Goal: Task Accomplishment & Management: Manage account settings

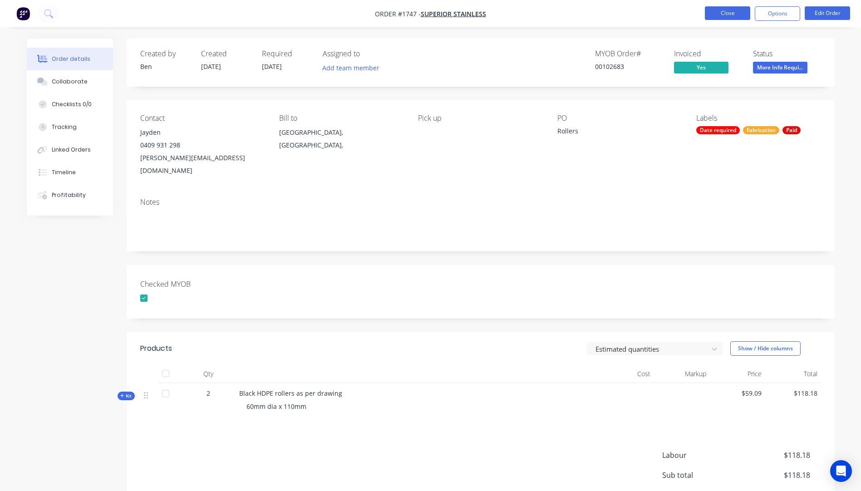
click at [730, 13] on button "Close" at bounding box center [727, 13] width 45 height 14
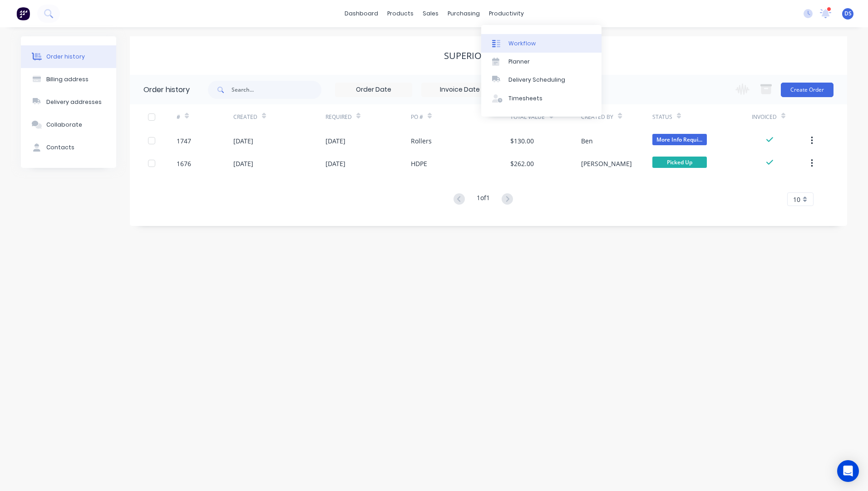
click at [518, 44] on div "Workflow" at bounding box center [522, 44] width 27 height 8
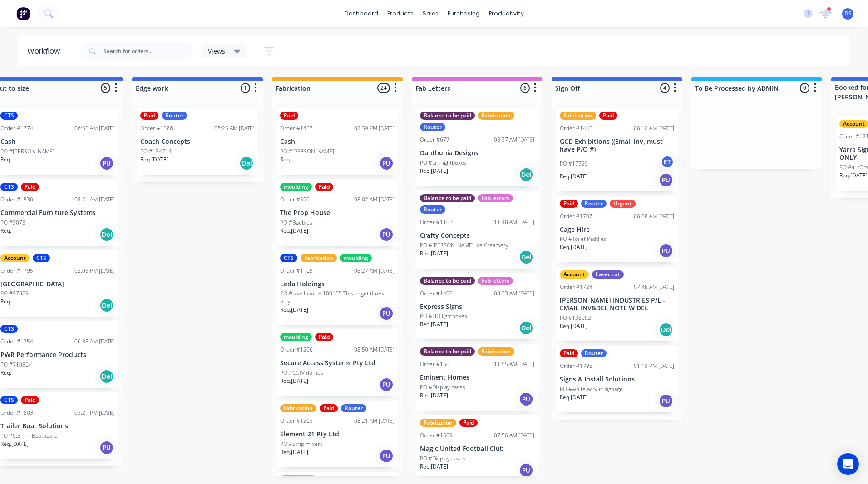
scroll to position [0, 1304]
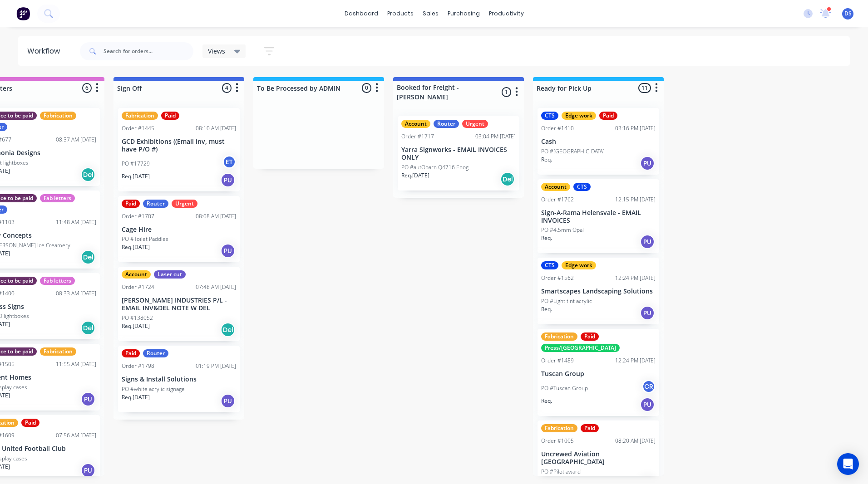
drag, startPoint x: 355, startPoint y: 258, endPoint x: 400, endPoint y: 274, distance: 47.8
click at [169, 320] on div "PO #138052" at bounding box center [179, 318] width 114 height 8
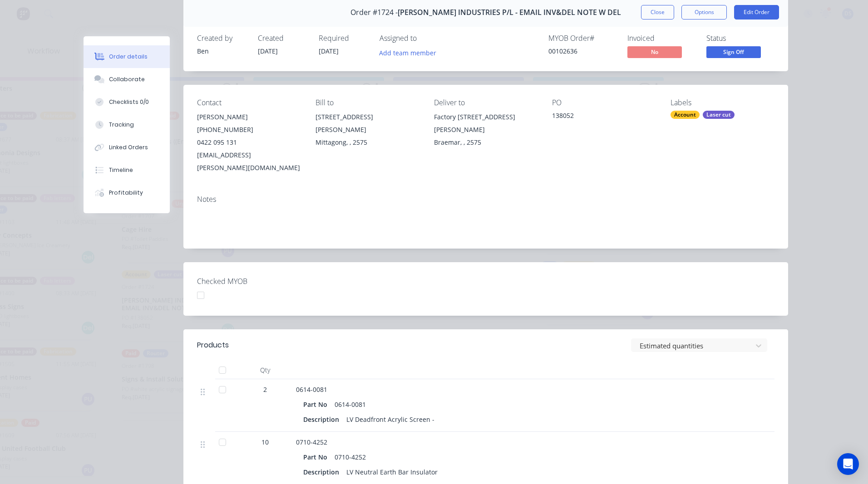
scroll to position [0, 0]
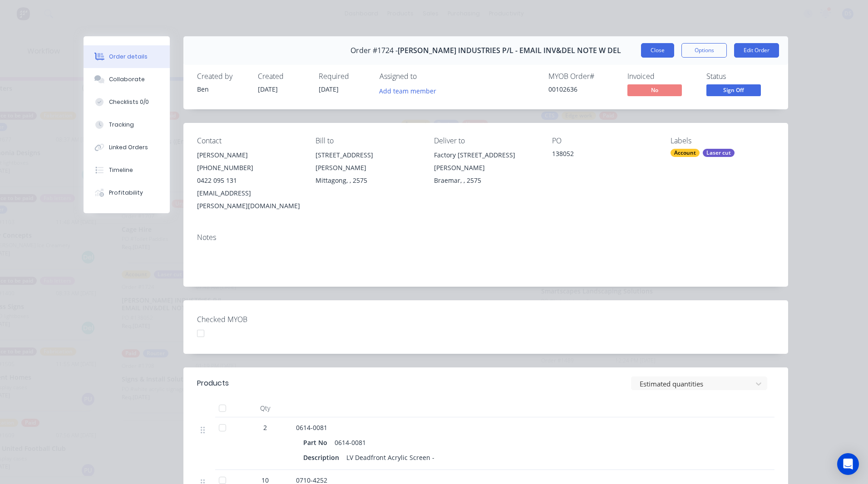
click at [659, 55] on button "Close" at bounding box center [657, 50] width 33 height 15
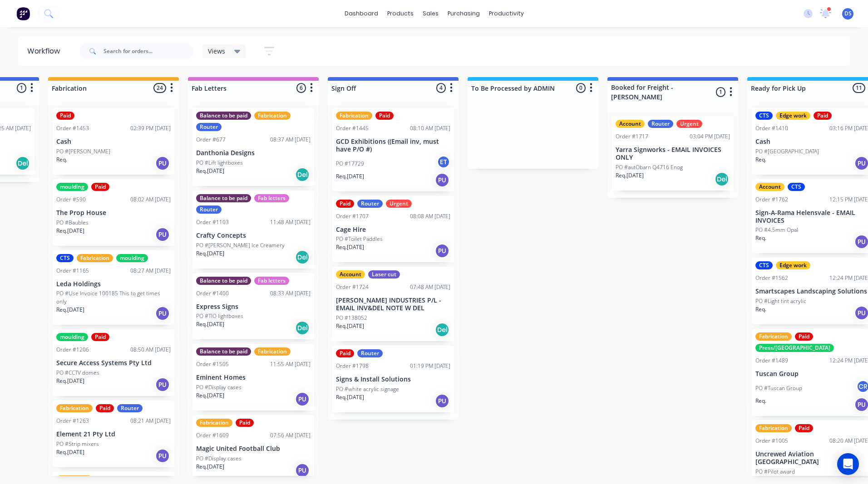
drag, startPoint x: 290, startPoint y: 226, endPoint x: 315, endPoint y: 227, distance: 25.0
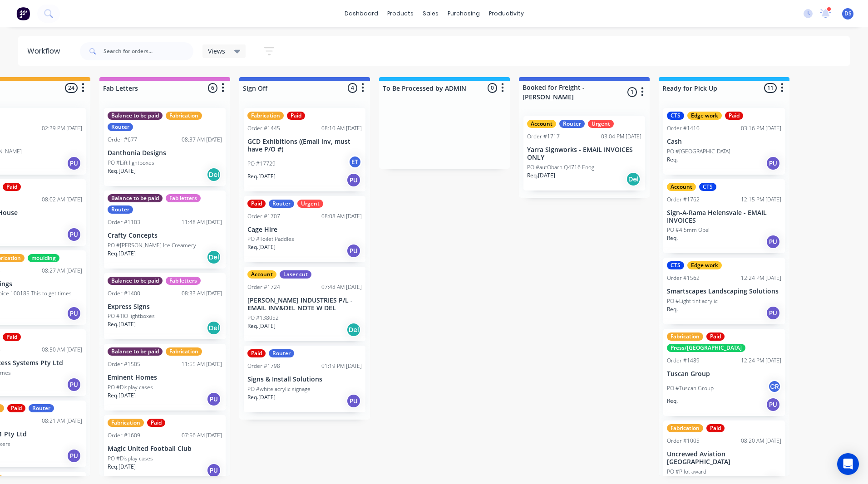
scroll to position [0, 1208]
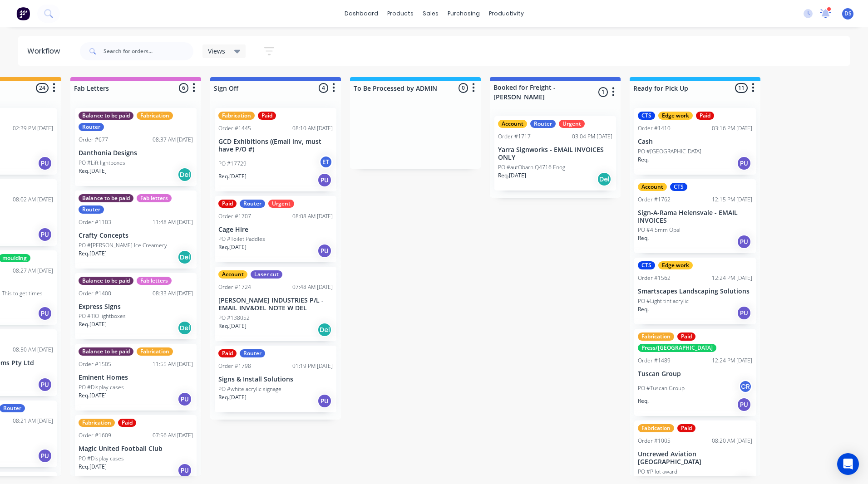
click at [821, 12] on icon at bounding box center [826, 14] width 12 height 10
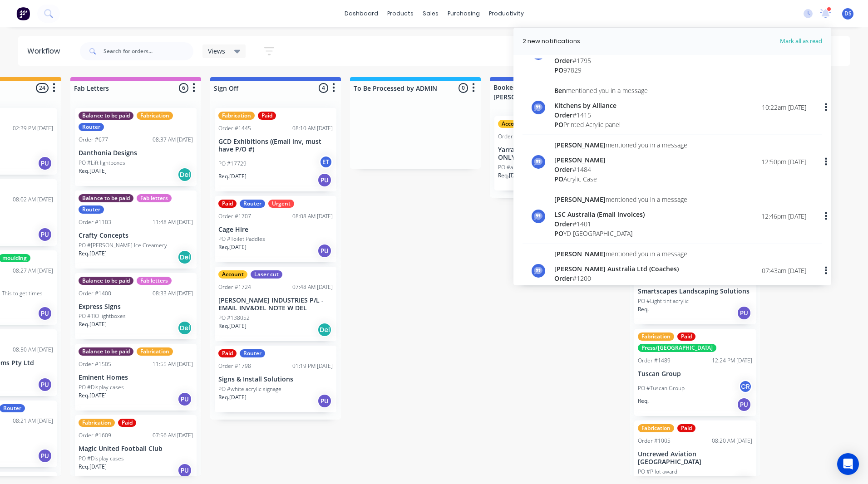
scroll to position [0, 0]
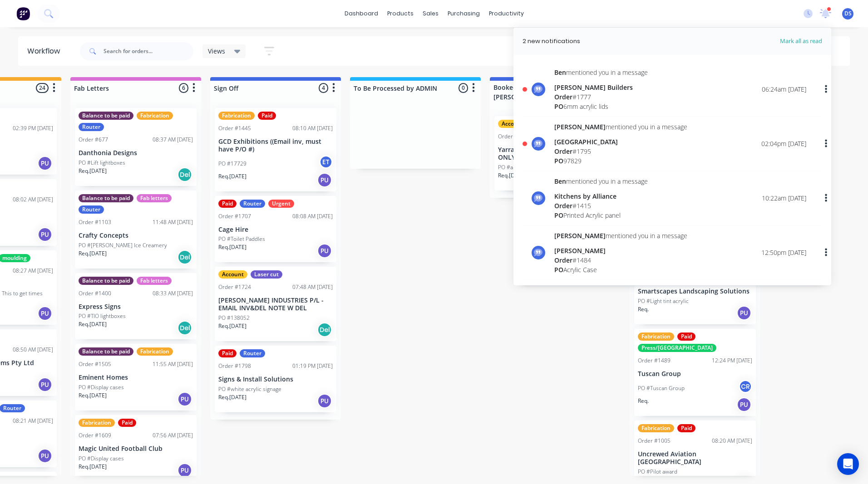
click at [402, 49] on div "Views Save new view None (Default) edit Ready for Pick Up edit Show/Hide status…" at bounding box center [464, 51] width 772 height 27
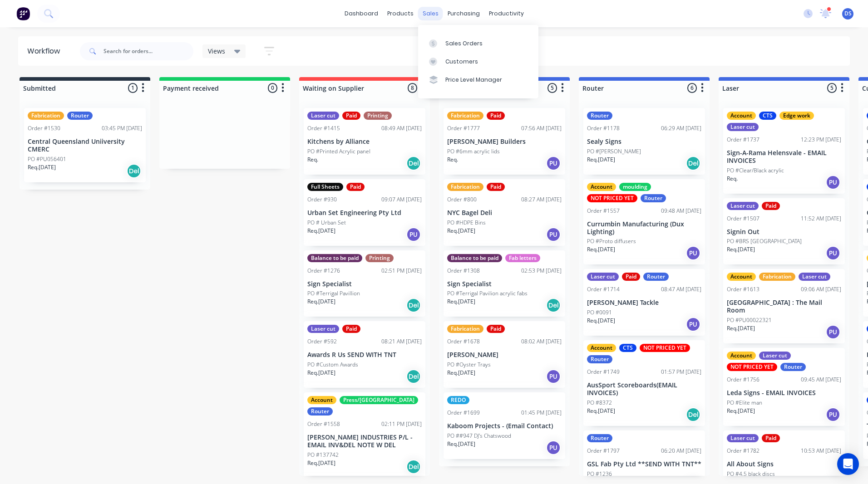
click at [431, 18] on div "sales" at bounding box center [430, 14] width 25 height 14
click at [464, 46] on div "Sales Orders" at bounding box center [463, 44] width 37 height 8
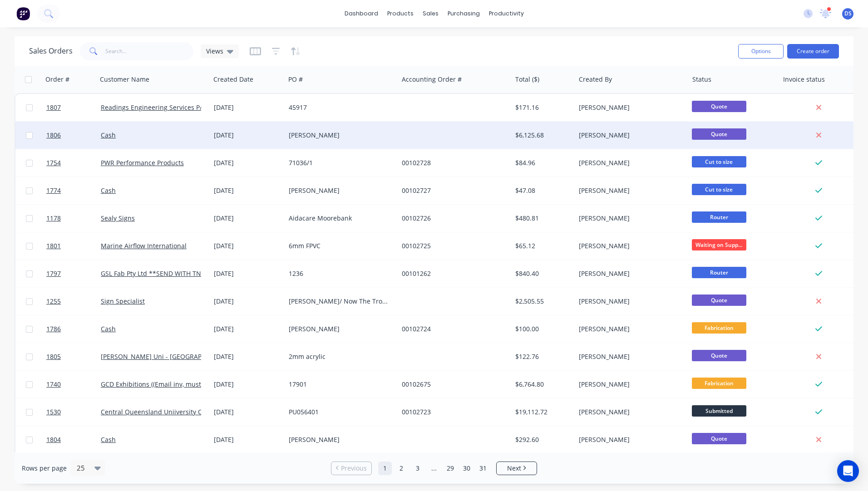
click at [237, 136] on div "[DATE]" at bounding box center [248, 135] width 68 height 9
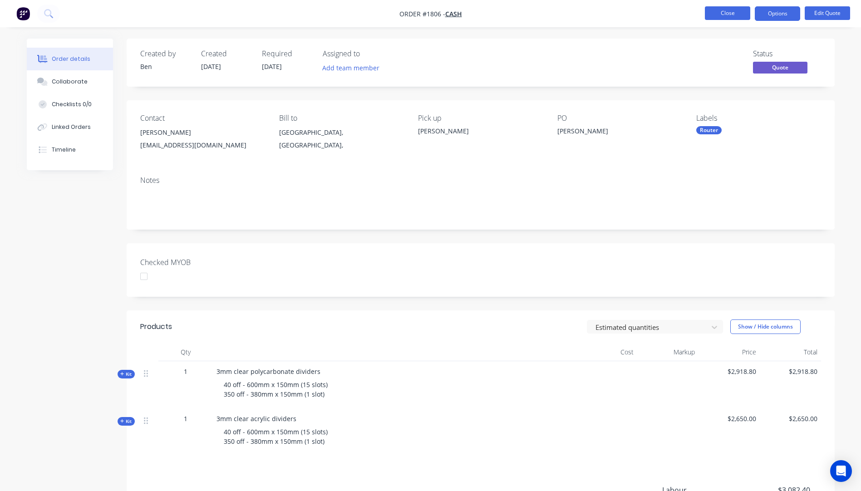
click at [723, 12] on button "Close" at bounding box center [727, 13] width 45 height 14
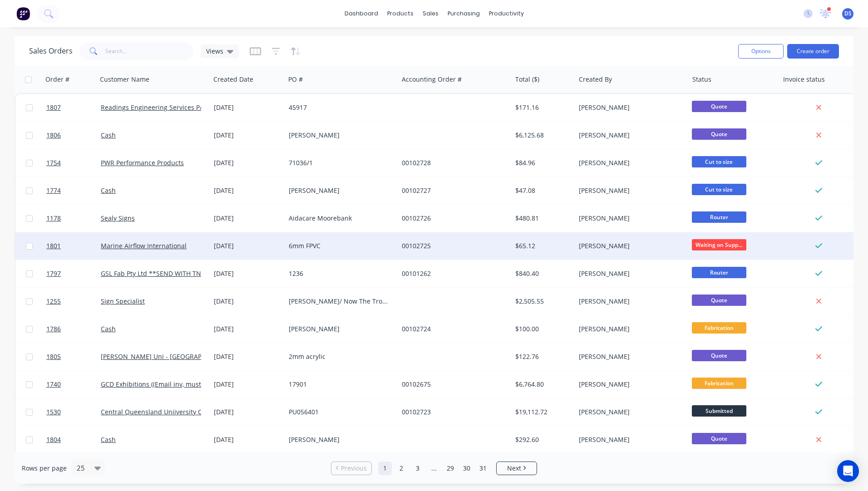
click at [313, 251] on div "6mm FPVC" at bounding box center [341, 245] width 113 height 27
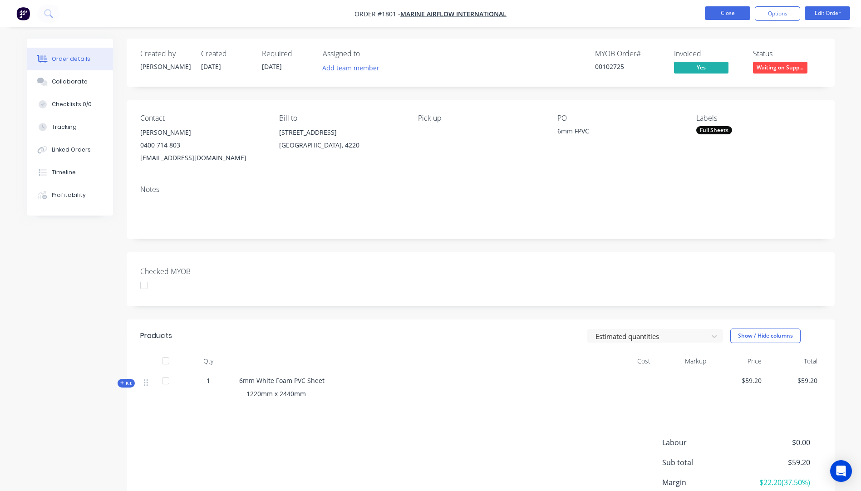
click at [728, 11] on button "Close" at bounding box center [727, 13] width 45 height 14
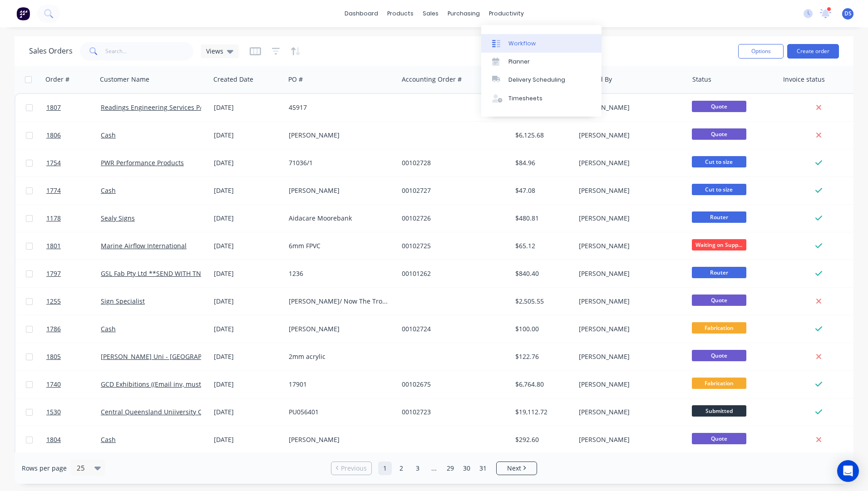
click at [520, 47] on div "Workflow" at bounding box center [522, 44] width 27 height 8
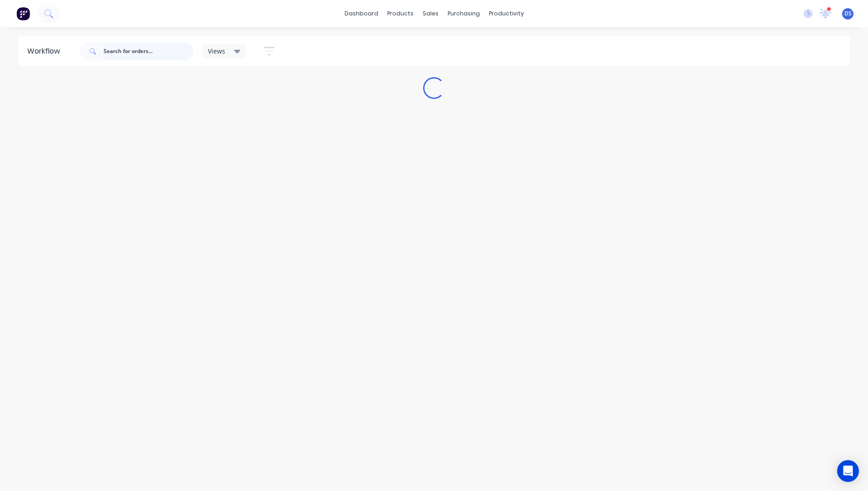
click at [123, 55] on input "text" at bounding box center [149, 51] width 90 height 18
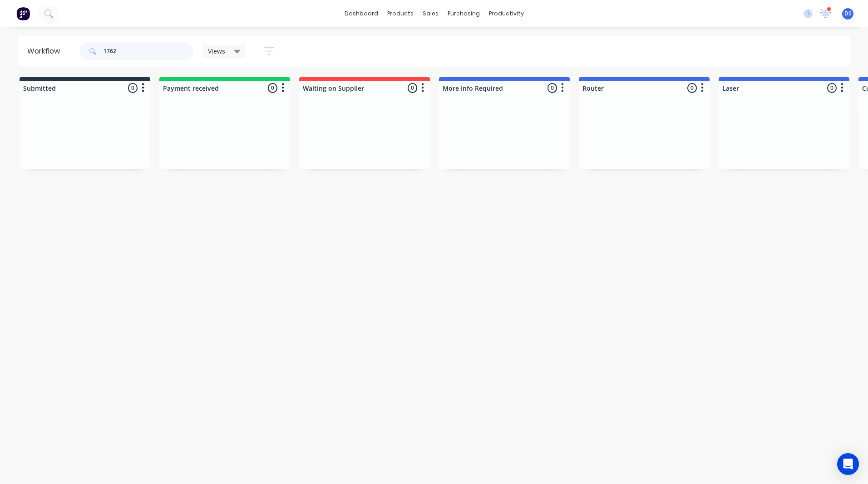
type input "1762"
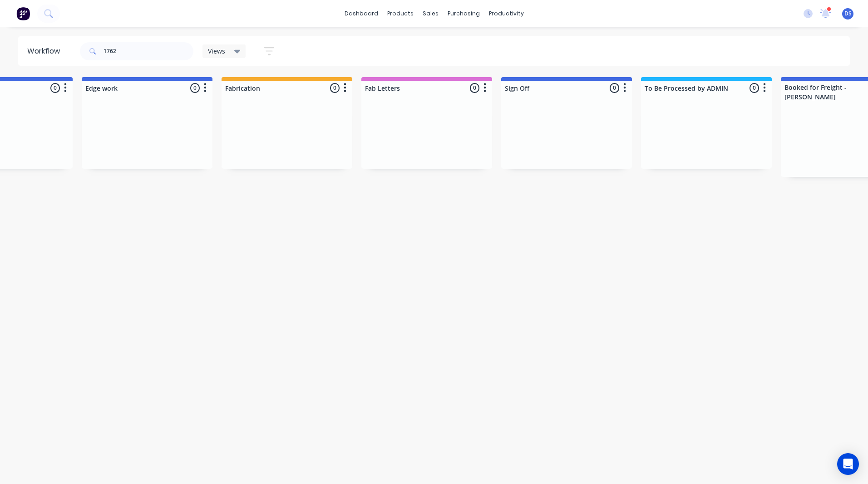
scroll to position [0, 1304]
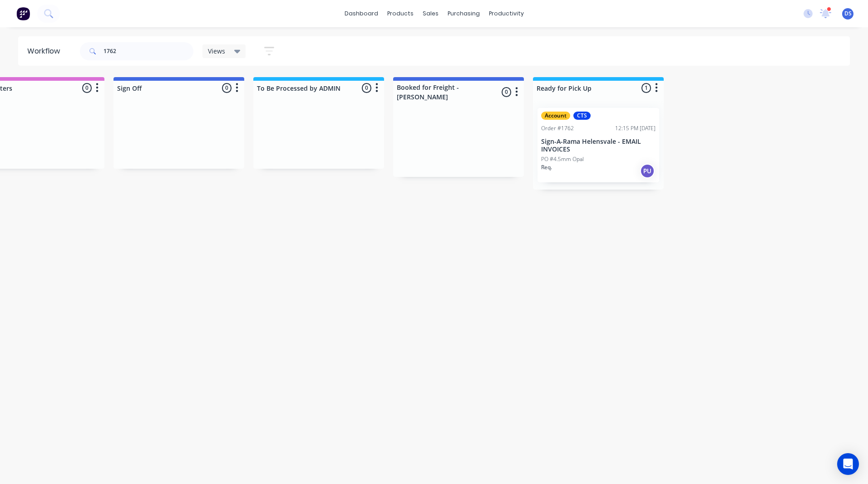
drag, startPoint x: 306, startPoint y: 341, endPoint x: 453, endPoint y: 341, distance: 146.7
click at [589, 165] on div "Req. PU" at bounding box center [598, 170] width 114 height 15
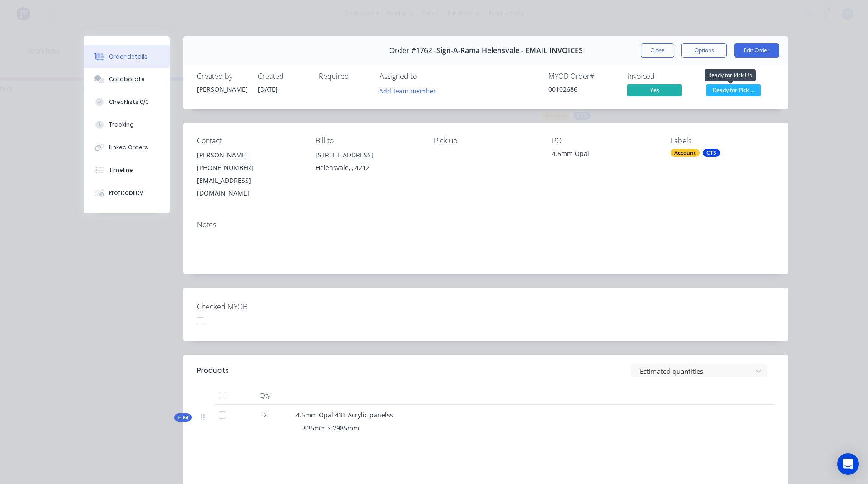
click at [741, 91] on span "Ready for Pick ..." at bounding box center [733, 89] width 54 height 11
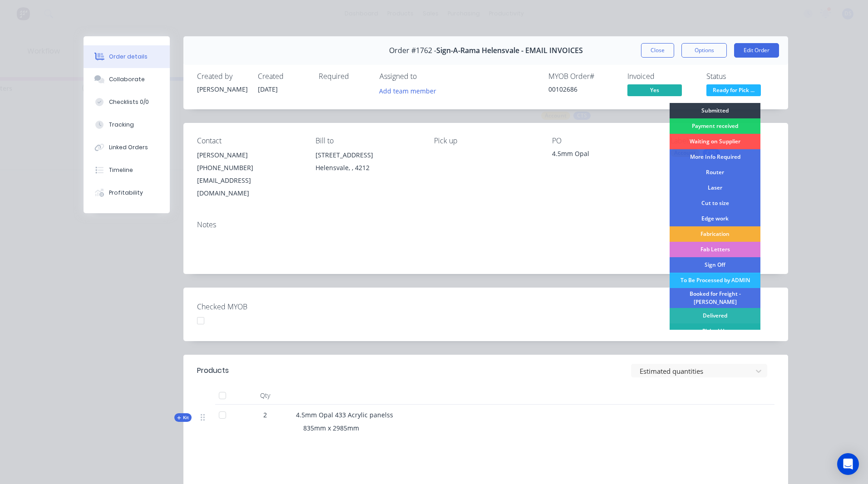
click at [711, 326] on div "Picked Up" at bounding box center [715, 331] width 91 height 15
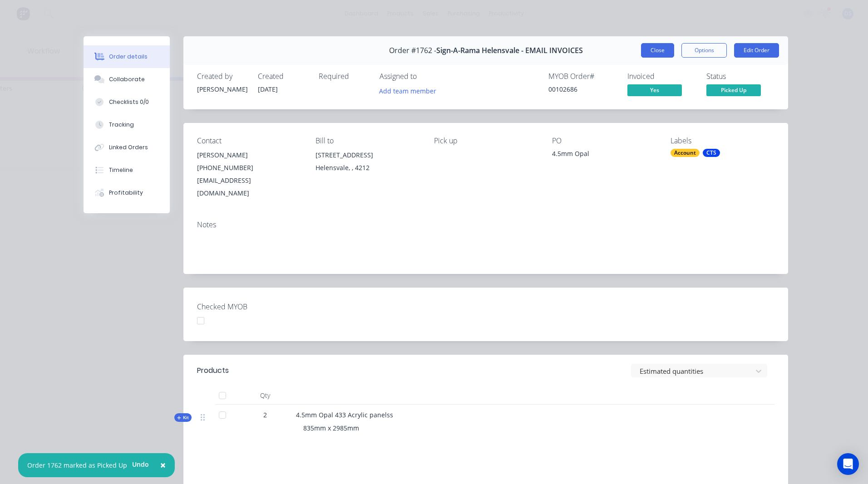
click at [649, 54] on button "Close" at bounding box center [657, 50] width 33 height 15
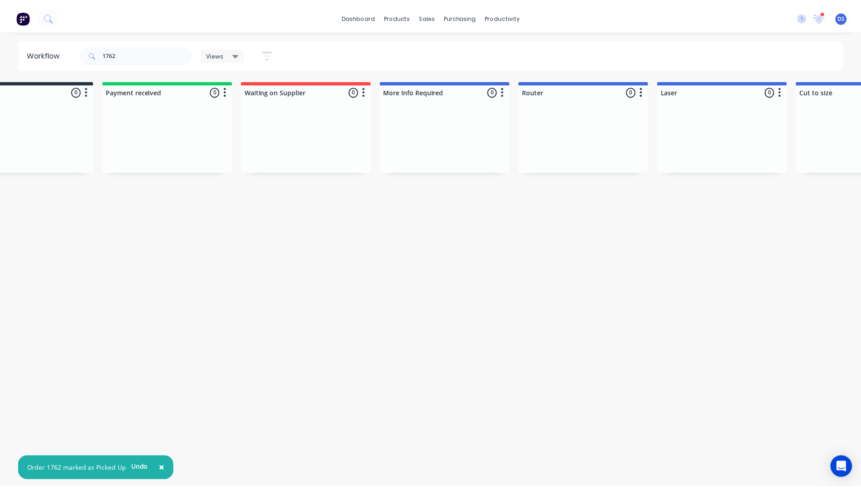
scroll to position [0, 0]
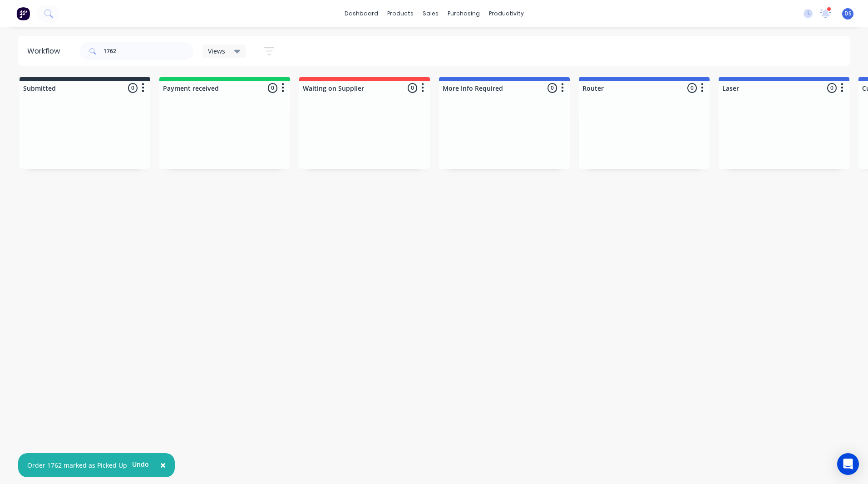
drag, startPoint x: 350, startPoint y: 281, endPoint x: 217, endPoint y: 176, distance: 168.8
drag, startPoint x: 126, startPoint y: 53, endPoint x: 83, endPoint y: 53, distance: 43.1
click at [85, 54] on div "1762" at bounding box center [137, 51] width 114 height 18
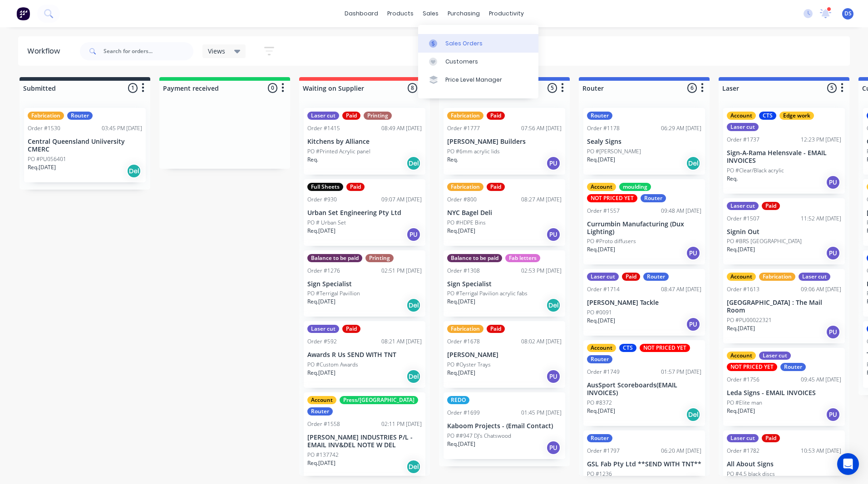
click at [455, 47] on div "Sales Orders" at bounding box center [463, 44] width 37 height 8
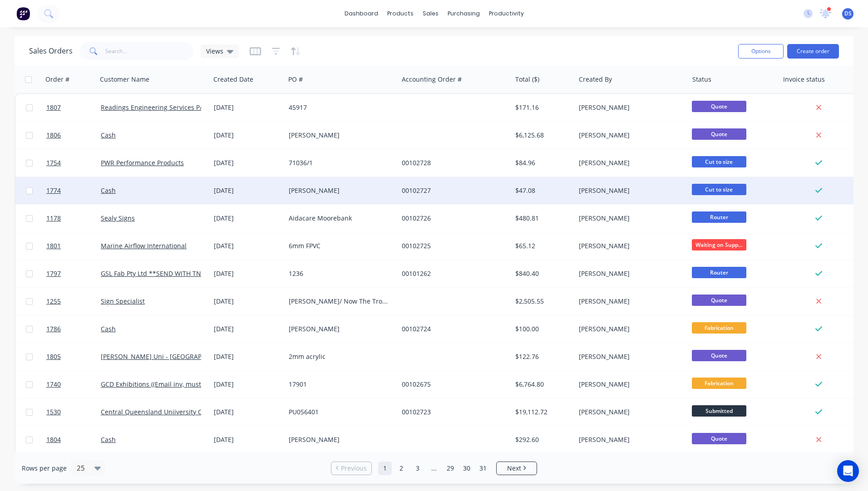
click at [318, 196] on div "[PERSON_NAME]" at bounding box center [341, 190] width 113 height 27
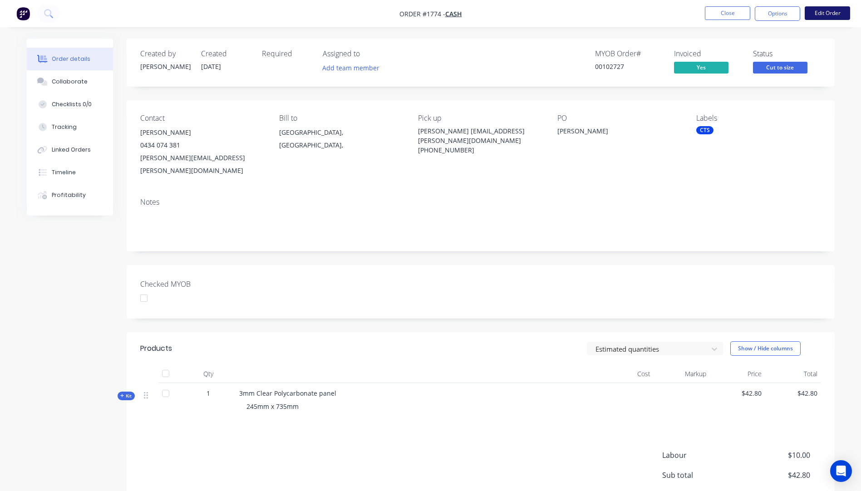
click at [818, 15] on button "Edit Order" at bounding box center [827, 13] width 45 height 14
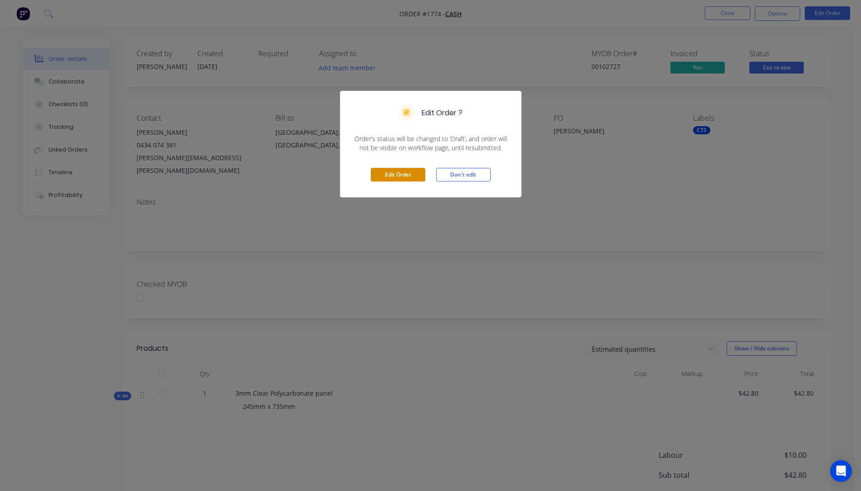
click at [405, 177] on button "Edit Order" at bounding box center [398, 175] width 54 height 14
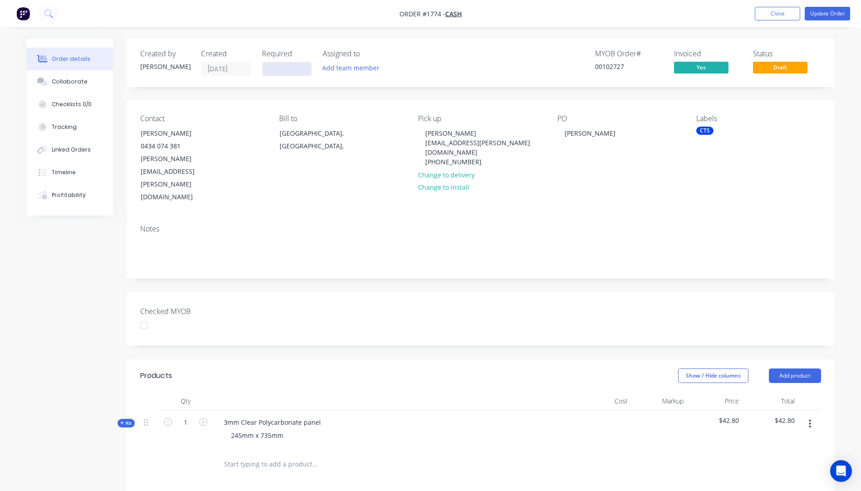
click at [275, 65] on input at bounding box center [286, 69] width 49 height 14
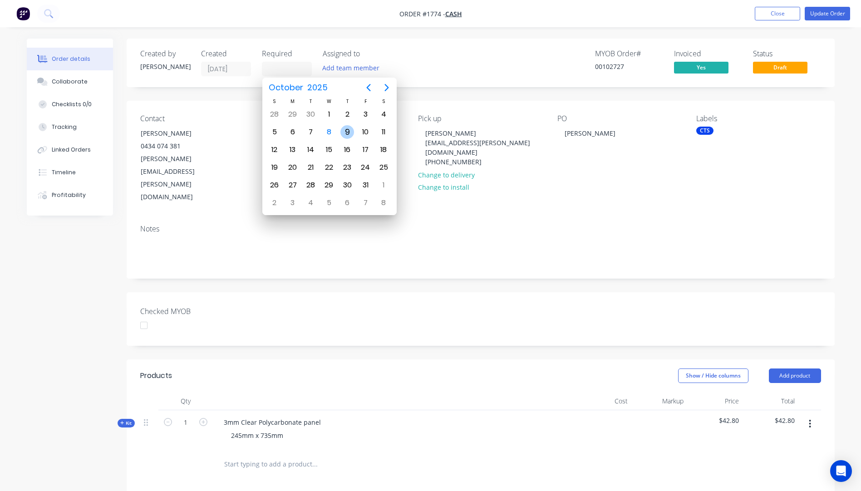
click at [351, 135] on div "9" at bounding box center [348, 132] width 14 height 14
type input "09/10/25"
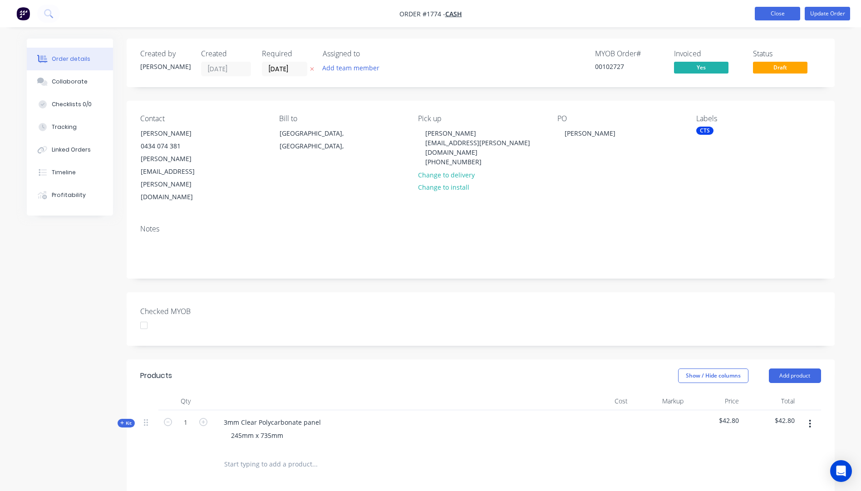
click at [779, 19] on button "Close" at bounding box center [777, 14] width 45 height 14
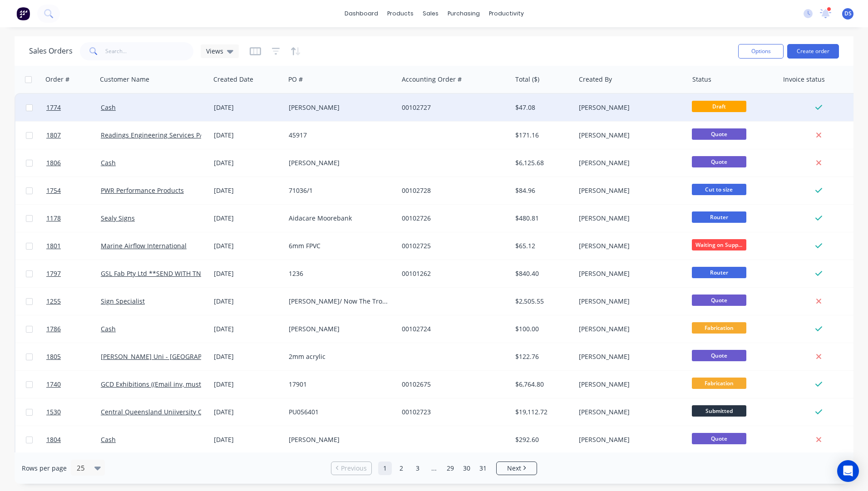
click at [237, 109] on div "[DATE]" at bounding box center [248, 107] width 68 height 9
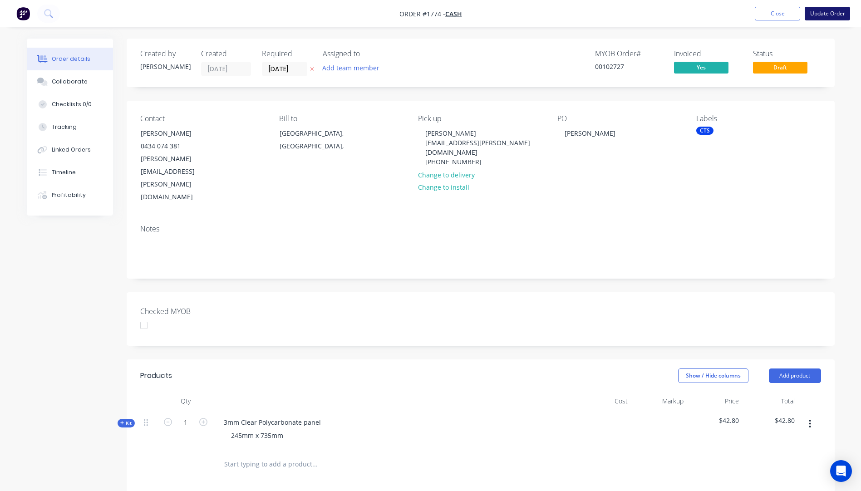
click at [832, 13] on button "Update Order" at bounding box center [827, 14] width 45 height 14
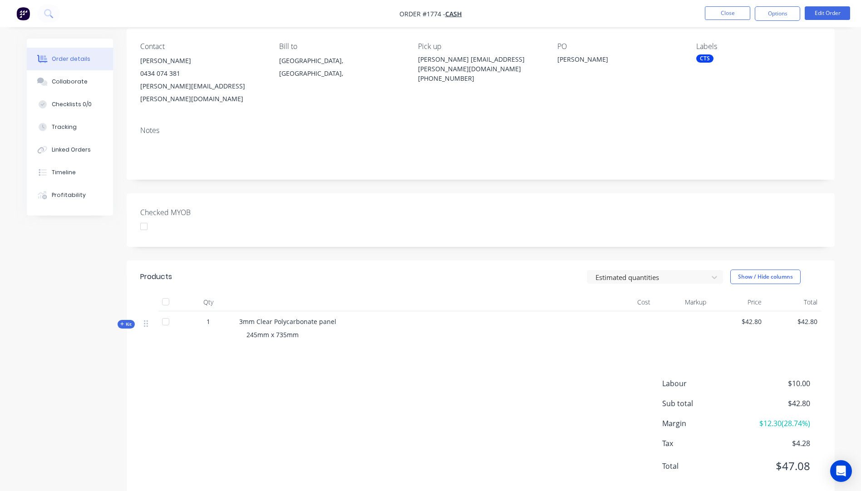
scroll to position [79, 0]
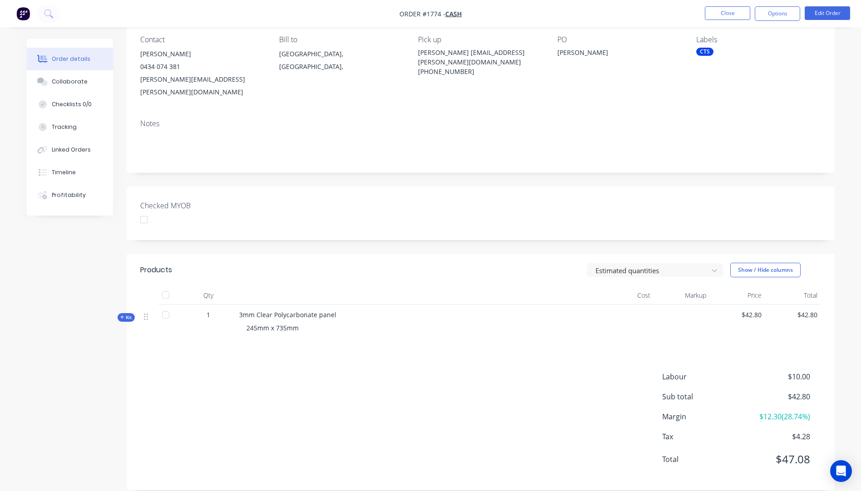
click at [122, 315] on icon "button" at bounding box center [122, 317] width 4 height 5
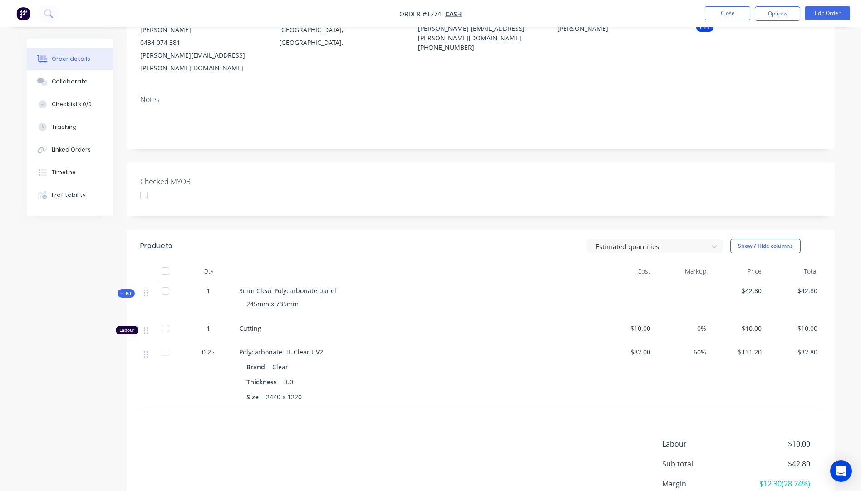
scroll to position [124, 0]
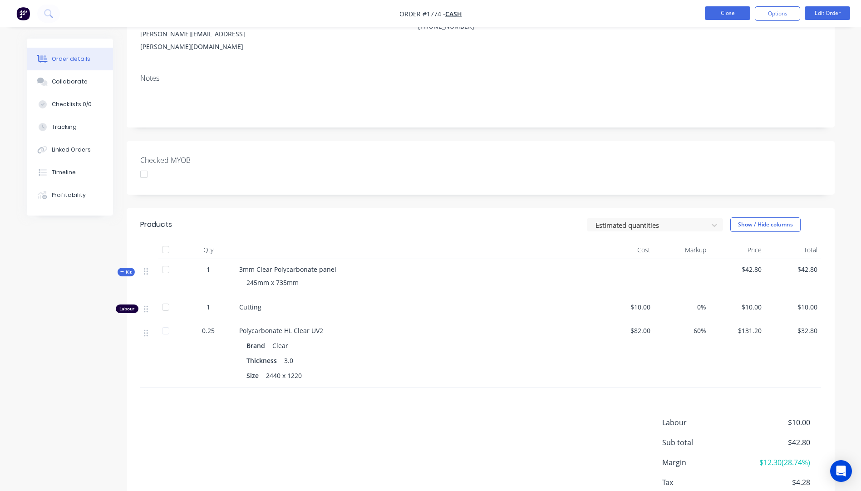
click at [731, 15] on button "Close" at bounding box center [727, 13] width 45 height 14
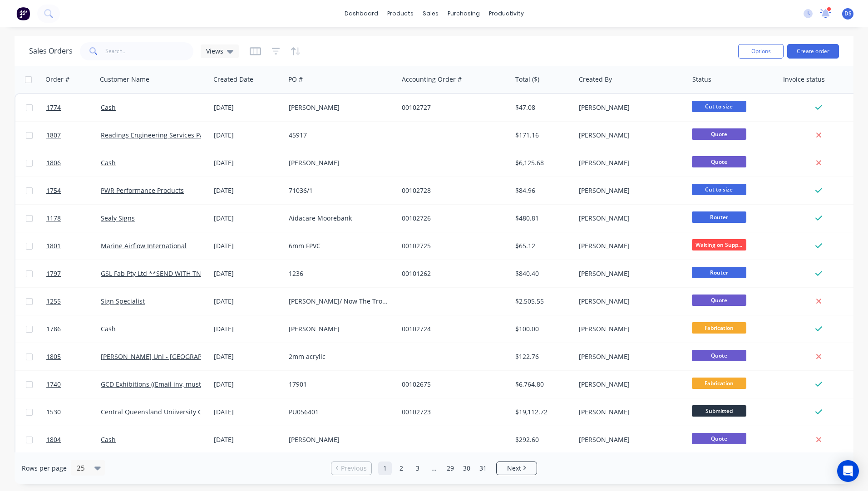
click at [828, 14] on icon at bounding box center [825, 12] width 9 height 8
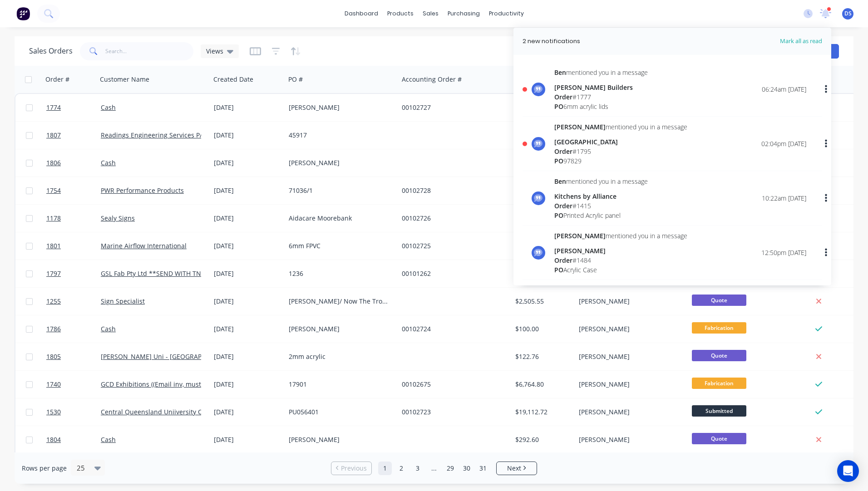
click at [587, 96] on div "Order # 1777" at bounding box center [601, 97] width 94 height 10
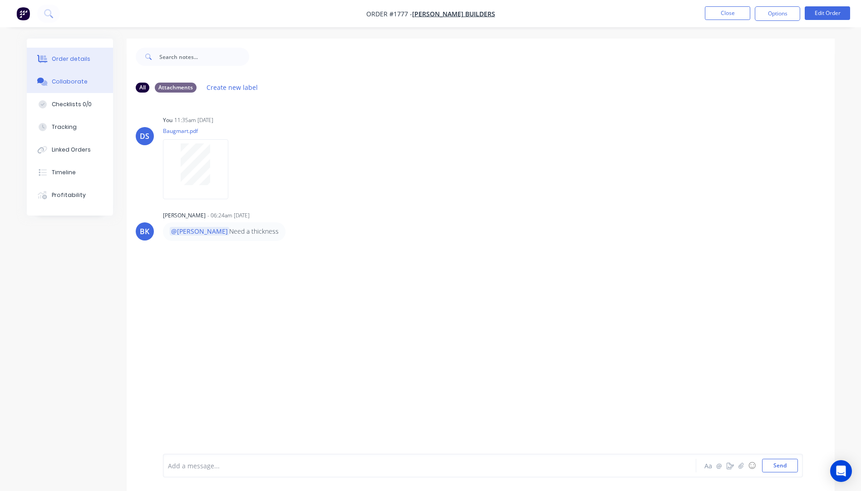
click at [79, 59] on div "Order details" at bounding box center [71, 59] width 39 height 8
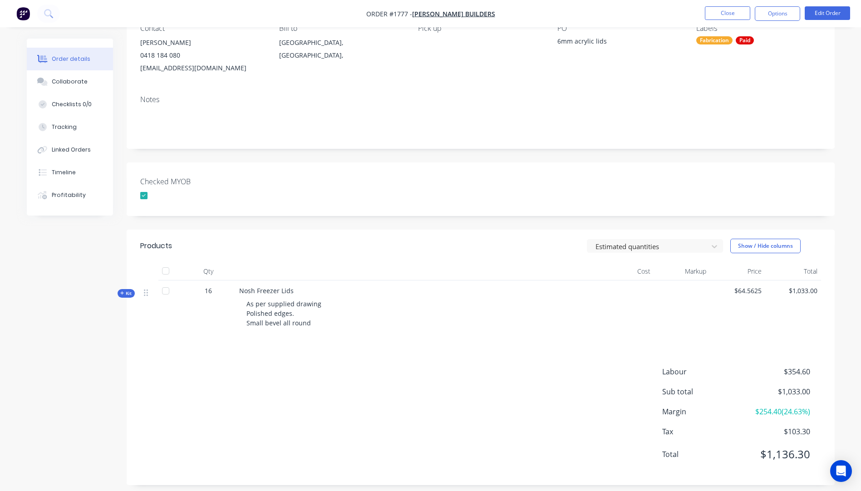
scroll to position [91, 0]
click at [119, 293] on button "Kit" at bounding box center [126, 292] width 17 height 9
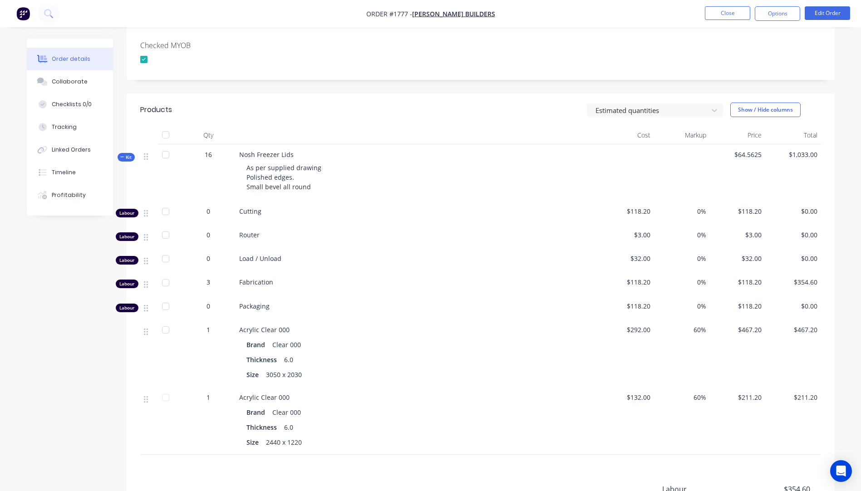
scroll to position [227, 0]
click at [65, 84] on div "Collaborate" at bounding box center [70, 82] width 36 height 8
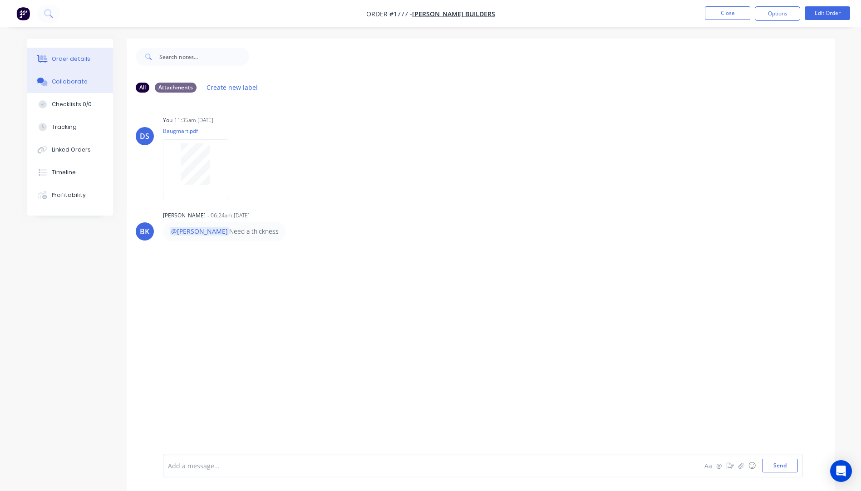
click at [75, 59] on div "Order details" at bounding box center [71, 59] width 39 height 8
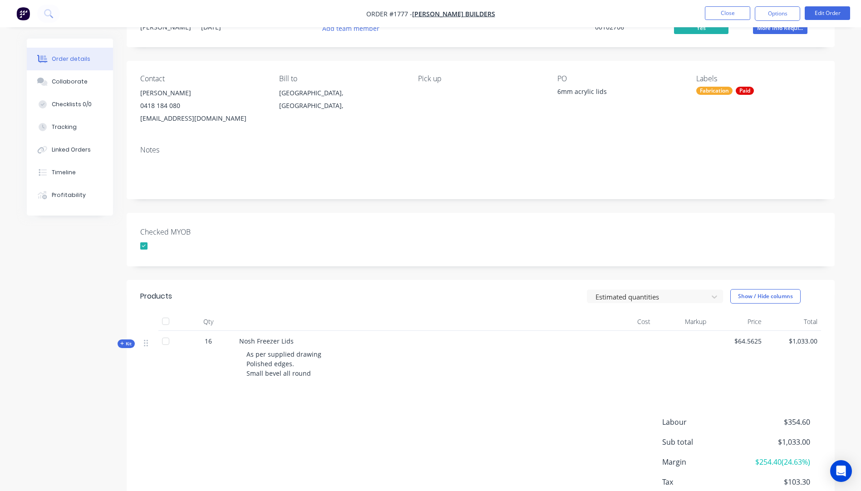
scroll to position [98, 0]
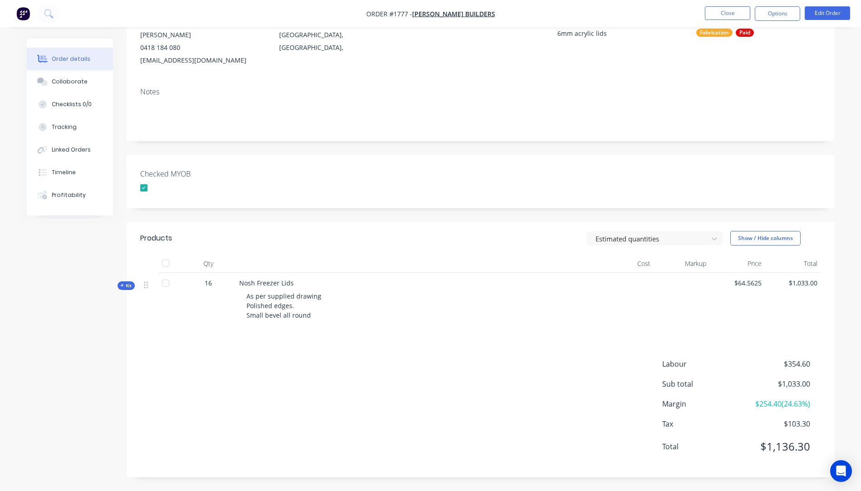
click at [121, 285] on icon "button" at bounding box center [122, 285] width 4 height 5
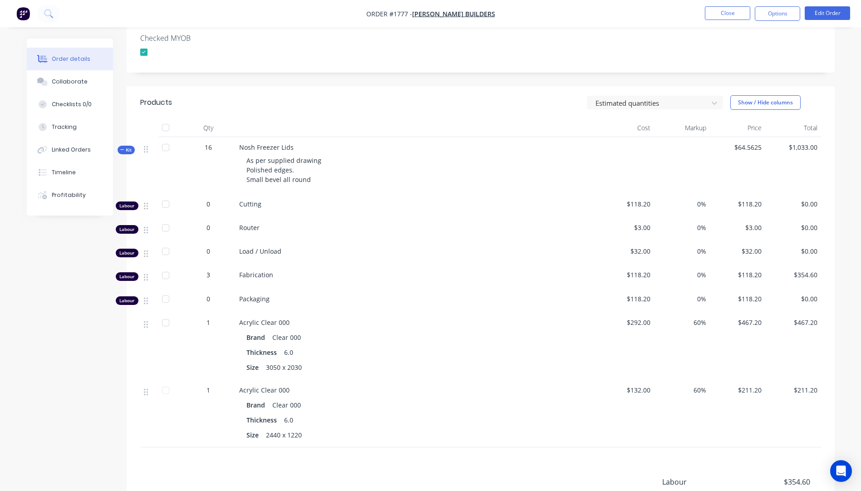
scroll to position [234, 0]
click at [72, 81] on div "Collaborate" at bounding box center [70, 82] width 36 height 8
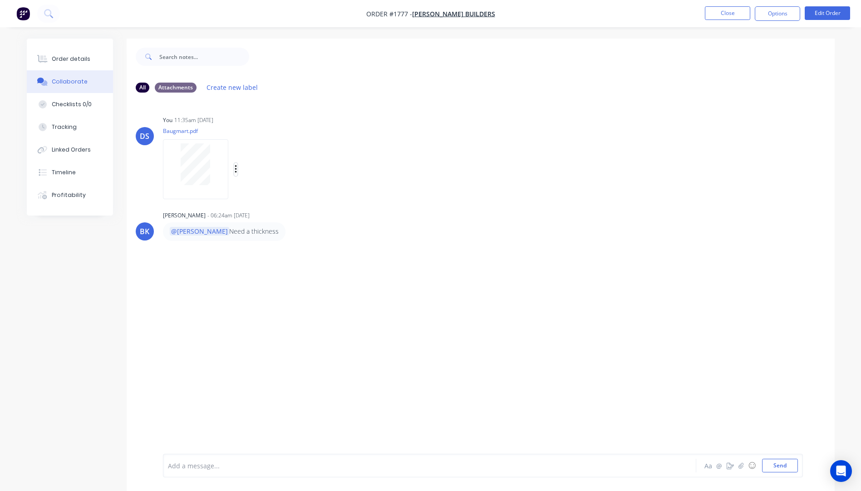
click at [237, 169] on icon "button" at bounding box center [236, 169] width 3 height 10
click at [269, 215] on button "Delete" at bounding box center [295, 214] width 102 height 20
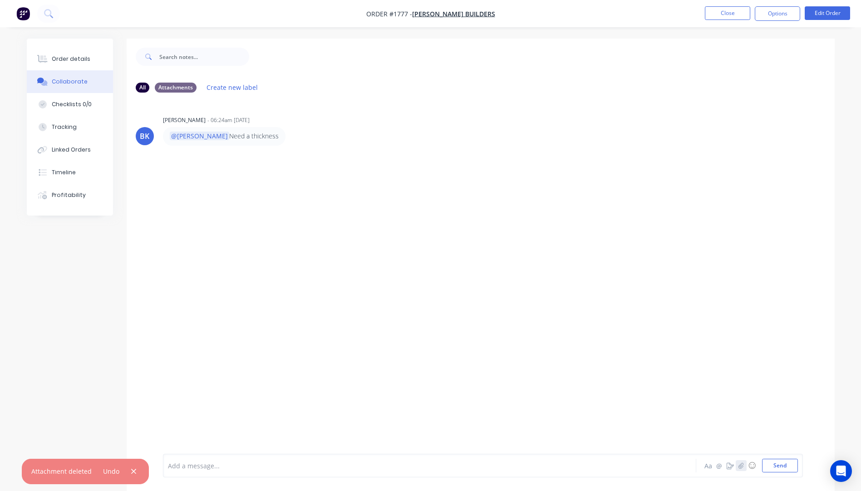
click at [744, 467] on icon "button" at bounding box center [740, 466] width 5 height 6
click at [775, 470] on button "Send" at bounding box center [780, 466] width 36 height 14
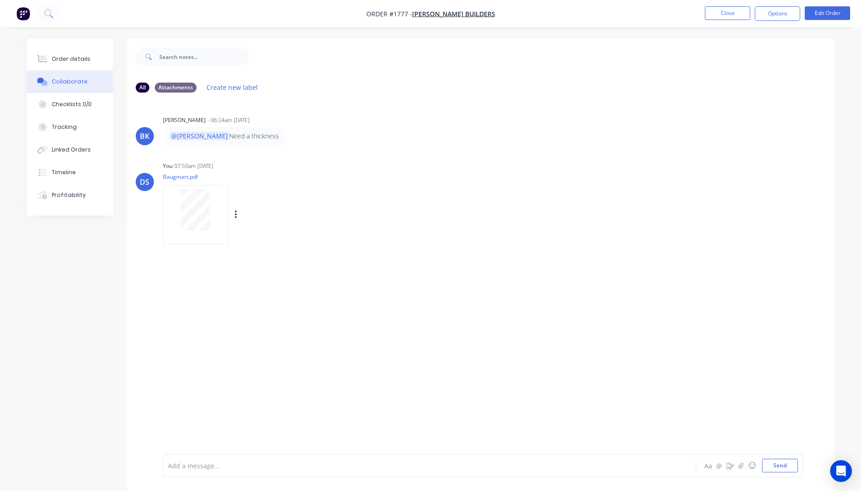
click at [216, 216] on div at bounding box center [195, 210] width 57 height 42
click at [69, 60] on div "Order details" at bounding box center [71, 59] width 39 height 8
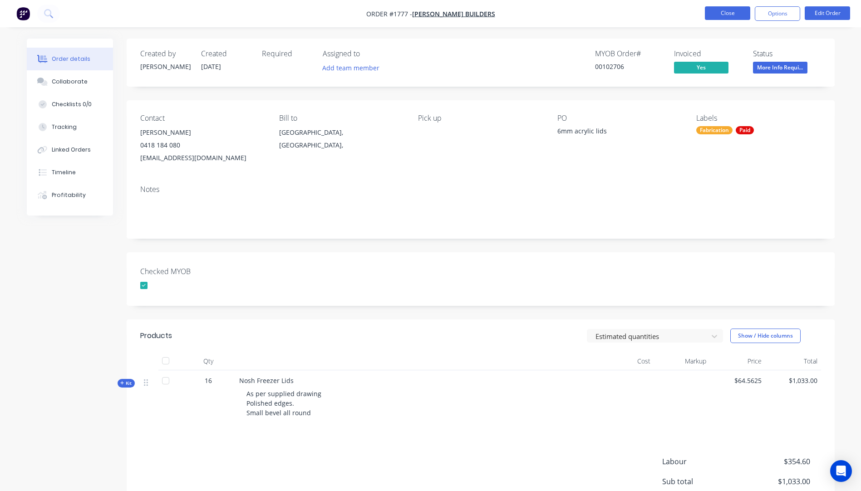
click at [731, 15] on button "Close" at bounding box center [727, 13] width 45 height 14
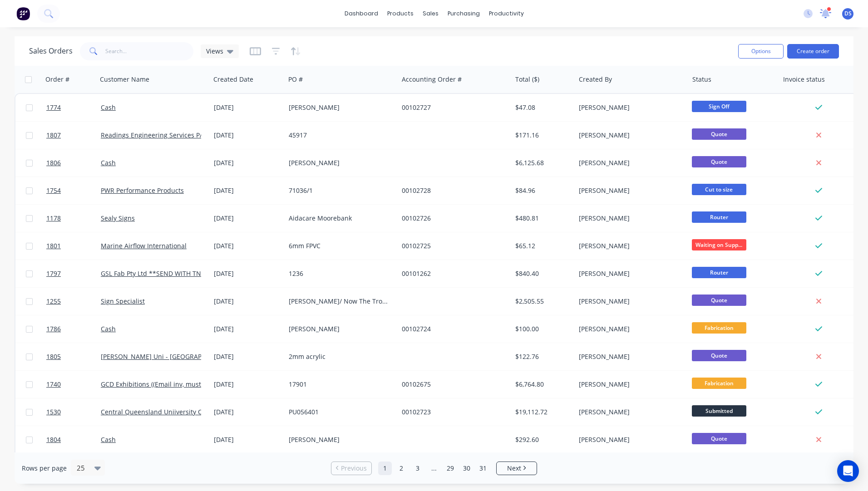
click at [827, 14] on icon at bounding box center [825, 12] width 9 height 9
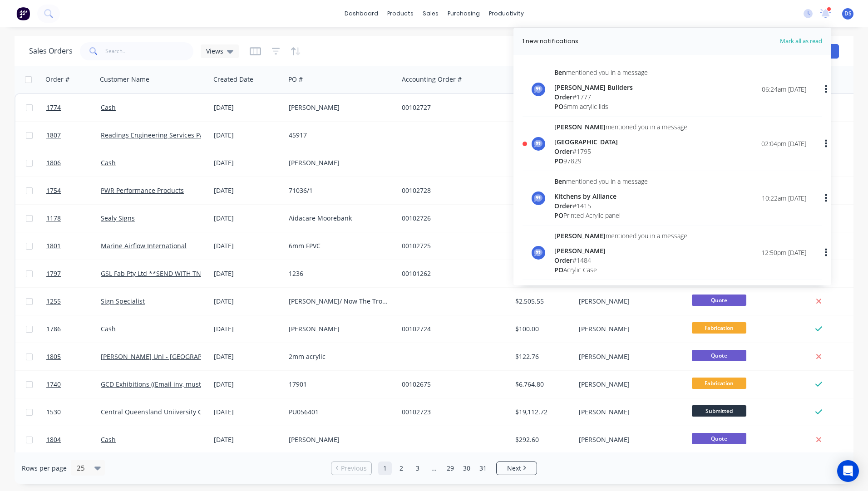
click at [576, 144] on div "[GEOGRAPHIC_DATA]" at bounding box center [620, 142] width 133 height 10
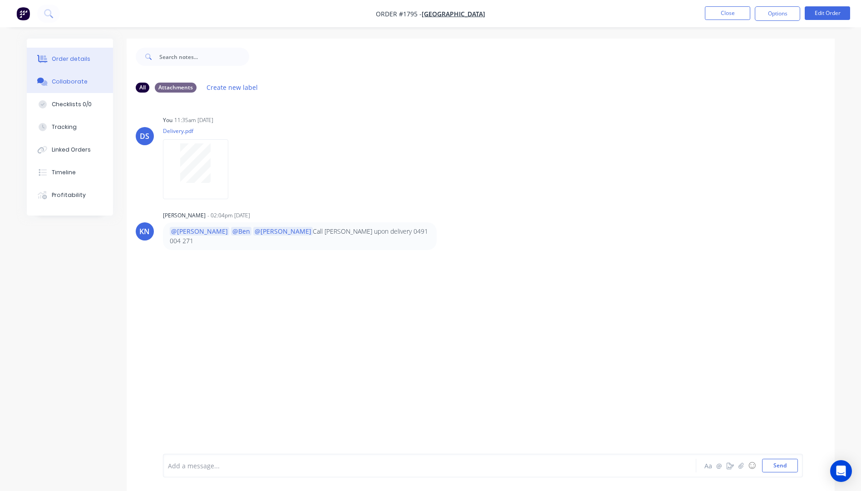
click at [63, 59] on div "Order details" at bounding box center [71, 59] width 39 height 8
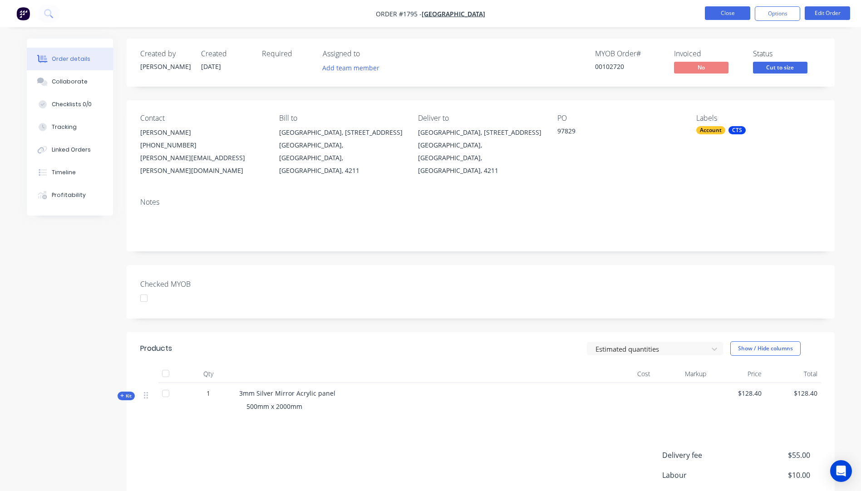
click at [726, 16] on button "Close" at bounding box center [727, 13] width 45 height 14
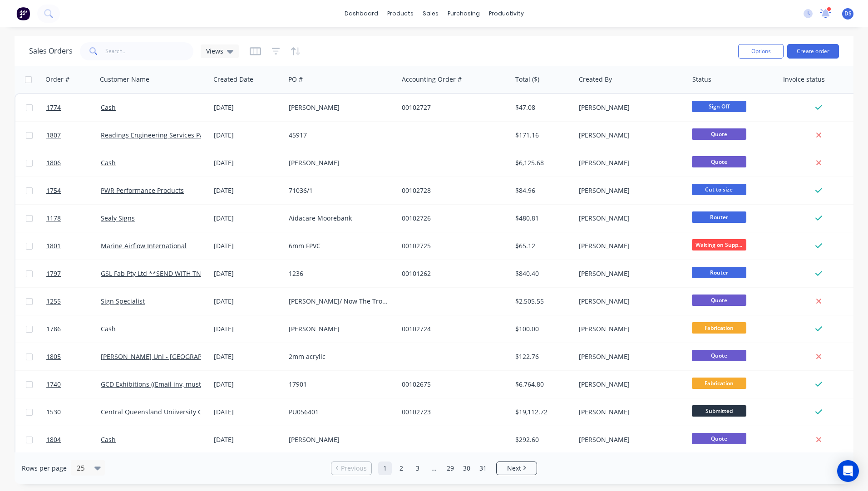
click at [825, 12] on icon at bounding box center [825, 12] width 9 height 9
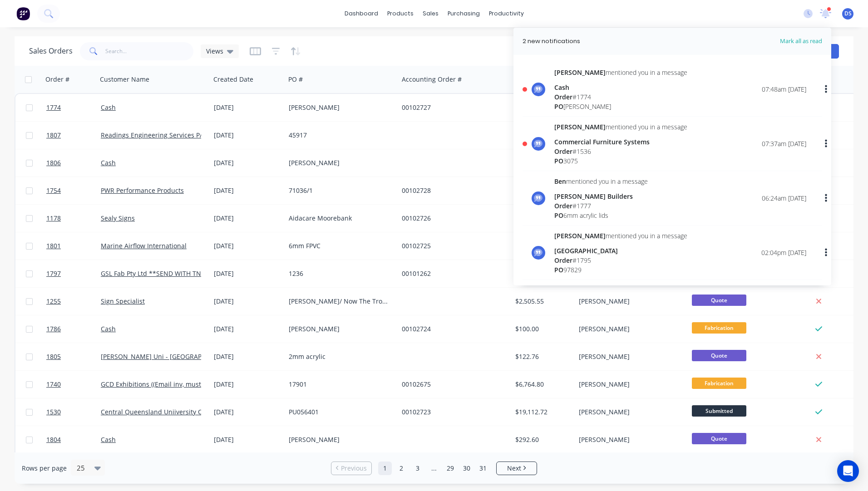
click at [565, 91] on div "Cash" at bounding box center [620, 88] width 133 height 10
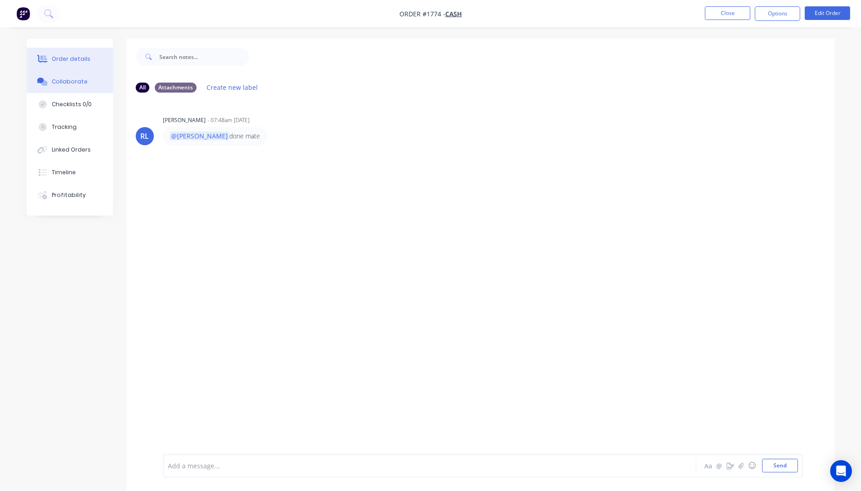
click at [78, 64] on button "Order details" at bounding box center [70, 59] width 86 height 23
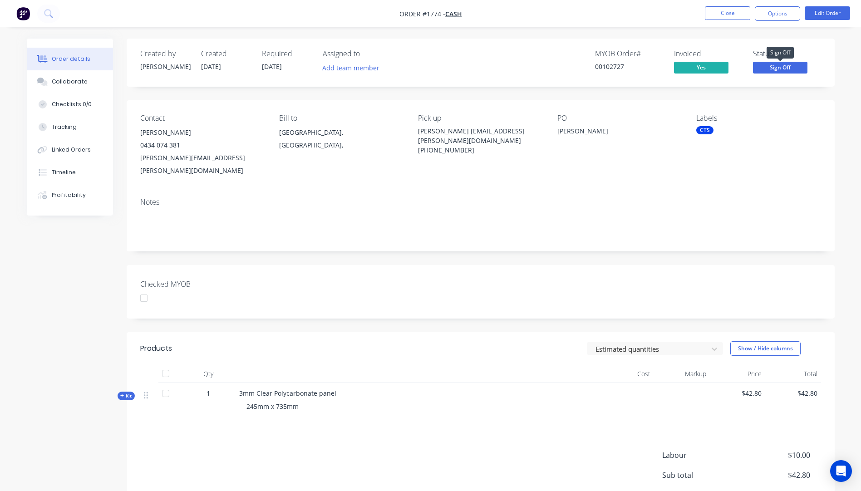
click at [770, 67] on span "Sign Off" at bounding box center [780, 67] width 54 height 11
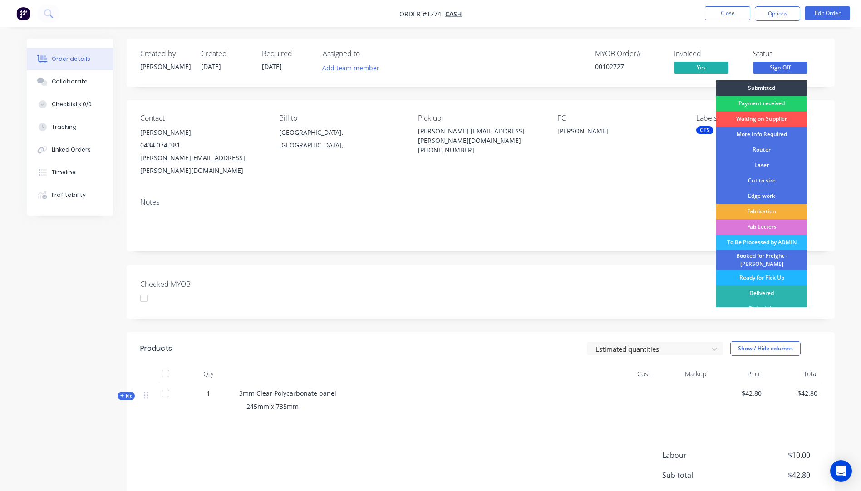
click at [763, 276] on div "Ready for Pick Up" at bounding box center [761, 277] width 91 height 15
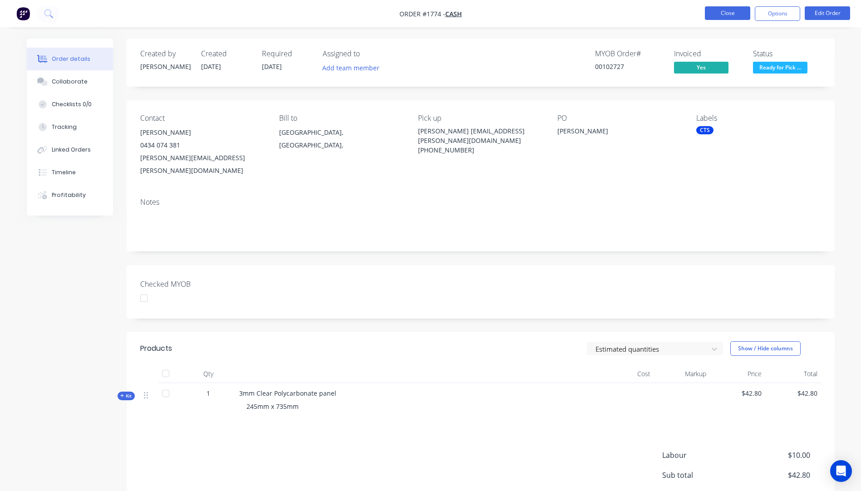
click at [732, 15] on button "Close" at bounding box center [727, 13] width 45 height 14
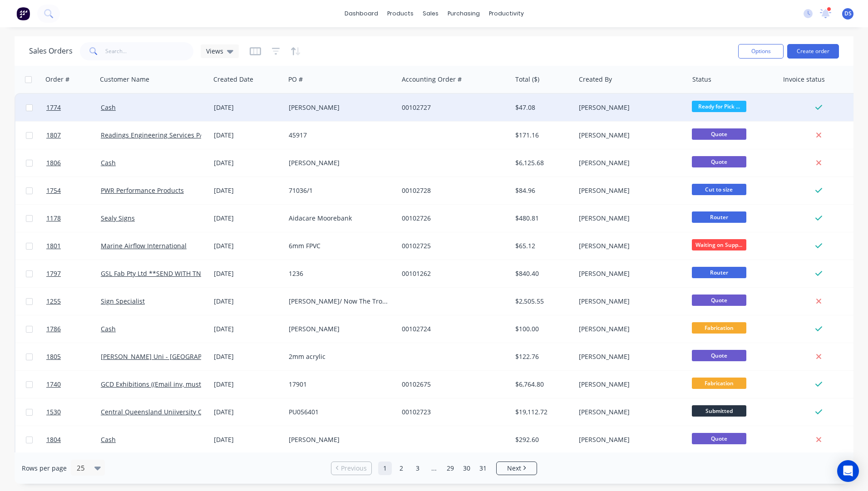
click at [314, 109] on div "[PERSON_NAME]" at bounding box center [339, 107] width 101 height 9
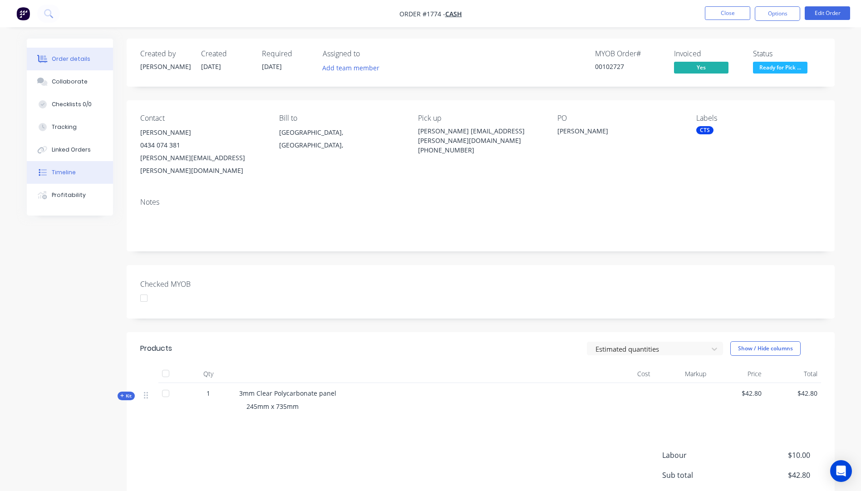
click at [61, 176] on div "Timeline" at bounding box center [64, 172] width 24 height 8
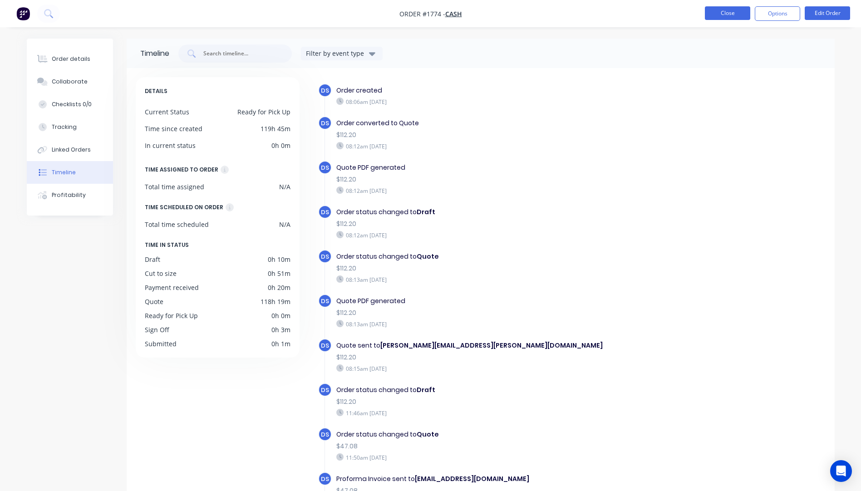
click at [720, 19] on button "Close" at bounding box center [727, 13] width 45 height 14
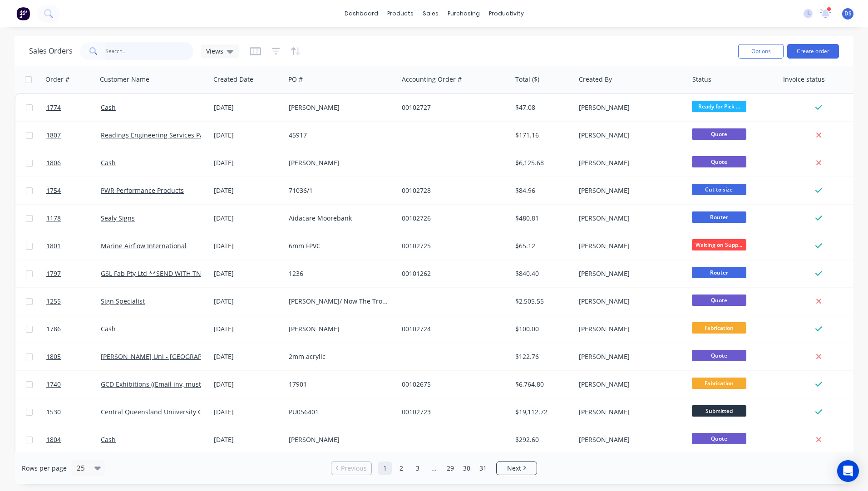
click at [116, 54] on input "text" at bounding box center [149, 51] width 89 height 18
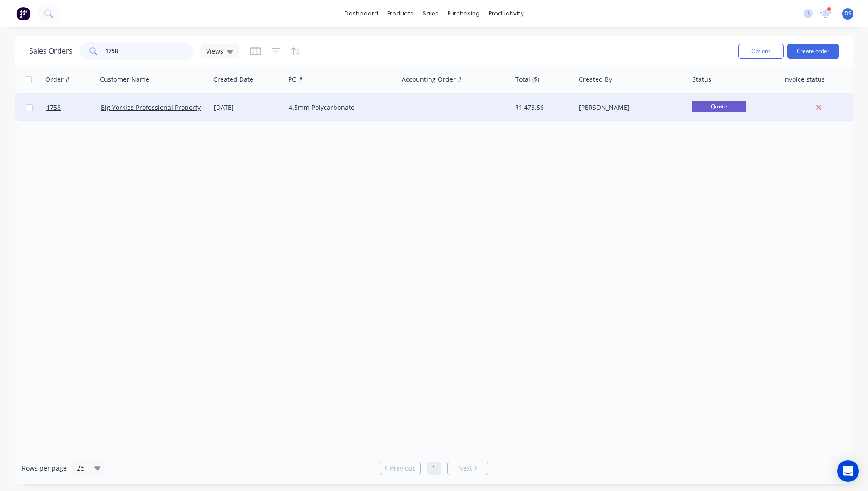
type input "1758"
click at [331, 108] on div "4.5mm Polycarbonate" at bounding box center [339, 107] width 101 height 9
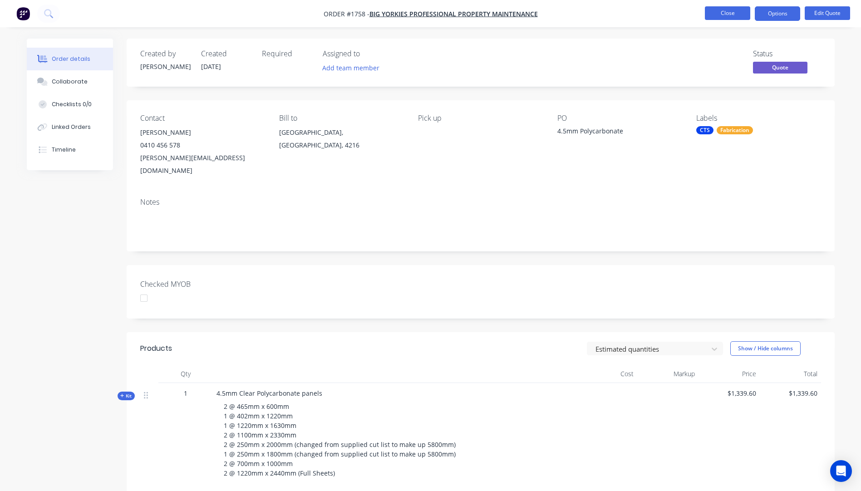
click at [727, 13] on button "Close" at bounding box center [727, 13] width 45 height 14
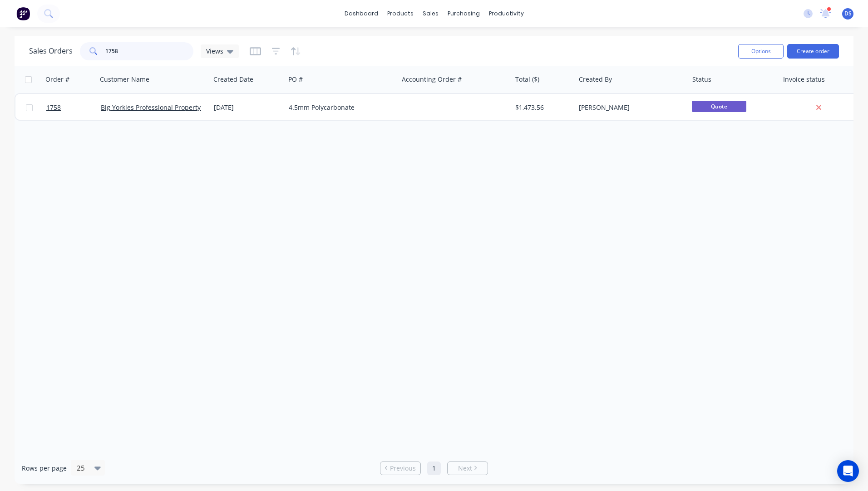
drag, startPoint x: 139, startPoint y: 49, endPoint x: 85, endPoint y: 48, distance: 54.0
click at [85, 48] on div "1758" at bounding box center [137, 51] width 114 height 18
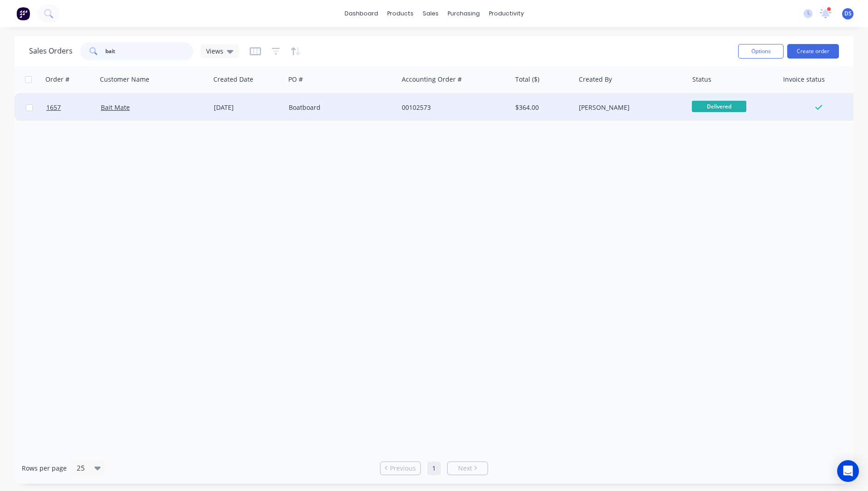
type input "bait"
click at [301, 112] on div "Boatboard" at bounding box center [341, 107] width 113 height 27
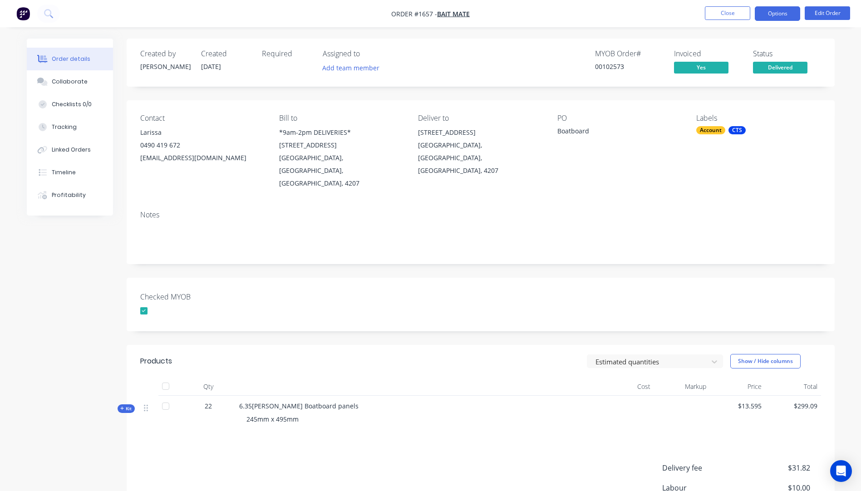
click at [770, 17] on button "Options" at bounding box center [777, 13] width 45 height 15
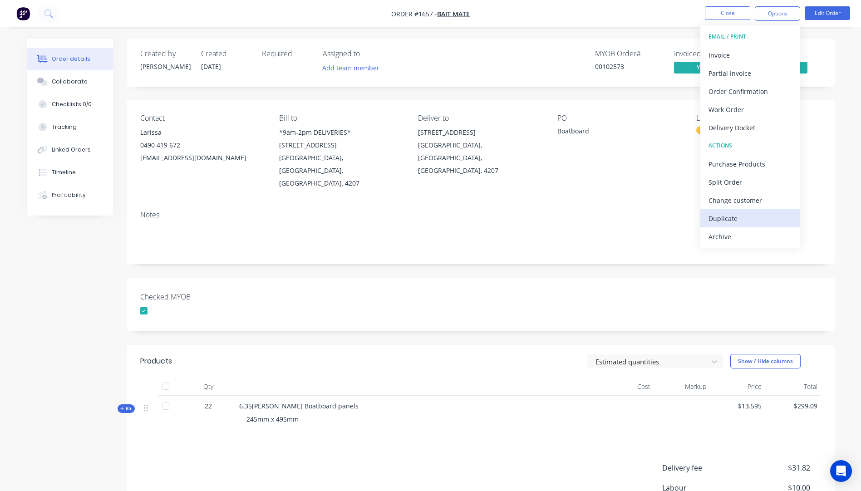
click at [721, 219] on div "Duplicate" at bounding box center [751, 218] width 84 height 13
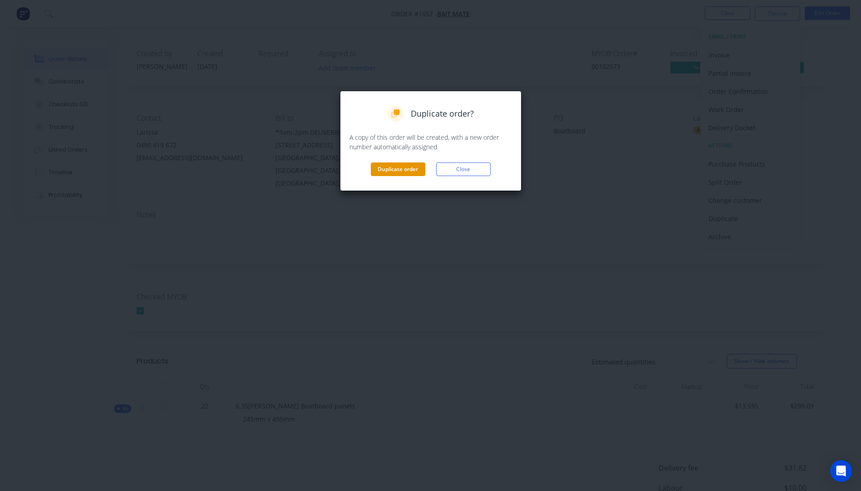
click at [384, 168] on button "Duplicate order" at bounding box center [398, 170] width 54 height 14
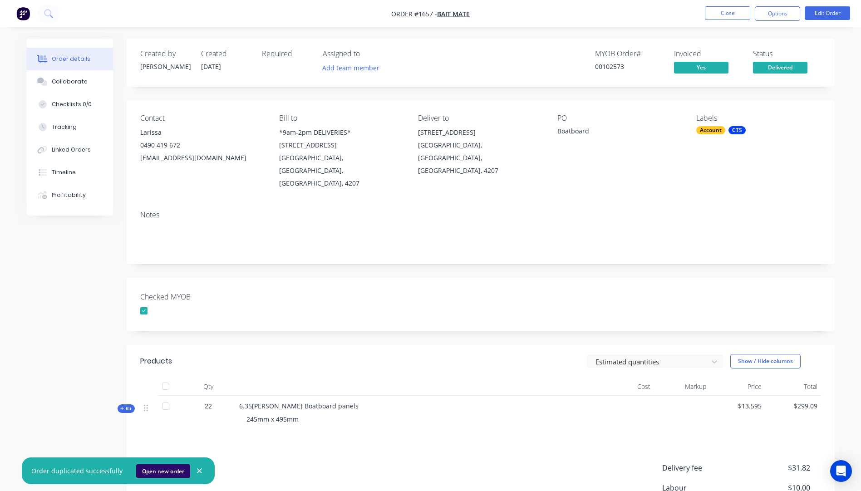
click at [158, 472] on button "Open new order" at bounding box center [163, 471] width 54 height 14
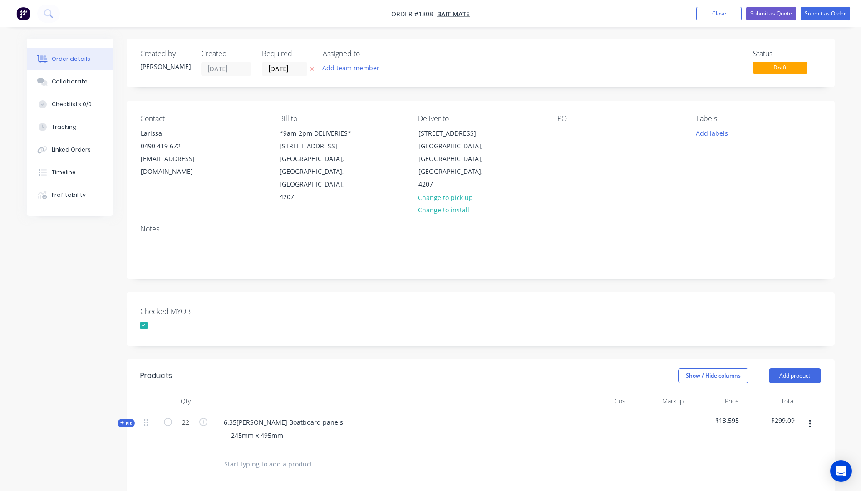
click at [311, 72] on button "button" at bounding box center [312, 69] width 10 height 10
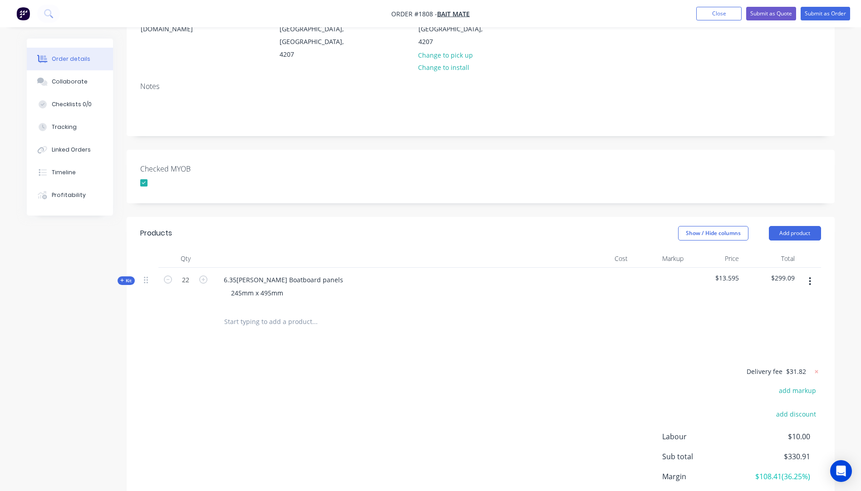
scroll to position [190, 0]
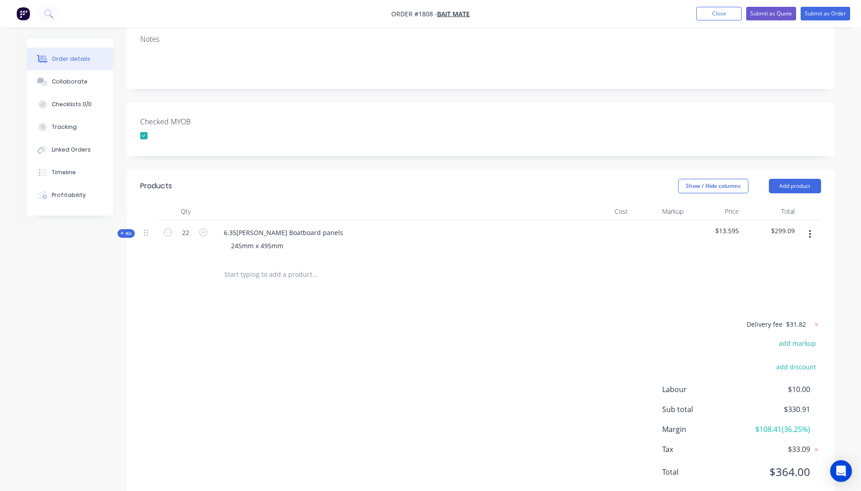
click at [121, 231] on icon "button" at bounding box center [122, 233] width 4 height 5
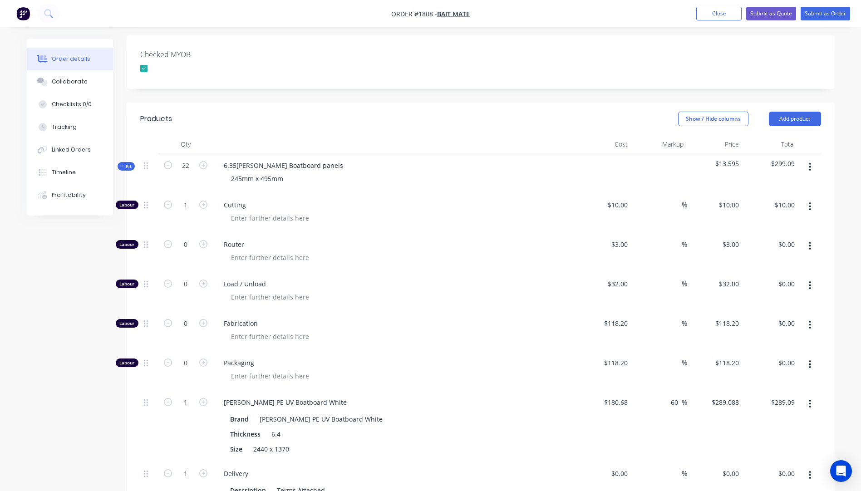
scroll to position [235, 0]
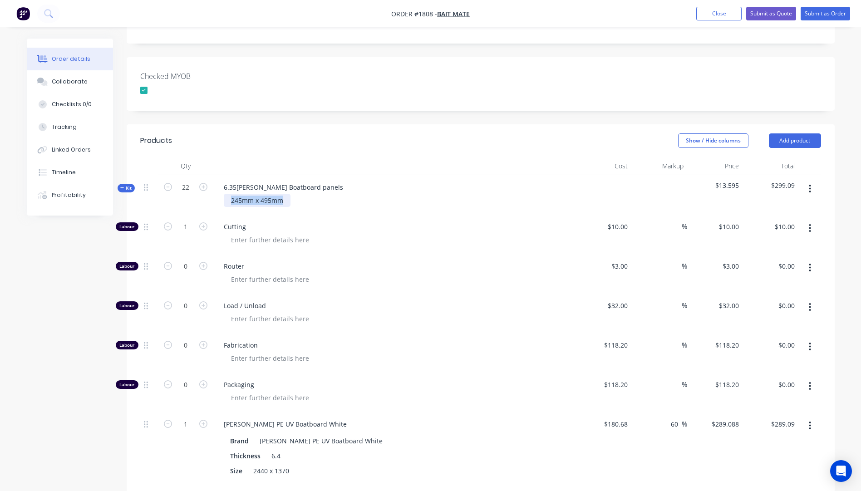
drag, startPoint x: 286, startPoint y: 177, endPoint x: 224, endPoint y: 178, distance: 61.8
click at [224, 194] on div "245mm x 495mm" at bounding box center [257, 200] width 67 height 13
click at [502, 254] on div "Router" at bounding box center [394, 274] width 363 height 40
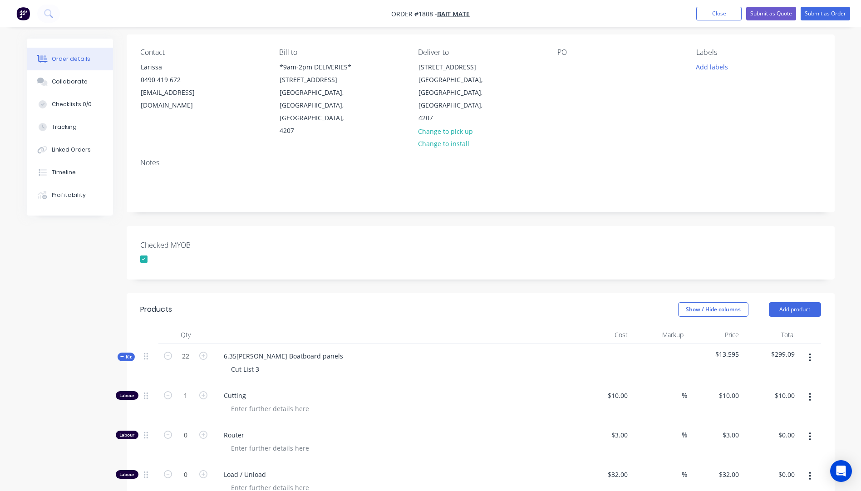
scroll to position [64, 0]
click at [81, 84] on div "Collaborate" at bounding box center [70, 82] width 36 height 8
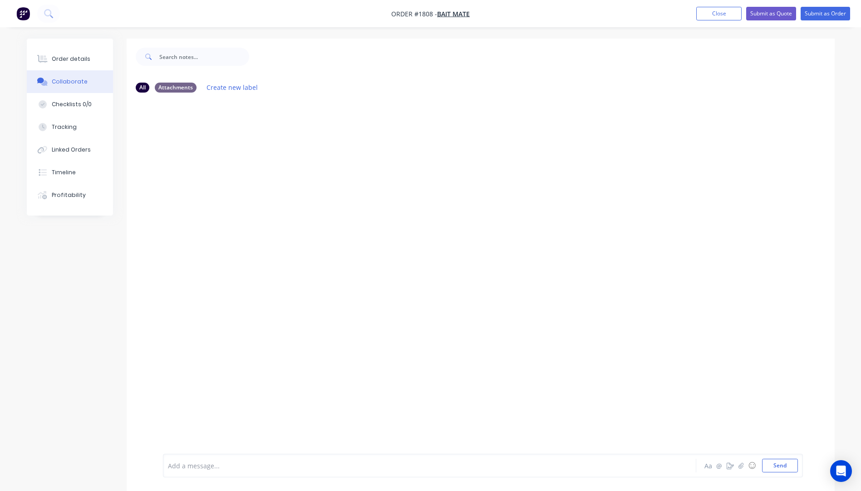
click at [222, 464] on div at bounding box center [404, 466] width 472 height 10
click at [786, 470] on button "Send" at bounding box center [780, 466] width 36 height 14
click at [716, 15] on button "Close" at bounding box center [718, 14] width 45 height 14
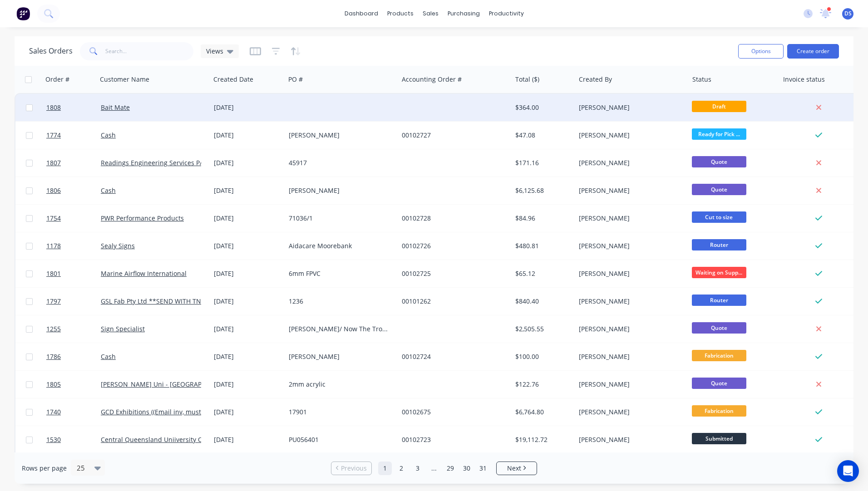
click at [227, 109] on div "[DATE]" at bounding box center [248, 107] width 68 height 9
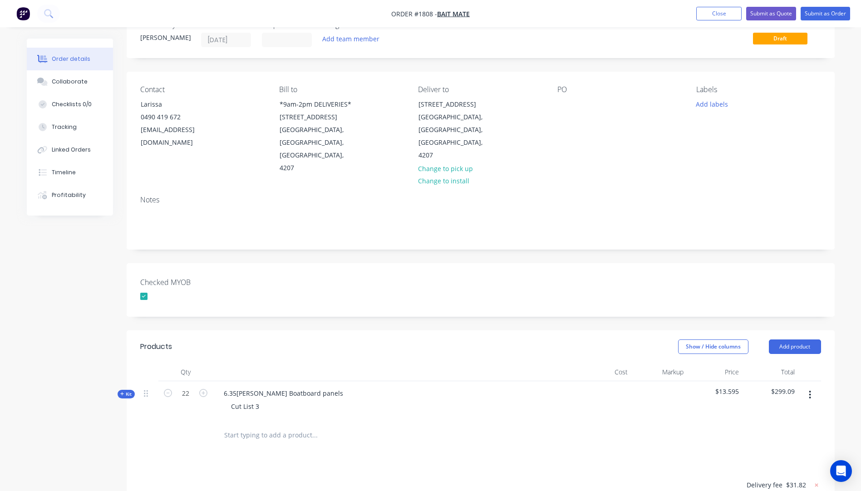
scroll to position [45, 0]
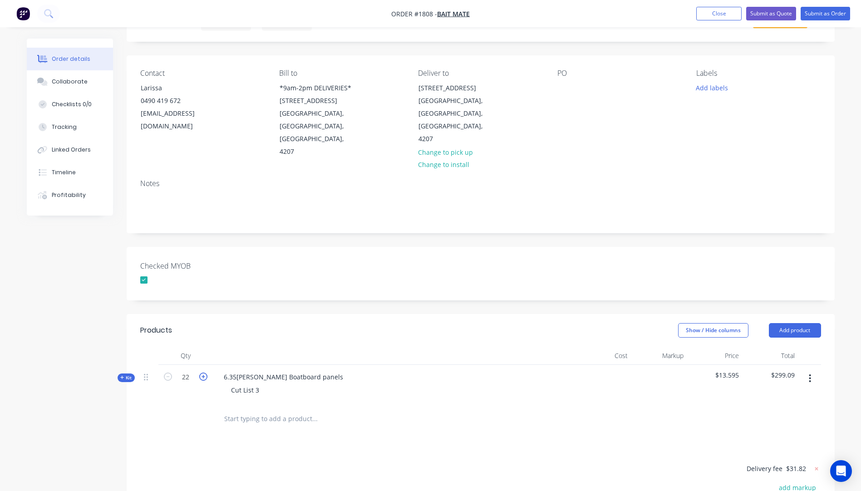
click at [204, 373] on icon "button" at bounding box center [203, 377] width 8 height 8
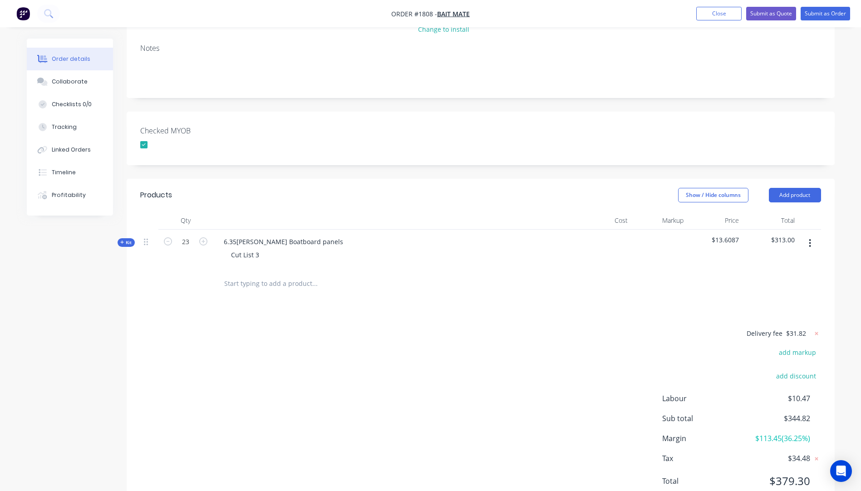
scroll to position [190, 0]
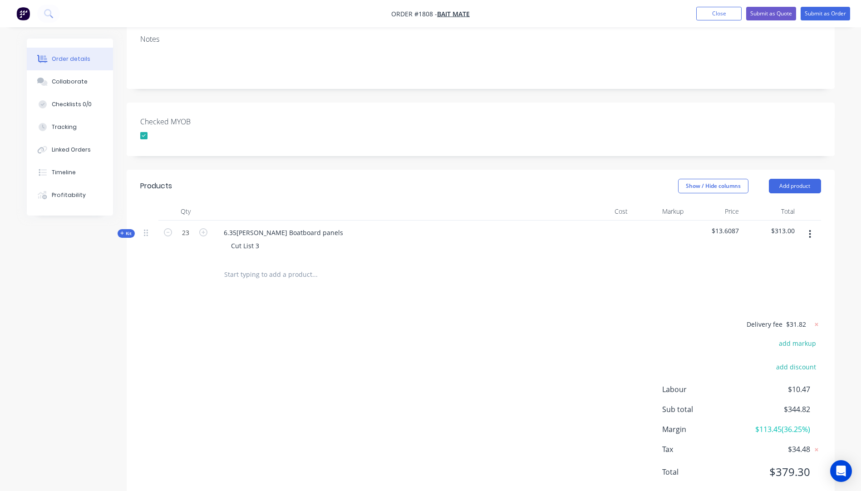
click at [123, 231] on icon "button" at bounding box center [122, 233] width 4 height 5
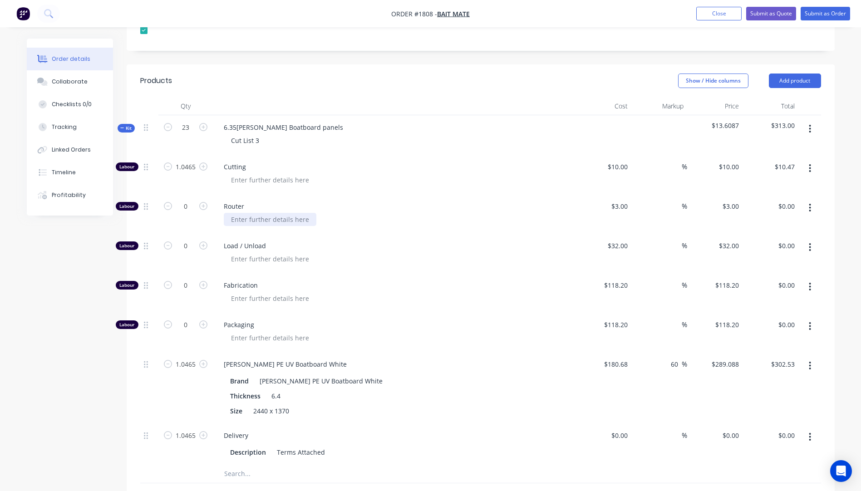
scroll to position [326, 0]
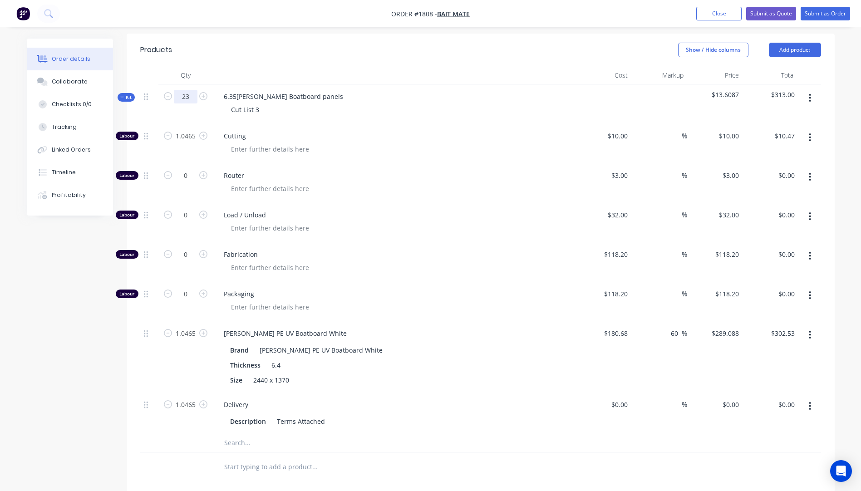
click at [190, 90] on input "23" at bounding box center [186, 97] width 24 height 14
type input "1"
type input "0.0455"
type input "$0.46"
type input "0.0455"
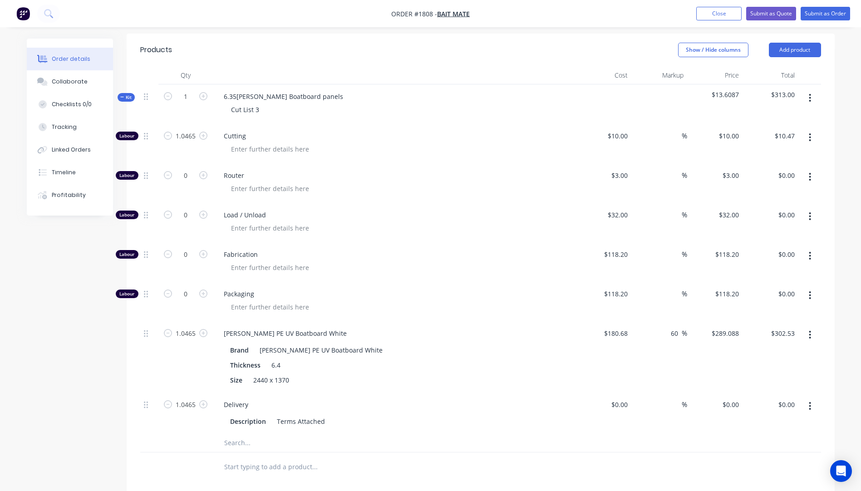
type input "$13.15"
click at [477, 131] on span "Cutting" at bounding box center [398, 136] width 349 height 10
click at [189, 398] on input "0.0455" at bounding box center [186, 405] width 24 height 14
type input "0"
click at [477, 374] on div "Size 2440 x 1370" at bounding box center [393, 380] width 332 height 13
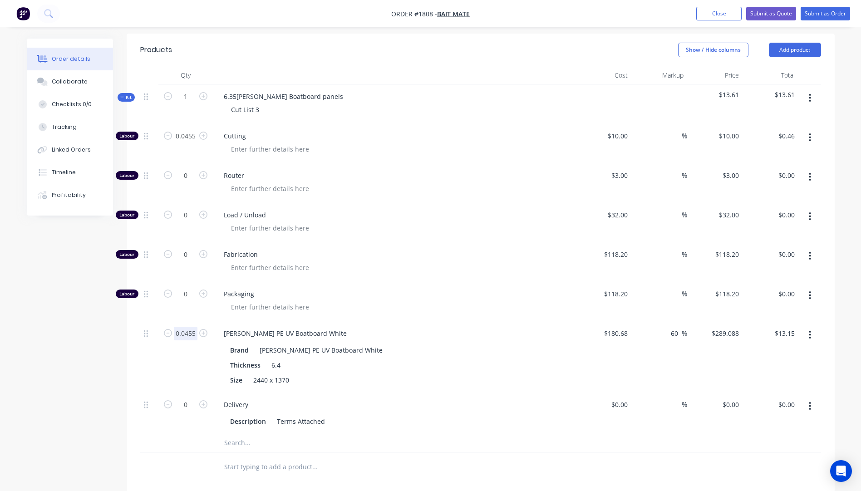
click at [193, 327] on input "0.0455" at bounding box center [186, 334] width 24 height 14
type input "1"
type input "$289.09"
click at [430, 301] on div at bounding box center [398, 307] width 349 height 13
click at [188, 129] on input "0.0455" at bounding box center [186, 136] width 24 height 14
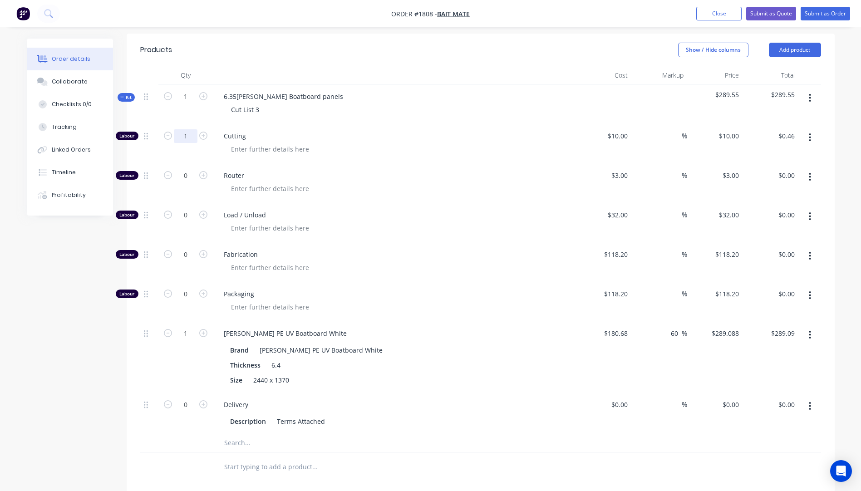
type input "1"
type input "$10.00"
click at [459, 135] on div "Cutting" at bounding box center [394, 144] width 363 height 40
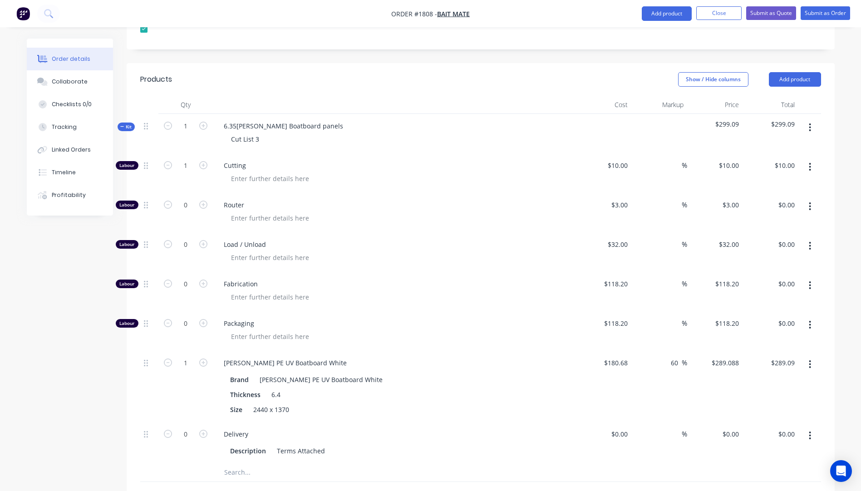
scroll to position [246, 0]
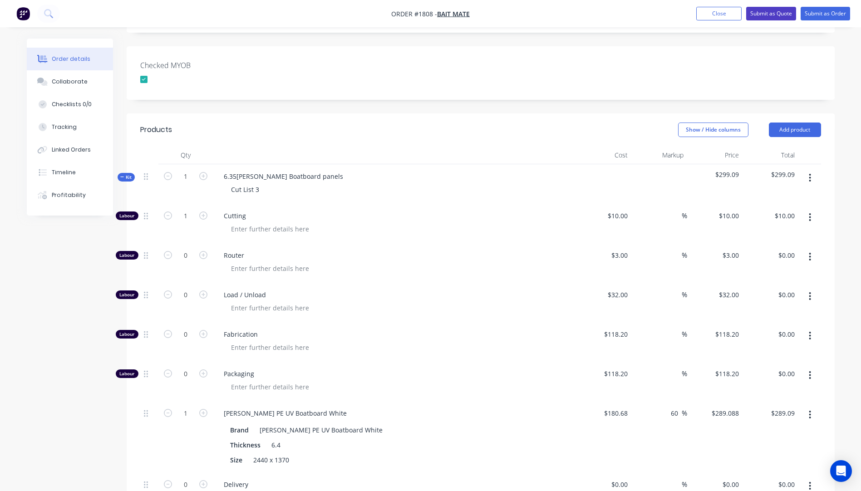
click at [764, 15] on button "Submit as Quote" at bounding box center [771, 14] width 50 height 14
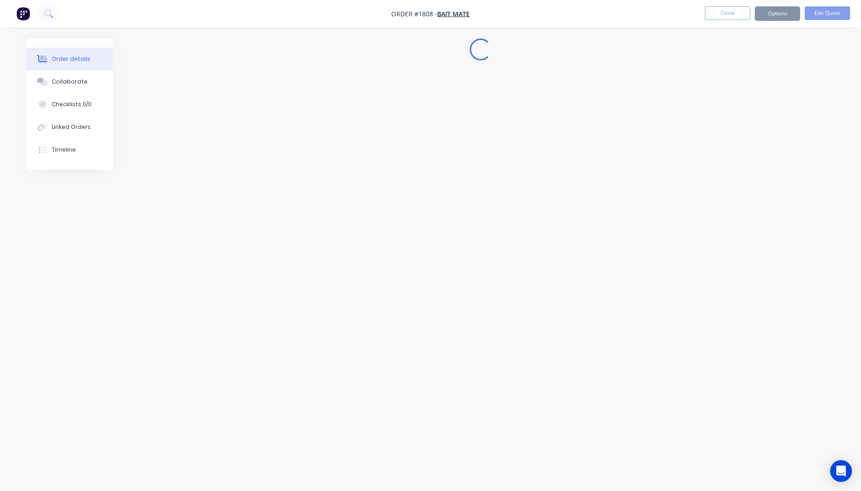
scroll to position [0, 0]
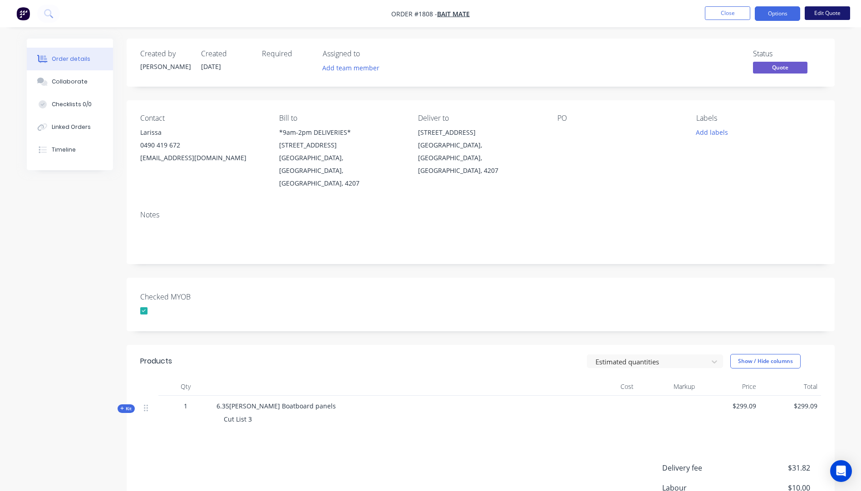
click at [826, 14] on button "Edit Quote" at bounding box center [827, 13] width 45 height 14
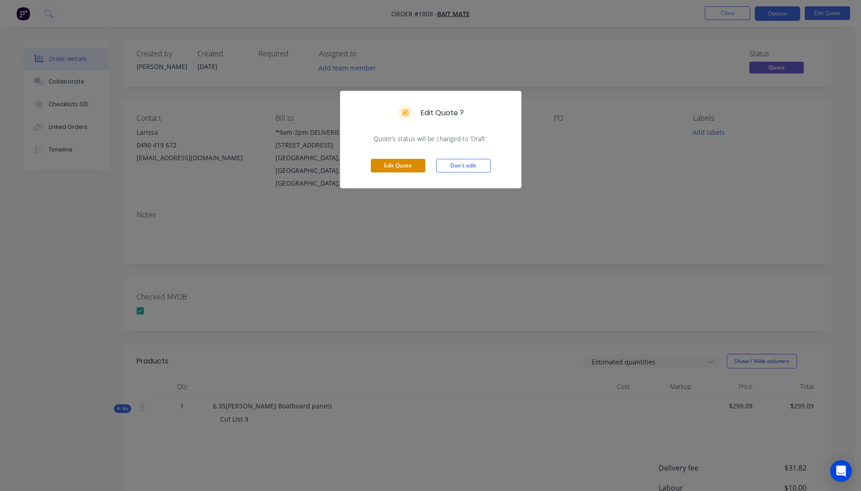
click at [407, 165] on button "Edit Quote" at bounding box center [398, 166] width 54 height 14
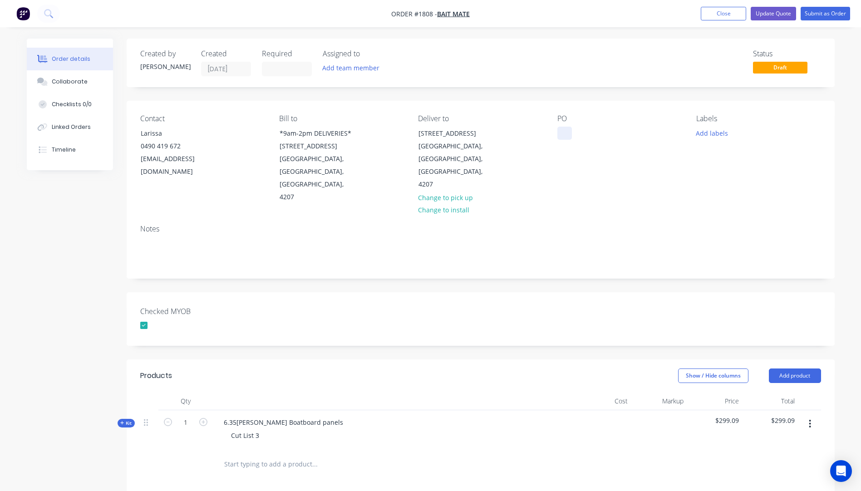
click at [563, 130] on div at bounding box center [565, 133] width 15 height 13
click at [700, 137] on button "Add labels" at bounding box center [712, 133] width 42 height 12
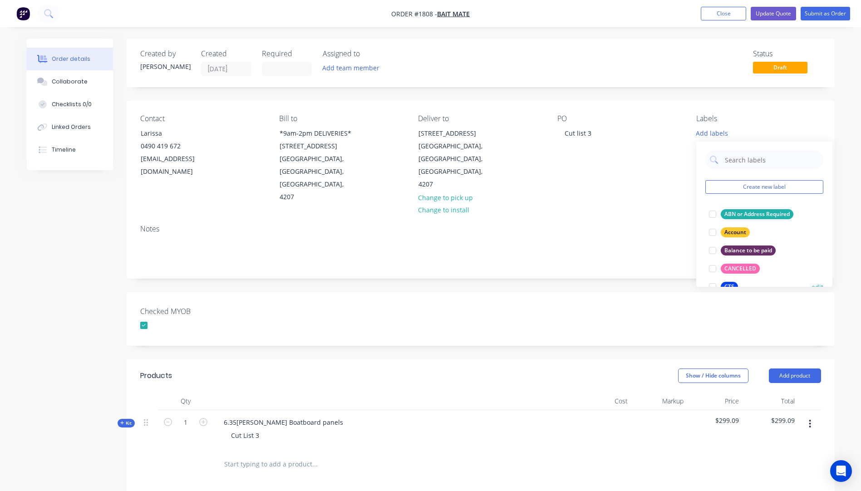
click at [725, 283] on div "CTS" at bounding box center [729, 287] width 17 height 10
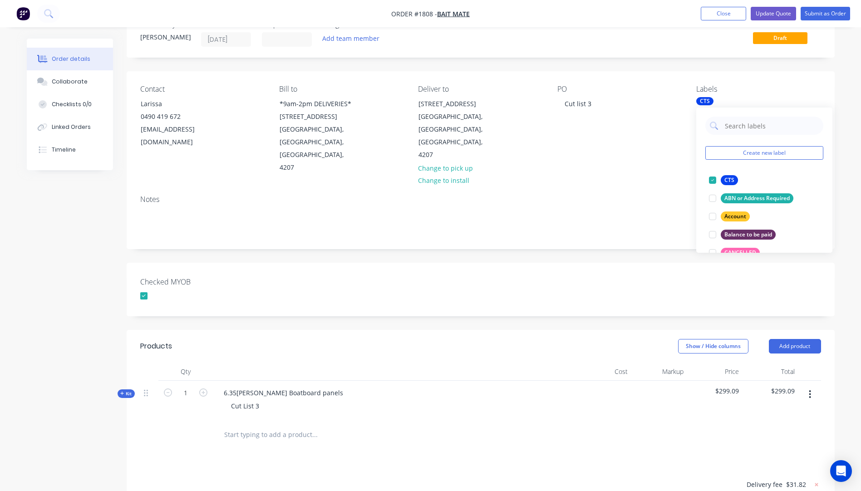
scroll to position [45, 0]
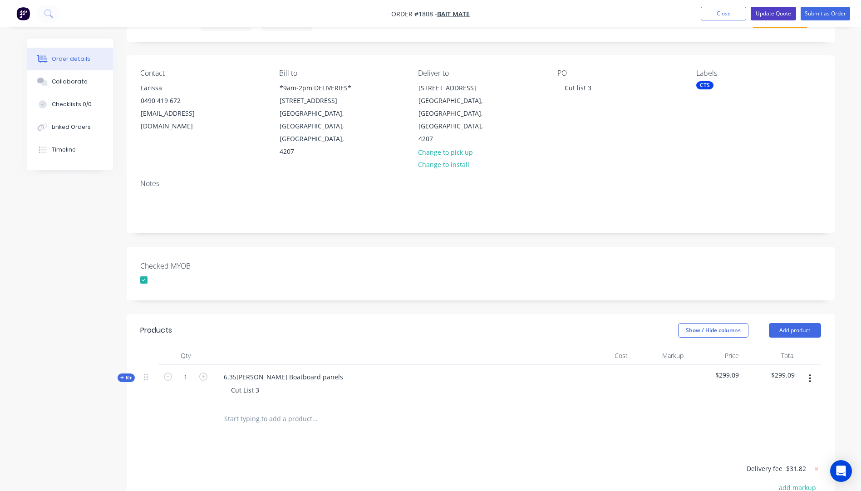
click at [765, 17] on button "Update Quote" at bounding box center [773, 14] width 45 height 14
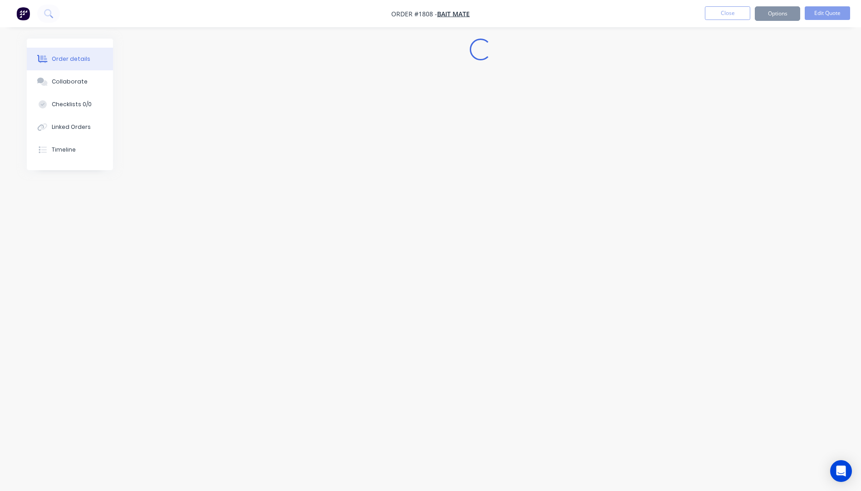
scroll to position [0, 0]
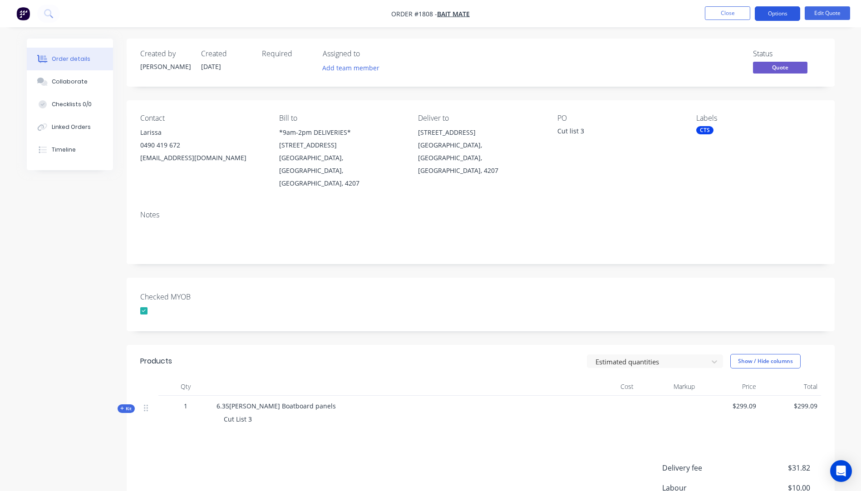
click at [776, 16] on button "Options" at bounding box center [777, 13] width 45 height 15
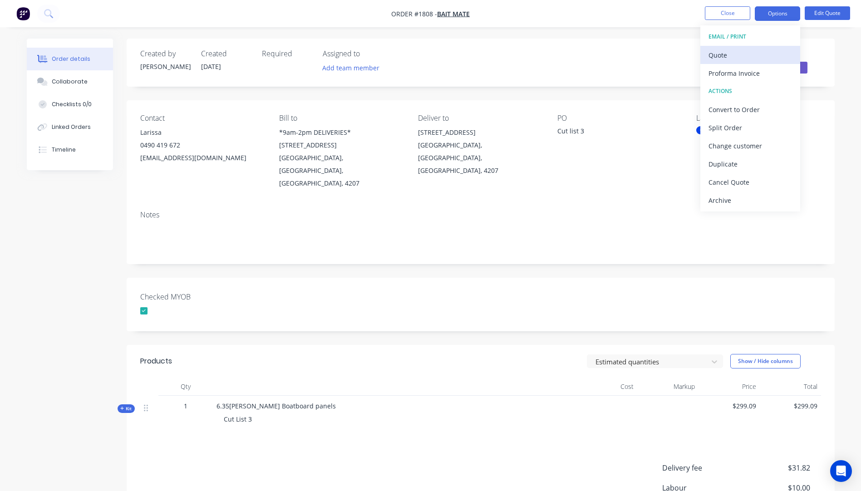
click at [726, 60] on div "Quote" at bounding box center [751, 55] width 84 height 13
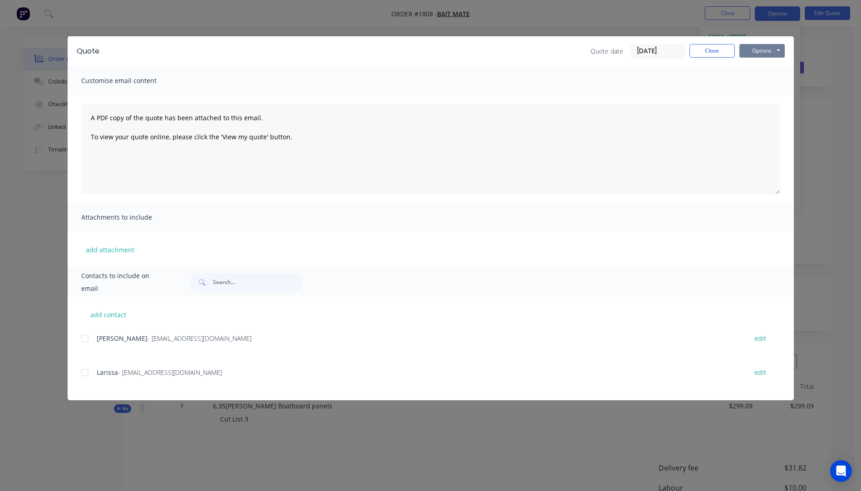
click at [758, 54] on button "Options" at bounding box center [762, 51] width 45 height 14
click at [771, 66] on button "Preview" at bounding box center [769, 66] width 58 height 15
click at [711, 55] on button "Close" at bounding box center [712, 51] width 45 height 14
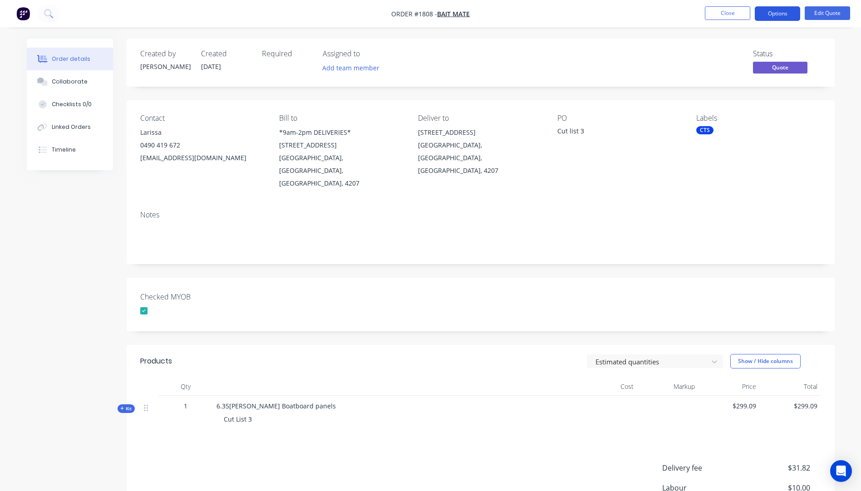
click at [774, 17] on button "Options" at bounding box center [777, 13] width 45 height 15
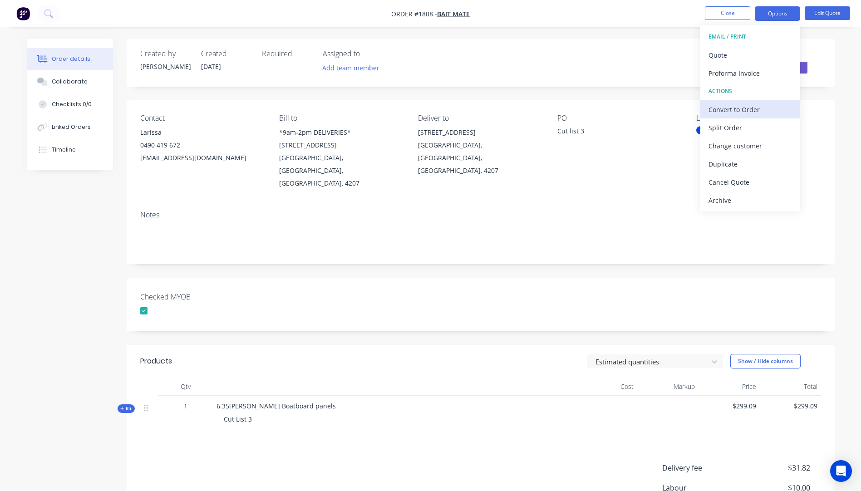
click at [728, 110] on div "Convert to Order" at bounding box center [751, 109] width 84 height 13
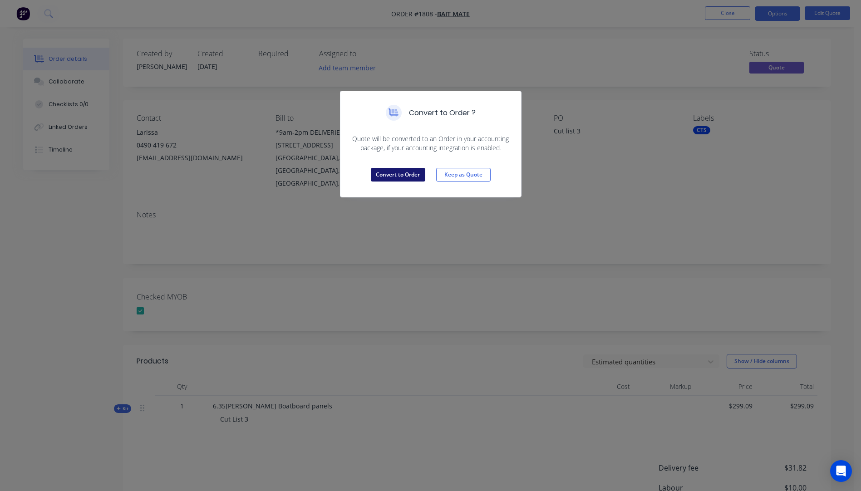
click at [398, 173] on button "Convert to Order" at bounding box center [398, 175] width 54 height 14
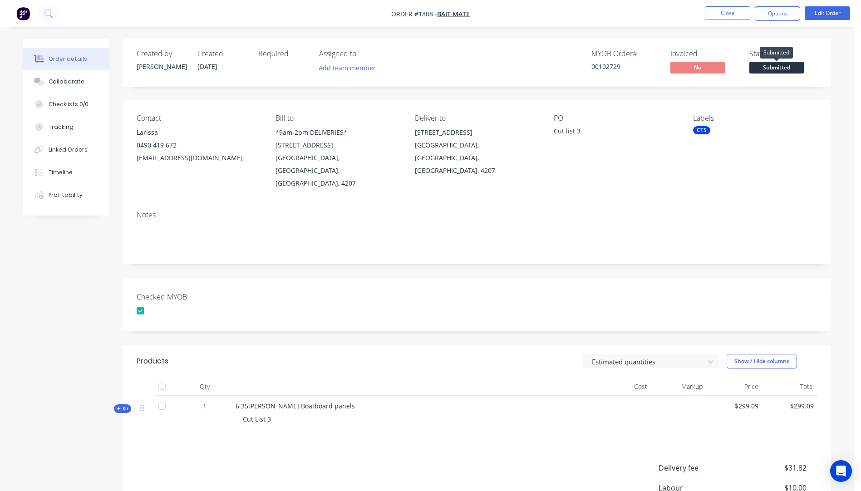
click at [788, 72] on span "Submitted" at bounding box center [777, 67] width 54 height 11
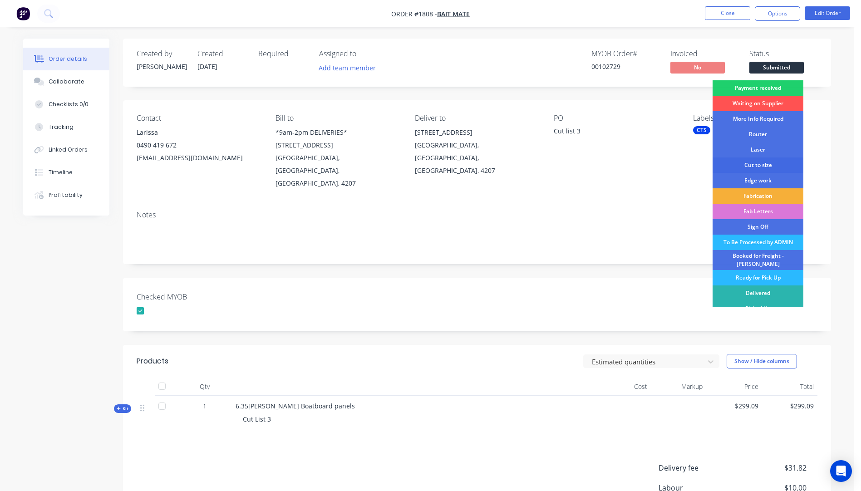
click at [756, 163] on div "Cut to size" at bounding box center [758, 165] width 91 height 15
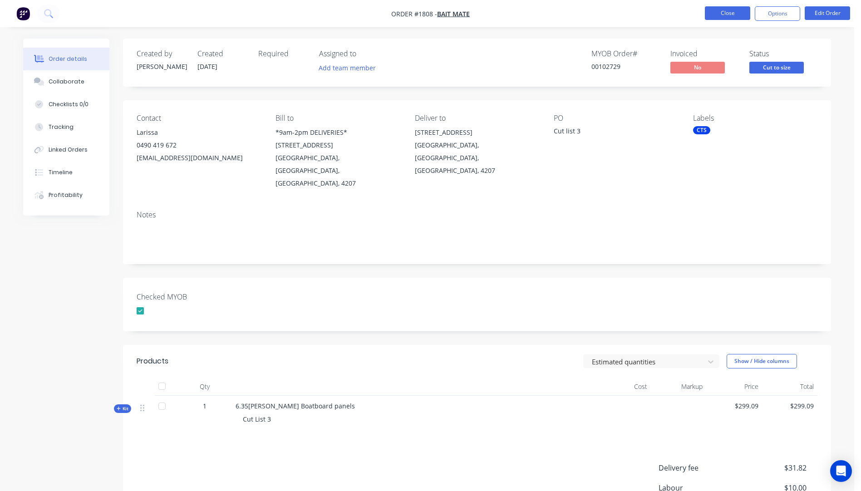
click at [731, 14] on button "Close" at bounding box center [727, 13] width 45 height 14
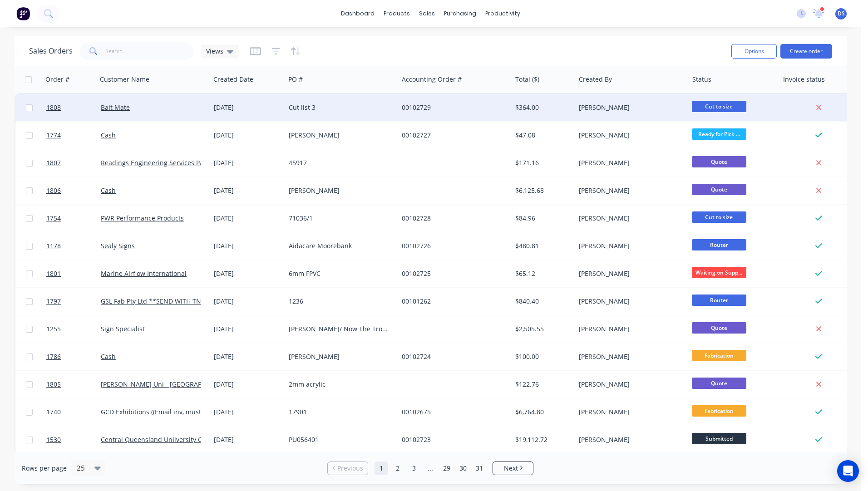
click at [315, 110] on div "Cut list 3" at bounding box center [339, 107] width 101 height 9
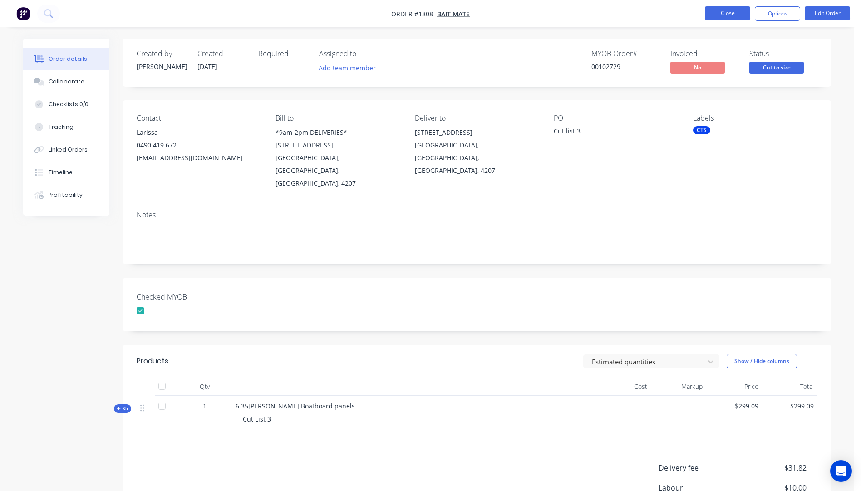
click at [734, 16] on button "Close" at bounding box center [727, 13] width 45 height 14
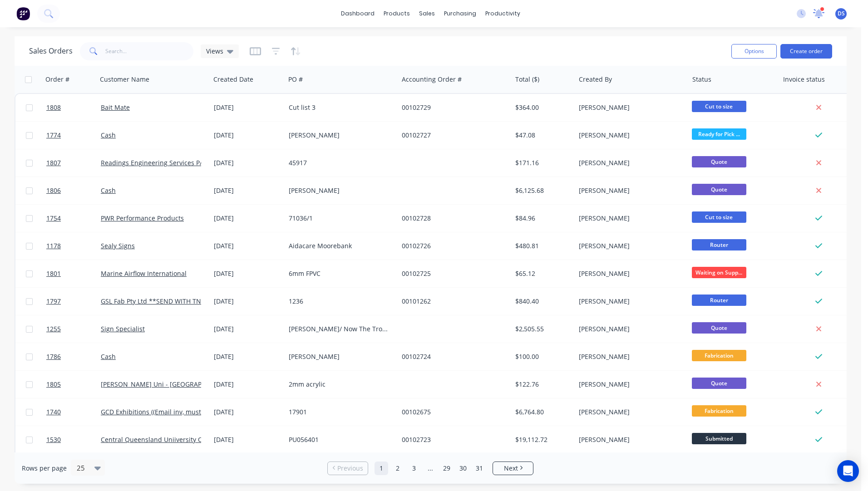
click at [820, 15] on icon at bounding box center [819, 12] width 9 height 9
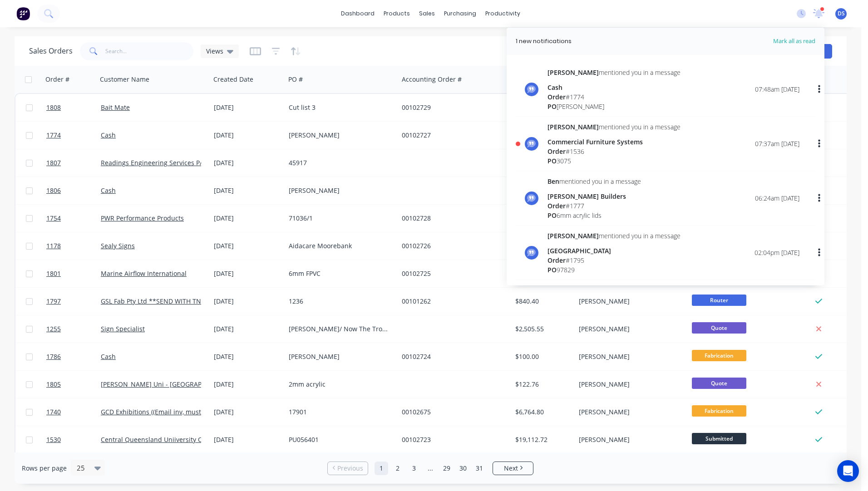
click at [575, 146] on div "Commercial Furniture Systems" at bounding box center [614, 142] width 133 height 10
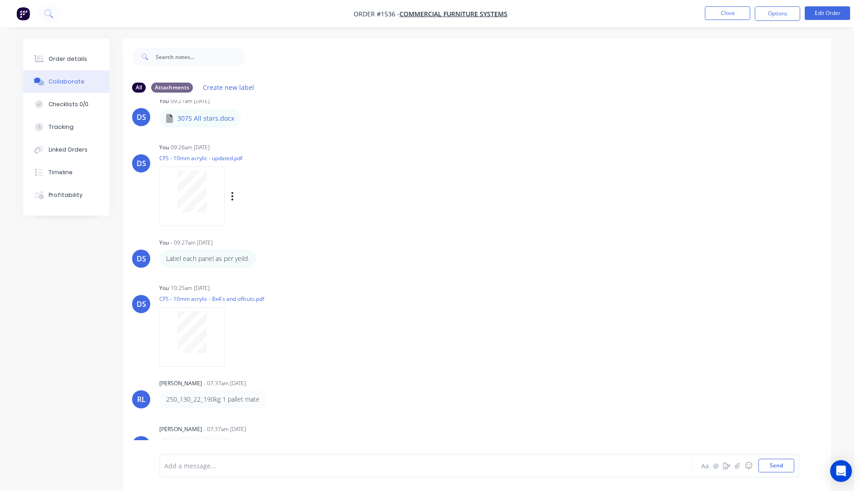
scroll to position [14, 0]
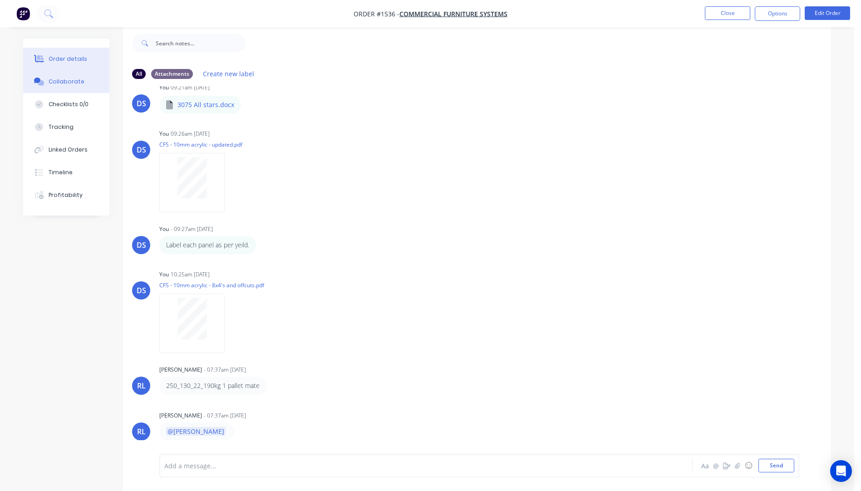
click at [62, 57] on div "Order details" at bounding box center [68, 59] width 39 height 8
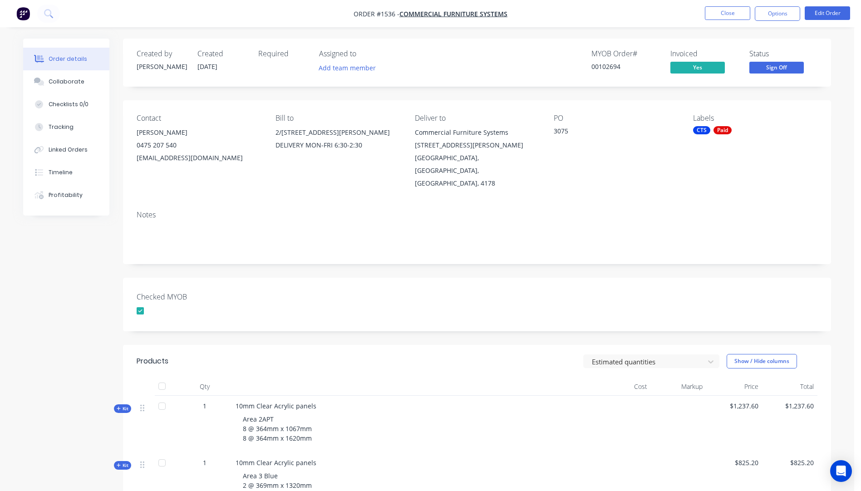
click at [773, 67] on span "Sign Off" at bounding box center [777, 67] width 54 height 11
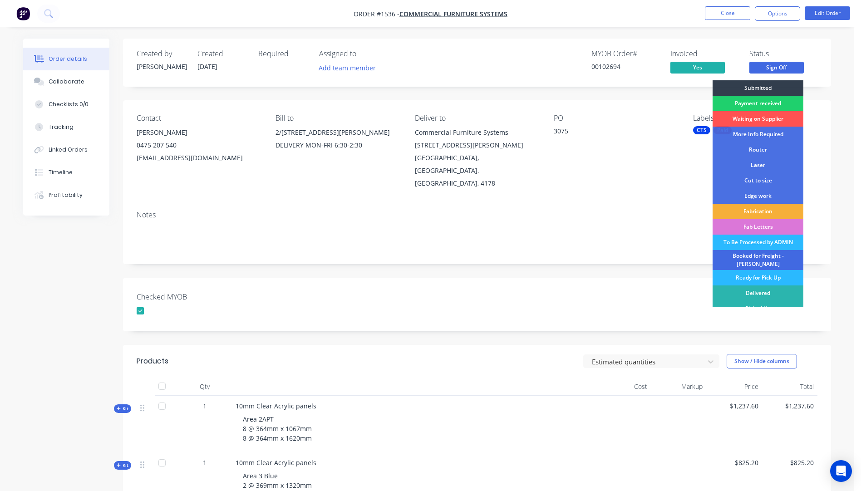
click at [751, 260] on div "Booked for Freight - [PERSON_NAME]" at bounding box center [758, 260] width 91 height 20
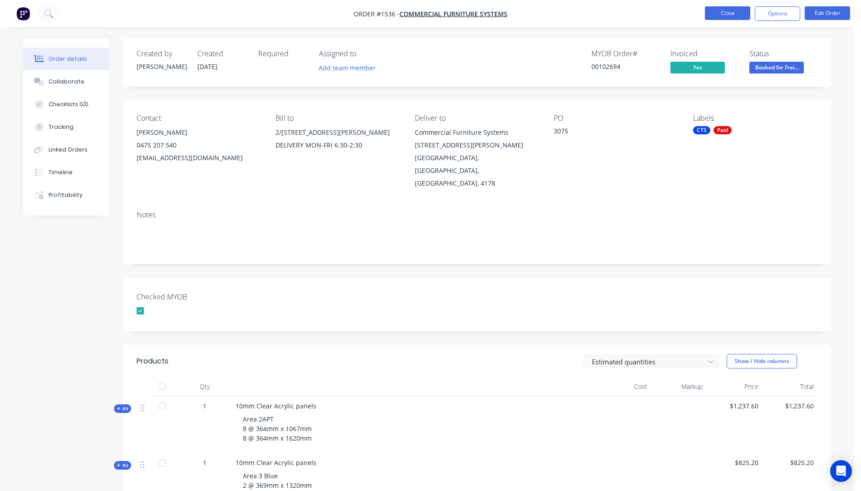
click at [726, 14] on button "Close" at bounding box center [727, 13] width 45 height 14
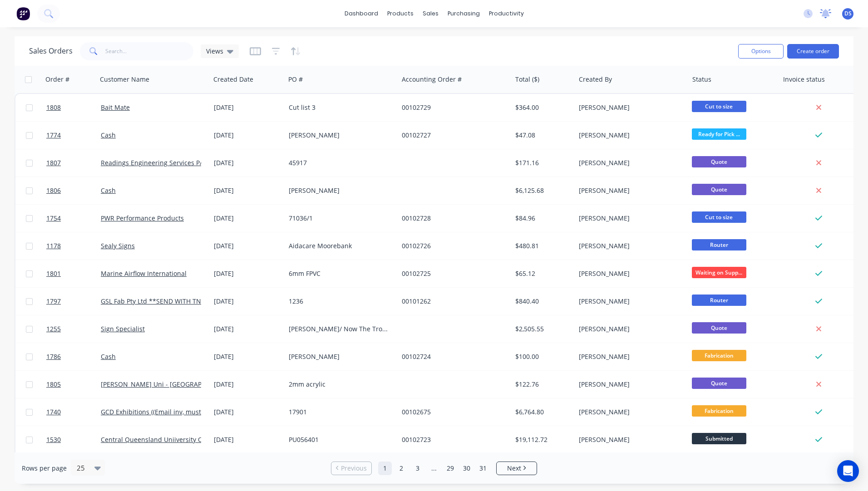
click at [828, 9] on icon at bounding box center [825, 13] width 11 height 9
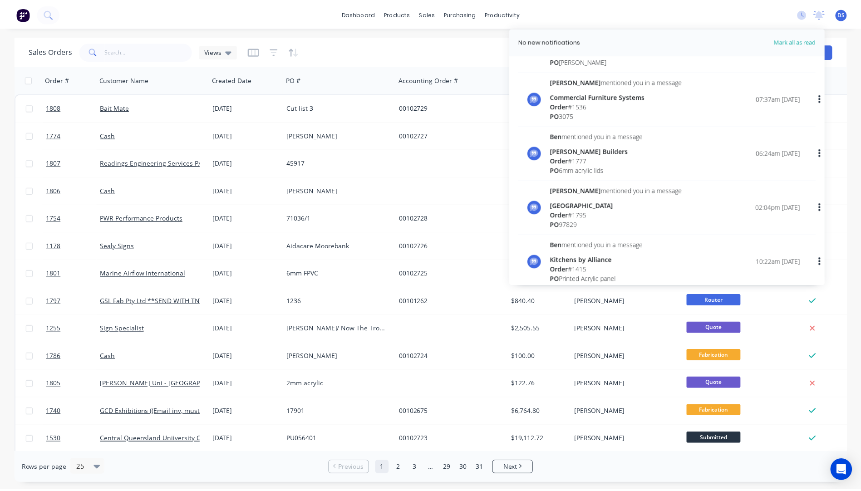
scroll to position [91, 0]
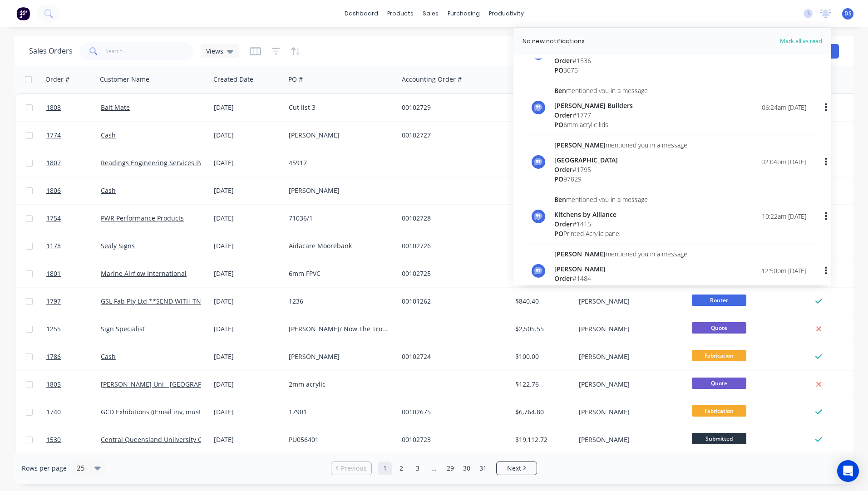
drag, startPoint x: 657, startPoint y: 50, endPoint x: 651, endPoint y: 51, distance: 5.5
click at [657, 50] on header "No new notifications [PERSON_NAME] all as read" at bounding box center [673, 41] width 318 height 27
click at [417, 52] on div "Sales Orders Views" at bounding box center [380, 51] width 702 height 22
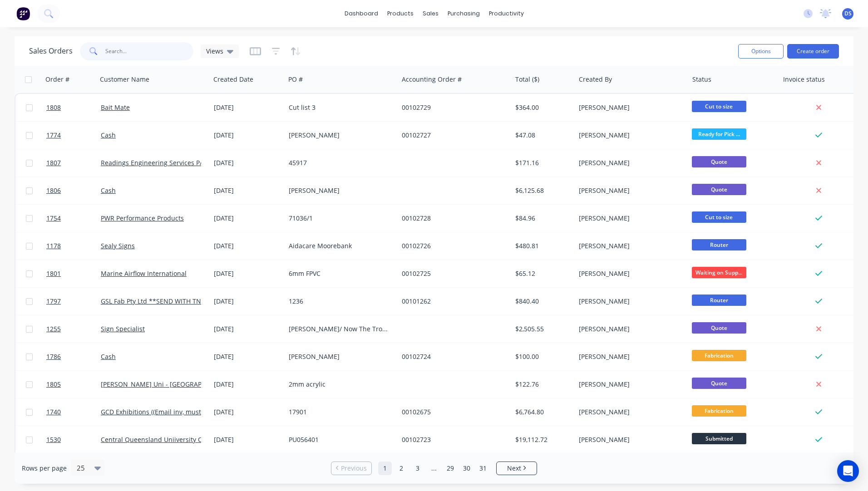
click at [125, 53] on input "text" at bounding box center [149, 51] width 89 height 18
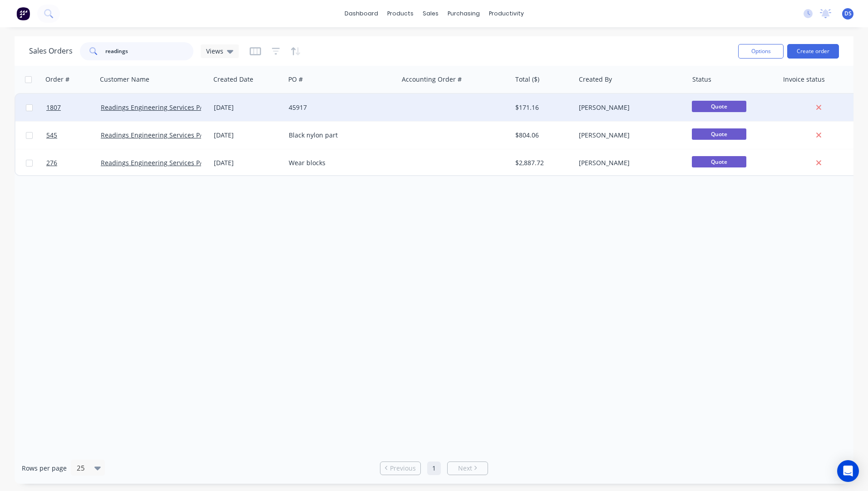
type input "readings"
click at [245, 106] on div "[DATE]" at bounding box center [248, 107] width 68 height 9
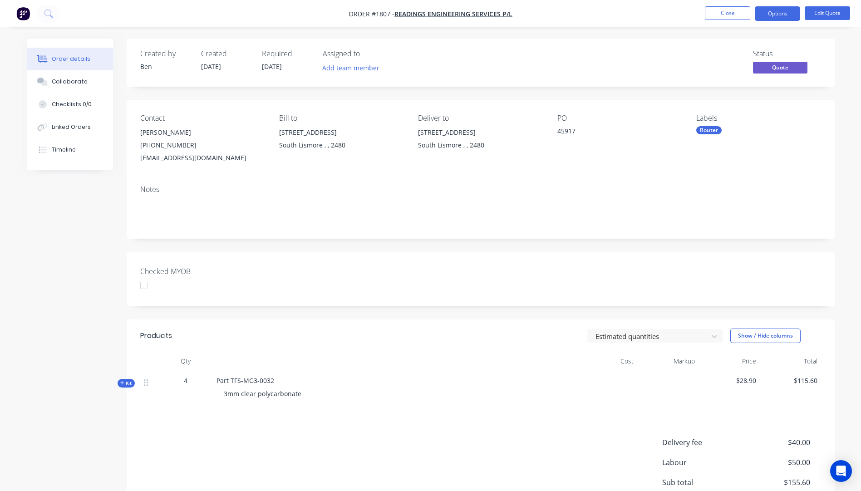
click at [123, 384] on icon "button" at bounding box center [122, 383] width 4 height 4
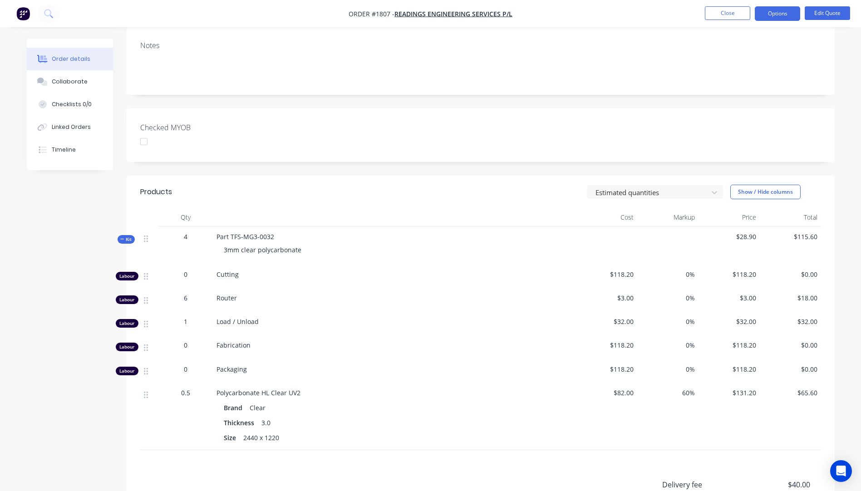
scroll to position [12, 0]
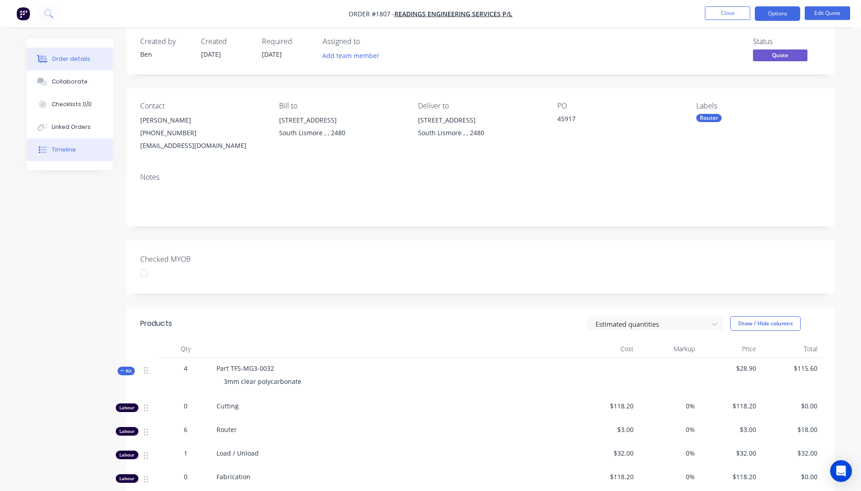
click at [61, 150] on div "Timeline" at bounding box center [64, 150] width 24 height 8
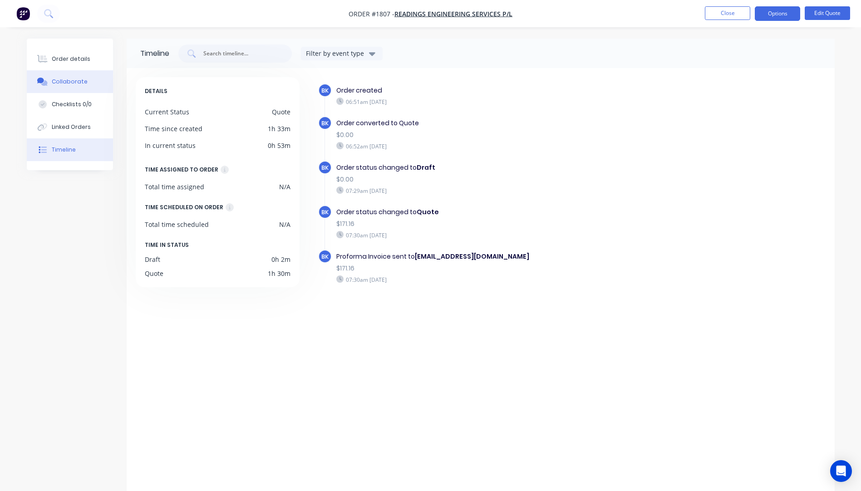
click at [78, 87] on button "Collaborate" at bounding box center [70, 81] width 86 height 23
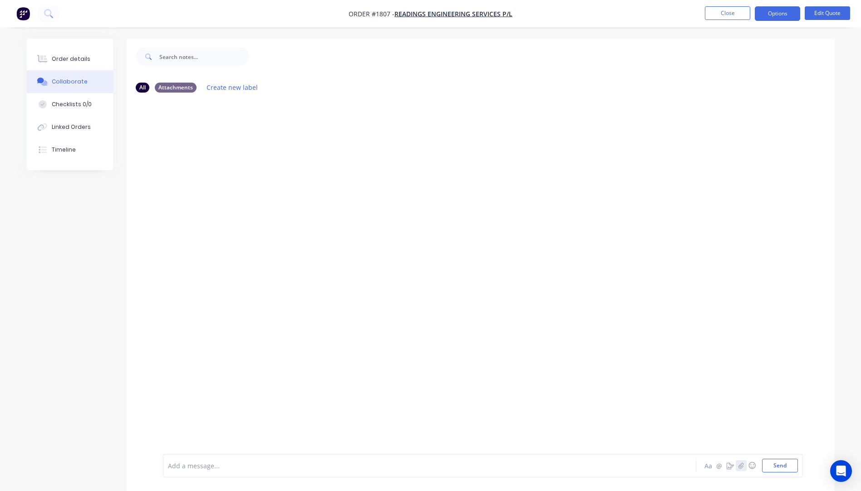
click at [742, 464] on icon "button" at bounding box center [740, 466] width 5 height 6
click at [789, 464] on button "Send" at bounding box center [780, 466] width 36 height 14
click at [66, 57] on div "Order details" at bounding box center [71, 59] width 39 height 8
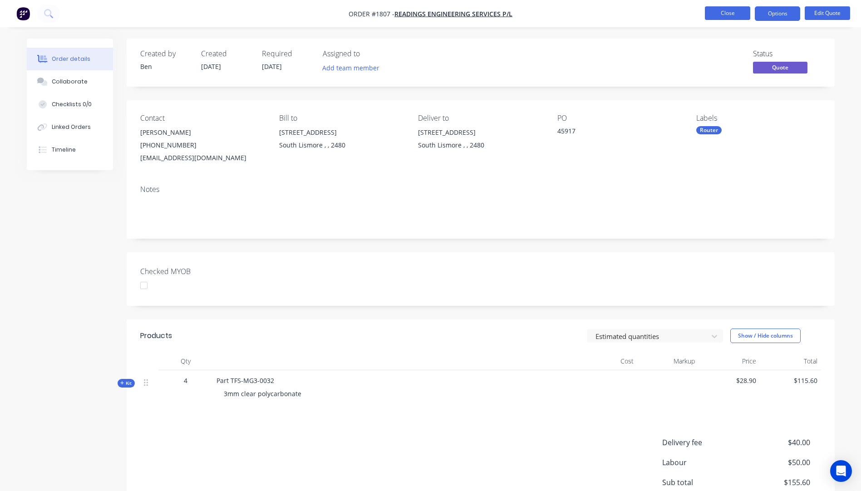
click at [726, 15] on button "Close" at bounding box center [727, 13] width 45 height 14
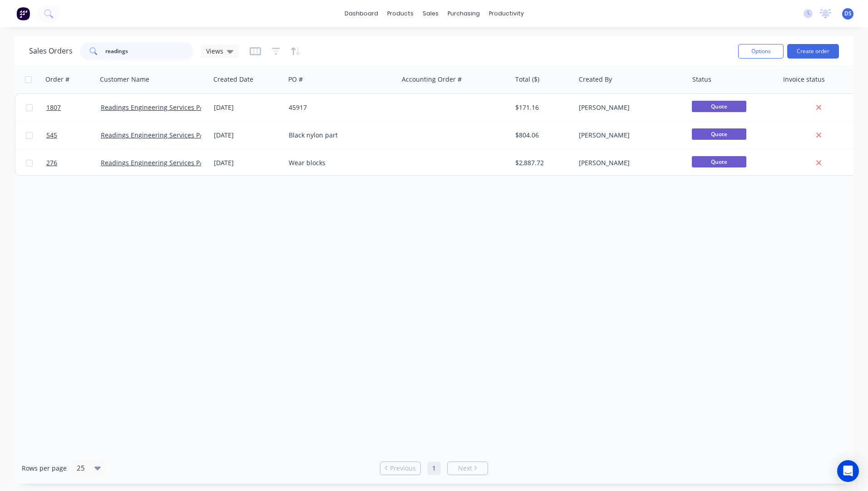
drag, startPoint x: 143, startPoint y: 50, endPoint x: 100, endPoint y: 44, distance: 43.7
click at [100, 44] on div "readings" at bounding box center [137, 51] width 114 height 18
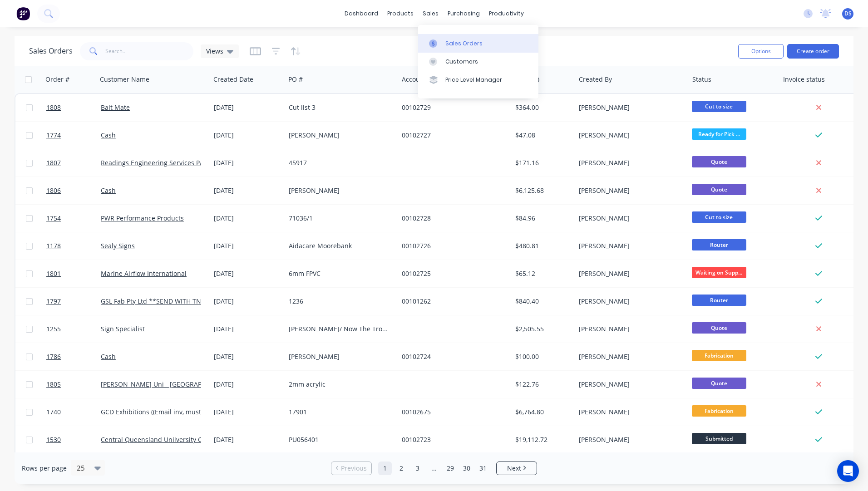
click at [451, 48] on link "Sales Orders" at bounding box center [478, 43] width 120 height 18
click at [455, 44] on div "Sales Orders" at bounding box center [463, 44] width 37 height 8
click at [809, 51] on button "Create order" at bounding box center [813, 51] width 52 height 15
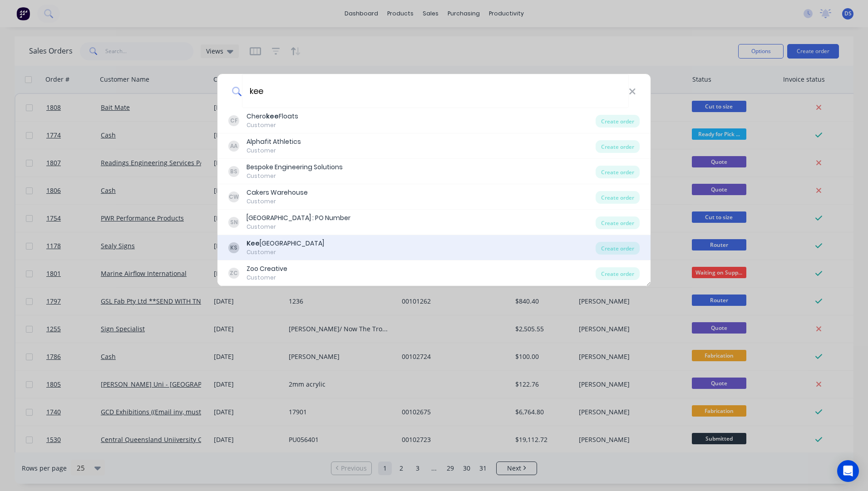
type input "kee"
click at [286, 246] on div "[GEOGRAPHIC_DATA]" at bounding box center [286, 244] width 78 height 10
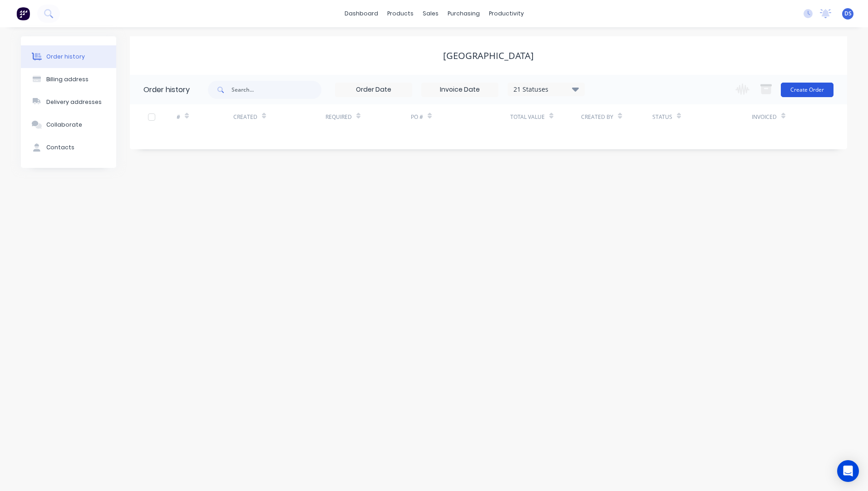
click at [810, 94] on button "Create Order" at bounding box center [807, 90] width 53 height 15
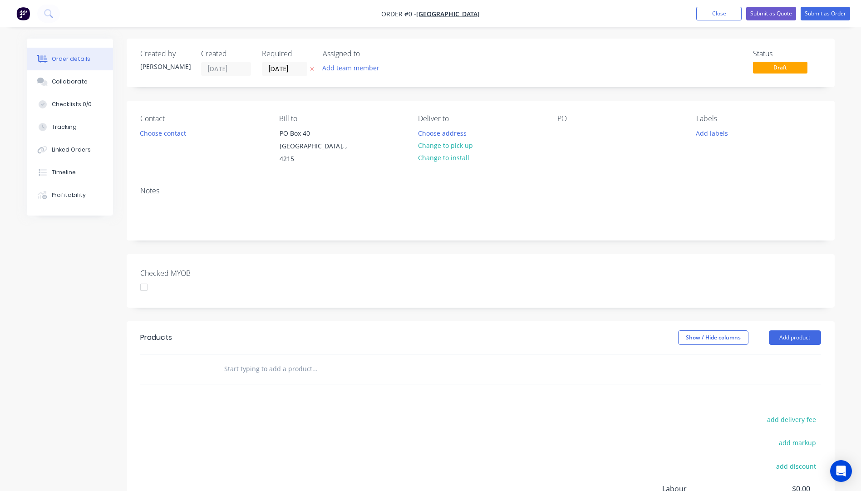
click at [311, 69] on icon "button" at bounding box center [312, 70] width 4 height 4
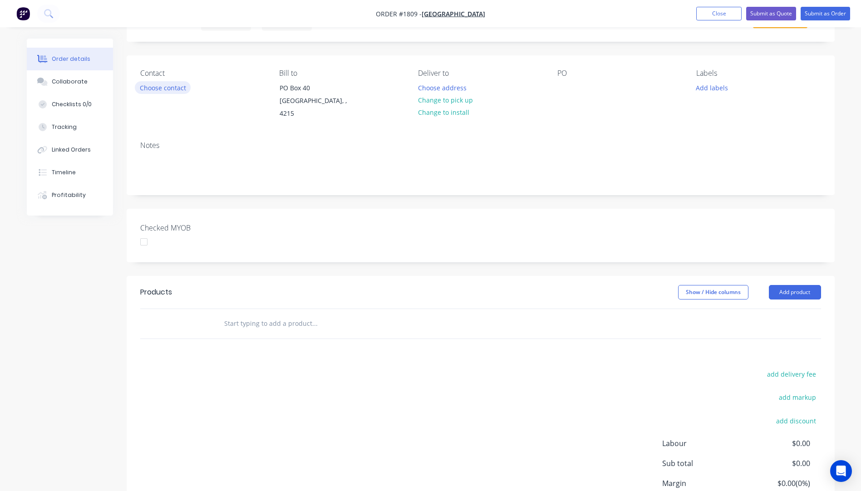
click at [171, 89] on button "Choose contact" at bounding box center [163, 87] width 56 height 12
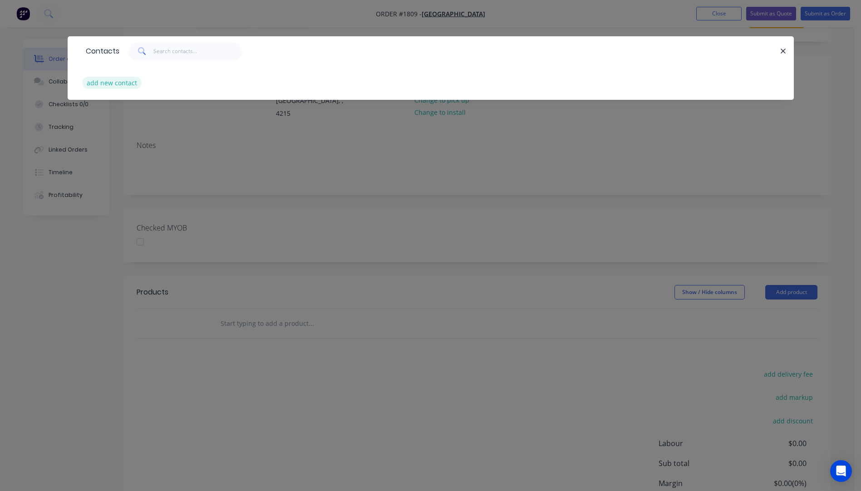
click at [113, 84] on button "add new contact" at bounding box center [112, 83] width 60 height 12
select select "AU"
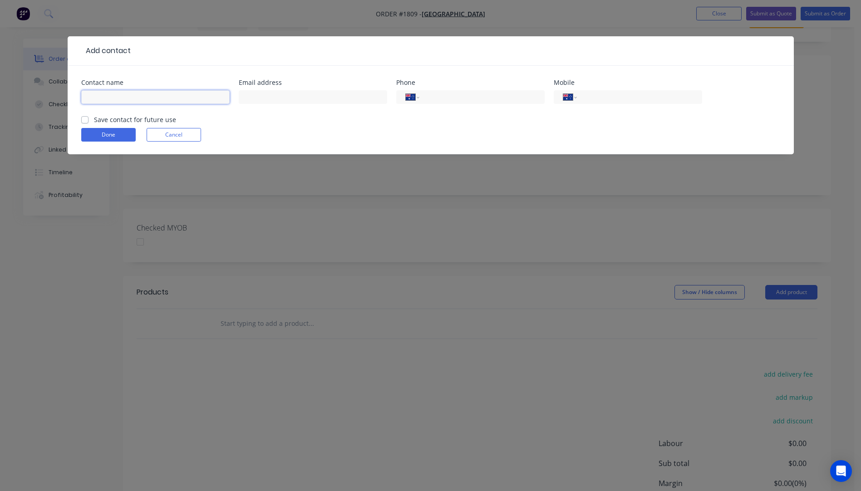
click at [114, 98] on input "text" at bounding box center [155, 97] width 148 height 14
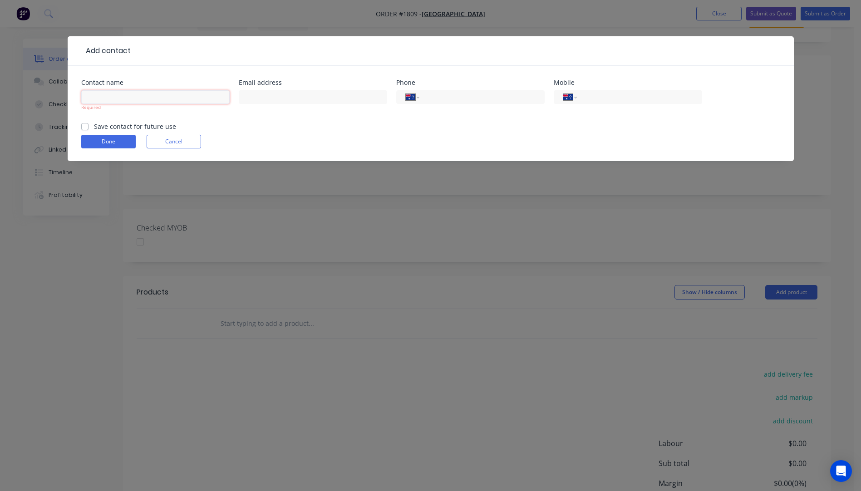
click at [90, 95] on input "text" at bounding box center [155, 97] width 148 height 14
click at [117, 95] on input "text" at bounding box center [155, 97] width 148 height 14
type input "[PERSON_NAME]"
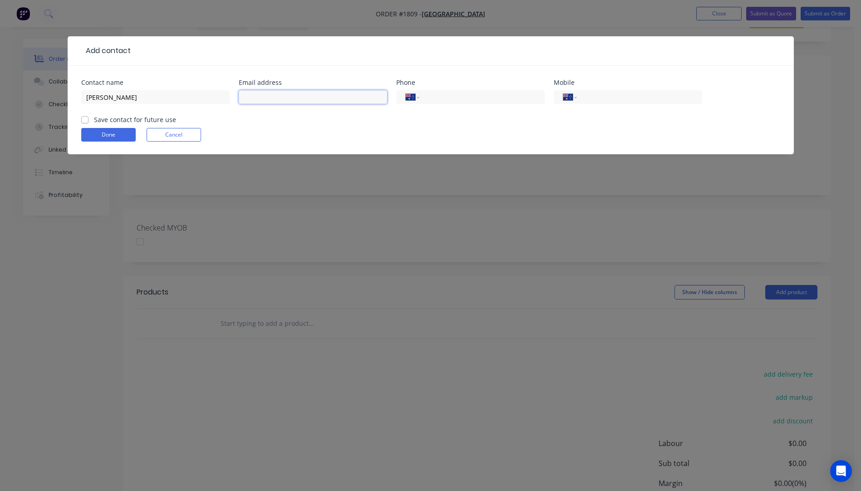
click at [272, 98] on input "text" at bounding box center [313, 97] width 148 height 14
click at [286, 102] on input "text" at bounding box center [313, 97] width 148 height 14
type input "jspen224@eq.edu.au"
click at [449, 94] on input "tel" at bounding box center [480, 97] width 109 height 10
type input "(07) 5509 2555"
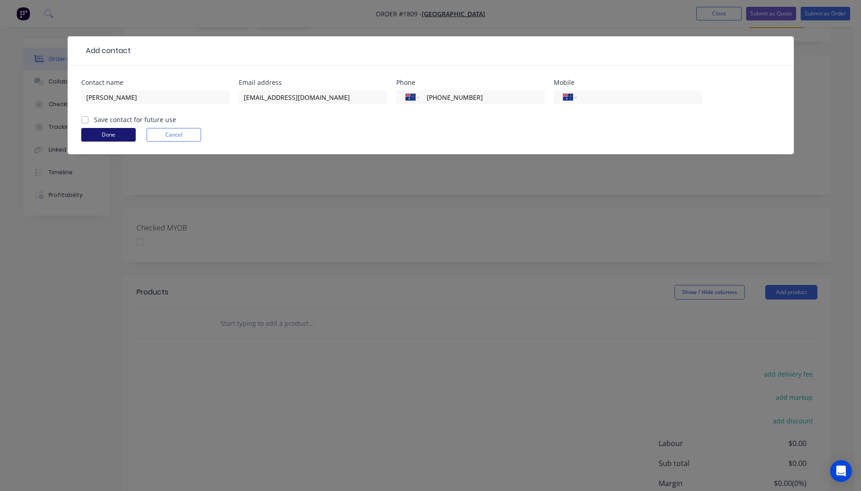
click at [101, 136] on button "Done" at bounding box center [108, 135] width 54 height 14
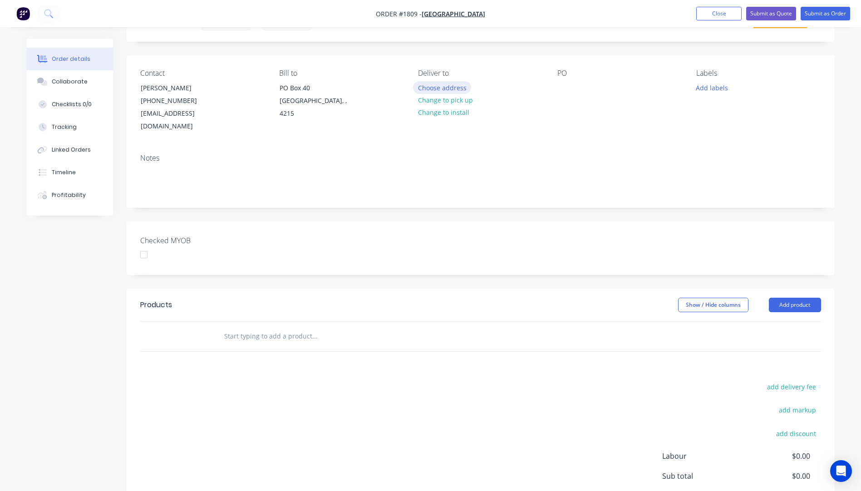
click at [434, 89] on button "Choose address" at bounding box center [442, 87] width 58 height 12
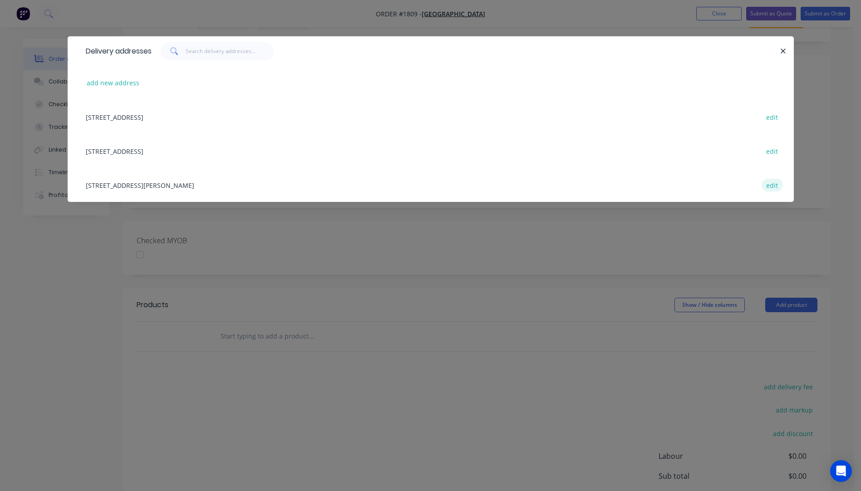
click at [770, 185] on button "edit" at bounding box center [772, 185] width 21 height 12
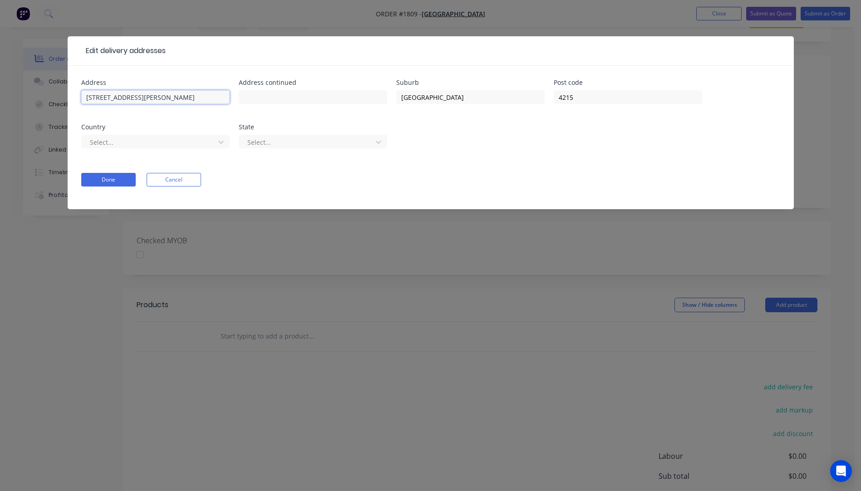
drag, startPoint x: 156, startPoint y: 96, endPoint x: 84, endPoint y: 96, distance: 72.2
click at [84, 96] on input "56 Anne StreetGate B" at bounding box center [155, 97] width 148 height 14
paste input "56 Anne StreetGate B"
type input "56 Anne Street, Gate B"
click at [104, 97] on input "text" at bounding box center [155, 97] width 148 height 14
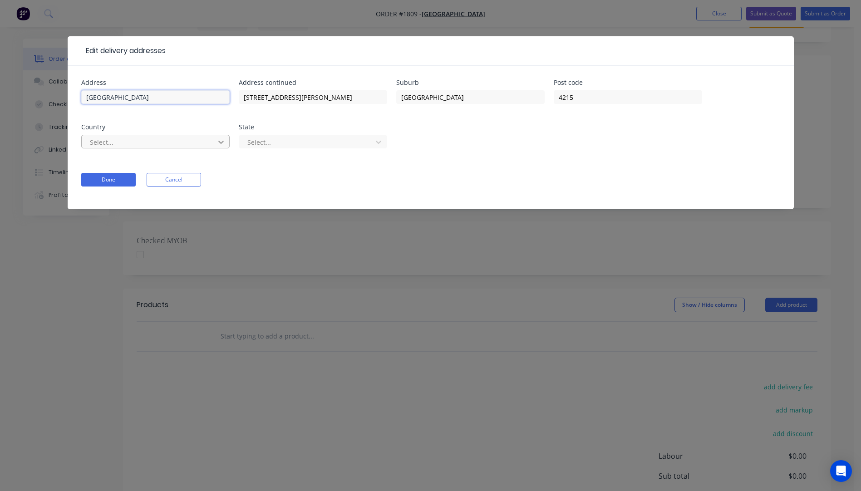
type input "[GEOGRAPHIC_DATA]"
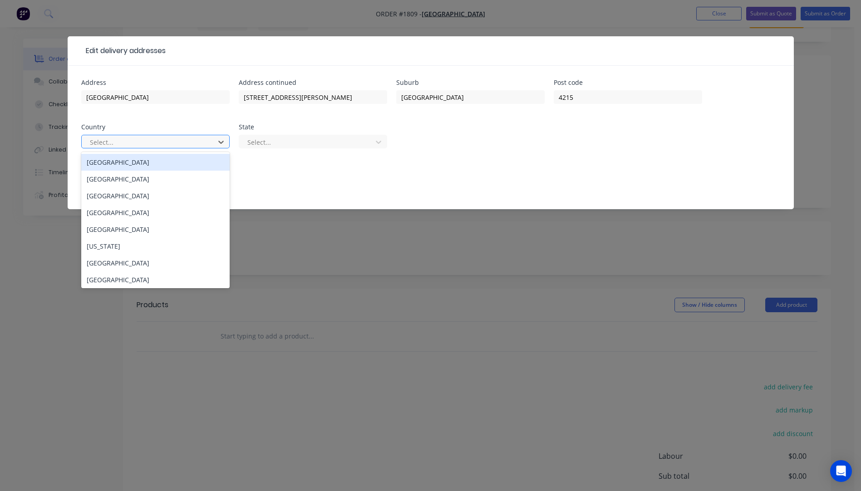
click at [104, 168] on div "Australia" at bounding box center [155, 162] width 148 height 17
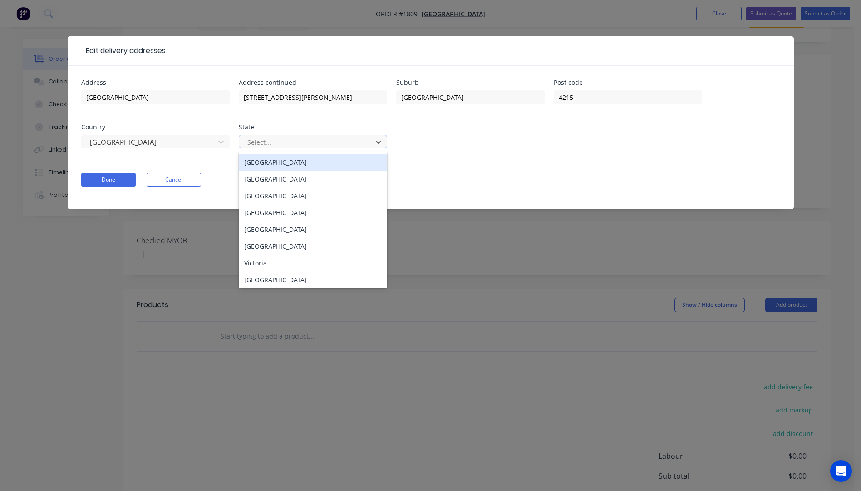
click at [299, 144] on div at bounding box center [307, 142] width 121 height 11
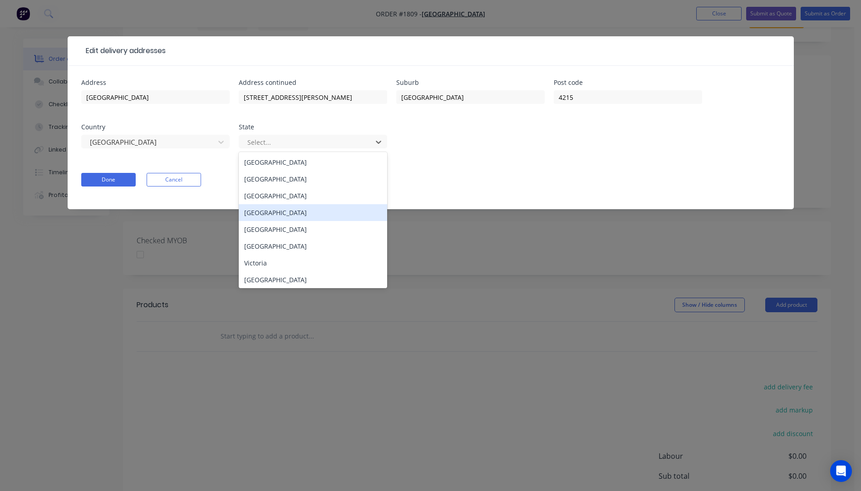
click at [270, 219] on div "Queensland" at bounding box center [313, 212] width 148 height 17
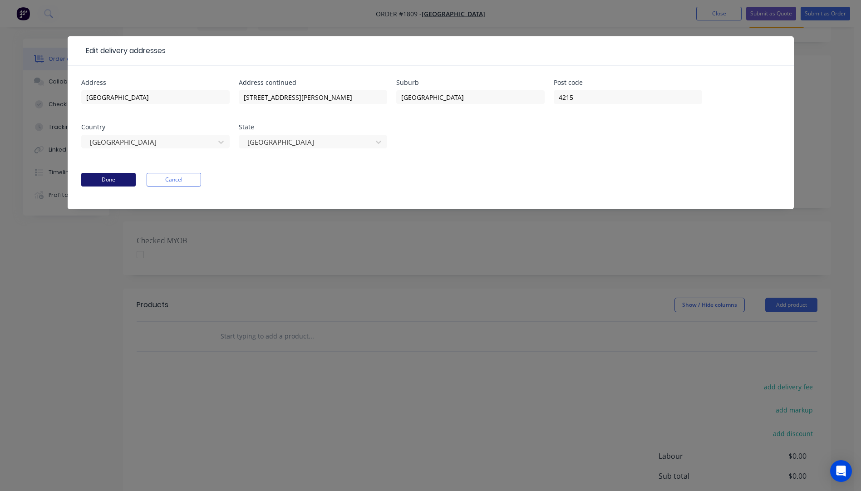
click at [101, 184] on button "Done" at bounding box center [108, 180] width 54 height 14
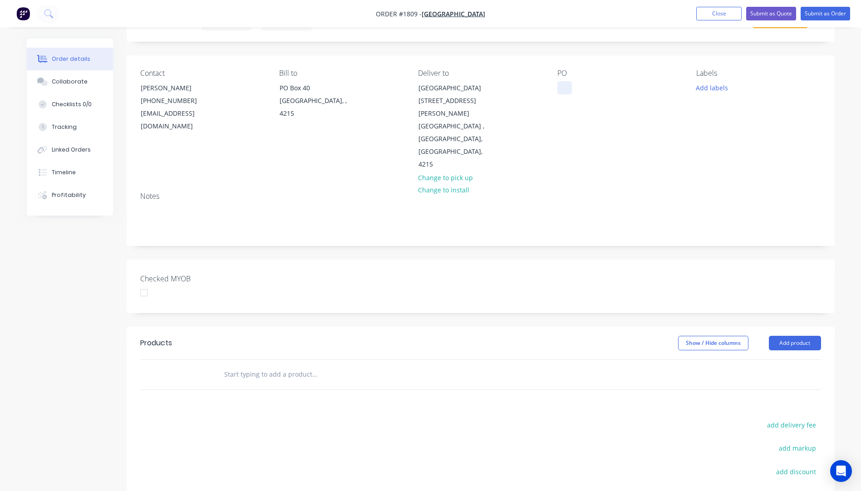
click at [562, 88] on div at bounding box center [565, 87] width 15 height 13
click at [700, 87] on button "Add labels" at bounding box center [712, 87] width 42 height 12
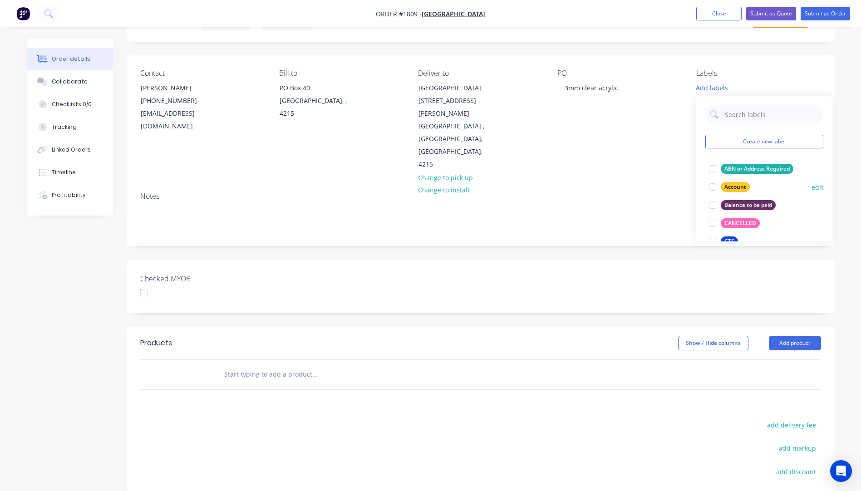
click at [732, 192] on div "Account" at bounding box center [735, 187] width 29 height 10
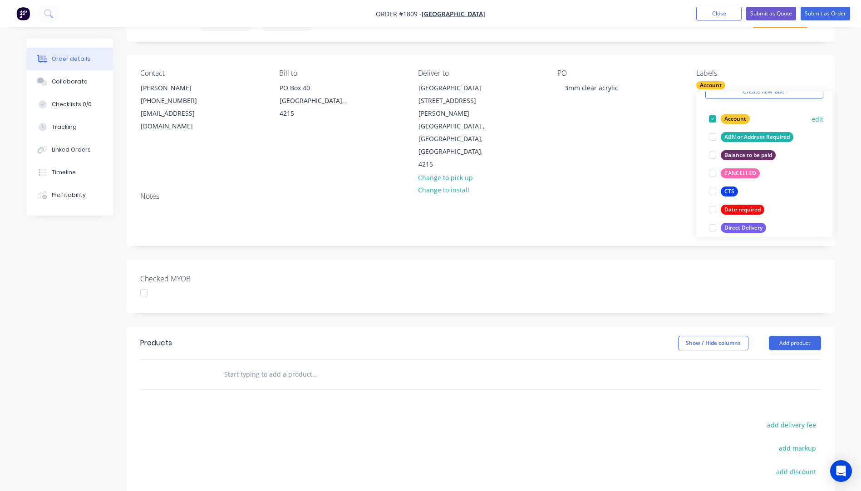
click at [732, 192] on div "CTS" at bounding box center [729, 192] width 17 height 10
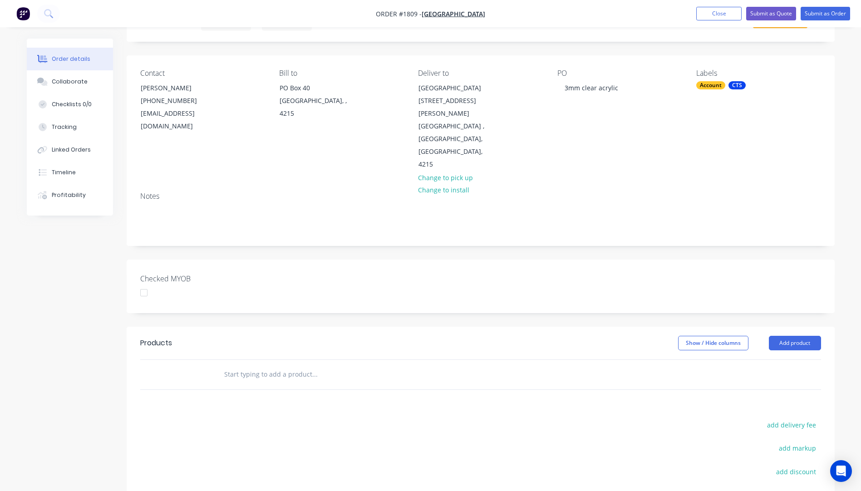
click at [667, 185] on div "Notes" at bounding box center [481, 215] width 708 height 61
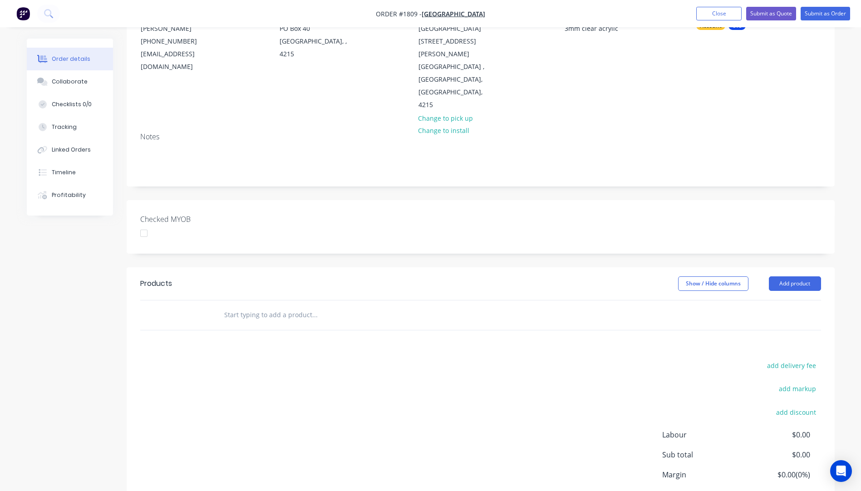
scroll to position [59, 0]
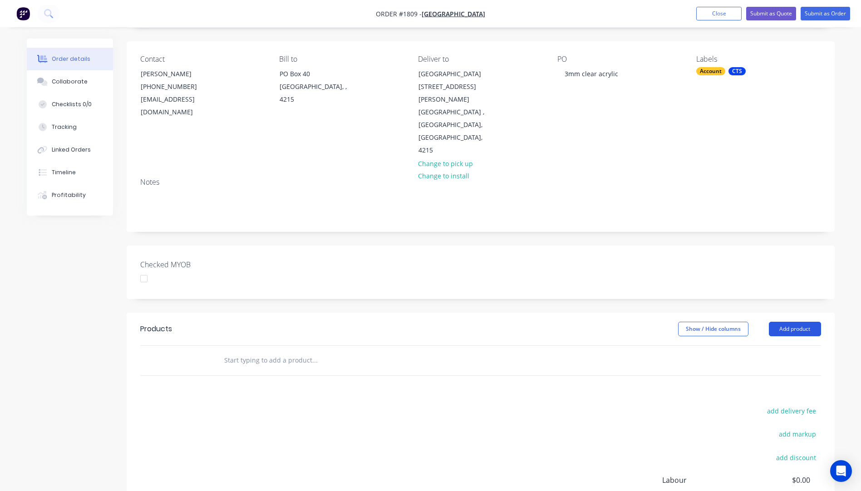
click at [791, 322] on button "Add product" at bounding box center [795, 329] width 52 height 15
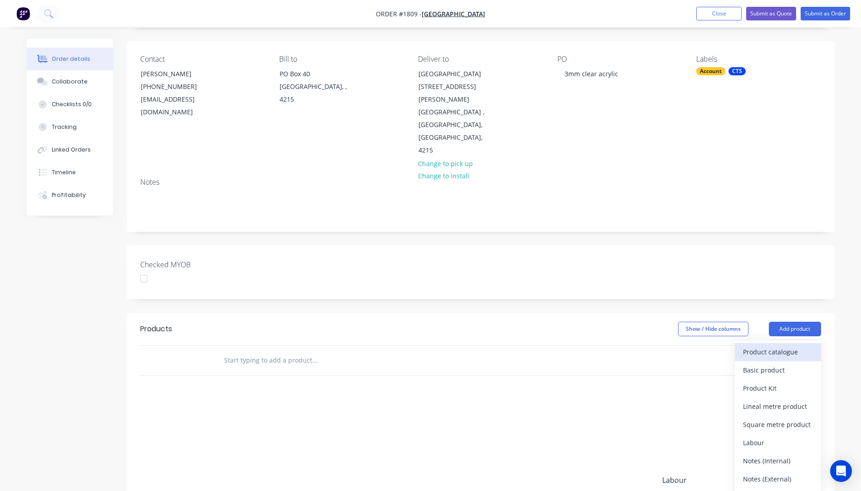
click at [773, 346] on div "Product catalogue" at bounding box center [778, 352] width 70 height 13
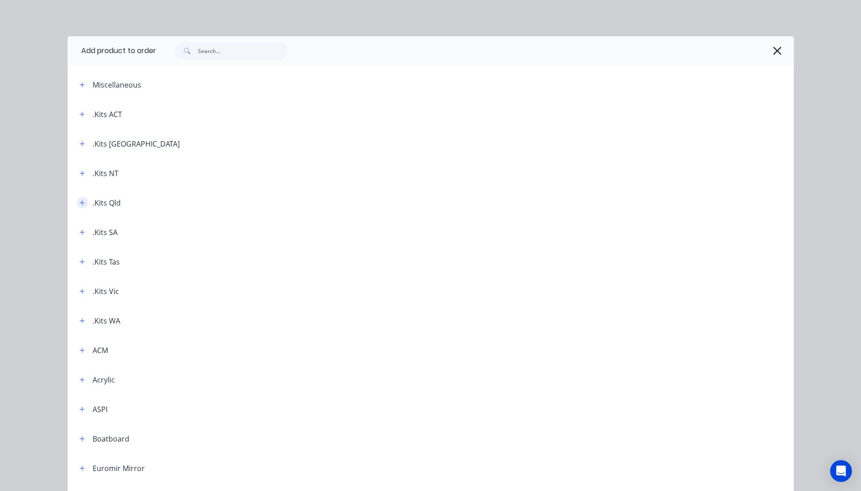
click at [80, 202] on icon "button" at bounding box center [81, 203] width 5 height 6
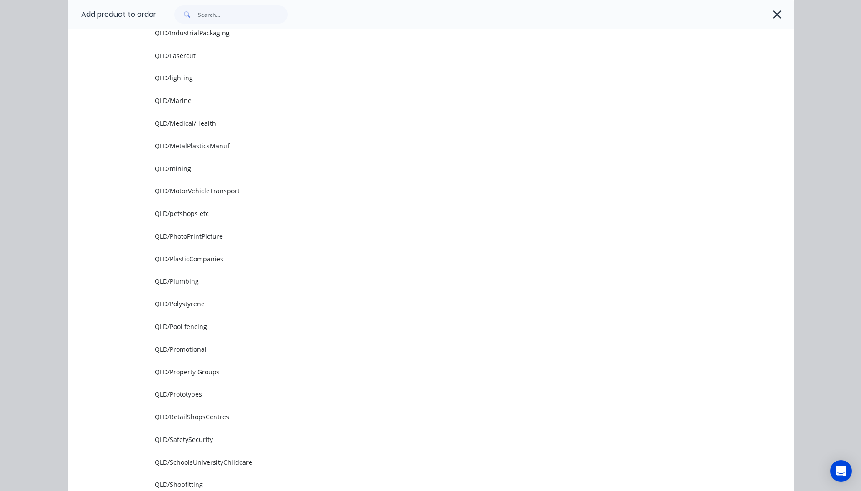
scroll to position [908, 0]
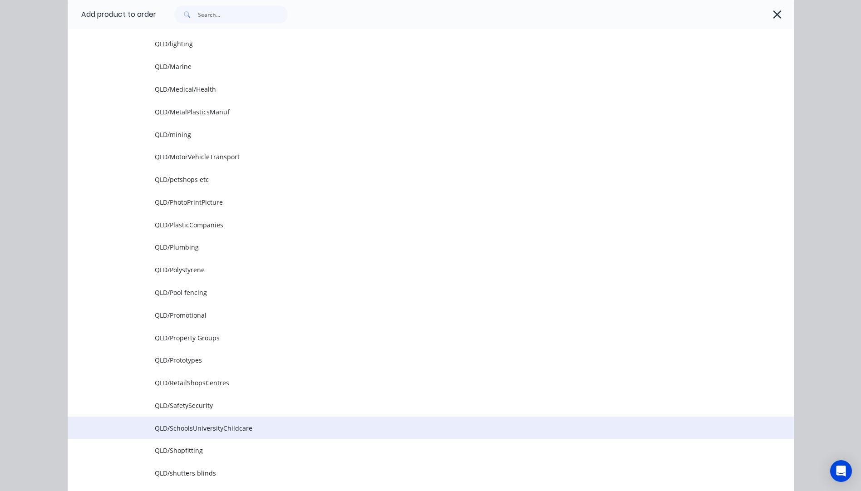
click at [198, 432] on span "QLD/SchoolsUniversityChildcare" at bounding box center [410, 429] width 511 height 10
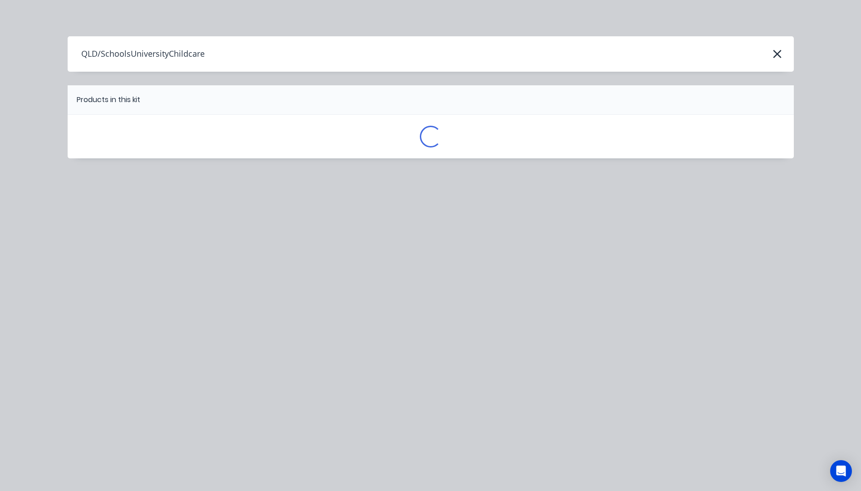
scroll to position [0, 0]
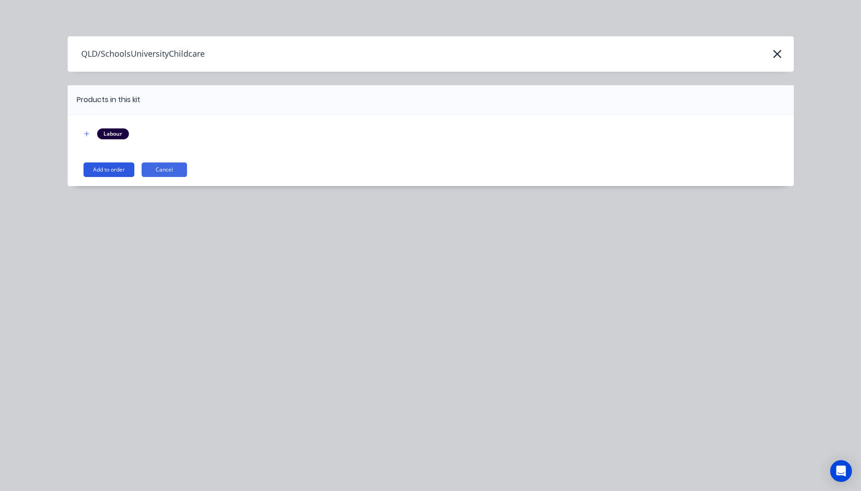
click at [117, 171] on button "Add to order" at bounding box center [109, 170] width 51 height 15
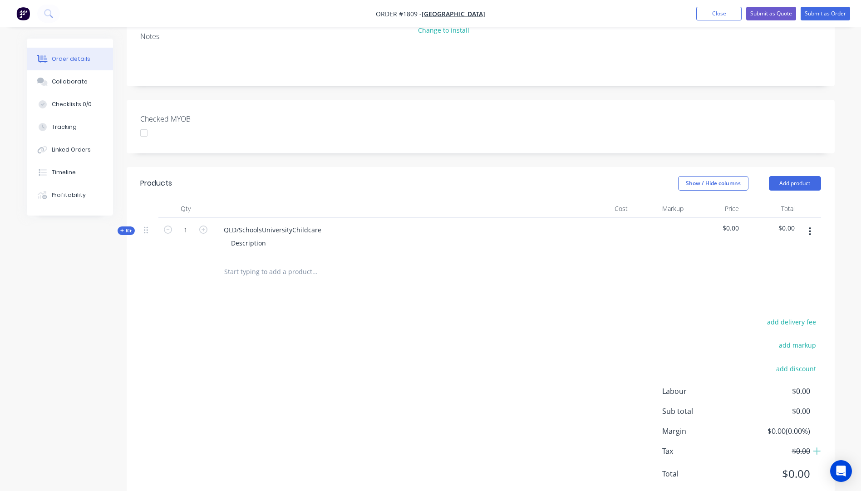
scroll to position [207, 0]
click at [122, 227] on icon "button" at bounding box center [122, 229] width 4 height 5
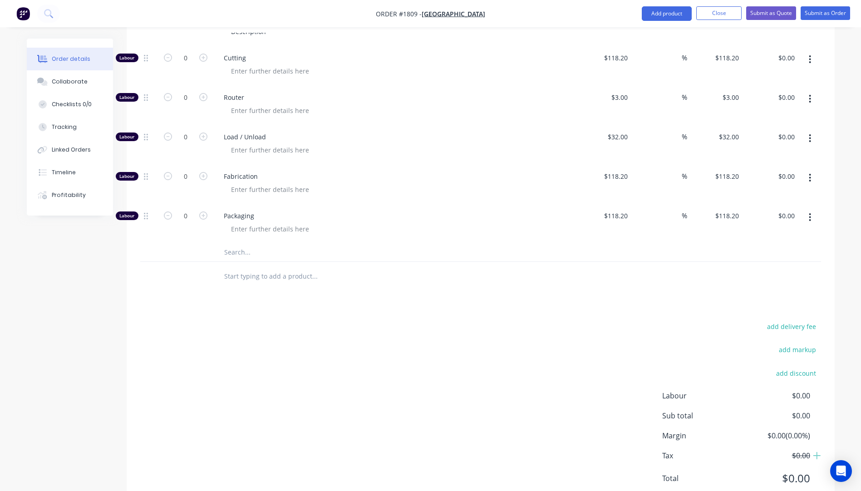
scroll to position [423, 0]
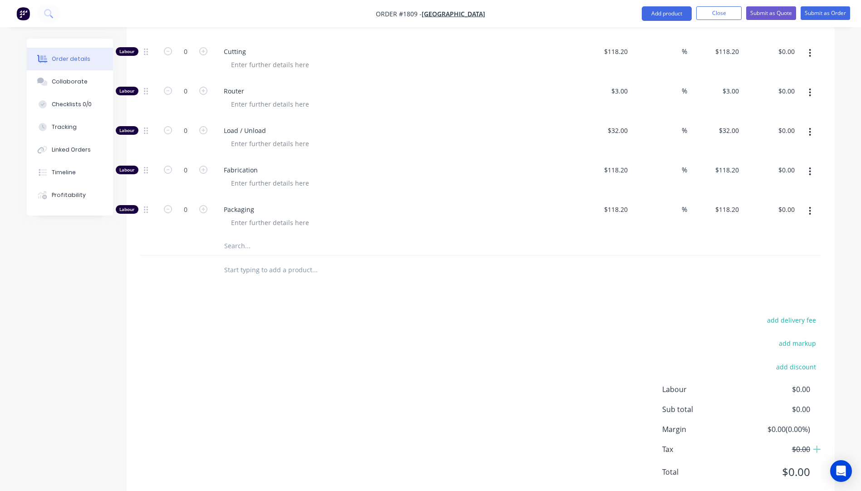
click at [228, 237] on input "text" at bounding box center [315, 246] width 182 height 18
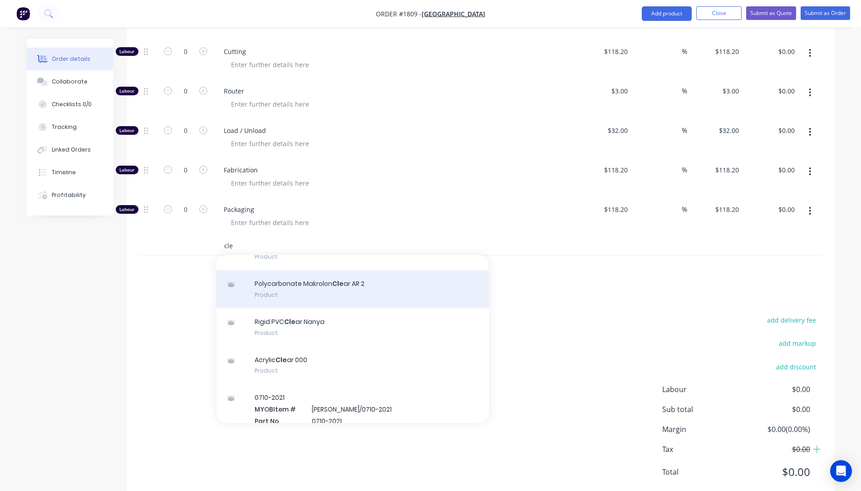
scroll to position [136, 0]
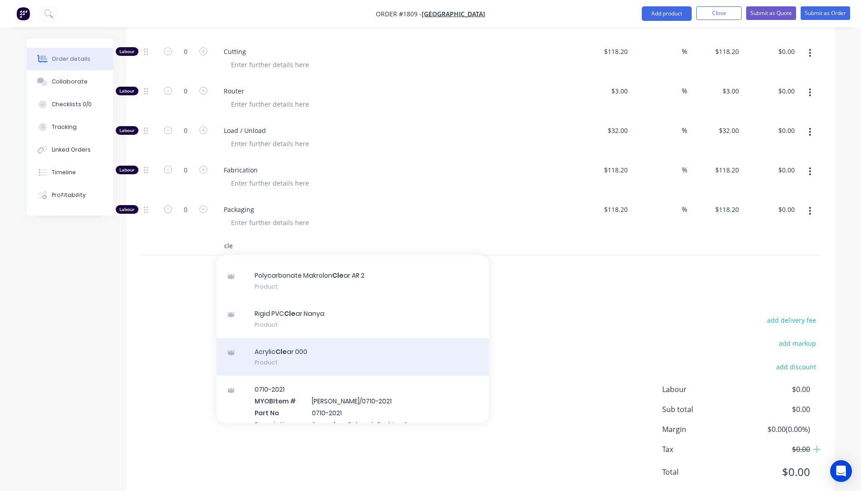
type input "cle"
click at [290, 338] on div "Acrylic Cle ar 000 Product" at bounding box center [353, 357] width 272 height 38
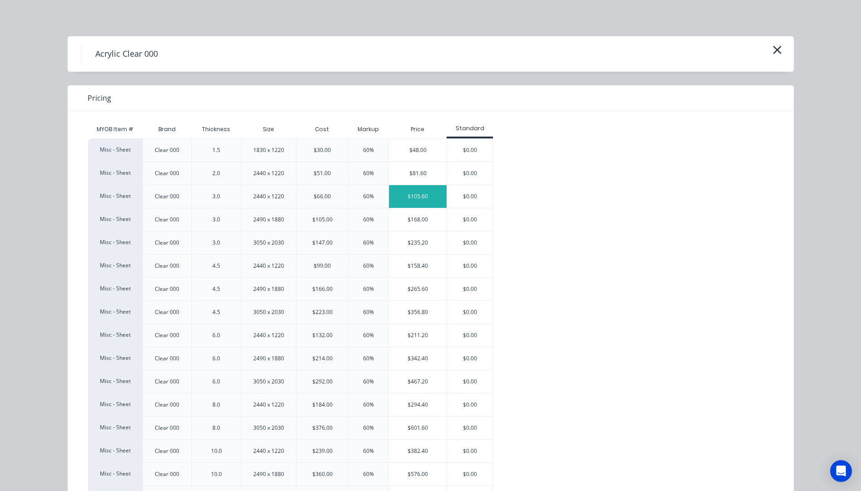
click at [409, 200] on div "$105.60" at bounding box center [418, 196] width 58 height 23
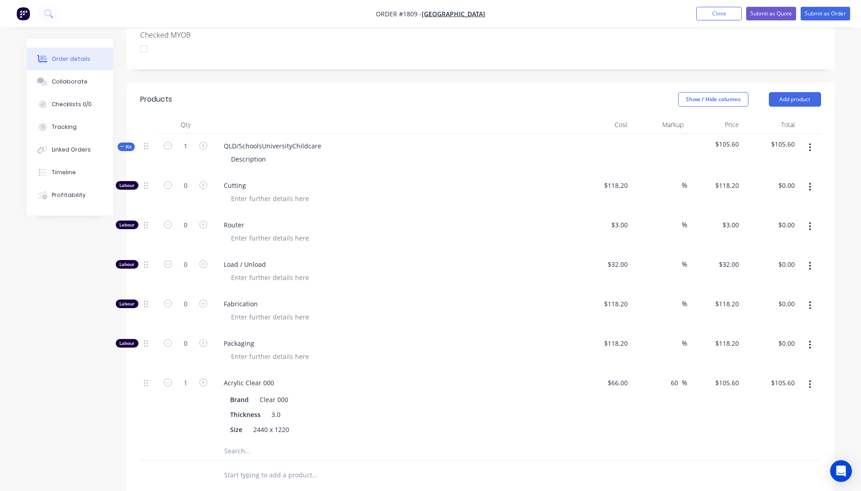
scroll to position [287, 0]
click at [192, 142] on input "1" at bounding box center [186, 149] width 24 height 14
type input "25"
type input "$2,640.00"
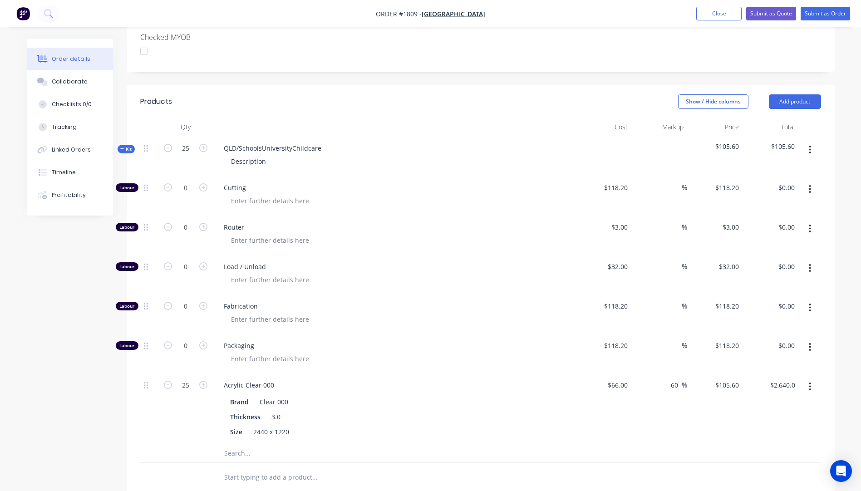
click at [532, 194] on div at bounding box center [398, 200] width 349 height 13
click at [192, 379] on input "25" at bounding box center [186, 386] width 24 height 14
type input "1"
type input "$105.60"
click at [452, 352] on div at bounding box center [398, 358] width 349 height 13
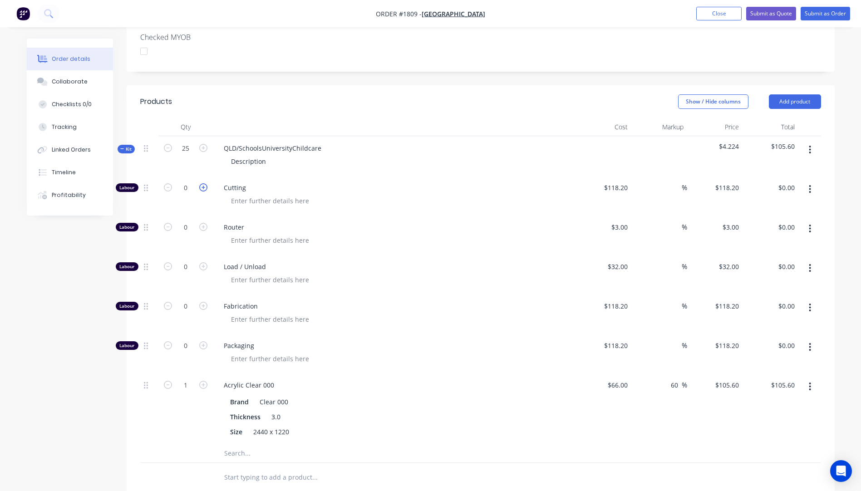
click at [204, 183] on icon "button" at bounding box center [203, 187] width 8 height 8
type input "1"
type input "$118.20"
click at [204, 183] on icon "button" at bounding box center [203, 187] width 8 height 8
type input "2"
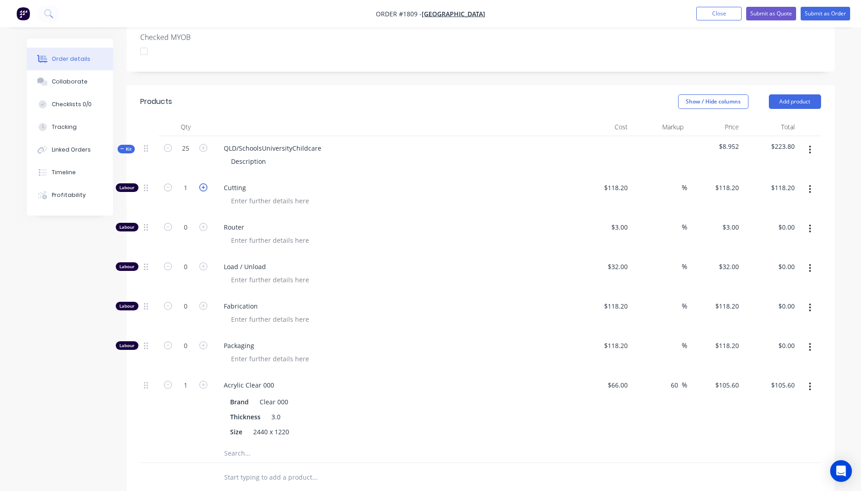
type input "$236.40"
click at [626, 181] on input "118.2" at bounding box center [617, 187] width 28 height 13
type input "$10.00"
type input "$20.00"
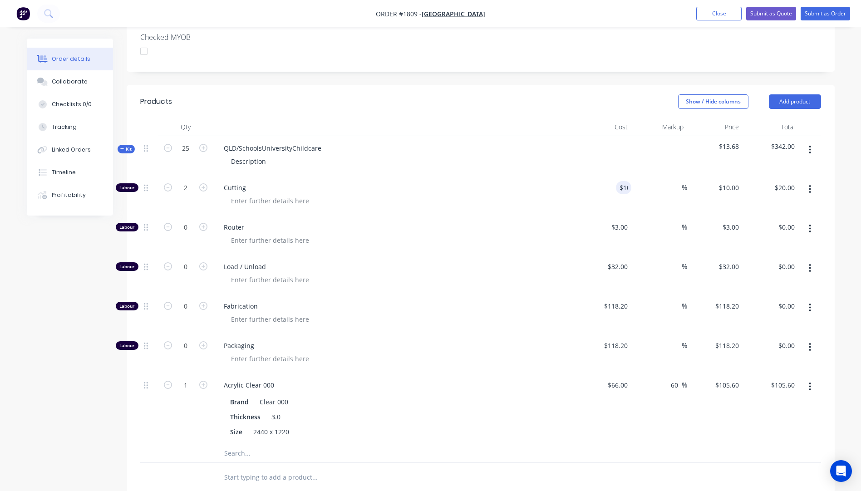
click at [445, 262] on span "Load / Unload" at bounding box center [398, 267] width 349 height 10
drag, startPoint x: 324, startPoint y: 122, endPoint x: 222, endPoint y: 128, distance: 101.4
click at [222, 142] on div "QLD/SchoolsUniversityChildcare" at bounding box center [273, 148] width 112 height 13
drag, startPoint x: 269, startPoint y: 135, endPoint x: 223, endPoint y: 138, distance: 45.9
click at [223, 155] on div "Description" at bounding box center [395, 161] width 356 height 13
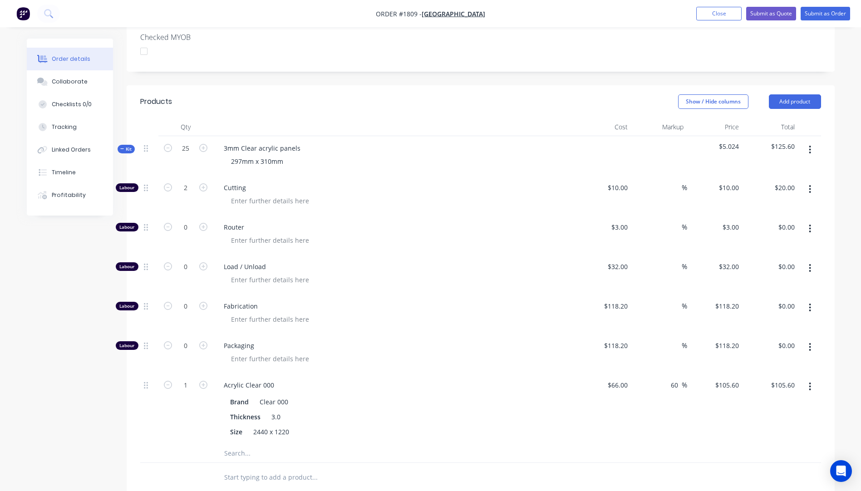
click at [435, 234] on div at bounding box center [398, 240] width 349 height 13
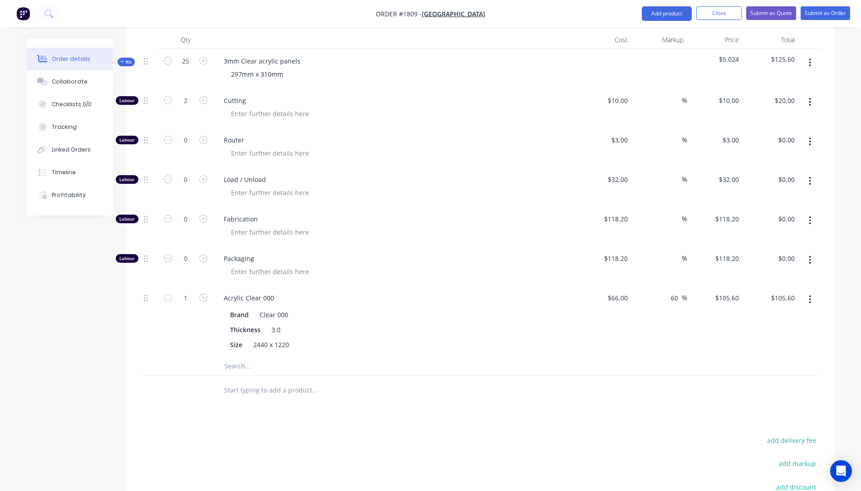
scroll to position [378, 0]
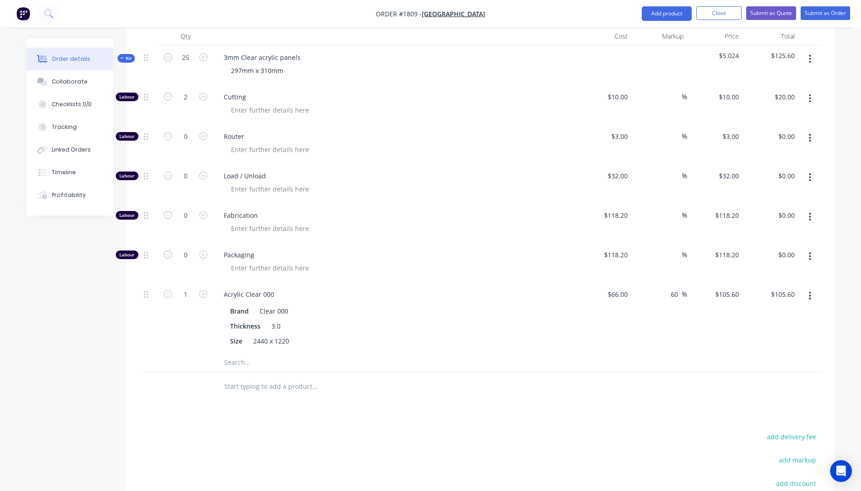
click at [234, 354] on input "text" at bounding box center [315, 363] width 182 height 18
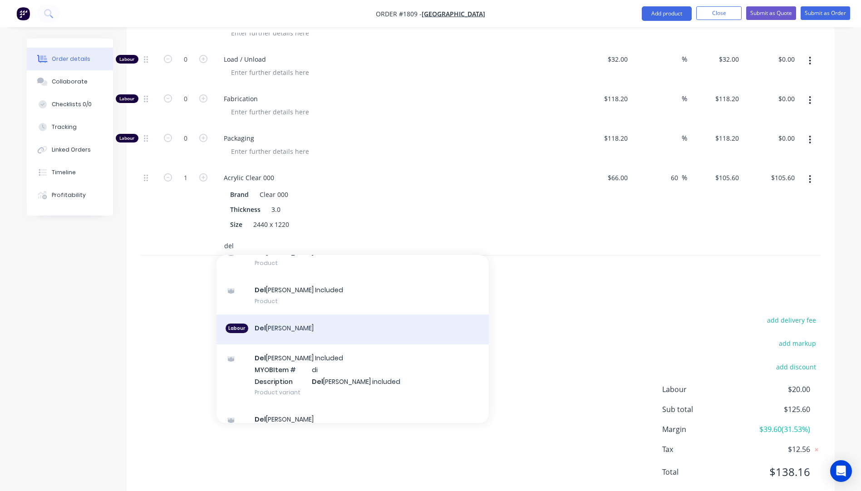
scroll to position [90, 0]
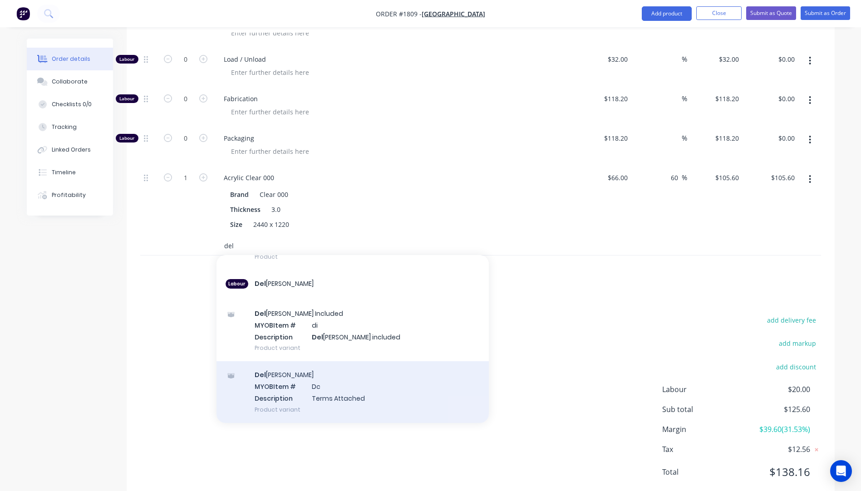
type input "del"
click at [310, 370] on div "Del ivery MYOB Item # Dc Description Terms Attached Product variant" at bounding box center [353, 391] width 272 height 61
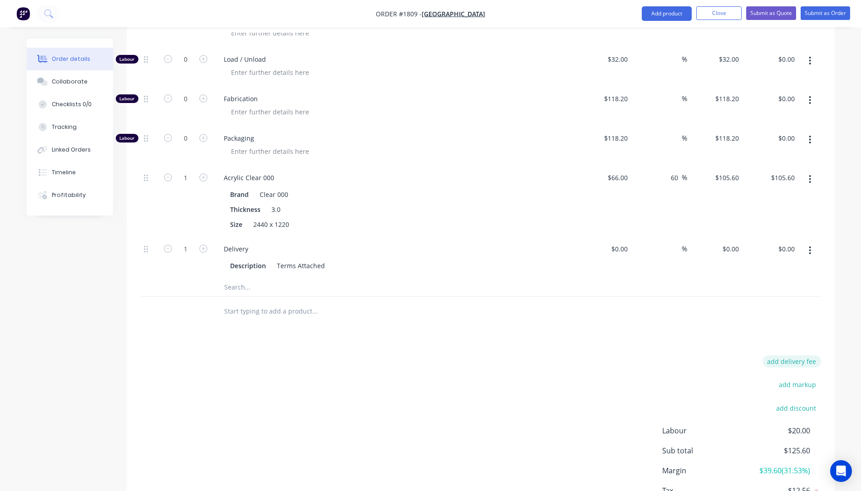
click at [805, 356] on button "add delivery fee" at bounding box center [792, 362] width 59 height 12
type input "31.82"
click at [466, 325] on div "Products Show / Hide columns Add product Qty Cost Markup Price Total Kit 25 3mm…" at bounding box center [481, 210] width 708 height 664
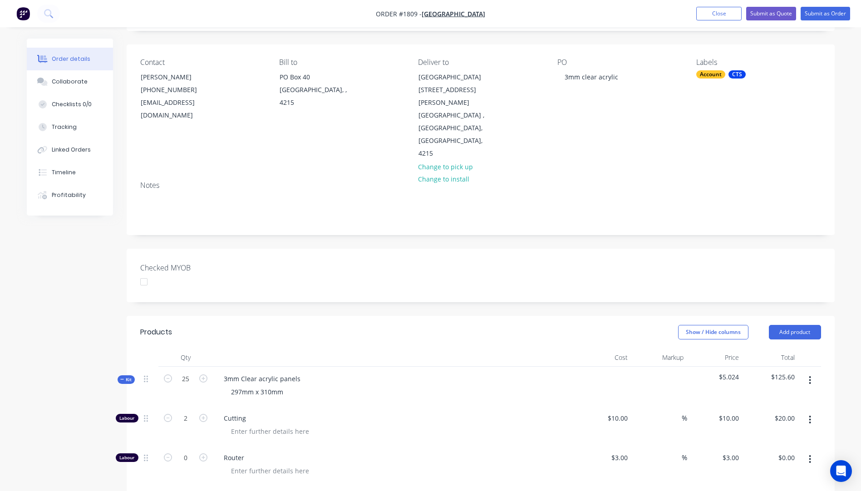
scroll to position [40, 0]
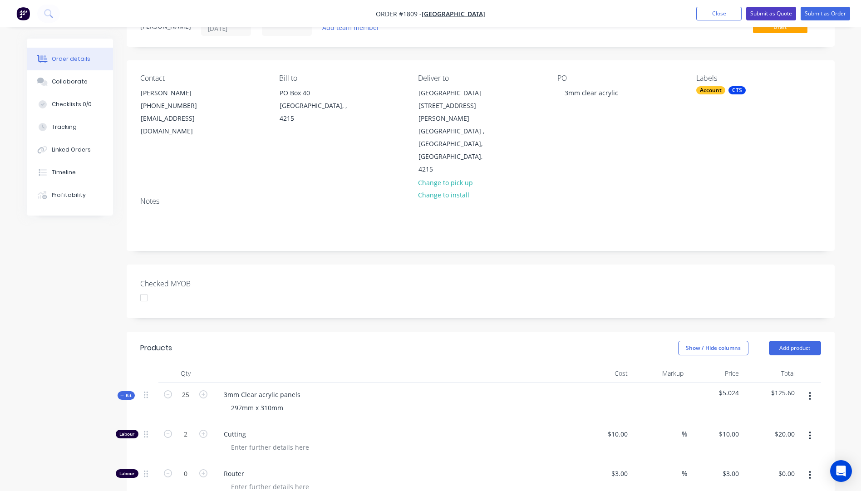
click at [770, 12] on button "Submit as Quote" at bounding box center [771, 14] width 50 height 14
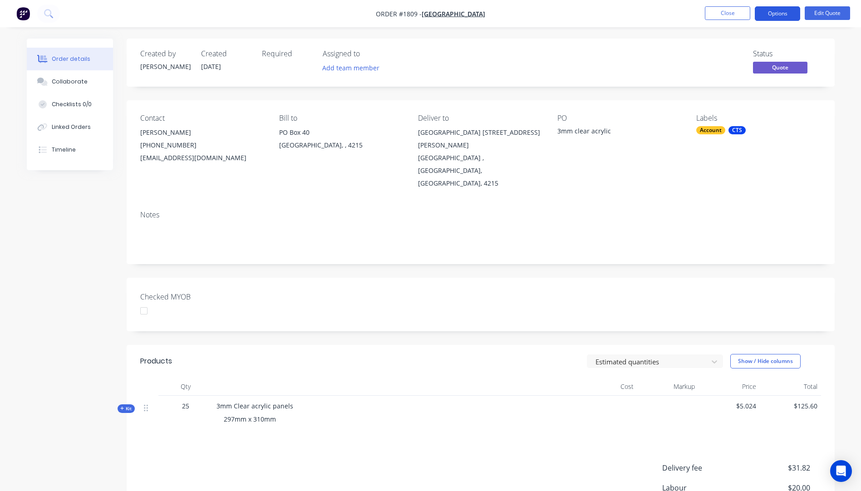
click at [780, 19] on button "Options" at bounding box center [777, 13] width 45 height 15
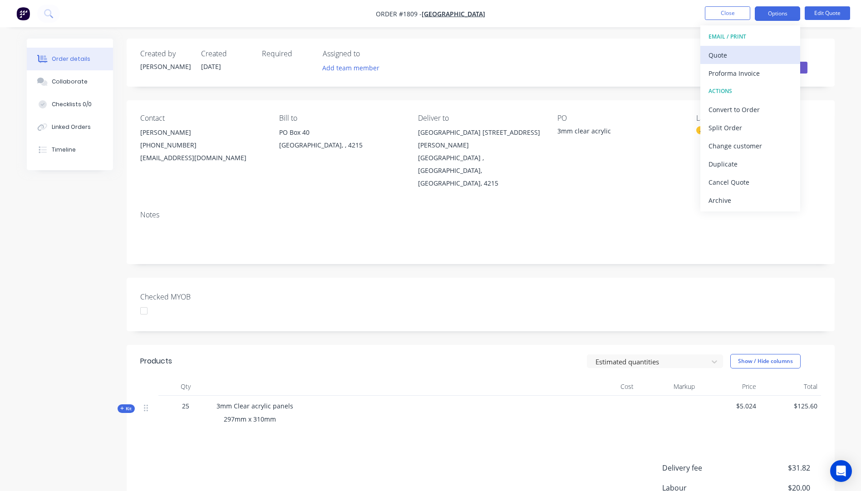
click at [723, 57] on div "Quote" at bounding box center [751, 55] width 84 height 13
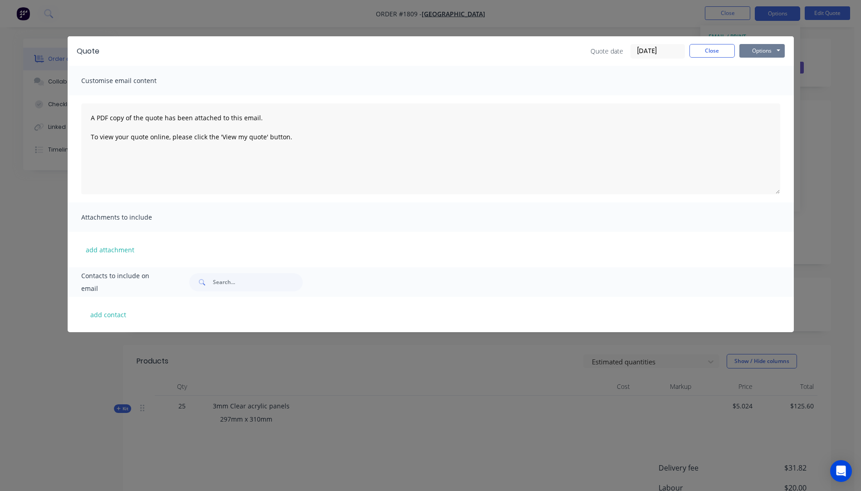
click at [749, 55] on button "Options" at bounding box center [762, 51] width 45 height 14
click at [757, 64] on button "Preview" at bounding box center [769, 66] width 58 height 15
click at [109, 314] on button "add contact" at bounding box center [108, 315] width 54 height 14
select select "AU"
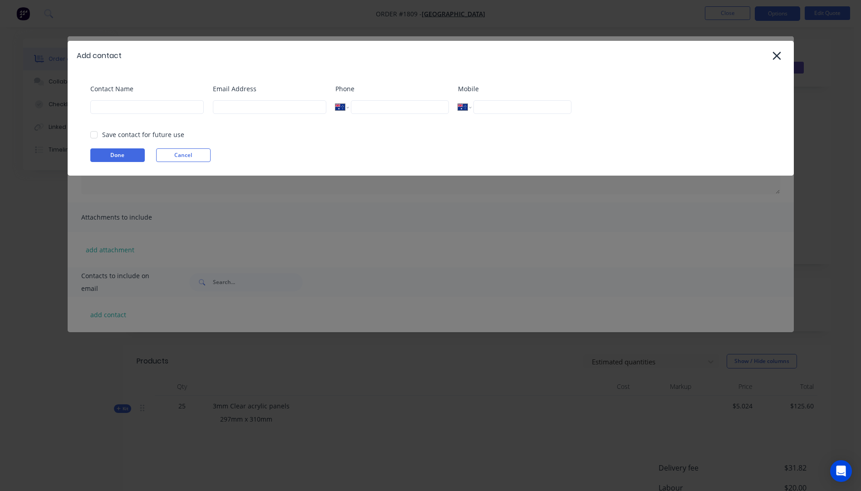
click at [234, 117] on div "Email Address" at bounding box center [270, 102] width 114 height 37
click at [236, 112] on input at bounding box center [270, 107] width 114 height 14
type input "jspen224@eq.edu.au"
click at [157, 106] on input at bounding box center [147, 107] width 114 height 14
type input "Julian Spencer"
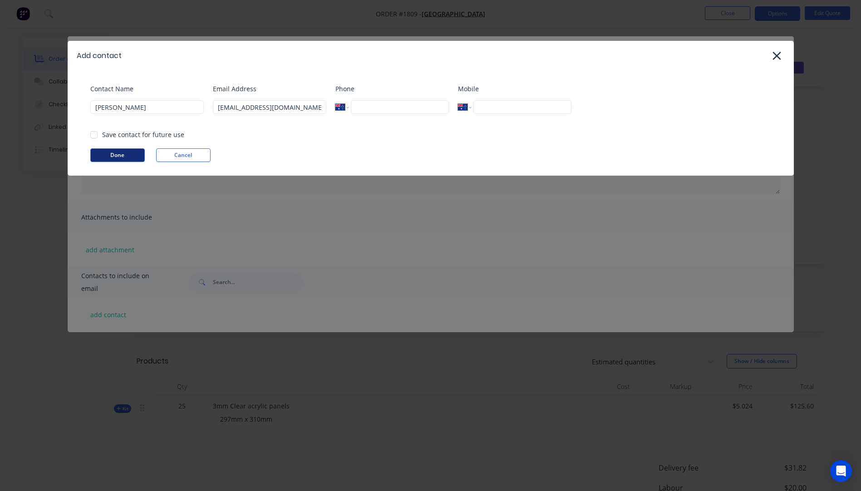
click at [104, 156] on button "Done" at bounding box center [117, 155] width 54 height 14
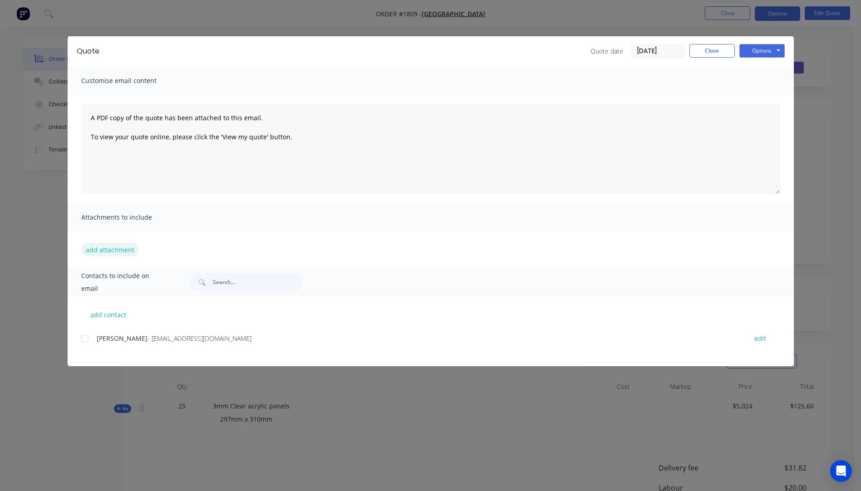
click at [108, 251] on button "add attachment" at bounding box center [110, 250] width 58 height 14
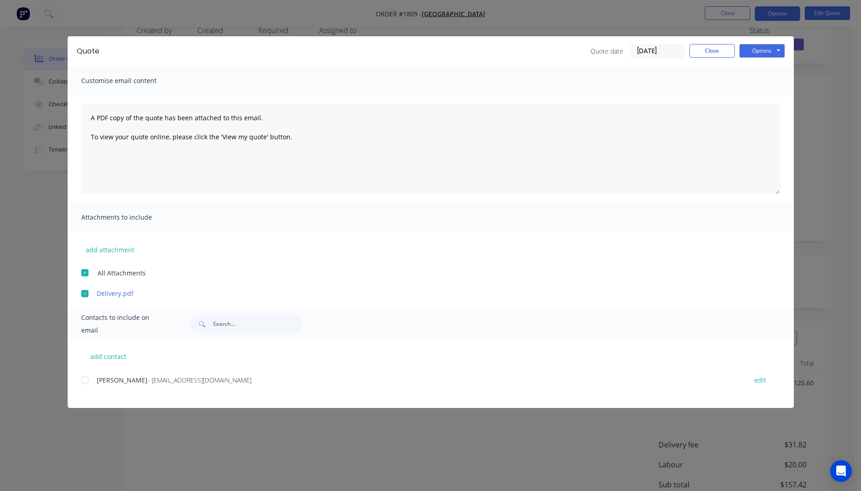
scroll to position [45, 0]
click at [82, 382] on div at bounding box center [85, 380] width 18 height 18
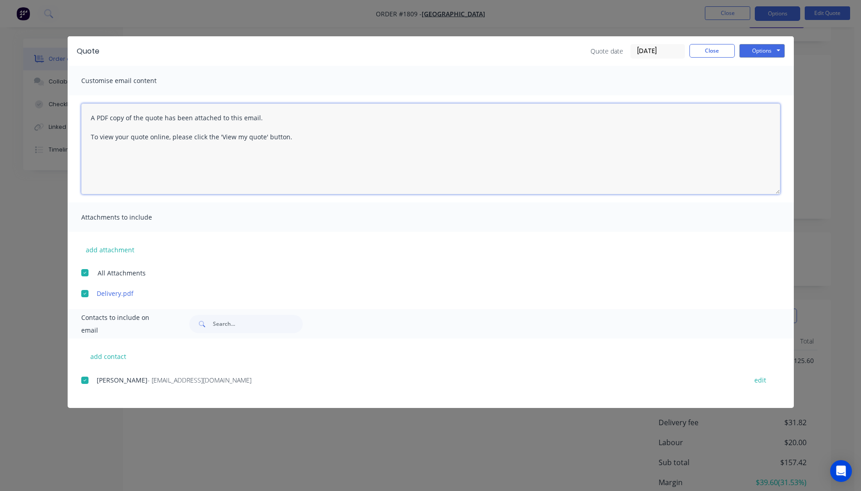
paste textarea "Hi, Please contact us if you have any questions. Regards, Darren sales@allstarp…"
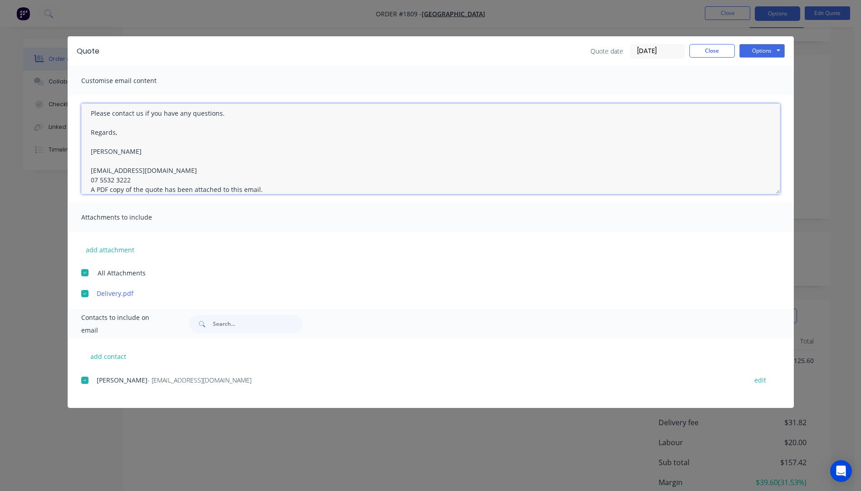
click at [133, 180] on textarea "Hi, Please contact us if you have any questions. Regards, Darren sales@allstarp…" at bounding box center [430, 149] width 699 height 91
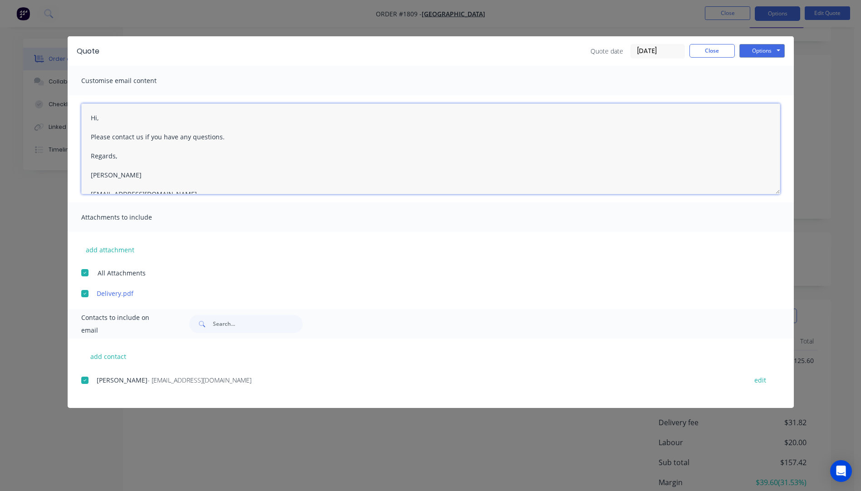
click at [107, 117] on textarea "Hi, Please contact us if you have any questions. Regards, Darren sales@allstarp…" at bounding box center [430, 149] width 699 height 91
click at [390, 155] on textarea "Hi Julian, Please see quote attached, Can you confirm sizes and quantities are …" at bounding box center [430, 149] width 699 height 91
click at [363, 155] on textarea "Hi Julian, Please see quote attached, Can you confirm sizes and quantities are …" at bounding box center [430, 149] width 699 height 91
click at [91, 136] on textarea "Hi Julian, Please see quote attached, Can you confirm sizes and quantities are …" at bounding box center [430, 149] width 699 height 91
click at [377, 152] on textarea "Hi Julian, Thanks for your call this morning, please see quote attached, Can yo…" at bounding box center [430, 149] width 699 height 91
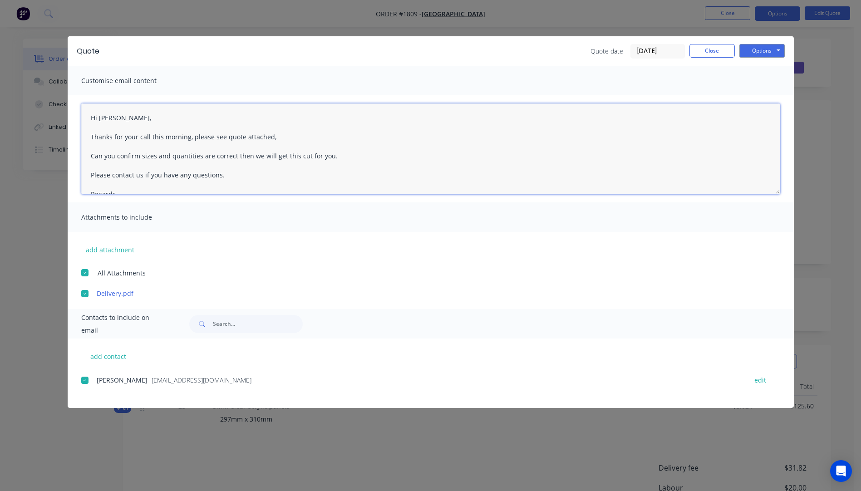
type textarea "Hi Julian, Thanks for your call this morning, please see quote attached, Can yo…"
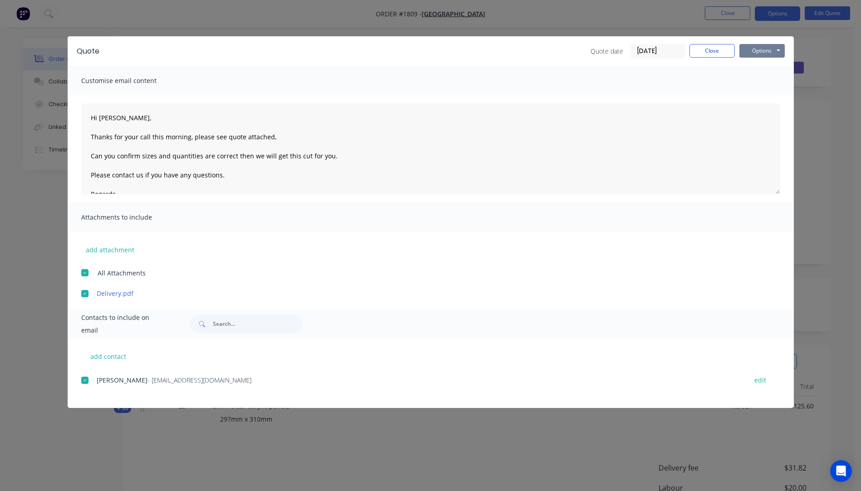
click at [751, 55] on button "Options" at bounding box center [762, 51] width 45 height 14
click at [753, 95] on button "Email" at bounding box center [769, 96] width 58 height 15
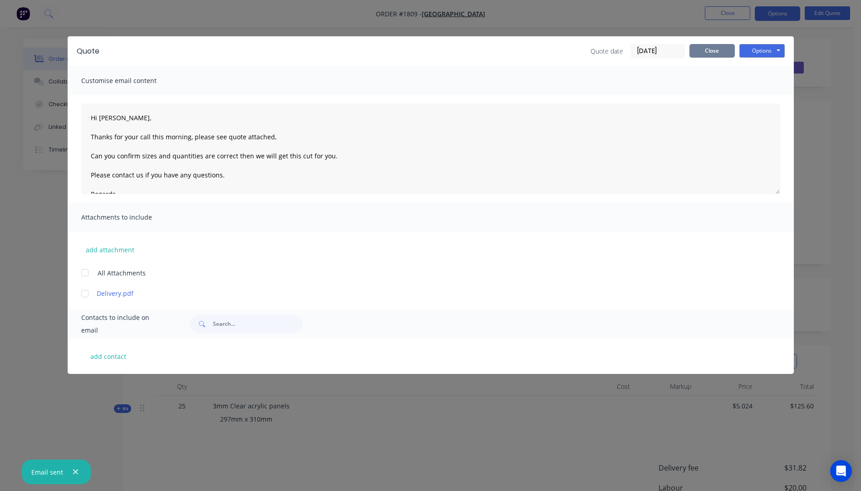
click at [710, 52] on button "Close" at bounding box center [712, 51] width 45 height 14
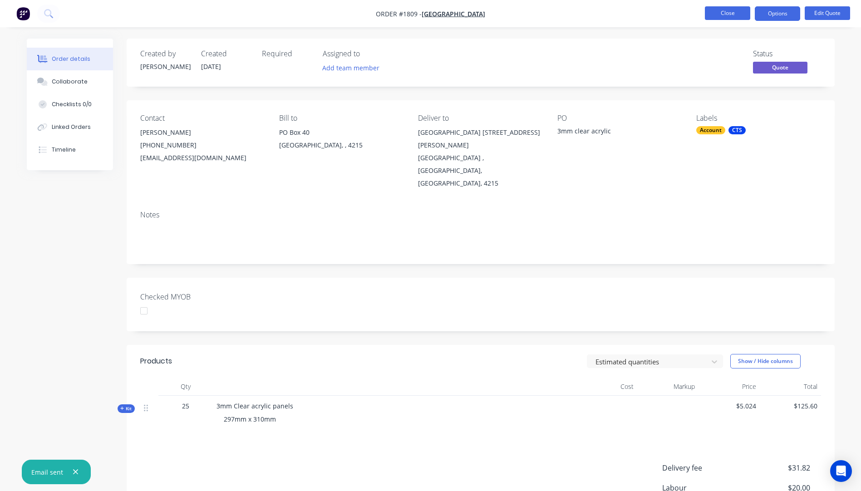
click at [732, 16] on button "Close" at bounding box center [727, 13] width 45 height 14
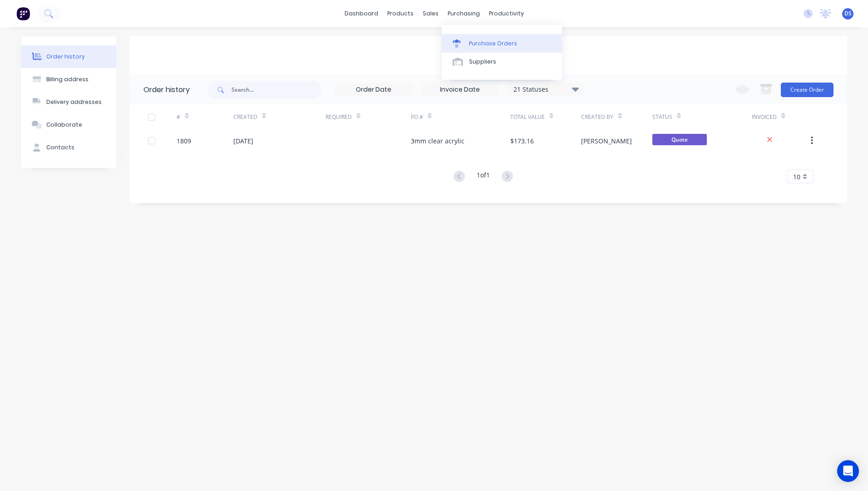
click at [474, 42] on div "Purchase Orders" at bounding box center [493, 44] width 48 height 8
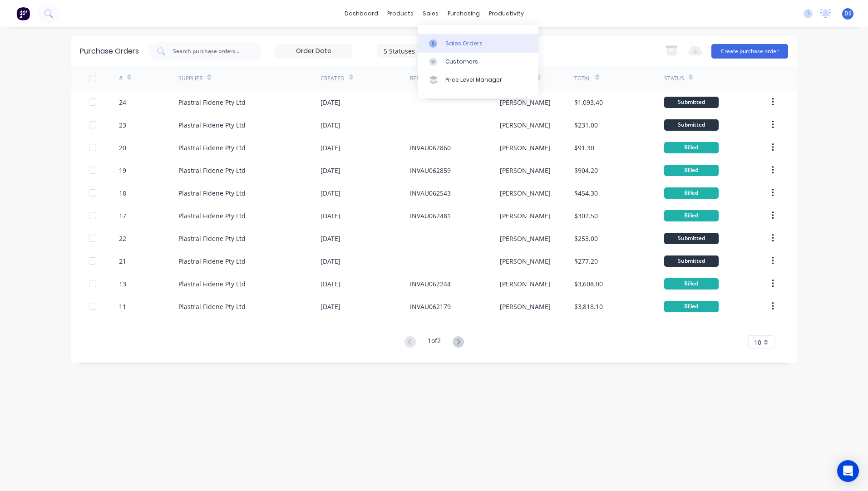
click at [449, 42] on div "Sales Orders" at bounding box center [463, 44] width 37 height 8
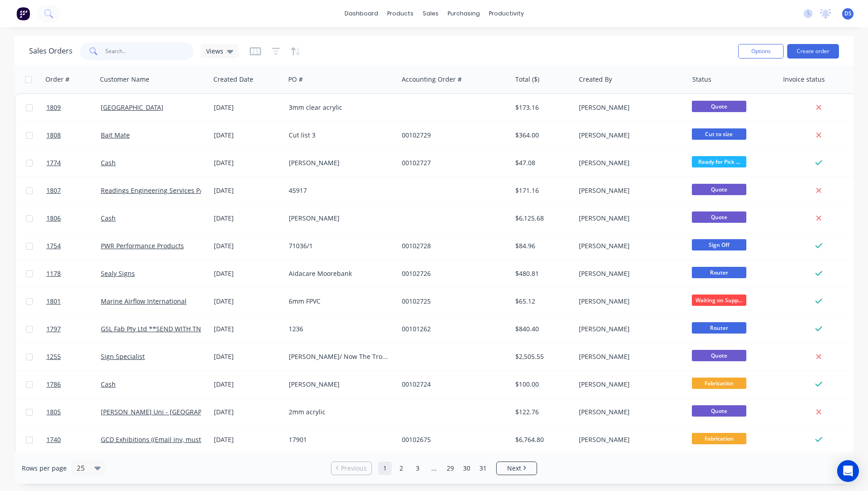
click at [144, 47] on input "text" at bounding box center [149, 51] width 89 height 18
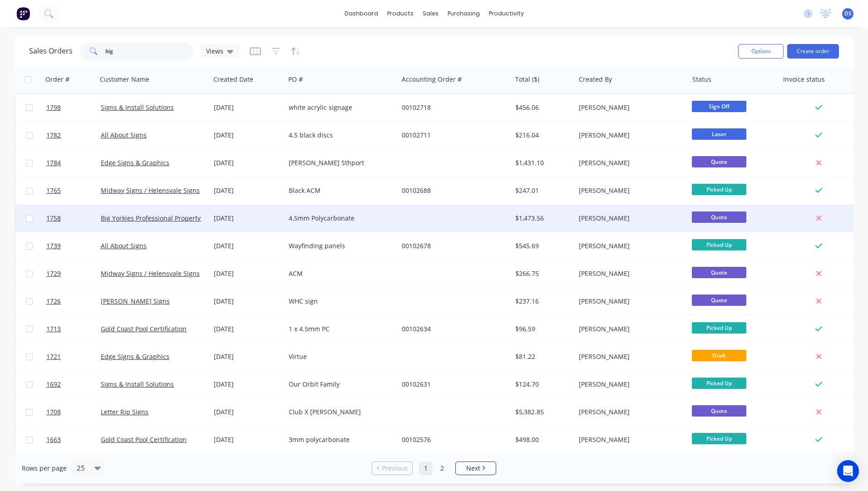
type input "big"
click at [245, 221] on div "02 Oct 2025" at bounding box center [248, 218] width 68 height 9
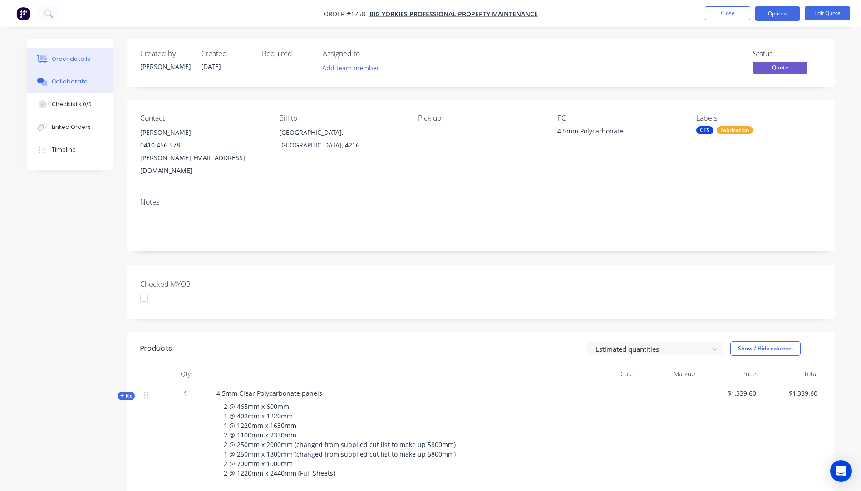
click at [67, 86] on button "Collaborate" at bounding box center [70, 81] width 86 height 23
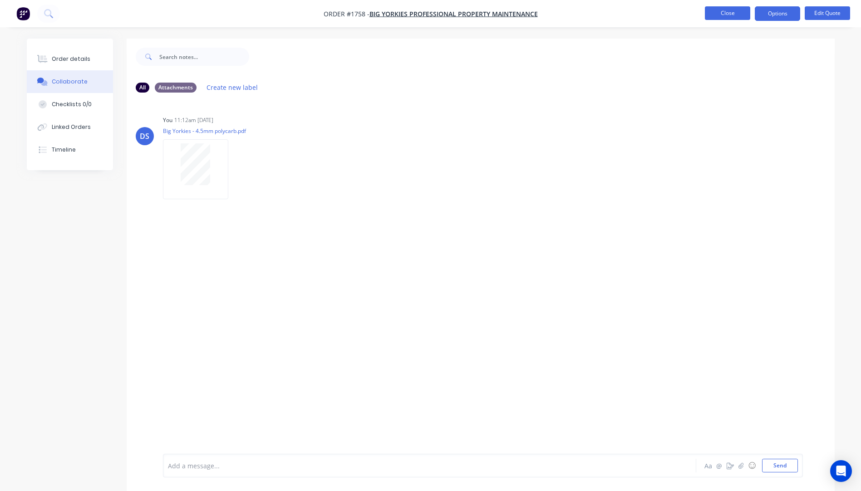
click at [740, 11] on button "Close" at bounding box center [727, 13] width 45 height 14
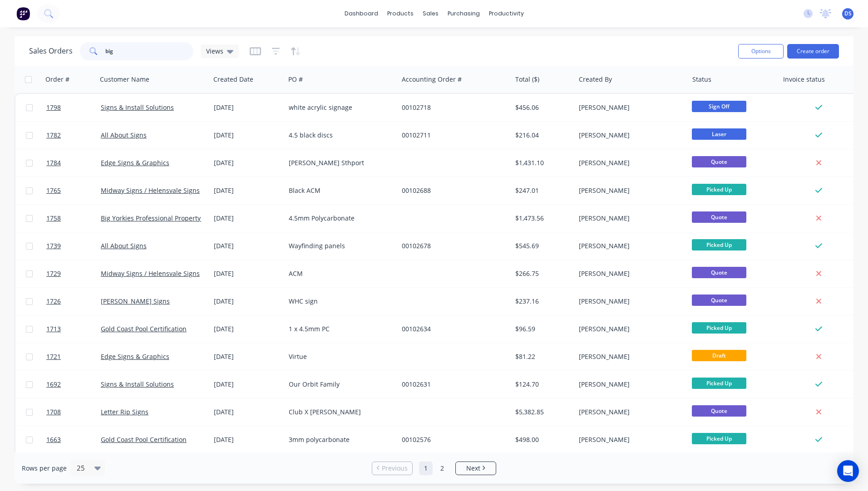
drag, startPoint x: 128, startPoint y: 48, endPoint x: 103, endPoint y: 52, distance: 25.2
click at [103, 52] on div "big" at bounding box center [137, 51] width 114 height 18
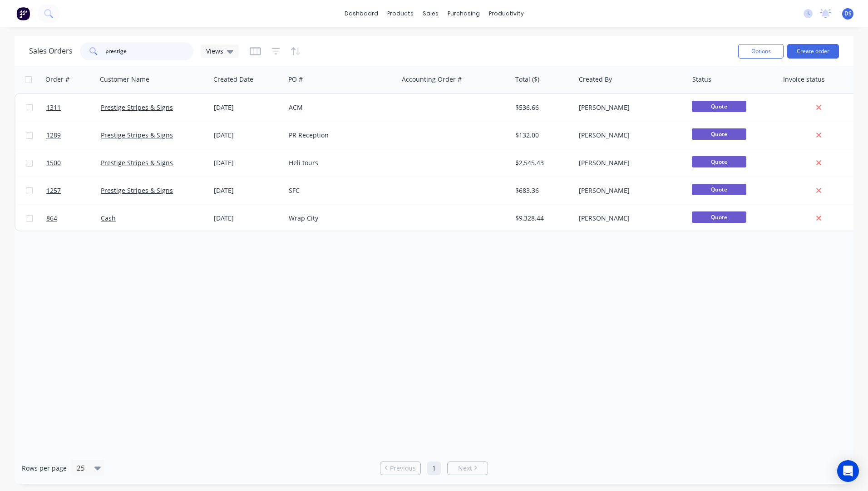
type input "prestige"
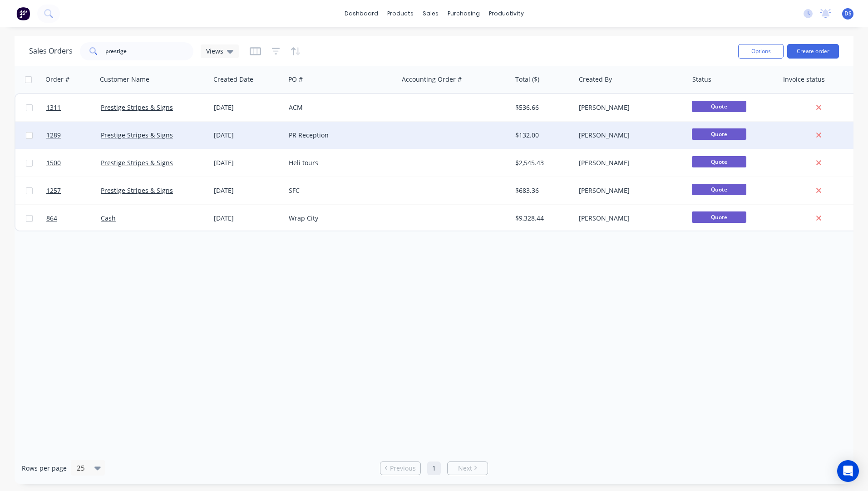
click at [150, 140] on div "Prestige Stripes & Signs" at bounding box center [153, 135] width 113 height 27
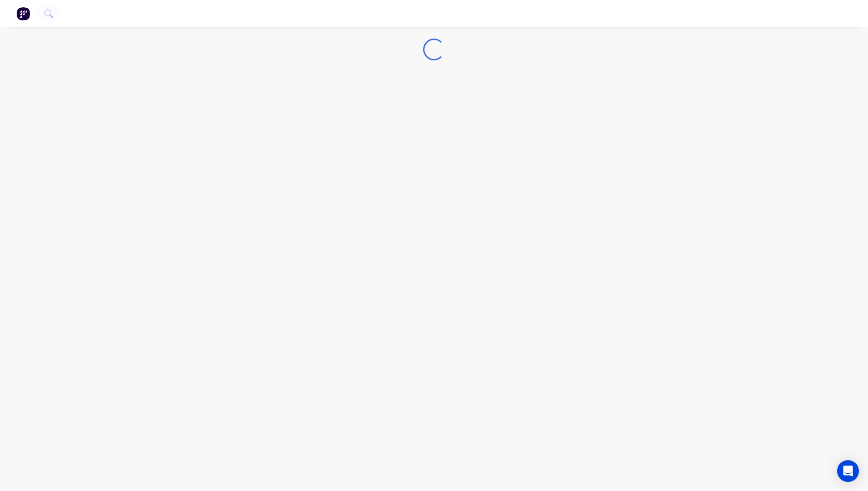
click at [150, 140] on div "Loading..." at bounding box center [434, 245] width 868 height 491
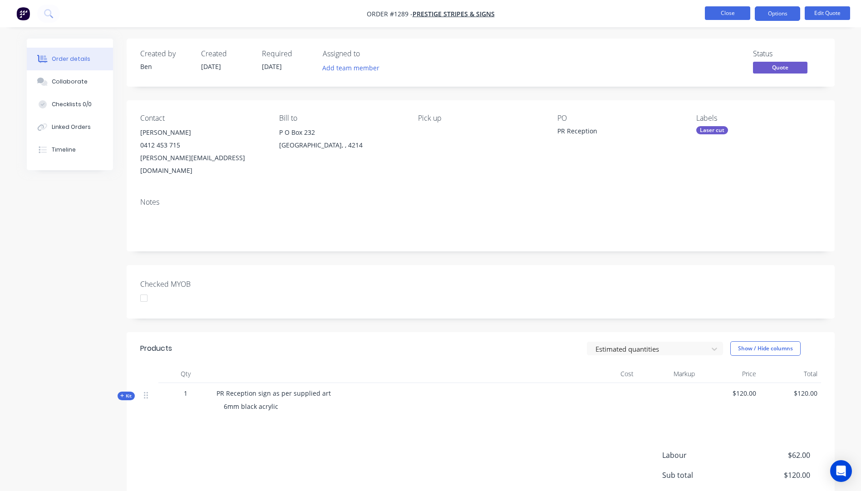
click at [723, 16] on button "Close" at bounding box center [727, 13] width 45 height 14
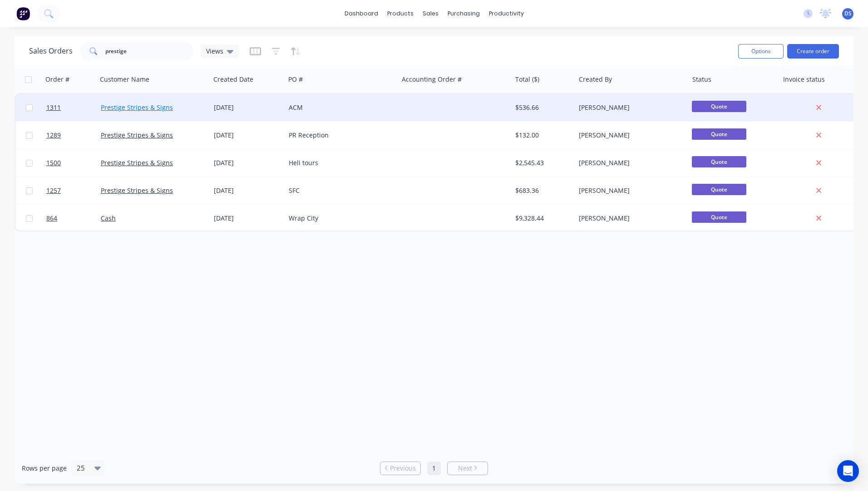
click at [121, 110] on link "Prestige Stripes & Signs" at bounding box center [137, 107] width 72 height 9
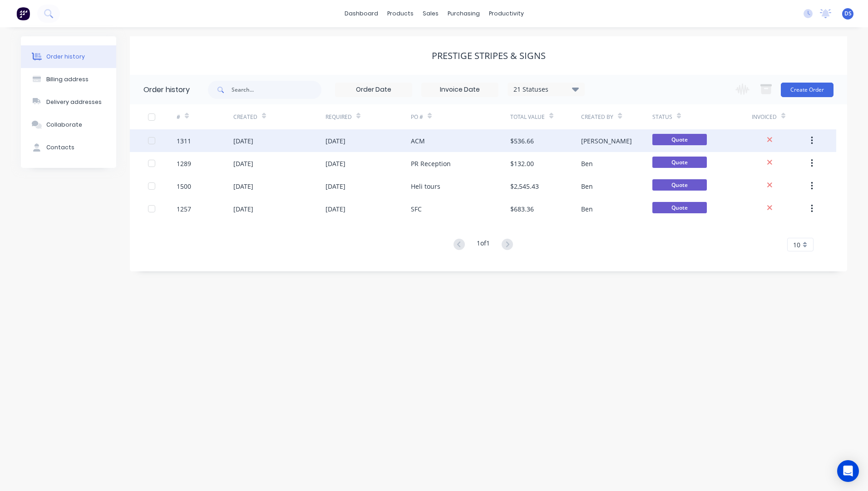
click at [252, 147] on div "27 Aug 2025" at bounding box center [279, 140] width 92 height 23
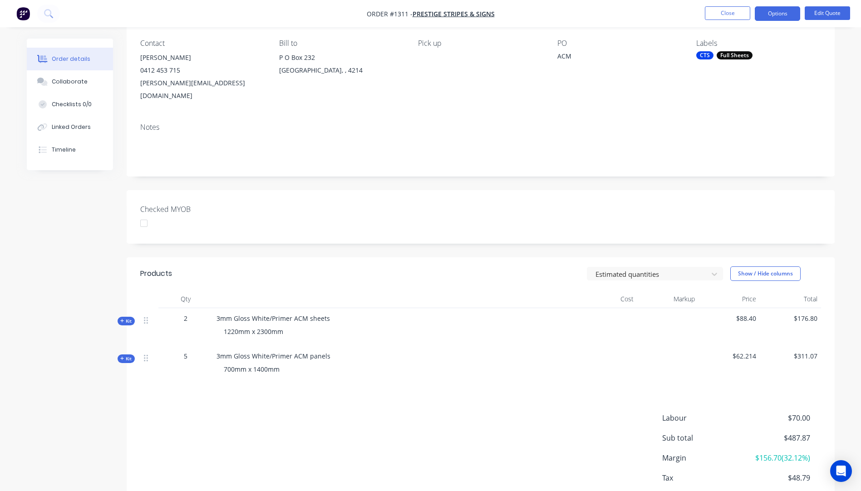
scroll to position [25, 0]
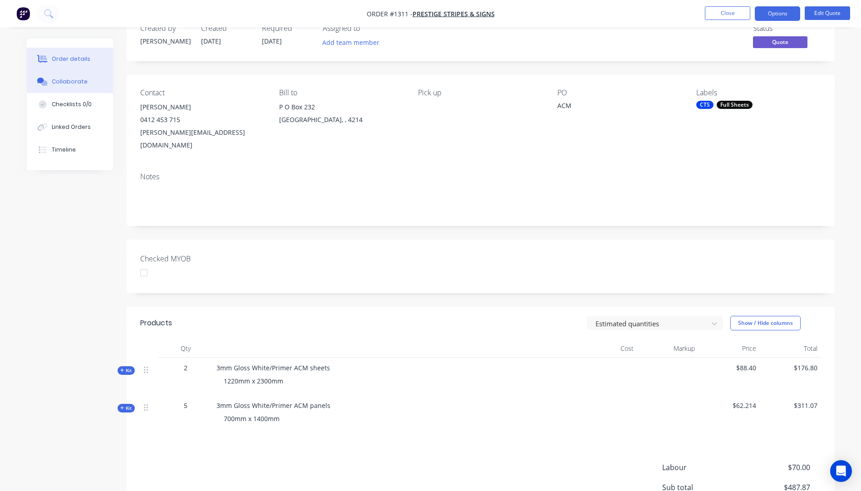
click at [73, 77] on button "Collaborate" at bounding box center [70, 81] width 86 height 23
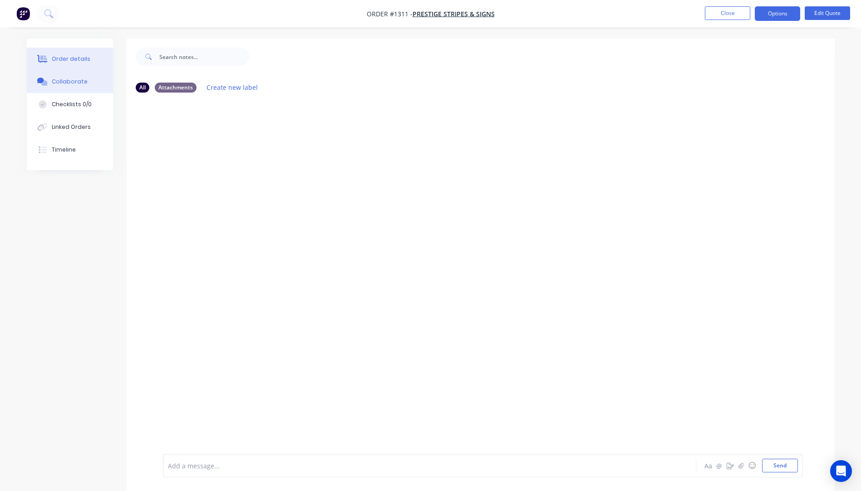
click at [80, 61] on div "Order details" at bounding box center [71, 59] width 39 height 8
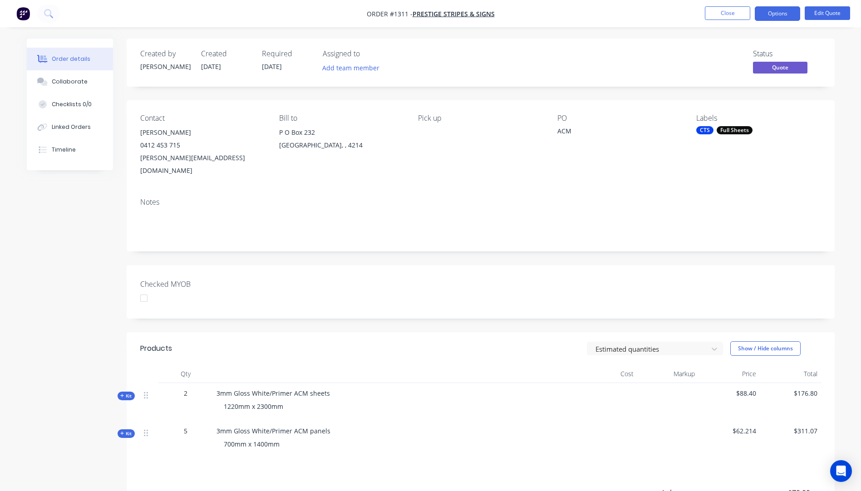
click at [728, 129] on div "Full Sheets" at bounding box center [735, 130] width 36 height 8
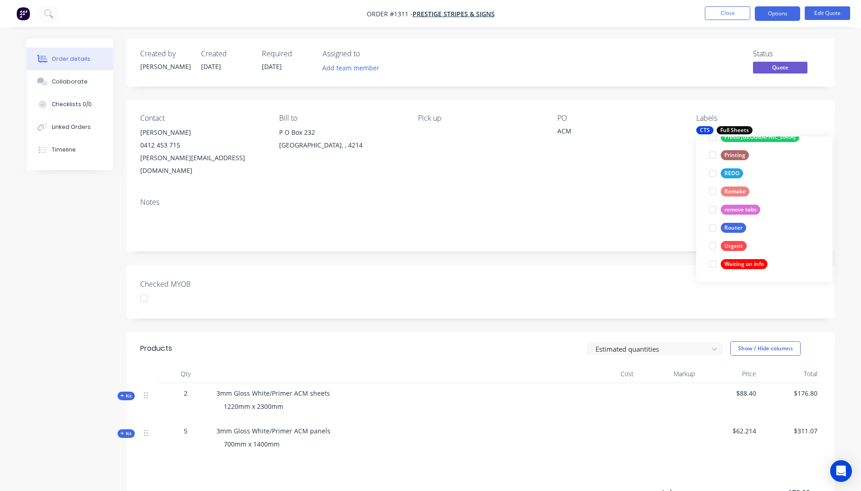
scroll to position [381, 0]
click at [731, 243] on div "Urgent" at bounding box center [734, 246] width 26 height 10
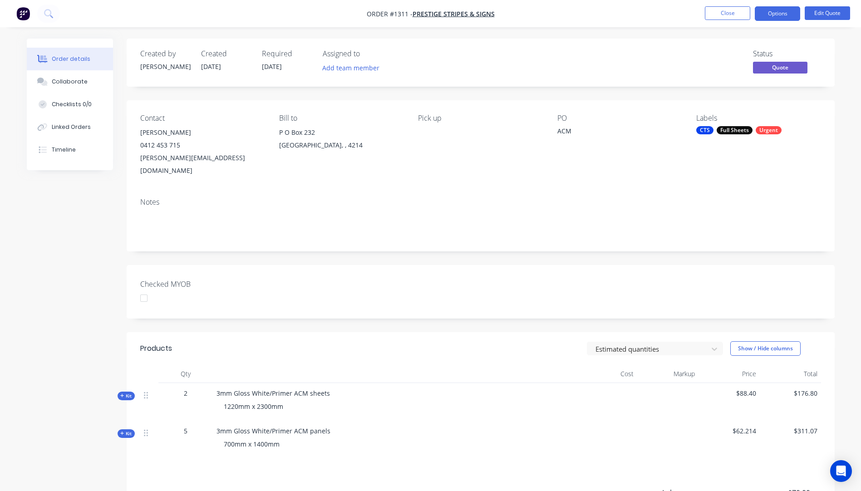
click at [682, 174] on div "Contact Stuart Walker 0412 453 715 stuart@prestigestripes.com.au Bill to P O Bo…" at bounding box center [481, 145] width 708 height 90
click at [820, 17] on button "Edit Quote" at bounding box center [827, 13] width 45 height 14
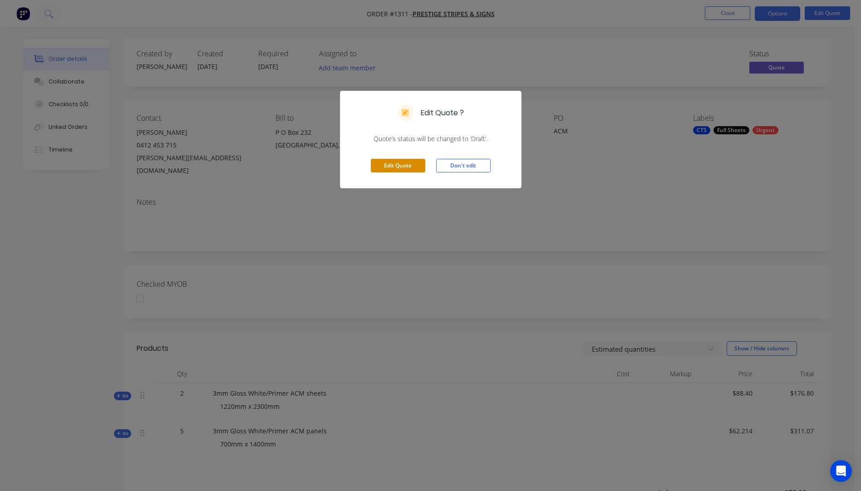
click at [396, 170] on button "Edit Quote" at bounding box center [398, 166] width 54 height 14
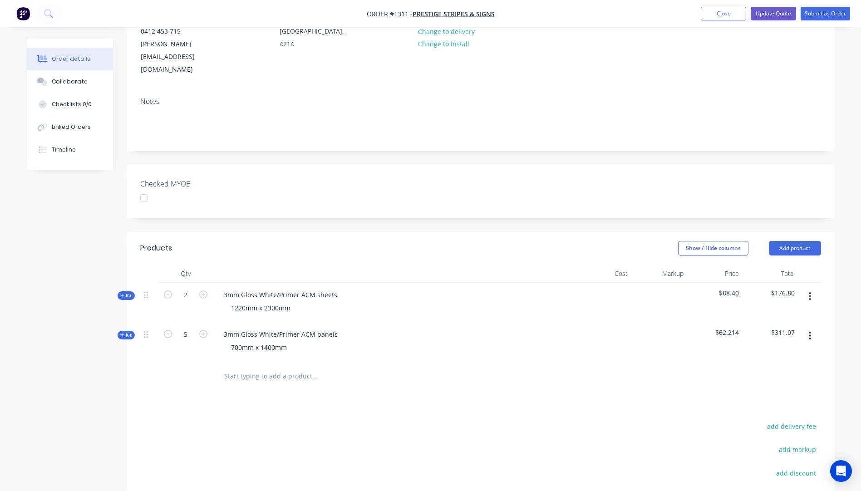
scroll to position [85, 0]
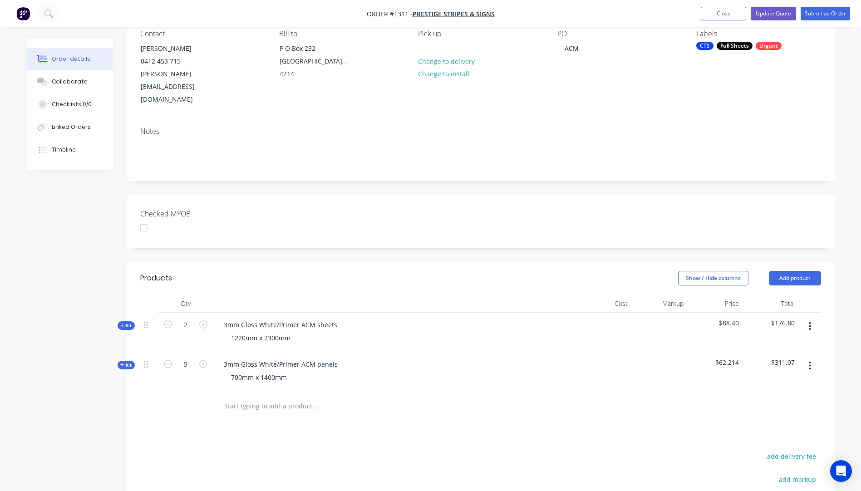
click at [121, 363] on icon "button" at bounding box center [122, 365] width 4 height 5
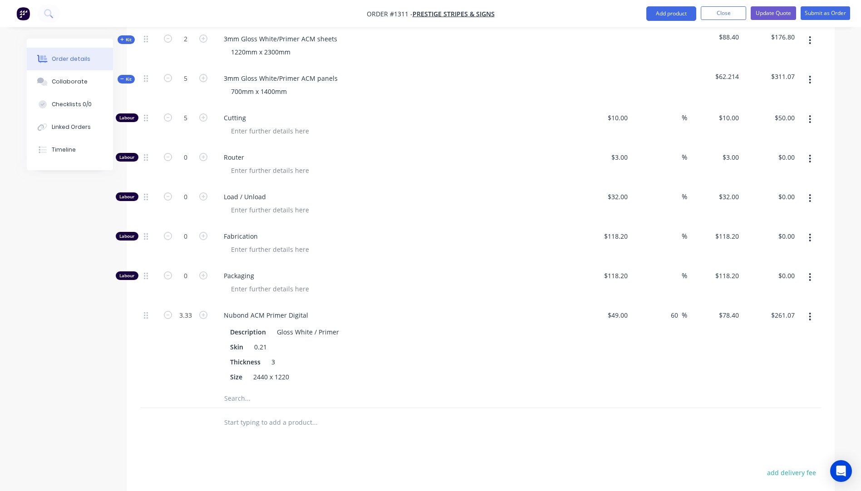
scroll to position [448, 0]
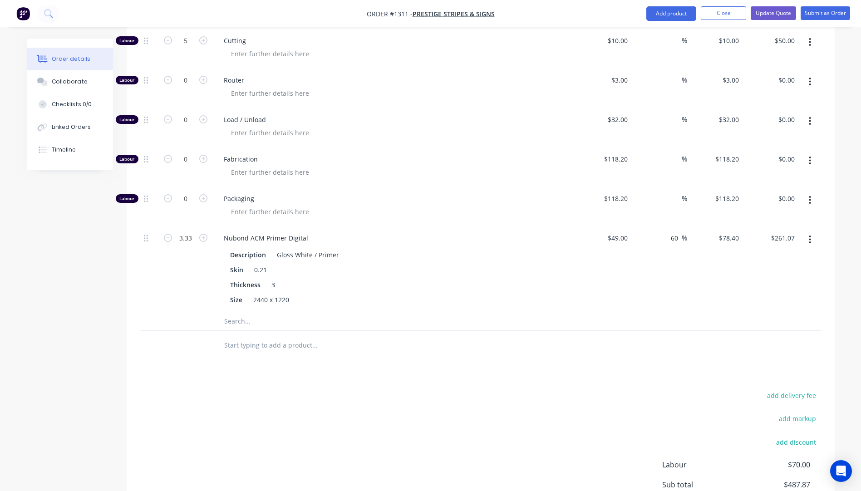
click at [241, 336] on input "text" at bounding box center [315, 345] width 182 height 18
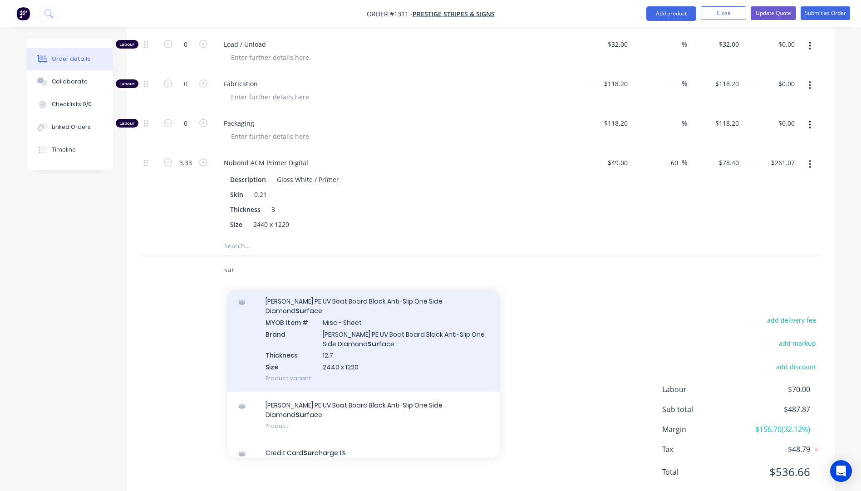
scroll to position [93, 0]
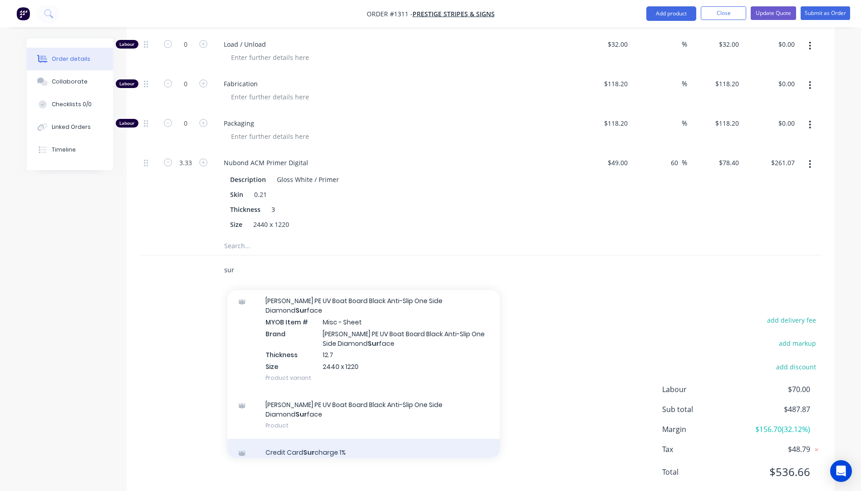
type input "sur"
click at [323, 439] on div "Credit Card Sur charge 1% Product" at bounding box center [363, 458] width 272 height 38
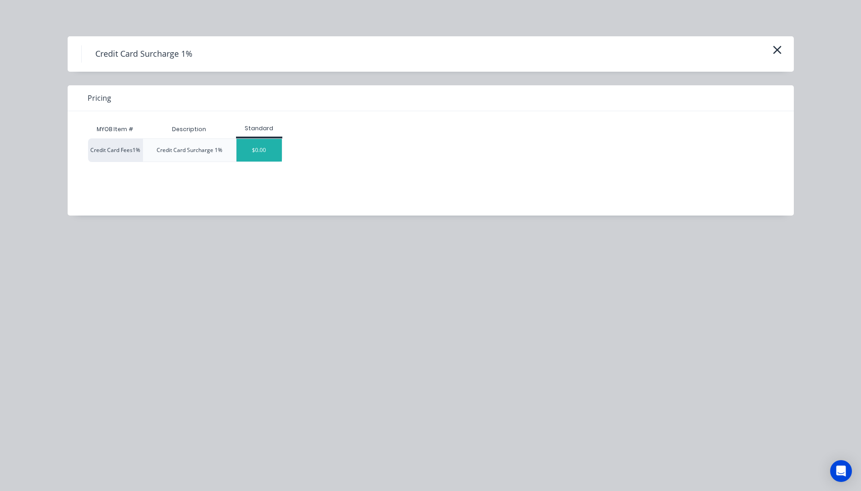
click at [261, 156] on div "$0.00" at bounding box center [259, 150] width 45 height 23
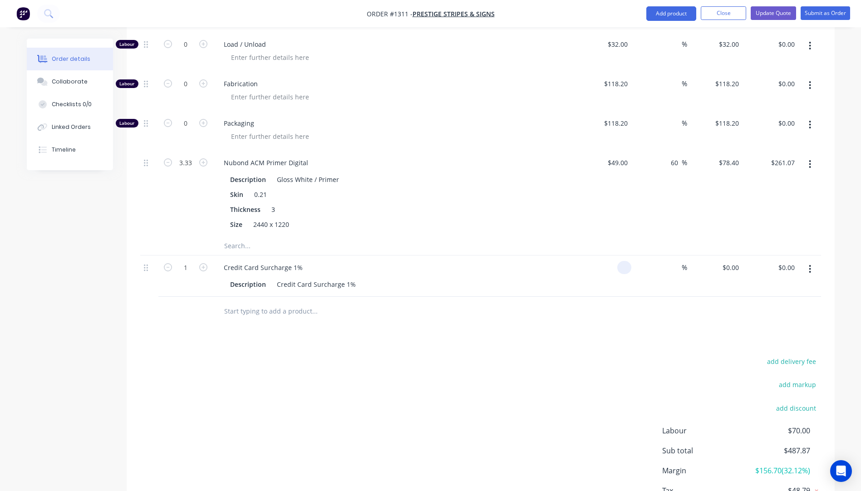
click at [621, 261] on input at bounding box center [626, 267] width 10 height 13
type input "$6.08"
click at [595, 298] on div at bounding box center [480, 312] width 681 height 30
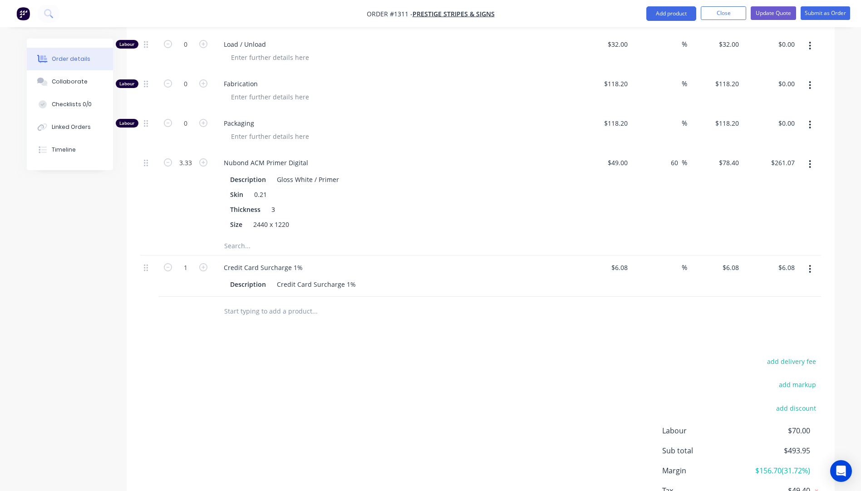
scroll to position [565, 0]
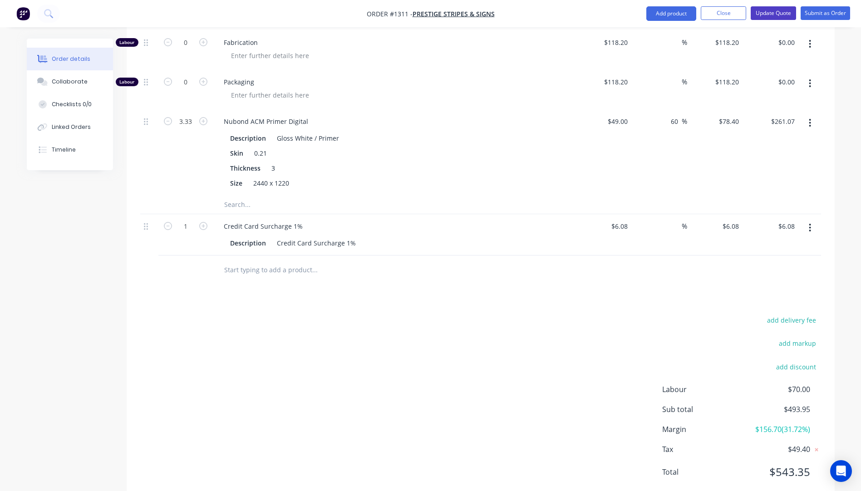
click at [780, 13] on button "Update Quote" at bounding box center [773, 13] width 45 height 14
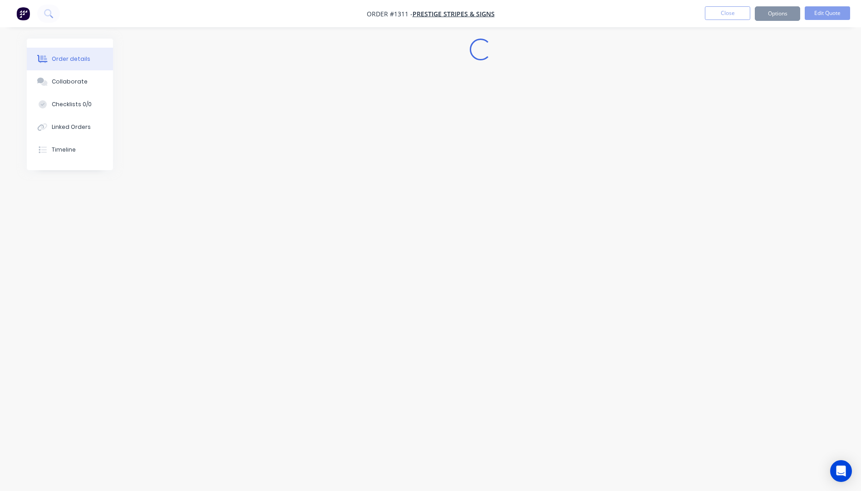
scroll to position [0, 0]
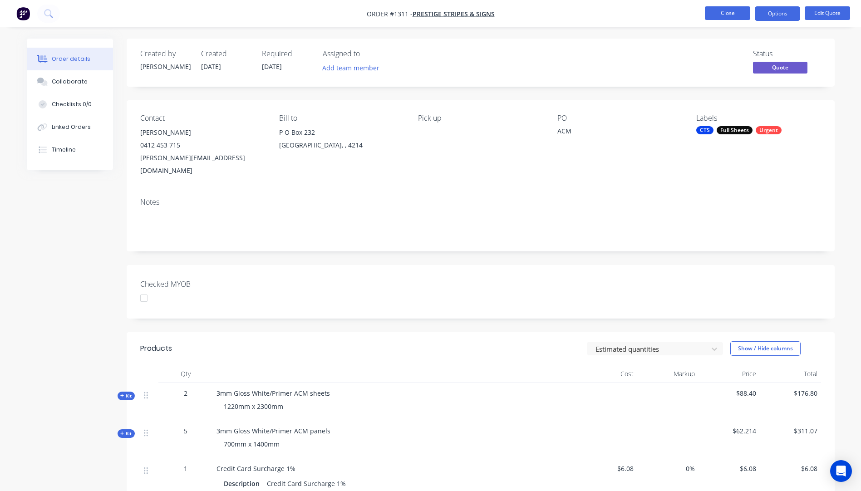
click at [721, 17] on button "Close" at bounding box center [727, 13] width 45 height 14
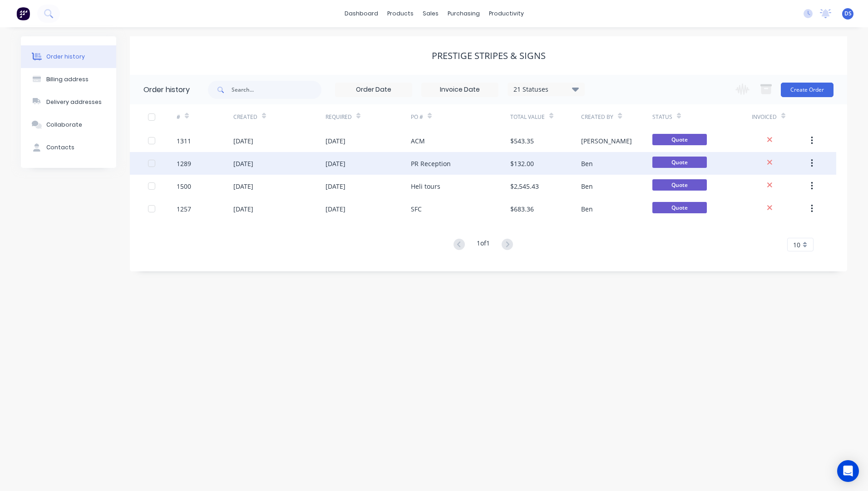
click at [421, 165] on div "PR Reception" at bounding box center [431, 164] width 40 height 10
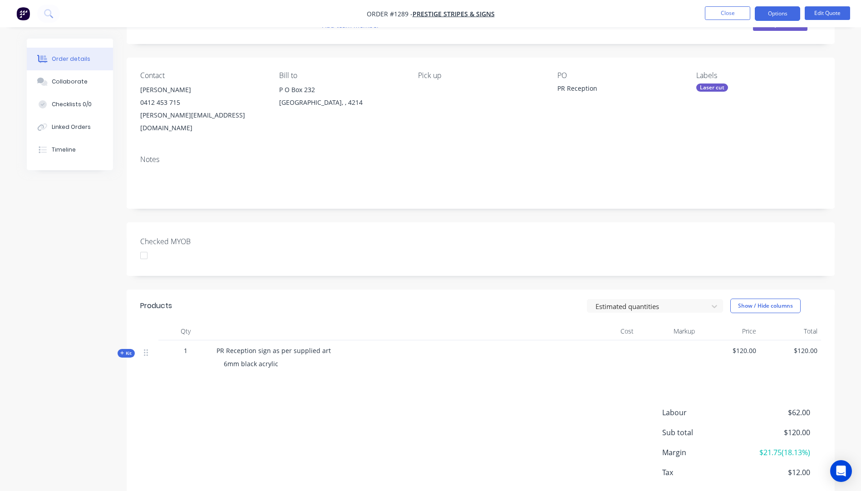
scroll to position [79, 0]
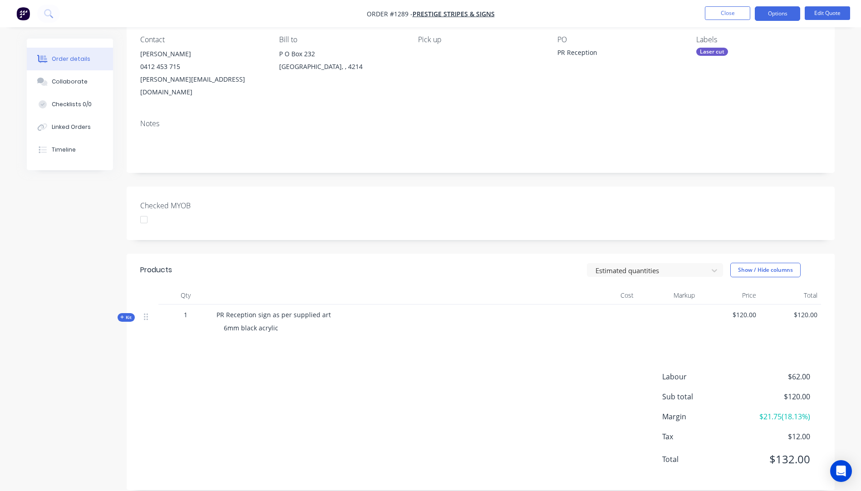
click at [120, 315] on icon "button" at bounding box center [122, 317] width 4 height 5
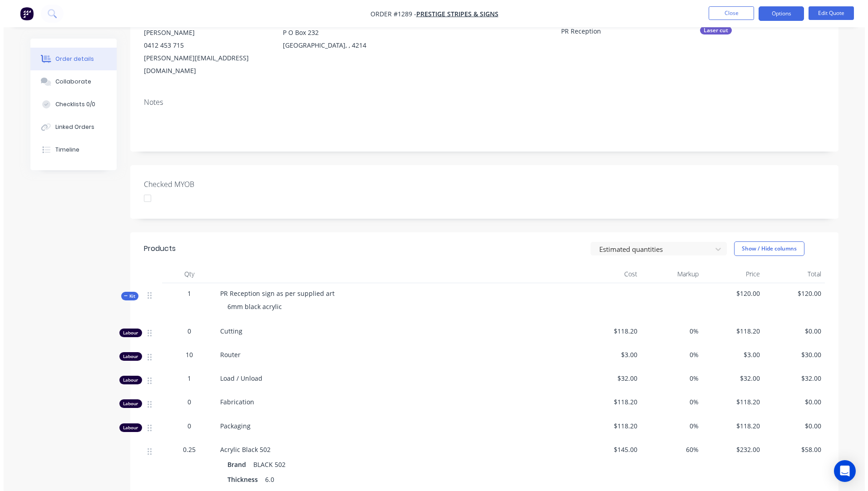
scroll to position [0, 0]
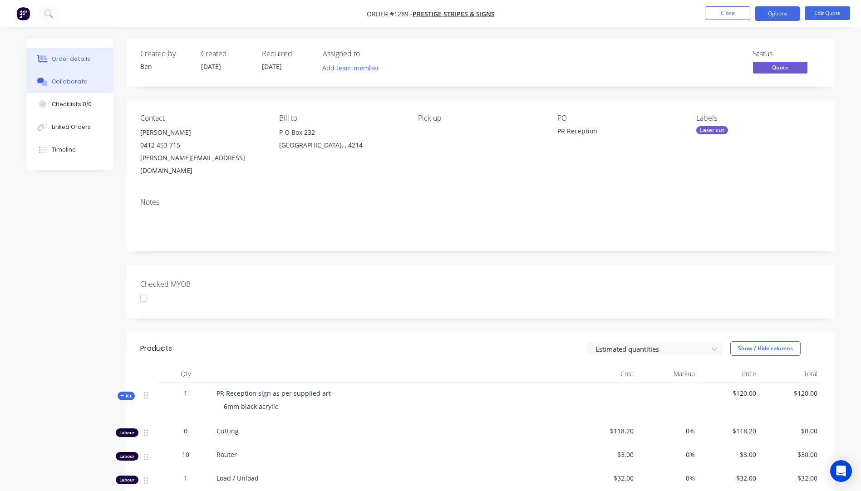
click at [69, 89] on button "Collaborate" at bounding box center [70, 81] width 86 height 23
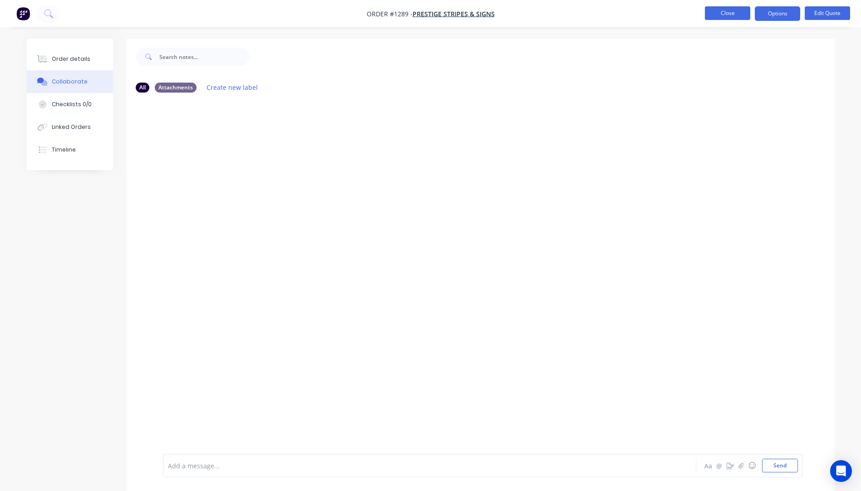
click at [730, 17] on button "Close" at bounding box center [727, 13] width 45 height 14
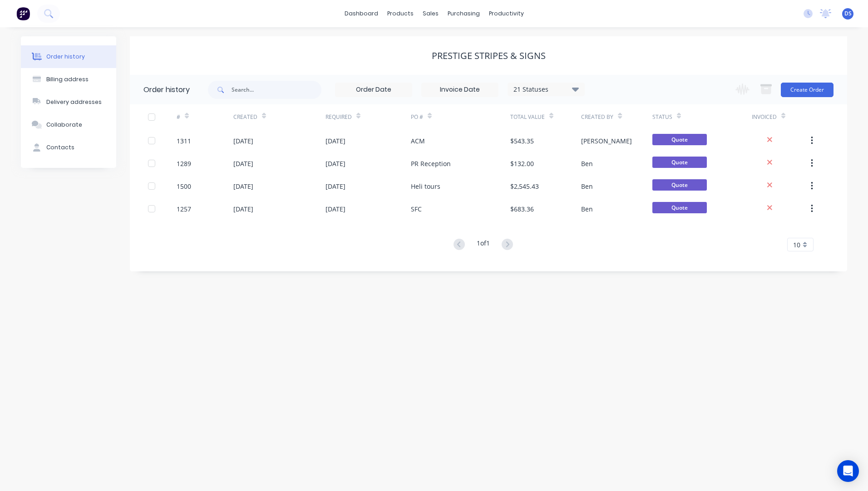
click at [684, 54] on div "Prestige Stripes & Signs" at bounding box center [488, 55] width 717 height 11
click at [66, 57] on div "Order history" at bounding box center [65, 57] width 39 height 8
click at [460, 46] on div "Sales Orders" at bounding box center [463, 44] width 37 height 8
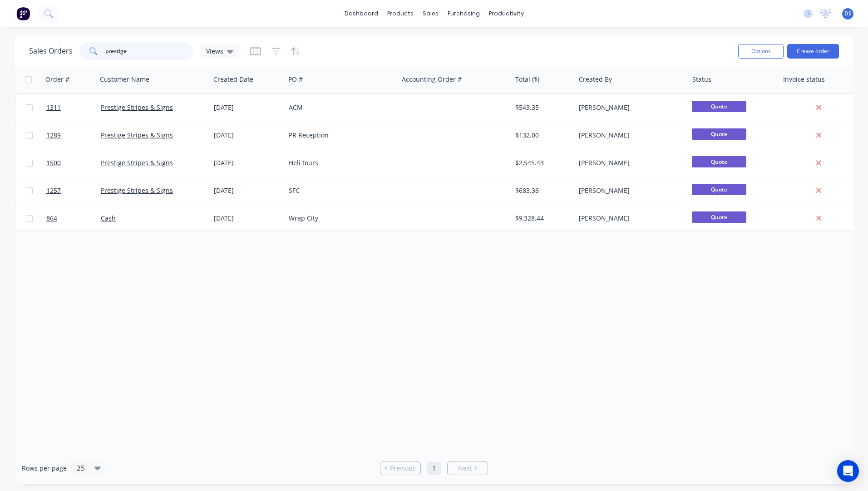
drag, startPoint x: 135, startPoint y: 51, endPoint x: 77, endPoint y: 50, distance: 58.1
click at [77, 50] on div "Sales Orders prestige Views" at bounding box center [134, 51] width 210 height 18
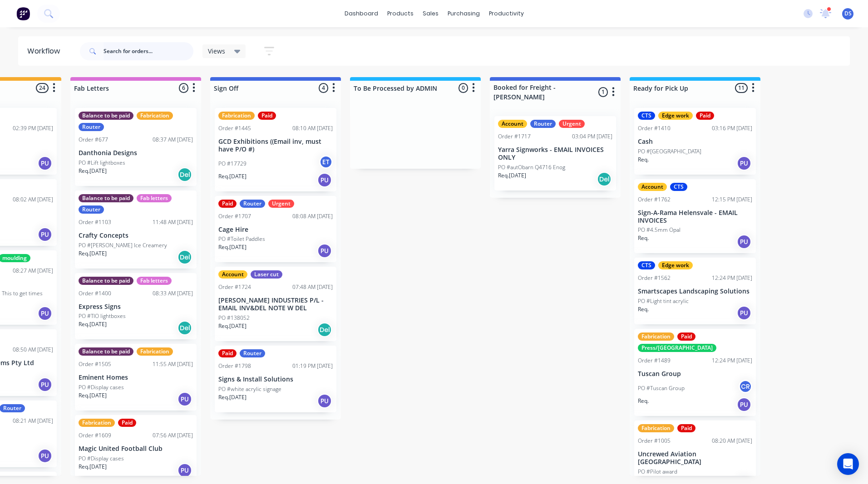
click at [140, 49] on input "text" at bounding box center [149, 51] width 90 height 18
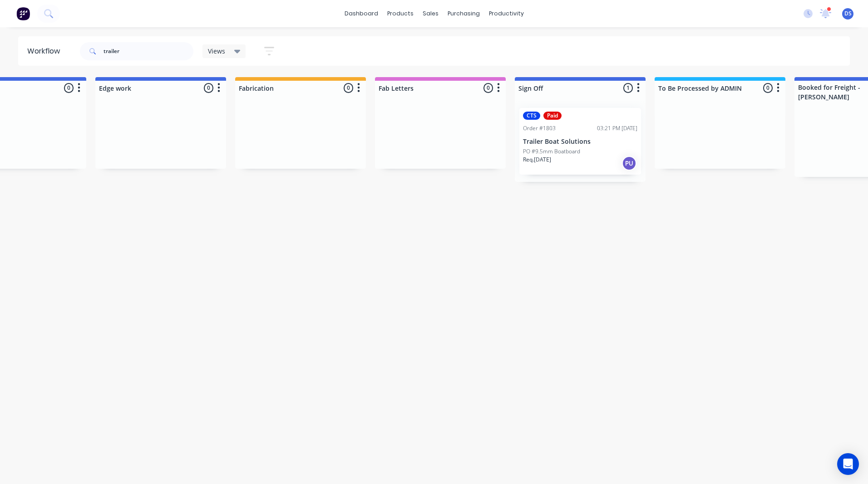
scroll to position [0, 1304]
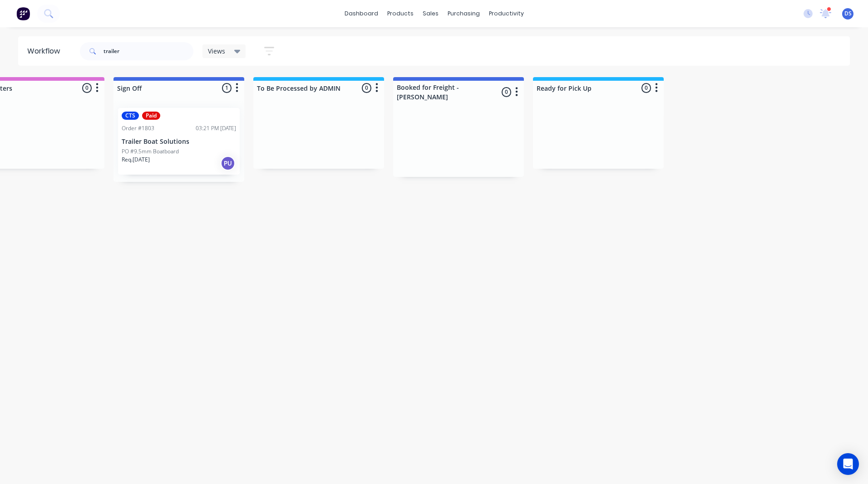
drag, startPoint x: 206, startPoint y: 263, endPoint x: 436, endPoint y: 266, distance: 230.2
click at [166, 148] on p "PO #9.5mm Boatboard" at bounding box center [150, 152] width 57 height 8
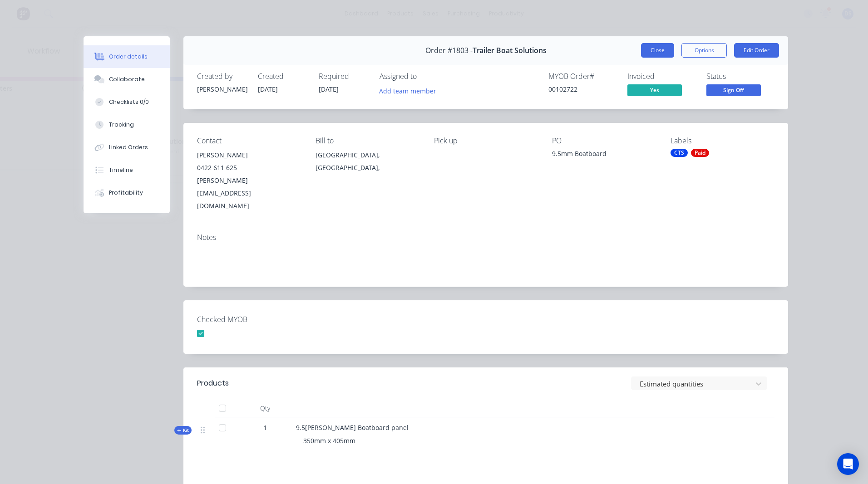
click at [664, 53] on button "Close" at bounding box center [657, 50] width 33 height 15
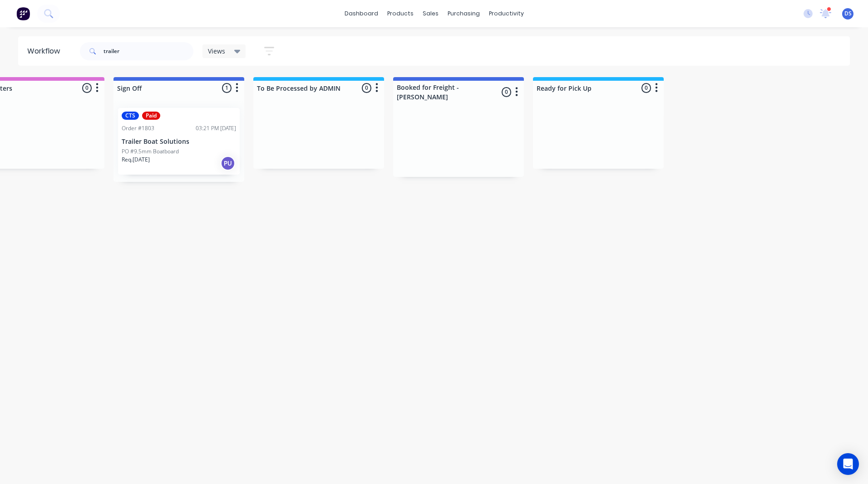
click at [207, 159] on div "Req. [DATE] PU" at bounding box center [179, 163] width 114 height 15
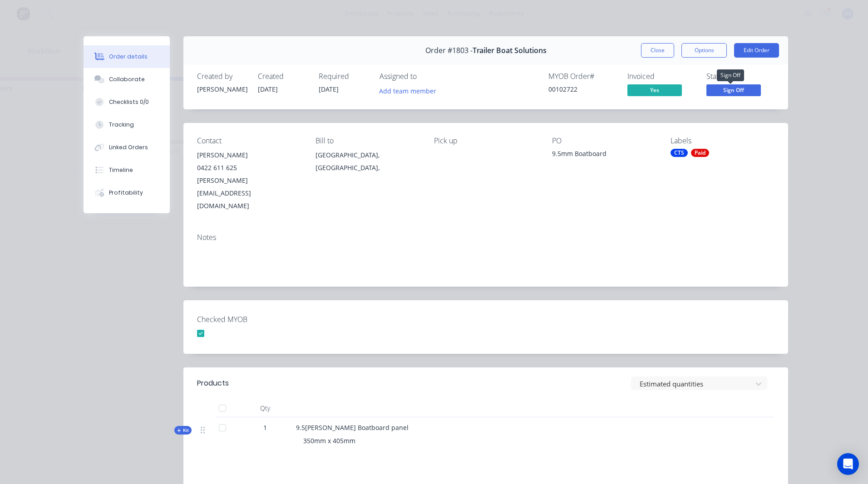
click at [727, 94] on span "Sign Off" at bounding box center [733, 89] width 54 height 11
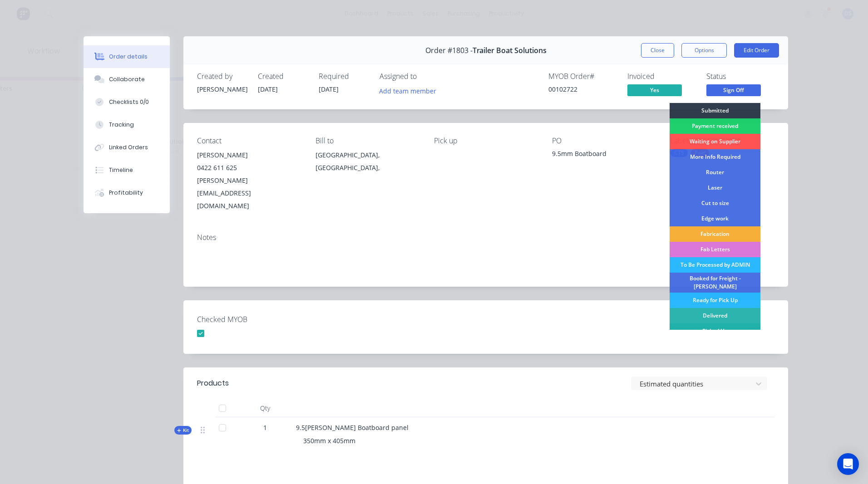
click at [716, 326] on div "Picked Up" at bounding box center [715, 331] width 91 height 15
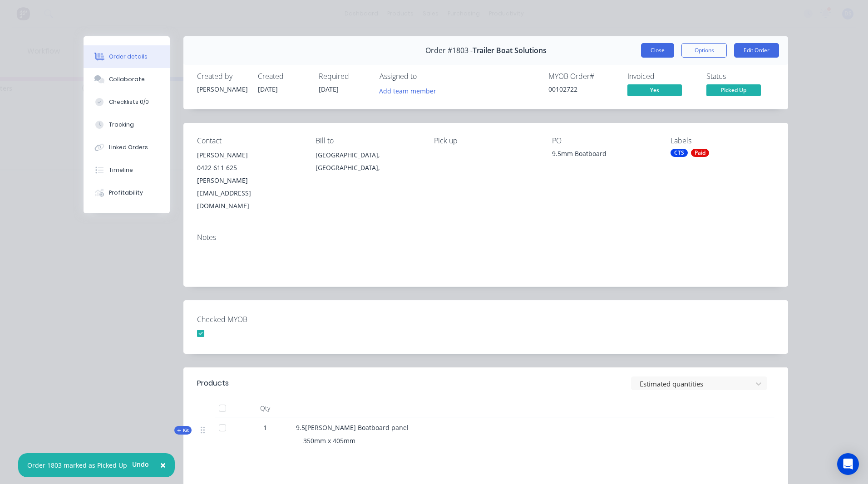
click at [652, 51] on button "Close" at bounding box center [657, 50] width 33 height 15
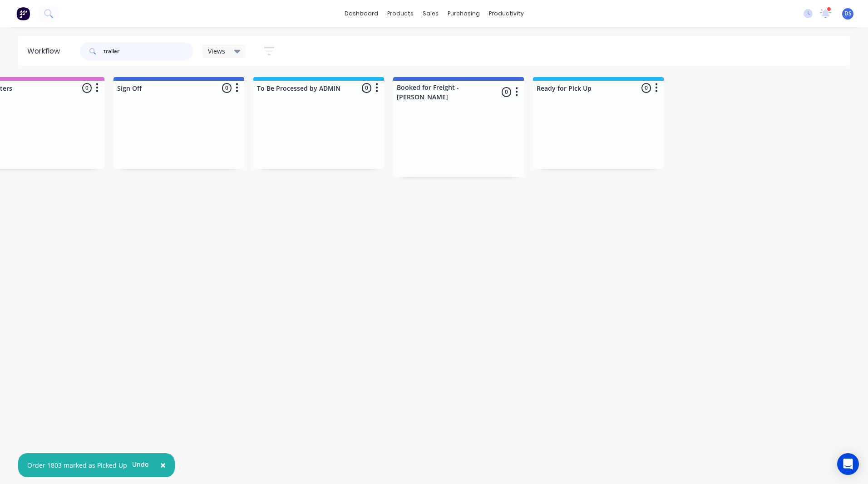
drag, startPoint x: 126, startPoint y: 54, endPoint x: 90, endPoint y: 54, distance: 35.9
click at [90, 54] on div "trailer" at bounding box center [137, 51] width 114 height 18
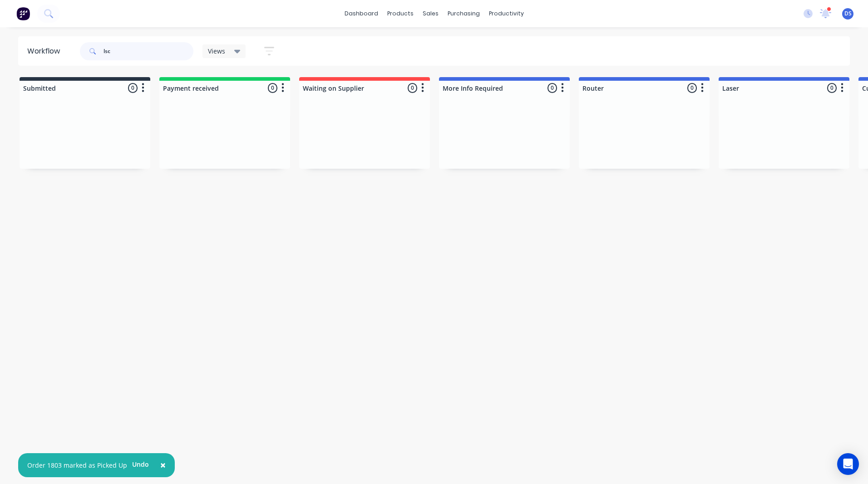
type input "lsc"
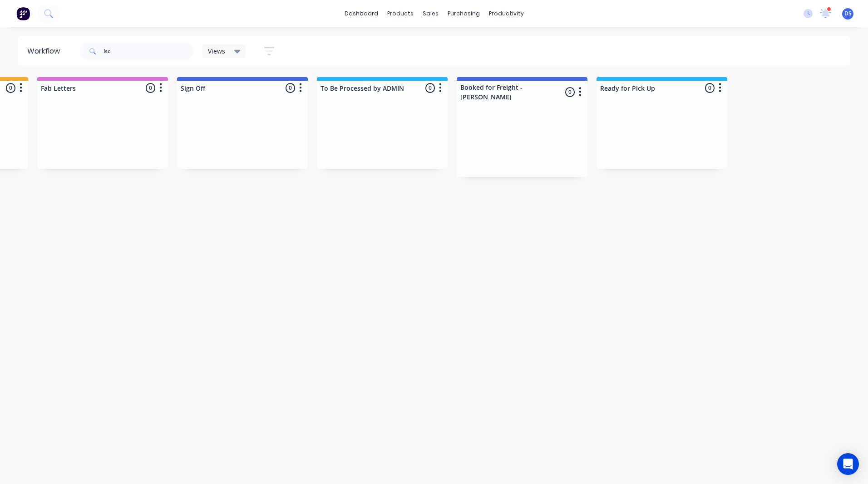
scroll to position [0, 1304]
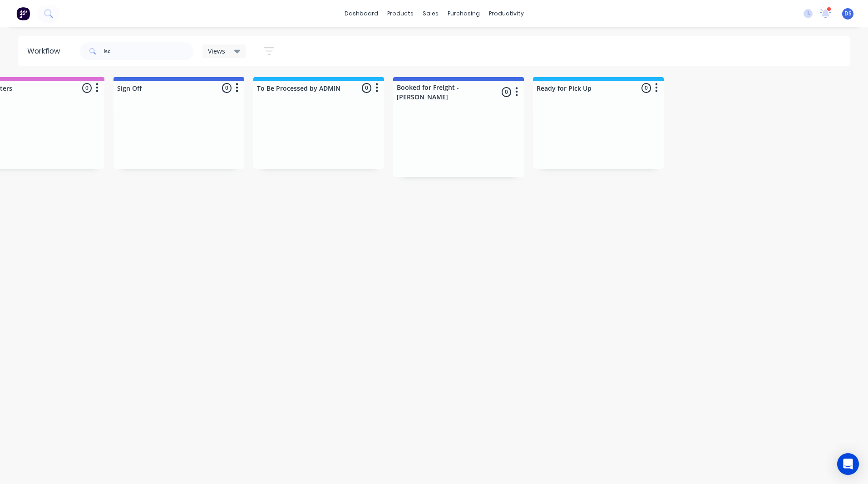
drag, startPoint x: 202, startPoint y: 303, endPoint x: 269, endPoint y: 327, distance: 70.9
click at [126, 53] on input "lsc" at bounding box center [149, 51] width 90 height 18
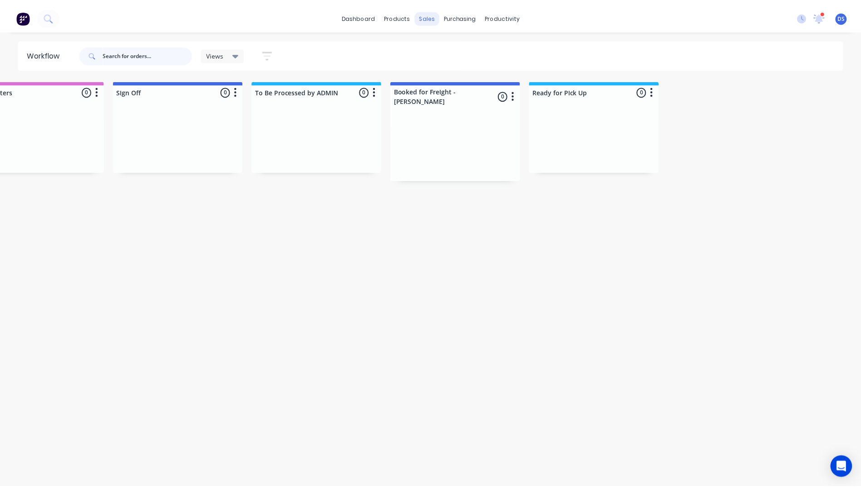
scroll to position [0, 0]
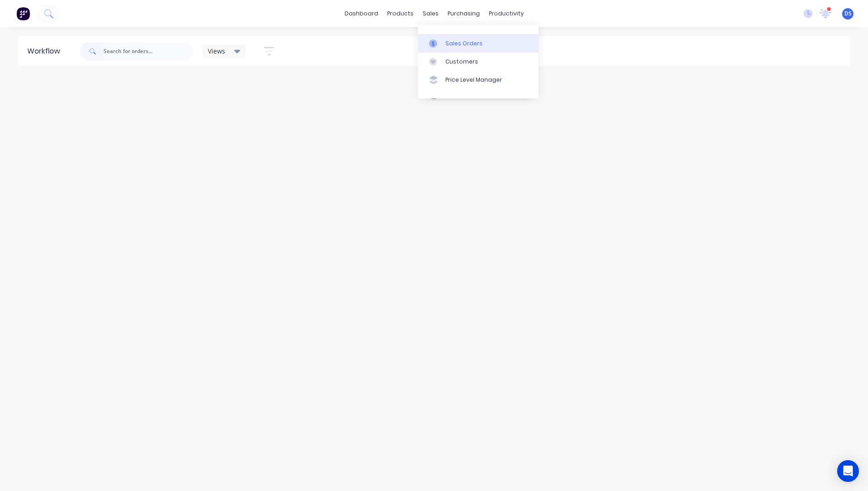
click at [456, 48] on link "Sales Orders" at bounding box center [478, 43] width 120 height 18
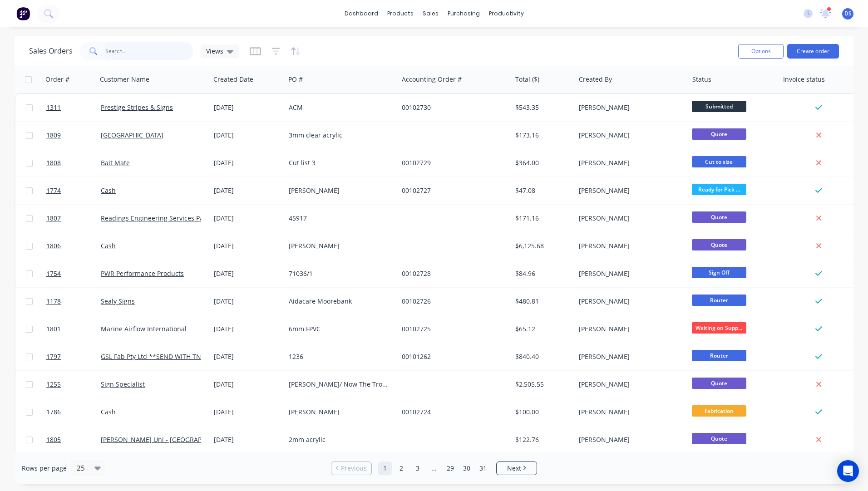
click at [119, 55] on input "text" at bounding box center [149, 51] width 89 height 18
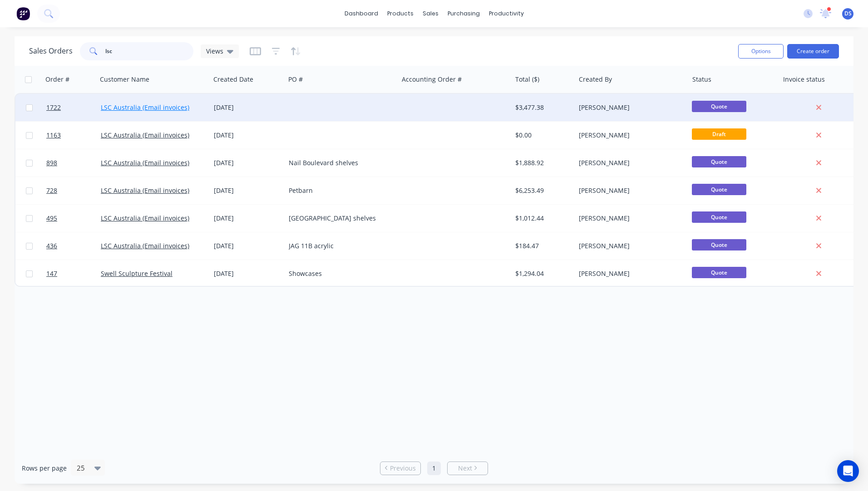
type input "lsc"
click at [176, 105] on link "LSC Australia (Email invoices)" at bounding box center [145, 107] width 89 height 9
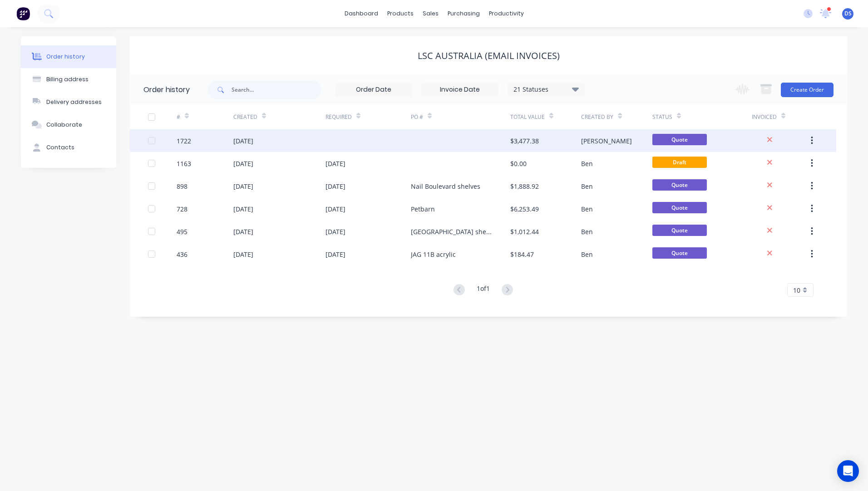
click at [241, 142] on div "[DATE]" at bounding box center [243, 141] width 20 height 10
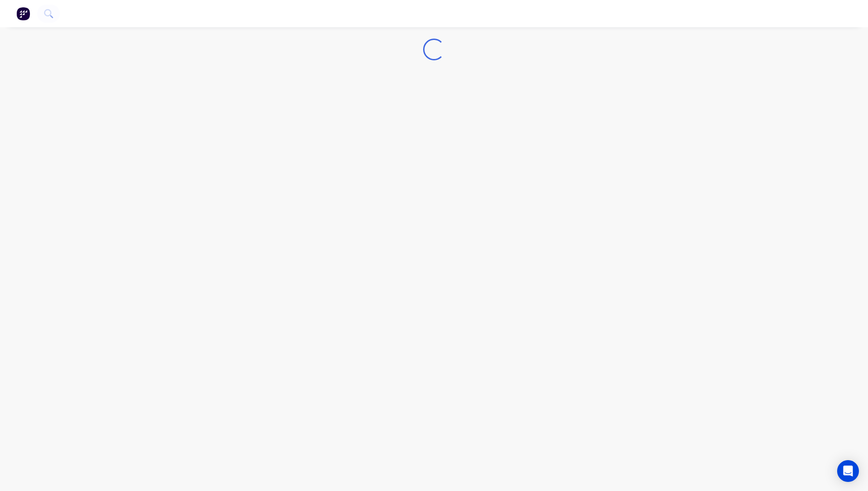
click at [241, 142] on div "Loading..." at bounding box center [434, 245] width 868 height 491
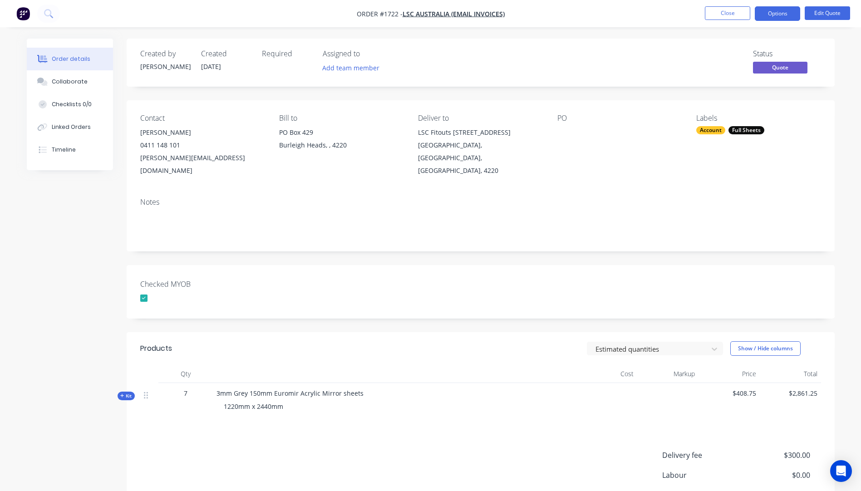
click at [79, 61] on div "Order details" at bounding box center [71, 59] width 39 height 8
click at [71, 59] on div "Order details" at bounding box center [71, 59] width 39 height 8
click at [723, 15] on button "Close" at bounding box center [727, 13] width 45 height 14
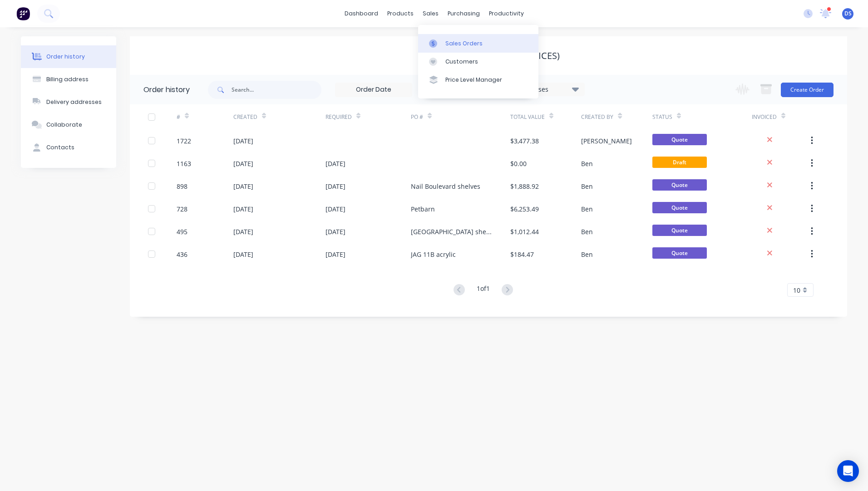
click at [459, 44] on div "Sales Orders" at bounding box center [463, 44] width 37 height 8
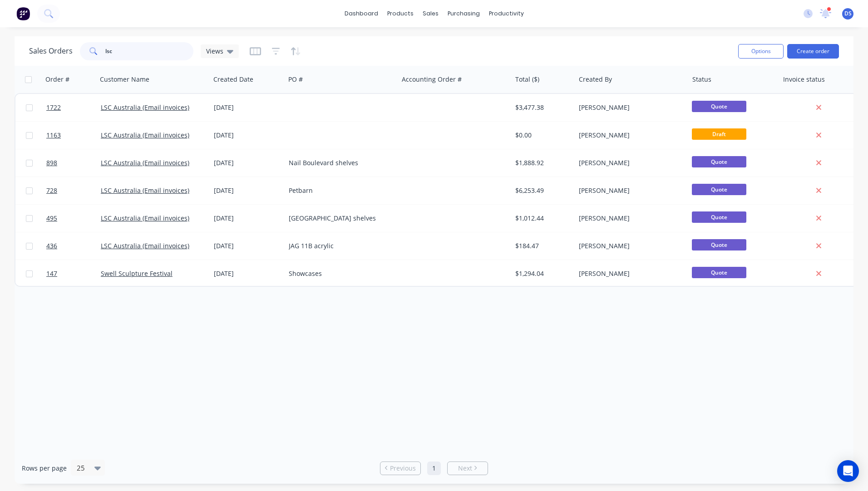
drag, startPoint x: 128, startPoint y: 48, endPoint x: 76, endPoint y: 50, distance: 52.7
click at [76, 50] on div "Sales Orders lsc Views" at bounding box center [134, 51] width 210 height 18
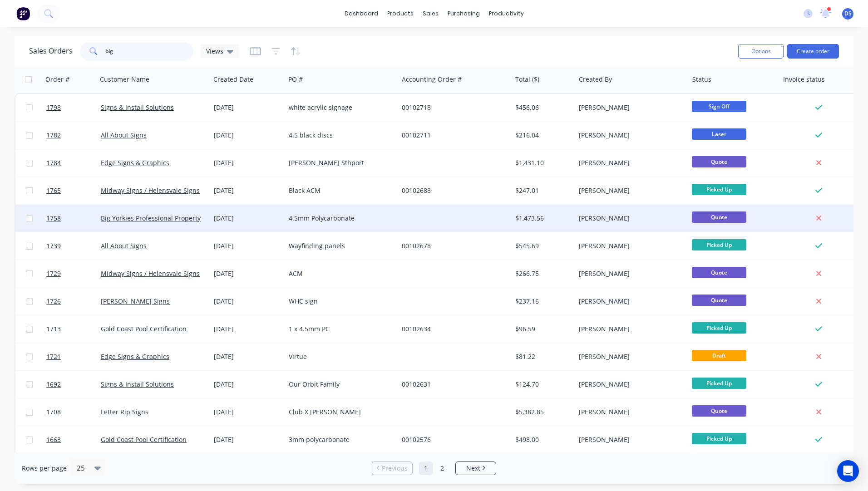
type input "big"
click at [169, 223] on div "Big Yorkies Professional Property Maintenance" at bounding box center [153, 218] width 113 height 27
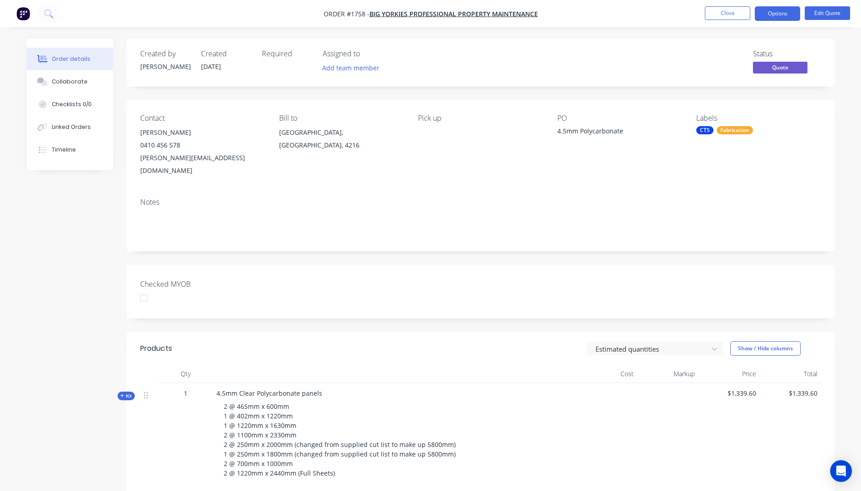
scroll to position [145, 0]
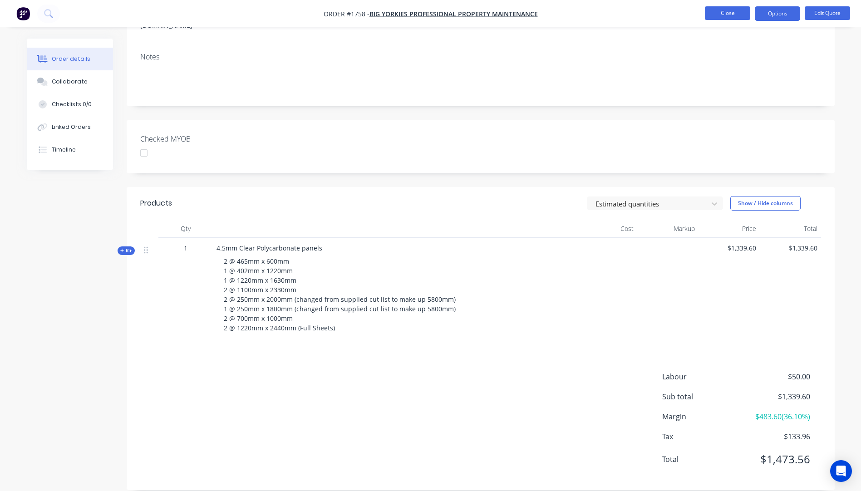
click at [740, 16] on button "Close" at bounding box center [727, 13] width 45 height 14
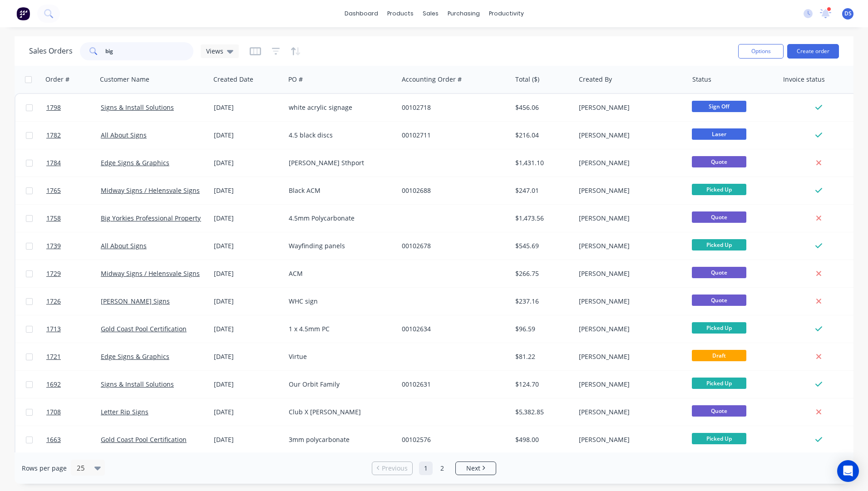
drag, startPoint x: 130, startPoint y: 52, endPoint x: 97, endPoint y: 52, distance: 32.7
click at [97, 52] on div "big" at bounding box center [137, 51] width 114 height 18
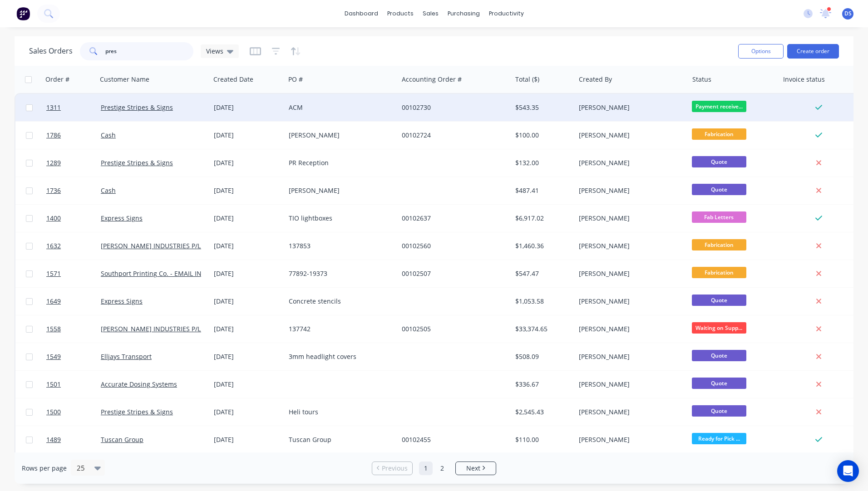
type input "pres"
click at [612, 107] on div "[PERSON_NAME]" at bounding box center [629, 107] width 101 height 9
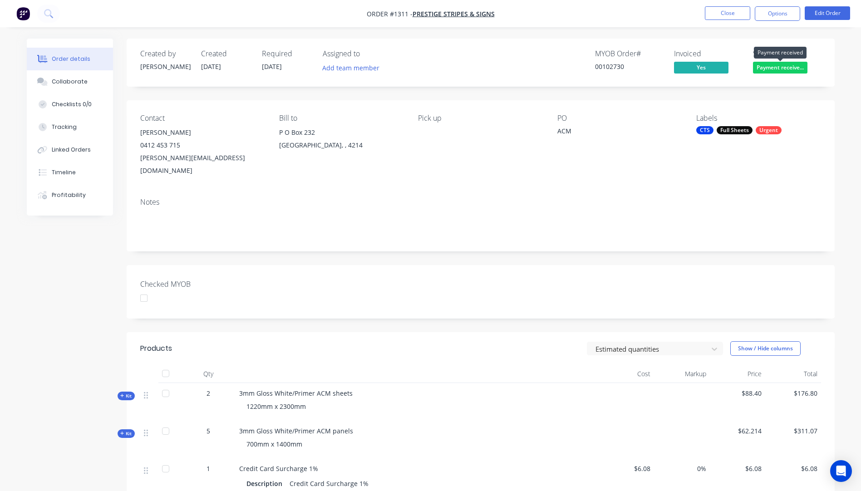
click at [775, 67] on span "Payment receive..." at bounding box center [780, 67] width 54 height 11
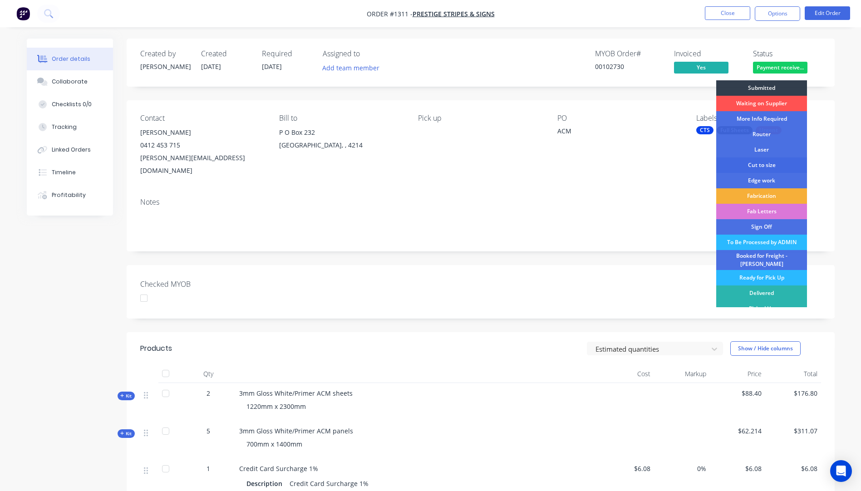
click at [755, 168] on div "Cut to size" at bounding box center [761, 165] width 91 height 15
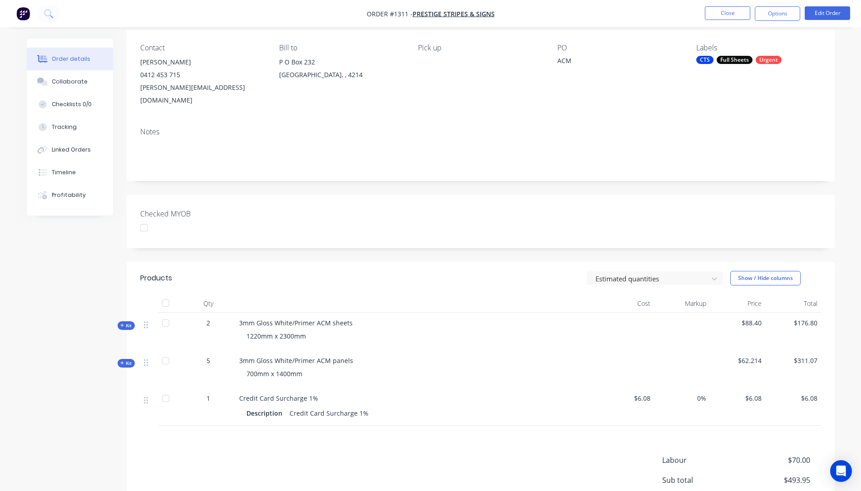
scroll to position [91, 0]
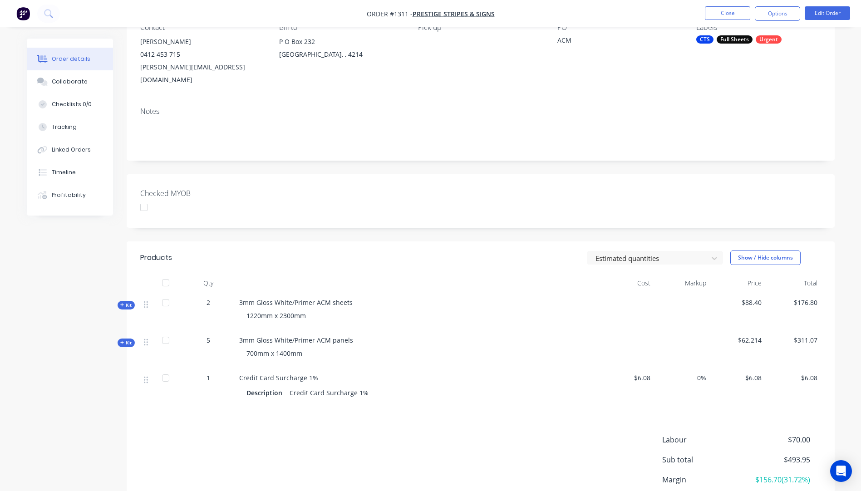
click at [121, 341] on icon "button" at bounding box center [122, 343] width 4 height 5
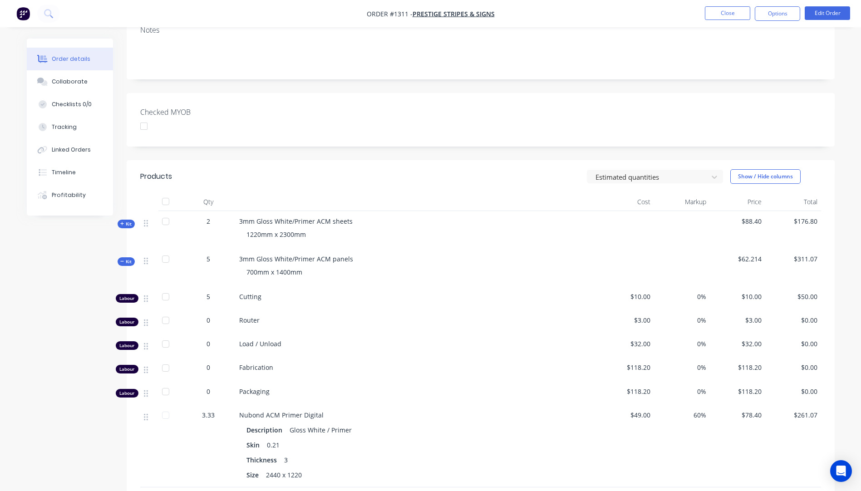
scroll to position [0, 0]
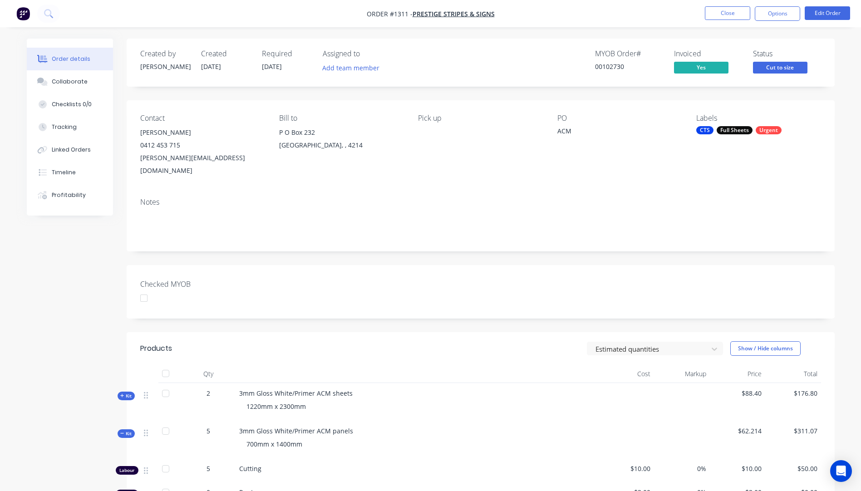
click at [63, 62] on div "Order details" at bounding box center [71, 59] width 39 height 8
click at [732, 17] on button "Close" at bounding box center [727, 13] width 45 height 14
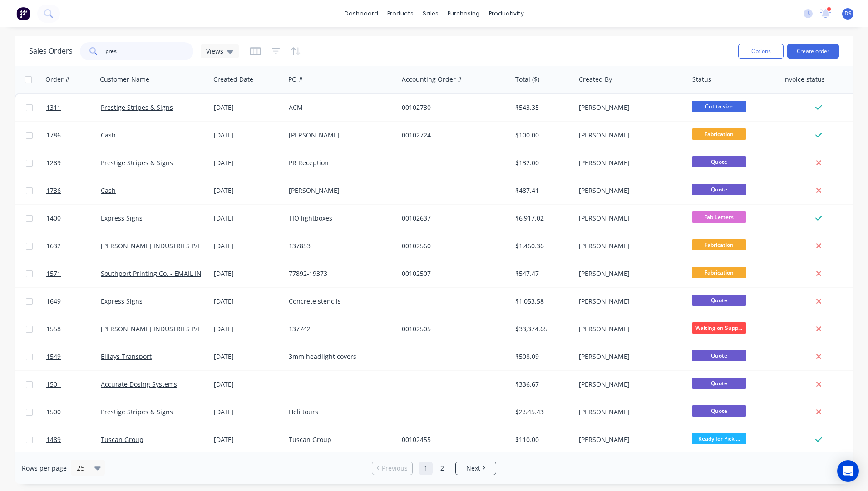
drag, startPoint x: 127, startPoint y: 50, endPoint x: 90, endPoint y: 52, distance: 36.3
click at [90, 52] on div "pres" at bounding box center [137, 51] width 114 height 18
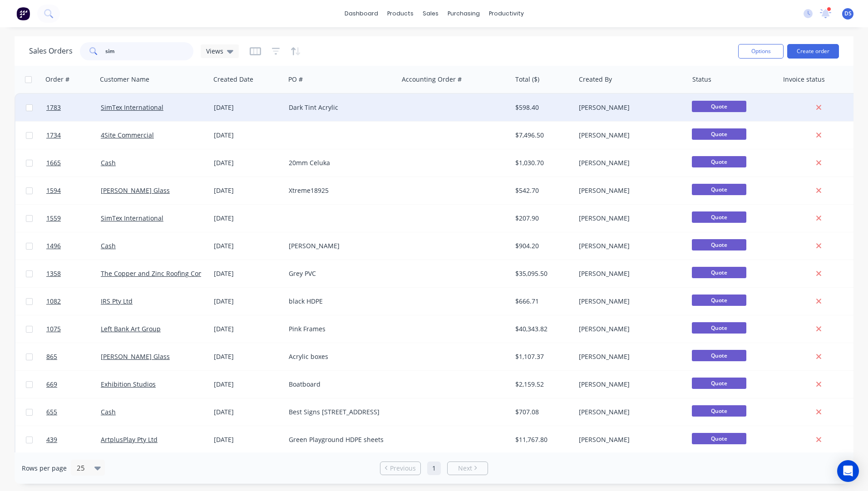
type input "sim"
click at [302, 112] on div "Dark Tint Acrylic" at bounding box center [341, 107] width 113 height 27
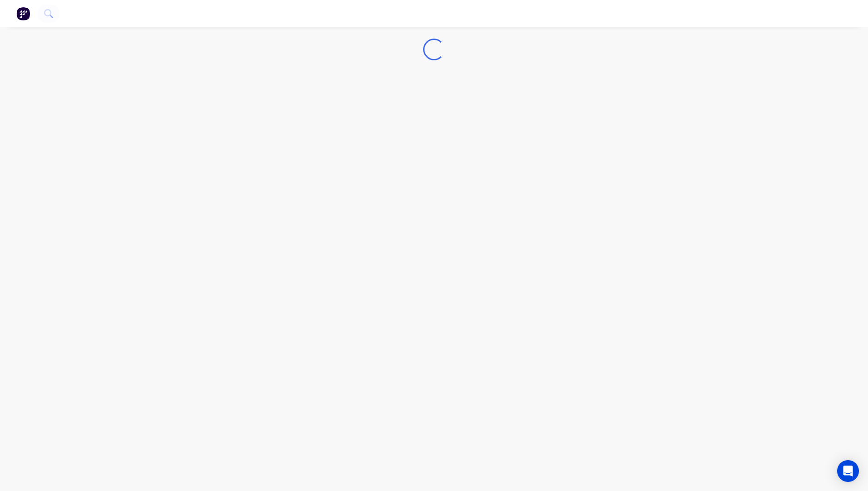
click at [302, 112] on div "Loading..." at bounding box center [434, 245] width 868 height 491
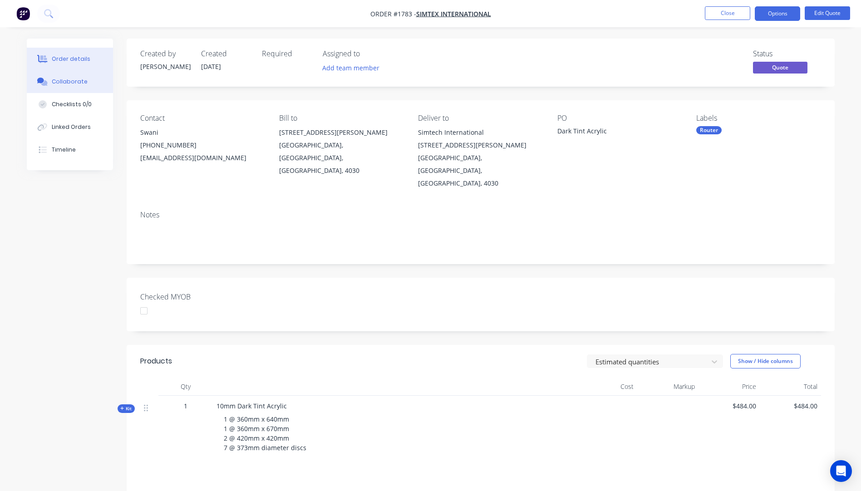
click at [53, 83] on div "Collaborate" at bounding box center [70, 82] width 36 height 8
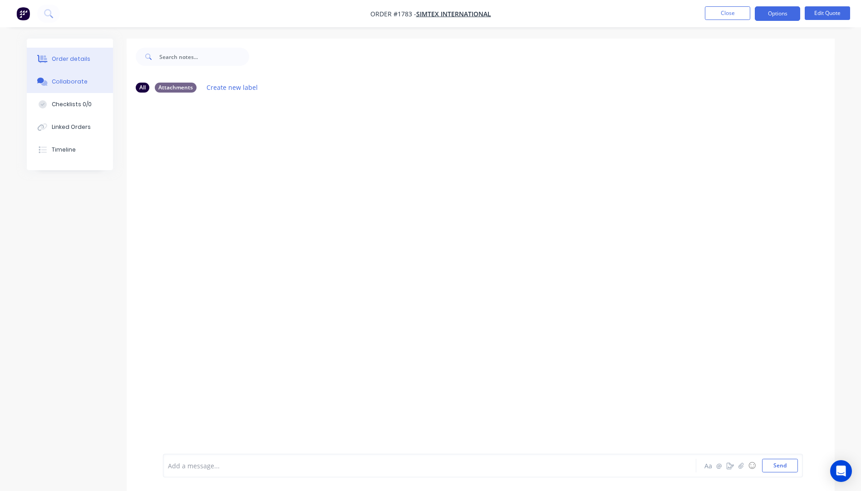
click at [83, 61] on div "Order details" at bounding box center [71, 59] width 39 height 8
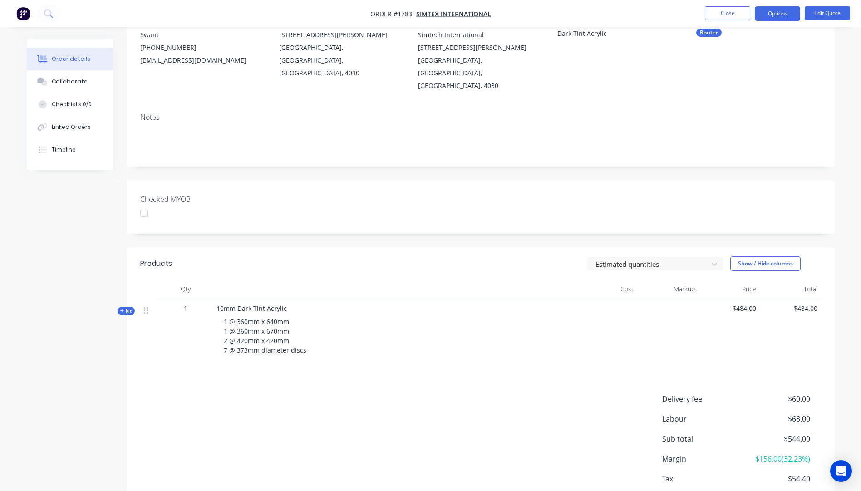
scroll to position [36, 0]
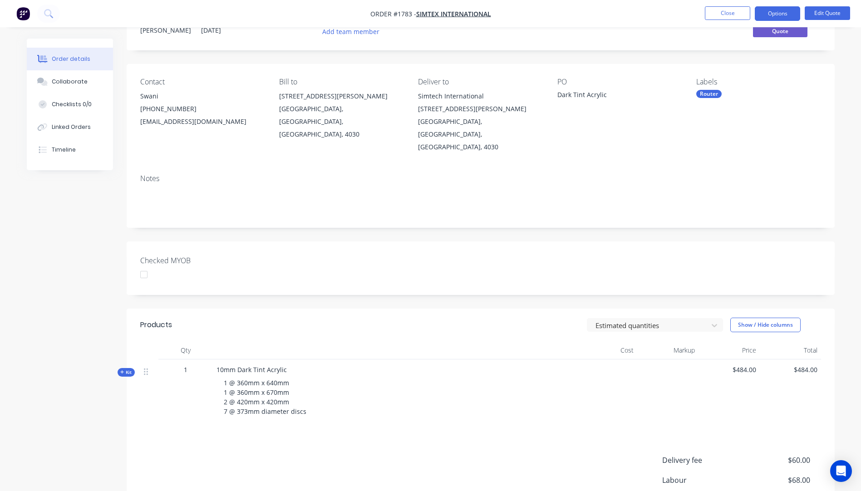
click at [718, 92] on div "Router" at bounding box center [708, 94] width 25 height 8
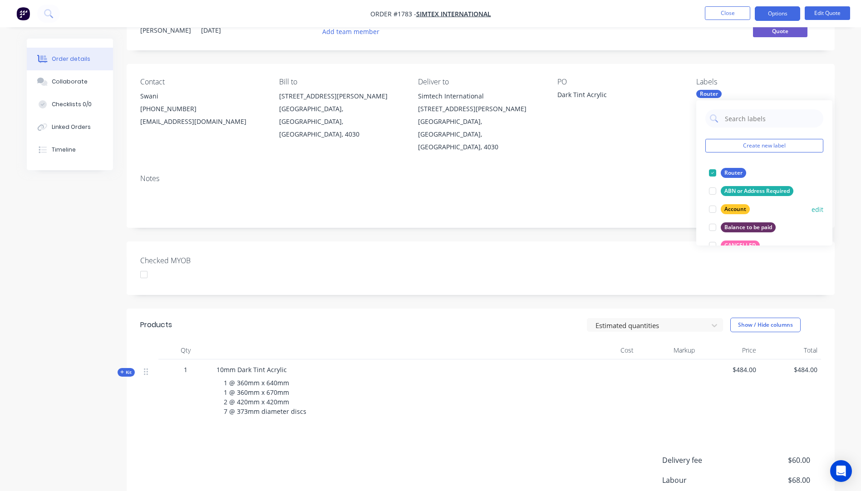
click at [742, 213] on div "Account" at bounding box center [735, 209] width 29 height 10
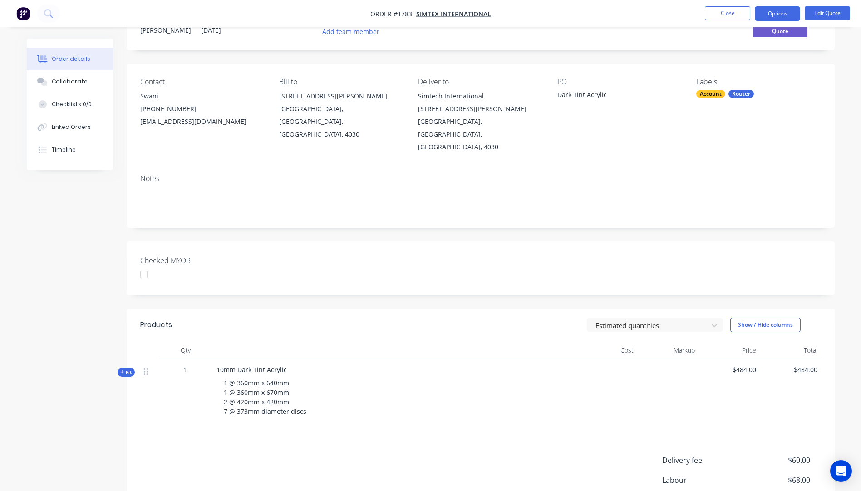
click at [627, 126] on div "PO Dark Tint Acrylic" at bounding box center [620, 116] width 124 height 76
click at [826, 14] on button "Edit Quote" at bounding box center [827, 13] width 45 height 14
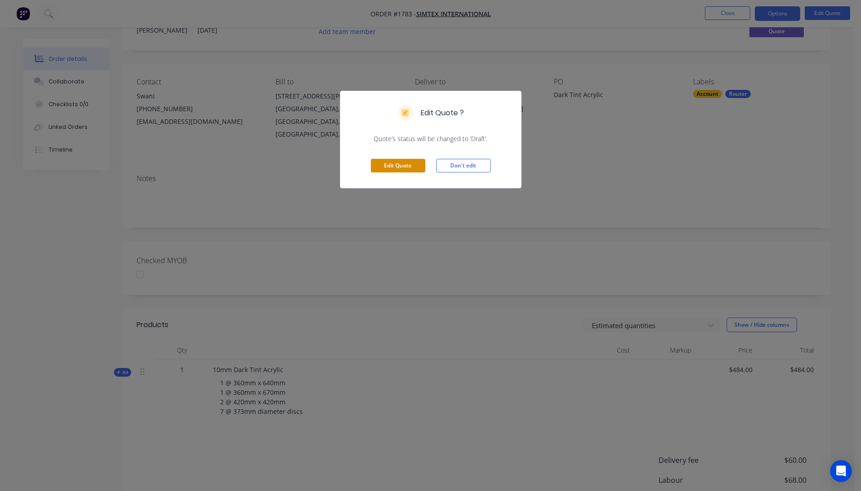
click at [390, 166] on button "Edit Quote" at bounding box center [398, 166] width 54 height 14
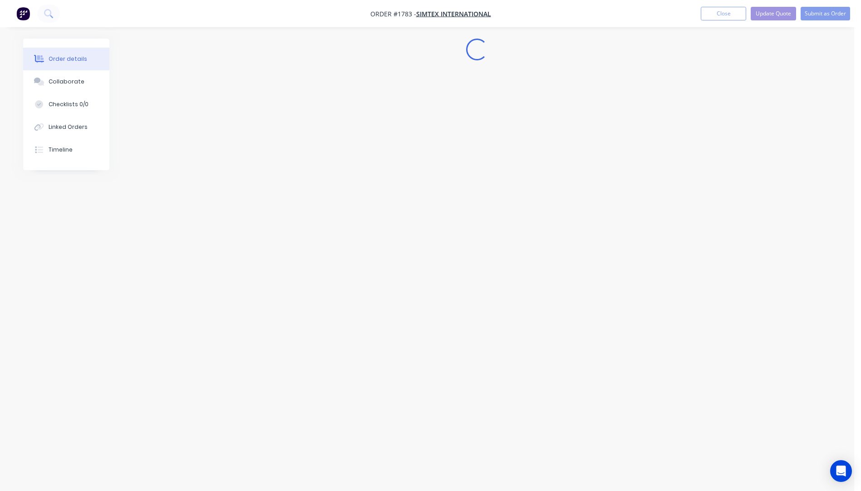
scroll to position [0, 0]
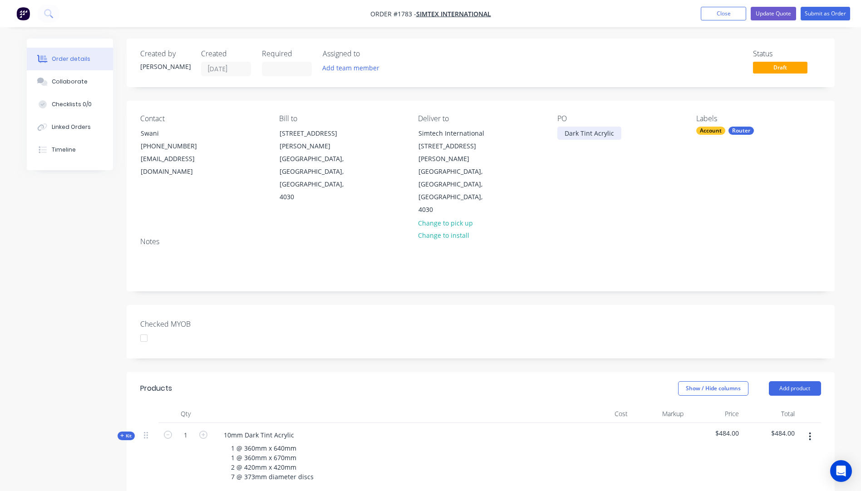
click at [606, 133] on div "Dark Tint Acrylic" at bounding box center [590, 133] width 64 height 13
click at [564, 168] on div "PO 00042618" at bounding box center [620, 165] width 124 height 102
click at [74, 84] on div "Collaborate" at bounding box center [70, 82] width 36 height 8
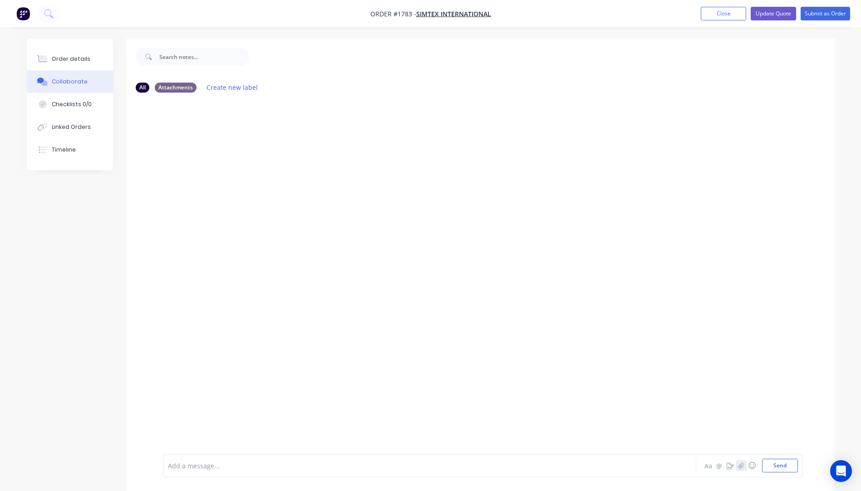
click at [741, 469] on icon "button" at bounding box center [741, 466] width 5 height 6
click at [790, 469] on button "Send" at bounding box center [780, 466] width 36 height 14
click at [79, 59] on div "Order details" at bounding box center [71, 59] width 39 height 8
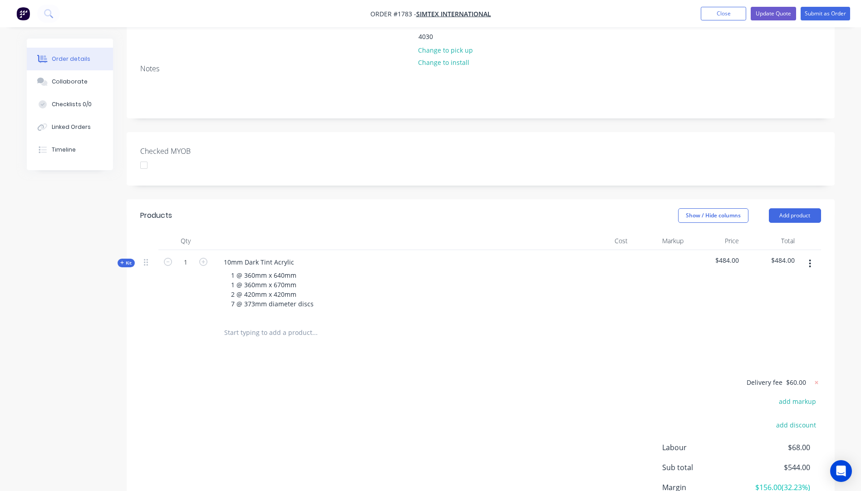
scroll to position [182, 0]
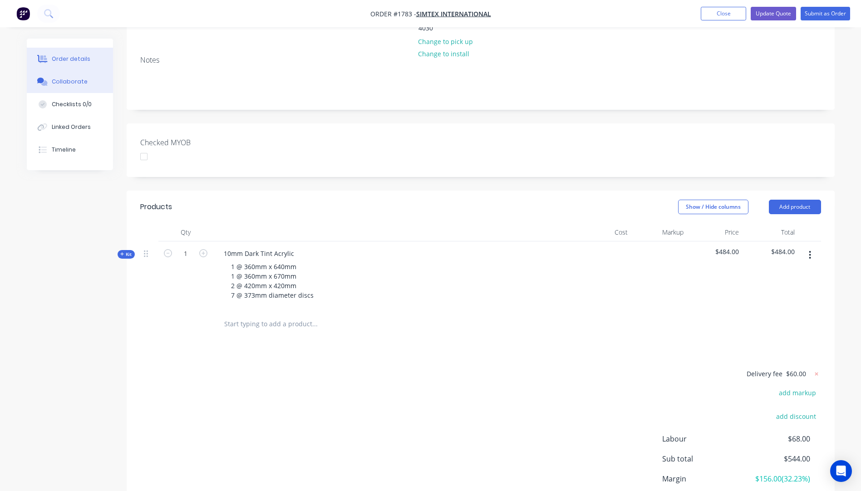
click at [64, 85] on div "Collaborate" at bounding box center [70, 82] width 36 height 8
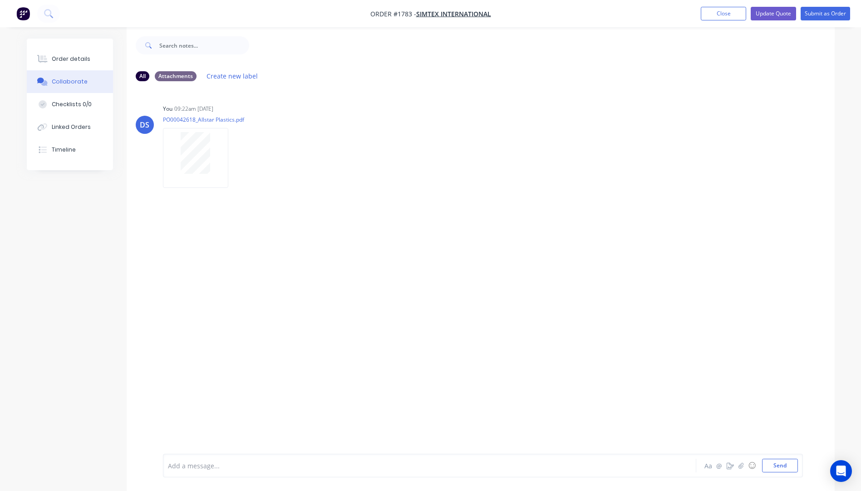
scroll to position [14, 0]
click at [80, 63] on div "Order details" at bounding box center [71, 59] width 39 height 8
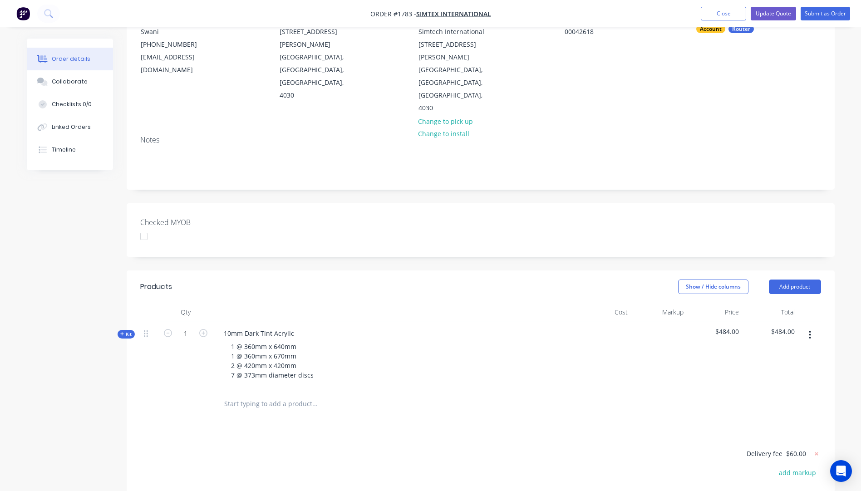
scroll to position [95, 0]
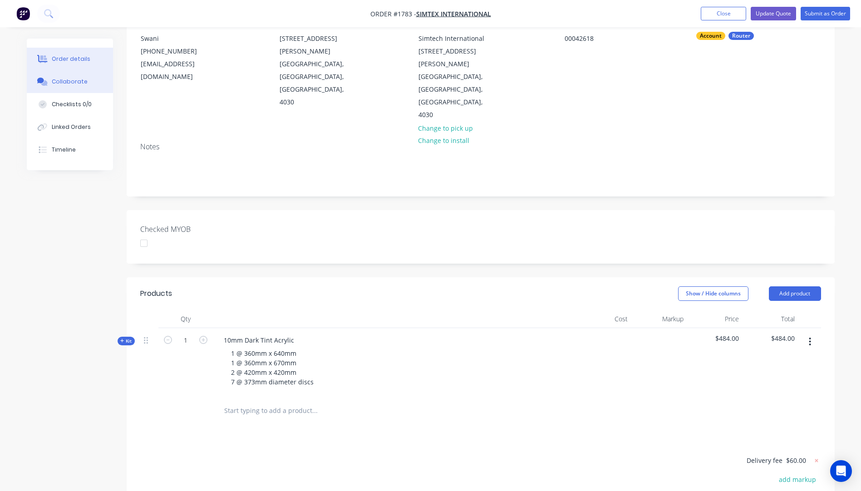
click at [70, 81] on div "Collaborate" at bounding box center [70, 82] width 36 height 8
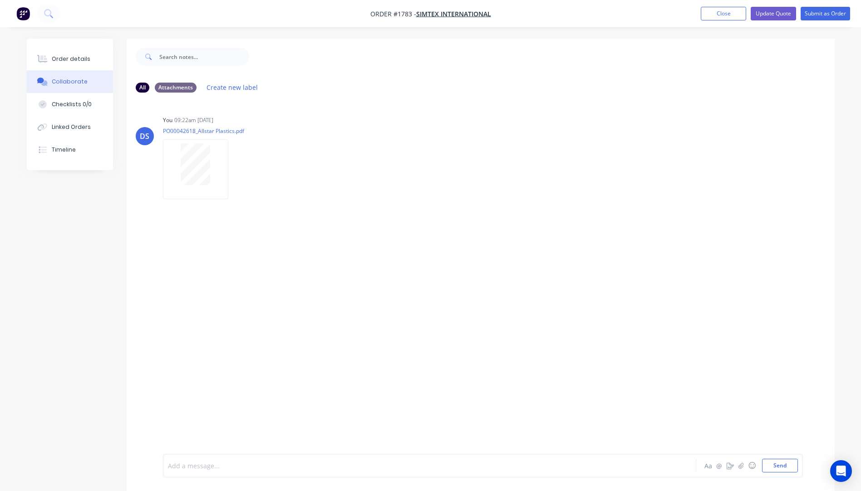
click at [214, 466] on div at bounding box center [404, 466] width 472 height 10
click at [781, 466] on button "Send" at bounding box center [780, 466] width 36 height 14
click at [79, 61] on div "Order details" at bounding box center [71, 59] width 39 height 8
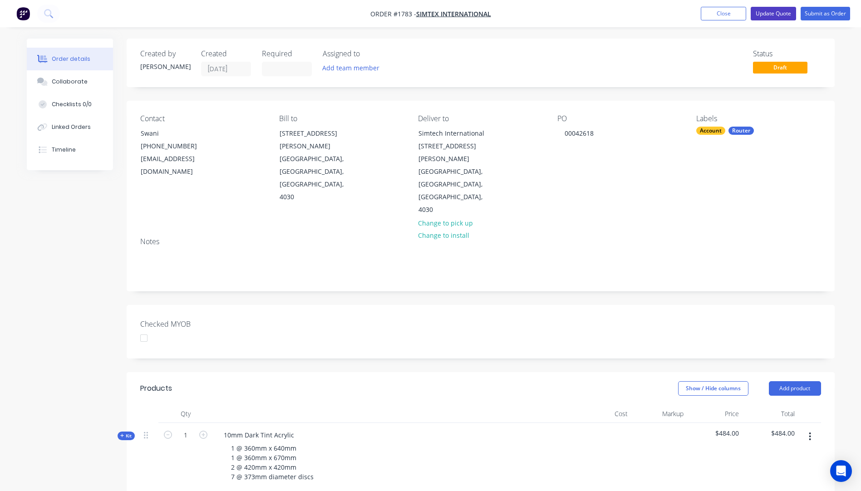
click at [768, 13] on button "Update Quote" at bounding box center [773, 14] width 45 height 14
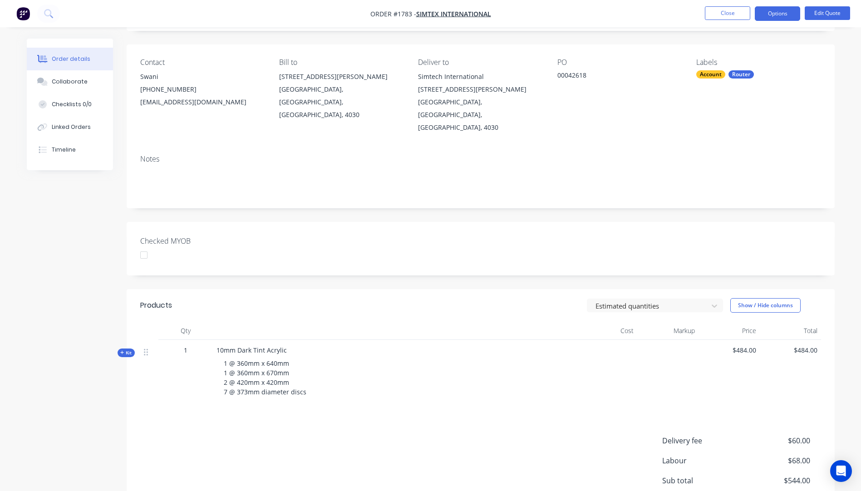
scroll to position [127, 0]
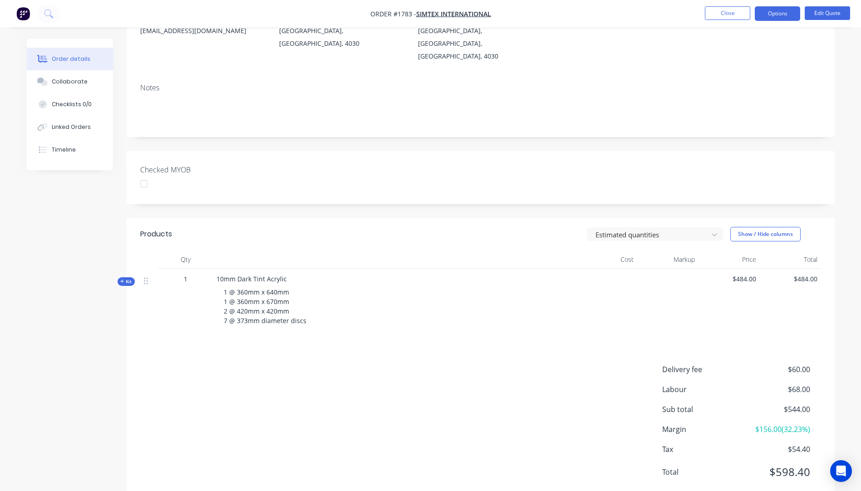
click at [122, 279] on icon "button" at bounding box center [122, 281] width 4 height 5
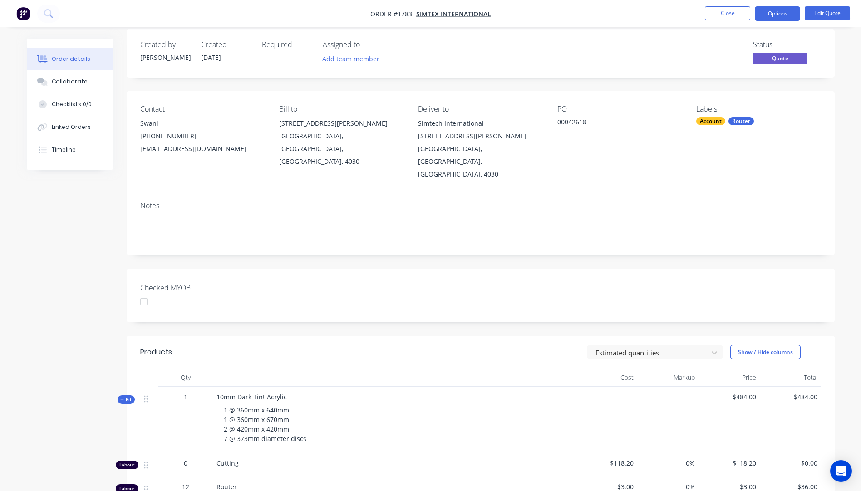
scroll to position [0, 0]
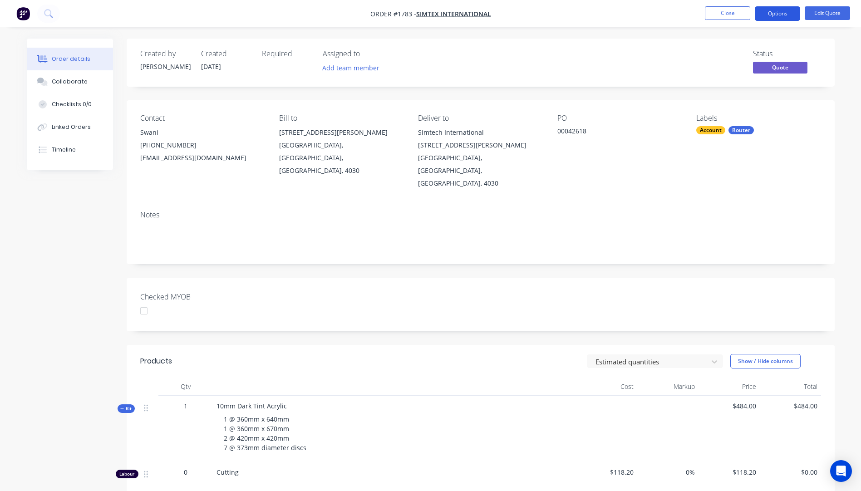
click at [774, 14] on button "Options" at bounding box center [777, 13] width 45 height 15
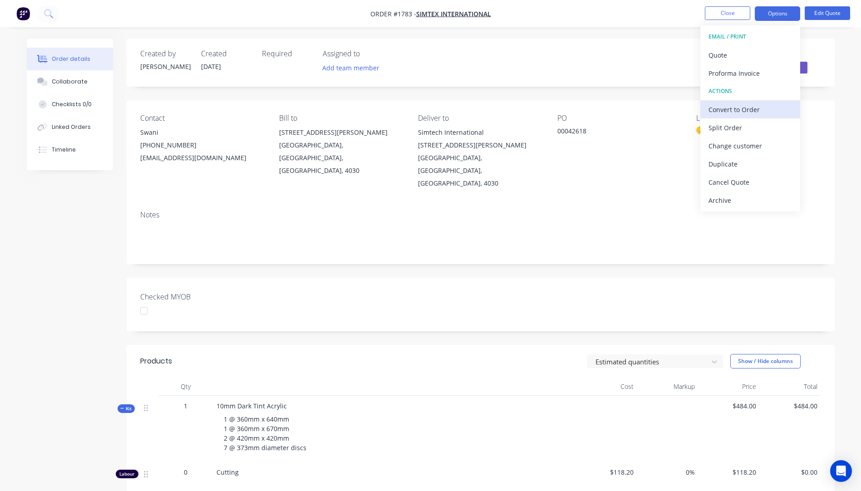
click at [742, 114] on div "Convert to Order" at bounding box center [751, 109] width 84 height 13
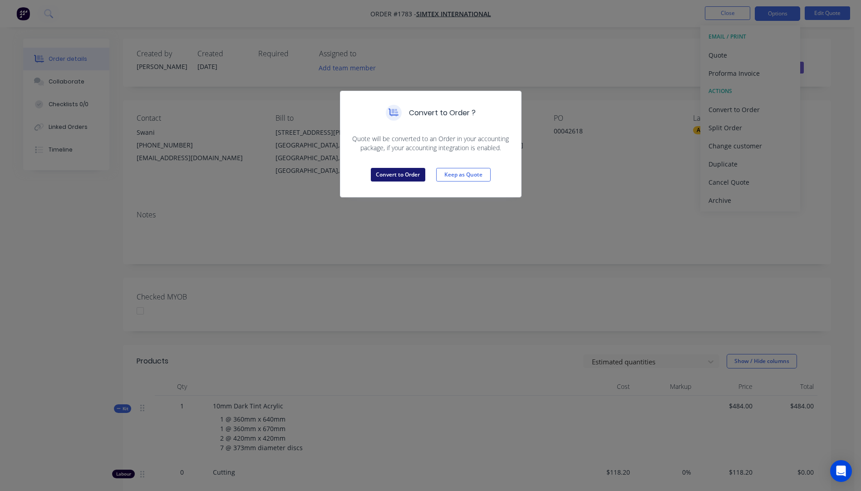
click at [408, 178] on button "Convert to Order" at bounding box center [398, 175] width 54 height 14
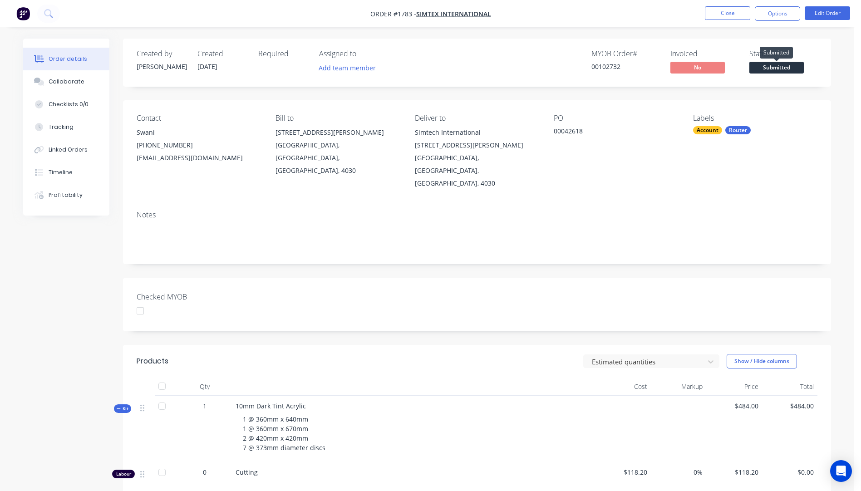
click at [770, 69] on span "Submitted" at bounding box center [777, 67] width 54 height 11
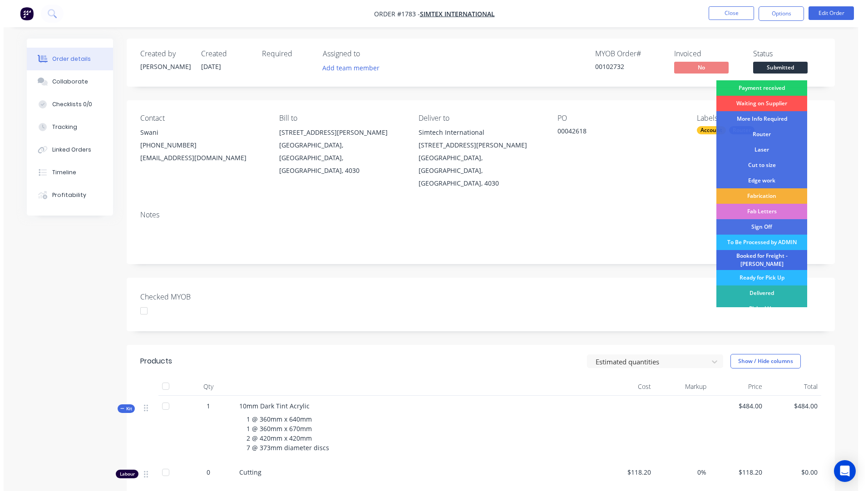
scroll to position [5, 0]
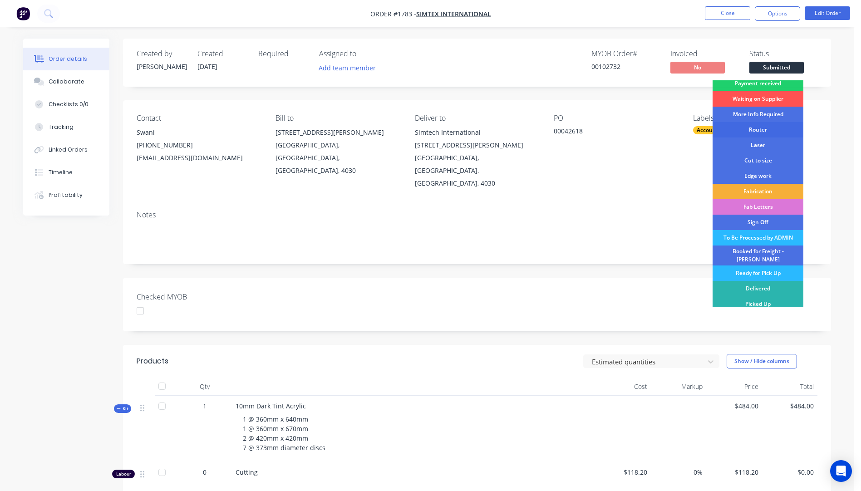
click at [754, 129] on div "Router" at bounding box center [758, 129] width 91 height 15
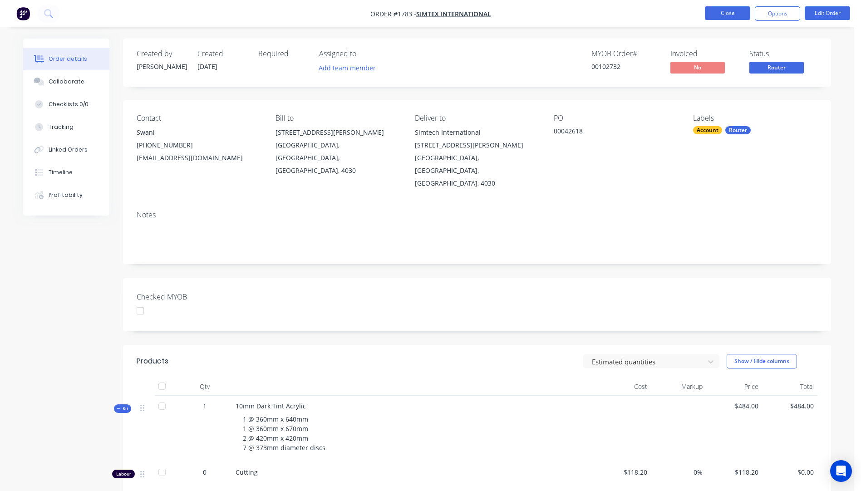
click at [730, 17] on button "Close" at bounding box center [727, 13] width 45 height 14
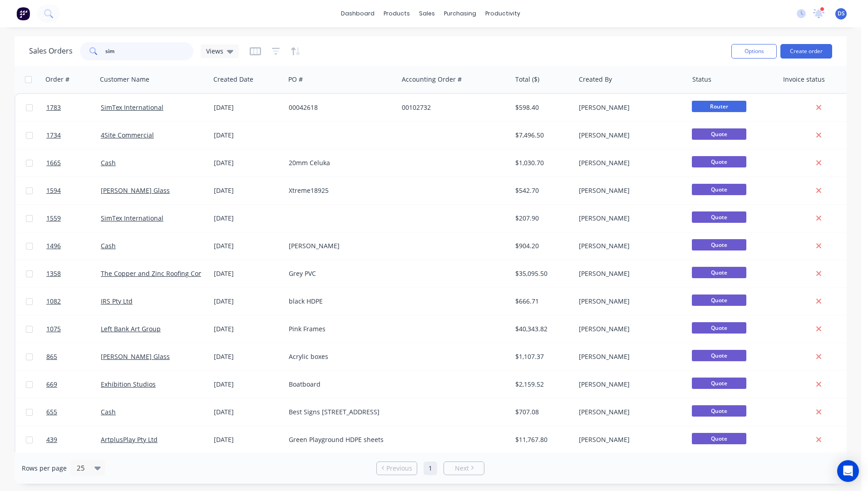
drag, startPoint x: 128, startPoint y: 54, endPoint x: 96, endPoint y: 54, distance: 31.8
click at [96, 54] on div "sim" at bounding box center [137, 51] width 114 height 18
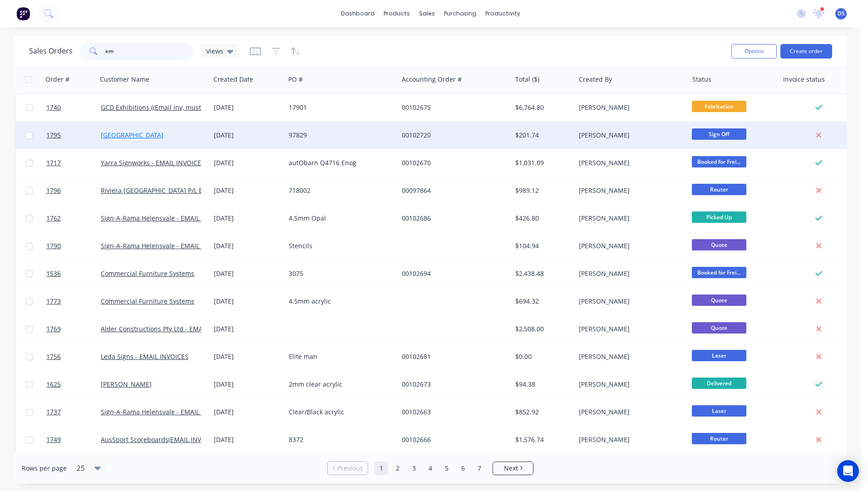
type input "em"
click at [155, 138] on link "[GEOGRAPHIC_DATA]" at bounding box center [132, 135] width 63 height 9
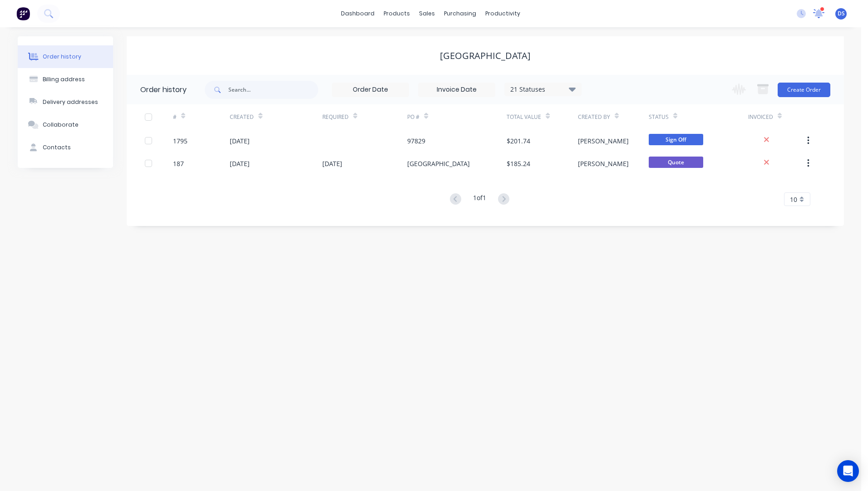
click at [818, 14] on icon at bounding box center [819, 12] width 8 height 7
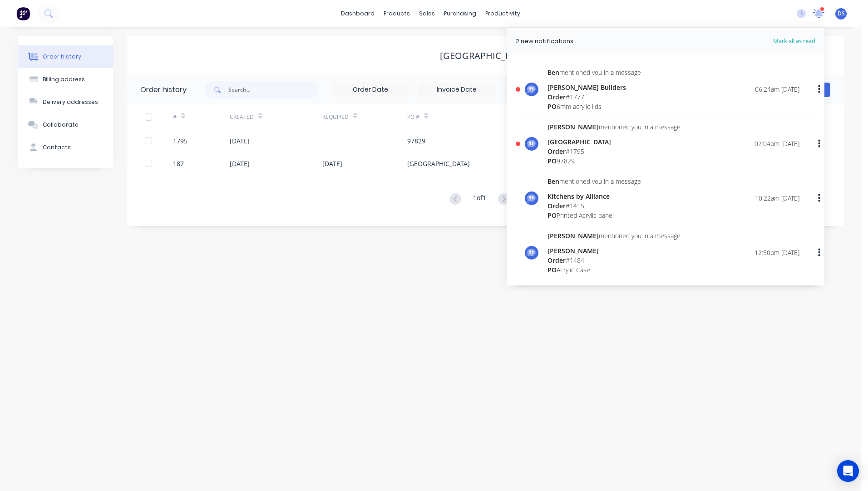
click at [818, 14] on div "2 new notifications Mark all as read Ben mentioned you in a message Baumgart Bu…" at bounding box center [826, 14] width 72 height 14
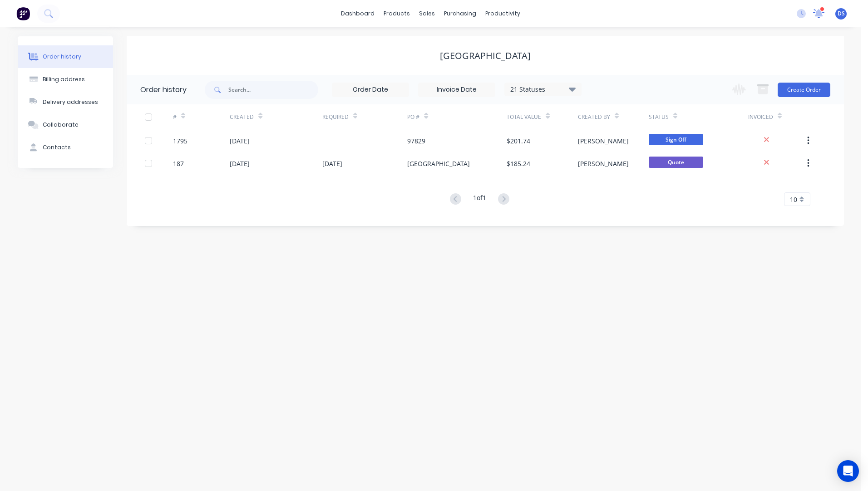
click at [818, 14] on icon at bounding box center [819, 12] width 8 height 7
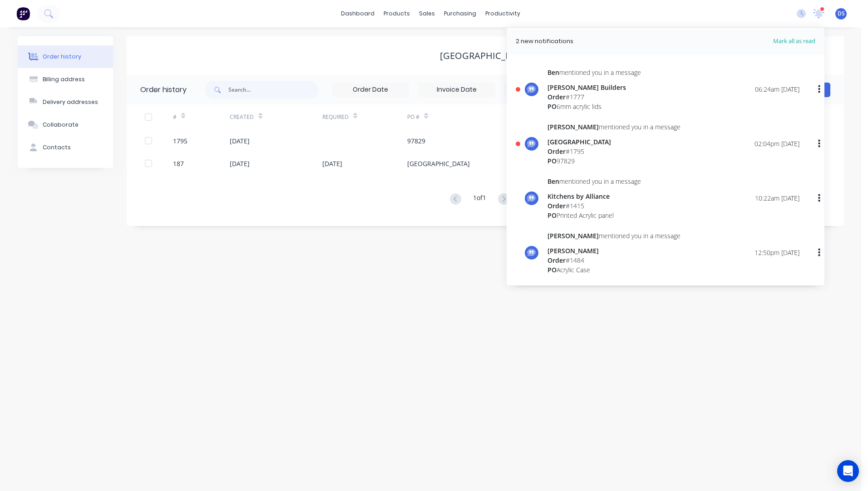
click at [578, 149] on div "Order # 1795" at bounding box center [614, 152] width 133 height 10
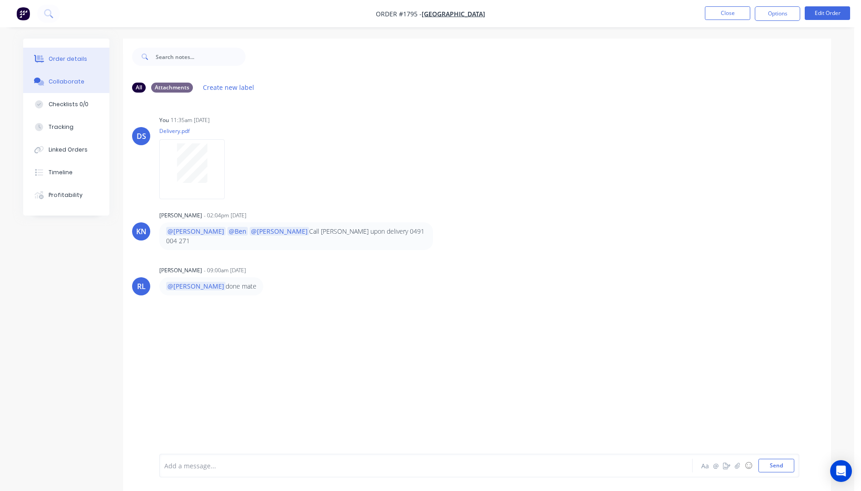
click at [67, 59] on div "Order details" at bounding box center [68, 59] width 39 height 8
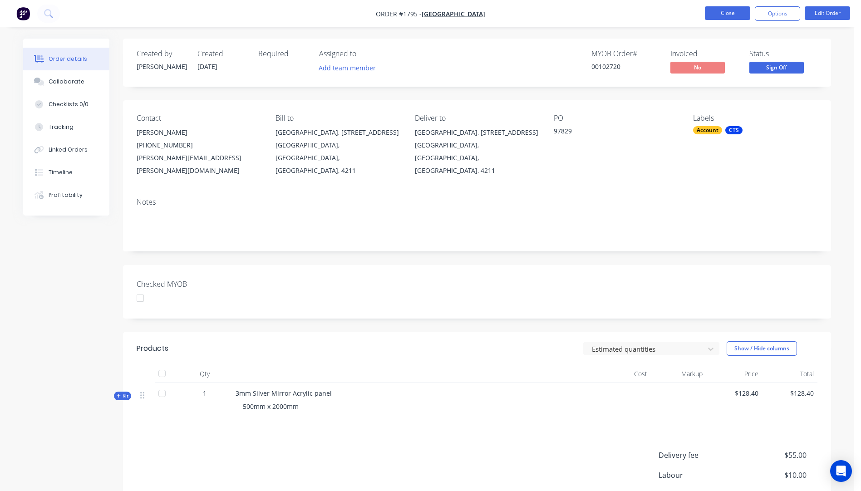
click at [739, 13] on button "Close" at bounding box center [727, 13] width 45 height 14
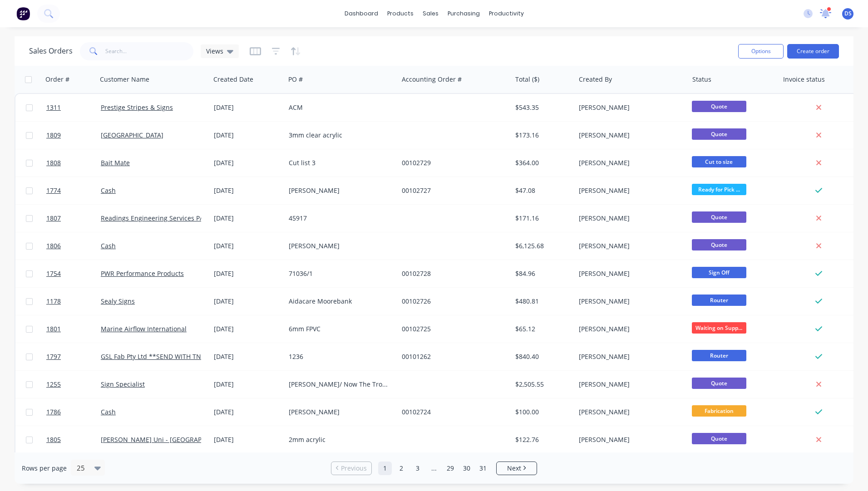
click at [825, 13] on icon at bounding box center [826, 12] width 8 height 7
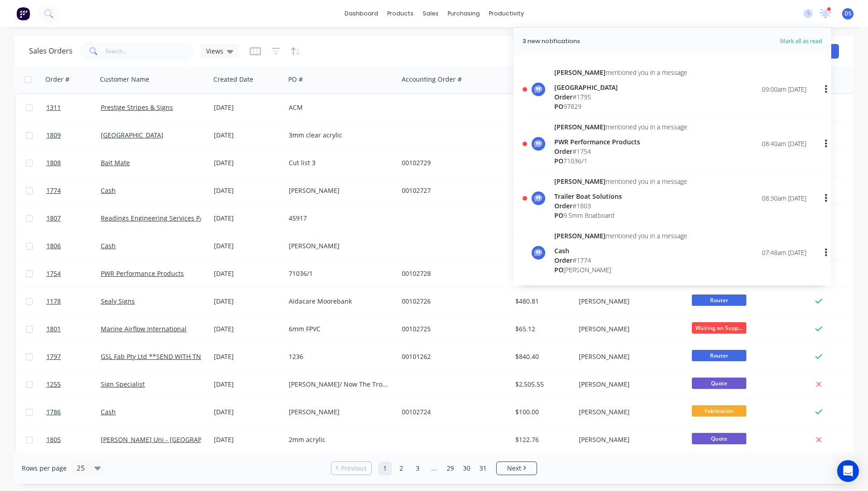
click at [582, 100] on div "Order # 1795" at bounding box center [620, 97] width 133 height 10
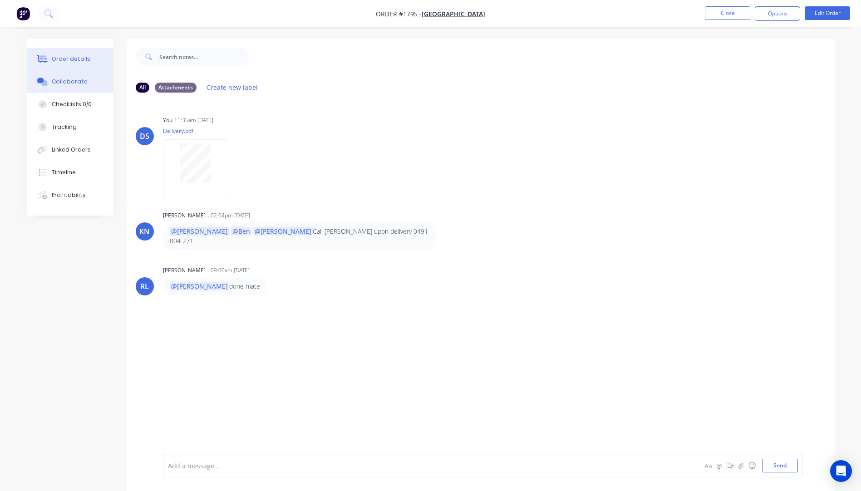
click at [64, 57] on div "Order details" at bounding box center [71, 59] width 39 height 8
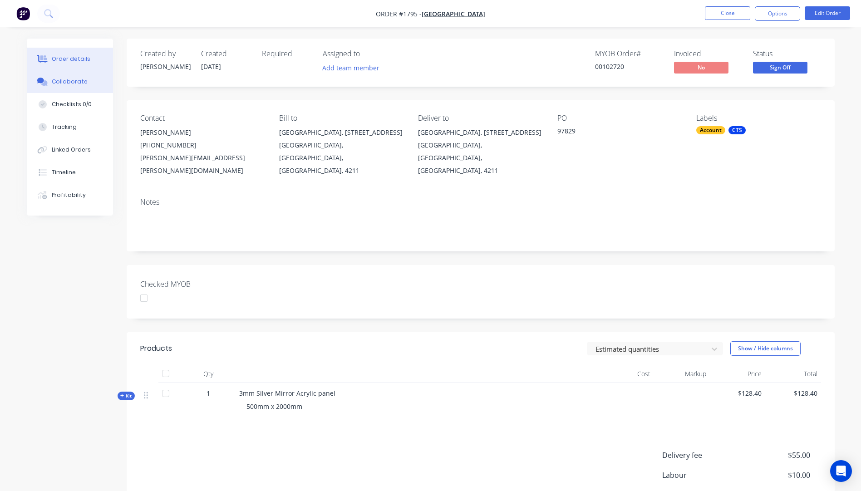
click at [63, 80] on div "Collaborate" at bounding box center [70, 82] width 36 height 8
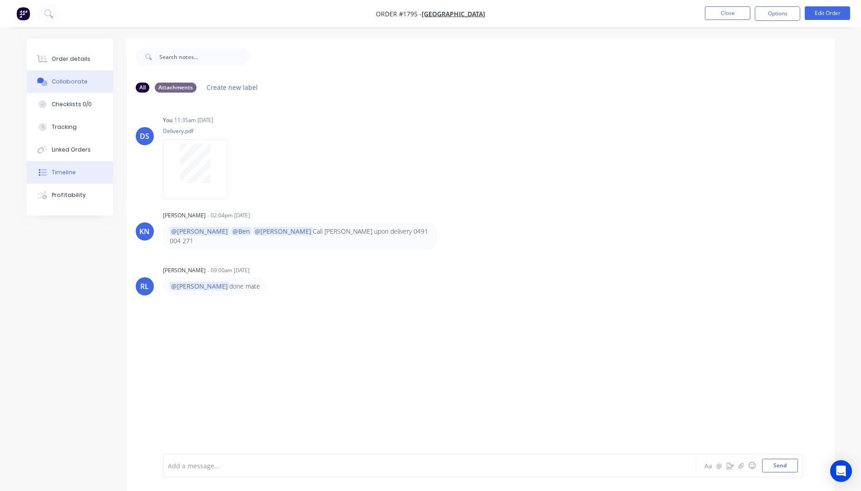
click at [59, 176] on div "Timeline" at bounding box center [64, 172] width 24 height 8
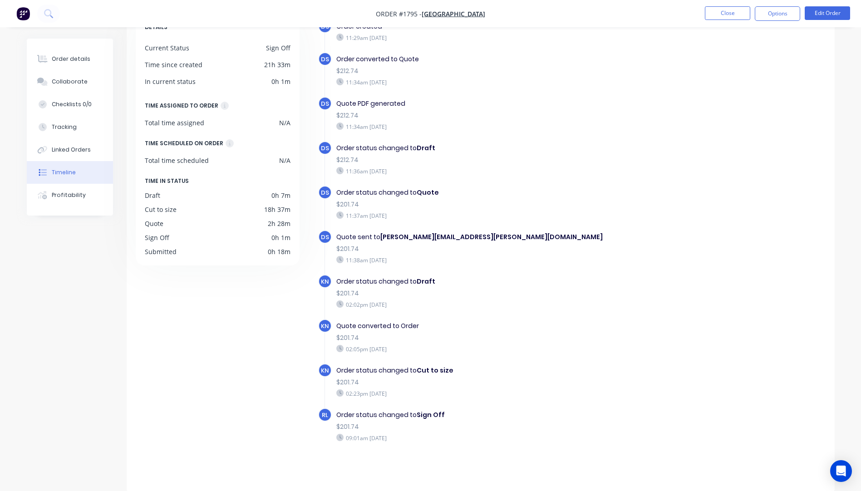
scroll to position [64, 0]
click at [731, 16] on button "Close" at bounding box center [727, 13] width 45 height 14
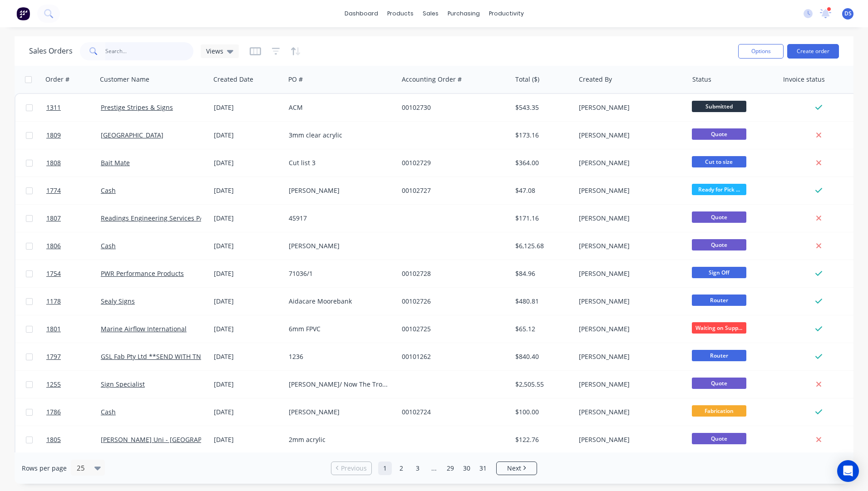
click at [129, 52] on input "text" at bounding box center [149, 51] width 89 height 18
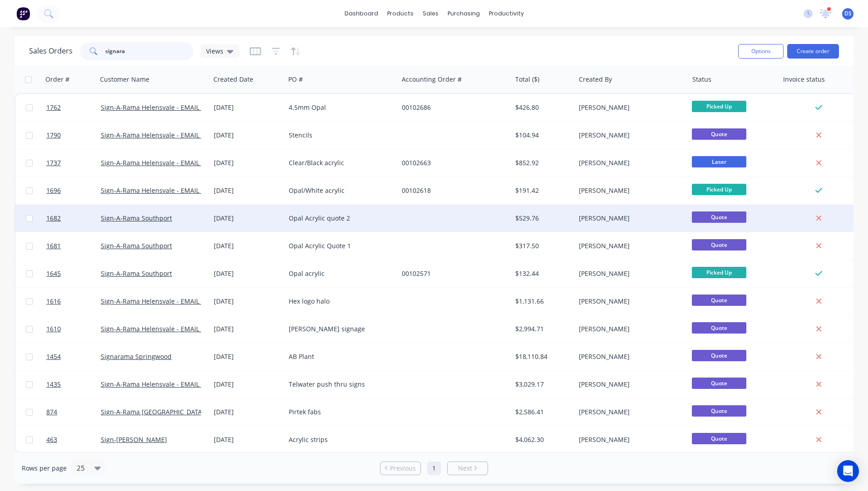
type input "signara"
click at [313, 217] on div "Opal Acrylic quote 2" at bounding box center [339, 218] width 101 height 9
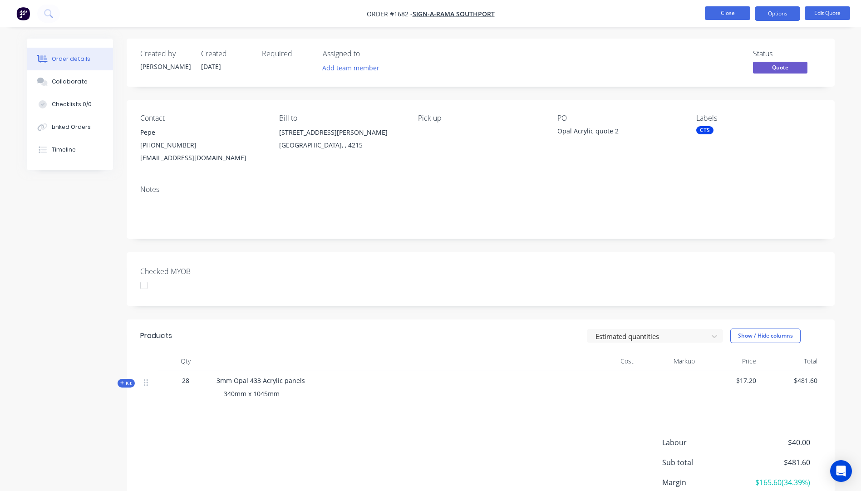
click at [723, 19] on button "Close" at bounding box center [727, 13] width 45 height 14
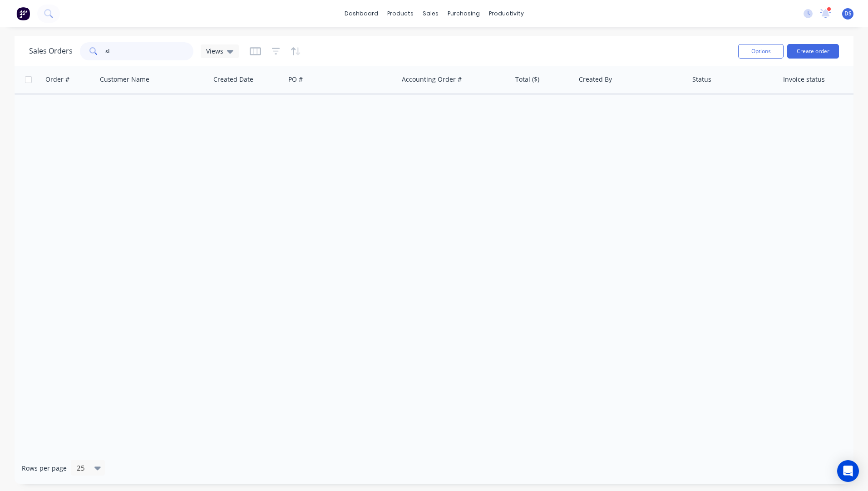
type input "s"
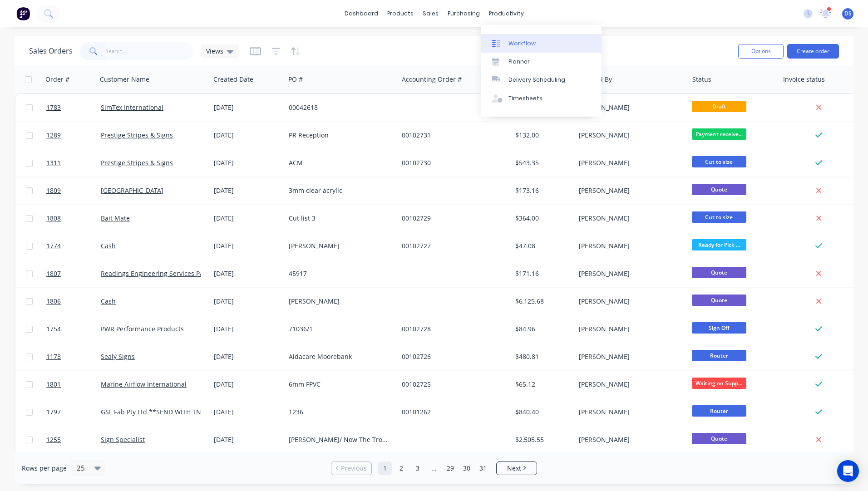
click at [511, 45] on div "Workflow" at bounding box center [522, 44] width 27 height 8
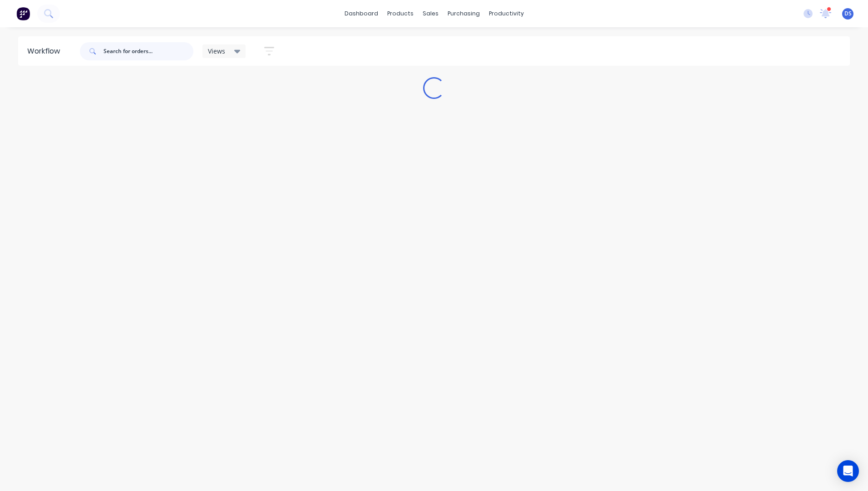
drag, startPoint x: 156, startPoint y: 47, endPoint x: 52, endPoint y: 52, distance: 103.6
click at [52, 52] on header "Workflow Views Save new view None (Default) edit Ready for Pick Up edit Show/Hi…" at bounding box center [434, 51] width 832 height 30
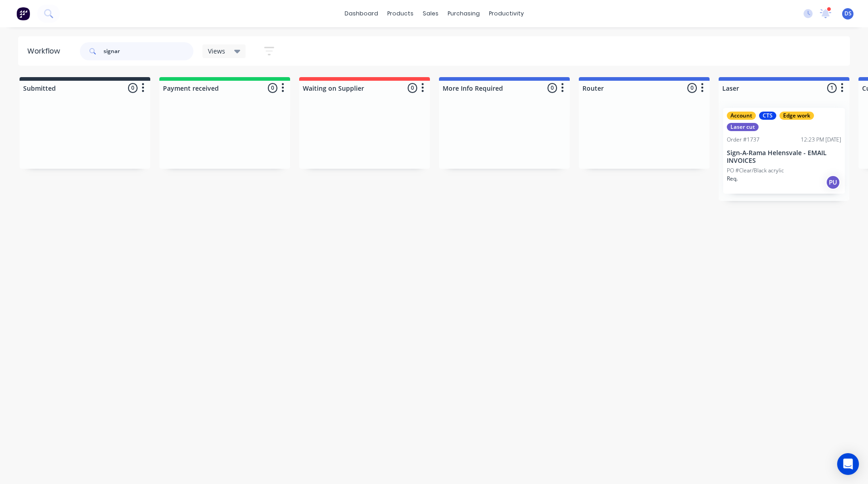
type input "signar"
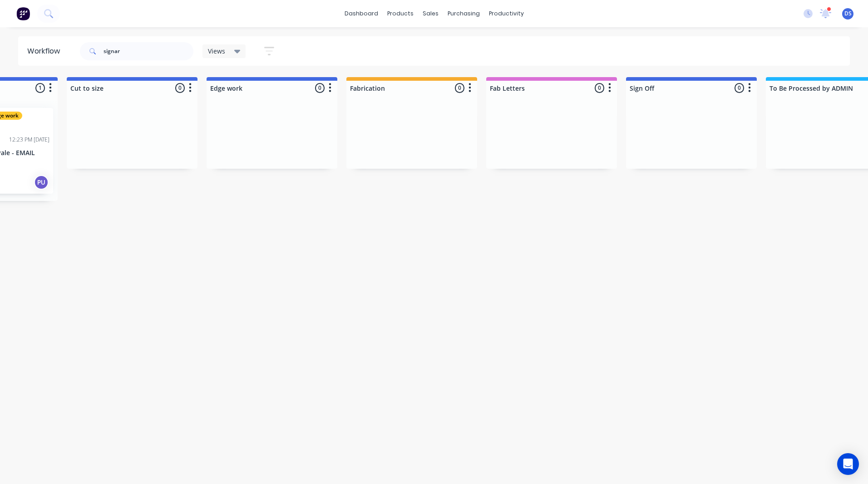
scroll to position [0, 1304]
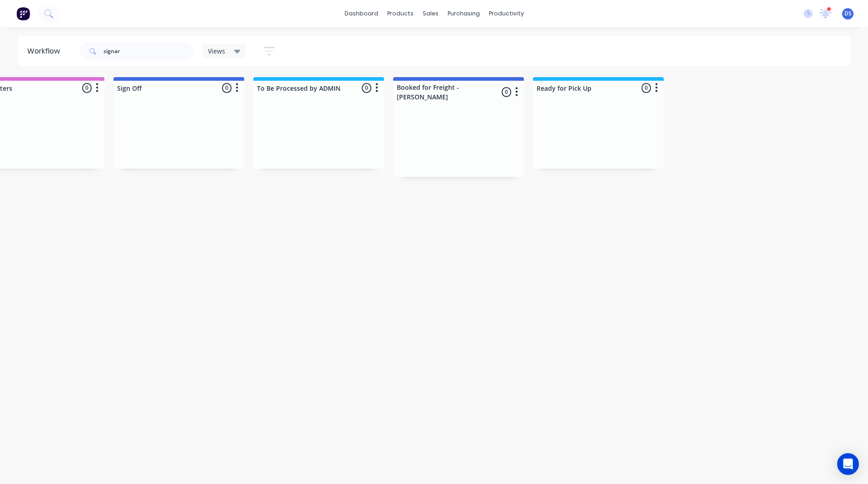
drag, startPoint x: 249, startPoint y: 301, endPoint x: 351, endPoint y: 328, distance: 105.1
drag, startPoint x: 190, startPoint y: 210, endPoint x: 718, endPoint y: 228, distance: 528.4
click at [826, 13] on icon at bounding box center [825, 12] width 9 height 9
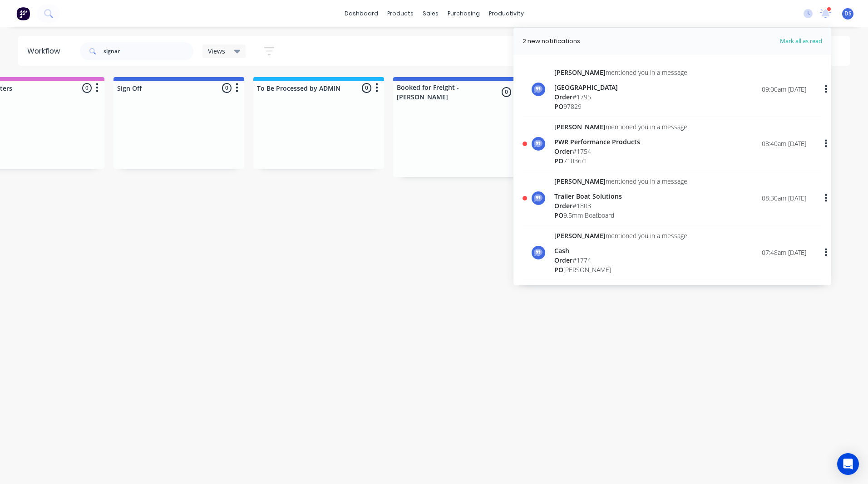
click at [573, 93] on span "Order" at bounding box center [563, 97] width 18 height 9
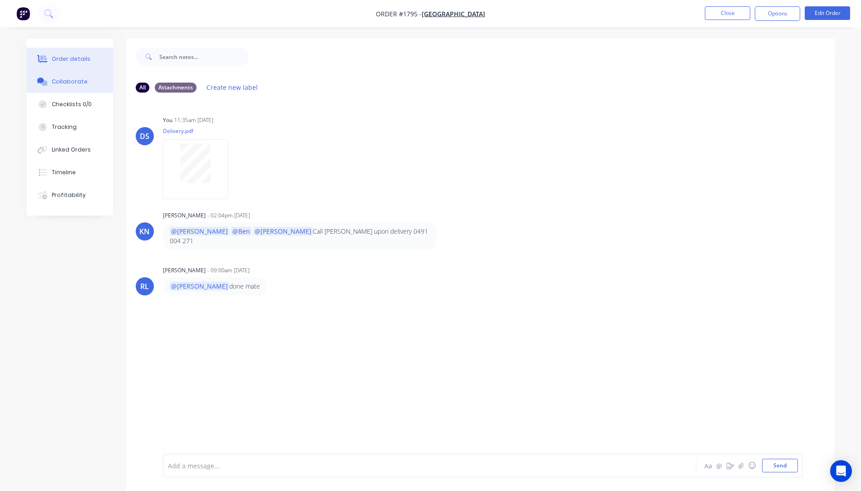
click at [71, 59] on div "Order details" at bounding box center [71, 59] width 39 height 8
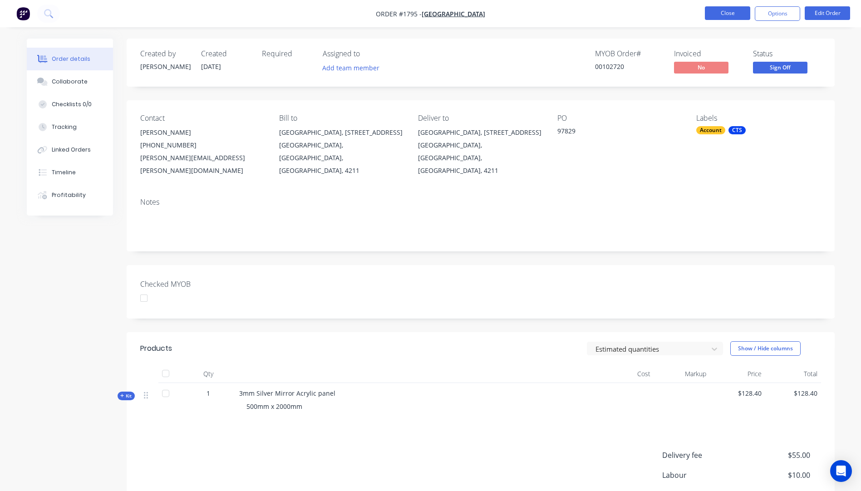
click at [737, 12] on button "Close" at bounding box center [727, 13] width 45 height 14
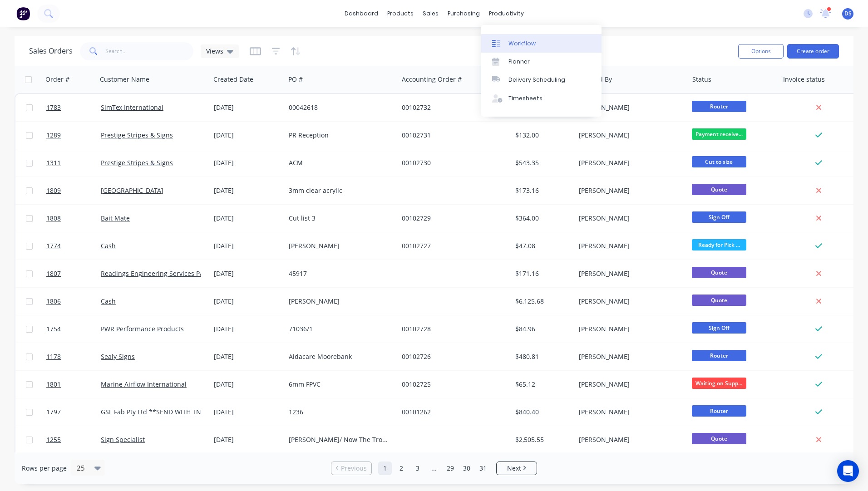
click at [521, 45] on div "Workflow" at bounding box center [522, 44] width 27 height 8
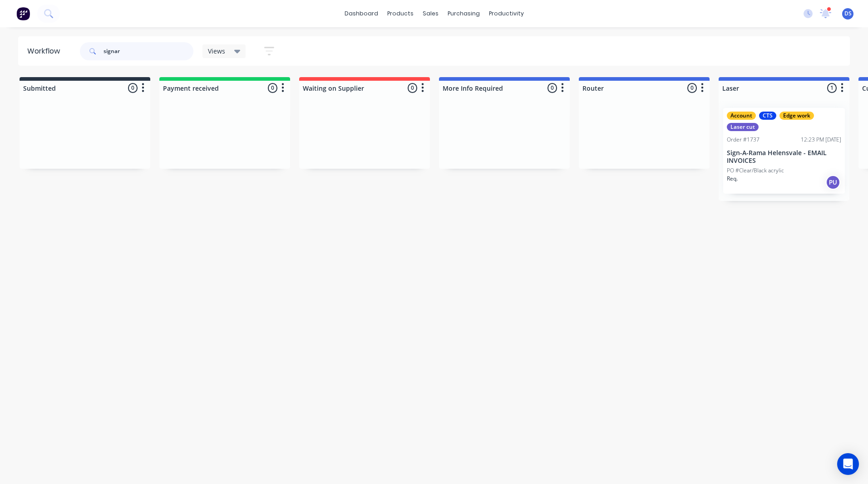
drag, startPoint x: 139, startPoint y: 47, endPoint x: 85, endPoint y: 51, distance: 54.6
click at [85, 51] on div "signar" at bounding box center [137, 51] width 114 height 18
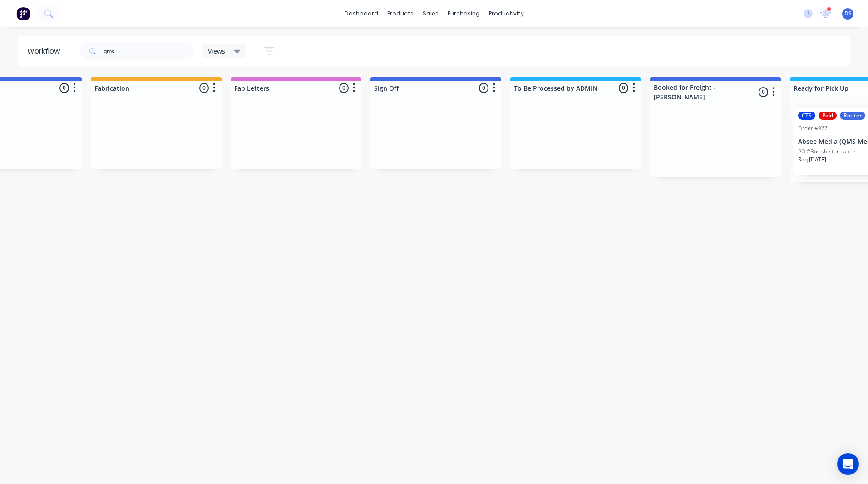
scroll to position [0, 1304]
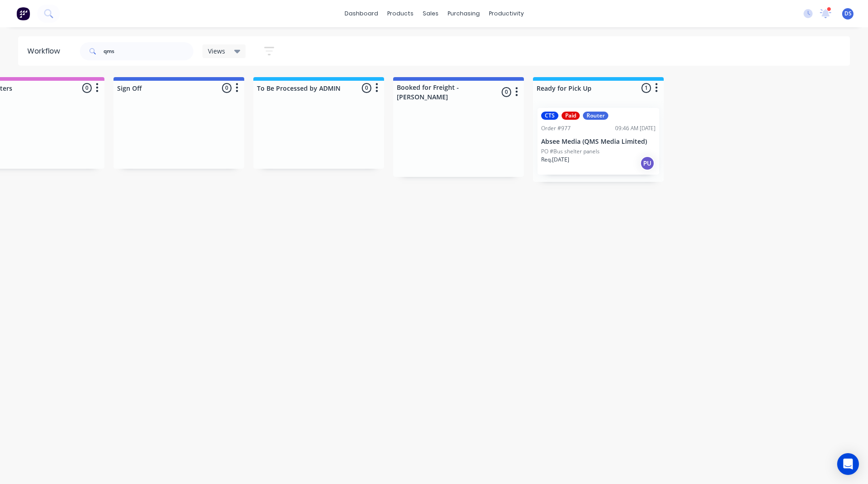
drag, startPoint x: 202, startPoint y: 335, endPoint x: 464, endPoint y: 334, distance: 262.4
click at [589, 158] on div "Req. 01/09/25 PU" at bounding box center [598, 163] width 114 height 15
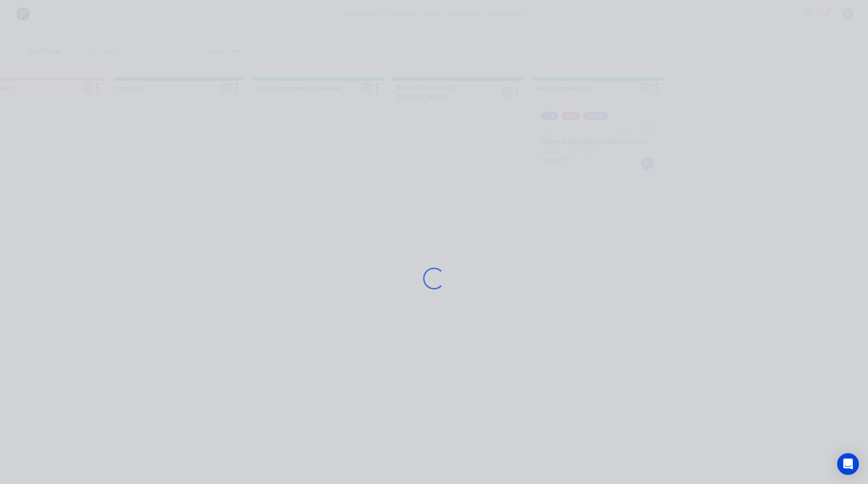
click at [589, 158] on div "Loading..." at bounding box center [434, 278] width 726 height 484
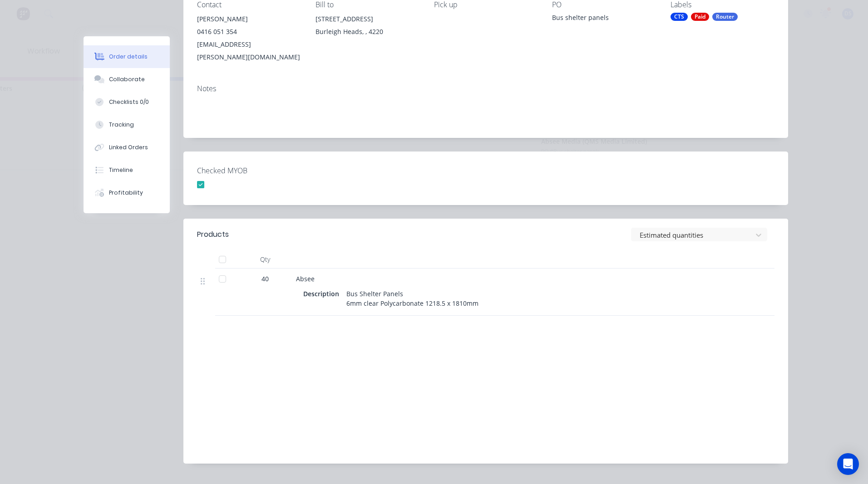
scroll to position [45, 0]
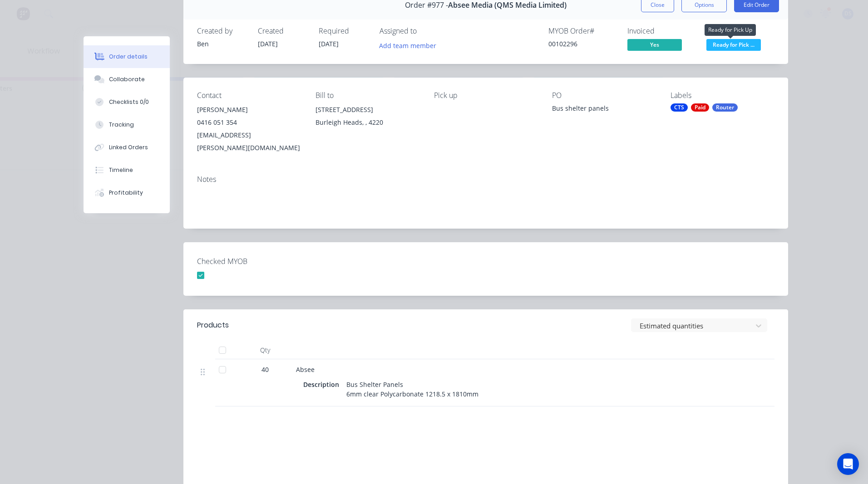
click at [716, 48] on span "Ready for Pick ..." at bounding box center [733, 44] width 54 height 11
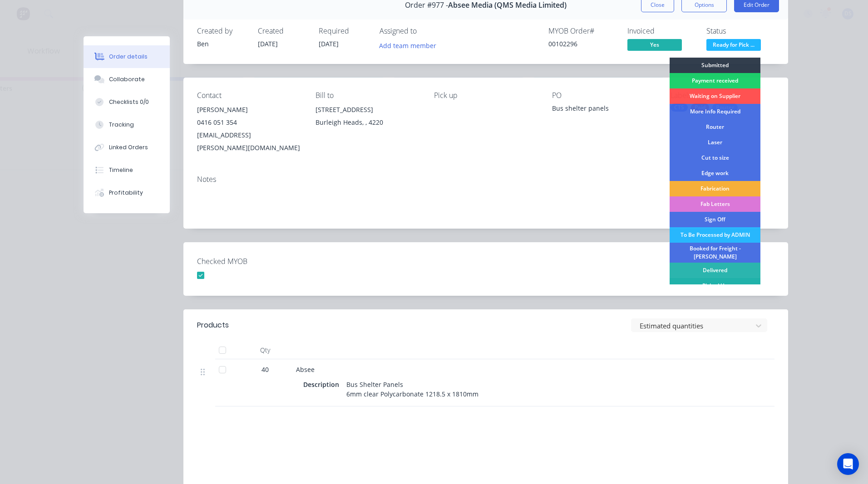
click at [717, 280] on div "Picked Up" at bounding box center [715, 285] width 91 height 15
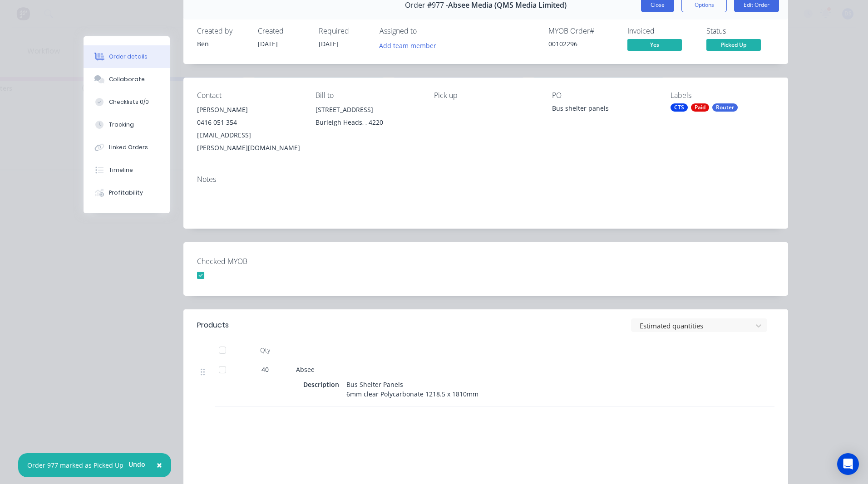
click at [650, 9] on button "Close" at bounding box center [657, 5] width 33 height 15
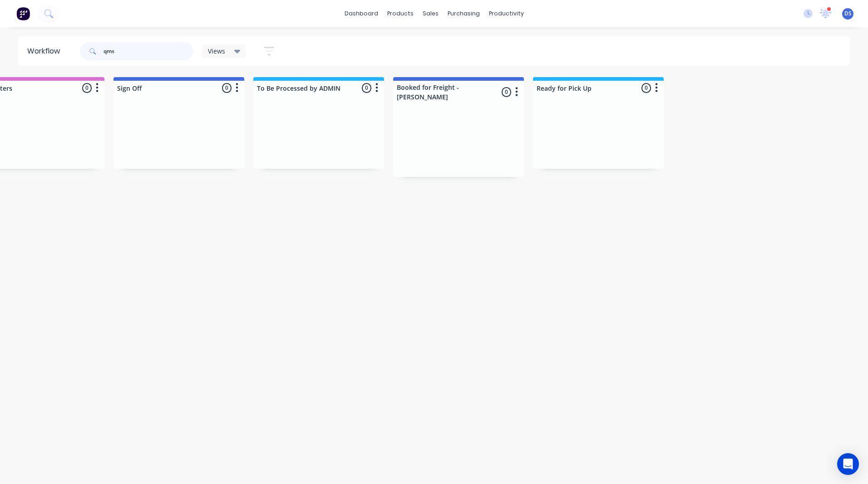
drag, startPoint x: 131, startPoint y: 51, endPoint x: 83, endPoint y: 54, distance: 48.6
click at [83, 54] on div "qms" at bounding box center [137, 51] width 114 height 18
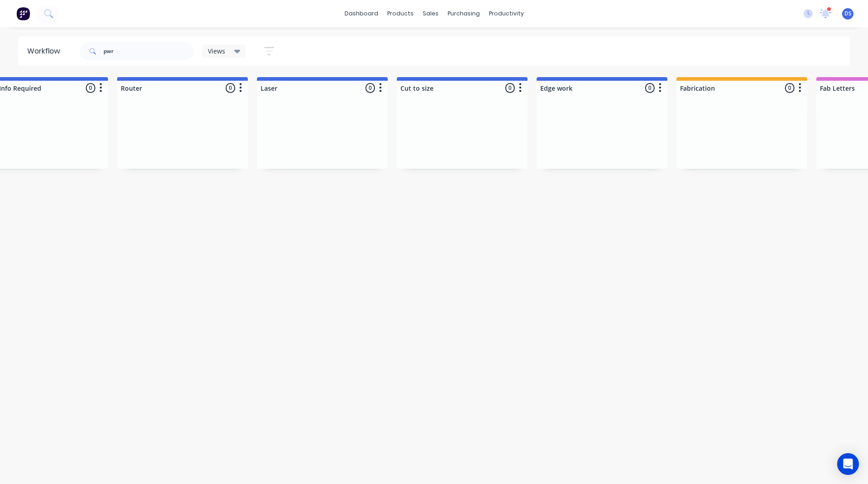
scroll to position [0, 1304]
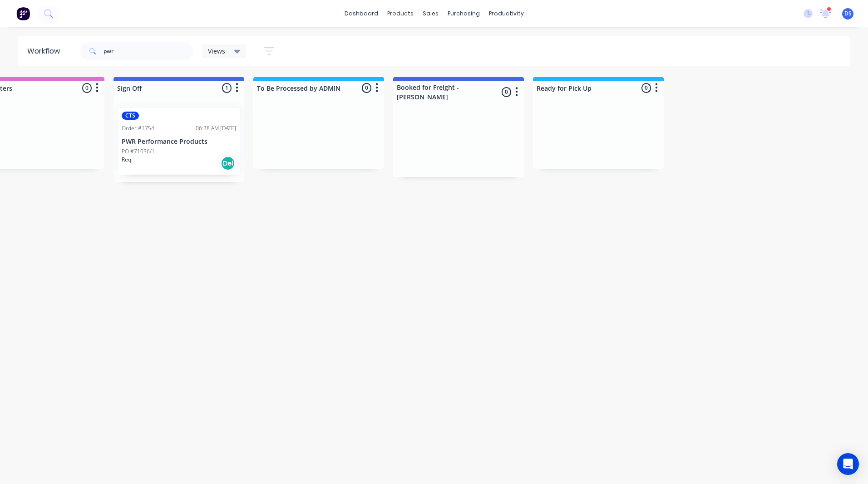
drag, startPoint x: 334, startPoint y: 230, endPoint x: 472, endPoint y: 219, distance: 138.5
click at [185, 148] on div "PO #71036/1" at bounding box center [179, 152] width 114 height 8
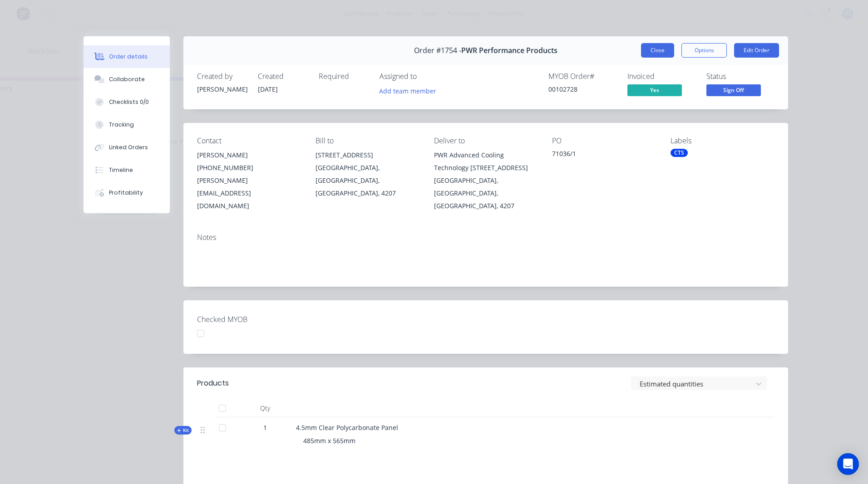
click at [652, 46] on button "Close" at bounding box center [657, 50] width 33 height 15
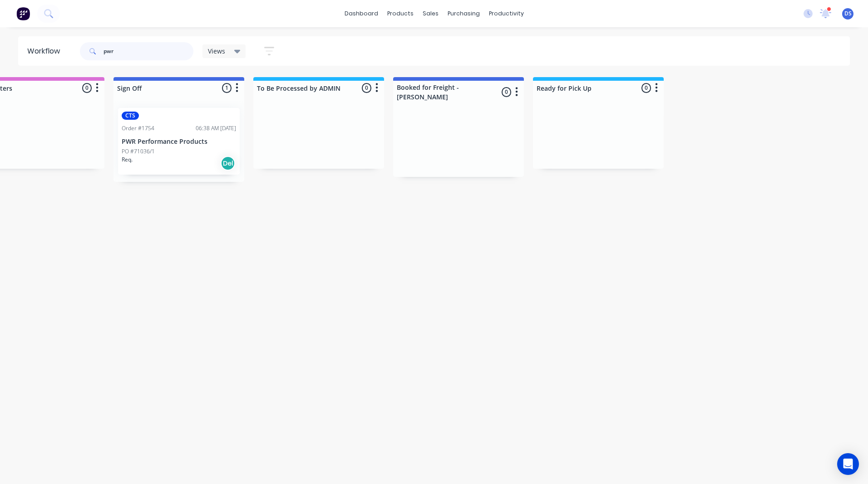
drag, startPoint x: 157, startPoint y: 47, endPoint x: 69, endPoint y: 48, distance: 88.5
click at [69, 48] on header "Workflow pwr Views Save new view None (Default) edit Ready for Pick Up edit Sho…" at bounding box center [434, 51] width 832 height 30
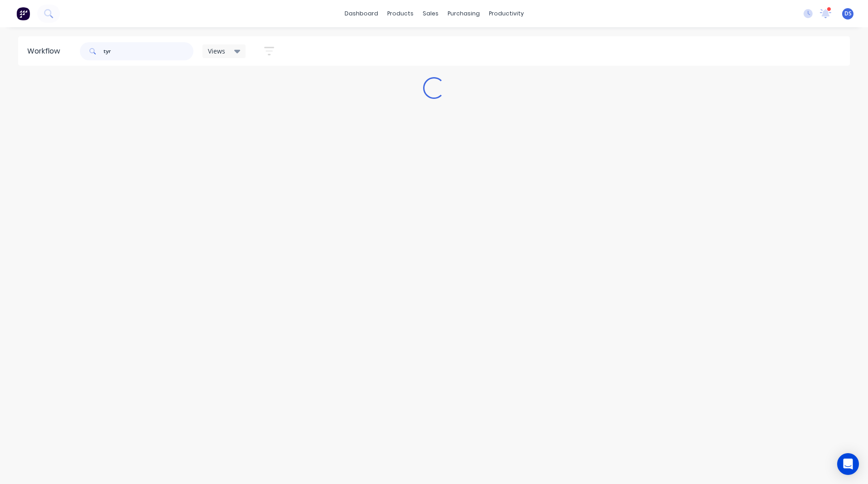
scroll to position [0, 0]
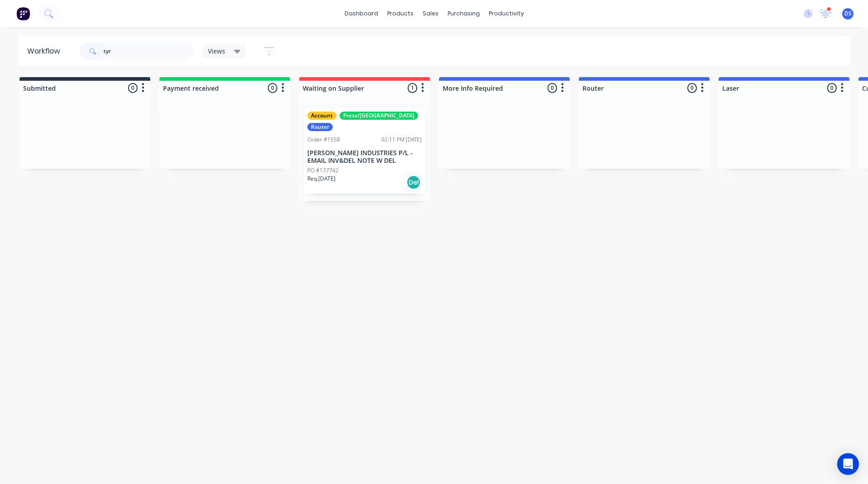
click at [375, 175] on div "Req. 16/09/25 Del" at bounding box center [364, 182] width 114 height 15
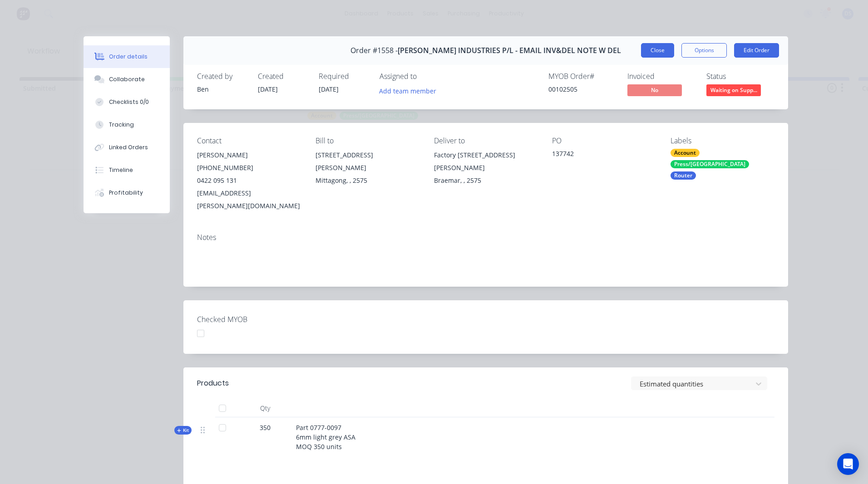
click at [653, 51] on button "Close" at bounding box center [657, 50] width 33 height 15
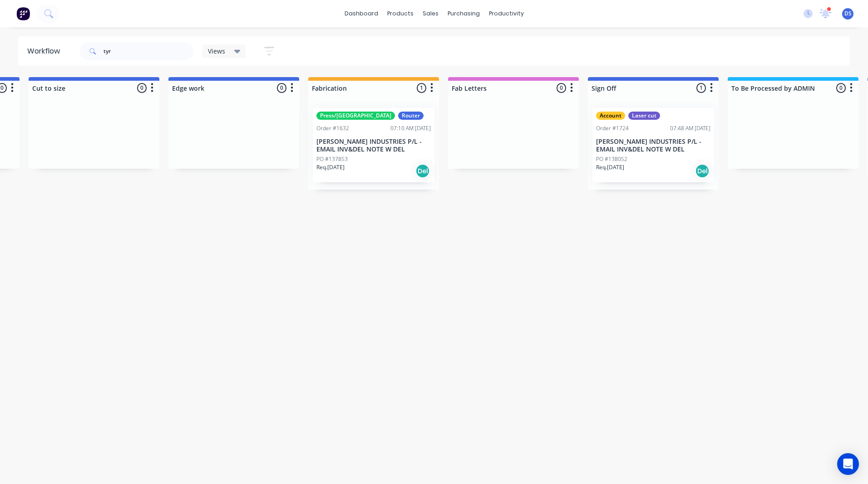
scroll to position [0, 884]
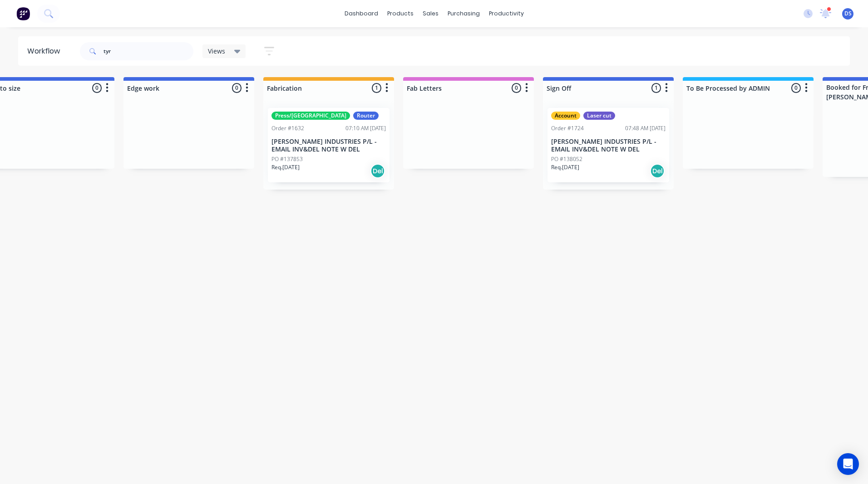
drag, startPoint x: 303, startPoint y: 284, endPoint x: 352, endPoint y: 317, distance: 58.9
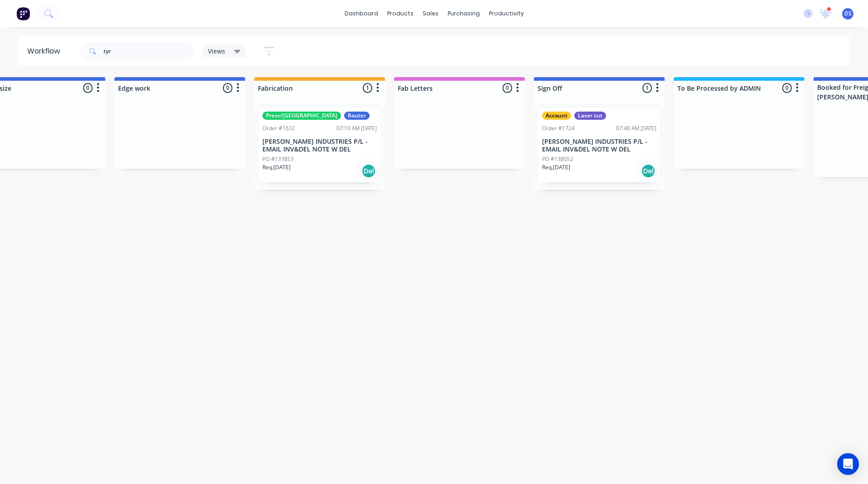
click at [602, 159] on div "PO #138052" at bounding box center [599, 159] width 114 height 8
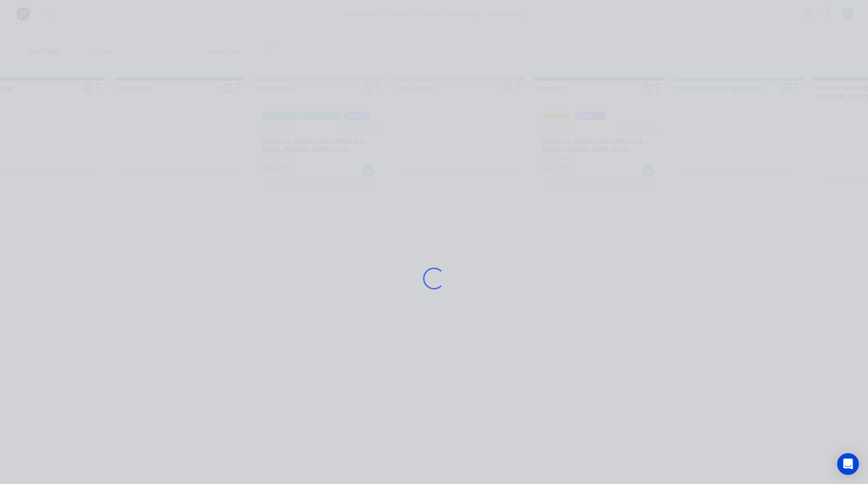
click at [602, 159] on div "Loading..." at bounding box center [434, 278] width 726 height 484
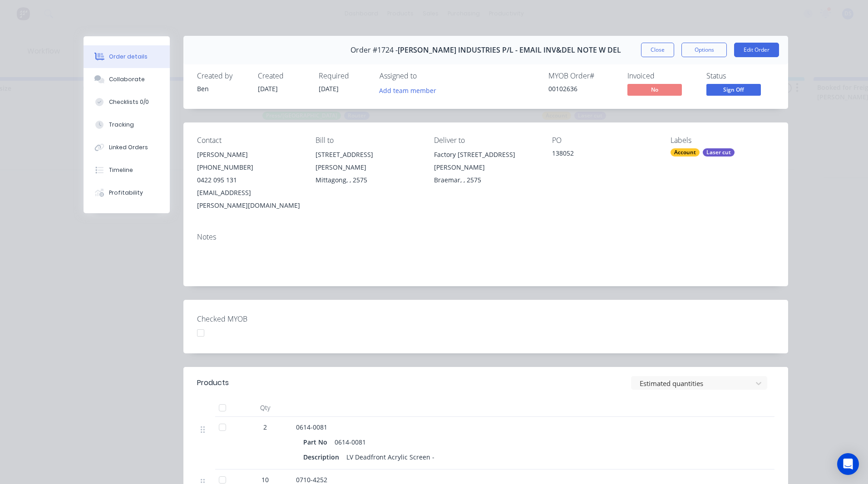
scroll to position [0, 0]
click at [119, 79] on div "Collaborate" at bounding box center [127, 79] width 36 height 8
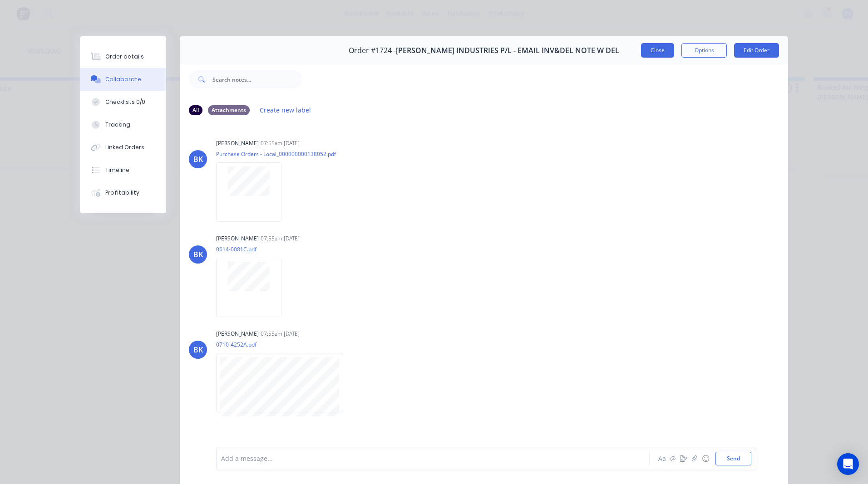
click at [652, 49] on button "Close" at bounding box center [657, 50] width 33 height 15
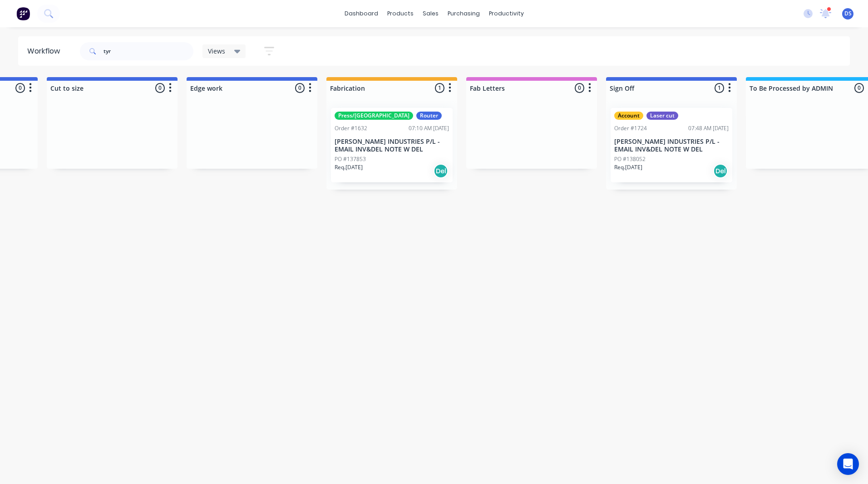
scroll to position [0, 799]
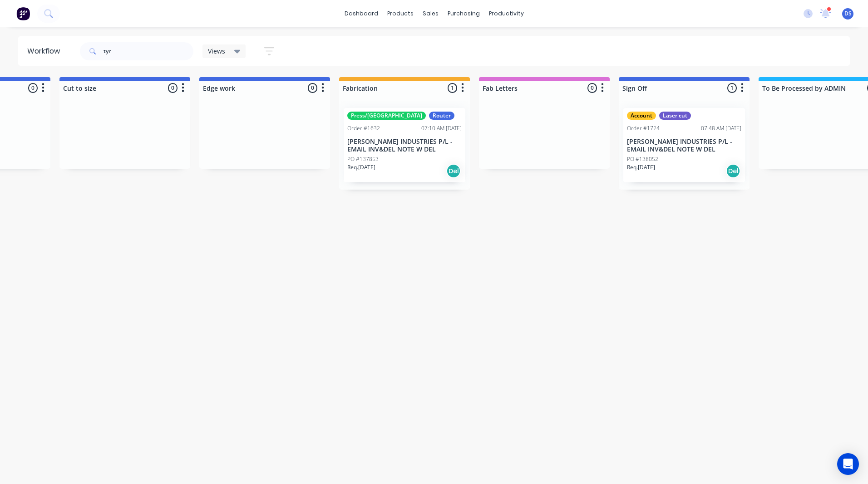
click at [671, 146] on p "[PERSON_NAME] INDUSTRIES P/L - EMAIL INV&DEL NOTE W DEL" at bounding box center [684, 145] width 114 height 15
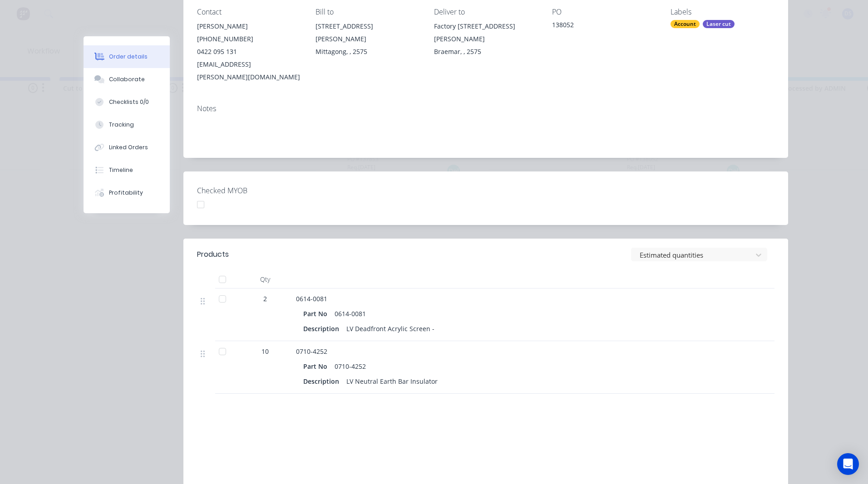
scroll to position [136, 0]
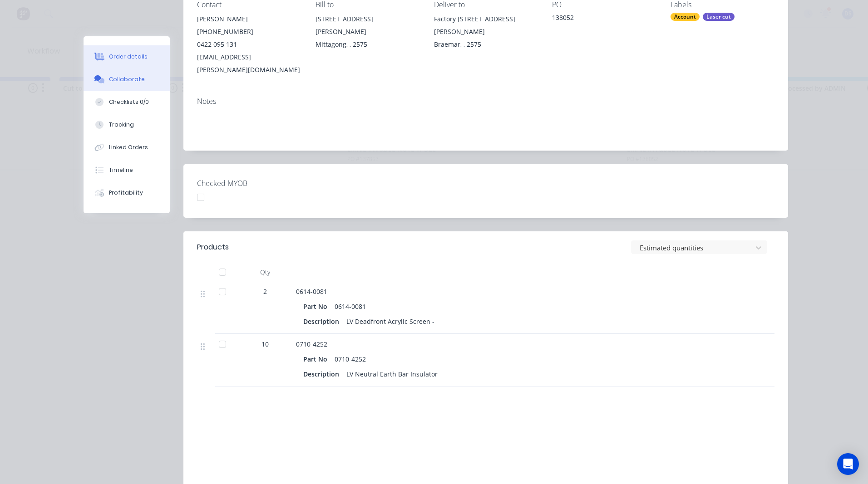
click at [120, 81] on div "Collaborate" at bounding box center [127, 79] width 36 height 8
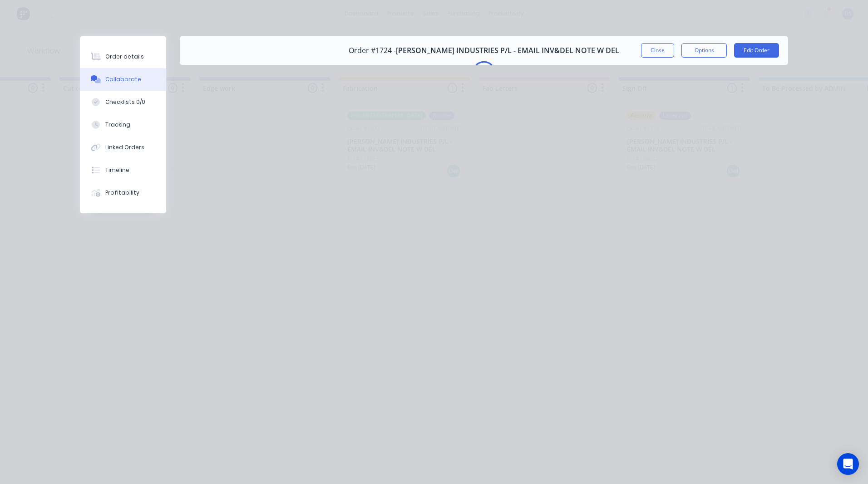
scroll to position [0, 0]
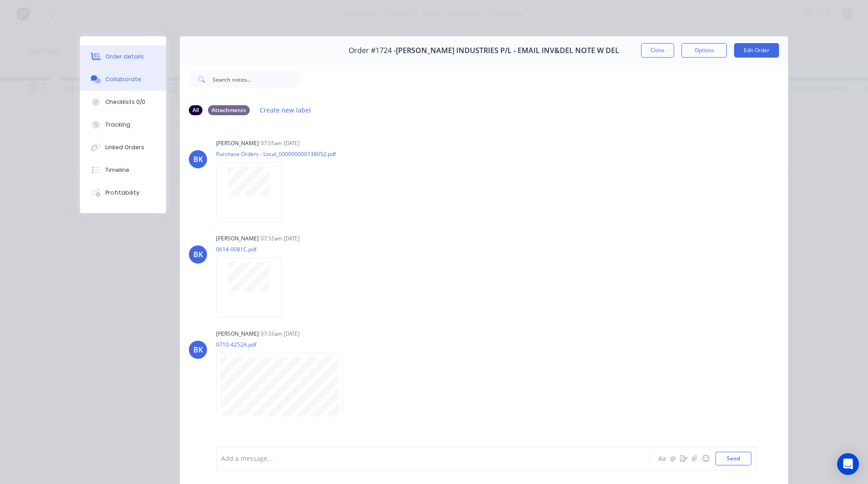
click at [128, 57] on div "Order details" at bounding box center [124, 57] width 39 height 8
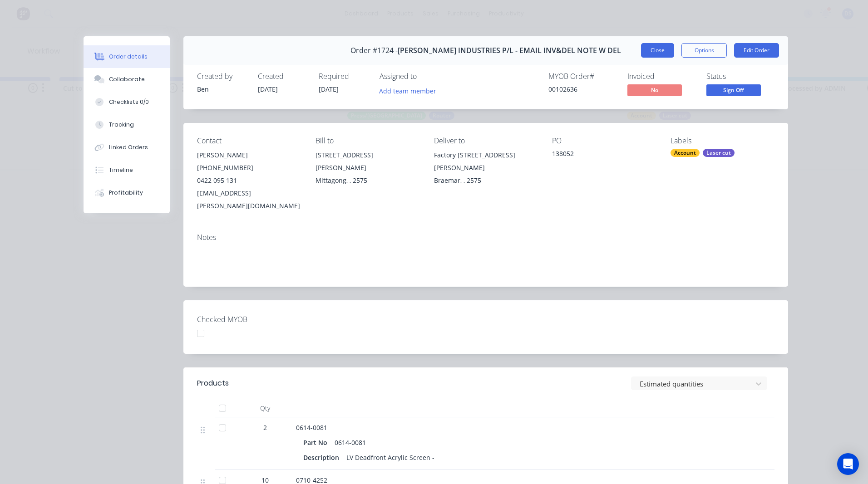
click at [653, 56] on button "Close" at bounding box center [657, 50] width 33 height 15
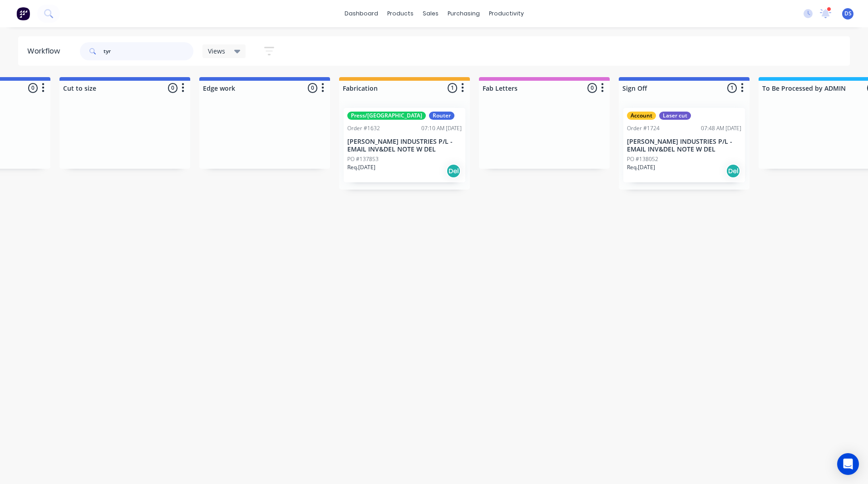
drag, startPoint x: 161, startPoint y: 53, endPoint x: 82, endPoint y: 49, distance: 78.6
click at [82, 49] on div "tyr" at bounding box center [137, 51] width 114 height 18
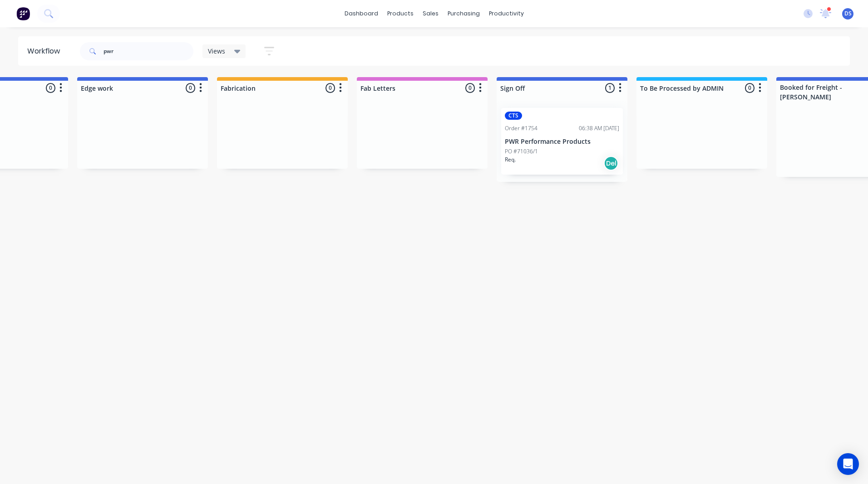
scroll to position [0, 1304]
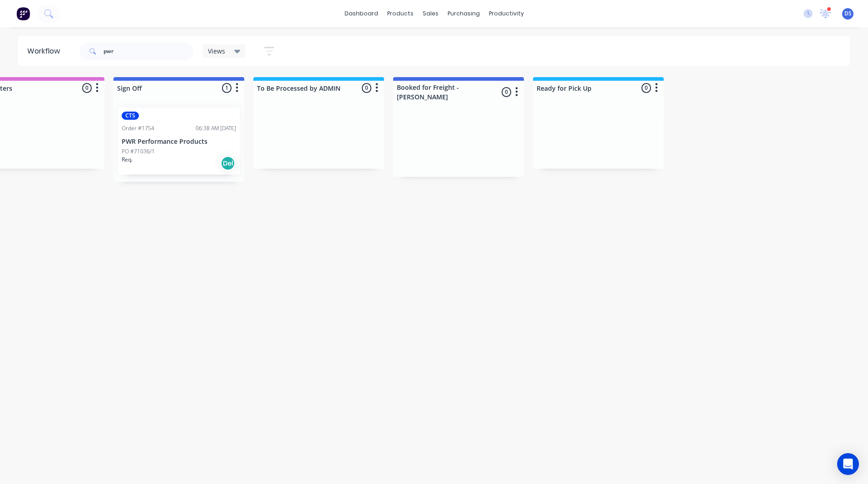
drag, startPoint x: 283, startPoint y: 248, endPoint x: 495, endPoint y: 248, distance: 211.6
click at [183, 146] on div "CTS Order #1754 06:38 AM 08/10/25 PWR Performance Products PO #71036/1 Req. Del" at bounding box center [179, 141] width 122 height 67
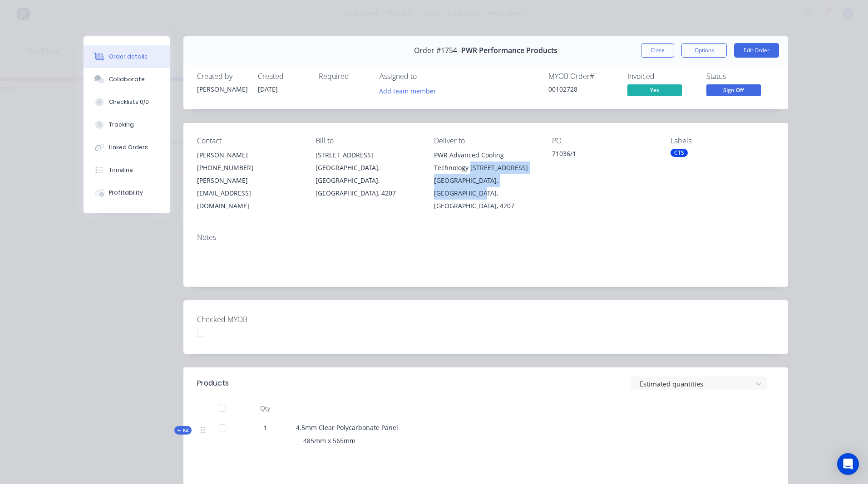
drag, startPoint x: 528, startPoint y: 181, endPoint x: 432, endPoint y: 171, distance: 96.7
click at [434, 171] on div "PWR Advanced Cooling Technology 28 Quarry Rd Stapylton, Queensland, Australia, …" at bounding box center [486, 181] width 104 height 64
copy div "28 Quarry Rd Stapylton, Queensland, Australia,"
click at [659, 53] on button "Close" at bounding box center [657, 50] width 33 height 15
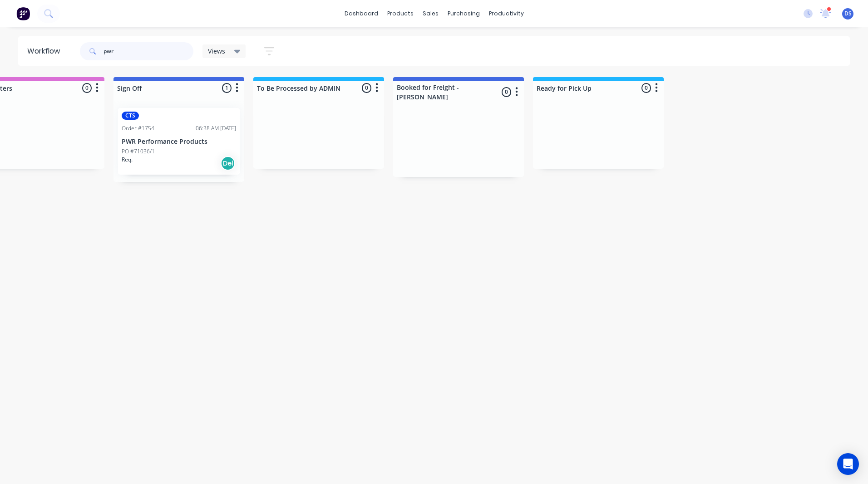
drag, startPoint x: 130, startPoint y: 53, endPoint x: 81, endPoint y: 47, distance: 49.4
click at [81, 47] on div "pwr" at bounding box center [137, 51] width 114 height 18
drag, startPoint x: 150, startPoint y: 323, endPoint x: 232, endPoint y: 321, distance: 81.3
click at [171, 152] on div "PO #Cut list 3" at bounding box center [179, 152] width 114 height 8
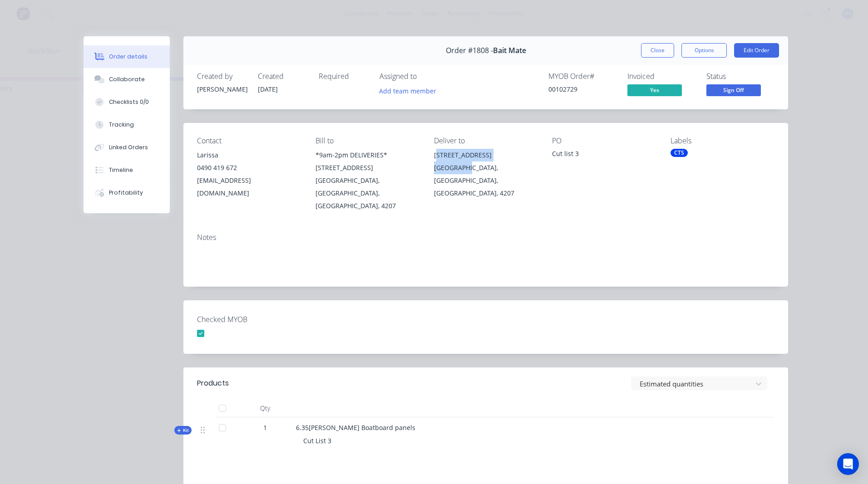
drag, startPoint x: 465, startPoint y: 165, endPoint x: 430, endPoint y: 159, distance: 36.3
click at [430, 159] on div "Contact Larissa 0490 419 672 baitmate@baitmate.com.au Bill to *9am-2pm DELIVERI…" at bounding box center [485, 174] width 605 height 103
copy div "6/4 Locharney St BEENLEIGH,"
click at [648, 52] on button "Close" at bounding box center [657, 50] width 33 height 15
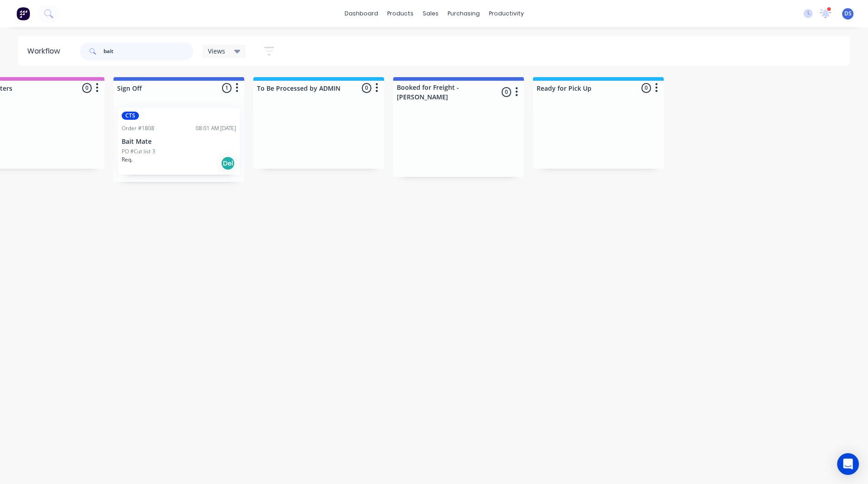
drag, startPoint x: 130, startPoint y: 54, endPoint x: 92, endPoint y: 49, distance: 38.5
click at [92, 49] on div "bait" at bounding box center [137, 51] width 114 height 18
drag, startPoint x: 247, startPoint y: 310, endPoint x: 392, endPoint y: 307, distance: 144.9
click at [202, 161] on div "Req. Del" at bounding box center [179, 163] width 114 height 15
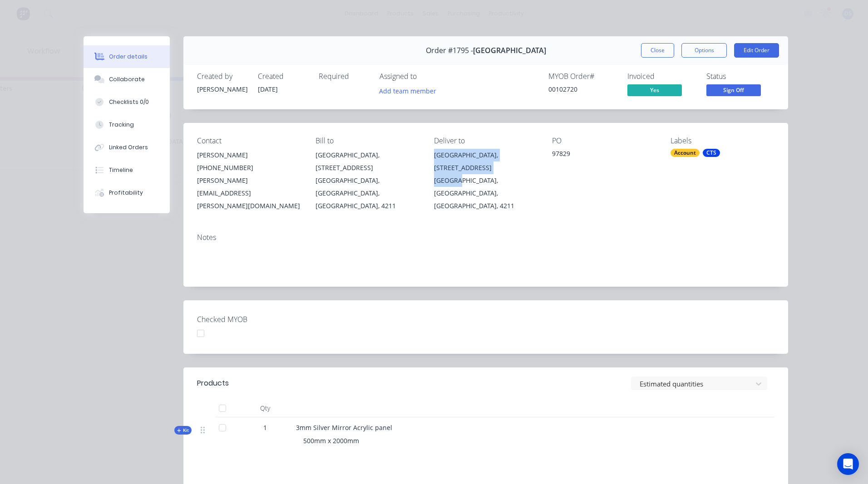
drag, startPoint x: 453, startPoint y: 193, endPoint x: 432, endPoint y: 158, distance: 40.3
click at [434, 158] on div "Emmanuel College Main Administration Building, 17 Birmingham Rd Carrara, Queens…" at bounding box center [486, 181] width 104 height 64
copy div "Emmanuel College Main Administration Building, 17 Birmingham Rd Carrara"
click at [727, 91] on span "Sign Off" at bounding box center [733, 89] width 54 height 11
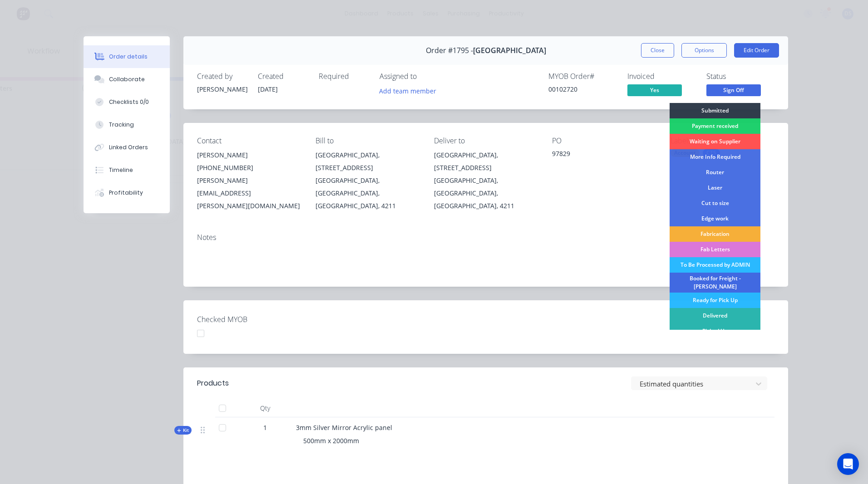
click at [711, 281] on div "Booked for Freight - KIM" at bounding box center [715, 283] width 91 height 20
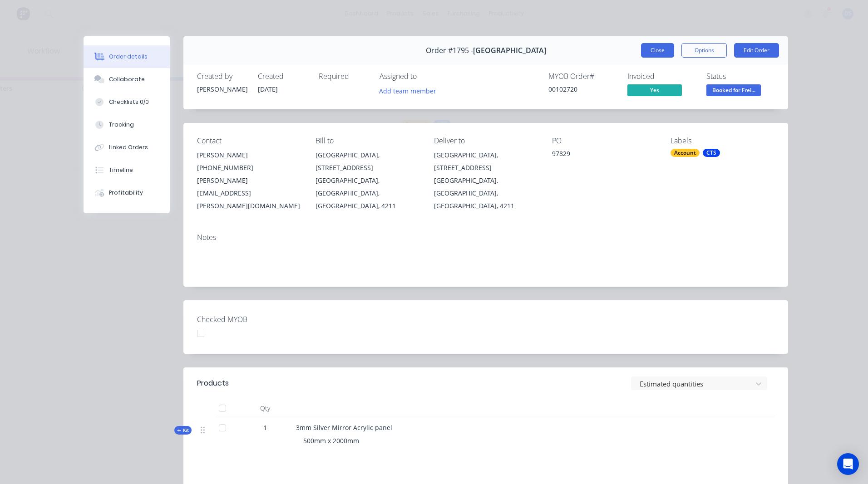
click at [655, 53] on button "Close" at bounding box center [657, 50] width 33 height 15
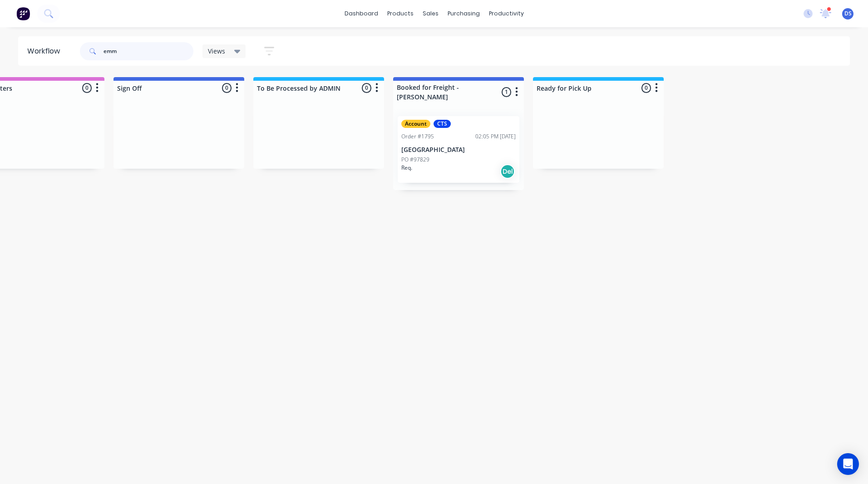
drag, startPoint x: 129, startPoint y: 54, endPoint x: 87, endPoint y: 52, distance: 42.2
click at [89, 52] on div "emm" at bounding box center [137, 51] width 114 height 18
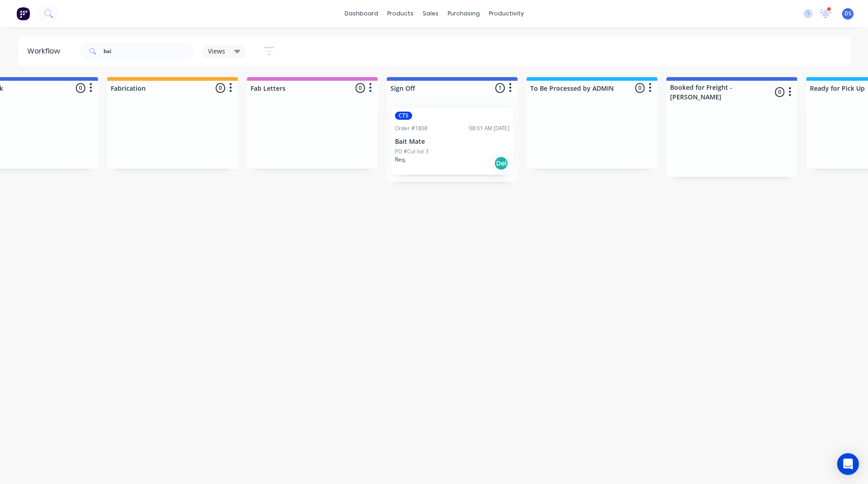
drag, startPoint x: 435, startPoint y: 186, endPoint x: 518, endPoint y: 194, distance: 83.0
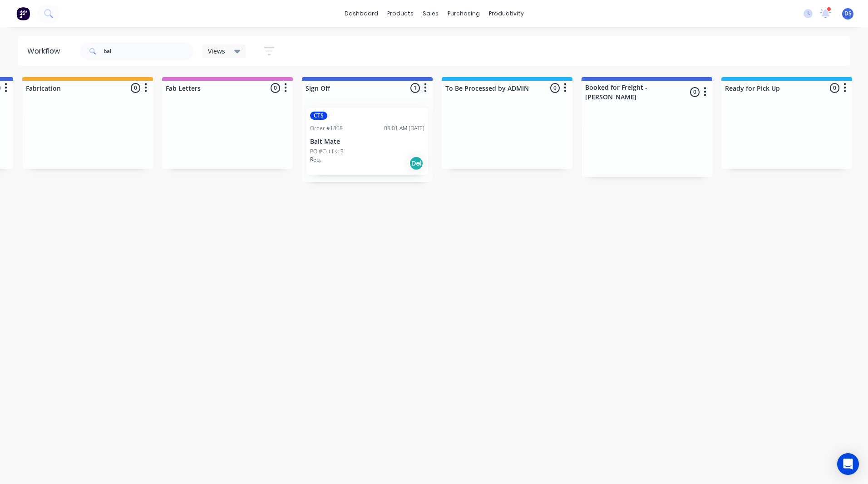
click at [393, 157] on div "Req. Del" at bounding box center [367, 163] width 114 height 15
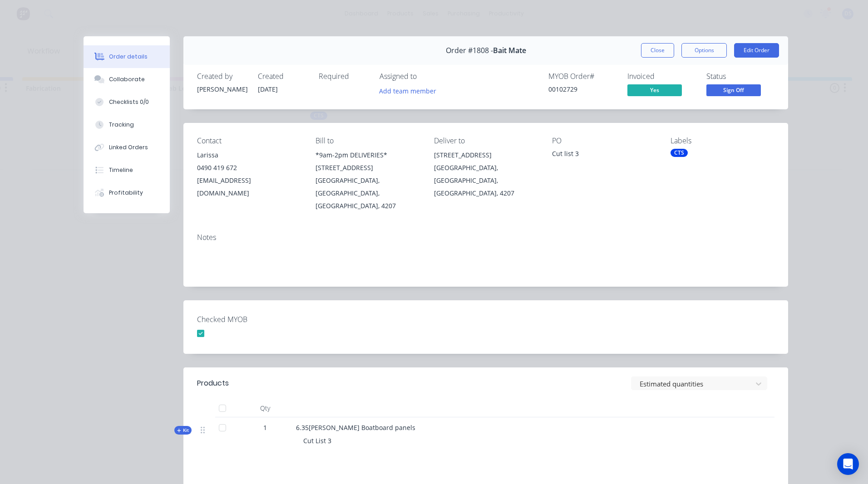
click at [747, 89] on span "Sign Off" at bounding box center [733, 89] width 54 height 11
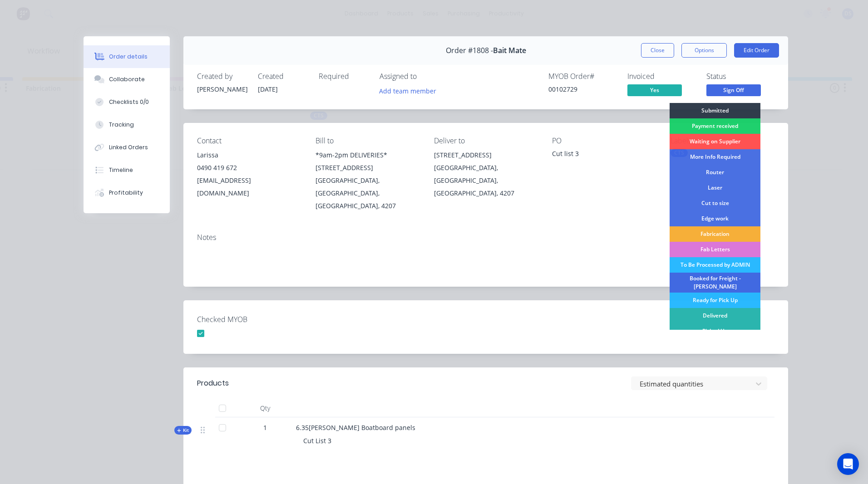
click at [723, 280] on div "Booked for Freight - KIM" at bounding box center [715, 283] width 91 height 20
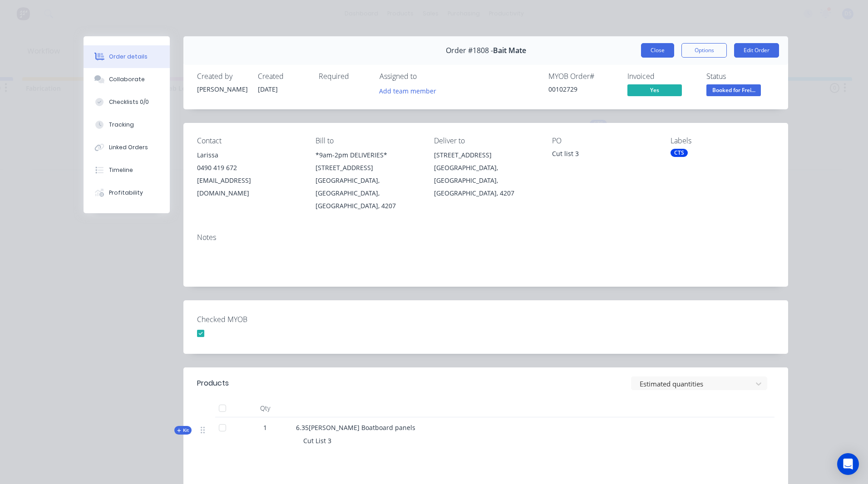
click at [656, 53] on button "Close" at bounding box center [657, 50] width 33 height 15
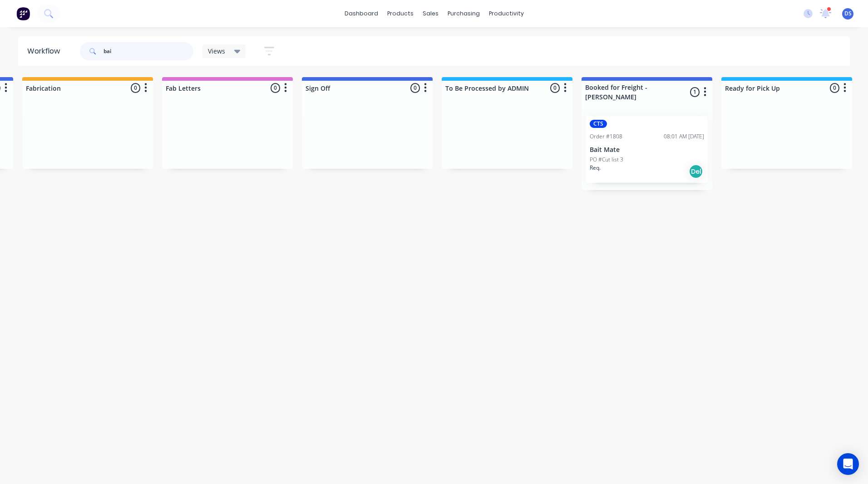
drag, startPoint x: 119, startPoint y: 50, endPoint x: 89, endPoint y: 49, distance: 30.4
click at [89, 49] on div "bai" at bounding box center [137, 51] width 114 height 18
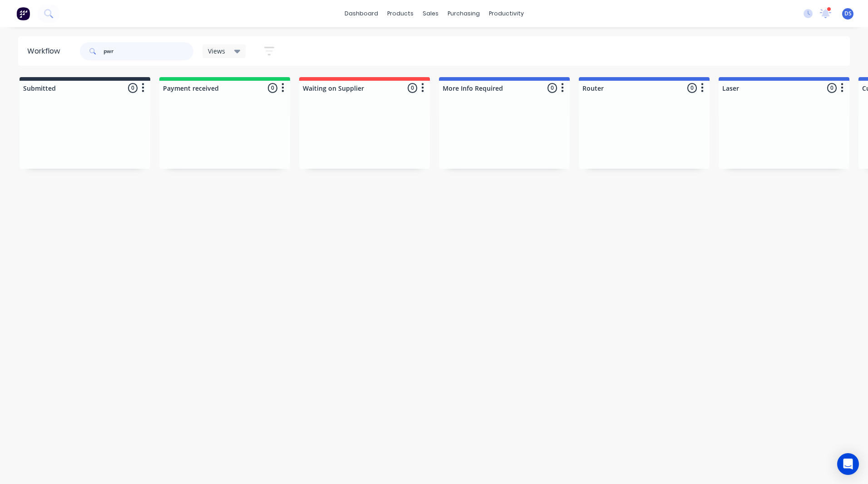
type input "pwr"
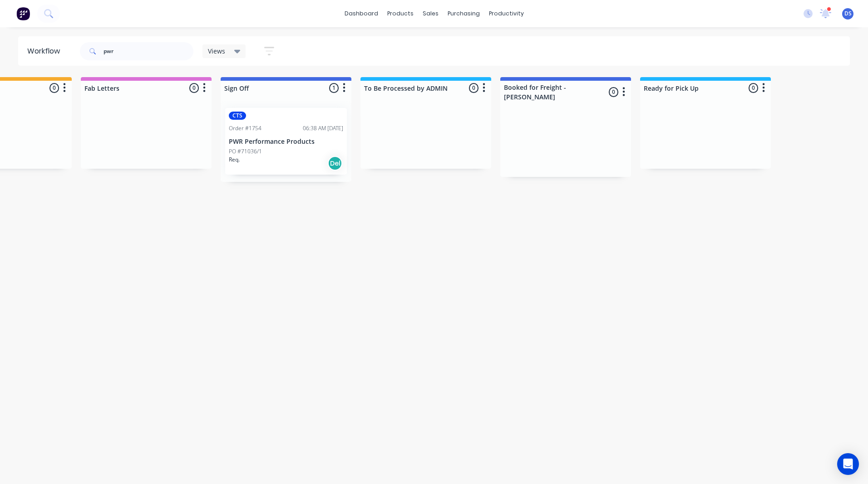
scroll to position [0, 1304]
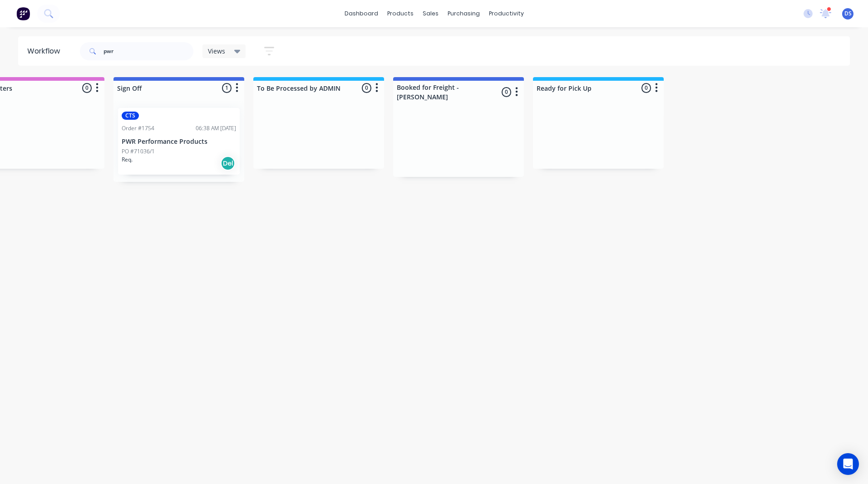
drag, startPoint x: 206, startPoint y: 247, endPoint x: 332, endPoint y: 245, distance: 126.2
click at [185, 140] on p "PWR Performance Products" at bounding box center [179, 142] width 114 height 8
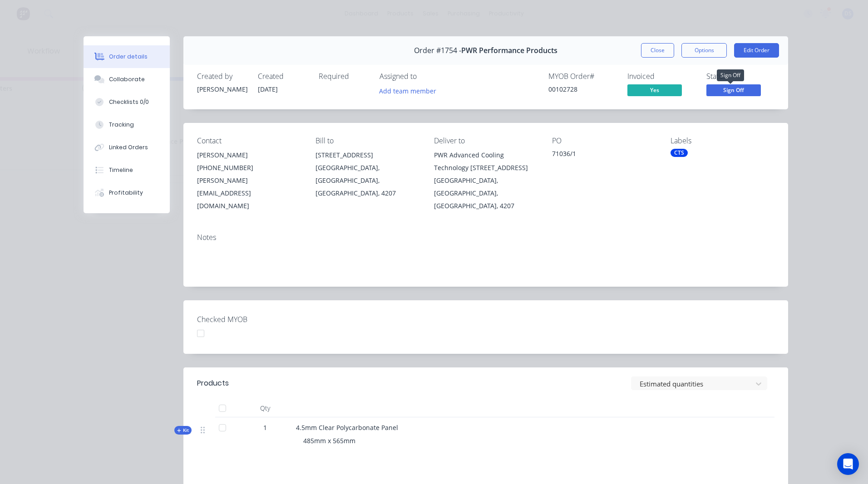
click at [730, 91] on span "Sign Off" at bounding box center [733, 89] width 54 height 11
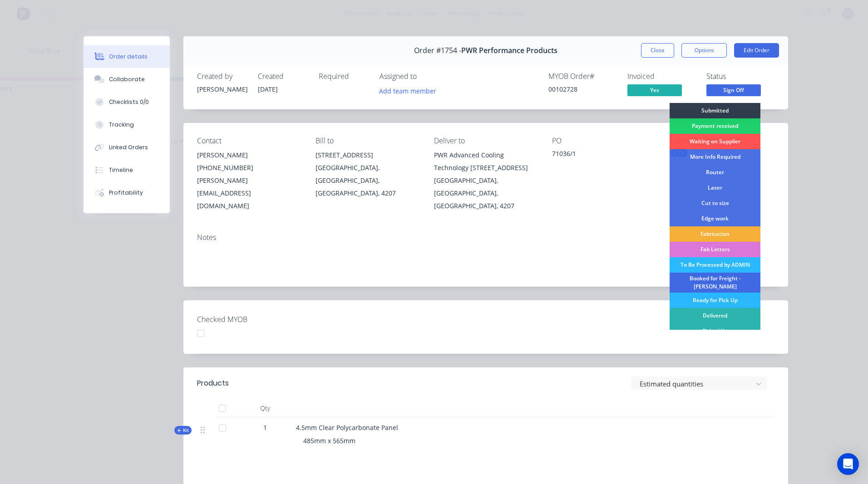
click at [723, 281] on div "Booked for Freight - KIM" at bounding box center [715, 283] width 91 height 20
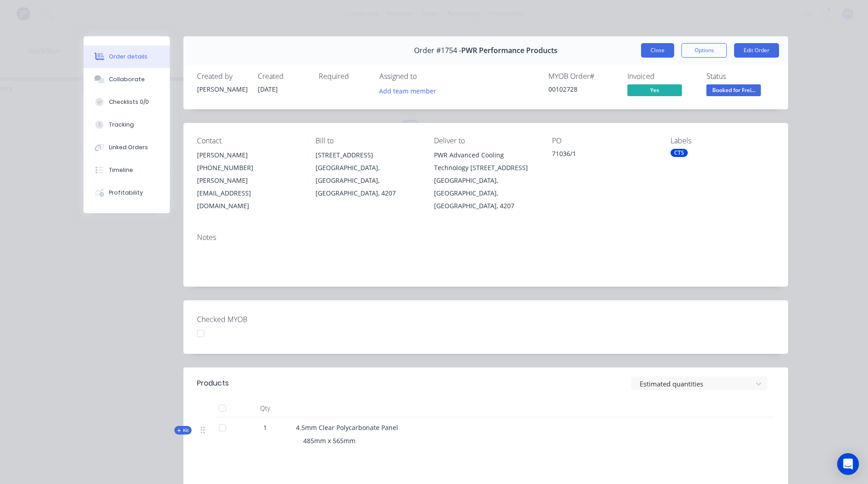
click at [654, 54] on button "Close" at bounding box center [657, 50] width 33 height 15
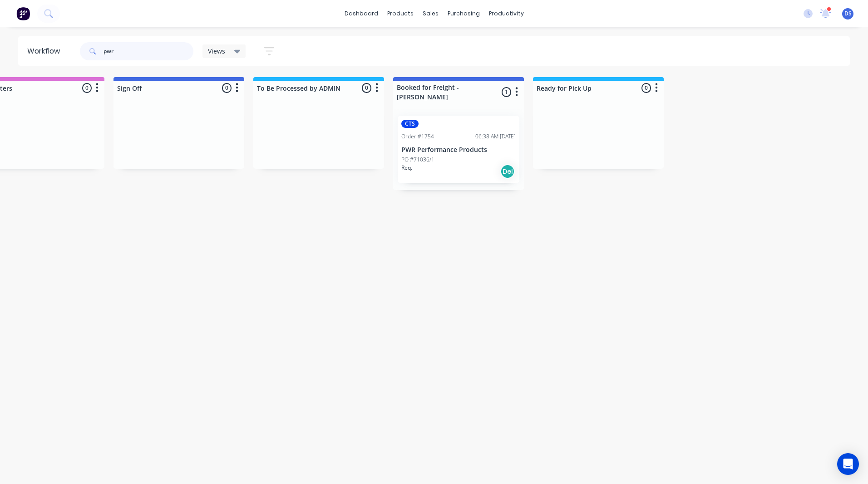
drag, startPoint x: 141, startPoint y: 58, endPoint x: 80, endPoint y: 54, distance: 61.4
click at [80, 54] on div "pwr" at bounding box center [137, 51] width 114 height 18
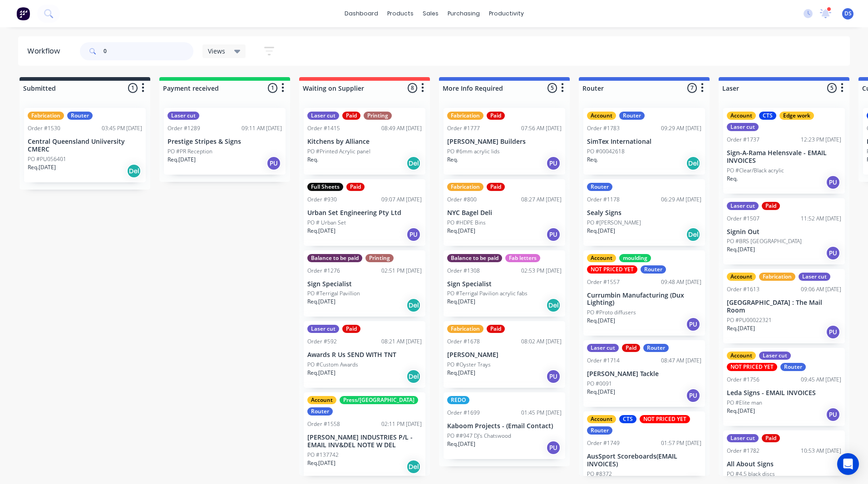
drag, startPoint x: 119, startPoint y: 55, endPoint x: 94, endPoint y: 49, distance: 25.1
click at [94, 49] on div "0" at bounding box center [137, 51] width 114 height 18
type input "0"
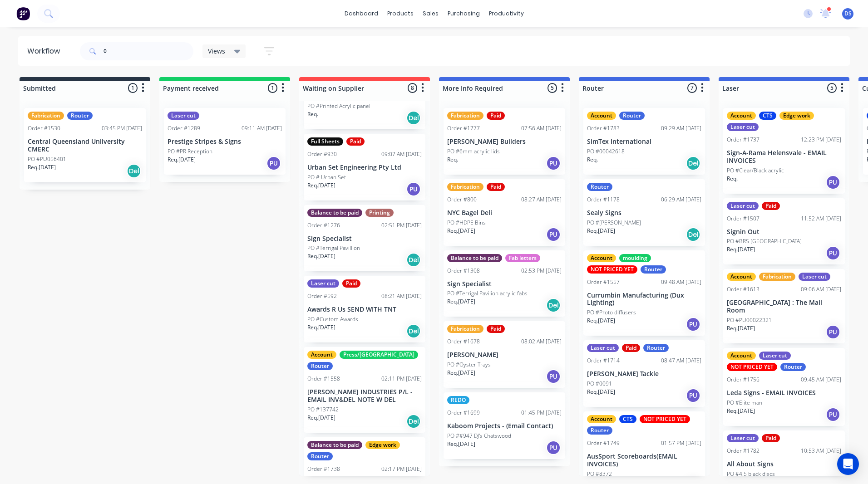
drag, startPoint x: 266, startPoint y: 286, endPoint x: 159, endPoint y: 287, distance: 106.7
click at [232, 156] on div "Req. 26/08/25 PU" at bounding box center [225, 163] width 114 height 15
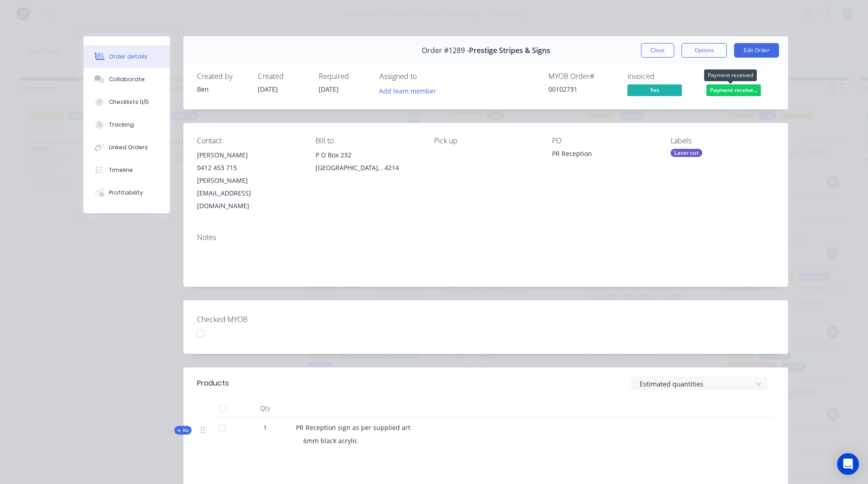
click at [724, 94] on span "Payment receive..." at bounding box center [733, 89] width 54 height 11
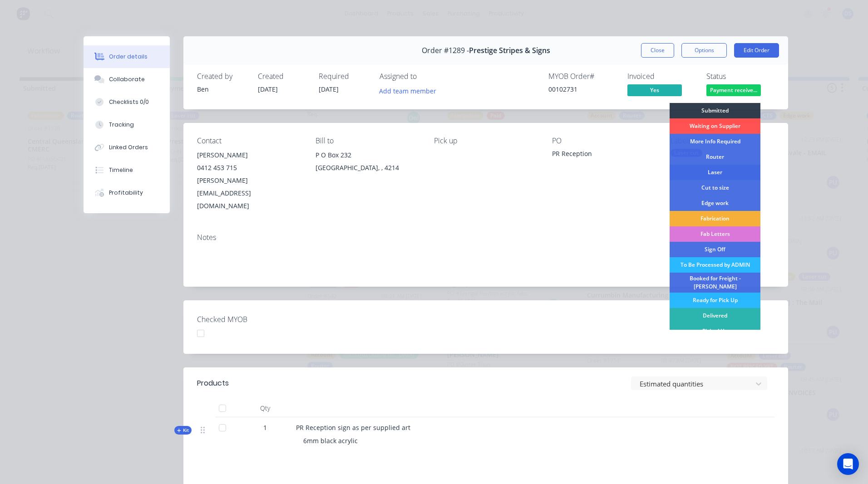
click at [707, 176] on div "Laser" at bounding box center [715, 172] width 91 height 15
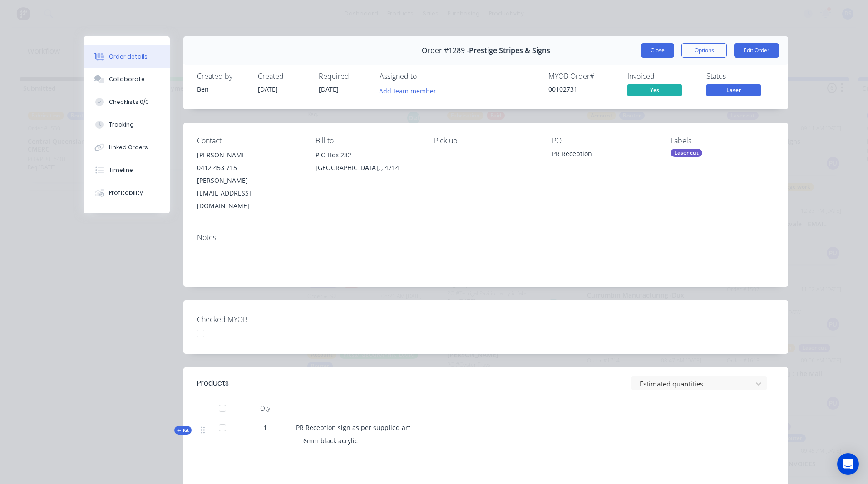
click at [659, 55] on button "Close" at bounding box center [657, 50] width 33 height 15
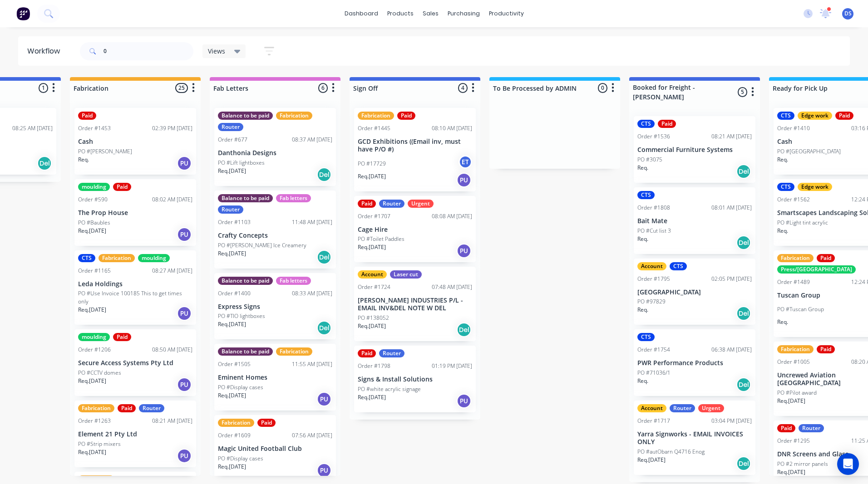
scroll to position [0, 1074]
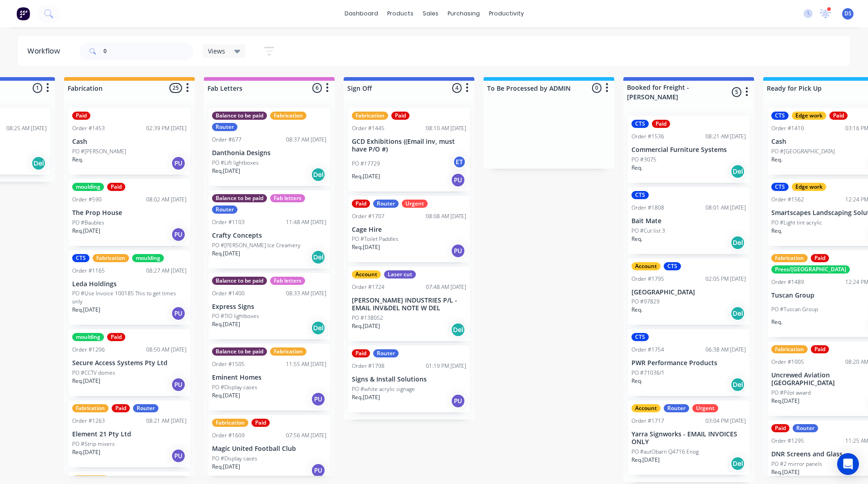
click at [830, 11] on div at bounding box center [829, 9] width 5 height 5
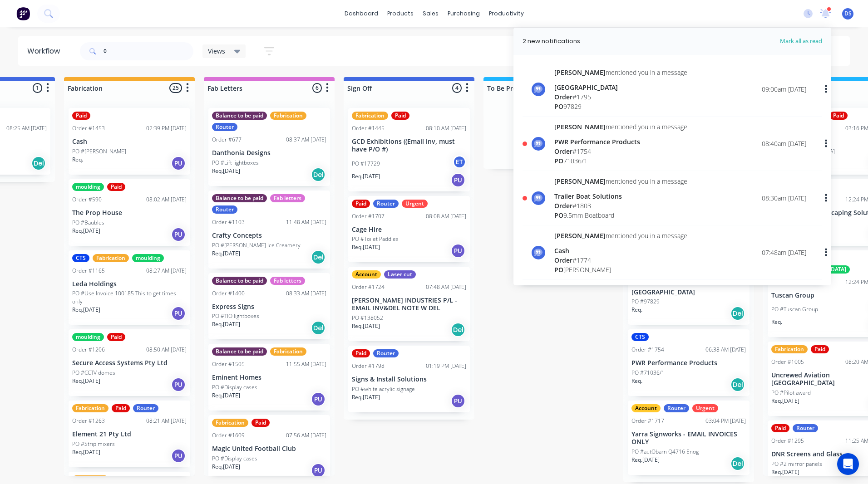
click at [583, 99] on div "Order # 1795" at bounding box center [620, 97] width 133 height 10
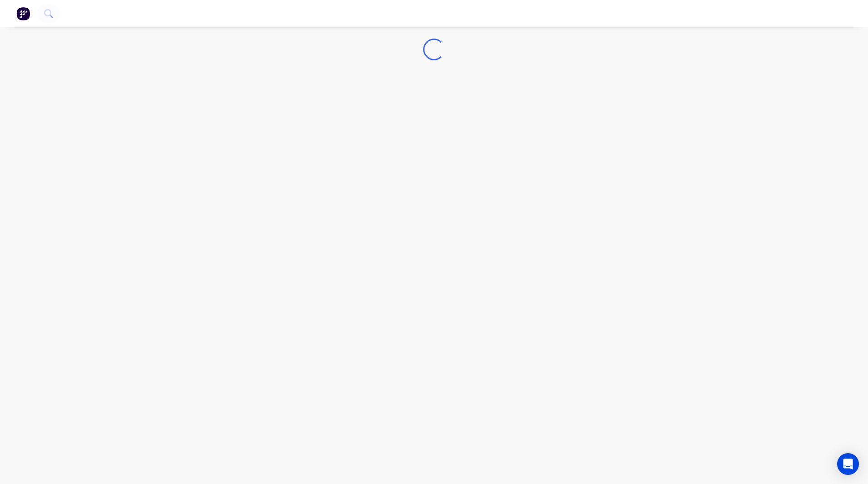
click at [583, 99] on div "Loading..." at bounding box center [434, 242] width 868 height 484
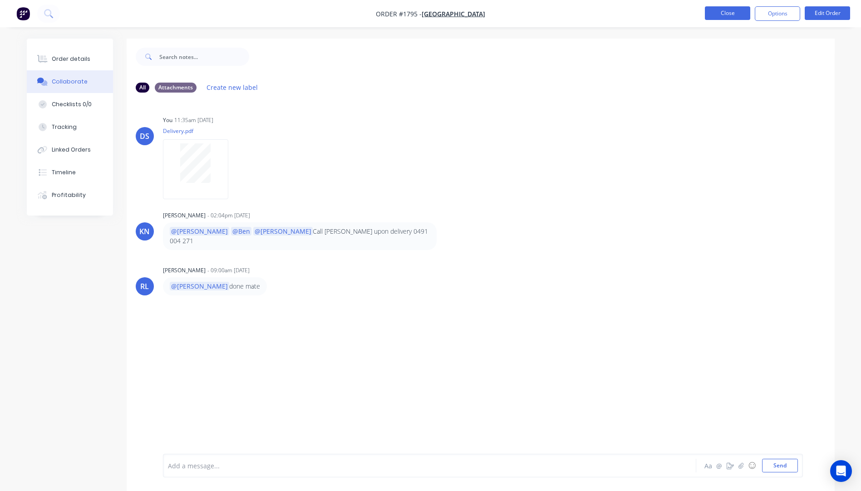
click at [731, 13] on button "Close" at bounding box center [727, 13] width 45 height 14
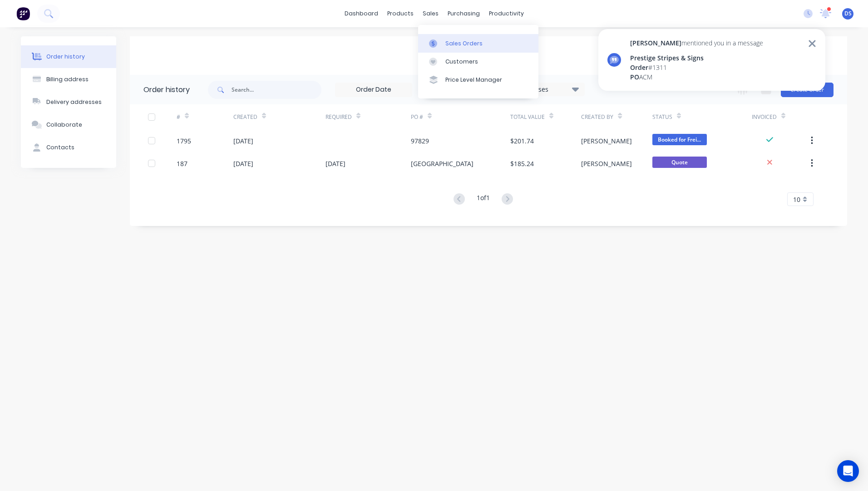
click at [467, 42] on div "Sales Orders" at bounding box center [463, 44] width 37 height 8
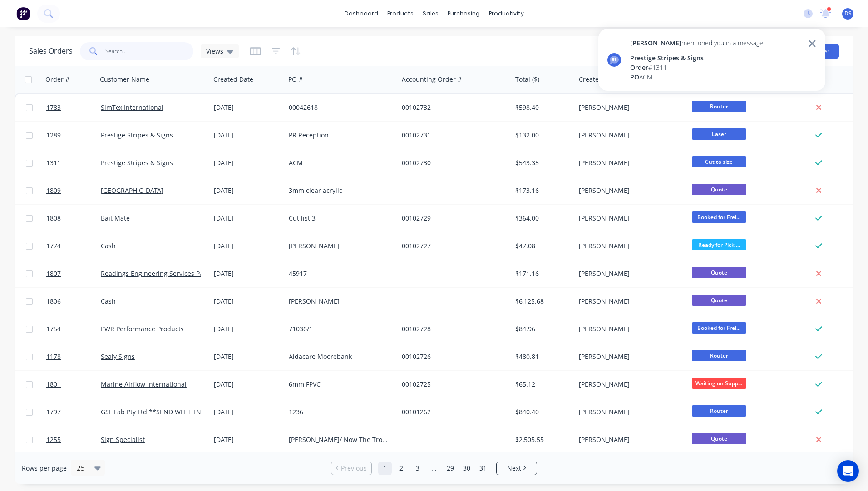
click at [128, 52] on input "text" at bounding box center [149, 51] width 89 height 18
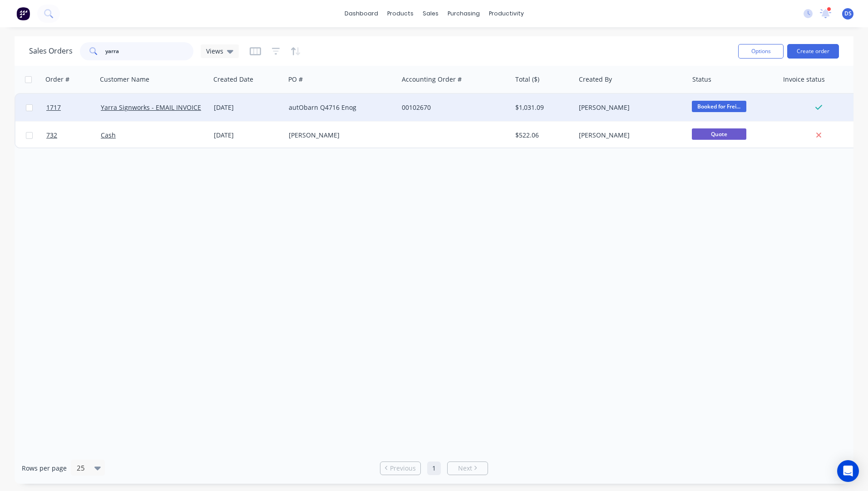
type input "yarra"
click at [303, 113] on div "autObarn Q4716 Enog" at bounding box center [341, 107] width 113 height 27
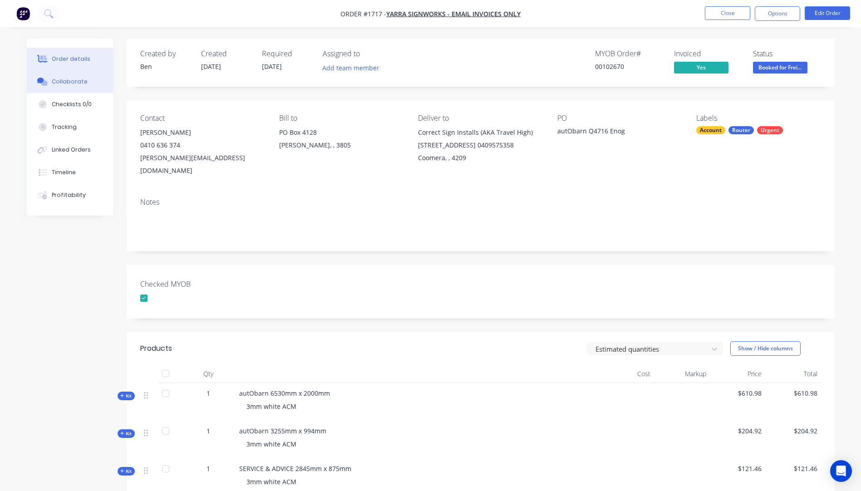
click at [78, 84] on div "Collaborate" at bounding box center [70, 82] width 36 height 8
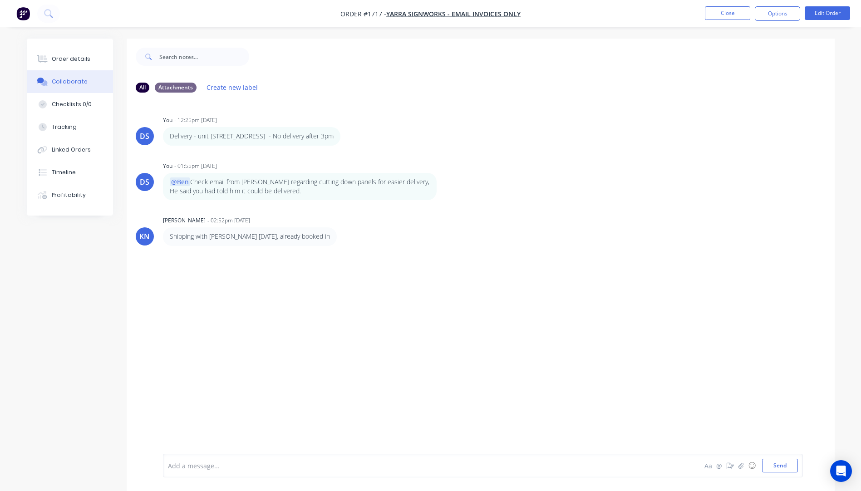
click at [222, 461] on div at bounding box center [404, 466] width 472 height 10
click at [781, 464] on button "Send" at bounding box center [780, 466] width 36 height 14
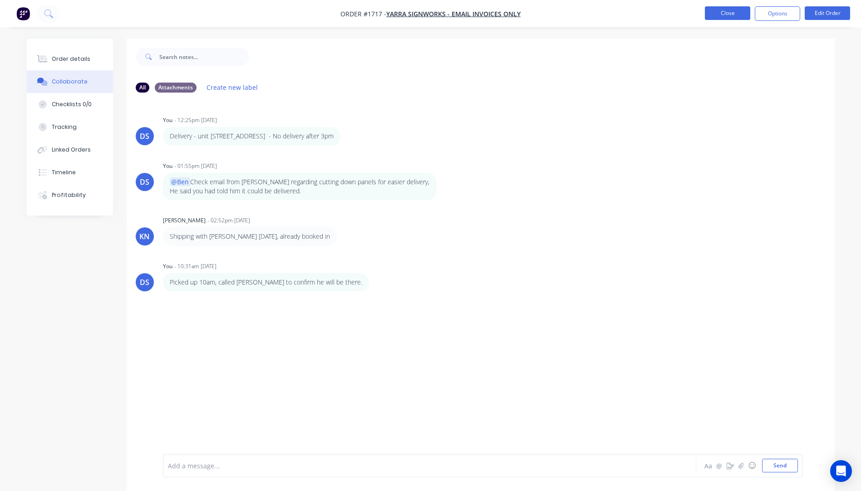
click at [714, 15] on button "Close" at bounding box center [727, 13] width 45 height 14
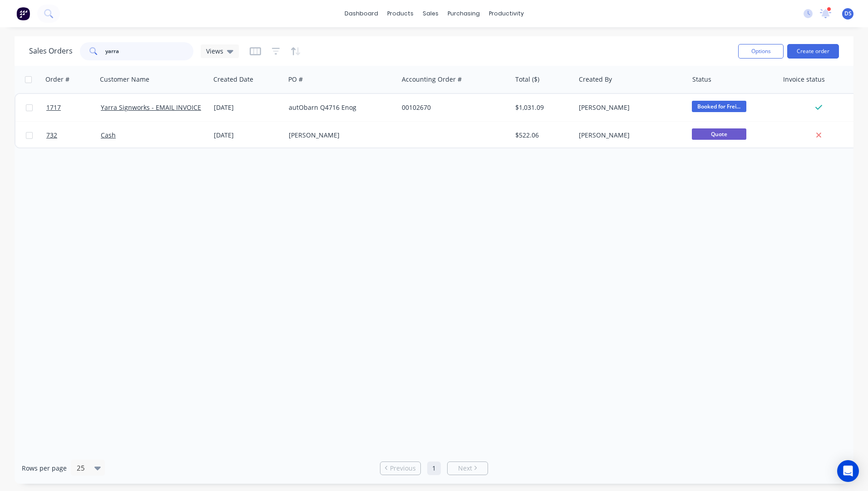
drag, startPoint x: 132, startPoint y: 52, endPoint x: 72, endPoint y: 42, distance: 60.7
click at [72, 42] on div "Sales Orders yarra Views" at bounding box center [134, 51] width 210 height 18
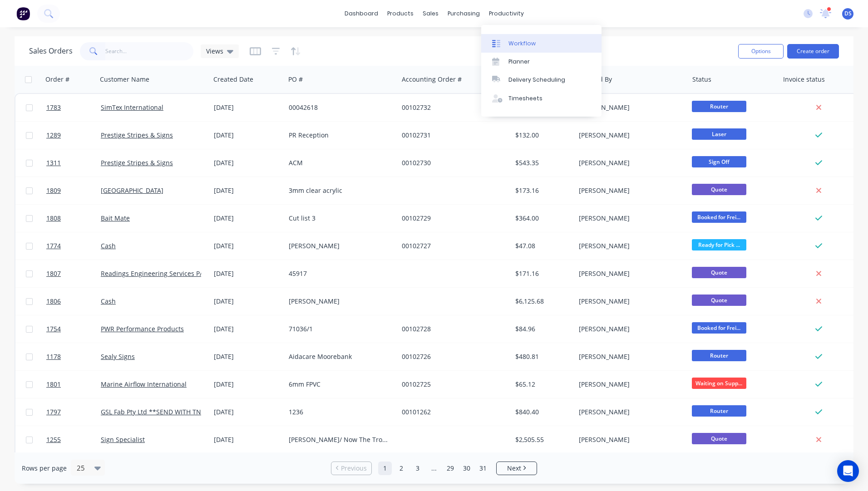
click at [519, 46] on div "Workflow" at bounding box center [522, 44] width 27 height 8
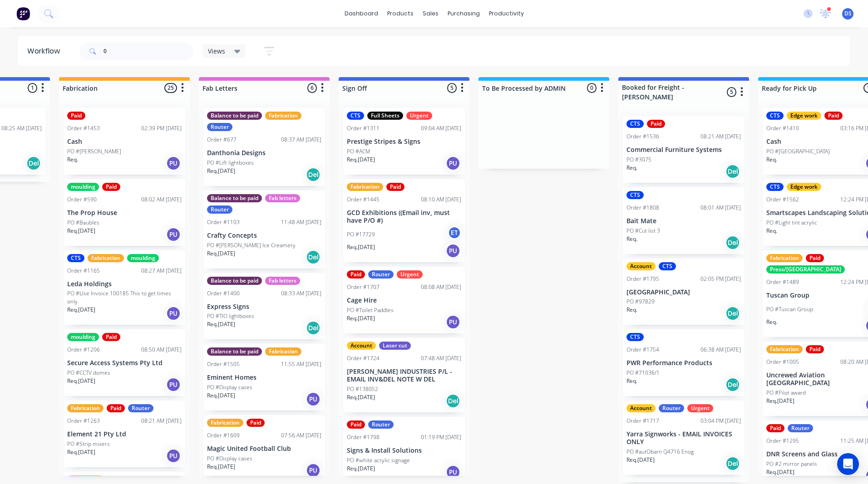
scroll to position [0, 1304]
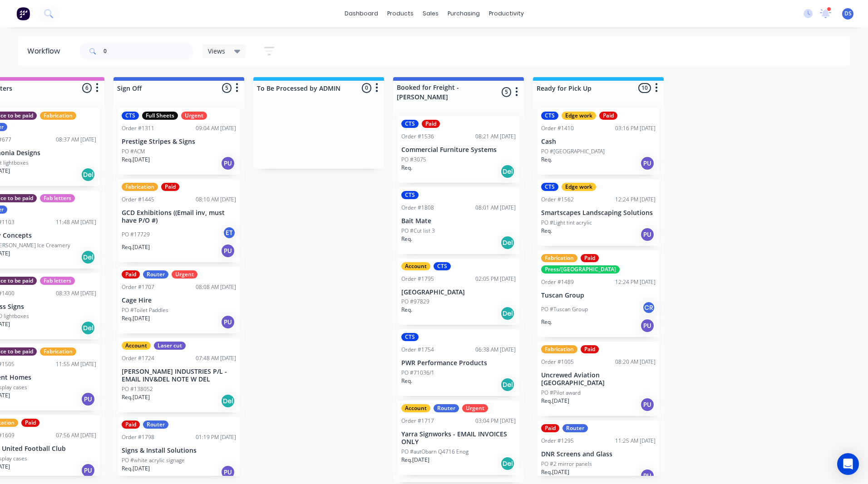
drag, startPoint x: 337, startPoint y: 298, endPoint x: 492, endPoint y: 293, distance: 155.4
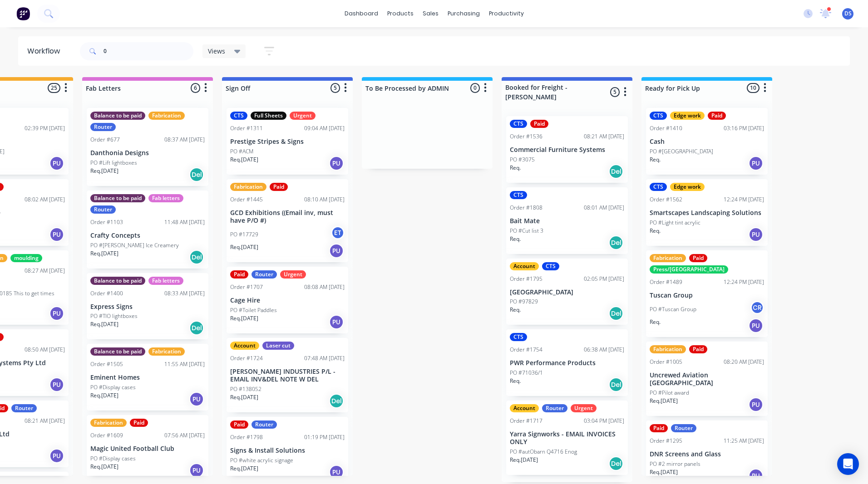
scroll to position [0, 1195]
click at [300, 153] on div "PO #ACM" at bounding box center [288, 152] width 114 height 8
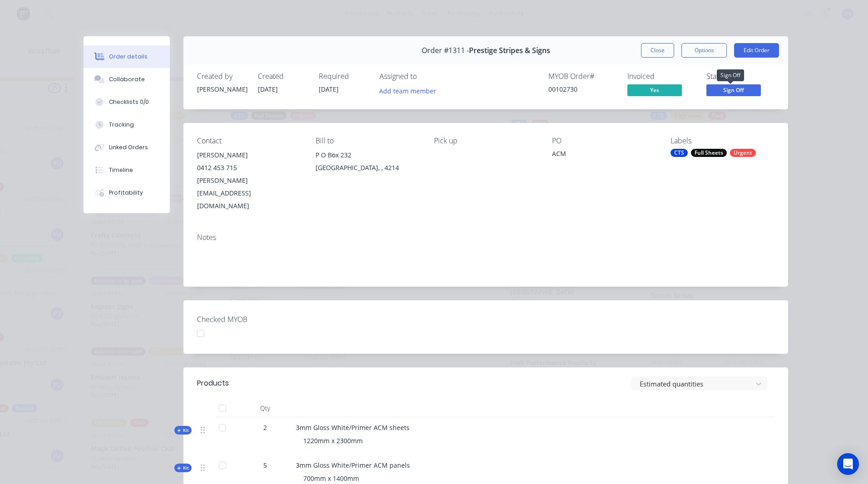
click at [728, 89] on span "Sign Off" at bounding box center [733, 89] width 54 height 11
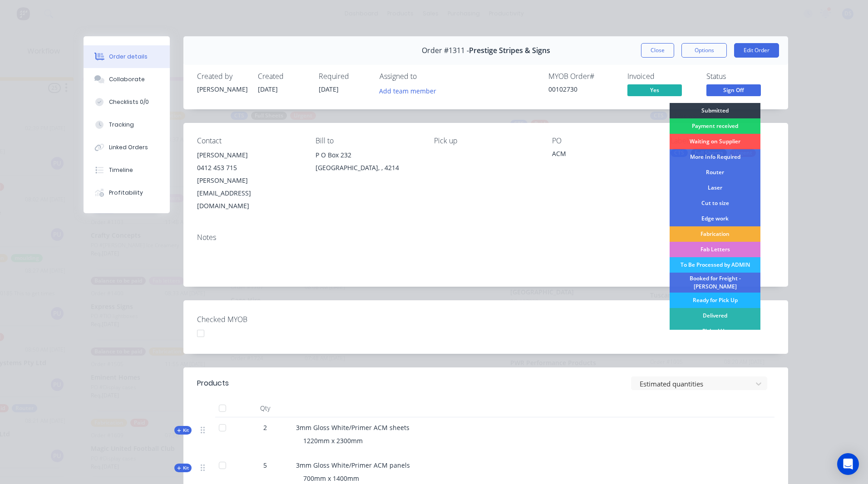
click at [719, 297] on div "Ready for Pick Up" at bounding box center [715, 300] width 91 height 15
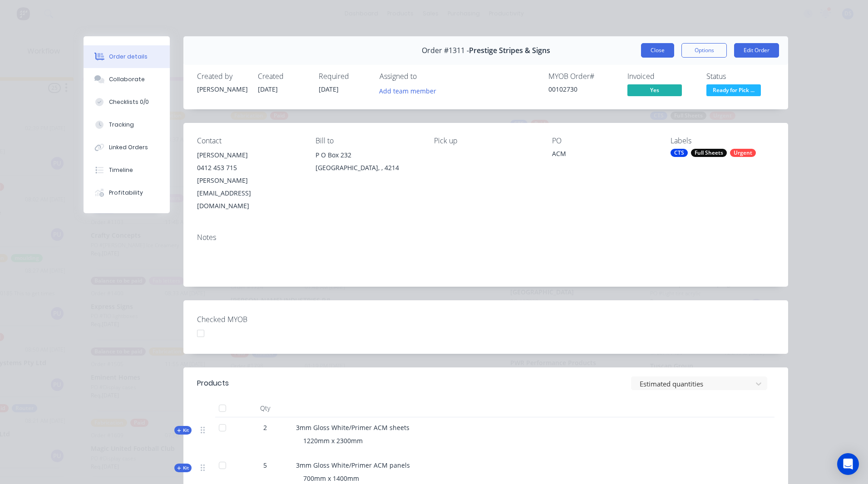
click at [655, 52] on button "Close" at bounding box center [657, 50] width 33 height 15
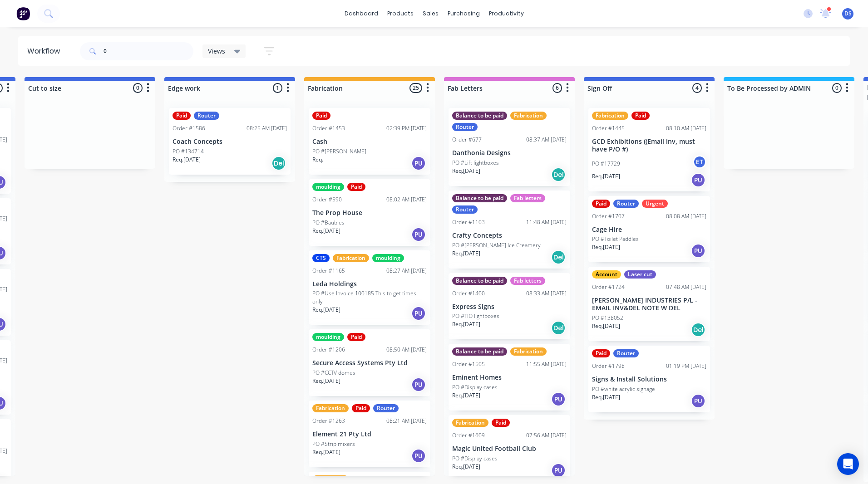
scroll to position [0, 835]
click at [653, 397] on div "Req. 07/10/25 PU" at bounding box center [648, 401] width 114 height 15
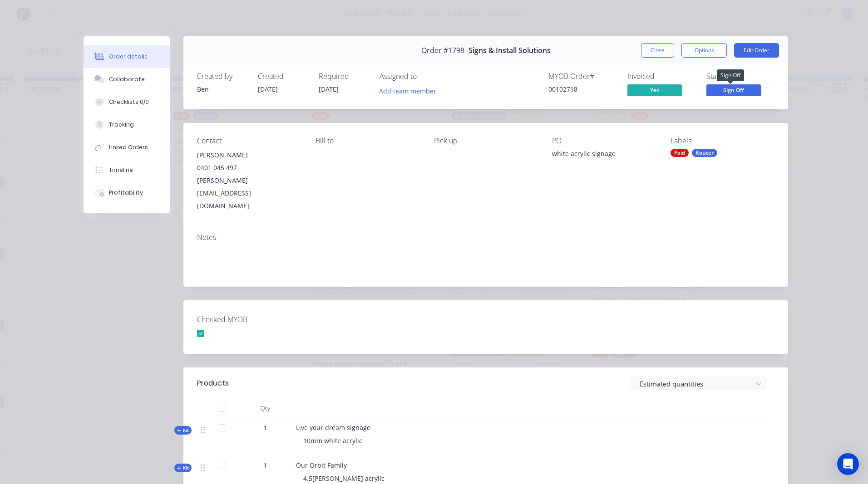
click at [729, 91] on span "Sign Off" at bounding box center [733, 89] width 54 height 11
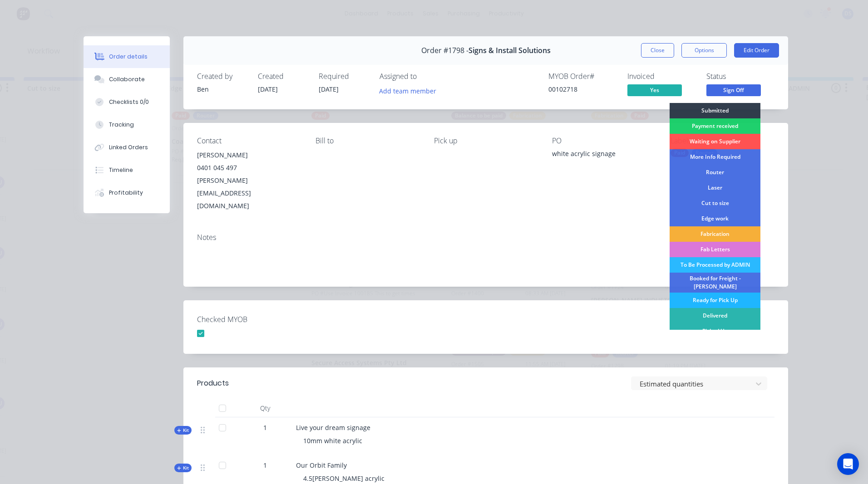
click at [711, 294] on div "Ready for Pick Up" at bounding box center [715, 300] width 91 height 15
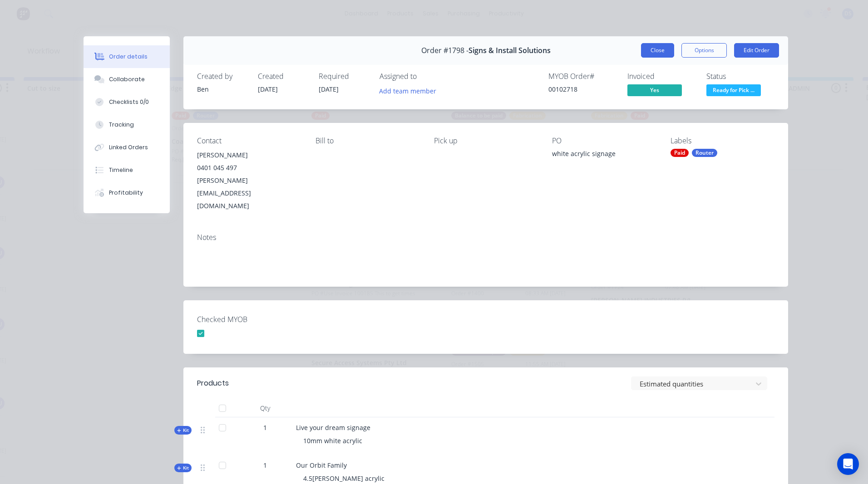
click at [655, 53] on button "Close" at bounding box center [657, 50] width 33 height 15
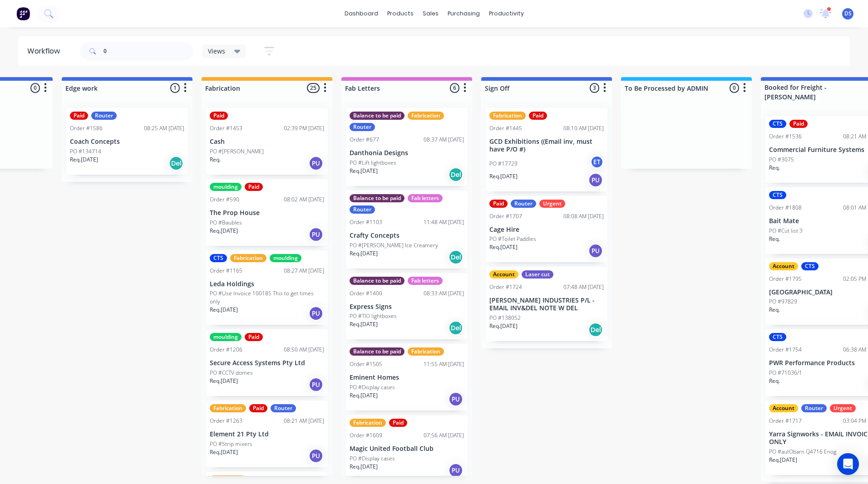
scroll to position [0, 940]
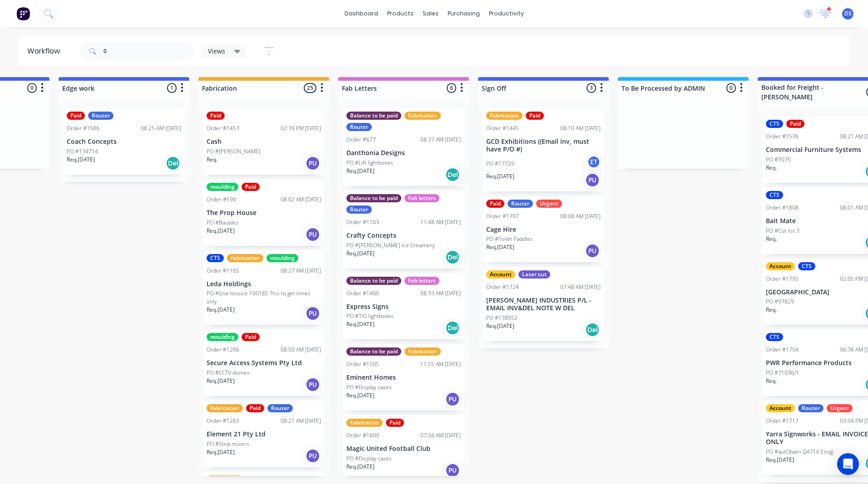
click at [544, 227] on p "Cage Hire" at bounding box center [543, 230] width 114 height 8
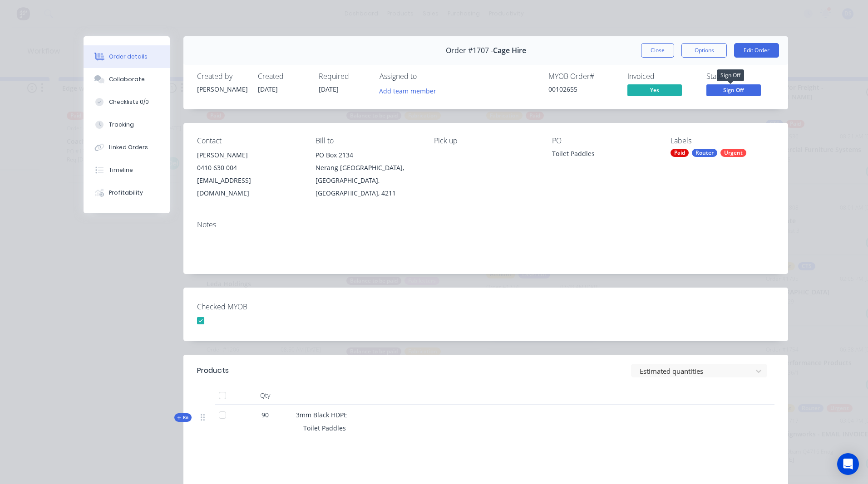
click at [731, 90] on span "Sign Off" at bounding box center [733, 89] width 54 height 11
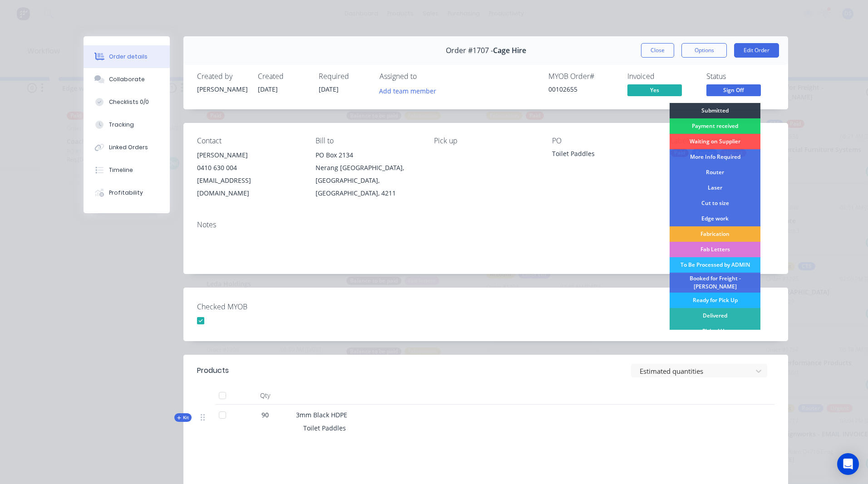
click at [704, 296] on div "Ready for Pick Up" at bounding box center [715, 300] width 91 height 15
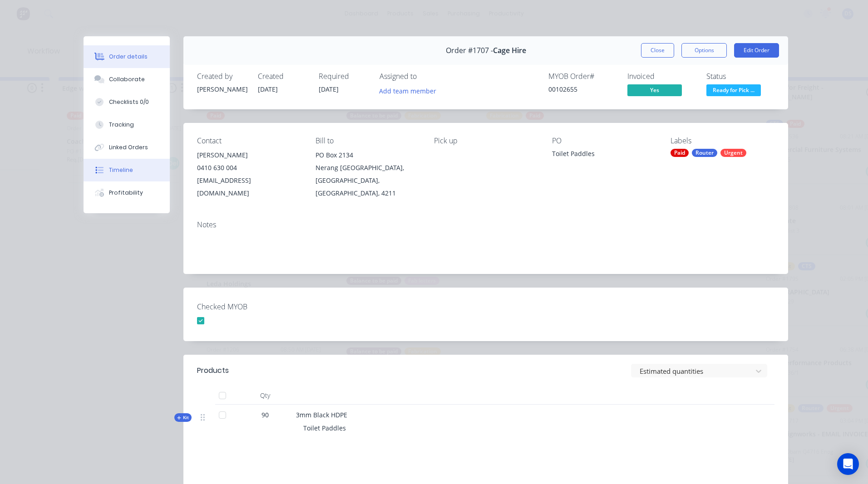
click at [115, 170] on div "Timeline" at bounding box center [121, 170] width 24 height 8
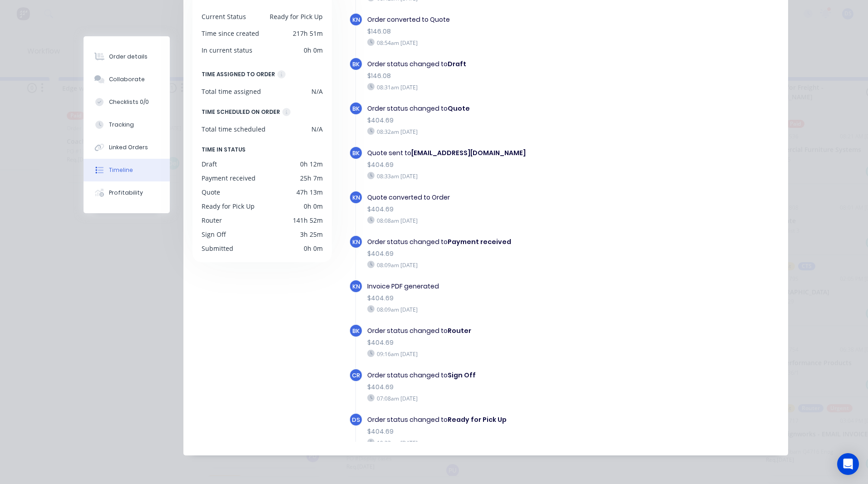
scroll to position [0, 0]
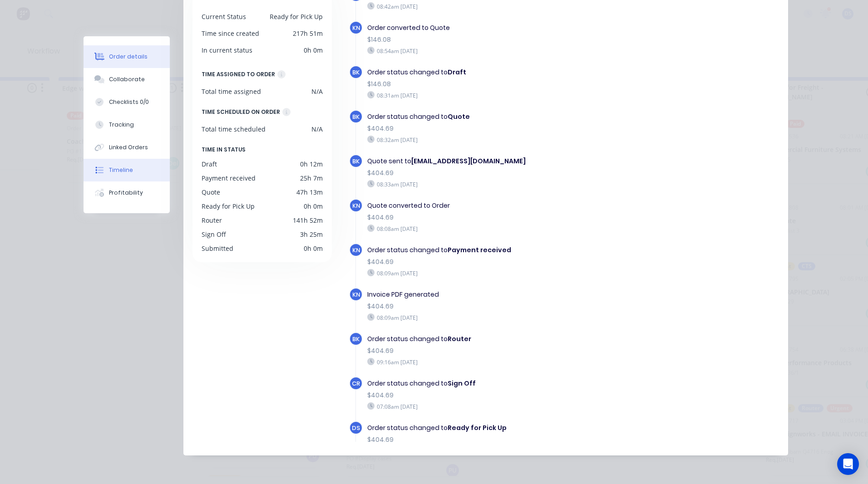
click at [129, 55] on div "Order details" at bounding box center [128, 57] width 39 height 8
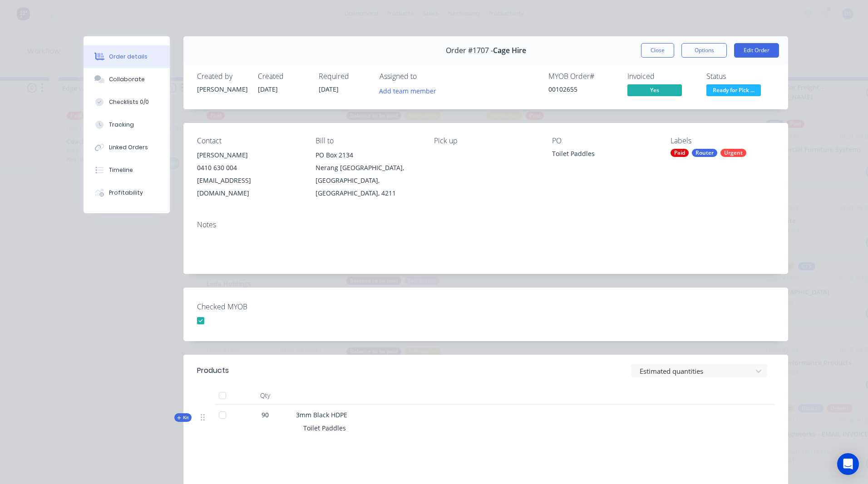
click at [660, 54] on button "Close" at bounding box center [657, 50] width 33 height 15
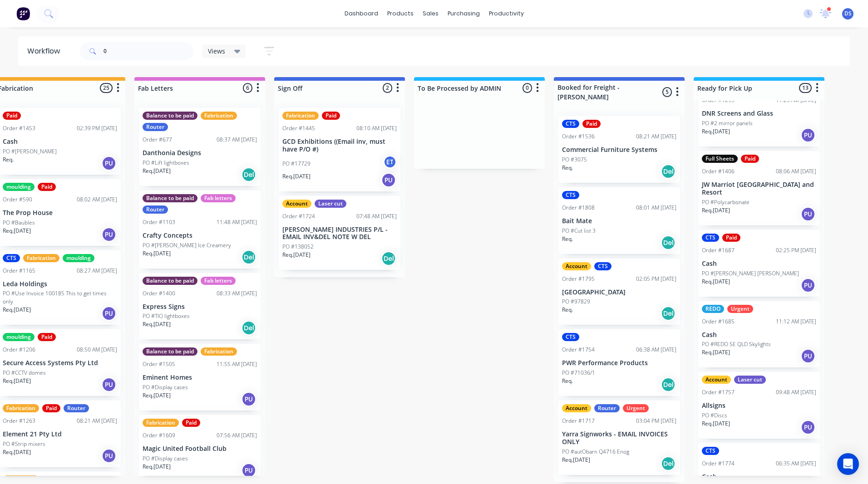
scroll to position [570, 0]
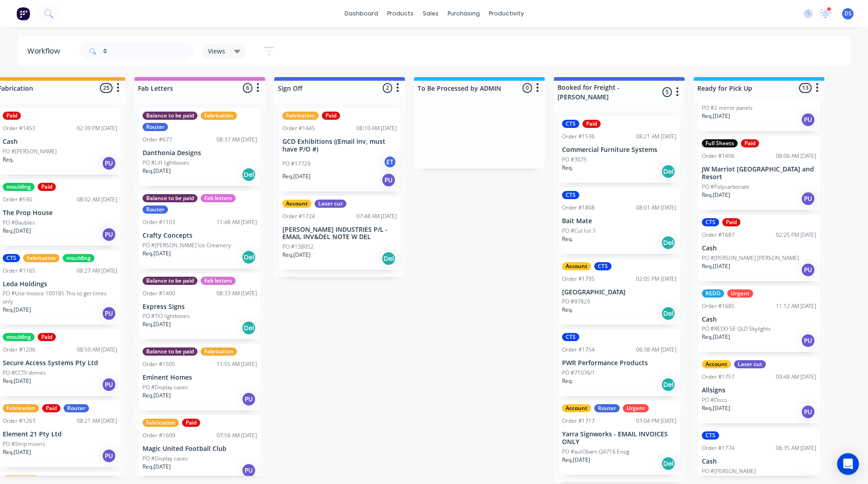
click at [341, 163] on div "PO #17729 ET" at bounding box center [339, 163] width 114 height 17
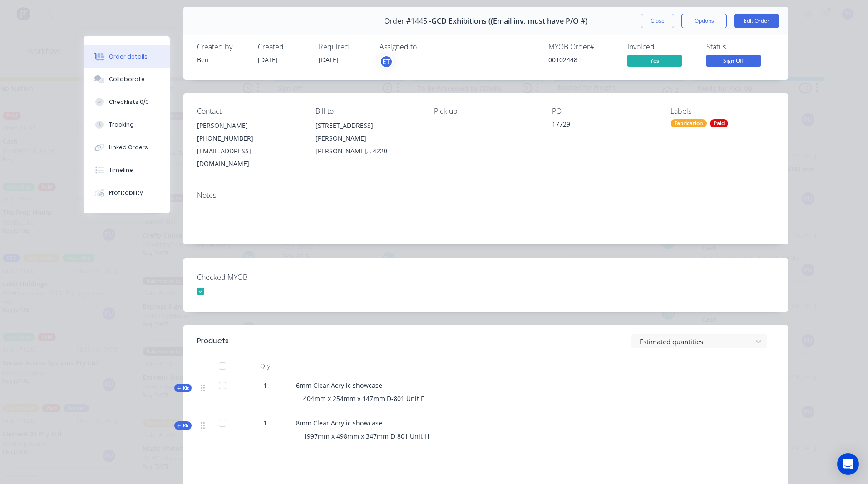
scroll to position [45, 0]
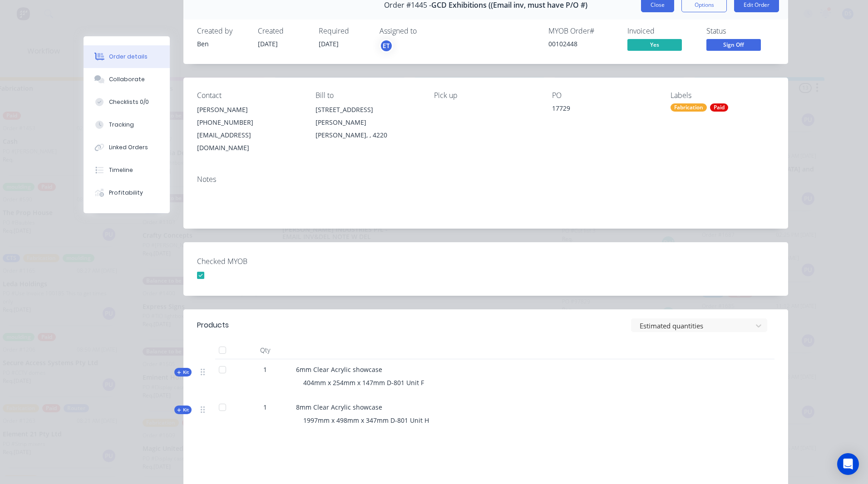
click at [653, 8] on button "Close" at bounding box center [657, 5] width 33 height 15
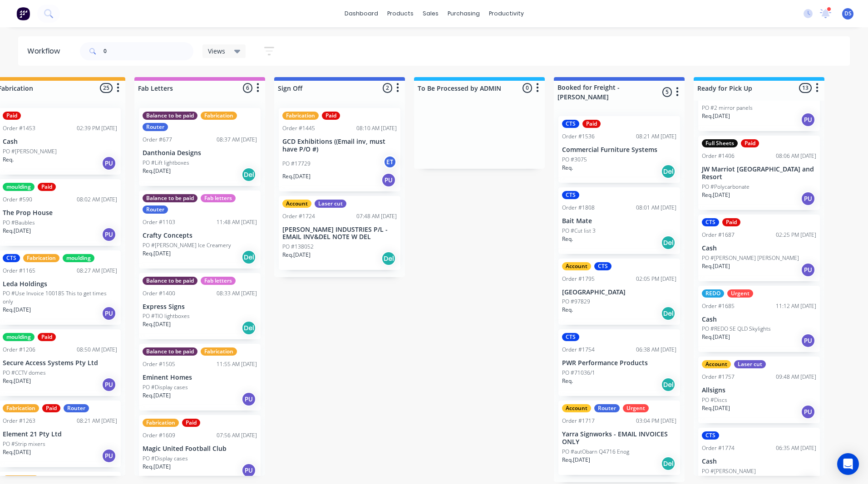
scroll to position [0, 0]
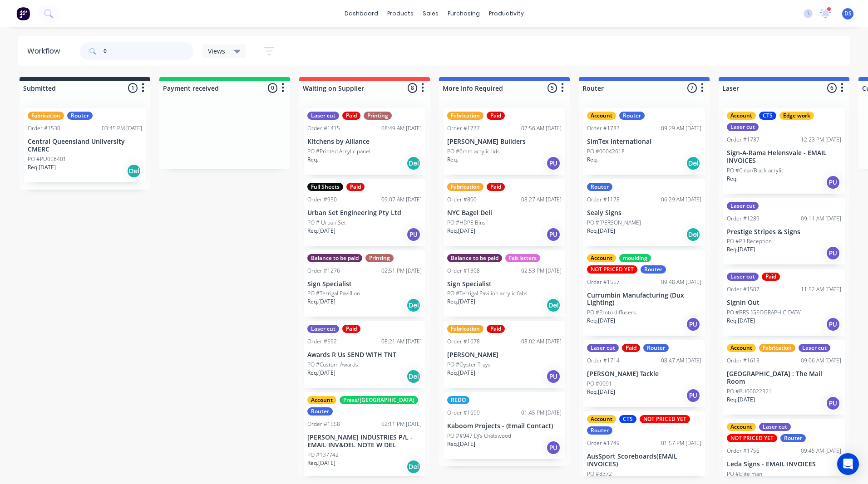
drag, startPoint x: 132, startPoint y: 52, endPoint x: 88, endPoint y: 45, distance: 44.0
click at [89, 45] on div "0" at bounding box center [137, 51] width 114 height 18
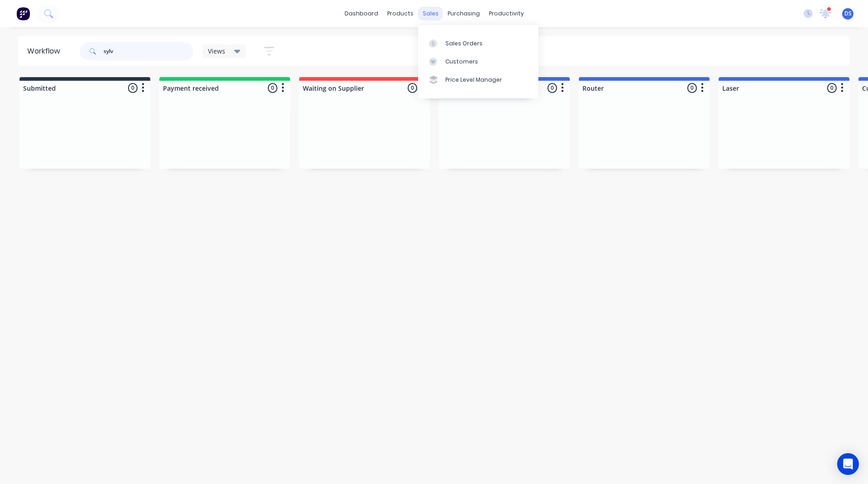
type input "sylv"
click at [432, 14] on div "sales" at bounding box center [430, 14] width 25 height 14
click at [454, 45] on div "Sales Orders" at bounding box center [463, 44] width 37 height 8
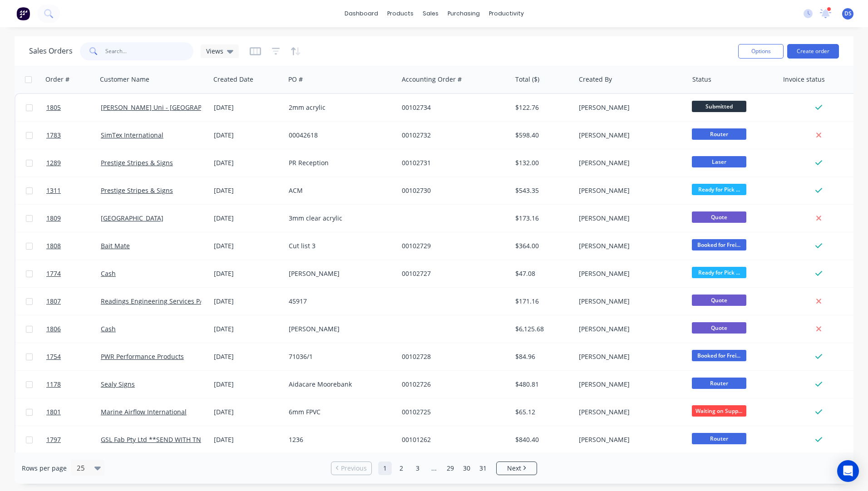
click at [140, 56] on input "text" at bounding box center [149, 51] width 89 height 18
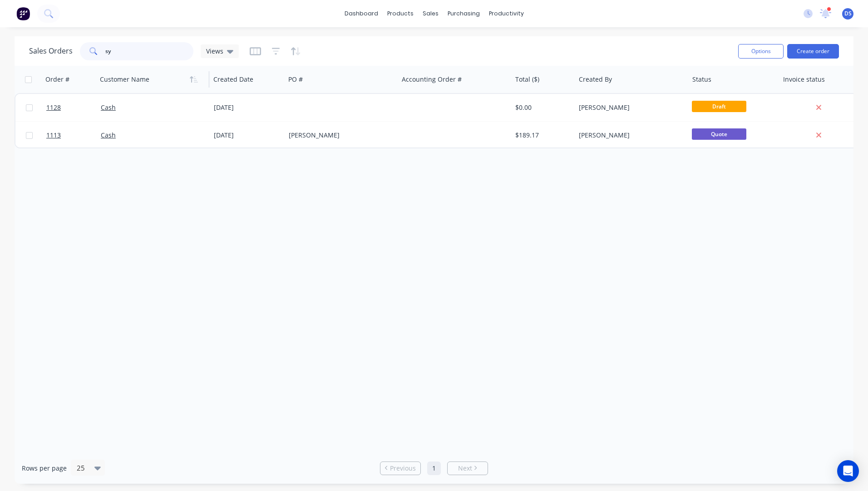
type input "s"
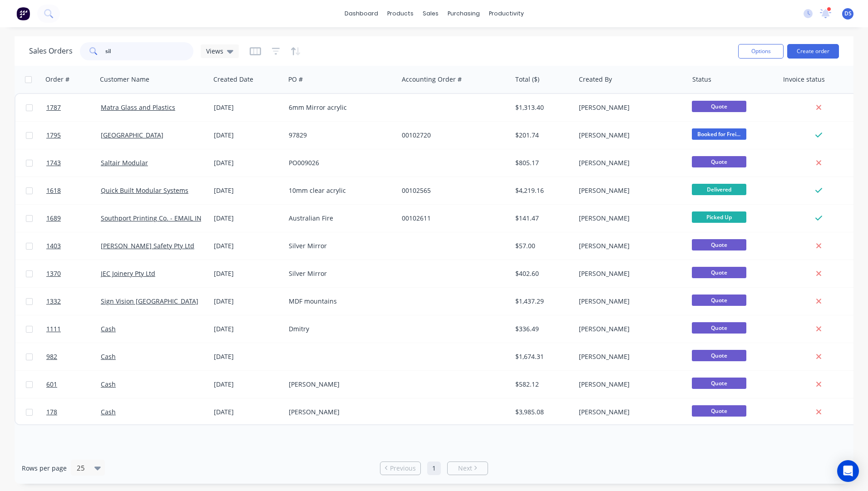
drag, startPoint x: 131, startPoint y: 51, endPoint x: 99, endPoint y: 52, distance: 32.3
click at [99, 52] on div "sil" at bounding box center [137, 51] width 114 height 18
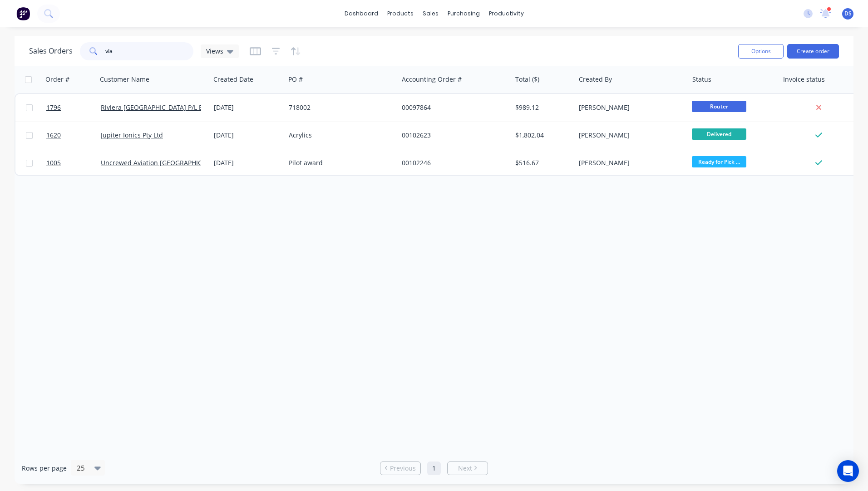
drag, startPoint x: 137, startPoint y: 57, endPoint x: 42, endPoint y: 54, distance: 94.9
click at [42, 54] on div "Sales Orders via Views" at bounding box center [134, 51] width 210 height 18
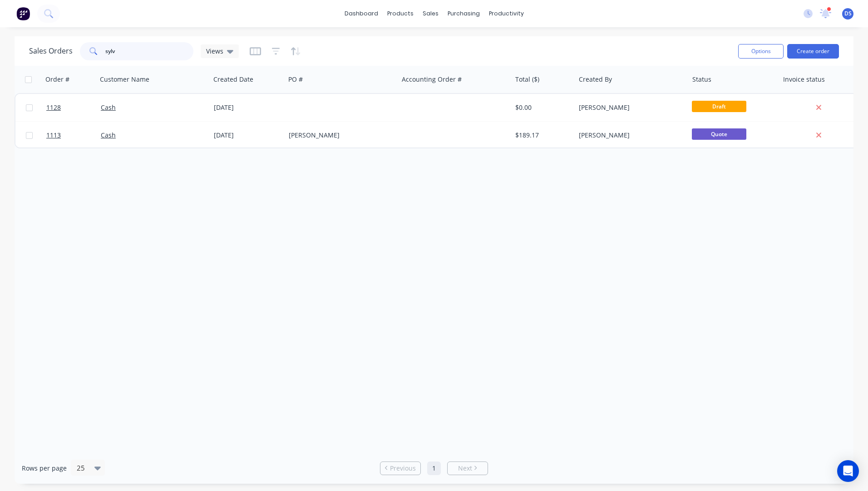
click at [120, 52] on input "sylv" at bounding box center [149, 51] width 89 height 18
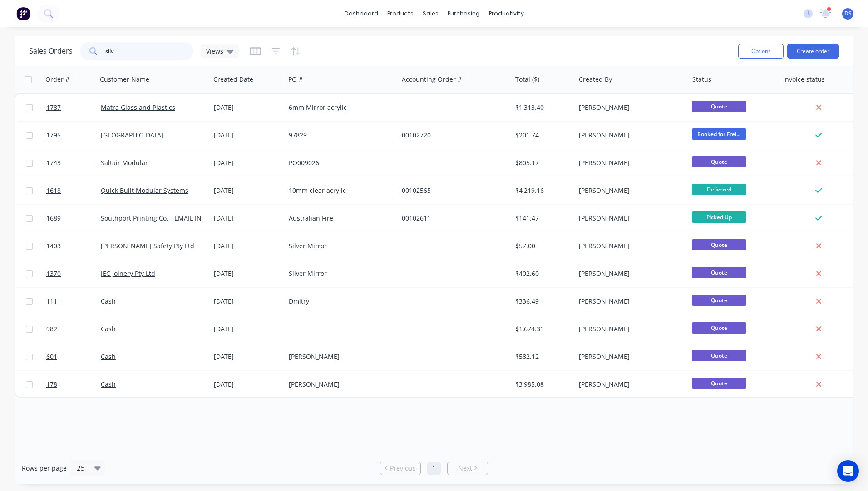
type input "silv"
drag, startPoint x: 119, startPoint y: 49, endPoint x: 37, endPoint y: 48, distance: 82.2
click at [37, 48] on div "Sales Orders silv Views" at bounding box center [134, 51] width 210 height 18
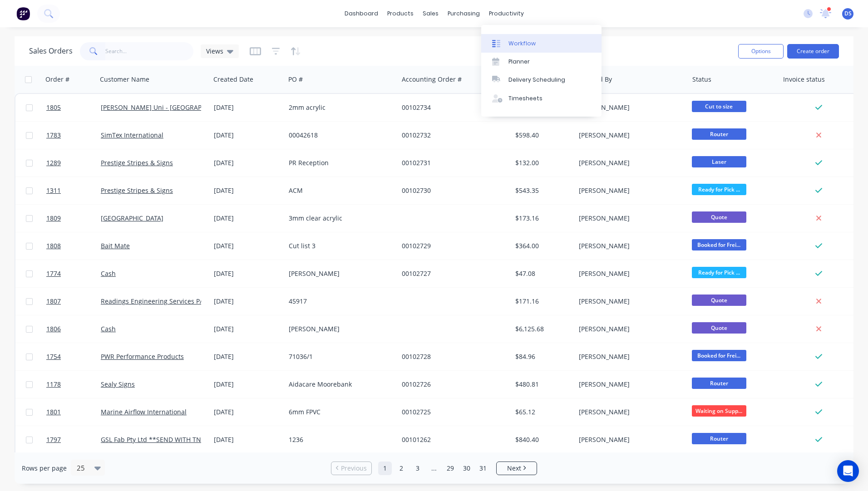
click at [513, 43] on div "Workflow" at bounding box center [522, 44] width 27 height 8
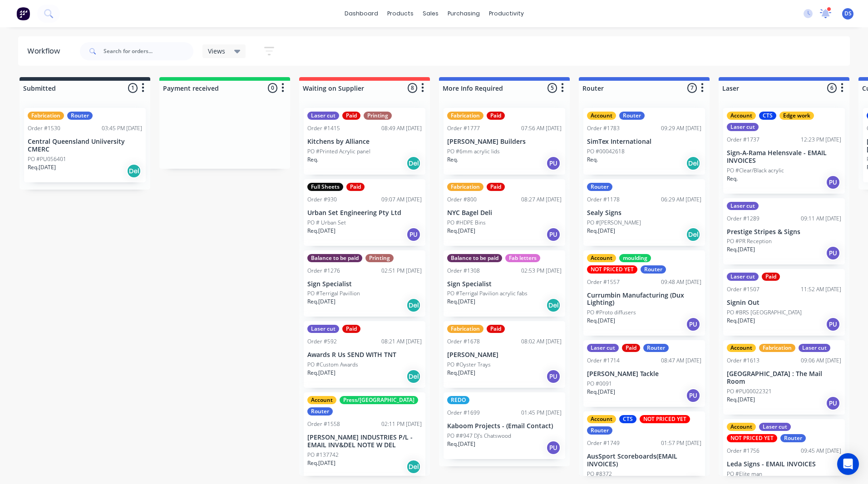
click at [825, 11] on icon at bounding box center [825, 12] width 9 height 8
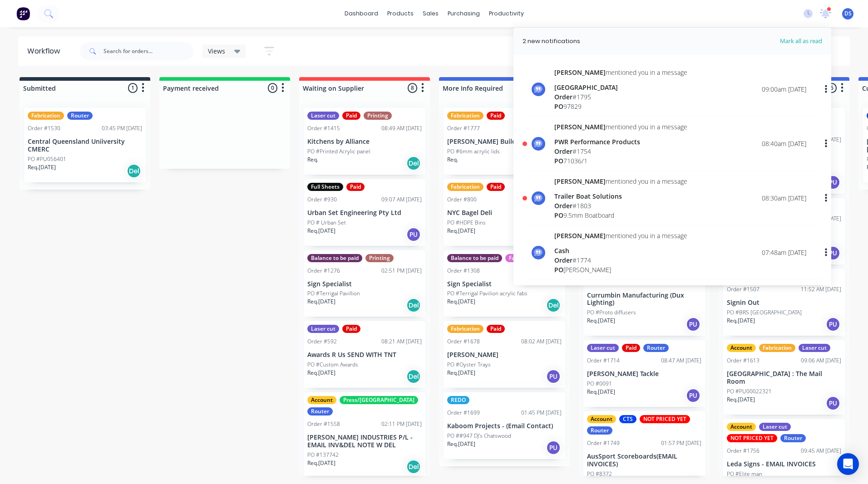
click at [589, 95] on div "Order # 1795" at bounding box center [620, 97] width 133 height 10
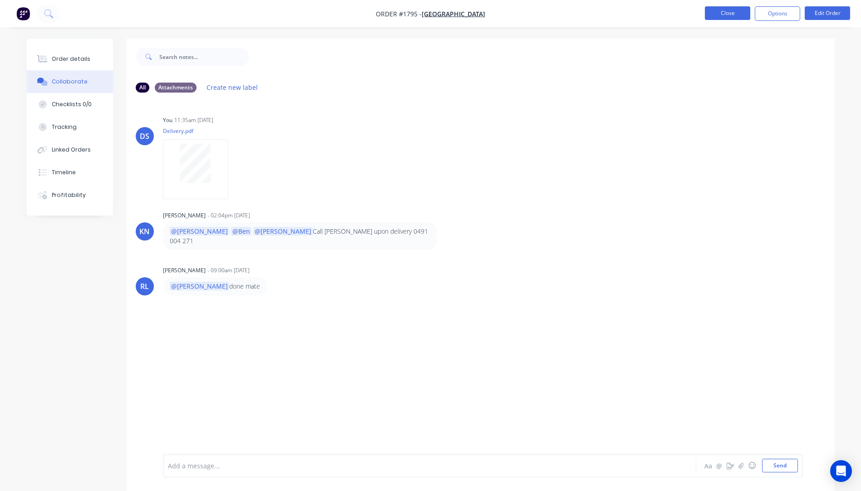
click at [717, 11] on button "Close" at bounding box center [727, 13] width 45 height 14
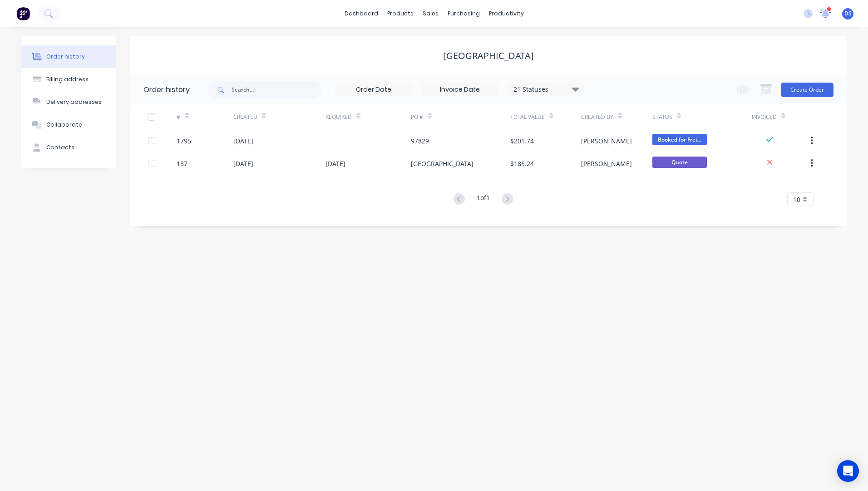
click at [824, 12] on icon at bounding box center [825, 13] width 9 height 8
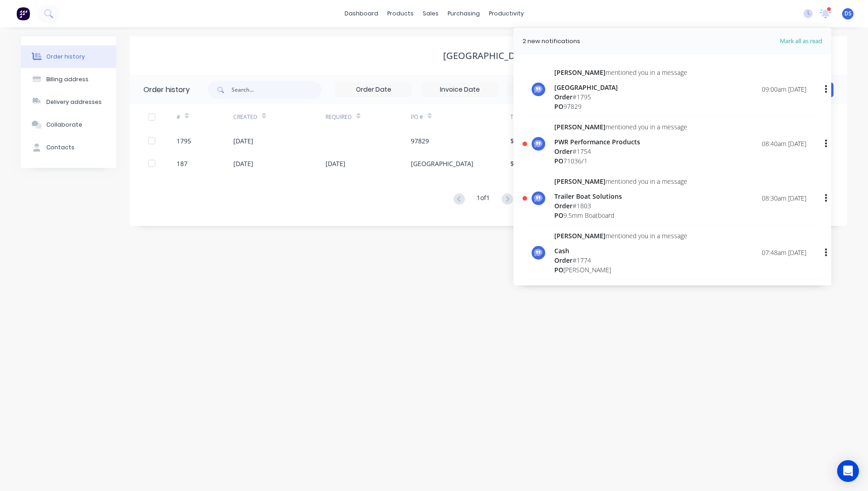
click at [597, 148] on div "Order # 1754" at bounding box center [620, 152] width 133 height 10
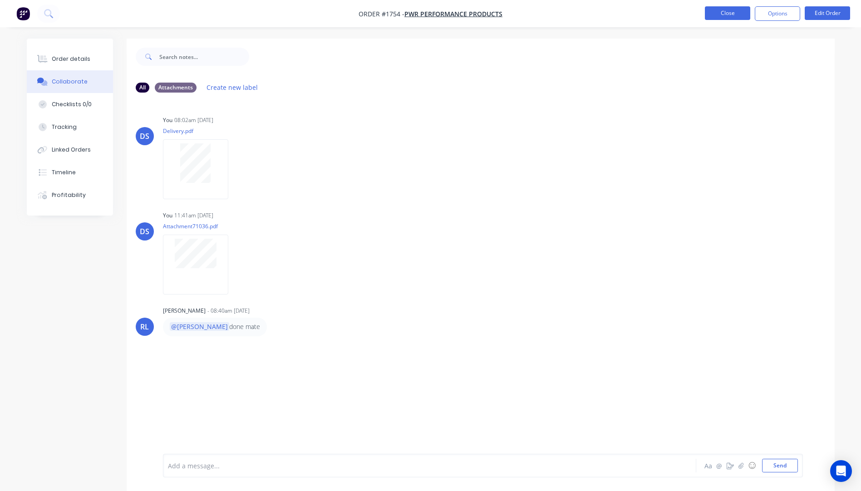
click at [738, 18] on button "Close" at bounding box center [727, 13] width 45 height 14
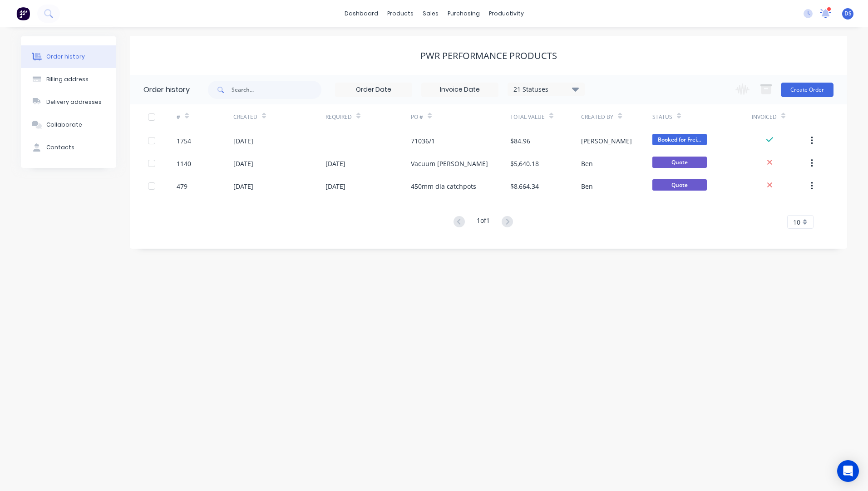
click at [824, 10] on icon at bounding box center [826, 13] width 12 height 10
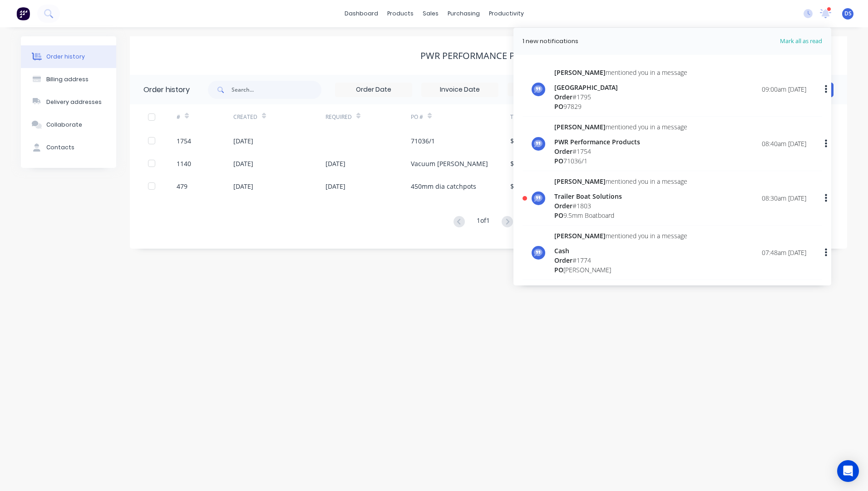
click at [593, 198] on div "Trailer Boat Solutions" at bounding box center [620, 197] width 133 height 10
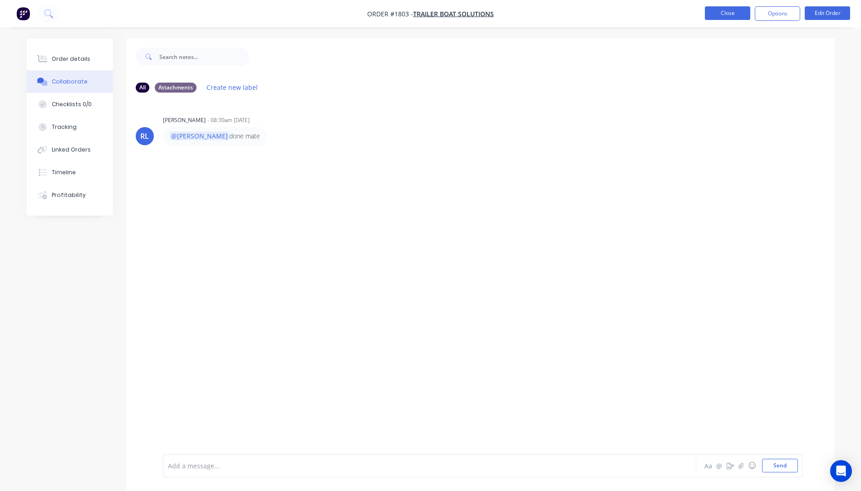
click at [736, 14] on button "Close" at bounding box center [727, 13] width 45 height 14
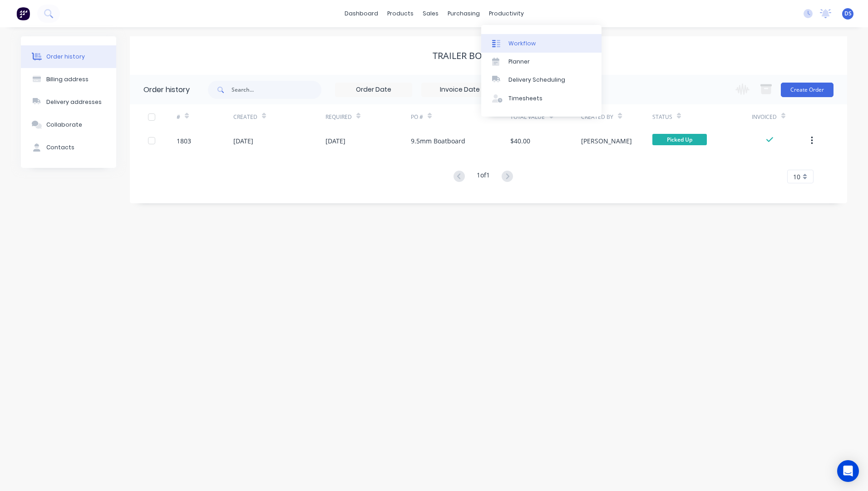
click at [520, 44] on div "Workflow" at bounding box center [522, 44] width 27 height 8
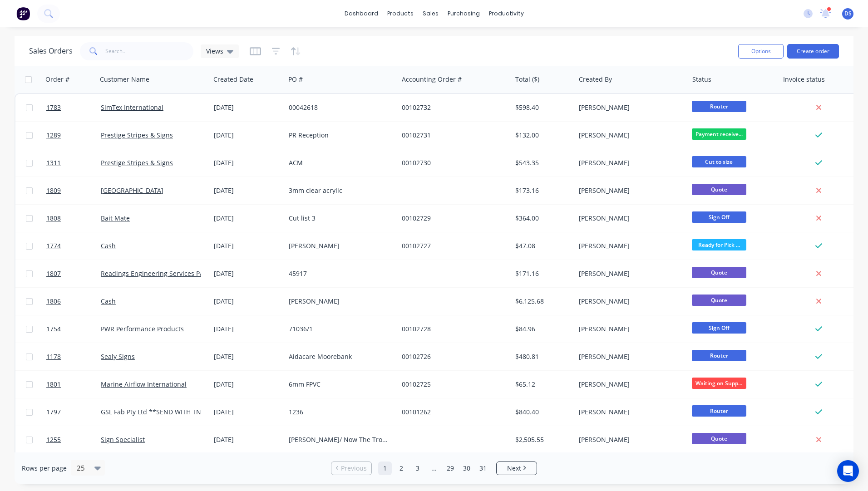
click at [612, 18] on div "dashboard products sales purchasing productivity dashboard products Product Cat…" at bounding box center [434, 13] width 868 height 27
click at [830, 15] on icon at bounding box center [826, 13] width 13 height 10
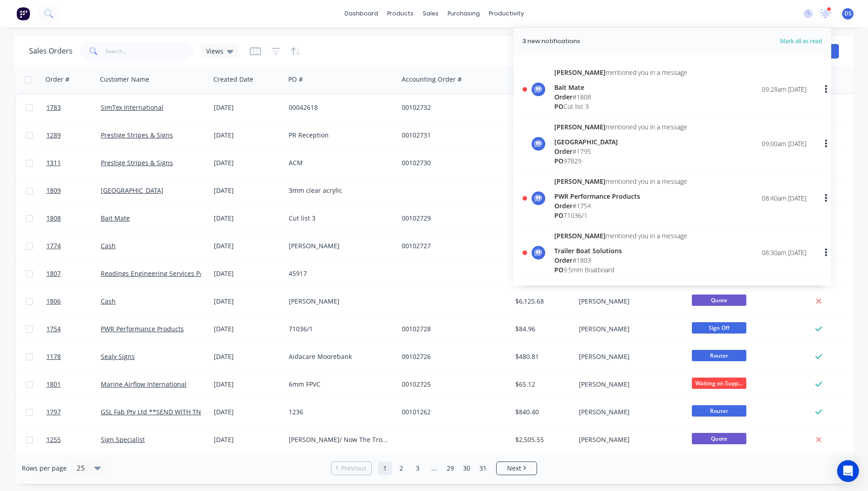
click at [577, 204] on div "Order # 1754" at bounding box center [620, 206] width 133 height 10
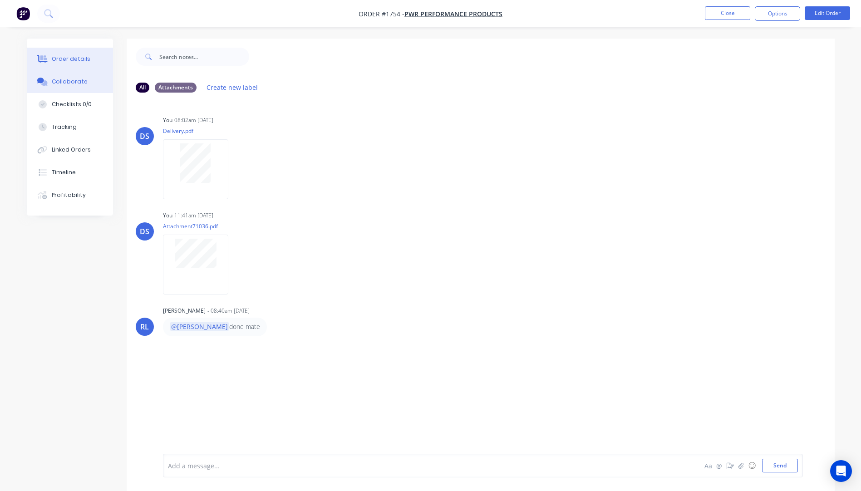
click at [75, 63] on div "Order details" at bounding box center [71, 59] width 39 height 8
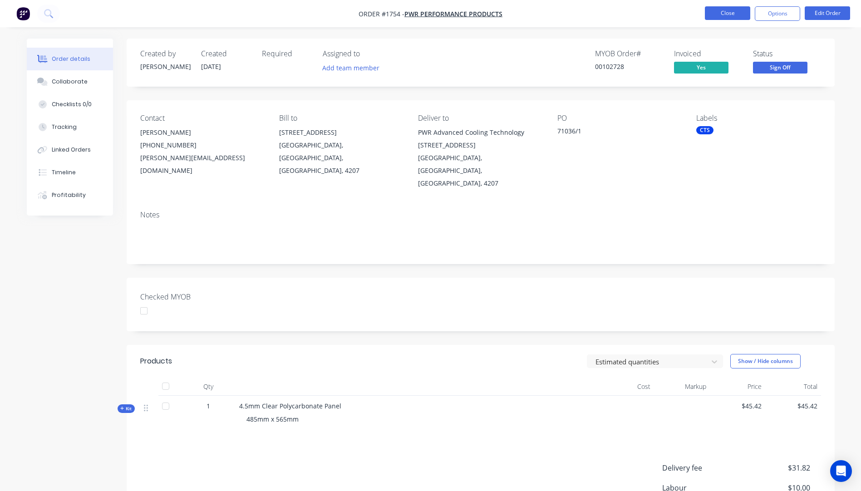
click at [731, 16] on button "Close" at bounding box center [727, 13] width 45 height 14
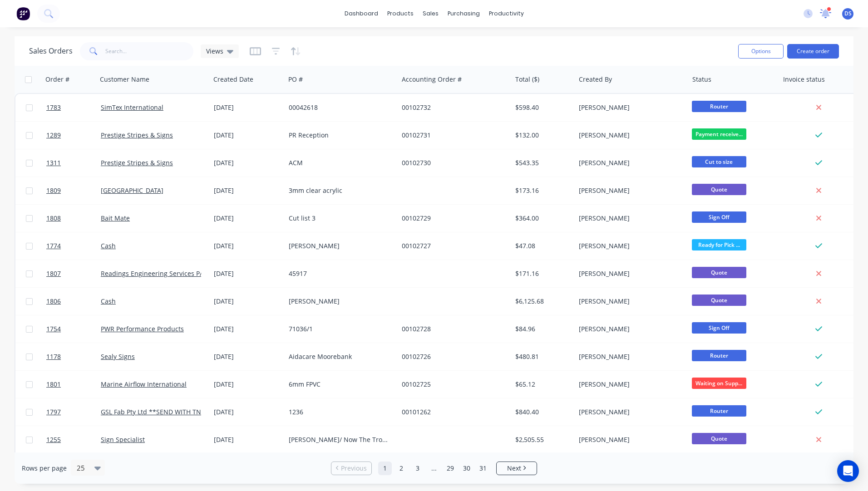
click at [826, 16] on icon at bounding box center [826, 12] width 8 height 7
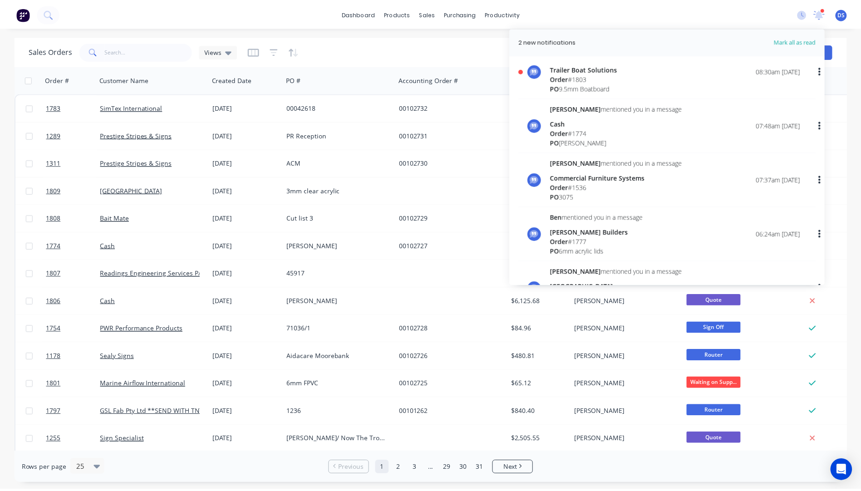
scroll to position [182, 0]
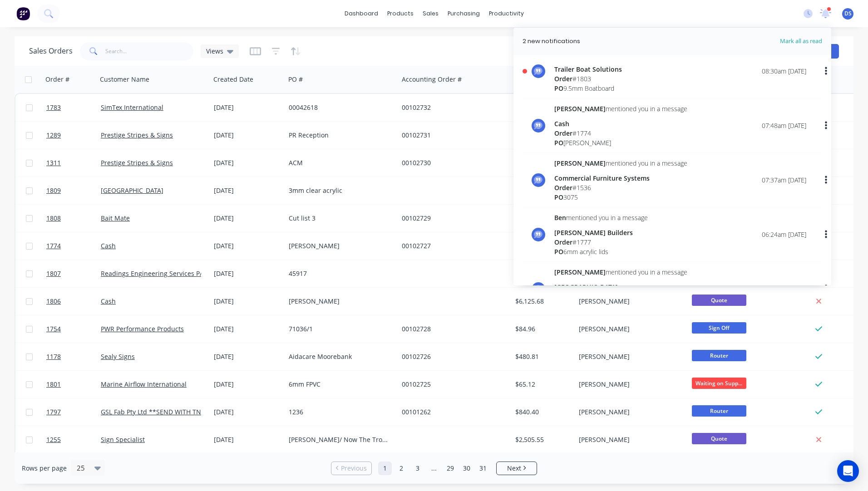
click at [580, 193] on div "PO 3075" at bounding box center [620, 198] width 133 height 10
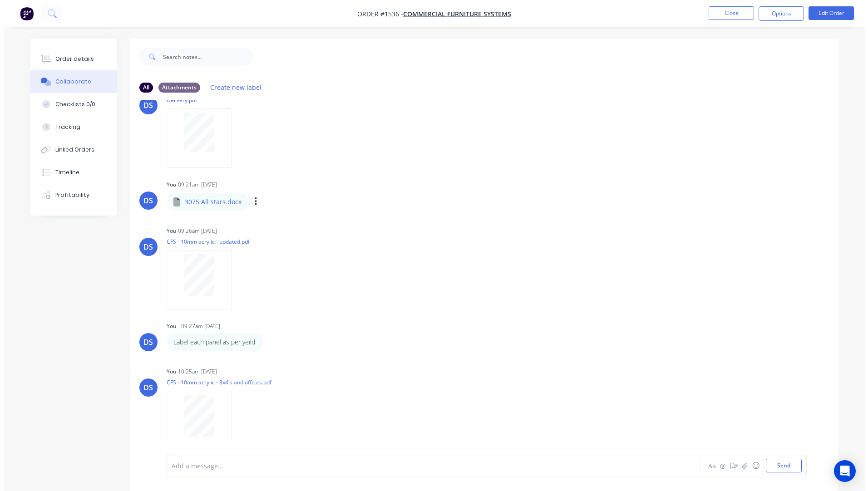
scroll to position [160, 0]
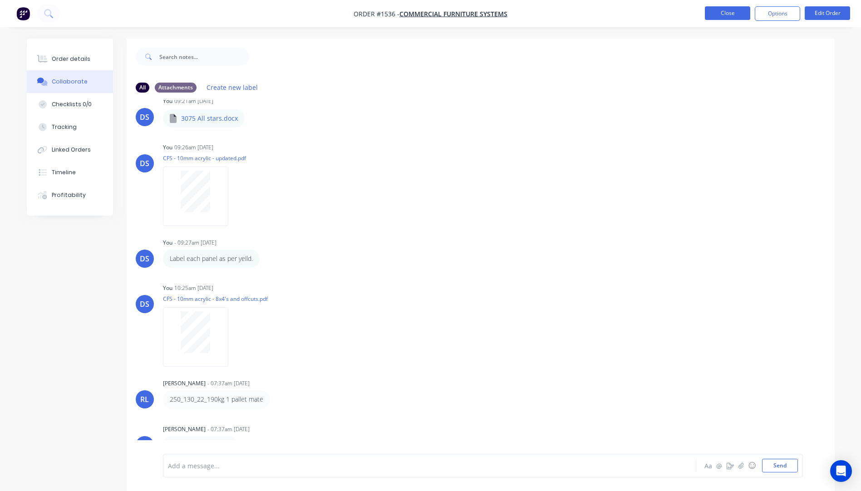
click at [729, 20] on button "Close" at bounding box center [727, 13] width 45 height 14
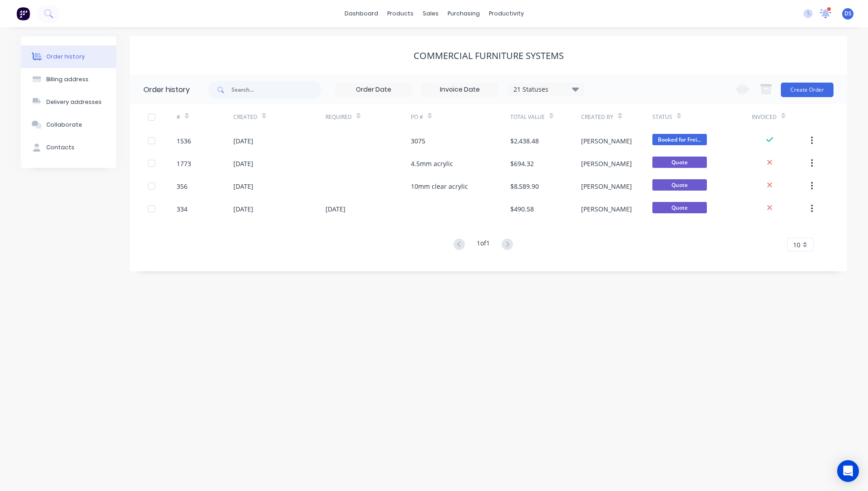
click at [826, 9] on div at bounding box center [825, 14] width 11 height 14
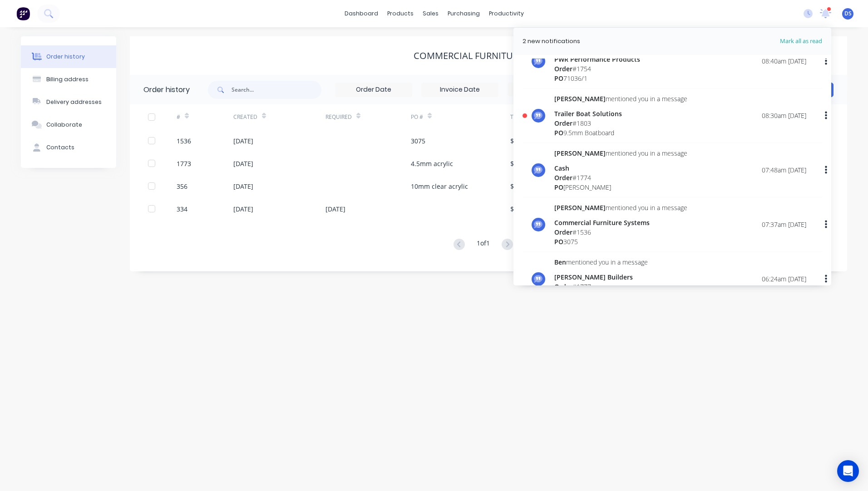
scroll to position [182, 0]
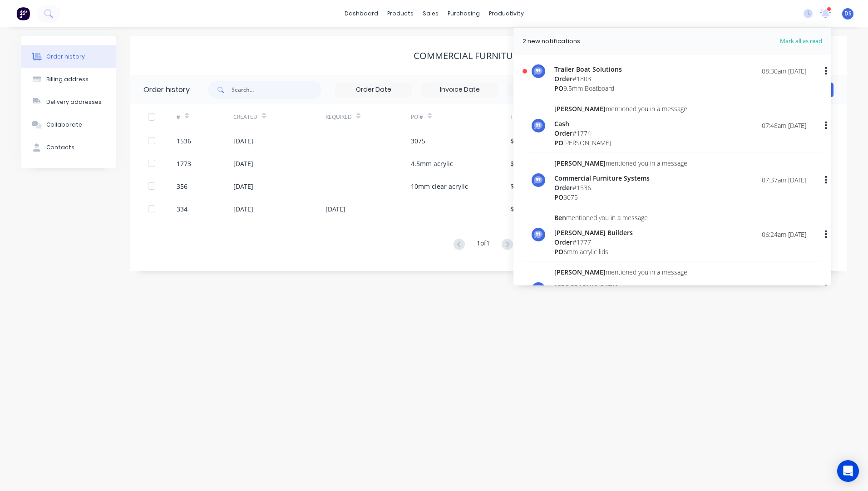
click at [576, 138] on div "PO Mark Anderson" at bounding box center [620, 143] width 133 height 10
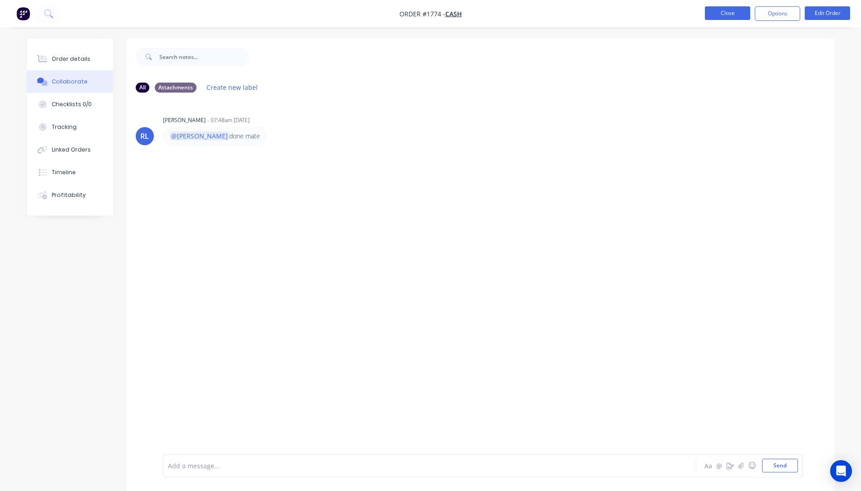
click at [732, 19] on button "Close" at bounding box center [727, 13] width 45 height 14
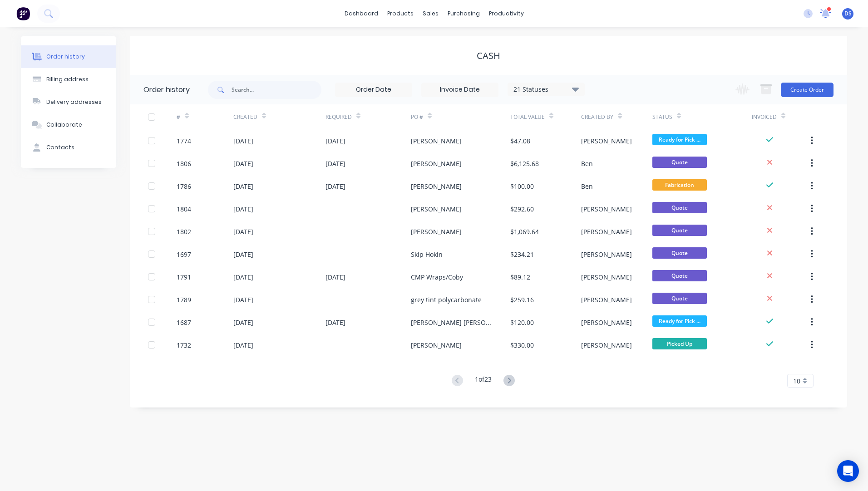
click at [826, 13] on icon at bounding box center [826, 12] width 8 height 7
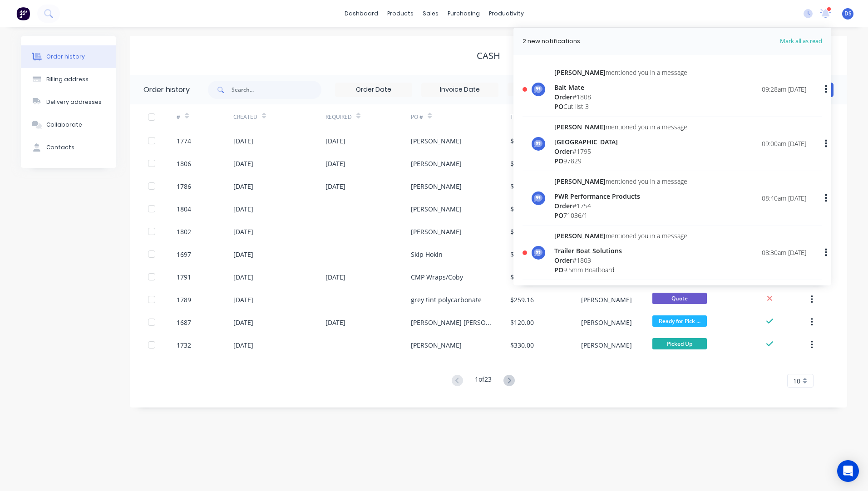
click at [573, 99] on span "Order" at bounding box center [563, 97] width 18 height 9
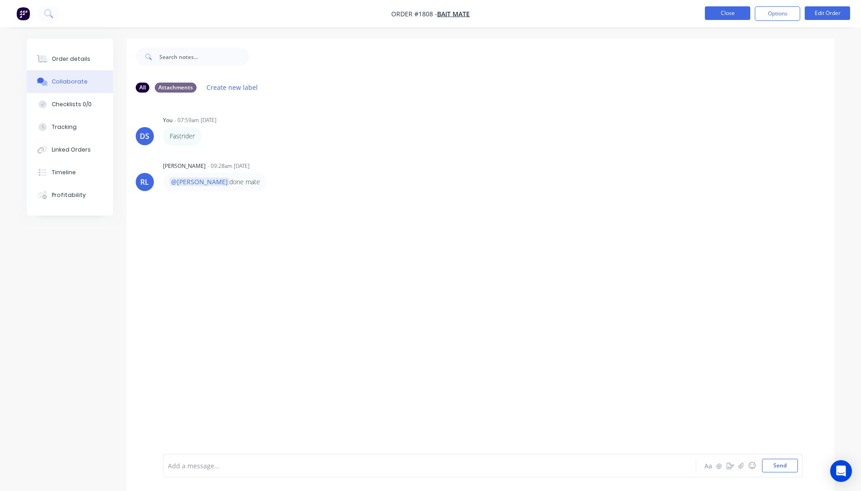
click at [735, 16] on button "Close" at bounding box center [727, 13] width 45 height 14
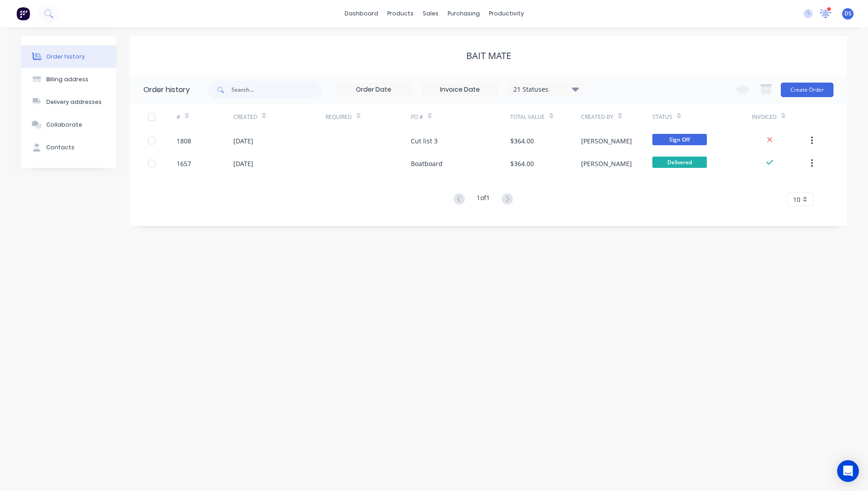
click at [825, 11] on icon at bounding box center [825, 13] width 9 height 8
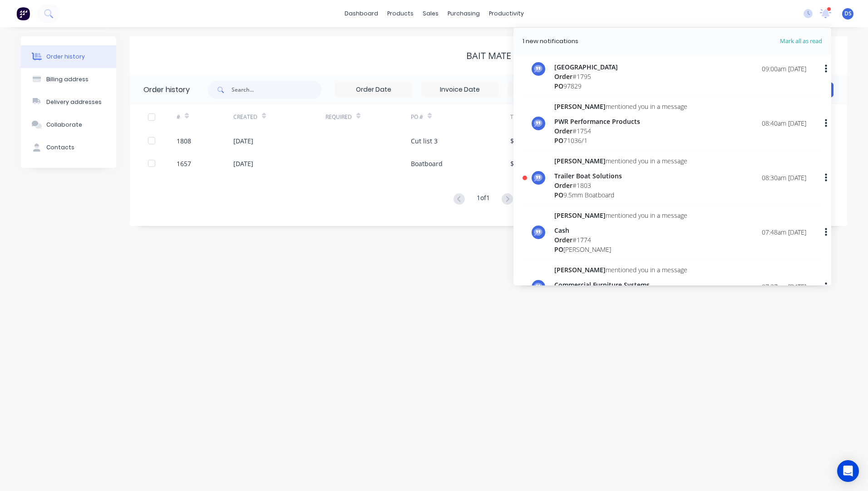
scroll to position [91, 0]
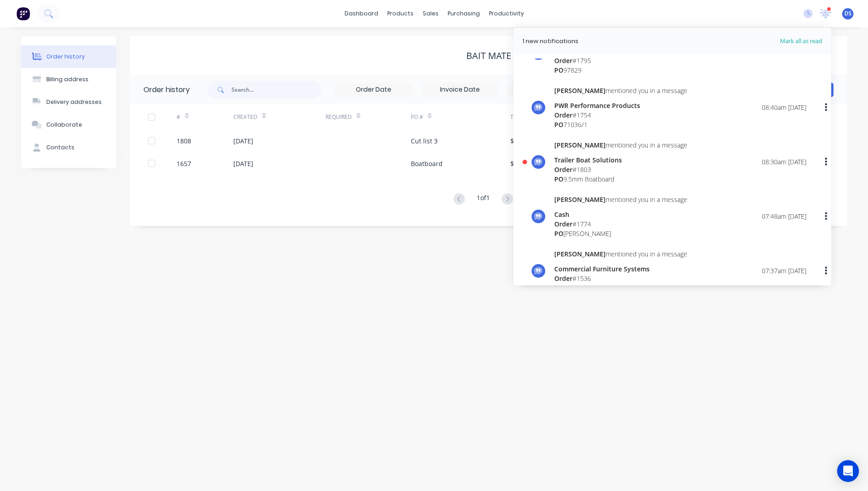
click at [563, 180] on span "PO" at bounding box center [558, 179] width 9 height 9
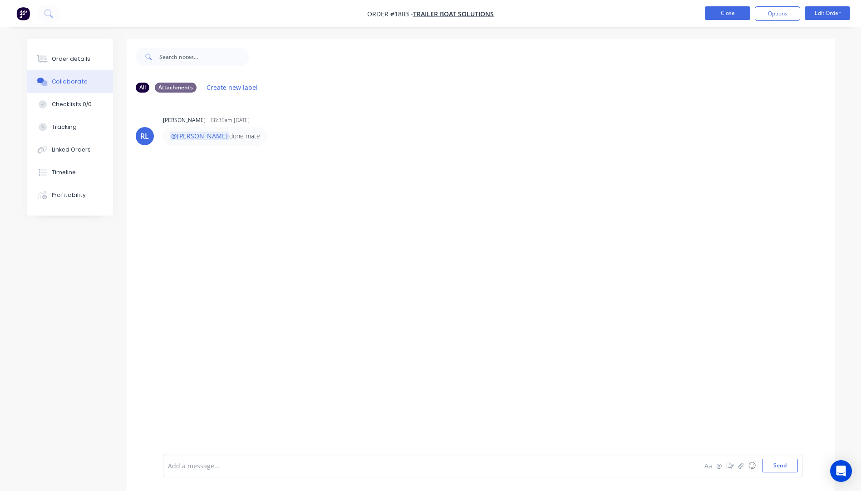
click at [725, 17] on button "Close" at bounding box center [727, 13] width 45 height 14
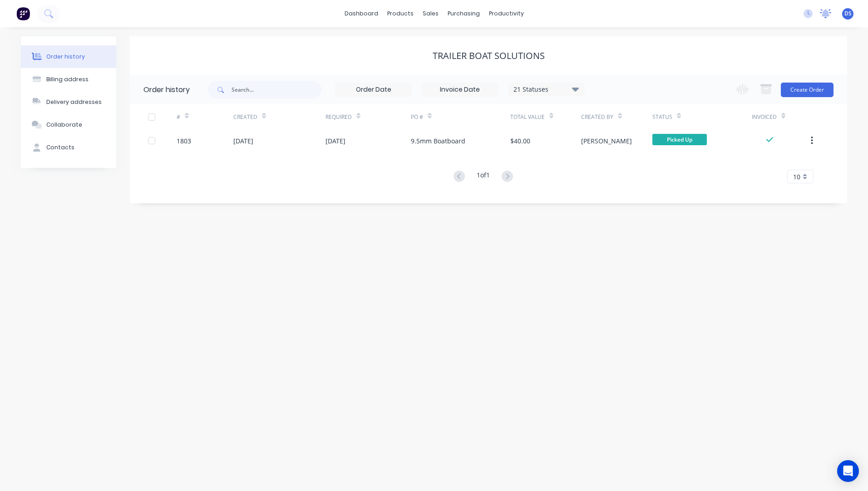
click at [825, 15] on icon at bounding box center [826, 12] width 8 height 7
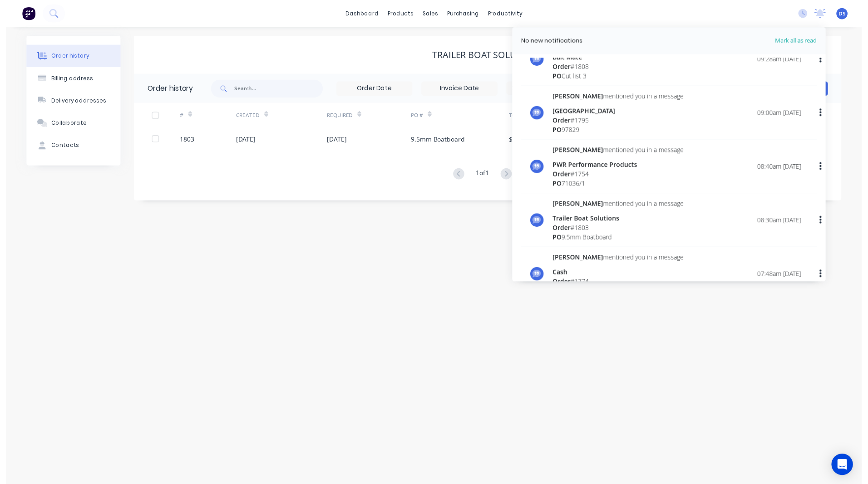
scroll to position [45, 0]
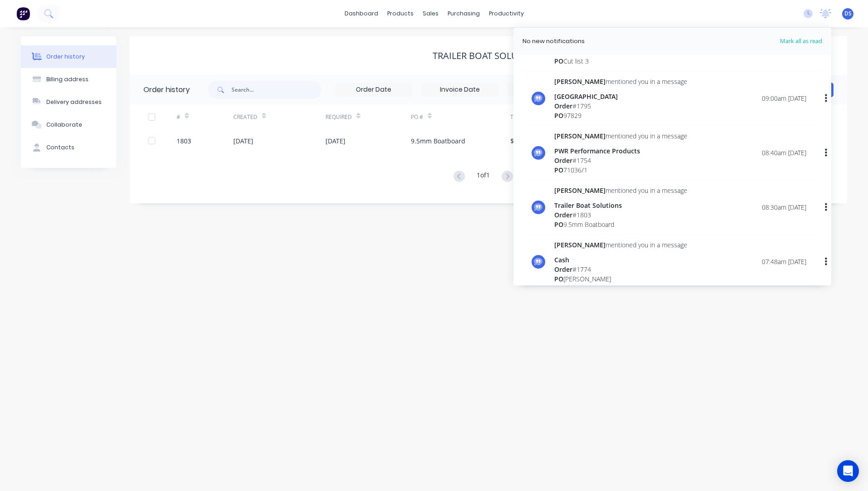
click at [598, 224] on div "PO 9.5mm Boatboard" at bounding box center [620, 225] width 133 height 10
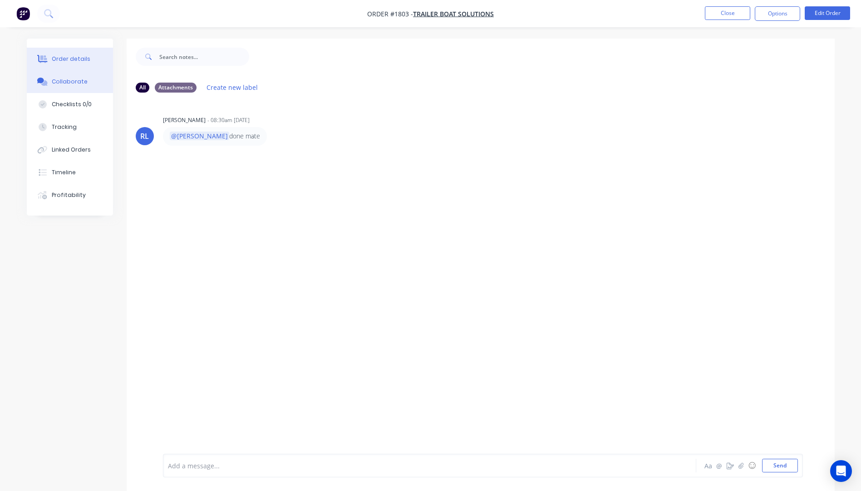
click at [71, 61] on div "Order details" at bounding box center [71, 59] width 39 height 8
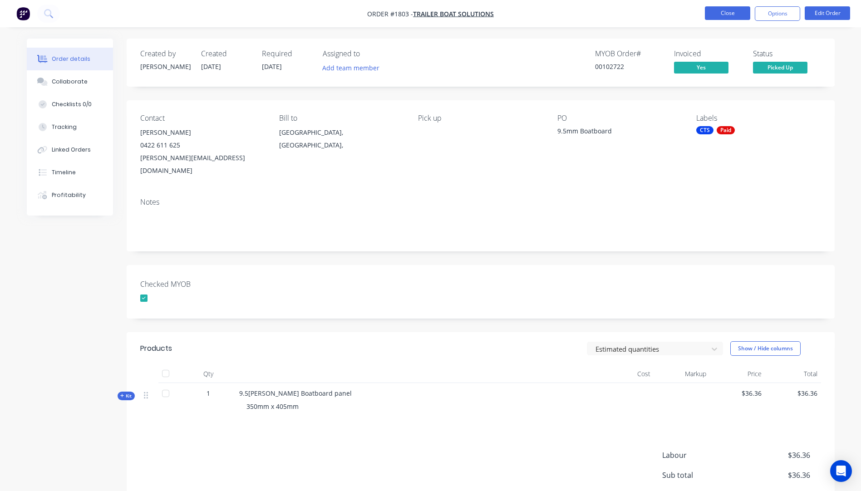
click at [731, 14] on button "Close" at bounding box center [727, 13] width 45 height 14
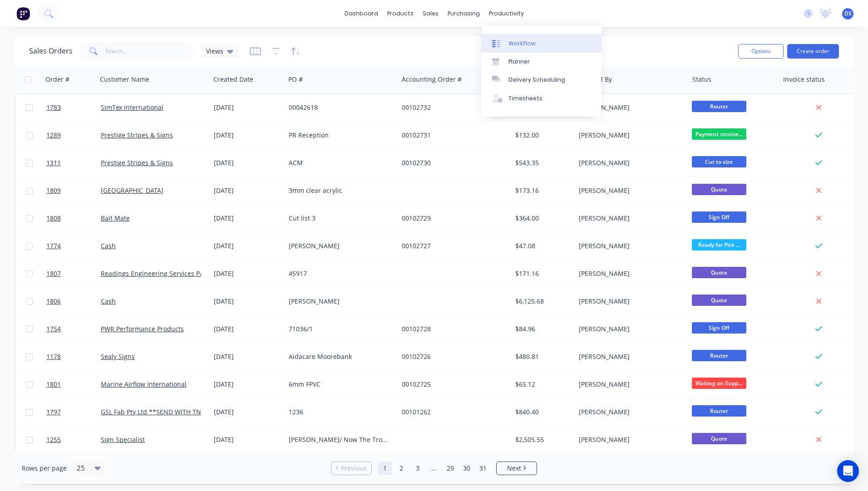
click at [520, 44] on div "Workflow" at bounding box center [522, 44] width 27 height 8
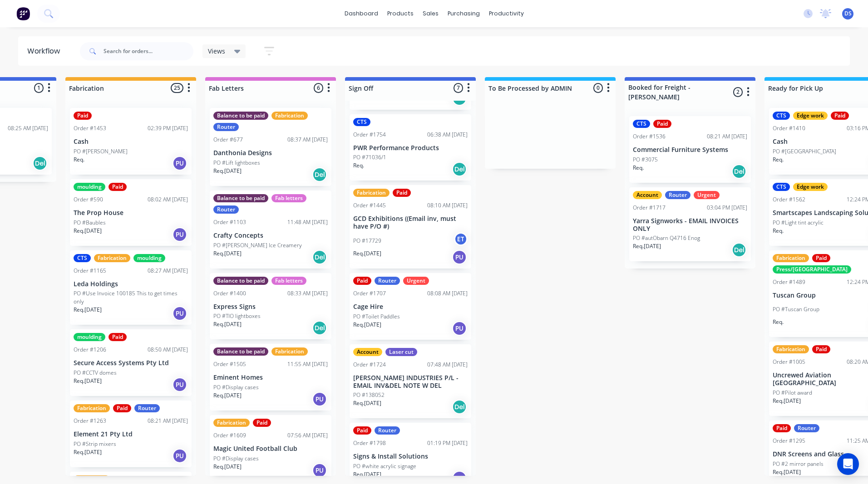
scroll to position [150, 0]
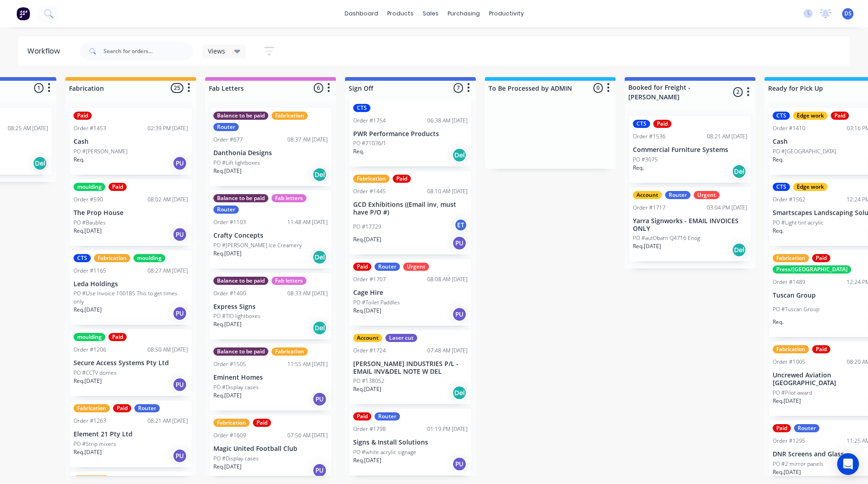
click at [393, 448] on div "Paid Router Order #1798 01:19 PM 07/10/25 Signs & Install Solutions PO #white a…" at bounding box center [411, 442] width 122 height 67
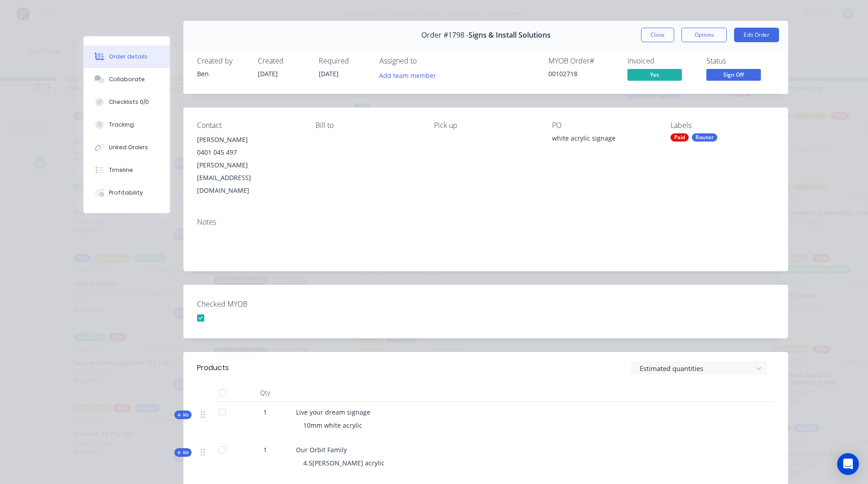
scroll to position [0, 0]
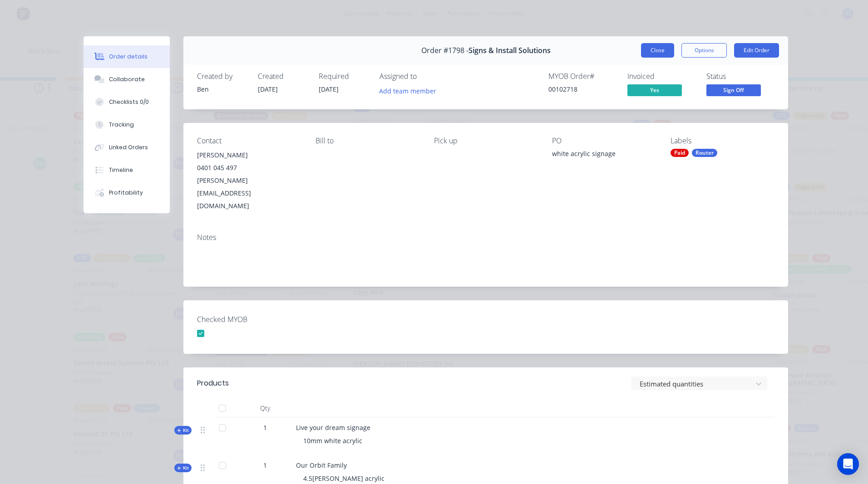
click at [656, 49] on button "Close" at bounding box center [657, 50] width 33 height 15
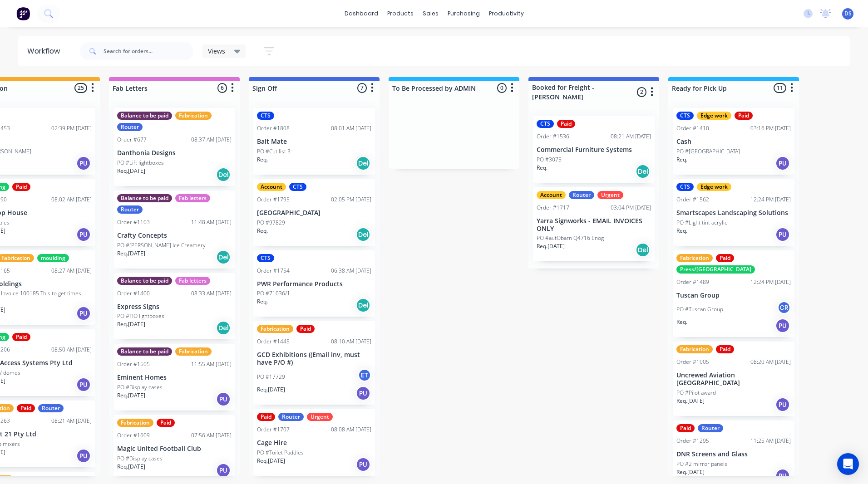
click at [314, 294] on div "PO #71036/1" at bounding box center [314, 294] width 114 height 8
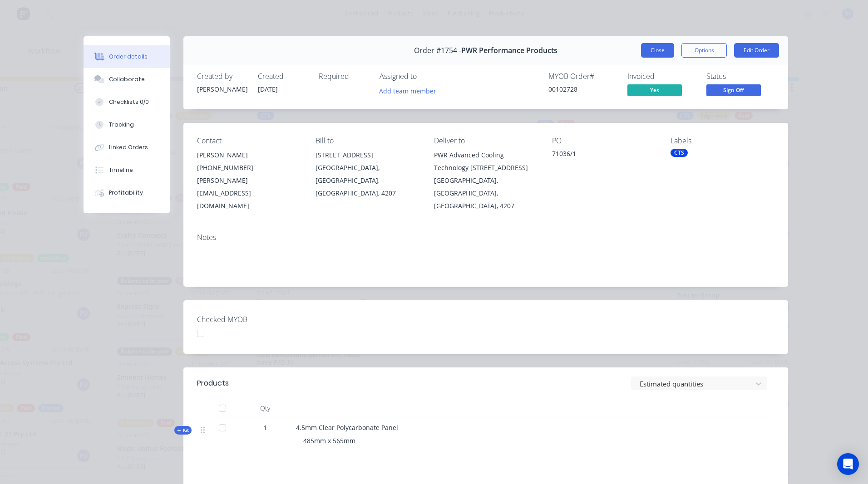
click at [660, 54] on button "Close" at bounding box center [657, 50] width 33 height 15
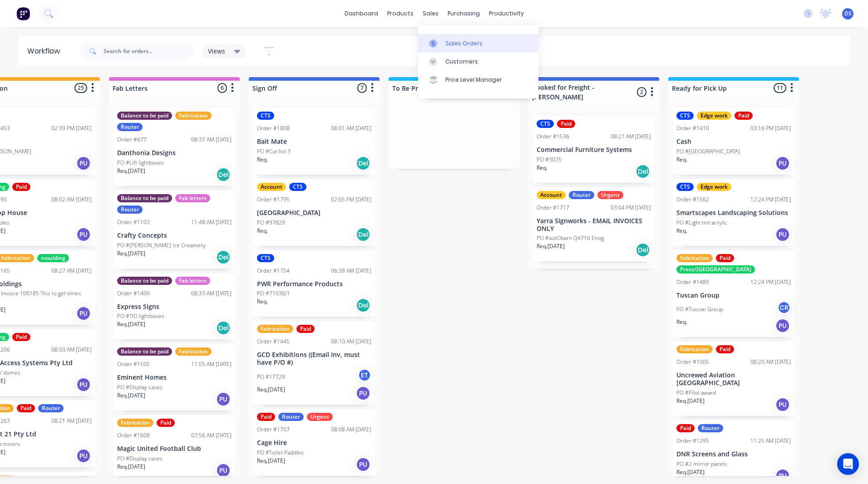
click at [453, 48] on link "Sales Orders" at bounding box center [478, 43] width 120 height 18
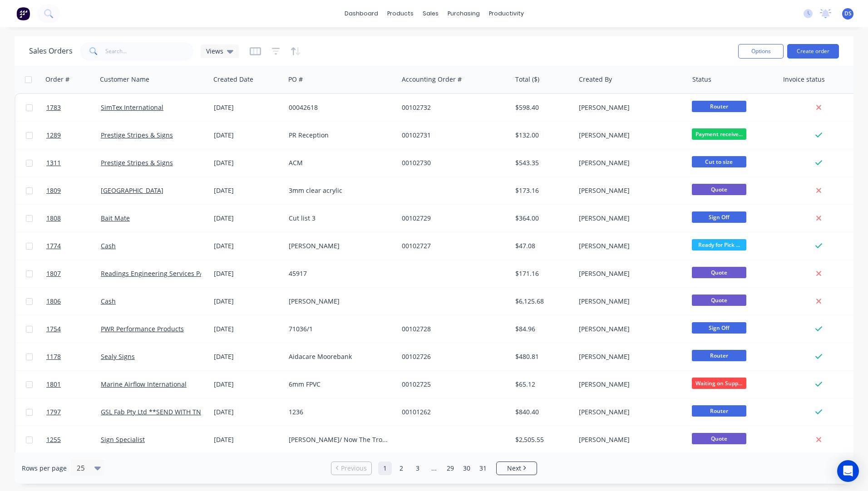
click at [140, 61] on div "Sales Orders Views" at bounding box center [380, 51] width 702 height 22
click at [140, 56] on input "text" at bounding box center [149, 51] width 89 height 18
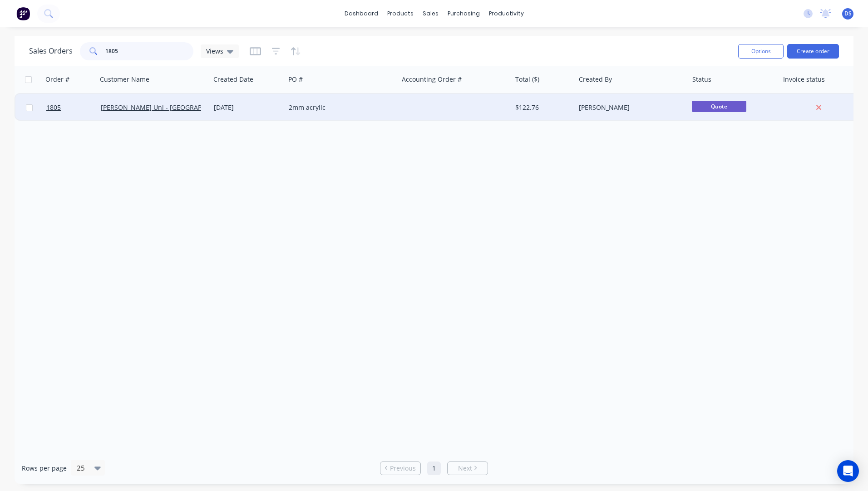
type input "1805"
click at [309, 109] on div "2mm acrylic" at bounding box center [339, 107] width 101 height 9
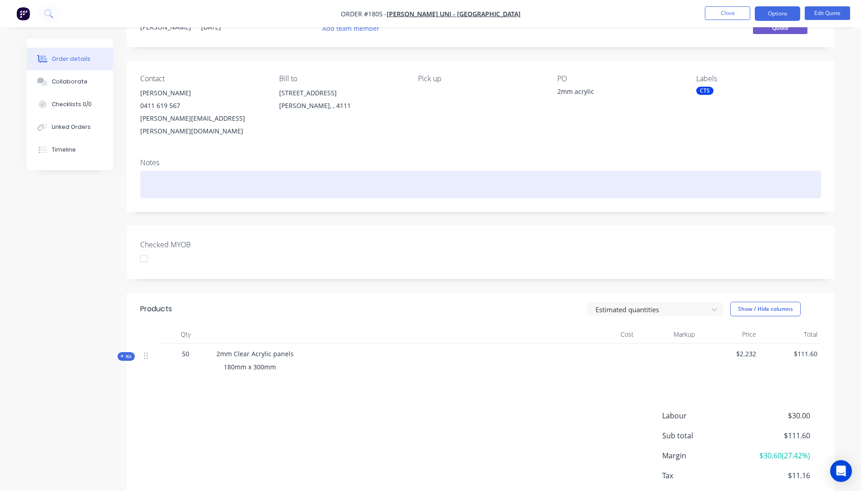
scroll to position [79, 0]
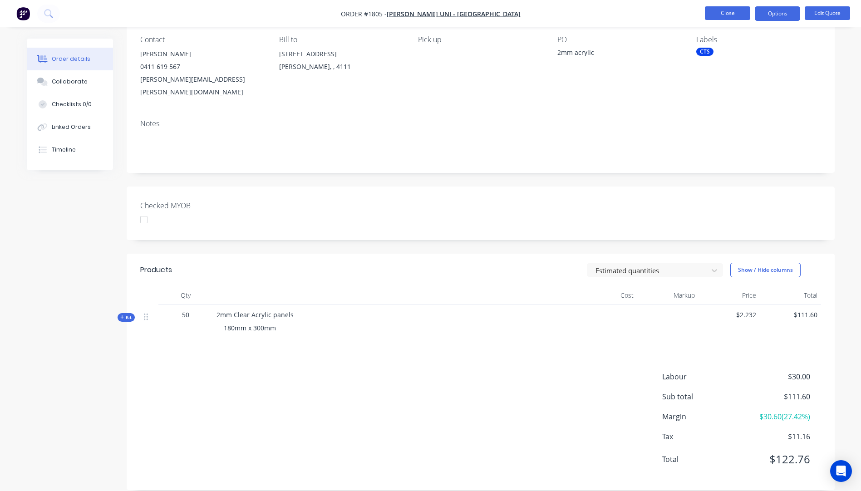
click at [738, 16] on button "Close" at bounding box center [727, 13] width 45 height 14
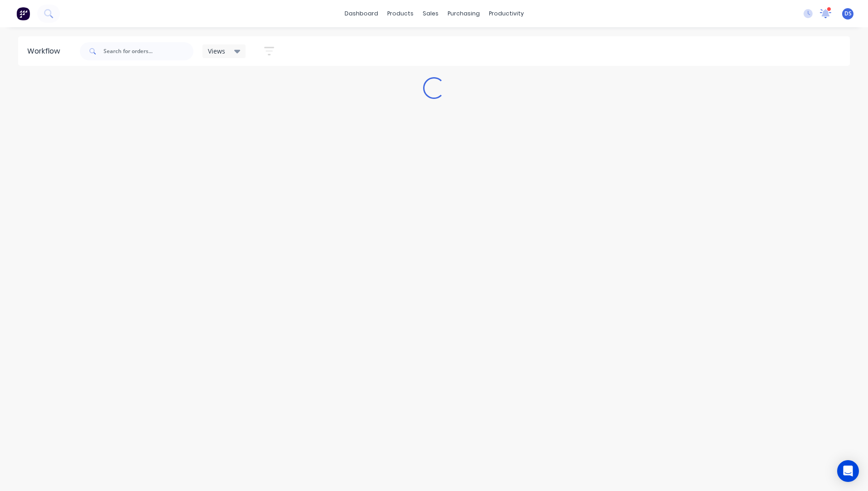
click at [828, 15] on icon at bounding box center [825, 12] width 9 height 8
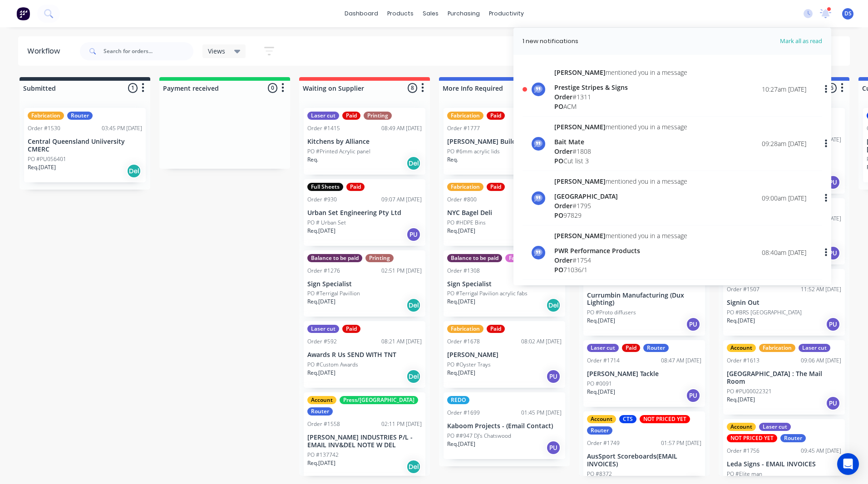
click at [593, 87] on div "Prestige Stripes & Signs" at bounding box center [620, 88] width 133 height 10
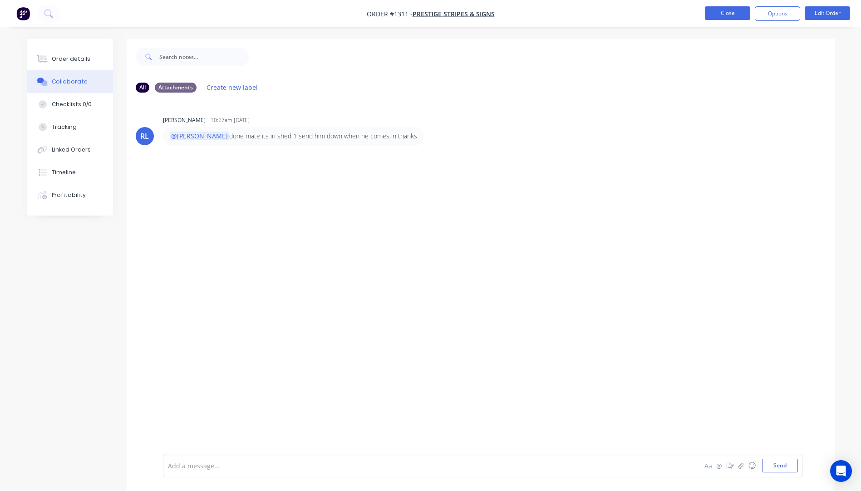
click at [723, 17] on button "Close" at bounding box center [727, 13] width 45 height 14
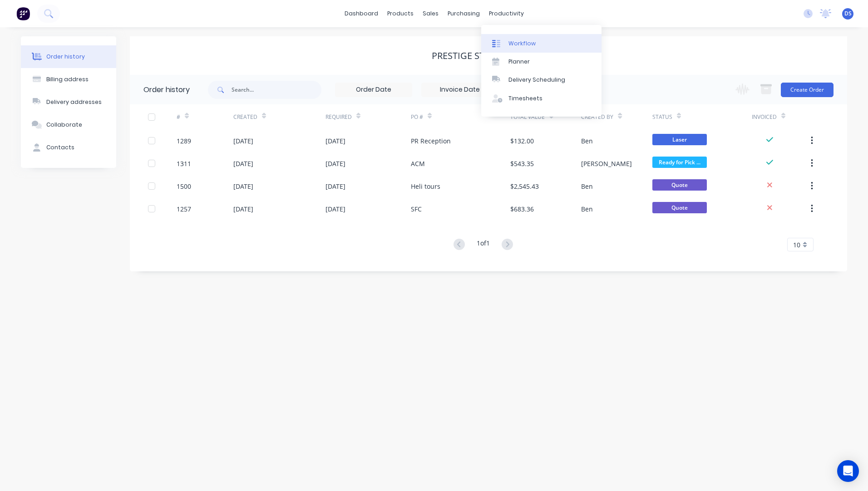
click at [522, 45] on div "Workflow" at bounding box center [522, 44] width 27 height 8
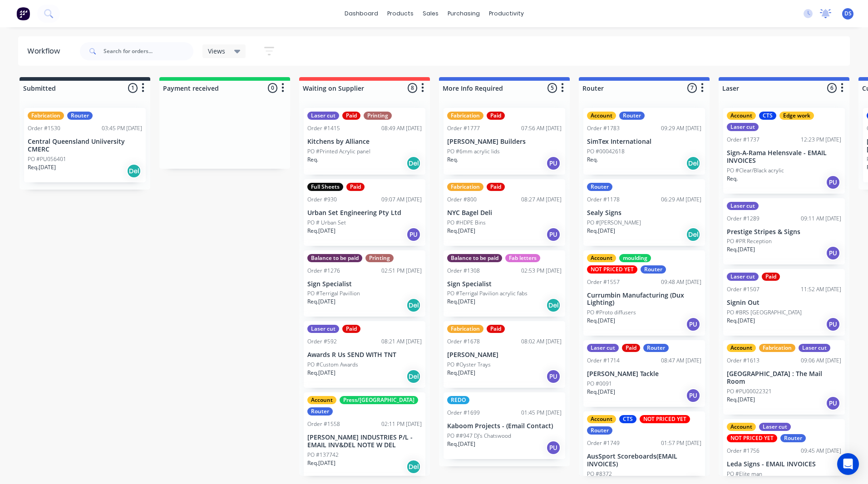
click at [822, 11] on icon at bounding box center [825, 13] width 11 height 9
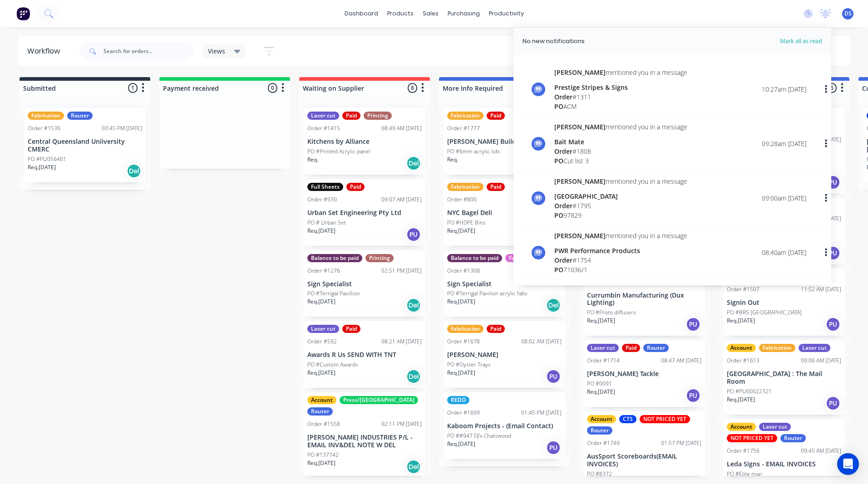
click at [421, 44] on div "Views Save new view None (Default) edit Ready for Pick Up edit Show/Hide status…" at bounding box center [464, 51] width 772 height 27
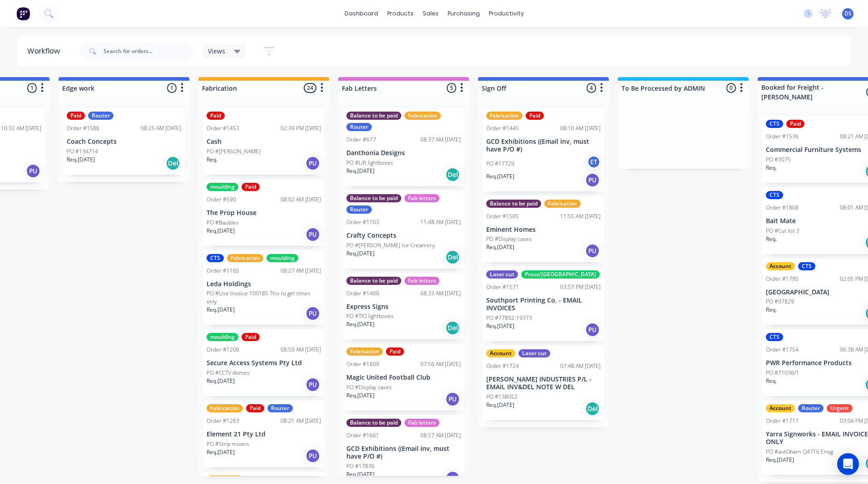
scroll to position [0, 941]
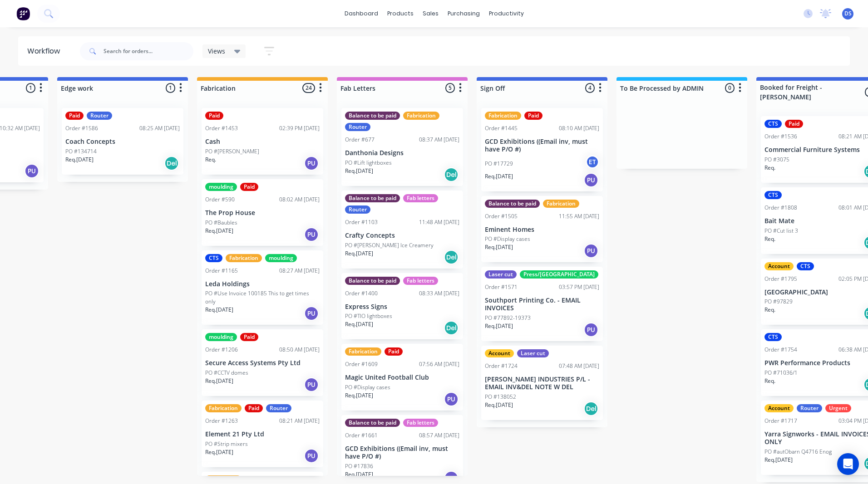
click at [555, 173] on div "Req. [DATE] PU" at bounding box center [542, 180] width 114 height 15
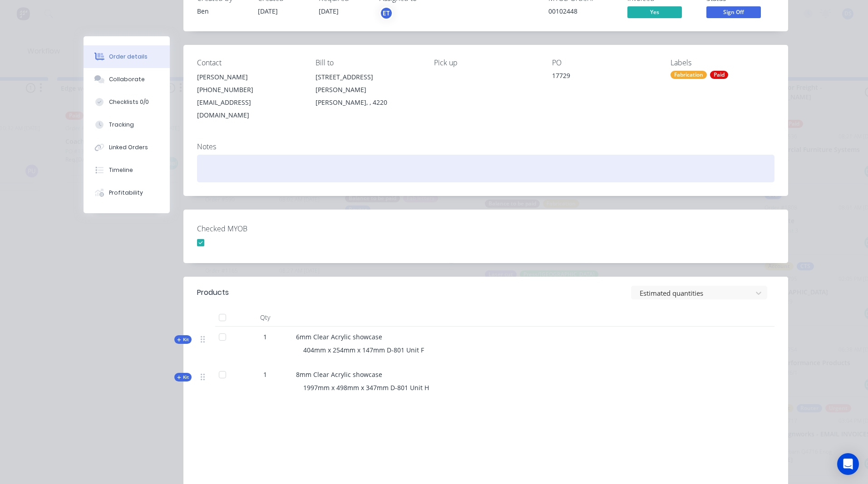
scroll to position [91, 0]
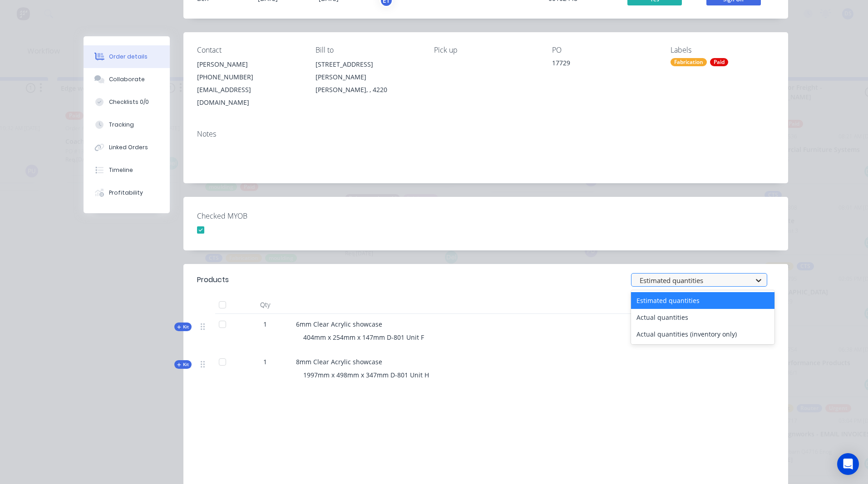
click at [754, 276] on icon at bounding box center [758, 280] width 9 height 9
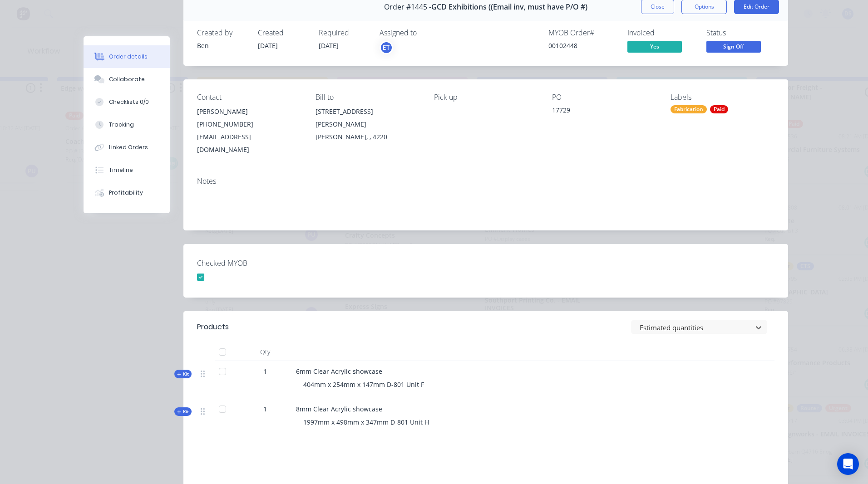
scroll to position [0, 0]
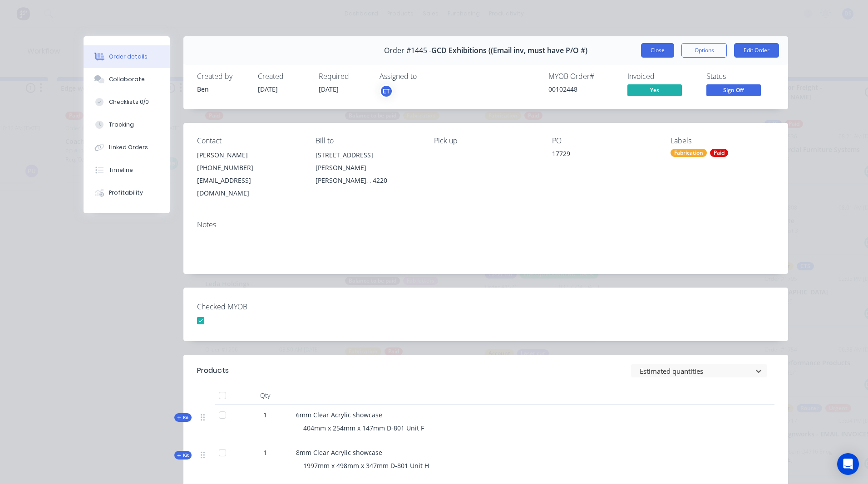
click at [653, 52] on button "Close" at bounding box center [657, 50] width 33 height 15
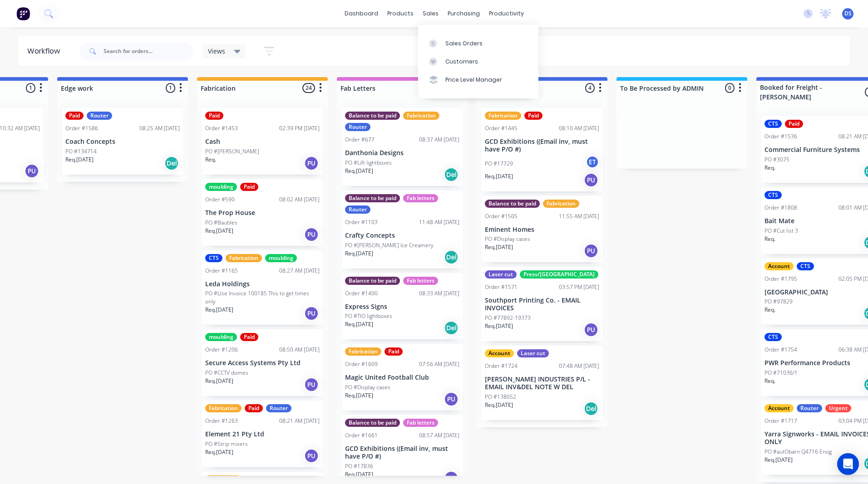
click at [463, 48] on link "Sales Orders" at bounding box center [478, 43] width 120 height 18
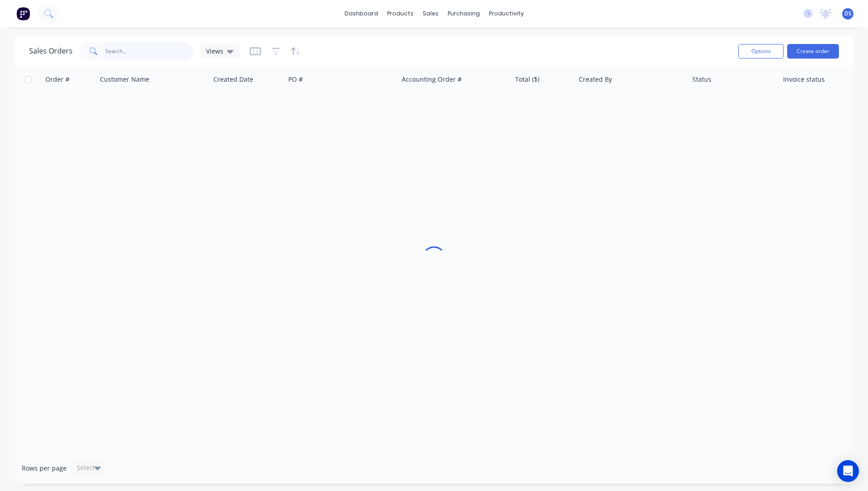
click at [132, 55] on input "text" at bounding box center [149, 51] width 89 height 18
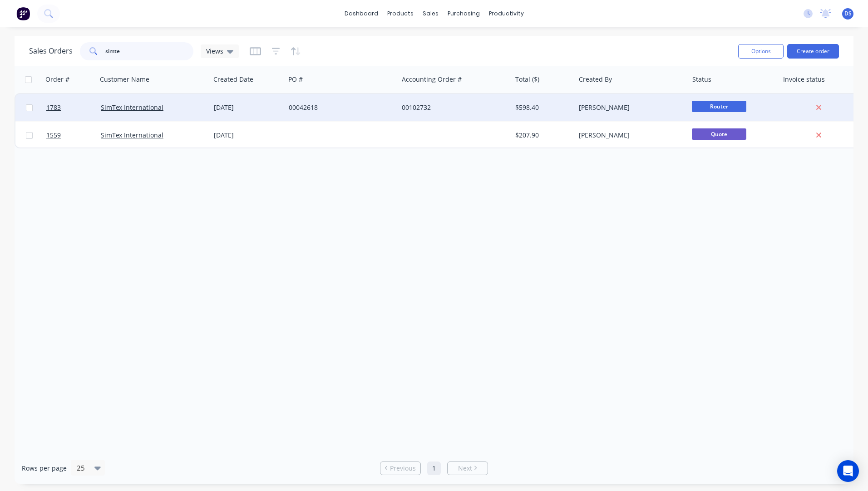
type input "simte"
click at [408, 110] on div "00102732" at bounding box center [452, 107] width 101 height 9
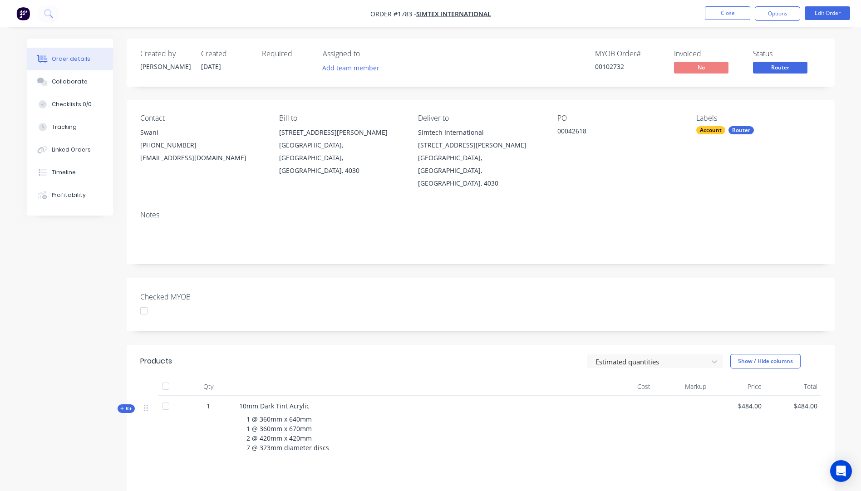
scroll to position [45, 0]
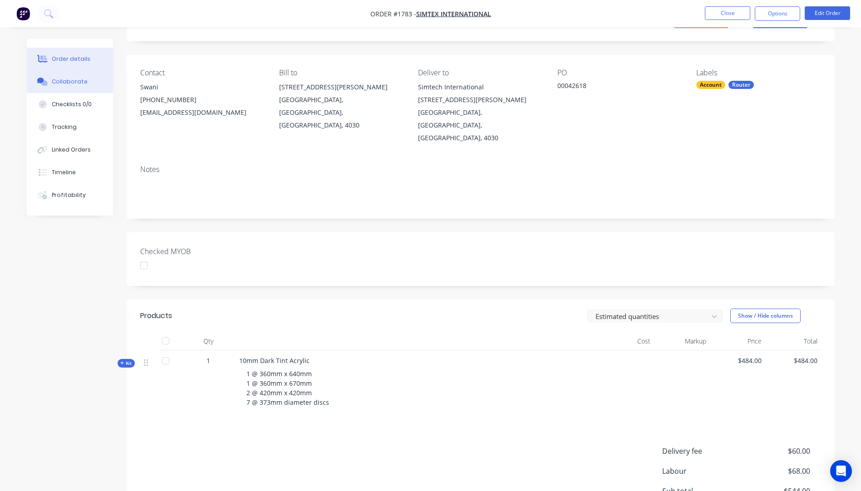
click at [66, 84] on div "Collaborate" at bounding box center [70, 82] width 36 height 8
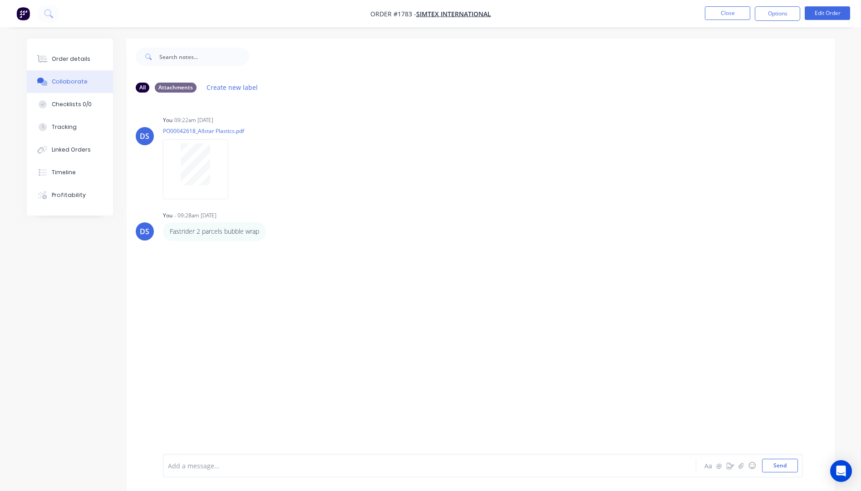
drag, startPoint x: 728, startPoint y: 10, endPoint x: 730, endPoint y: 1, distance: 9.7
click at [730, 1] on nav "Order #1783 - SimTex International Close Options Edit Order" at bounding box center [430, 13] width 861 height 27
click at [731, 11] on button "Close" at bounding box center [727, 13] width 45 height 14
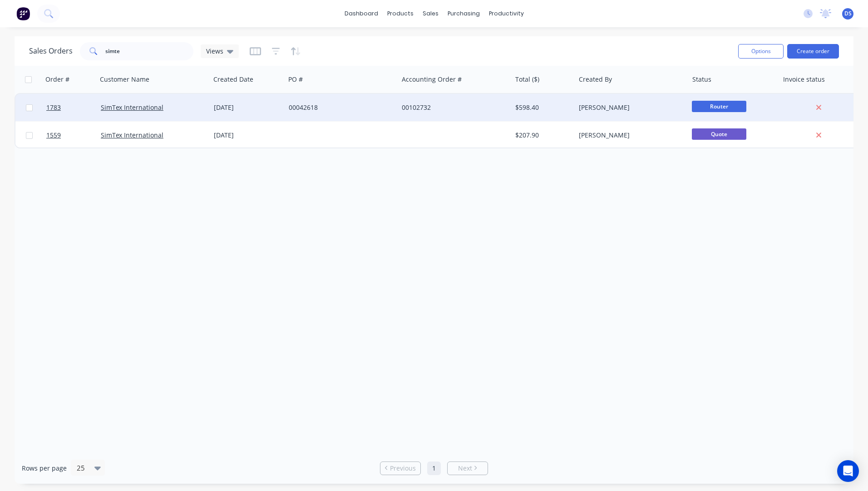
click at [708, 108] on span "Router" at bounding box center [719, 106] width 54 height 11
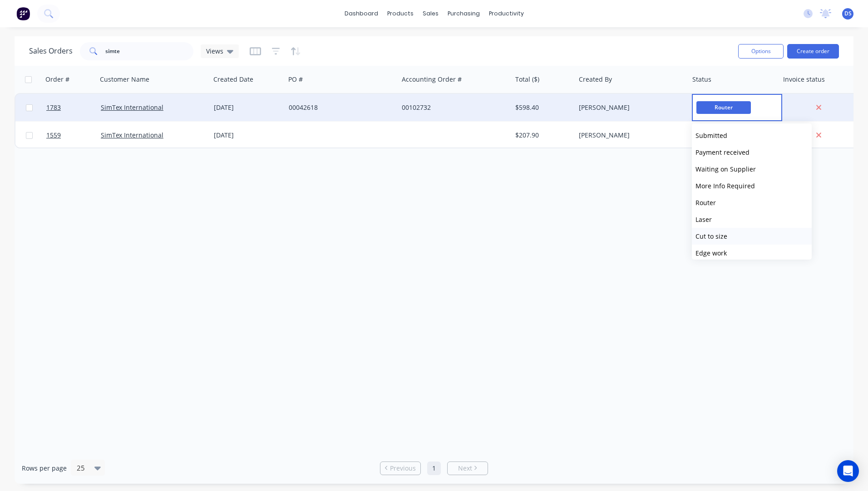
click at [715, 239] on span "Cut to size" at bounding box center [712, 236] width 32 height 9
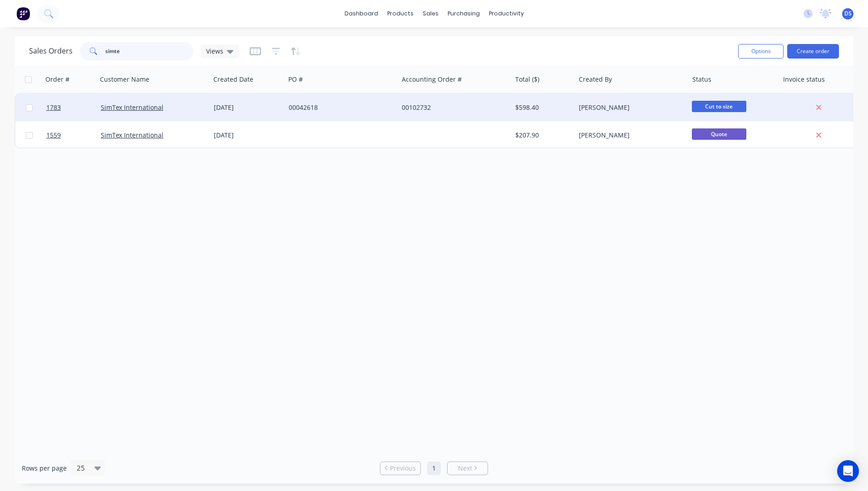
drag, startPoint x: 122, startPoint y: 52, endPoint x: 75, endPoint y: 53, distance: 47.2
click at [75, 53] on div "Sales Orders simte Views" at bounding box center [134, 51] width 210 height 18
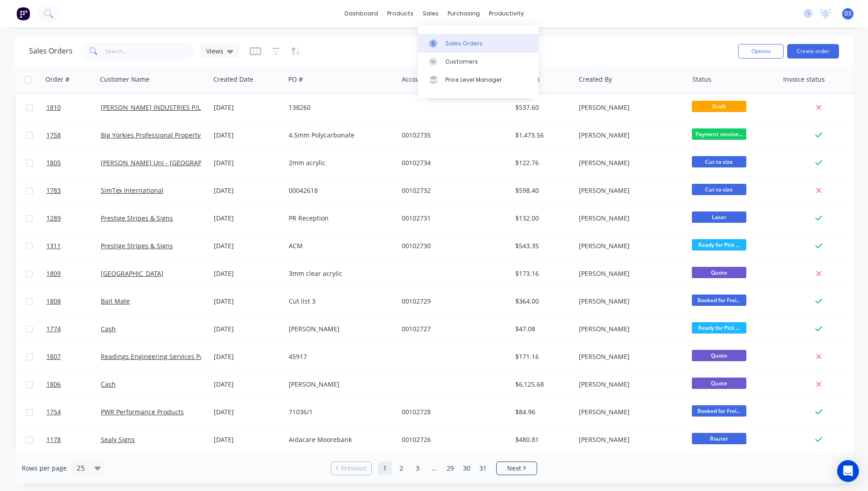
click at [459, 45] on div "Sales Orders" at bounding box center [463, 44] width 37 height 8
click at [493, 14] on div "productivity" at bounding box center [506, 14] width 44 height 14
click at [123, 55] on input "text" at bounding box center [149, 51] width 89 height 18
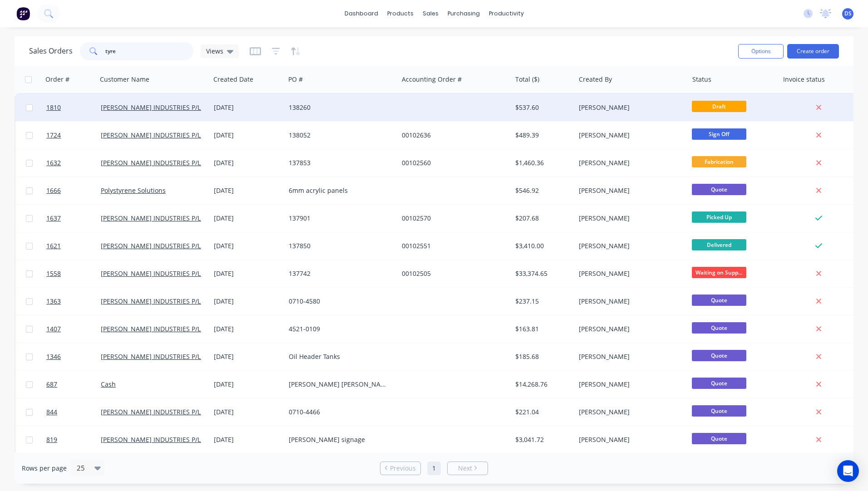
type input "tyre"
click at [300, 112] on div "138260" at bounding box center [341, 107] width 113 height 27
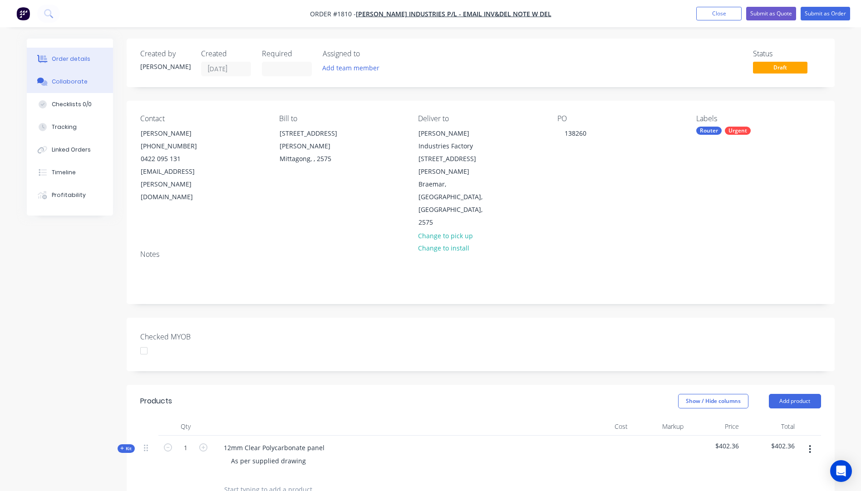
click at [62, 83] on div "Collaborate" at bounding box center [70, 82] width 36 height 8
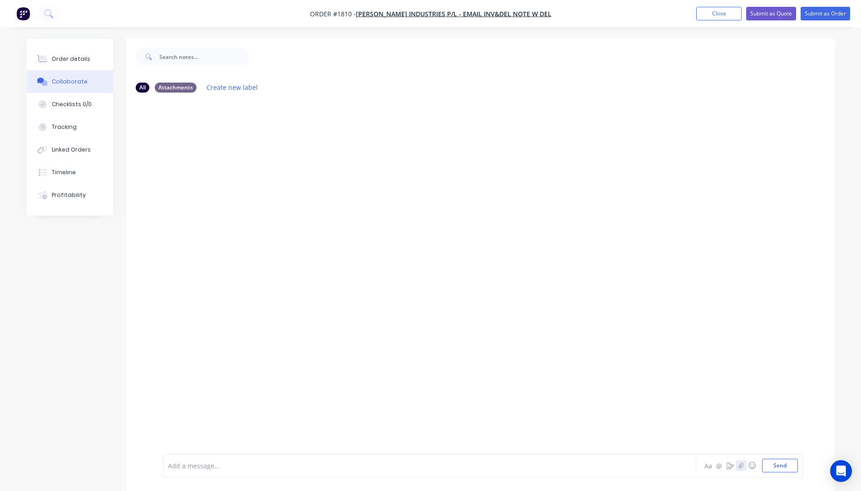
click at [741, 464] on icon "button" at bounding box center [740, 466] width 5 height 6
click at [783, 467] on button "Send" at bounding box center [780, 466] width 36 height 14
click at [741, 466] on icon "button" at bounding box center [740, 466] width 5 height 6
click at [740, 467] on icon "button" at bounding box center [740, 466] width 5 height 6
click at [780, 464] on button "Send" at bounding box center [780, 466] width 36 height 14
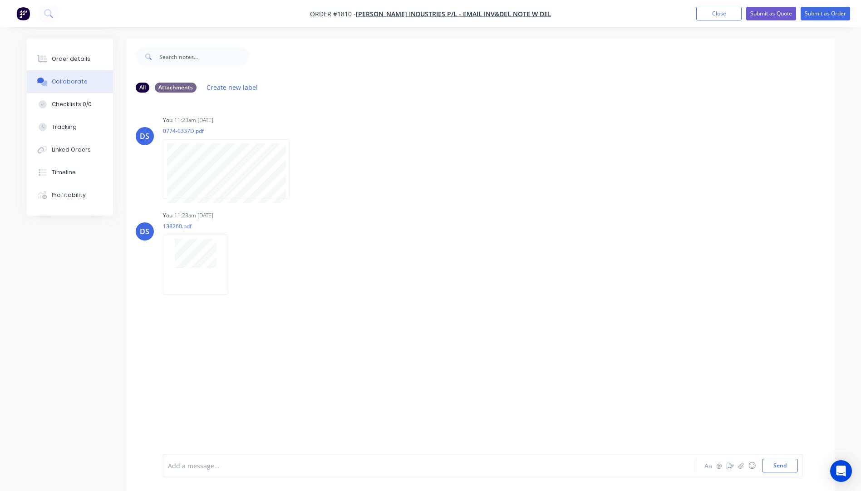
click at [191, 464] on div at bounding box center [404, 466] width 472 height 10
click at [203, 464] on div "KIS TNT - $" at bounding box center [404, 466] width 472 height 10
click at [780, 468] on button "Send" at bounding box center [780, 466] width 36 height 14
click at [71, 62] on div "Order details" at bounding box center [71, 59] width 39 height 8
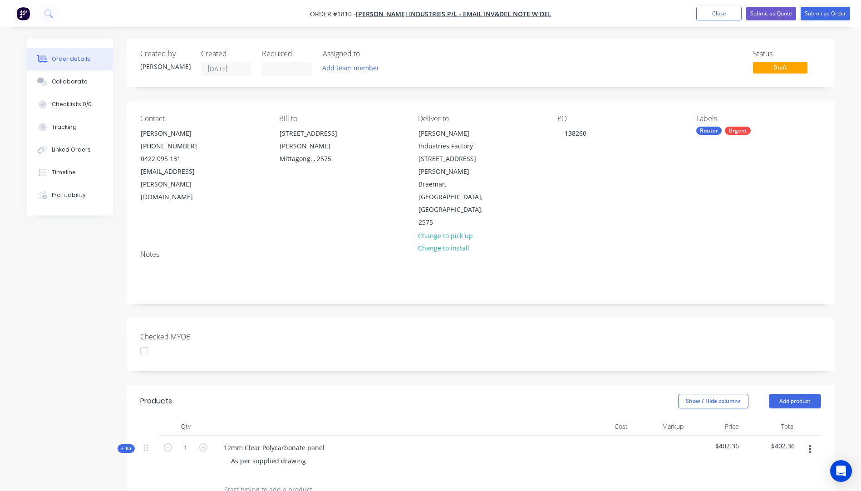
click at [710, 133] on div "Router" at bounding box center [708, 131] width 25 height 8
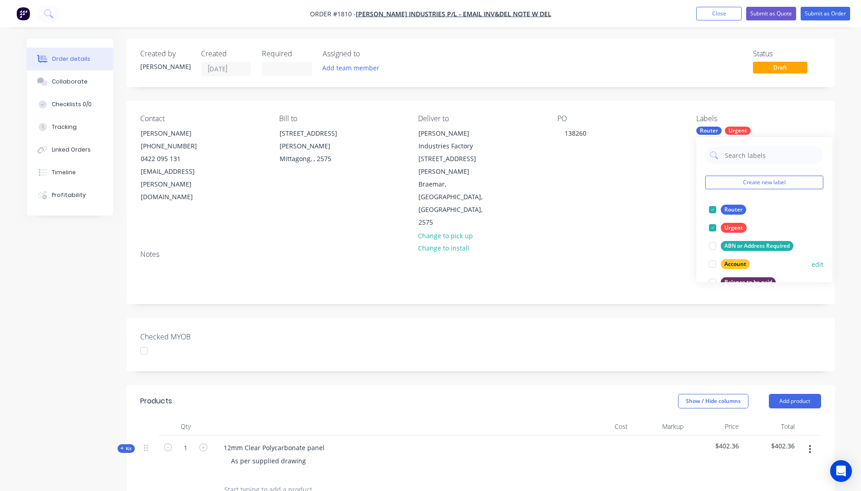
click at [739, 263] on div "Account" at bounding box center [735, 264] width 29 height 10
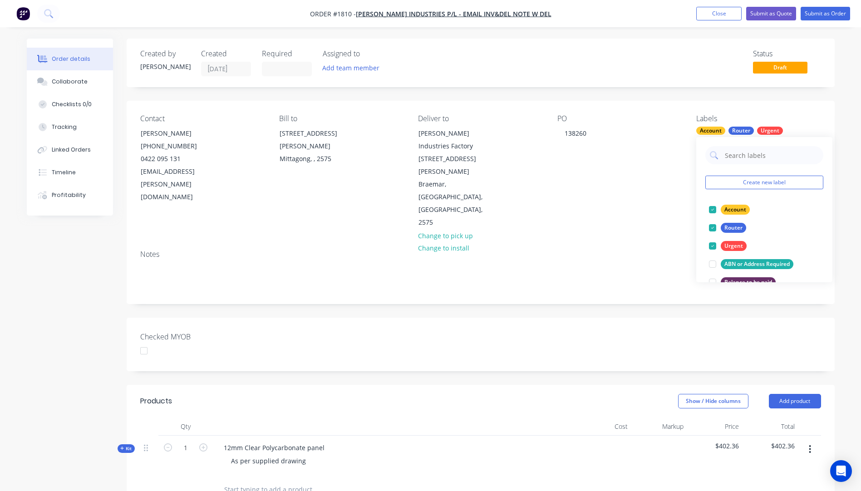
click at [670, 171] on div "PO 138260" at bounding box center [620, 171] width 124 height 115
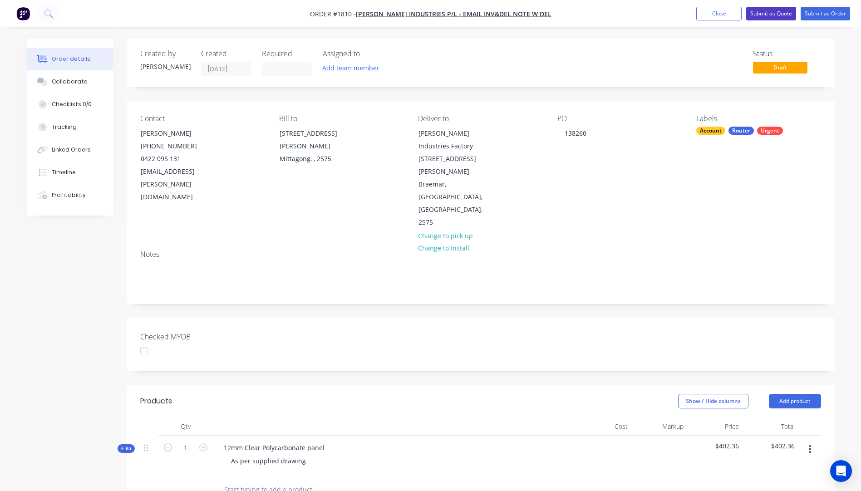
click at [773, 17] on button "Submit as Quote" at bounding box center [771, 14] width 50 height 14
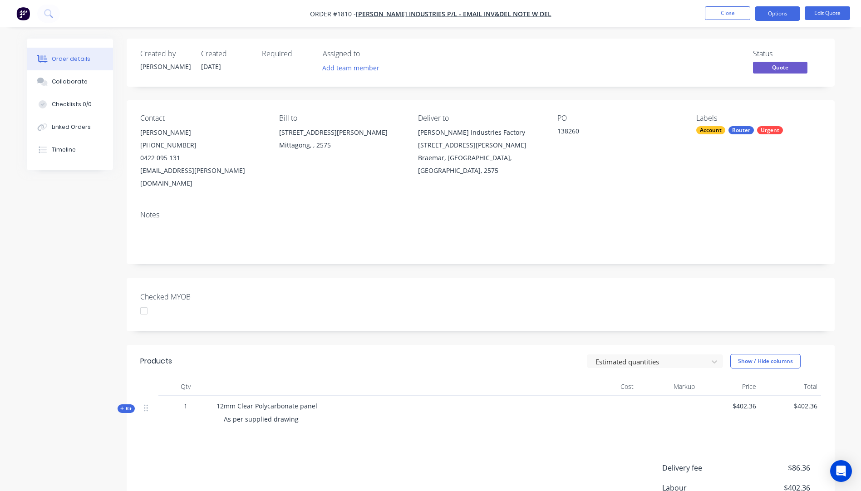
click at [773, 17] on button "Options" at bounding box center [777, 13] width 45 height 15
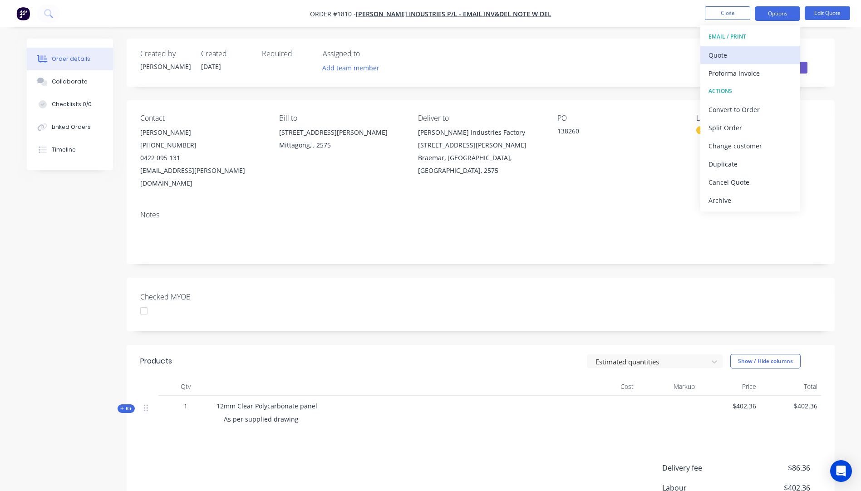
click at [712, 53] on div "Quote" at bounding box center [751, 55] width 84 height 13
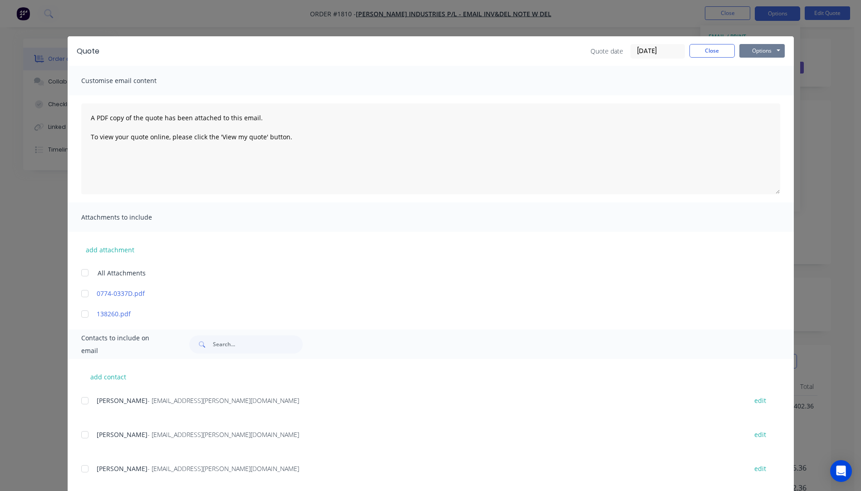
click at [751, 54] on button "Options" at bounding box center [762, 51] width 45 height 14
click at [755, 67] on button "Preview" at bounding box center [769, 66] width 58 height 15
click at [709, 51] on button "Close" at bounding box center [712, 51] width 45 height 14
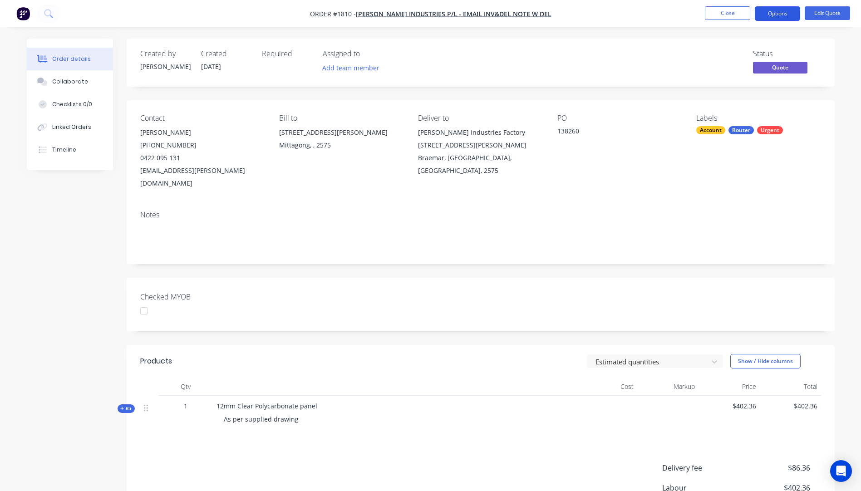
click at [776, 14] on button "Options" at bounding box center [777, 13] width 45 height 15
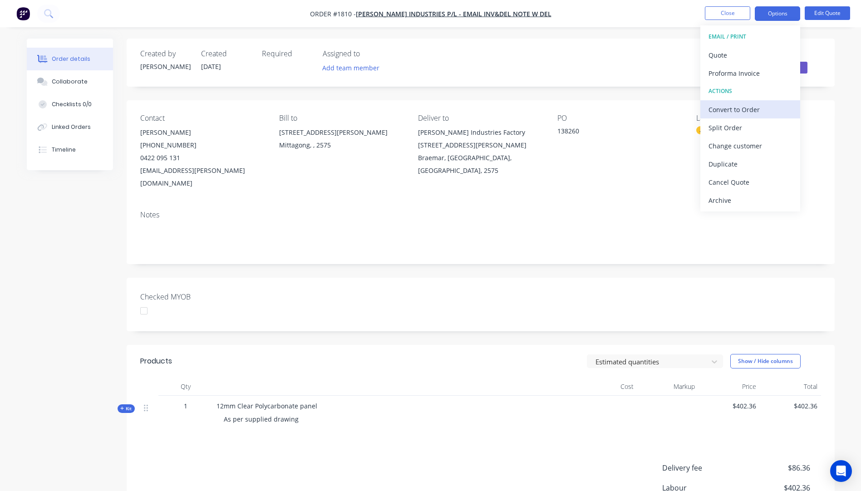
click at [741, 110] on div "Convert to Order" at bounding box center [751, 109] width 84 height 13
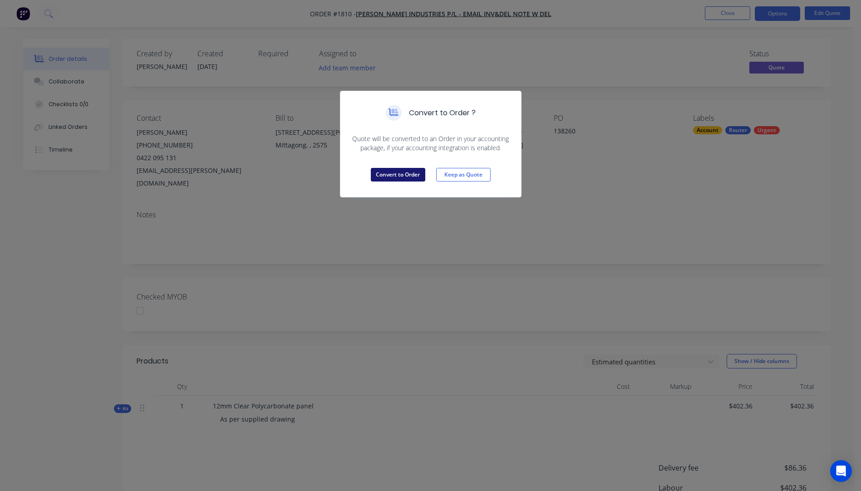
click at [407, 175] on button "Convert to Order" at bounding box center [398, 175] width 54 height 14
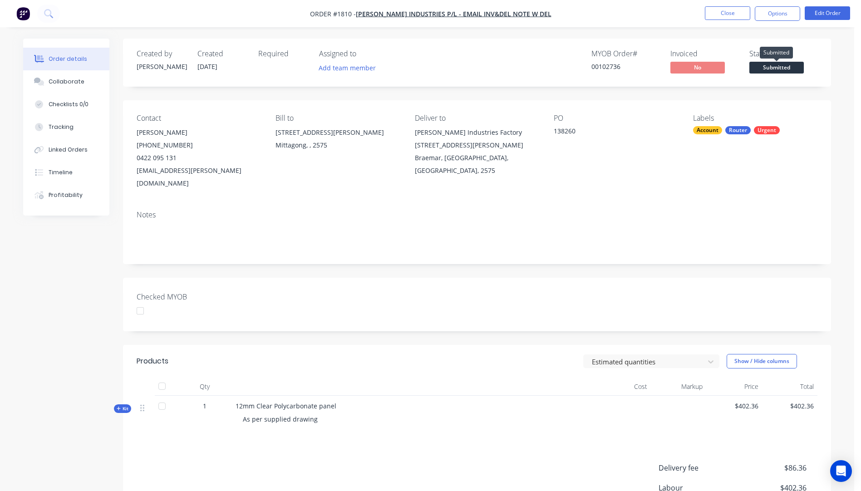
click at [779, 68] on span "Submitted" at bounding box center [777, 67] width 54 height 11
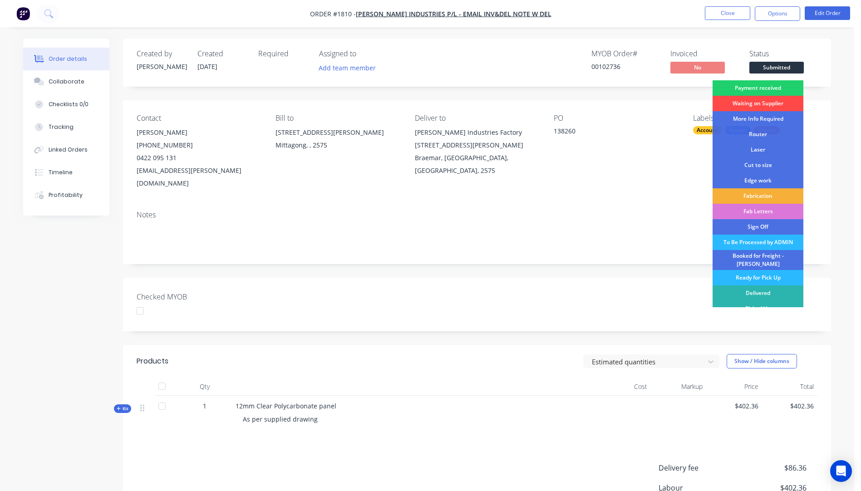
click at [752, 103] on div "Waiting on Supplier" at bounding box center [758, 103] width 91 height 15
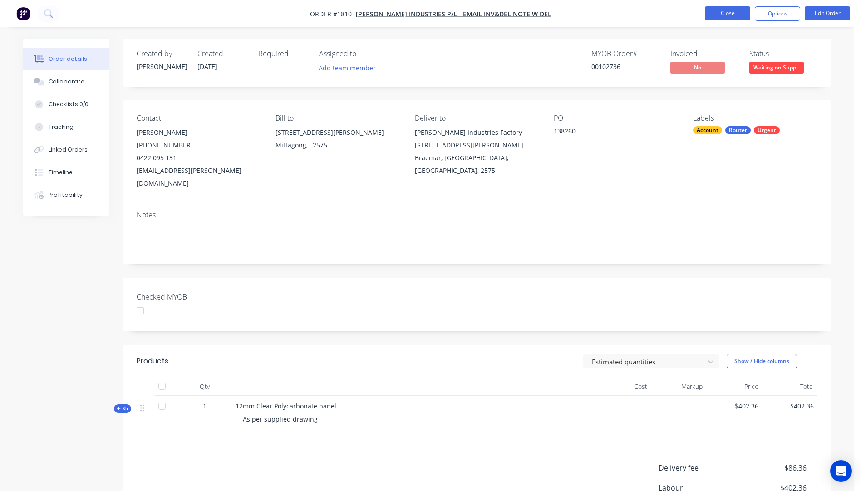
click at [727, 13] on button "Close" at bounding box center [727, 13] width 45 height 14
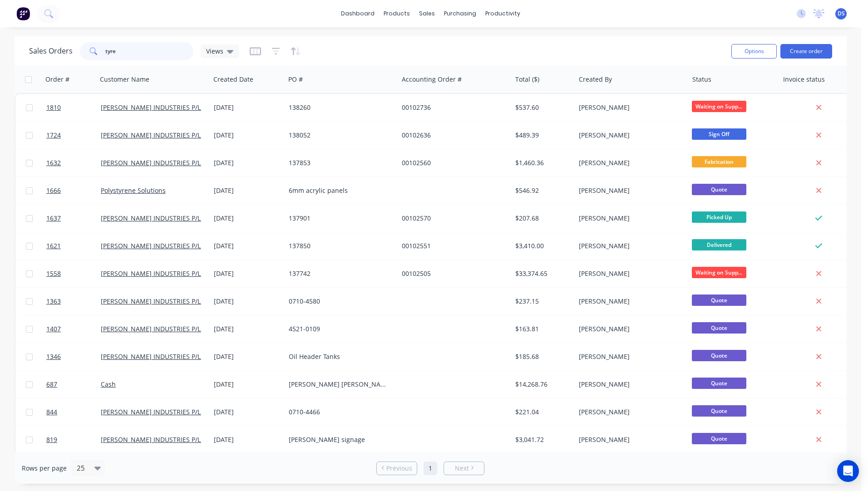
drag, startPoint x: 148, startPoint y: 52, endPoint x: 102, endPoint y: 48, distance: 46.5
click at [102, 48] on div "tyre" at bounding box center [137, 51] width 114 height 18
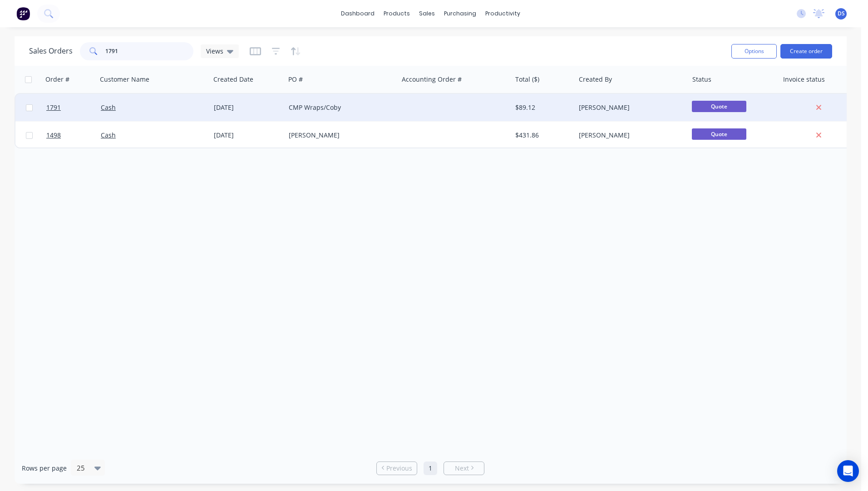
type input "1791"
click at [306, 111] on div "CMP Wraps/Coby" at bounding box center [339, 107] width 101 height 9
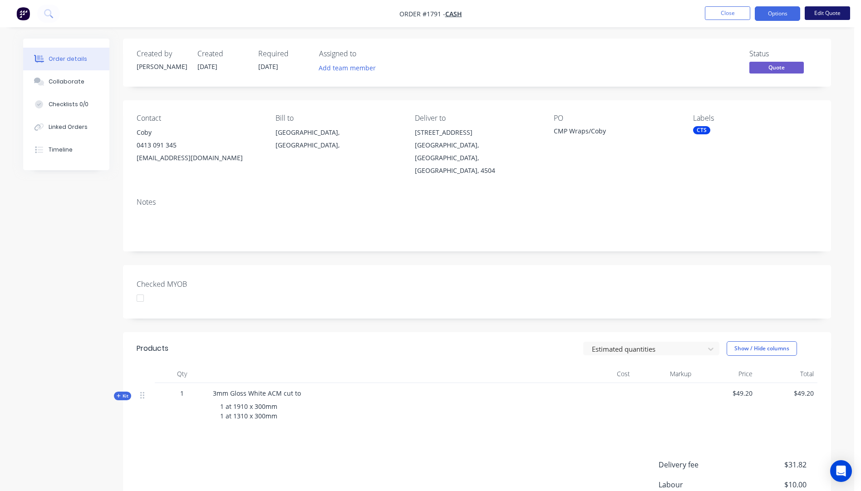
click at [819, 15] on button "Edit Quote" at bounding box center [827, 13] width 45 height 14
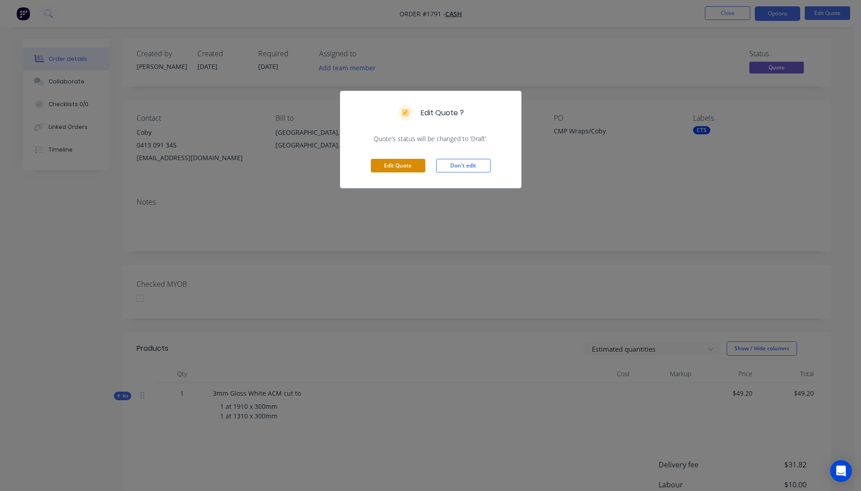
click at [396, 167] on button "Edit Quote" at bounding box center [398, 166] width 54 height 14
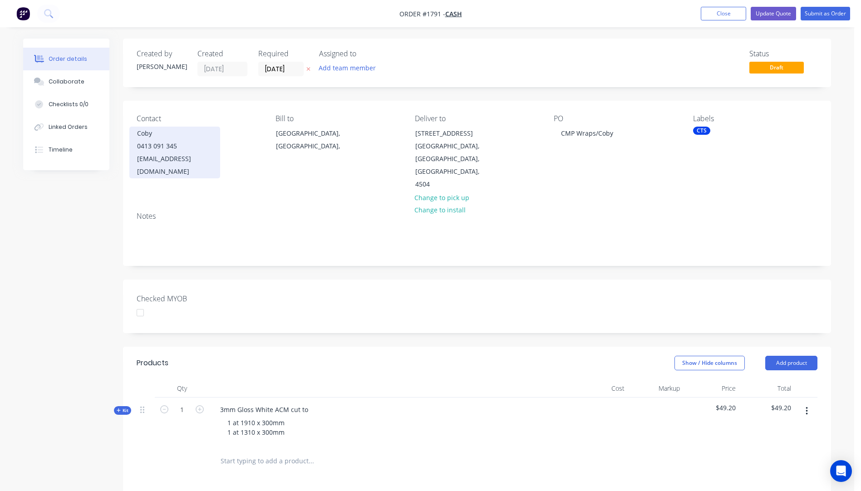
click at [161, 157] on div "[EMAIL_ADDRESS][DOMAIN_NAME]" at bounding box center [174, 165] width 75 height 25
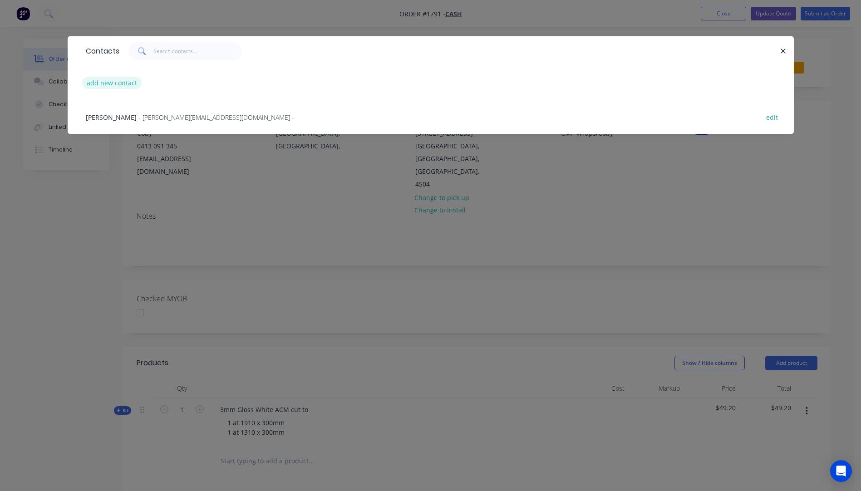
click at [110, 83] on button "add new contact" at bounding box center [112, 83] width 60 height 12
select select "AU"
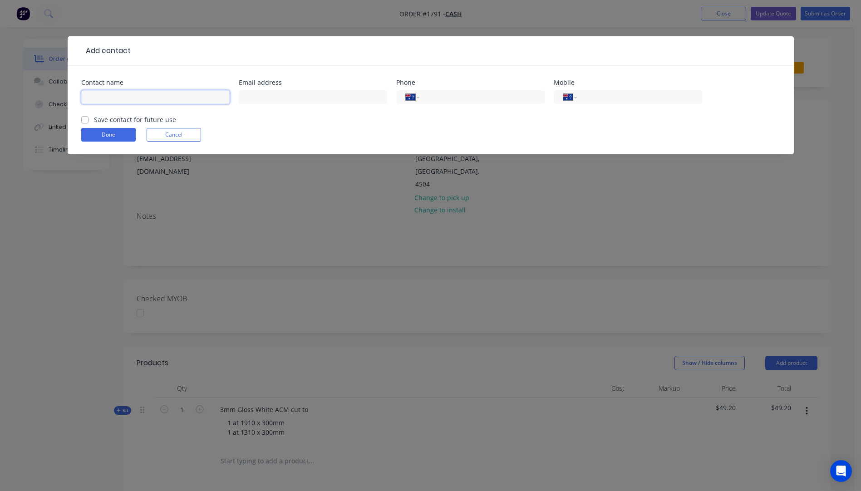
click at [114, 95] on input "text" at bounding box center [155, 97] width 148 height 14
type input "[PERSON_NAME]"
click at [272, 97] on input "text" at bounding box center [313, 97] width 148 height 14
type input "[EMAIL_ADDRESS][DOMAIN_NAME]"
type input "0481 249 731"
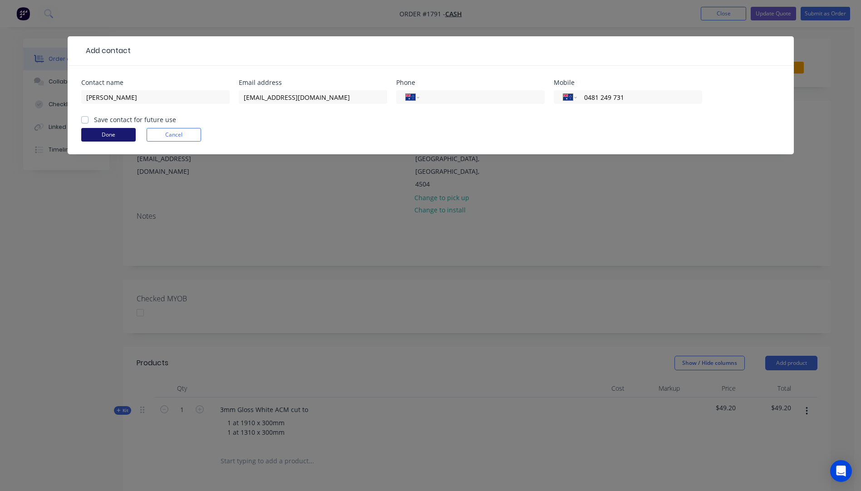
click at [115, 140] on button "Done" at bounding box center [108, 135] width 54 height 14
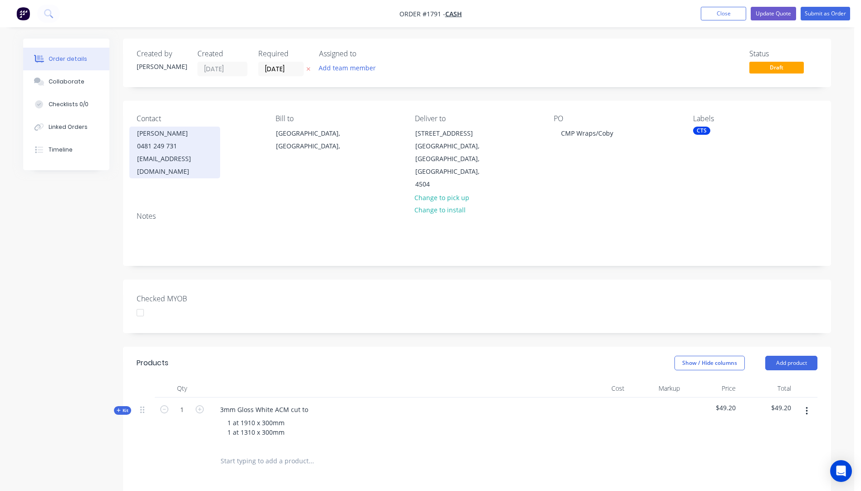
click at [157, 158] on div "[EMAIL_ADDRESS][DOMAIN_NAME]" at bounding box center [174, 165] width 75 height 25
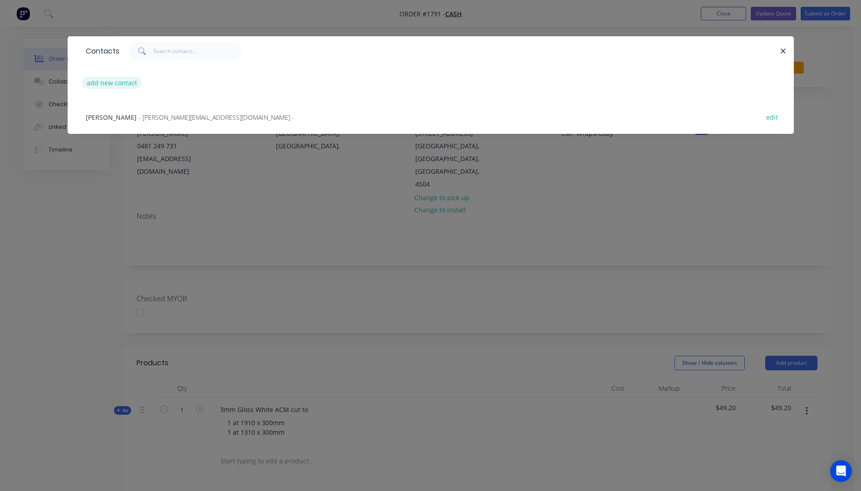
click at [120, 84] on button "add new contact" at bounding box center [112, 83] width 60 height 12
select select "AU"
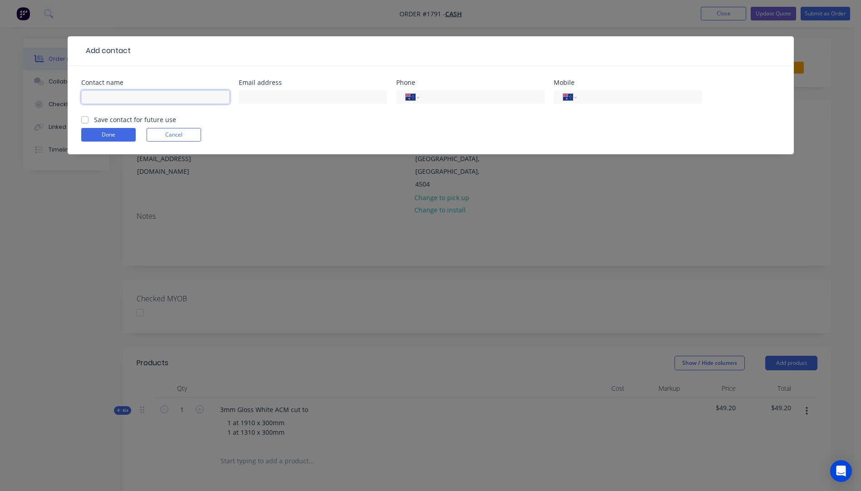
click at [123, 98] on input "text" at bounding box center [155, 97] width 148 height 14
type input "Danie"
click at [115, 97] on input "Danie" at bounding box center [155, 97] width 148 height 14
click at [185, 133] on button "Cancel" at bounding box center [174, 135] width 54 height 14
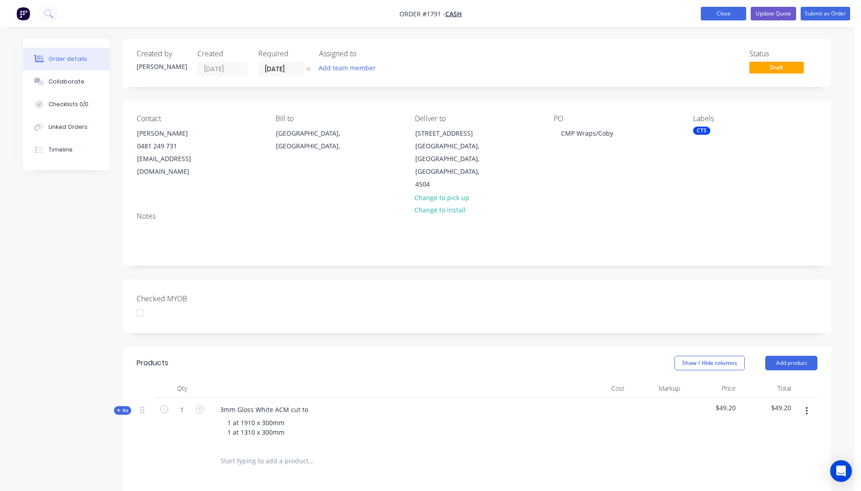
click at [719, 16] on button "Close" at bounding box center [723, 14] width 45 height 14
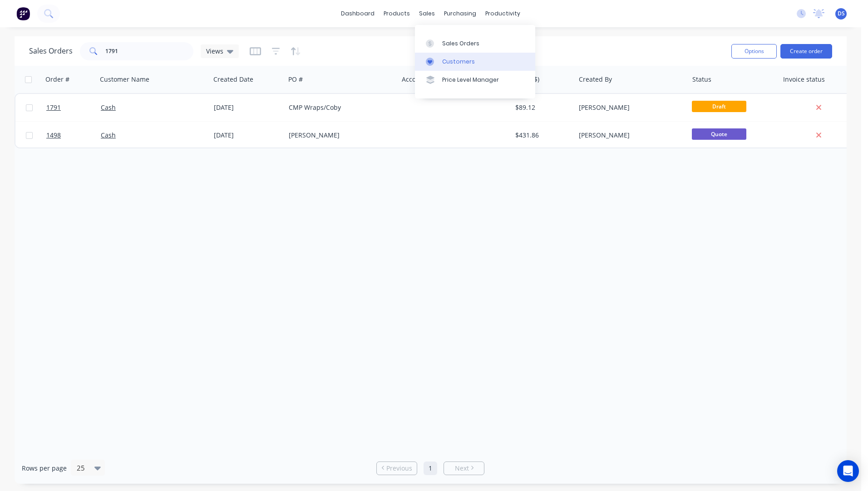
click at [457, 60] on div "Customers" at bounding box center [458, 62] width 33 height 8
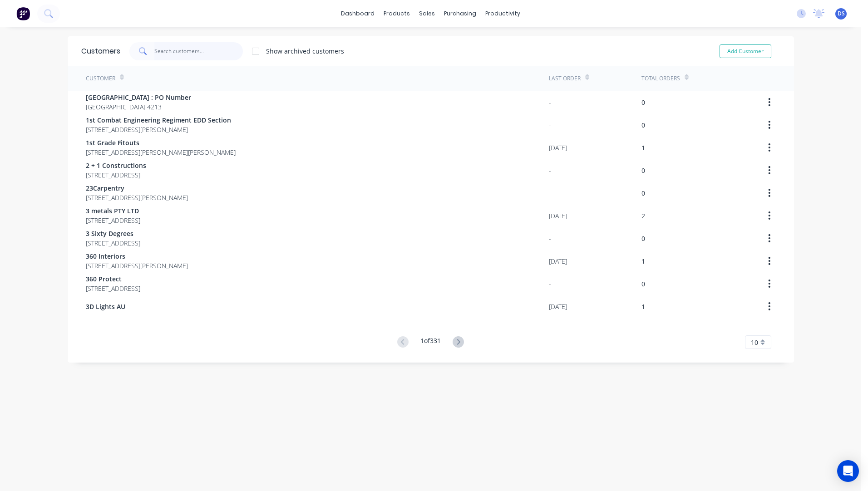
click at [179, 49] on input "text" at bounding box center [198, 51] width 89 height 18
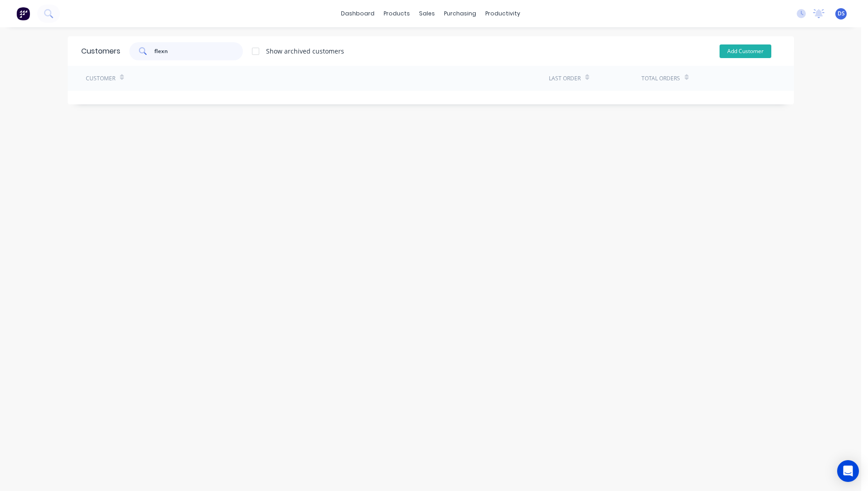
type input "flexn"
click at [726, 55] on button "Add Customer" at bounding box center [746, 51] width 52 height 14
select select "AU"
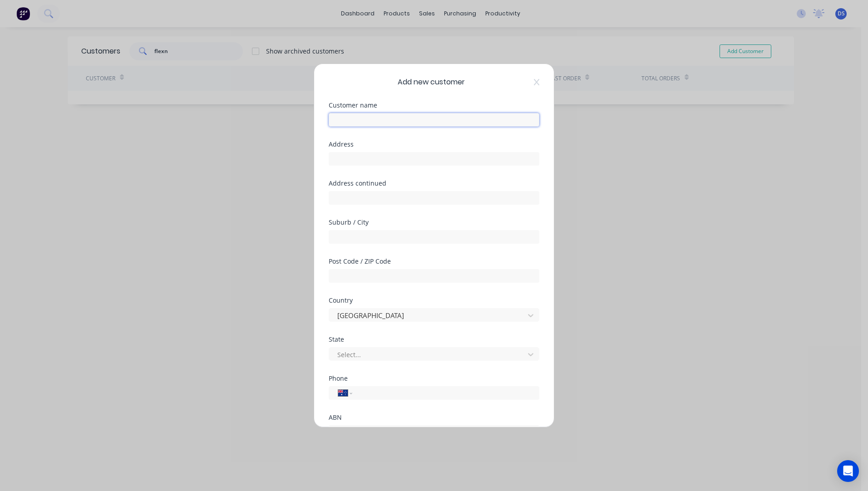
click at [396, 119] on input "text" at bounding box center [434, 120] width 211 height 14
type input "Flexn Auto Care Pty Ltd"
click at [350, 163] on input "text" at bounding box center [434, 159] width 211 height 14
paste input "11-15 Business Drive Nerangba, Queensland, Australia, 4504"
type input "11-15 Business Drive Nerangba, Queensland, Australia, 4504"
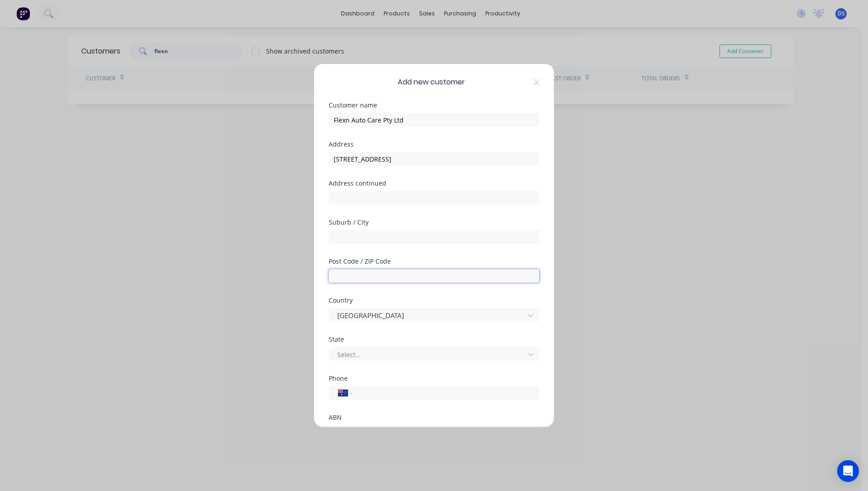
click at [370, 274] on input "text" at bounding box center [434, 276] width 211 height 14
type input "4504"
drag, startPoint x: 508, startPoint y: 159, endPoint x: 427, endPoint y: 160, distance: 80.8
click at [427, 160] on input "11-15 Business Drive Nerangba, Queensland, Australia, 4504" at bounding box center [434, 159] width 211 height 14
drag, startPoint x: 429, startPoint y: 159, endPoint x: 399, endPoint y: 161, distance: 30.0
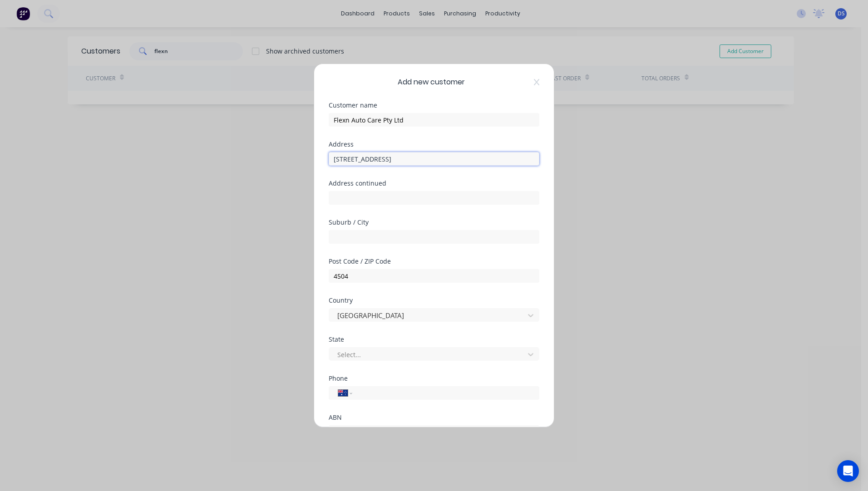
click at [399, 161] on input "11-15 Business Drive Nerangba" at bounding box center [434, 159] width 211 height 14
type input "[STREET_ADDRESS]"
paste input "Nerangba"
type input "Narangba"
click at [384, 354] on div at bounding box center [427, 354] width 183 height 11
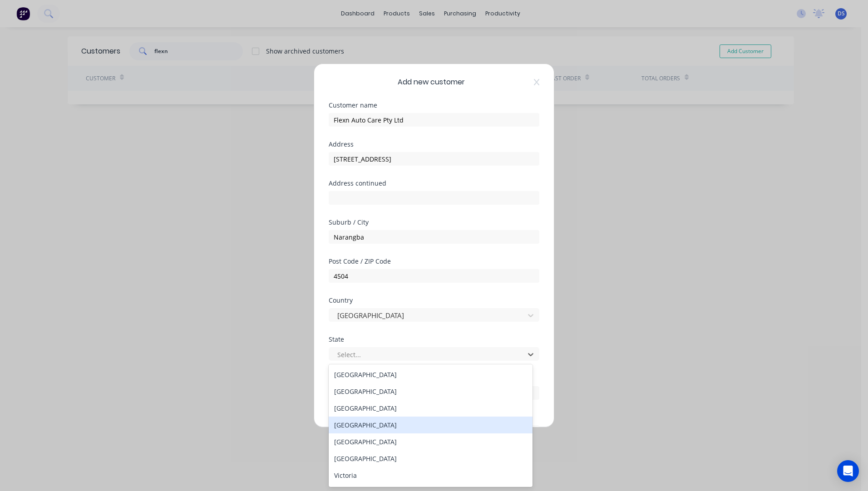
drag, startPoint x: 366, startPoint y: 428, endPoint x: 366, endPoint y: 422, distance: 5.9
click at [366, 425] on div "[GEOGRAPHIC_DATA]" at bounding box center [431, 425] width 204 height 17
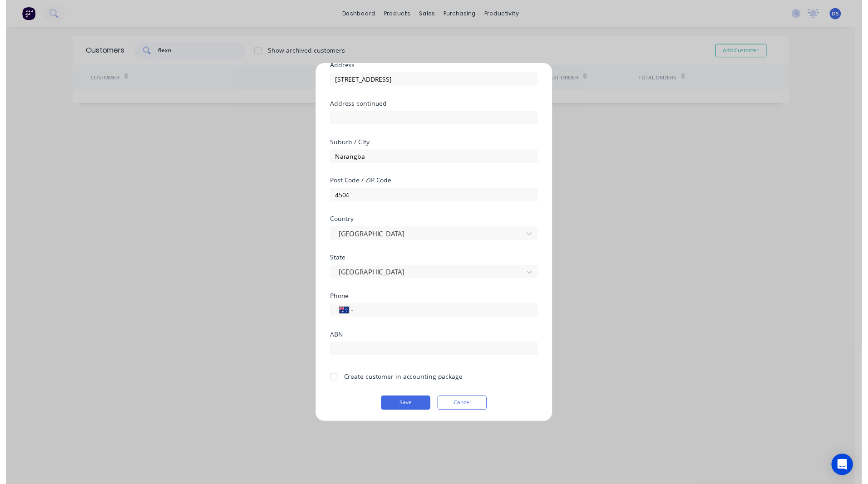
scroll to position [80, 0]
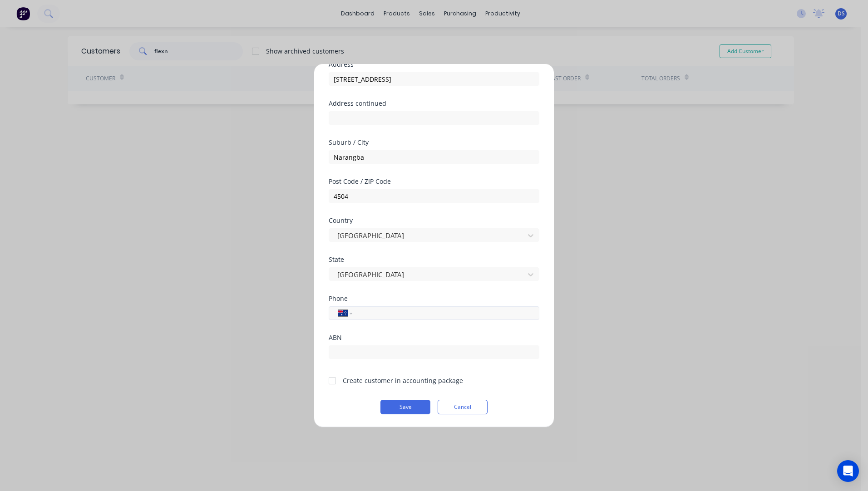
click at [389, 311] on input "tel" at bounding box center [444, 313] width 171 height 10
type input "0481 249 731"
click at [334, 379] on div at bounding box center [332, 381] width 18 height 18
click at [403, 405] on button "Save" at bounding box center [405, 407] width 50 height 15
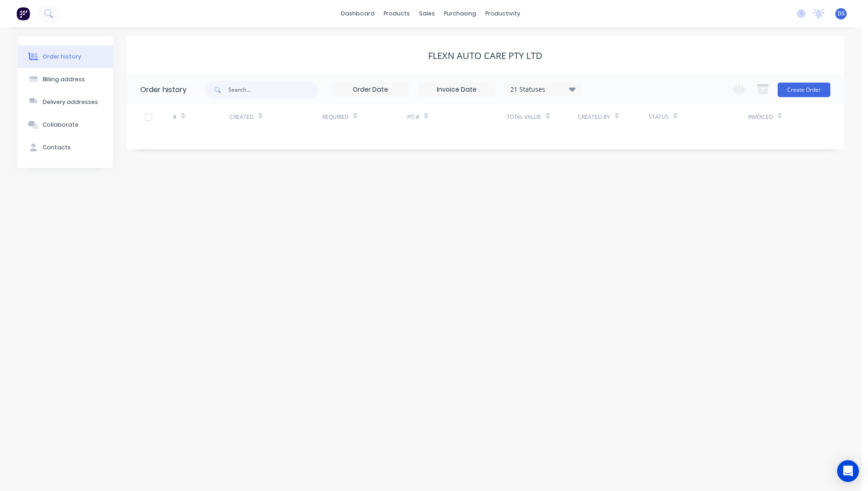
click at [59, 57] on div "Order history" at bounding box center [62, 57] width 39 height 8
drag, startPoint x: 189, startPoint y: 190, endPoint x: 184, endPoint y: 192, distance: 5.3
click at [190, 191] on div "Order history Billing address Delivery addresses Collaborate Contacts Flexn Aut…" at bounding box center [430, 259] width 861 height 464
click at [58, 58] on div "Order history" at bounding box center [62, 57] width 39 height 8
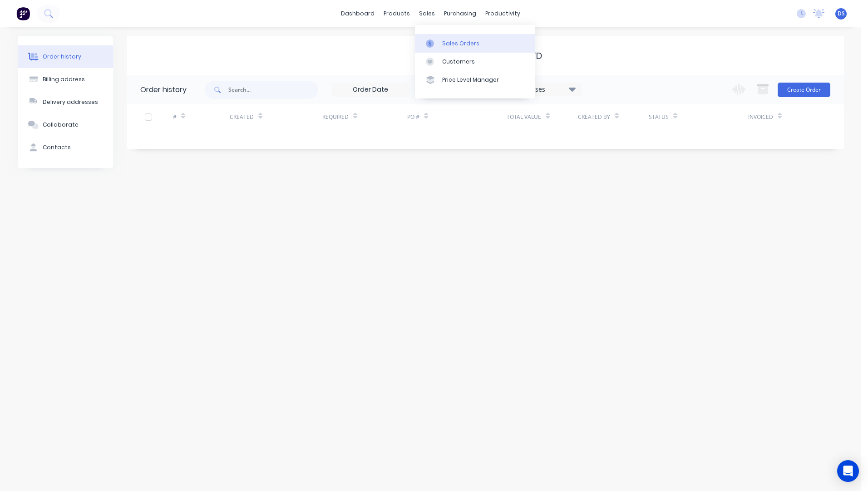
click at [457, 46] on div "Sales Orders" at bounding box center [460, 44] width 37 height 8
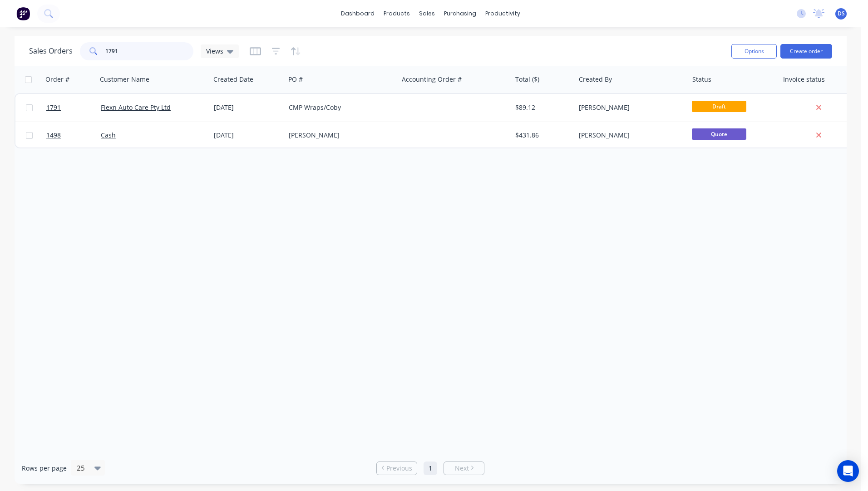
drag, startPoint x: 136, startPoint y: 50, endPoint x: 63, endPoint y: 50, distance: 72.6
click at [63, 50] on div "Sales Orders 1791 Views" at bounding box center [134, 51] width 210 height 18
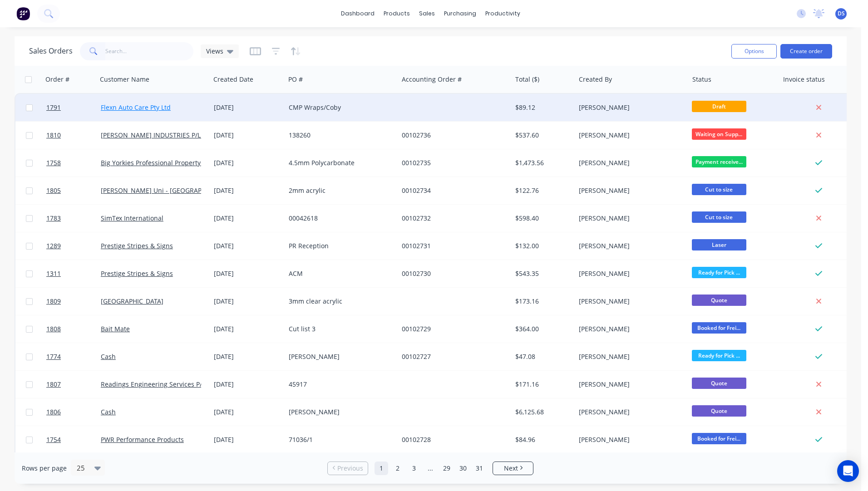
click at [131, 107] on link "Flexn Auto Care Pty Ltd" at bounding box center [136, 107] width 70 height 9
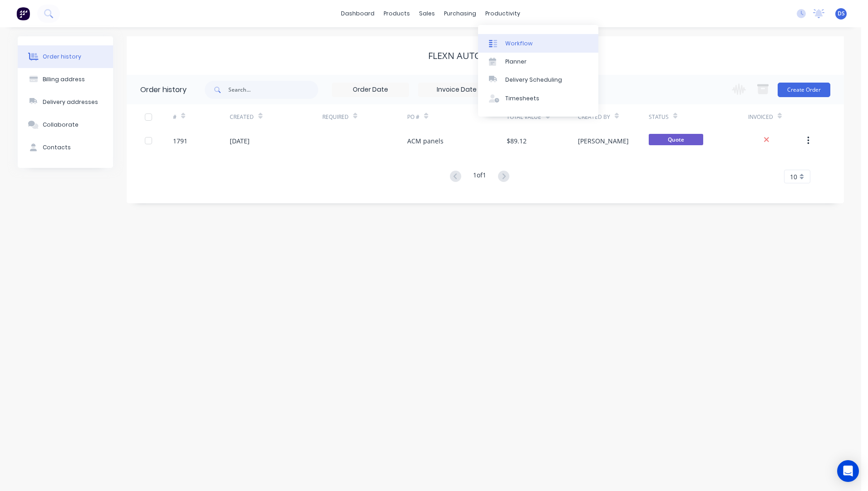
click at [511, 42] on div "Workflow" at bounding box center [518, 44] width 27 height 8
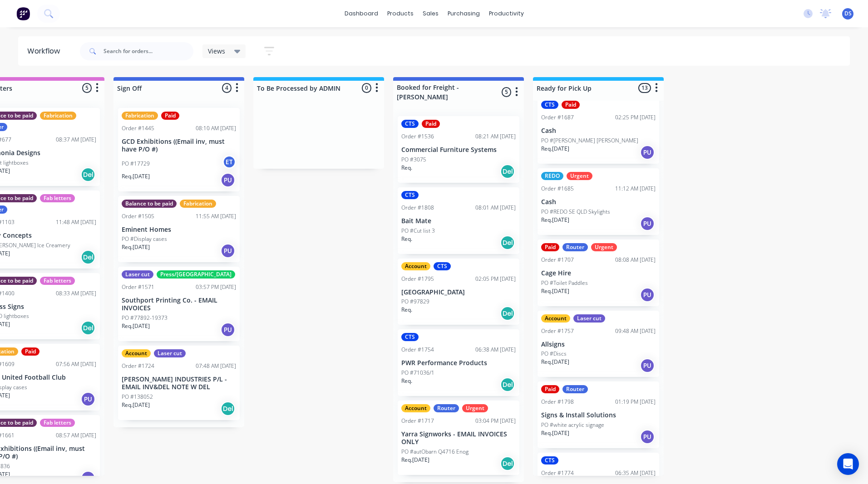
scroll to position [570, 0]
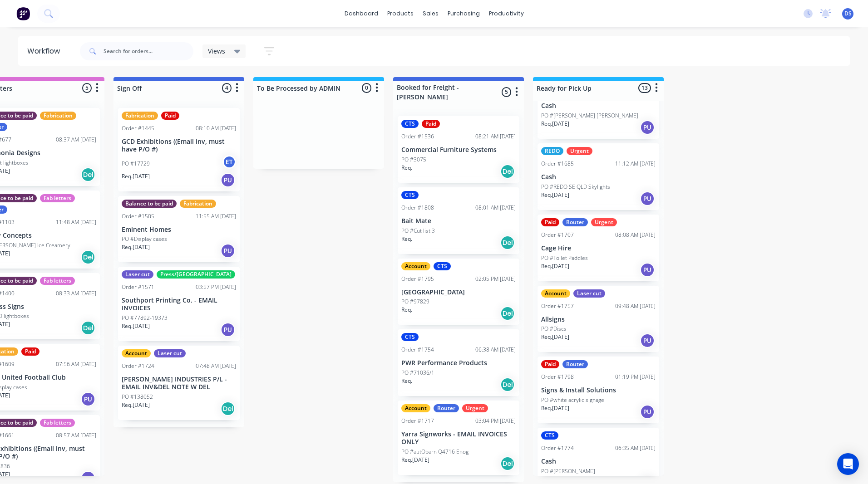
click at [603, 396] on div "PO #white acrylic signage" at bounding box center [598, 400] width 114 height 8
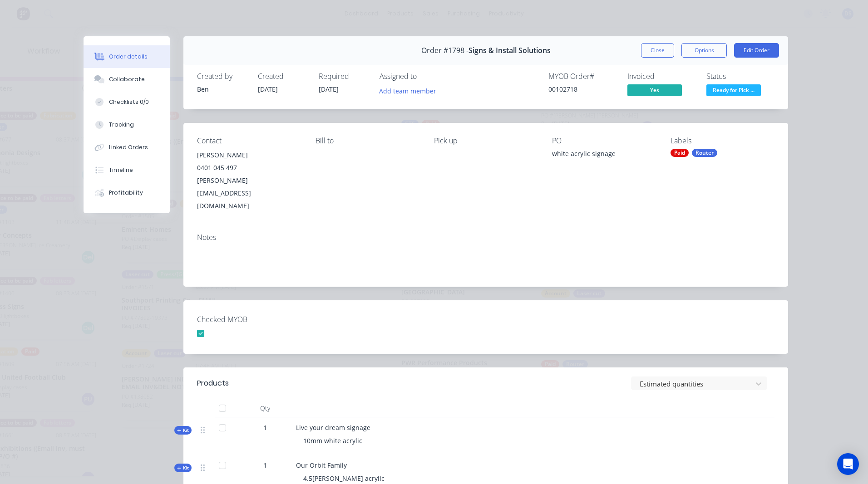
click at [735, 92] on span "Ready for Pick ..." at bounding box center [733, 89] width 54 height 11
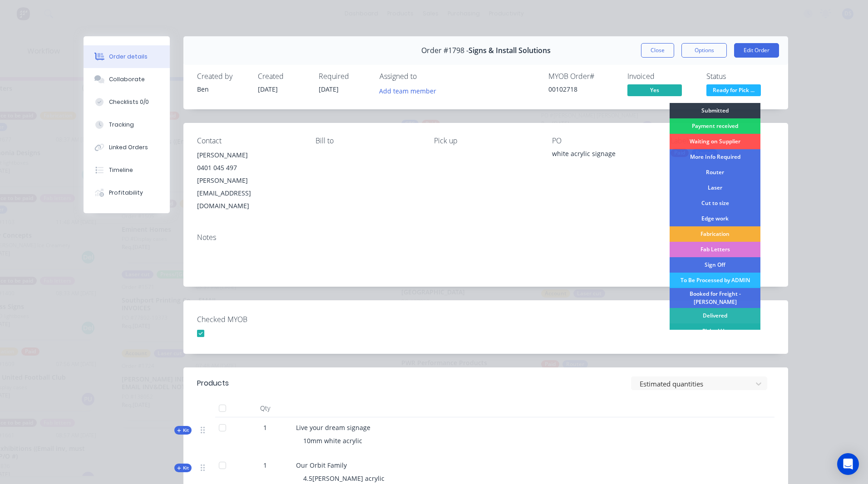
click at [711, 325] on div "Picked Up" at bounding box center [715, 331] width 91 height 15
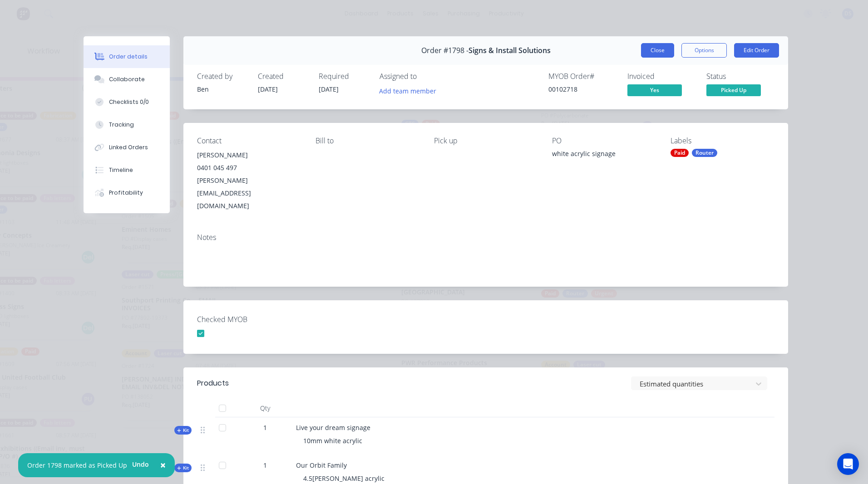
click at [661, 54] on button "Close" at bounding box center [657, 50] width 33 height 15
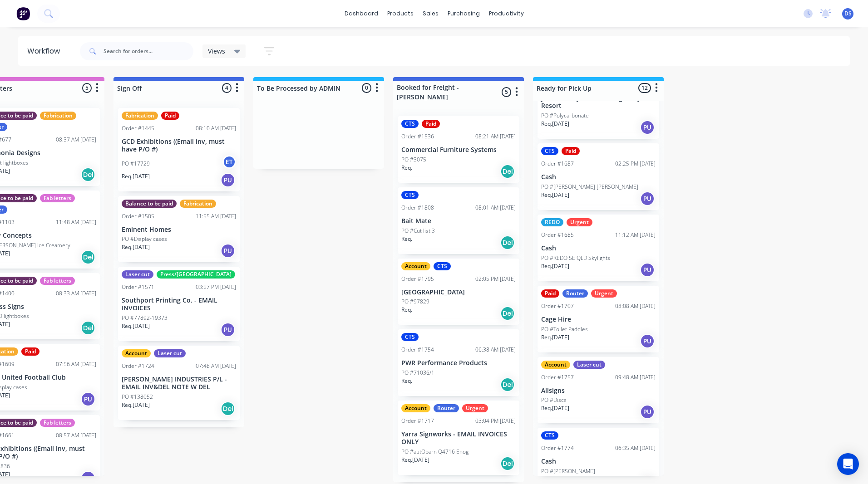
click at [482, 448] on div "PO #autObarn Q4716 Enog" at bounding box center [458, 452] width 114 height 8
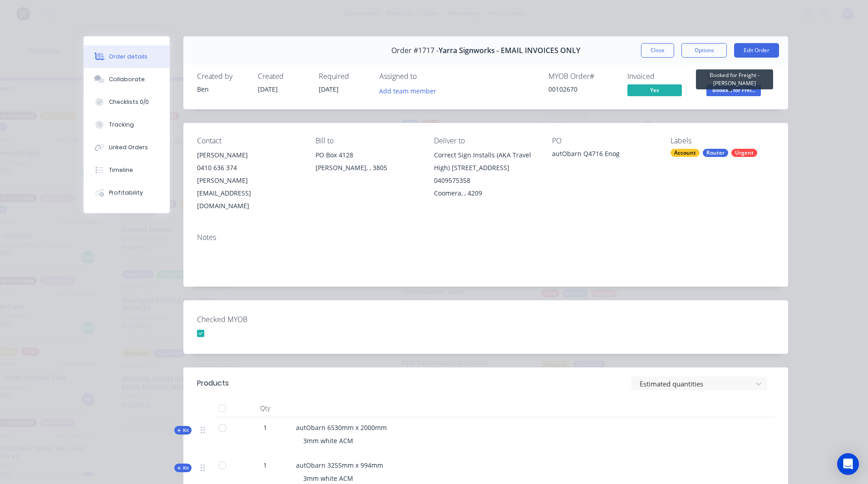
click at [724, 93] on span "Booked for Frei..." at bounding box center [733, 89] width 54 height 11
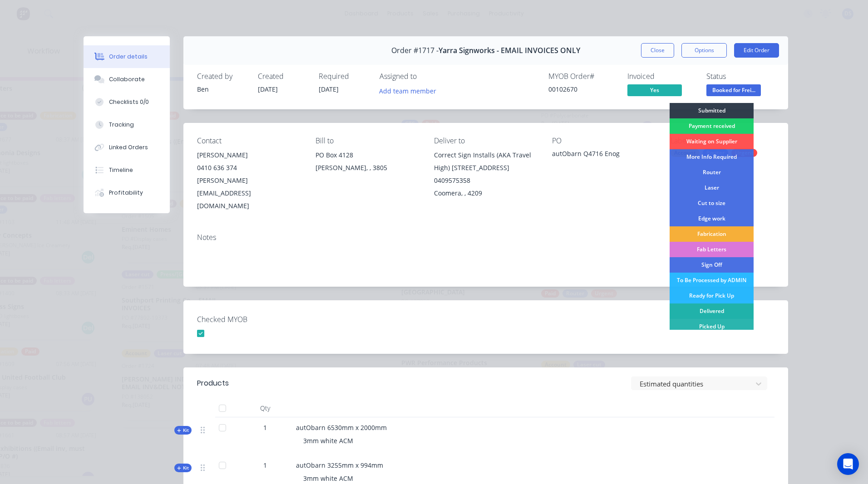
click at [705, 312] on div "Delivered" at bounding box center [712, 311] width 84 height 15
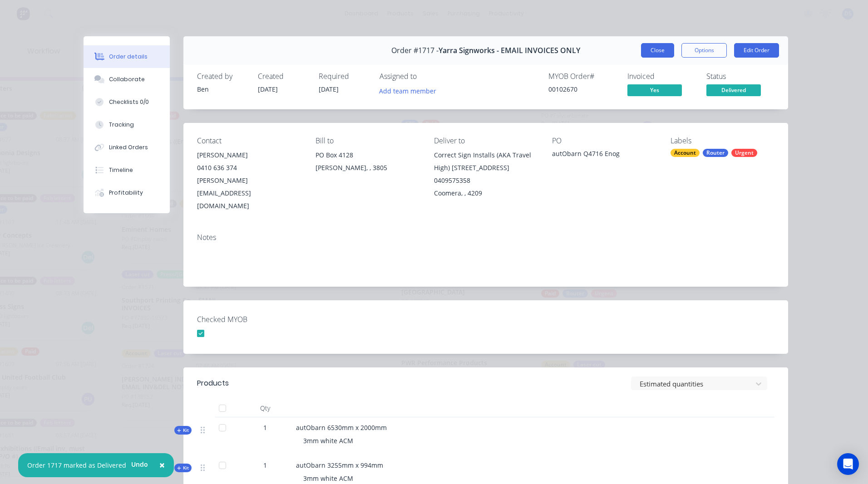
click at [655, 49] on button "Close" at bounding box center [657, 50] width 33 height 15
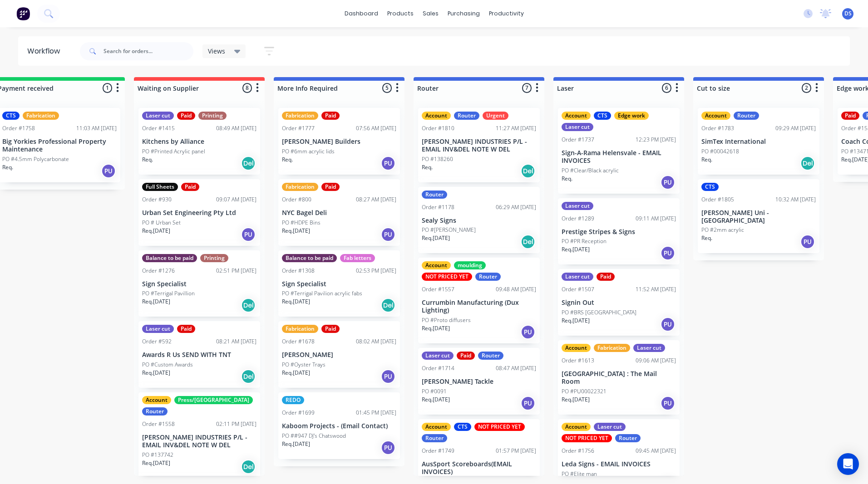
scroll to position [0, 153]
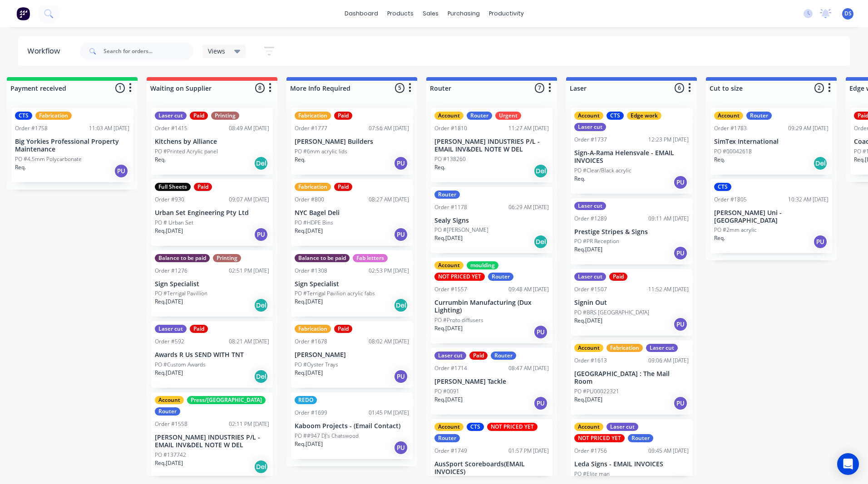
click at [67, 163] on div "Req. PU" at bounding box center [72, 170] width 114 height 15
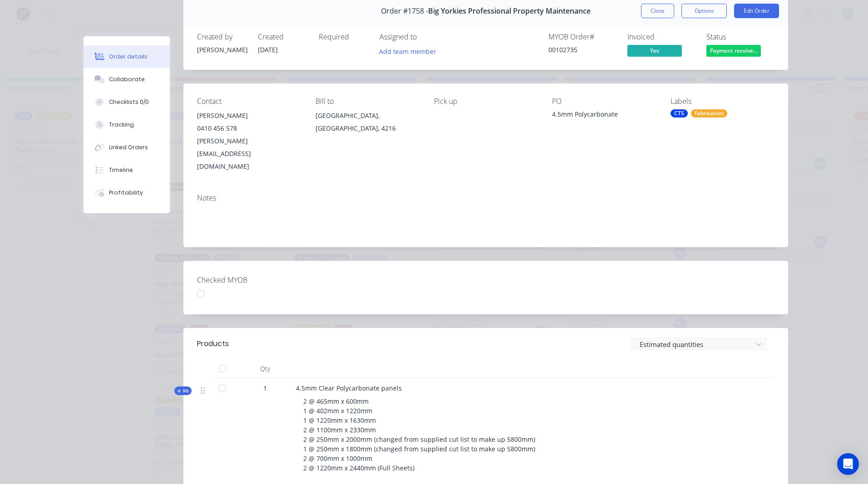
scroll to position [91, 0]
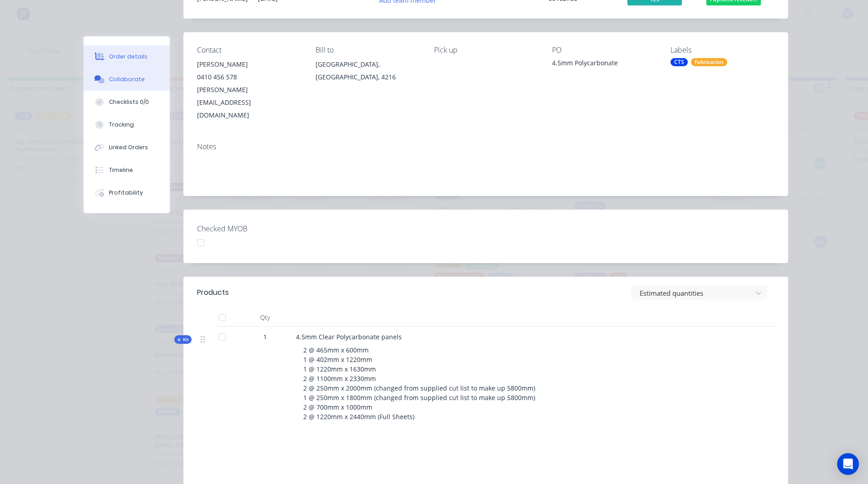
click at [127, 85] on button "Collaborate" at bounding box center [127, 79] width 86 height 23
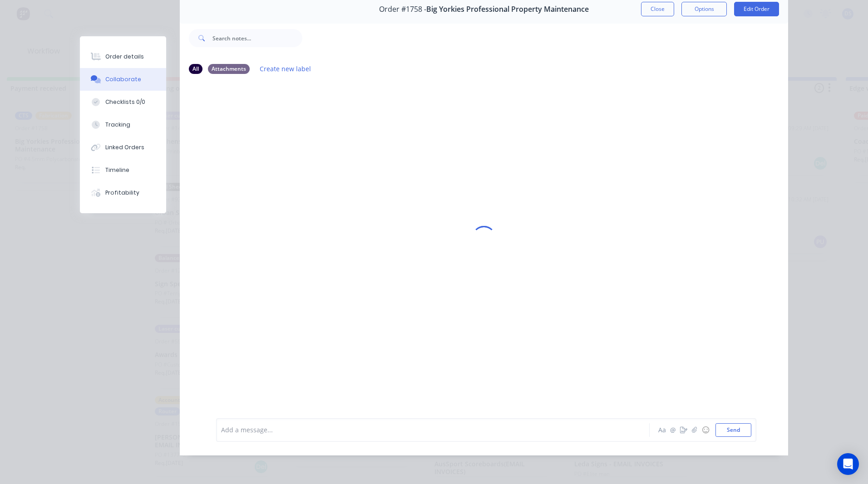
scroll to position [0, 0]
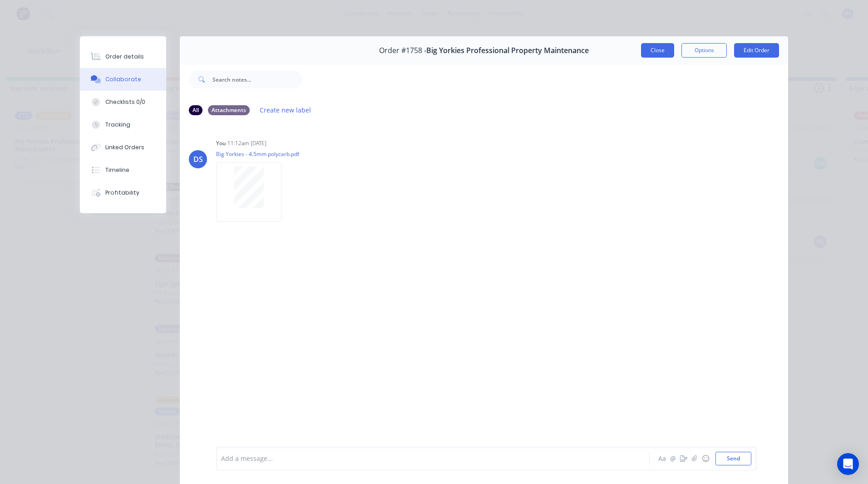
click at [657, 55] on button "Close" at bounding box center [657, 50] width 33 height 15
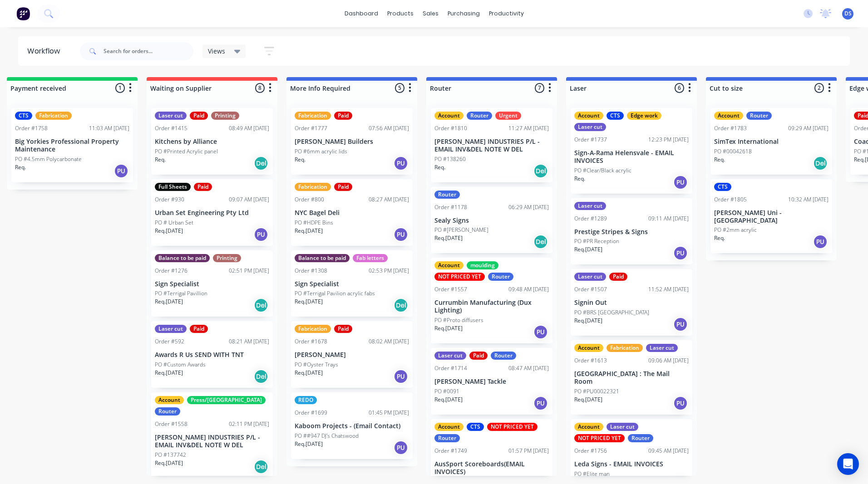
click at [87, 149] on p "Big Yorkies Professional Property Maintenance" at bounding box center [72, 145] width 114 height 15
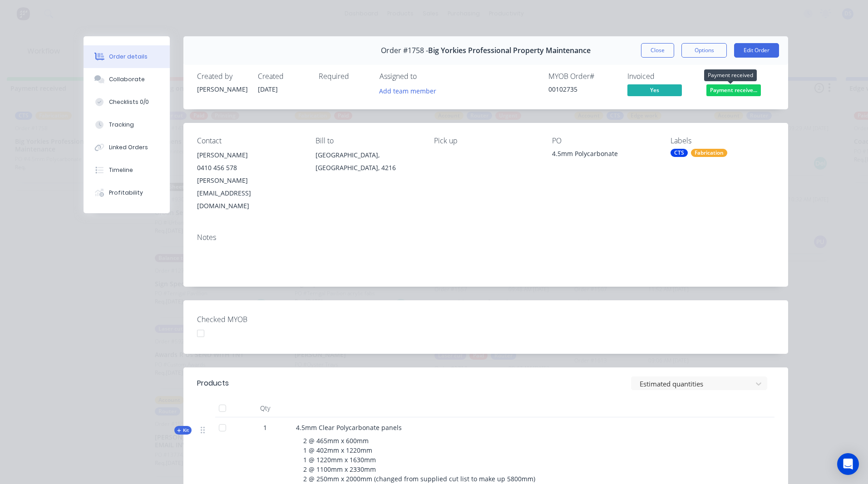
click at [739, 90] on span "Payment receive..." at bounding box center [733, 89] width 54 height 11
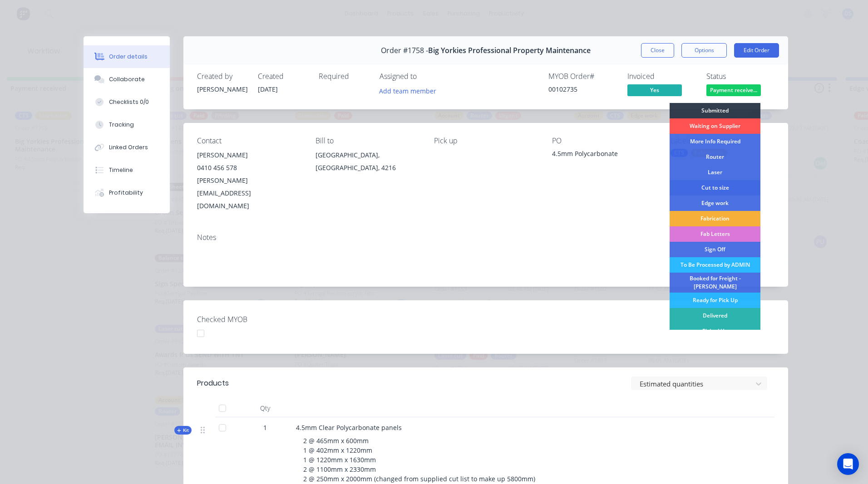
click at [711, 189] on div "Cut to size" at bounding box center [715, 187] width 91 height 15
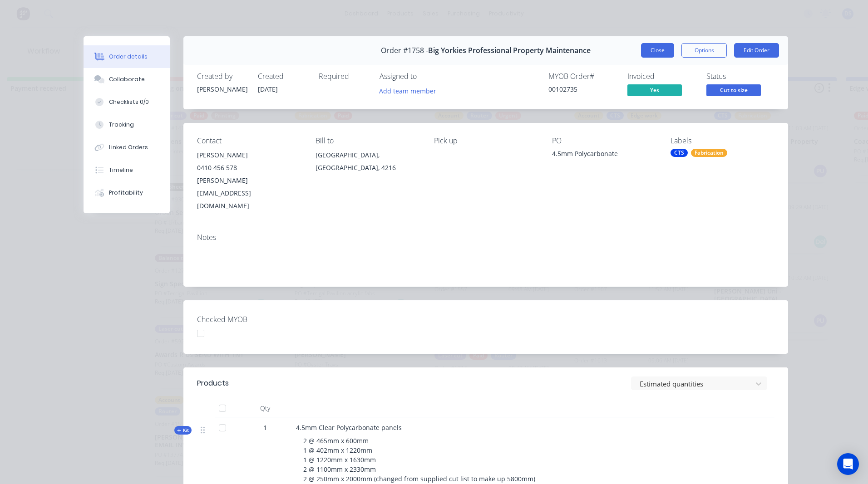
click at [653, 51] on button "Close" at bounding box center [657, 50] width 33 height 15
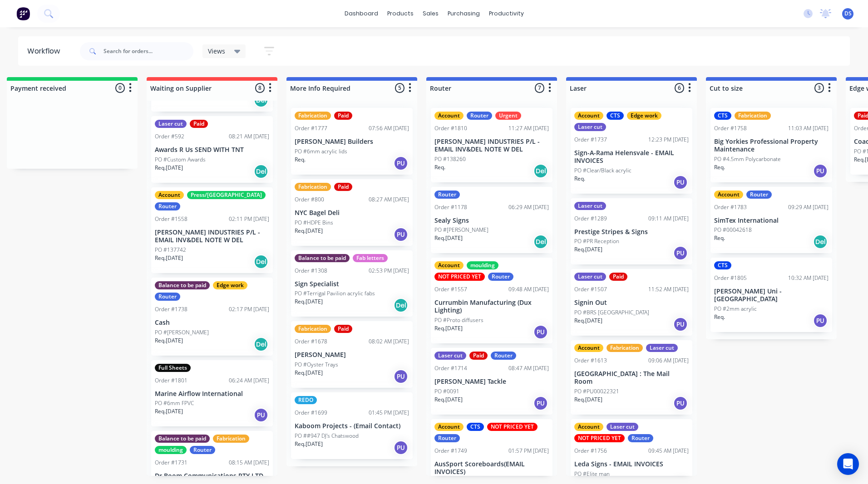
scroll to position [227, 0]
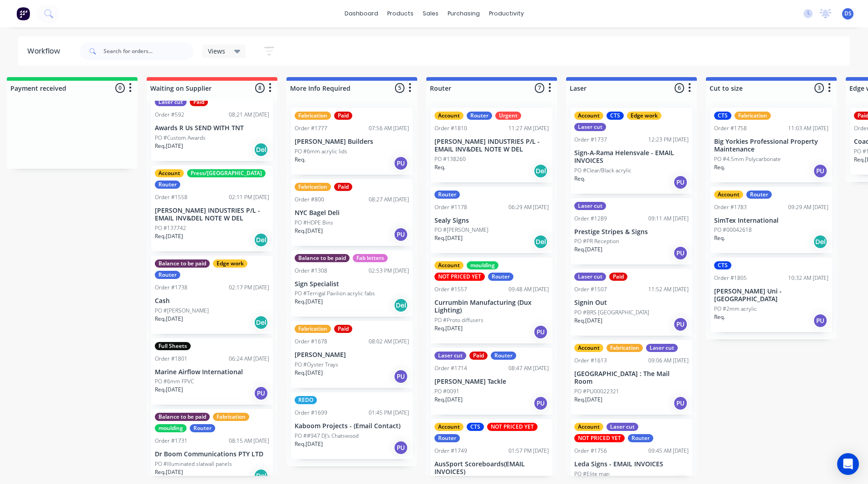
click at [212, 307] on div "PO #Lionel Krongold" at bounding box center [212, 311] width 114 height 8
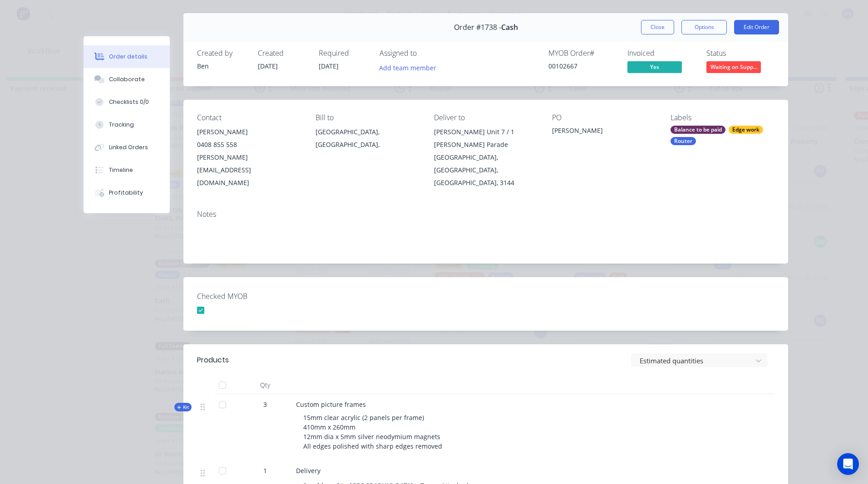
scroll to position [45, 0]
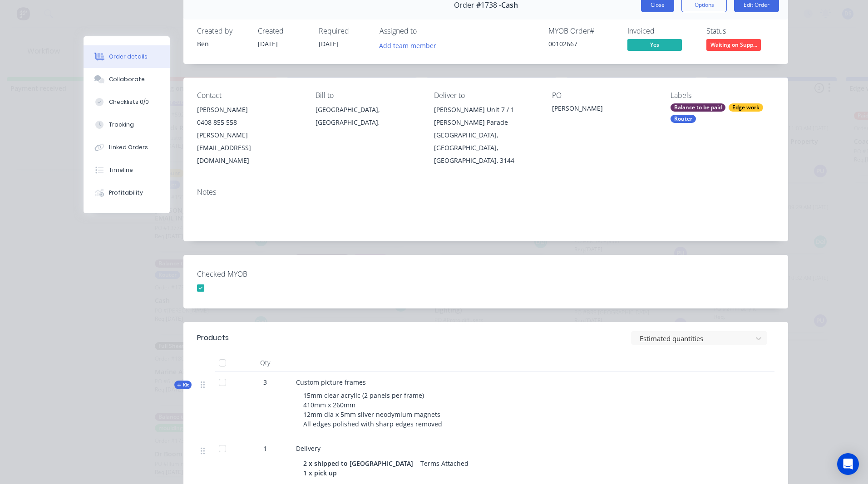
click at [656, 8] on button "Close" at bounding box center [657, 5] width 33 height 15
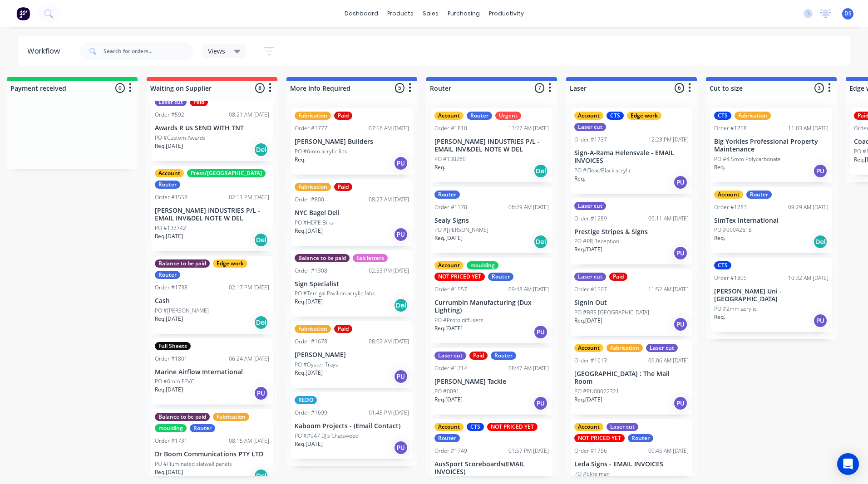
scroll to position [227, 0]
click at [456, 44] on div "Sales Orders" at bounding box center [463, 44] width 37 height 8
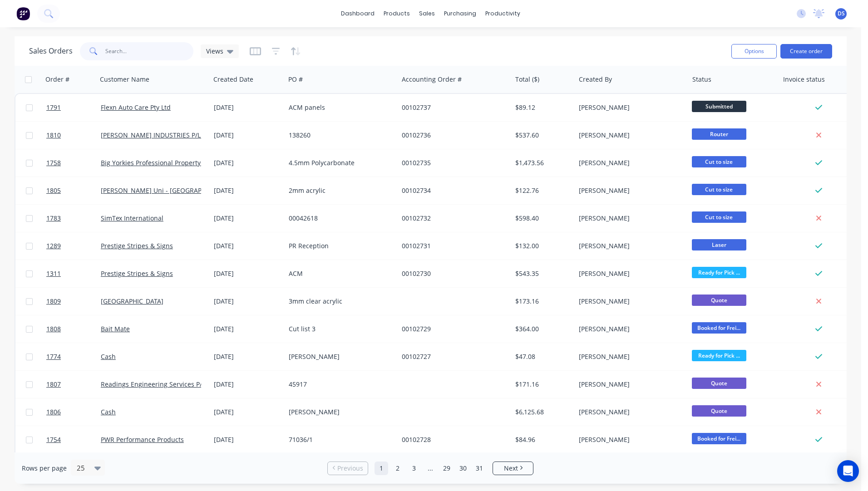
click at [143, 53] on input "text" at bounding box center [149, 51] width 89 height 18
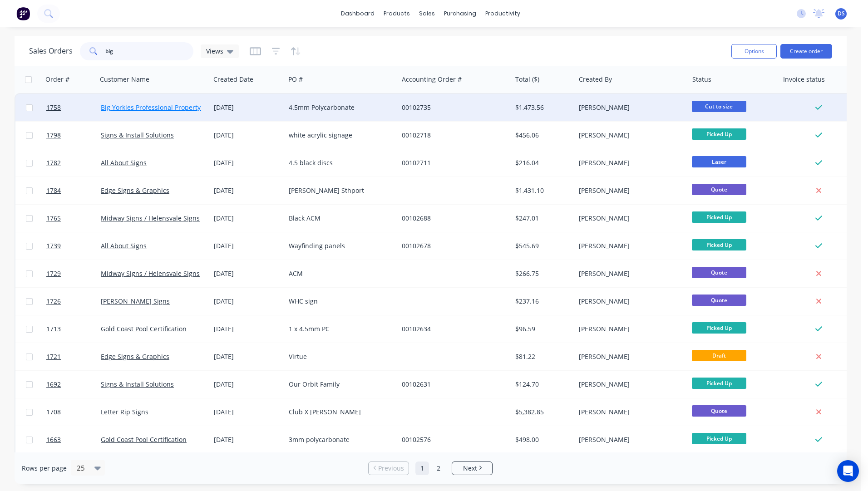
type input "big"
click at [154, 111] on link "Big Yorkies Professional Property Maintenance" at bounding box center [172, 107] width 142 height 9
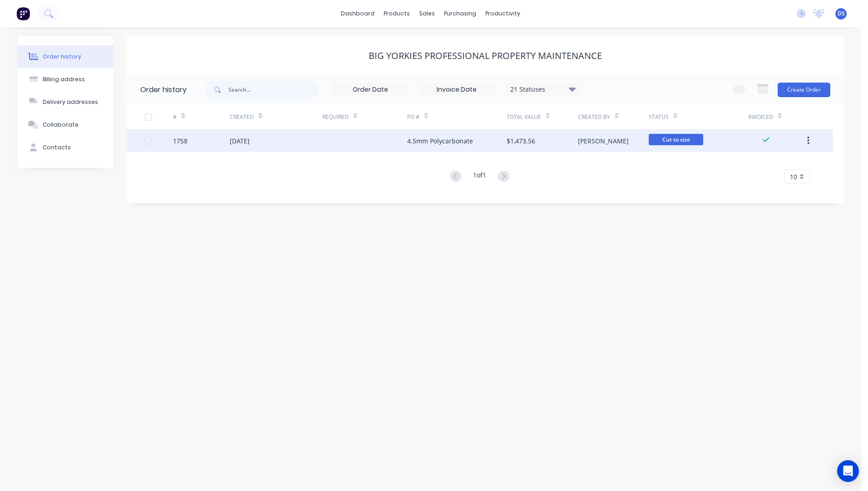
click at [250, 143] on div "08 Oct 2025" at bounding box center [240, 141] width 20 height 10
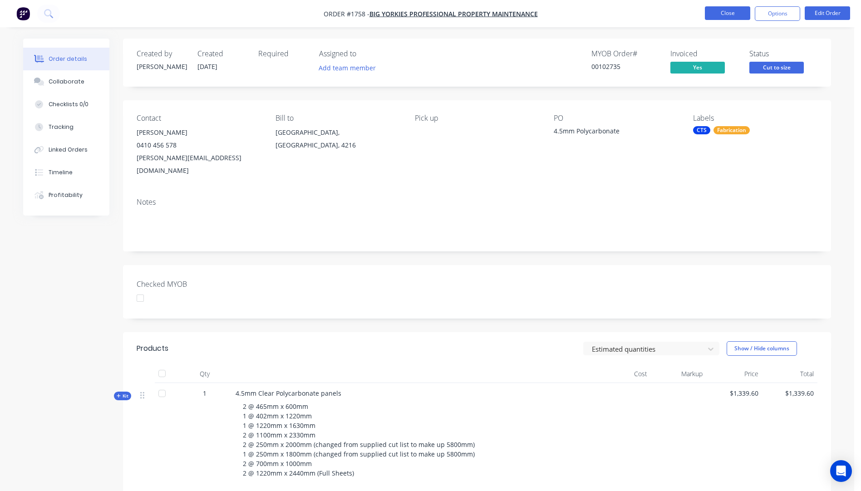
click at [732, 13] on button "Close" at bounding box center [727, 13] width 45 height 14
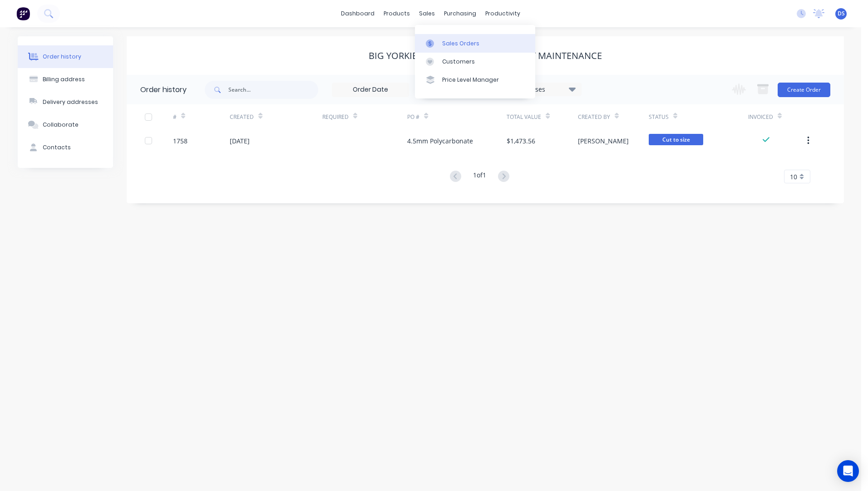
click at [456, 47] on div "Sales Orders" at bounding box center [460, 44] width 37 height 8
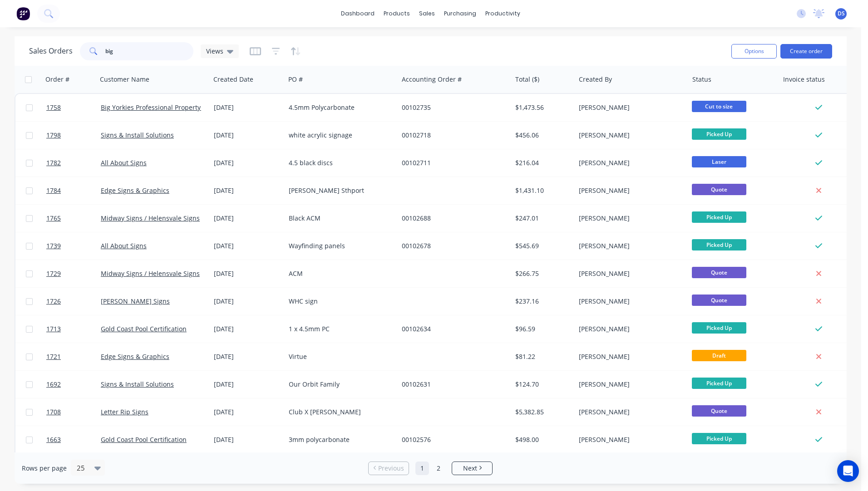
drag, startPoint x: 154, startPoint y: 49, endPoint x: 37, endPoint y: 51, distance: 117.1
click at [37, 51] on div "Sales Orders big Views" at bounding box center [134, 51] width 210 height 18
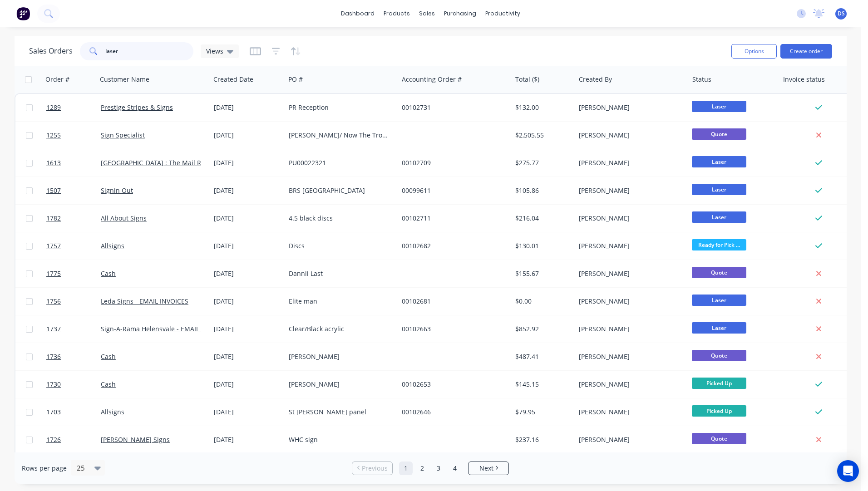
drag, startPoint x: 133, startPoint y: 48, endPoint x: 96, endPoint y: 50, distance: 36.9
click at [96, 50] on div "laser" at bounding box center [137, 51] width 114 height 18
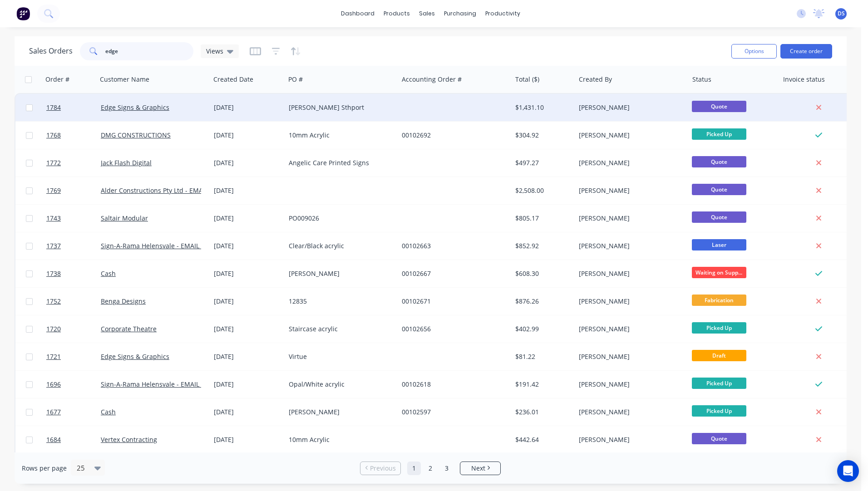
type input "edge"
click at [317, 109] on div "Pickering Sthport" at bounding box center [339, 107] width 101 height 9
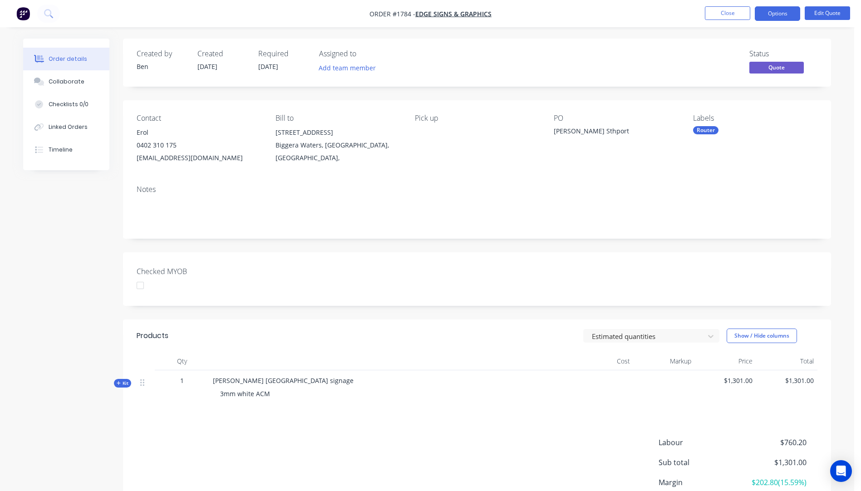
scroll to position [45, 0]
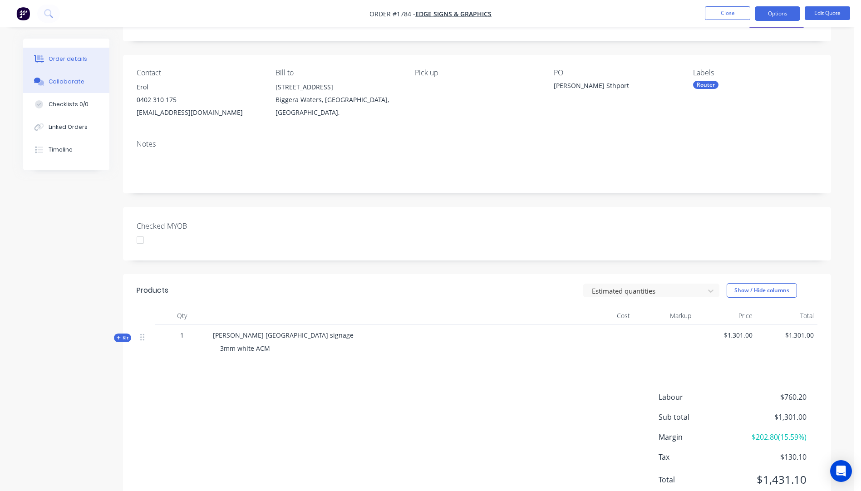
click at [60, 82] on div "Collaborate" at bounding box center [67, 82] width 36 height 8
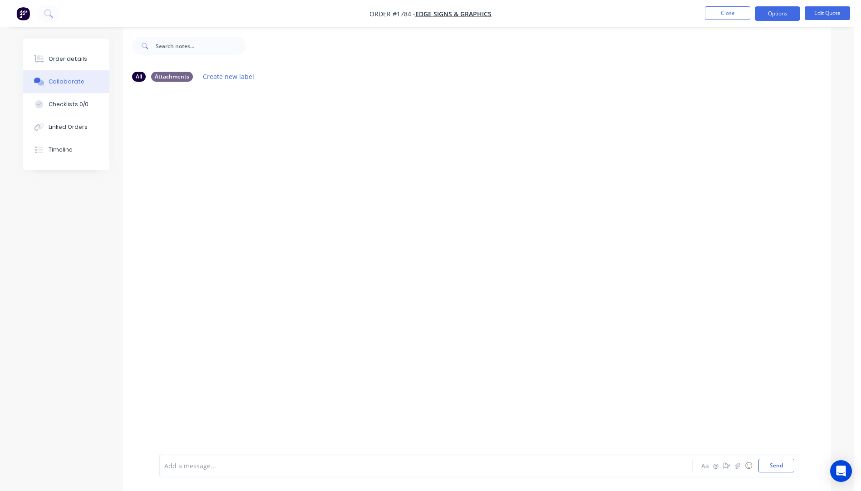
scroll to position [14, 0]
click at [54, 57] on div "Order details" at bounding box center [68, 59] width 39 height 8
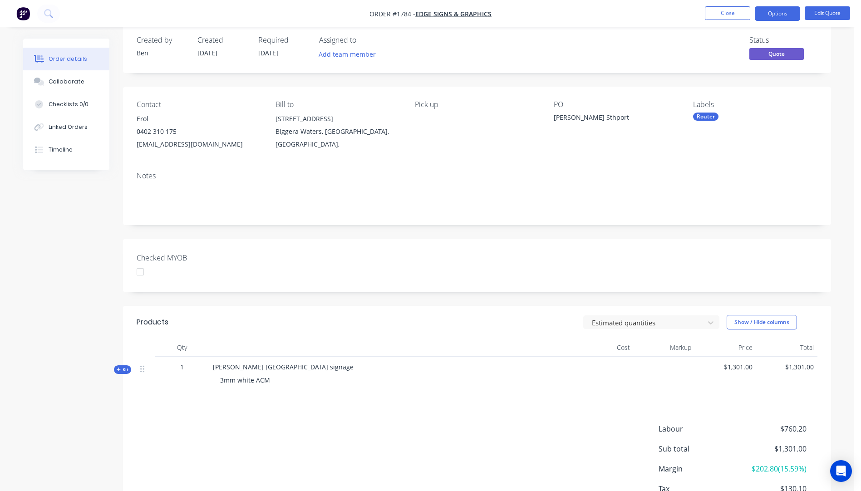
click at [118, 370] on icon "button" at bounding box center [119, 369] width 4 height 5
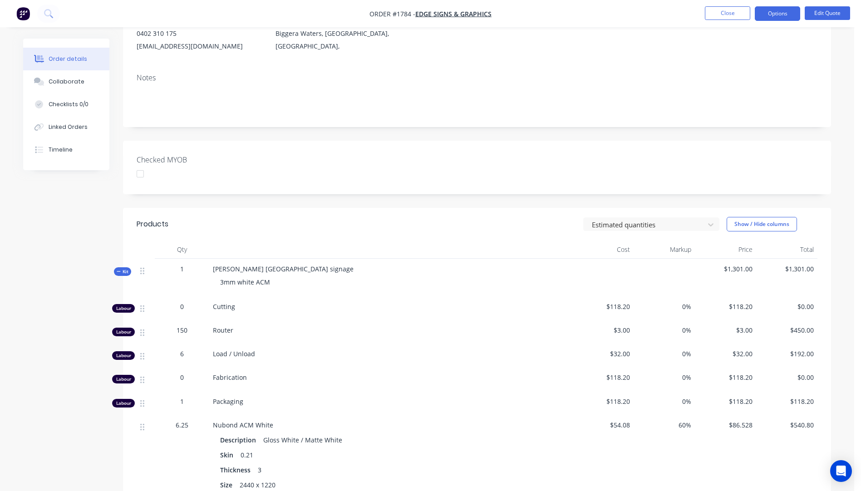
scroll to position [91, 0]
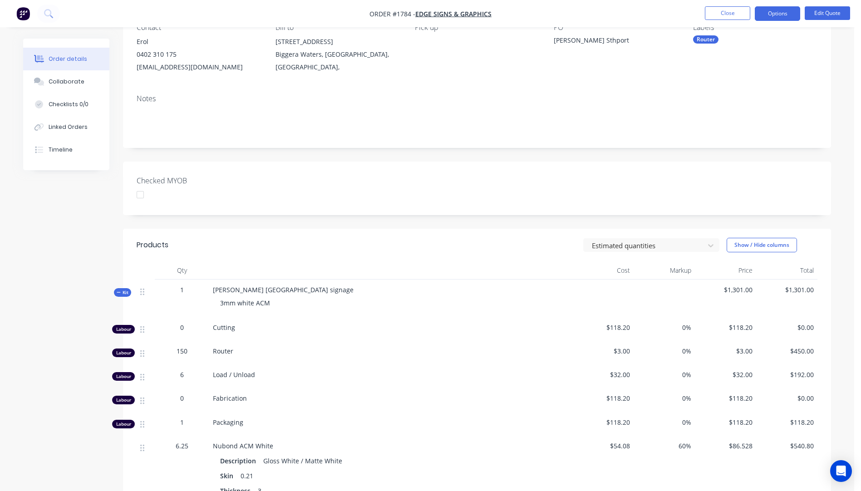
click at [430, 375] on div "Labour 0 Cutting $118.20 0% $118.20 $0.00 Labour 150 Router $3.00 0% $3.00 $450…" at bounding box center [477, 417] width 681 height 201
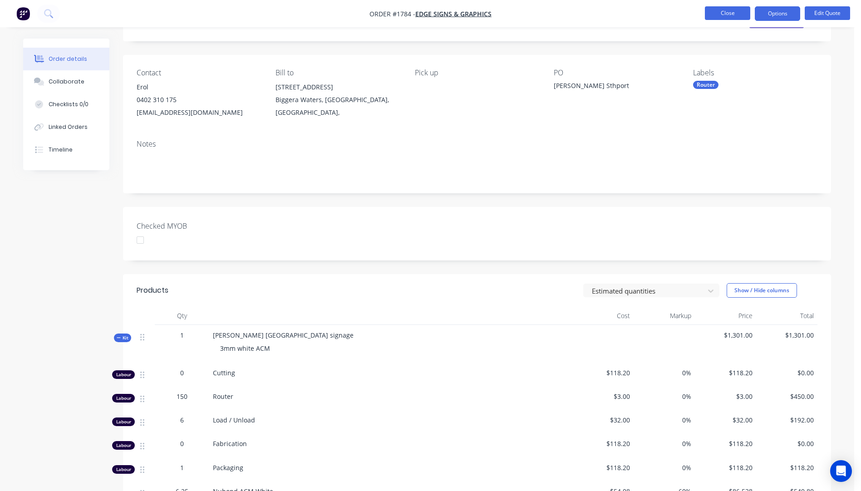
click at [730, 12] on button "Close" at bounding box center [727, 13] width 45 height 14
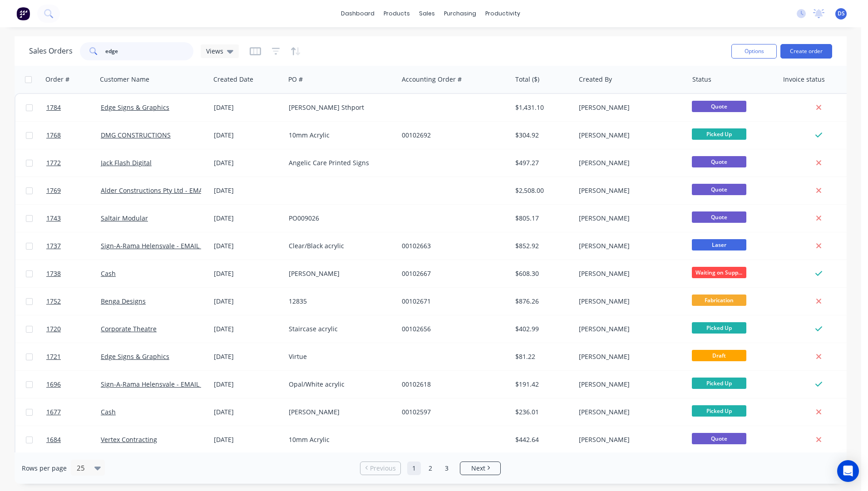
drag, startPoint x: 132, startPoint y: 49, endPoint x: 81, endPoint y: 50, distance: 50.9
click at [81, 50] on div "edge" at bounding box center [137, 51] width 114 height 18
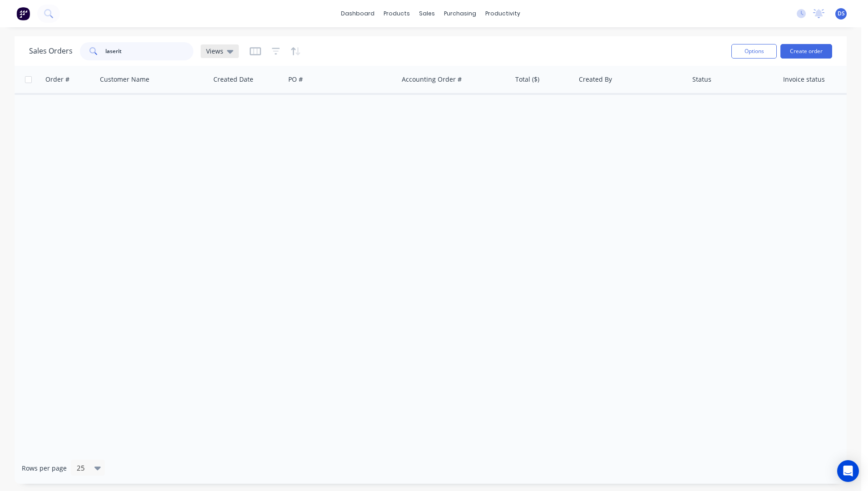
type input "laserit"
click at [231, 53] on icon at bounding box center [230, 51] width 6 height 10
click at [226, 148] on button "Archived Orders" at bounding box center [255, 147] width 104 height 10
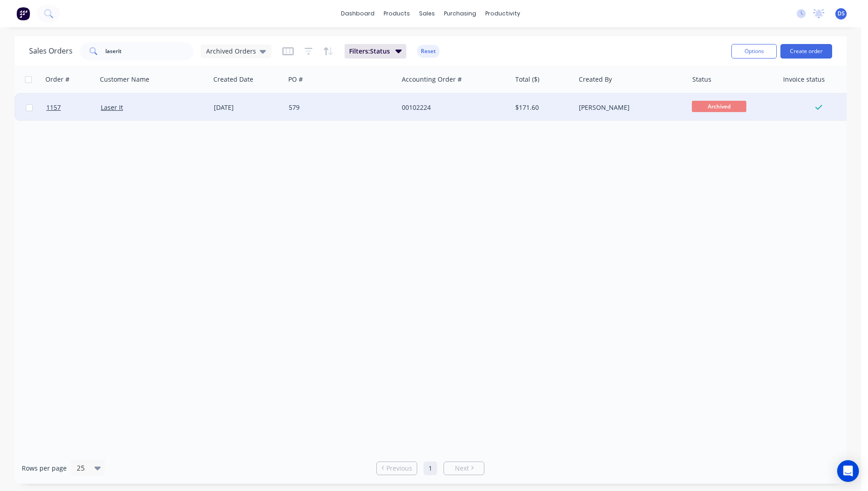
click at [384, 113] on div "579" at bounding box center [341, 107] width 113 height 27
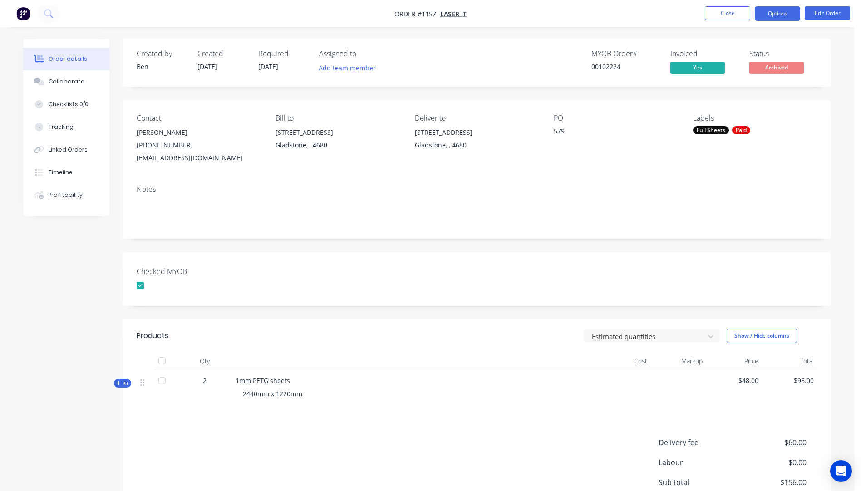
click at [778, 13] on button "Options" at bounding box center [777, 13] width 45 height 15
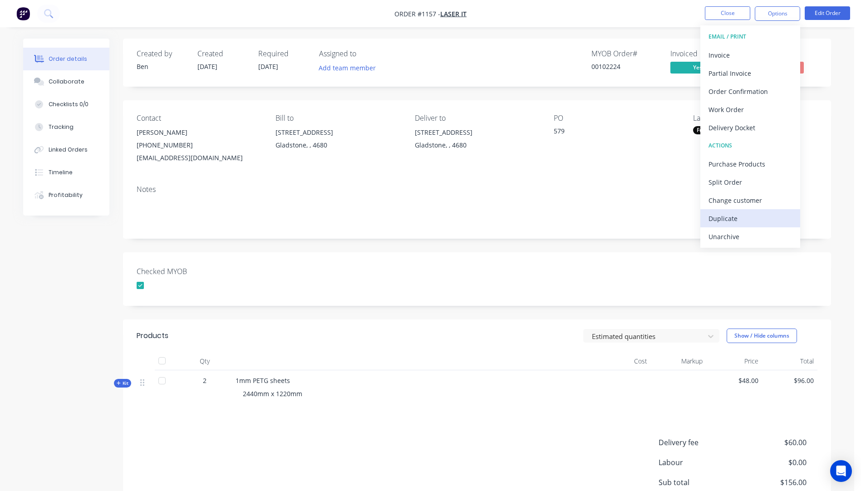
click at [716, 219] on div "Duplicate" at bounding box center [751, 218] width 84 height 13
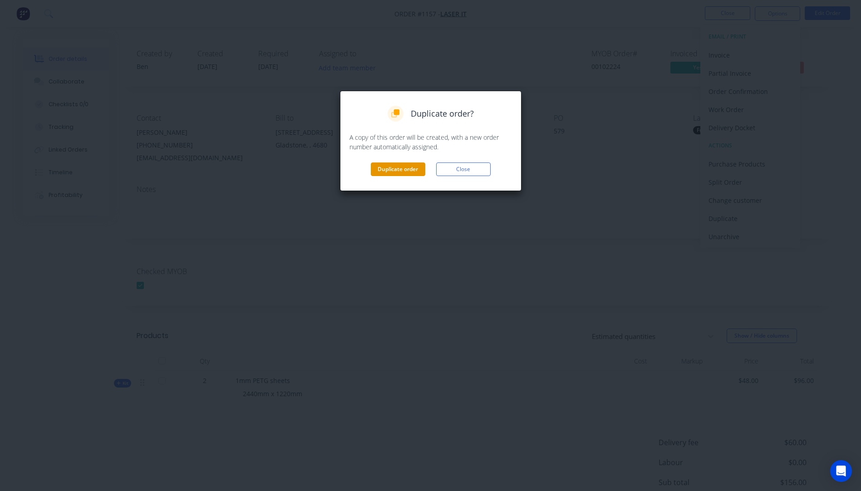
click at [386, 169] on button "Duplicate order" at bounding box center [398, 170] width 54 height 14
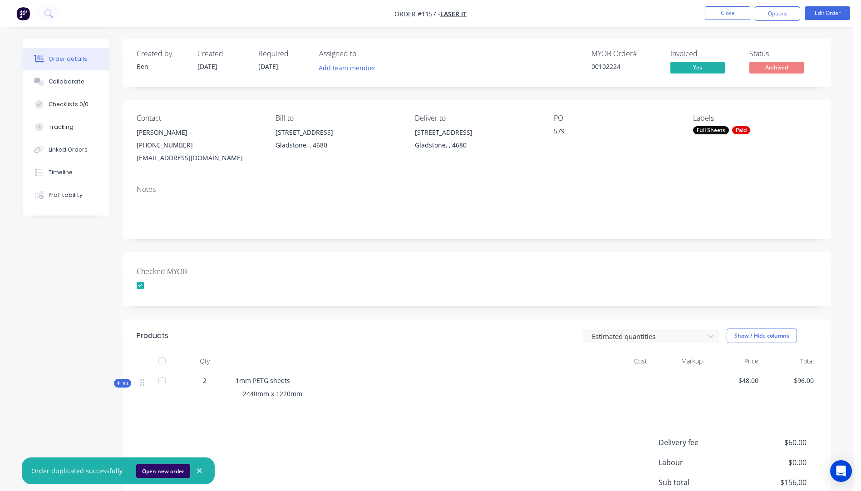
click at [155, 469] on button "Open new order" at bounding box center [163, 471] width 54 height 14
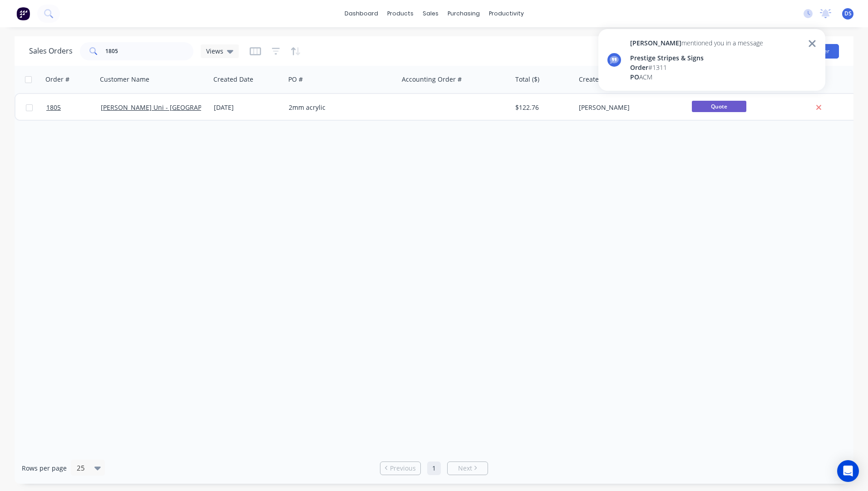
click at [682, 59] on div "Prestige Stripes & Signs" at bounding box center [696, 58] width 133 height 10
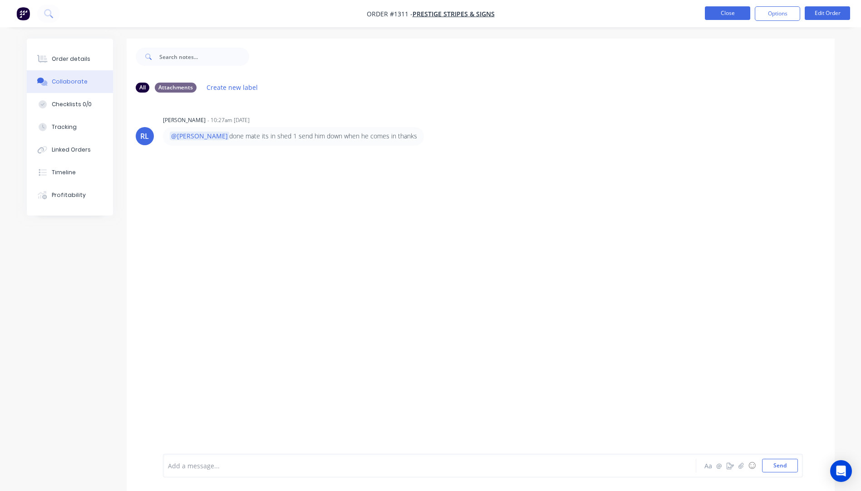
click at [740, 14] on button "Close" at bounding box center [727, 13] width 45 height 14
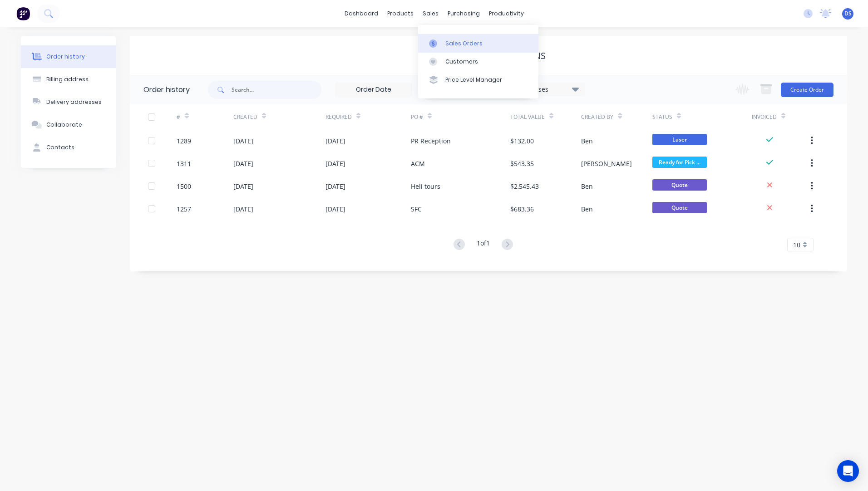
click at [461, 44] on div "Sales Orders" at bounding box center [463, 44] width 37 height 8
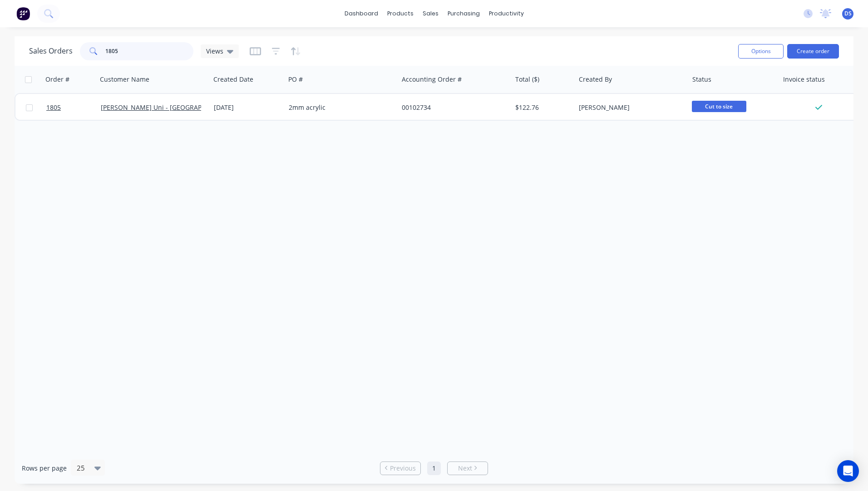
drag, startPoint x: 125, startPoint y: 51, endPoint x: 91, endPoint y: 52, distance: 33.6
click at [91, 52] on div "1805" at bounding box center [137, 51] width 114 height 18
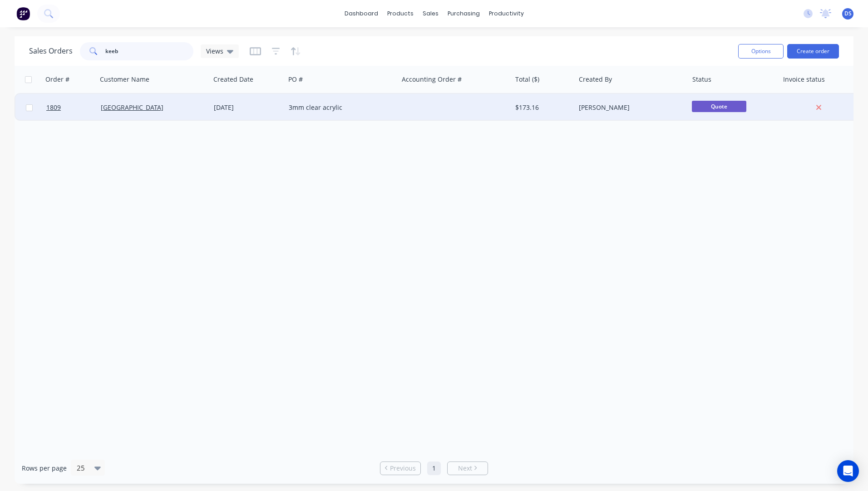
type input "keeb"
click at [320, 110] on div "3mm clear acrylic" at bounding box center [339, 107] width 101 height 9
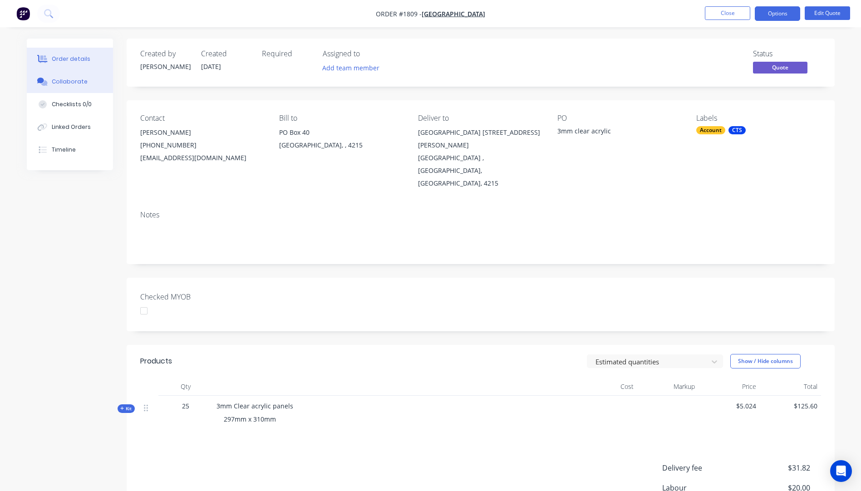
click at [69, 85] on div "Collaborate" at bounding box center [70, 82] width 36 height 8
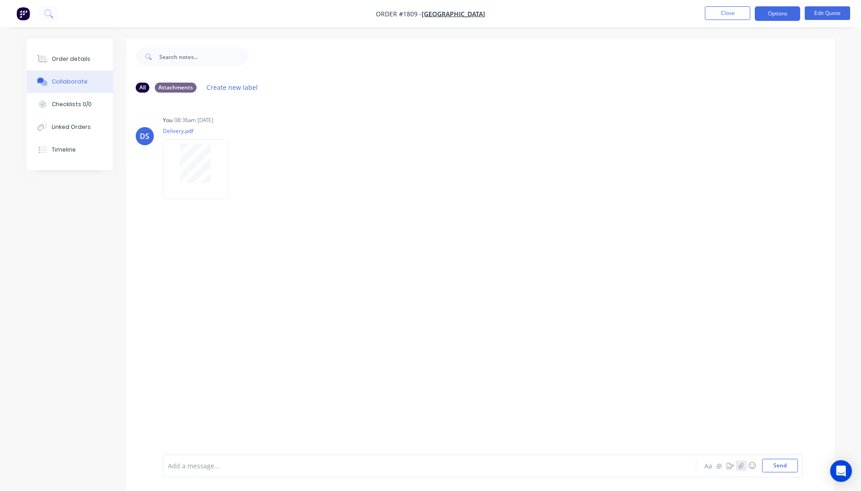
click at [742, 465] on icon "button" at bounding box center [740, 466] width 5 height 6
click at [775, 469] on button "Send" at bounding box center [780, 466] width 36 height 14
click at [63, 65] on button "Order details" at bounding box center [70, 59] width 86 height 23
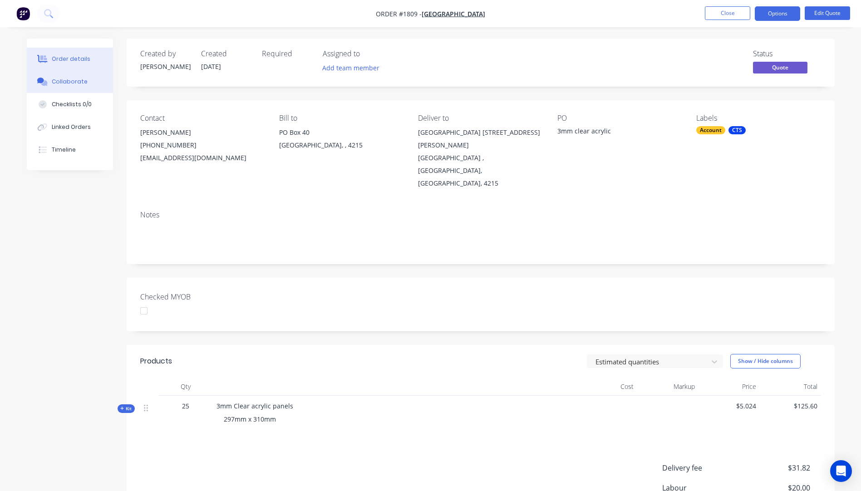
click at [79, 85] on div "Collaborate" at bounding box center [70, 82] width 36 height 8
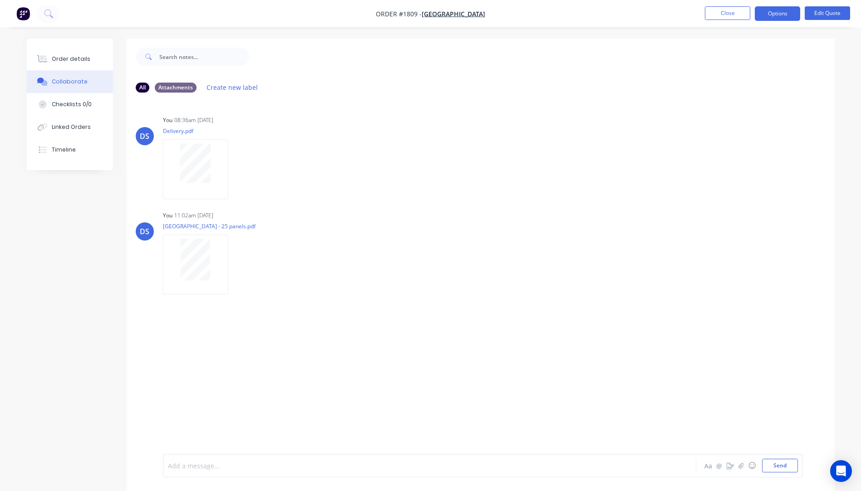
click at [228, 463] on div at bounding box center [404, 466] width 472 height 10
click at [791, 468] on button "Send" at bounding box center [780, 466] width 36 height 14
click at [80, 60] on div "Order details" at bounding box center [71, 59] width 39 height 8
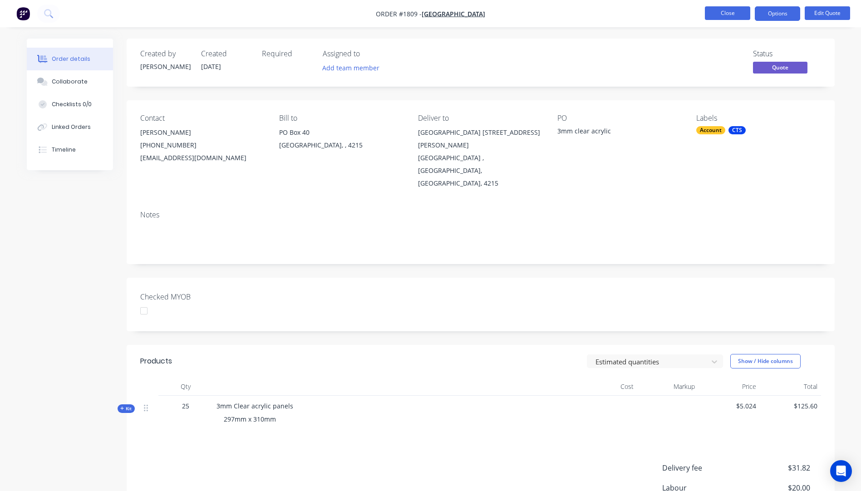
click at [712, 12] on button "Close" at bounding box center [727, 13] width 45 height 14
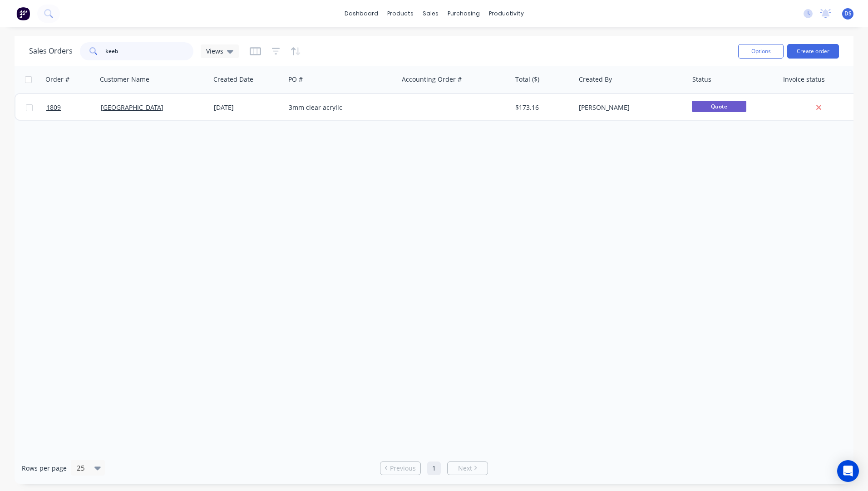
drag, startPoint x: 135, startPoint y: 53, endPoint x: 99, endPoint y: 52, distance: 35.4
click at [99, 52] on div "keeb" at bounding box center [137, 51] width 114 height 18
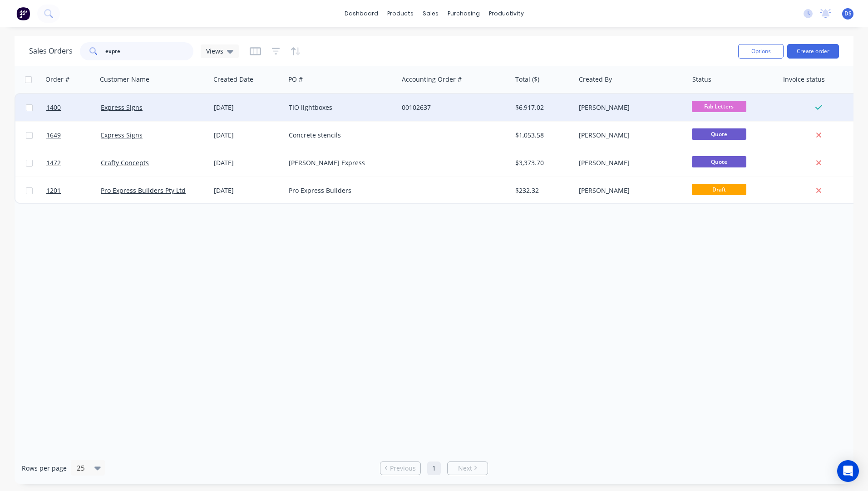
type input "expre"
click at [311, 112] on div "TIO lightboxes" at bounding box center [341, 107] width 113 height 27
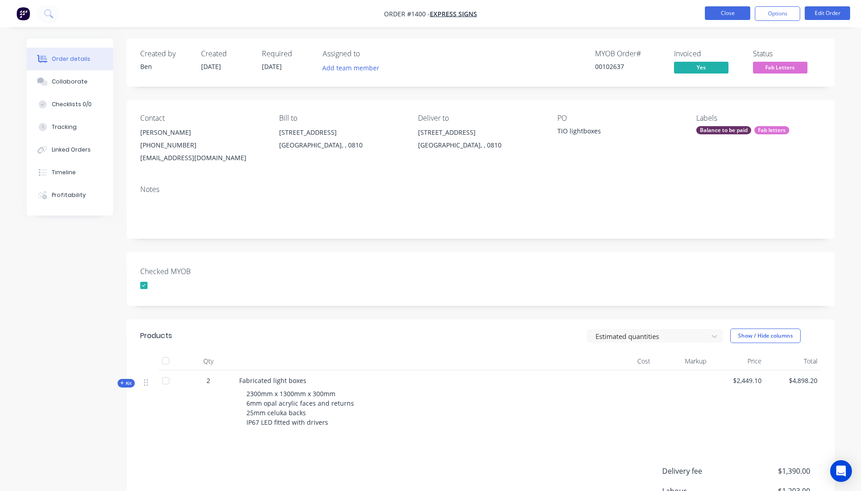
click at [739, 10] on button "Close" at bounding box center [727, 13] width 45 height 14
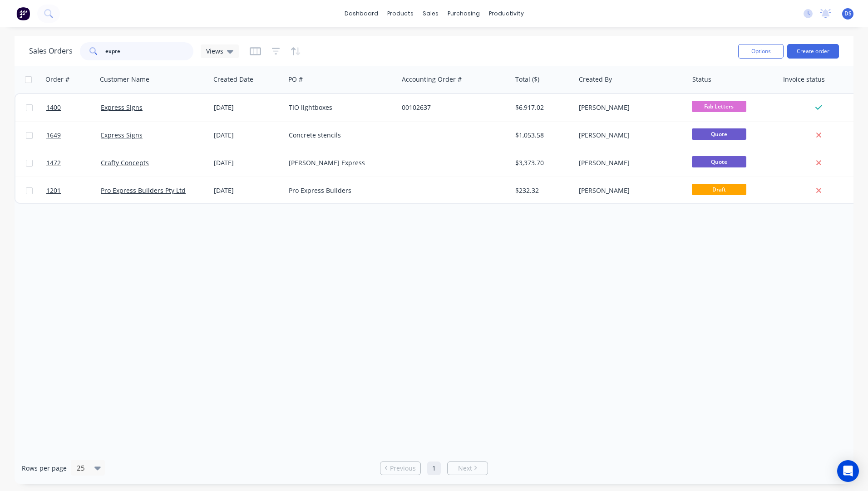
drag, startPoint x: 135, startPoint y: 57, endPoint x: 95, endPoint y: 56, distance: 40.0
click at [95, 56] on div "expre" at bounding box center [137, 51] width 114 height 18
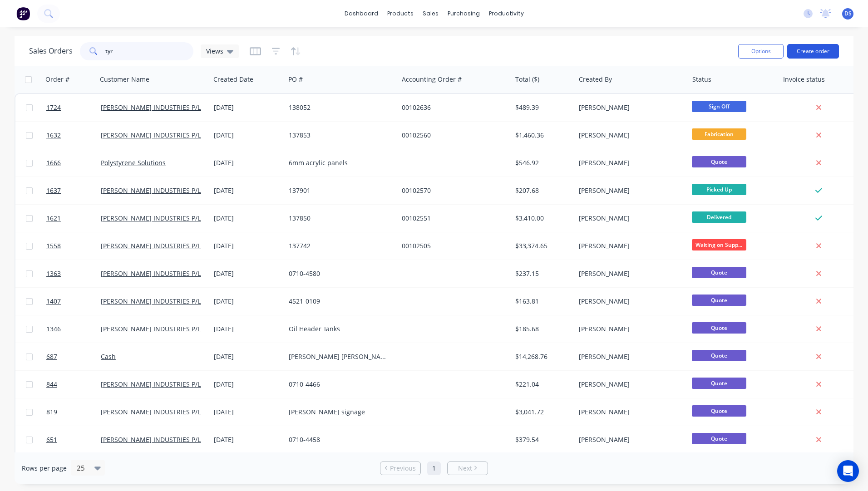
type input "tyr"
click at [816, 54] on button "Create order" at bounding box center [813, 51] width 52 height 15
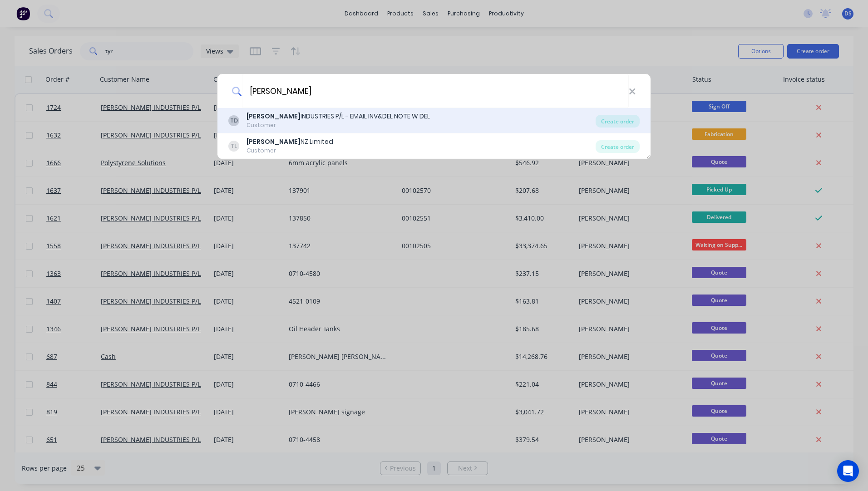
type input "tyree"
click at [313, 117] on div "TYREE INDUSTRIES P/L - EMAIL INV&DEL NOTE W DEL" at bounding box center [338, 117] width 183 height 10
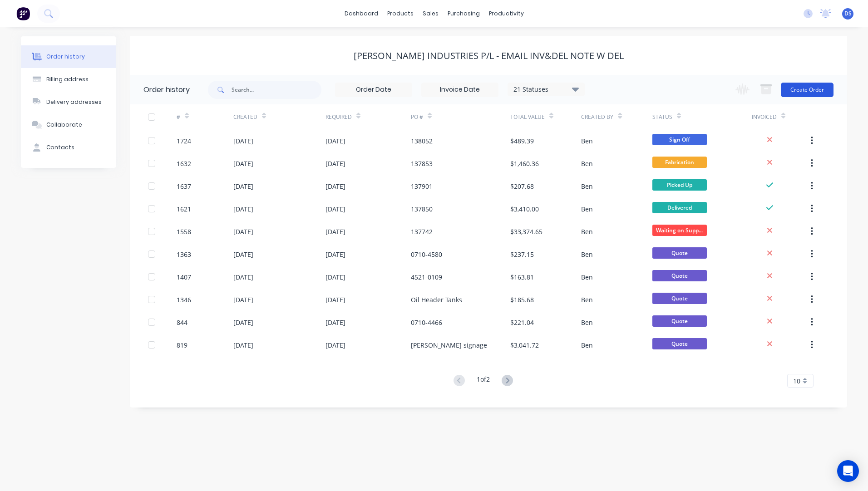
click at [798, 90] on button "Create Order" at bounding box center [807, 90] width 53 height 15
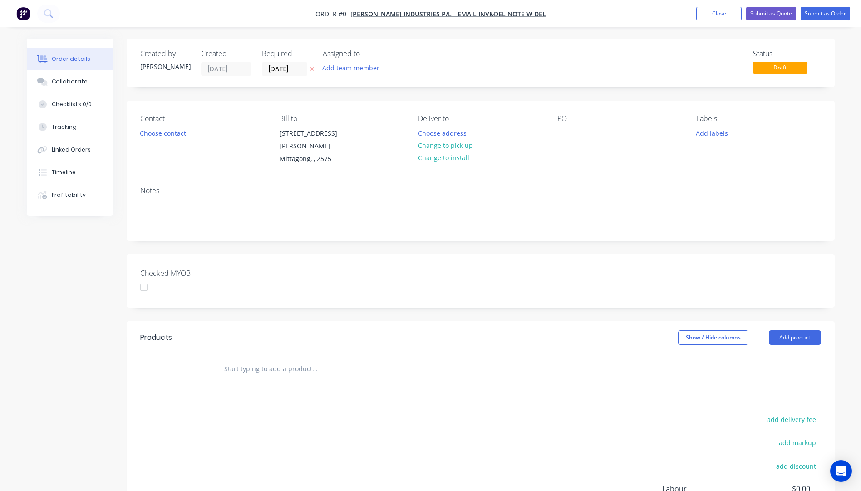
click at [152, 140] on div "Contact Choose contact" at bounding box center [202, 139] width 124 height 51
click at [153, 137] on button "Choose contact" at bounding box center [163, 133] width 56 height 12
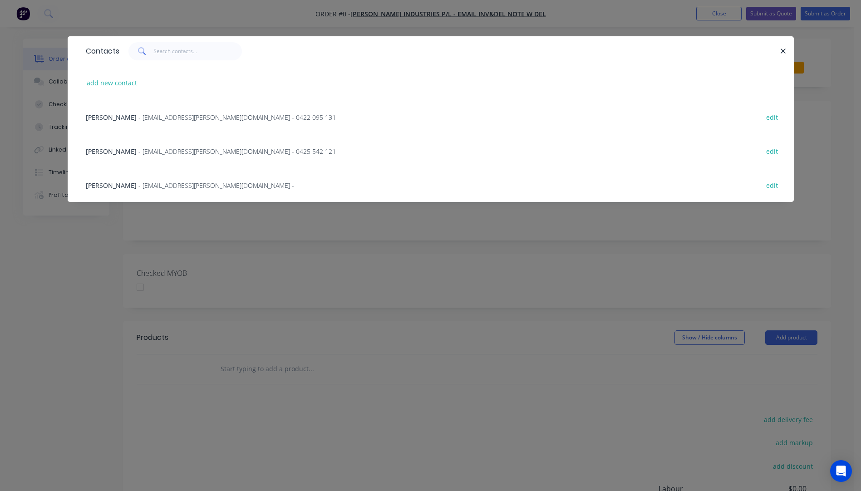
click at [148, 120] on span "- jbrittle@tyree.com.au - 0422 095 131" at bounding box center [237, 117] width 198 height 9
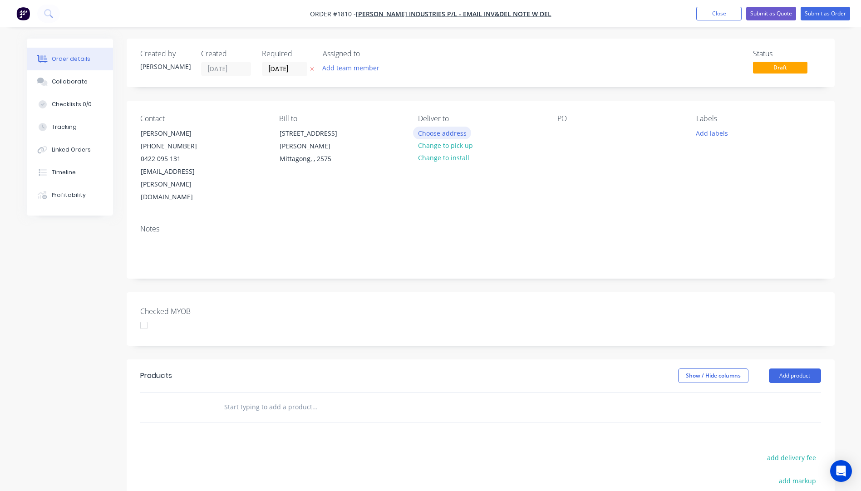
click at [441, 134] on button "Choose address" at bounding box center [442, 133] width 58 height 12
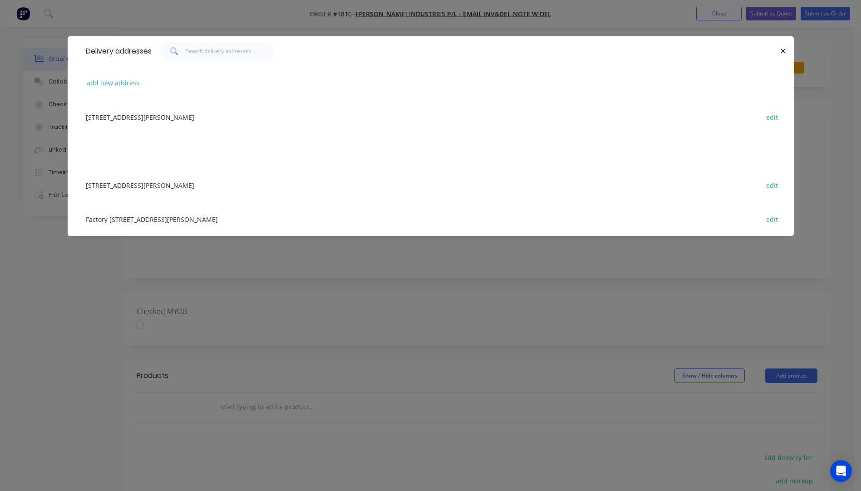
click at [177, 222] on div "Factory 1, Door 4 Tyree Place , Braemar, undefined, 2575 edit" at bounding box center [430, 219] width 699 height 34
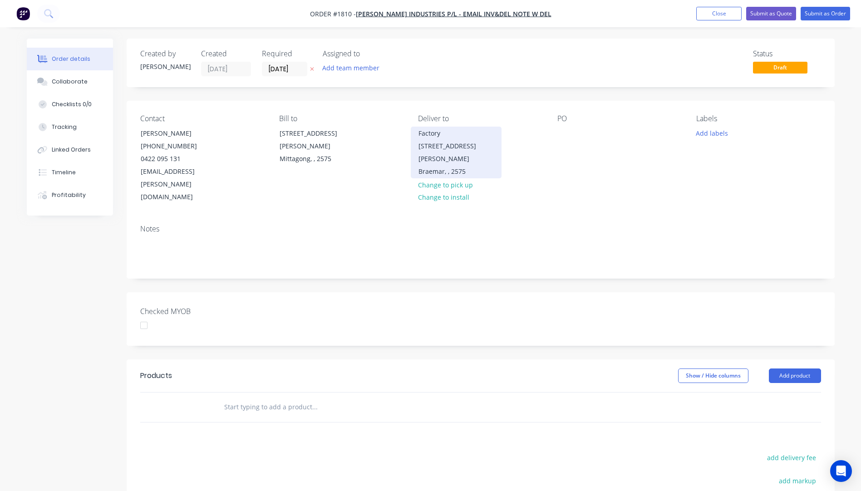
click at [428, 165] on div "Braemar, , 2575" at bounding box center [456, 171] width 75 height 13
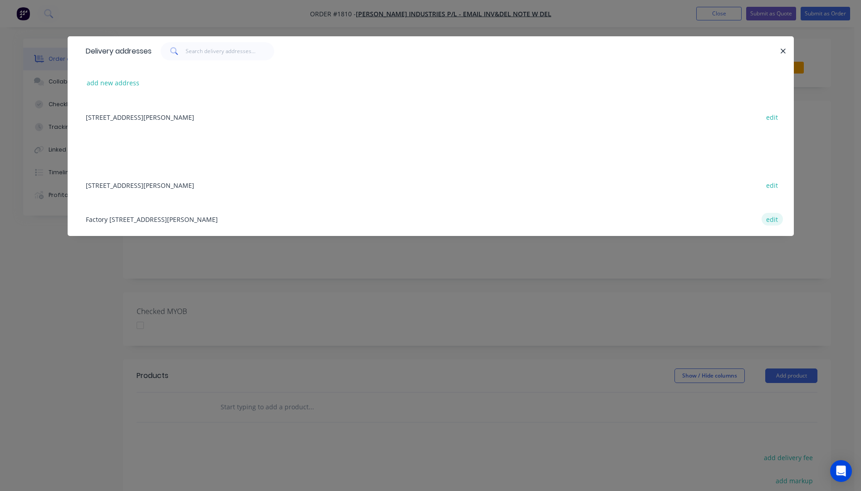
click at [771, 220] on button "edit" at bounding box center [772, 219] width 21 height 12
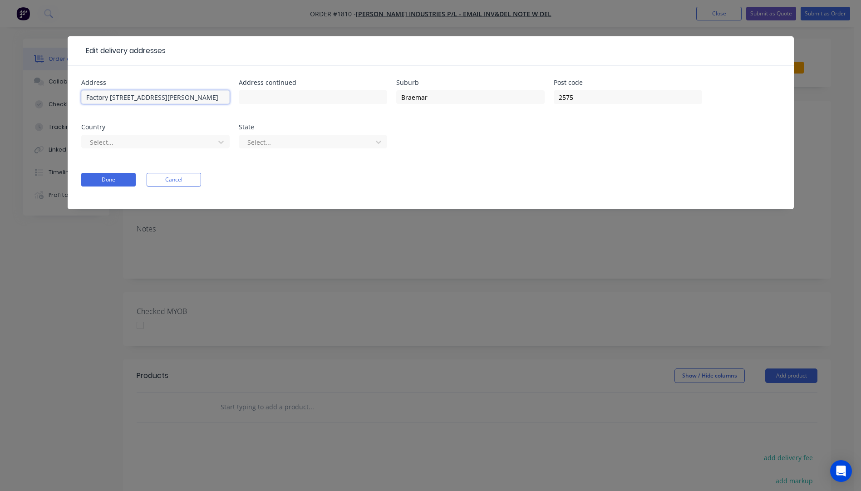
drag, startPoint x: 184, startPoint y: 99, endPoint x: 83, endPoint y: 95, distance: 101.3
click at [83, 95] on input "Factory 1, Door 4 Tyree Place" at bounding box center [155, 97] width 148 height 14
paste input "Factory 1, Door 4 Tyree Place"
type input "Factory 1, Door 4 Tyree Place"
click at [137, 98] on input "text" at bounding box center [155, 97] width 148 height 14
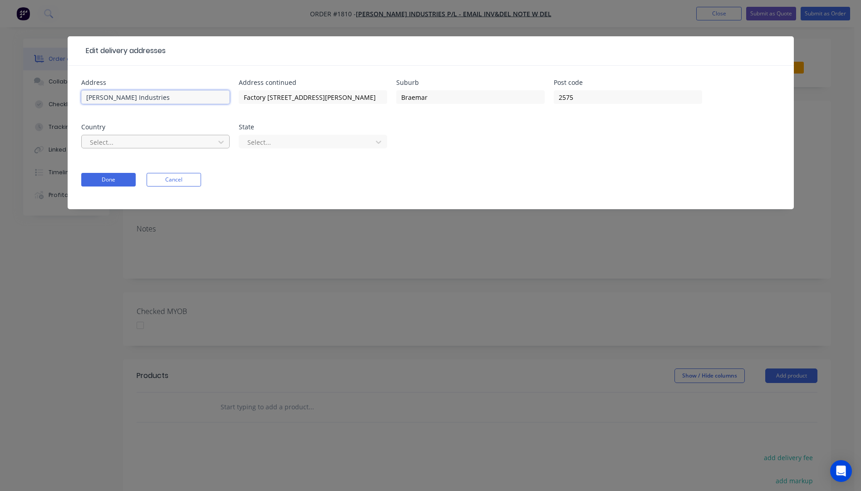
type input "Tyree Industries"
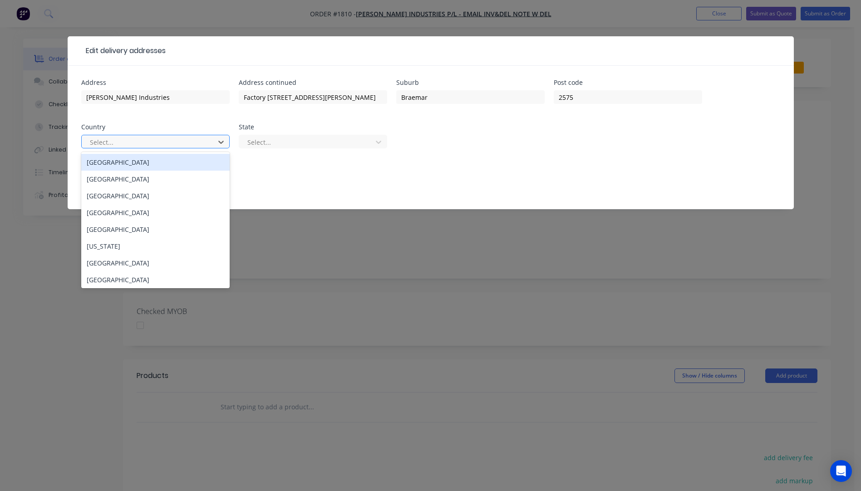
click at [186, 144] on div at bounding box center [149, 142] width 121 height 11
click at [128, 165] on div "[GEOGRAPHIC_DATA]" at bounding box center [155, 162] width 148 height 17
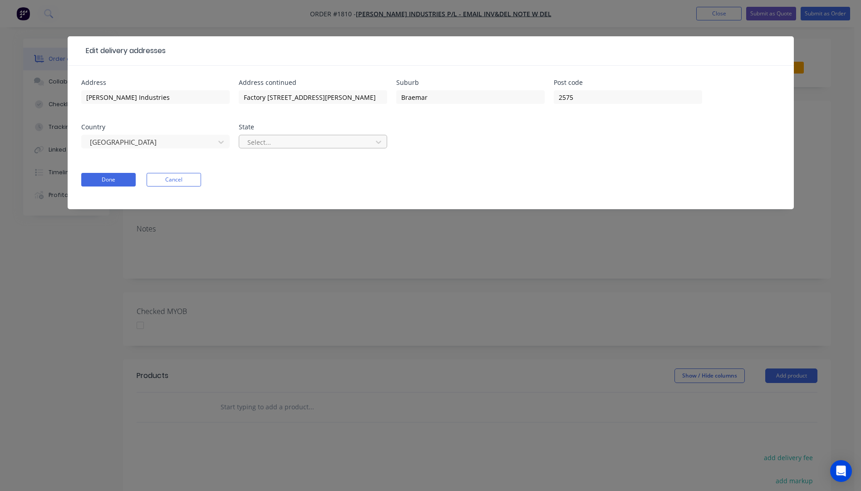
click at [299, 147] on div at bounding box center [307, 142] width 121 height 11
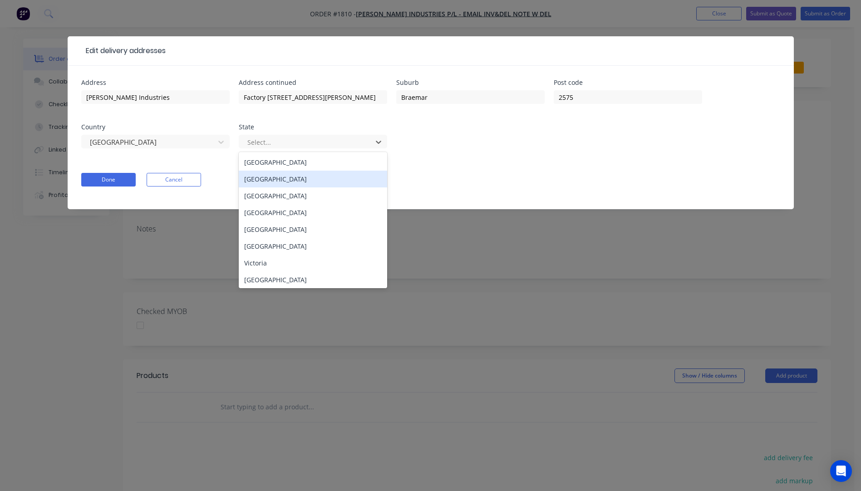
click at [284, 181] on div "[GEOGRAPHIC_DATA]" at bounding box center [313, 179] width 148 height 17
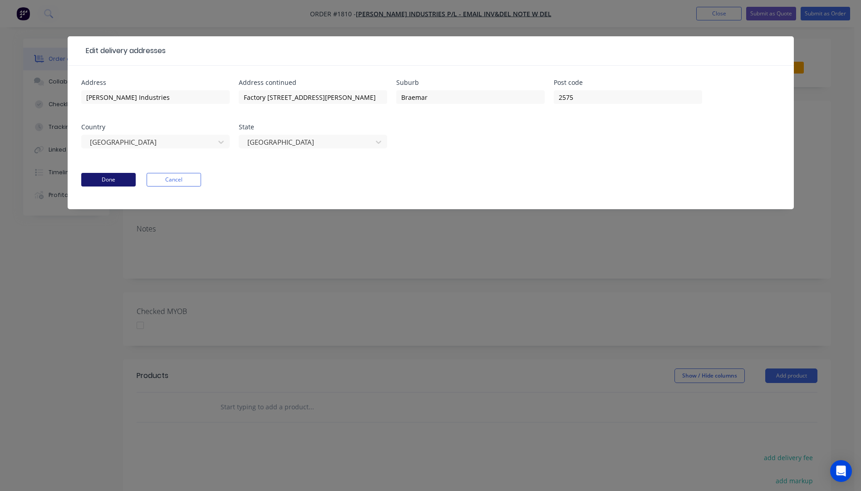
click at [103, 181] on button "Done" at bounding box center [108, 180] width 54 height 14
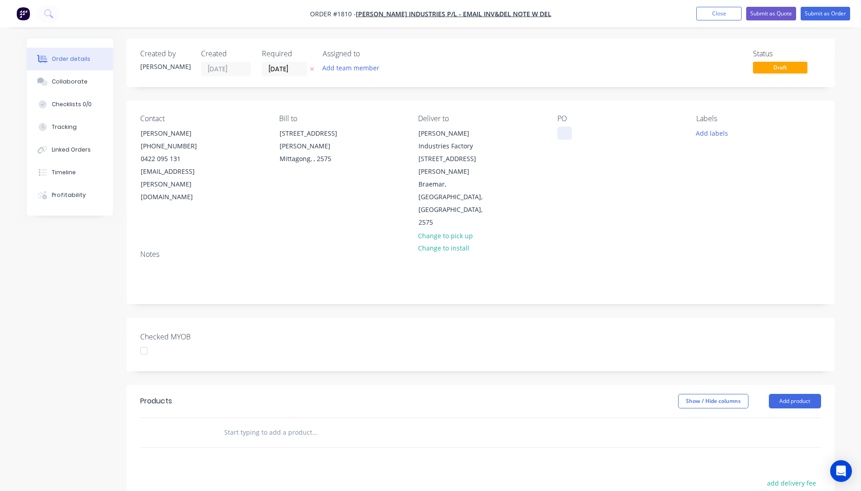
click at [568, 134] on div at bounding box center [565, 133] width 15 height 13
click at [563, 135] on div at bounding box center [565, 133] width 15 height 13
click at [578, 182] on div "Contact Jamie Brittle (02) 4872 6114 0422 095 131 jbrittle@tyree.com.au Bill to…" at bounding box center [481, 172] width 708 height 142
click at [706, 133] on button "Add labels" at bounding box center [712, 133] width 42 height 12
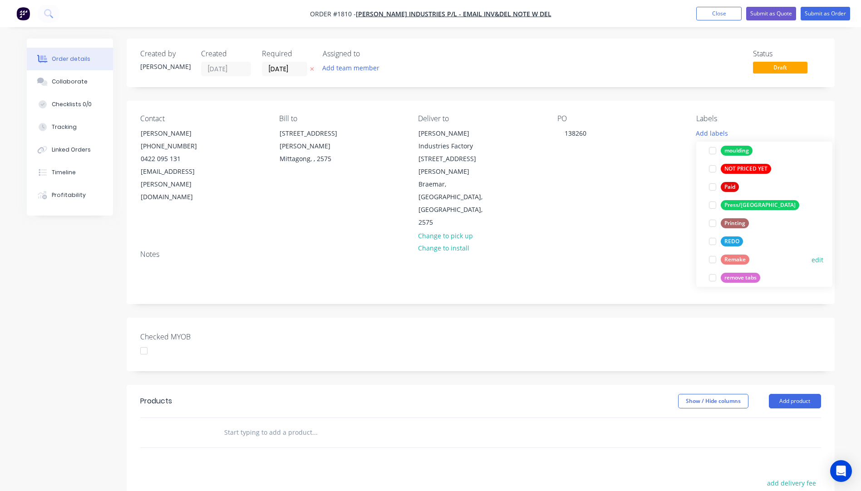
scroll to position [363, 0]
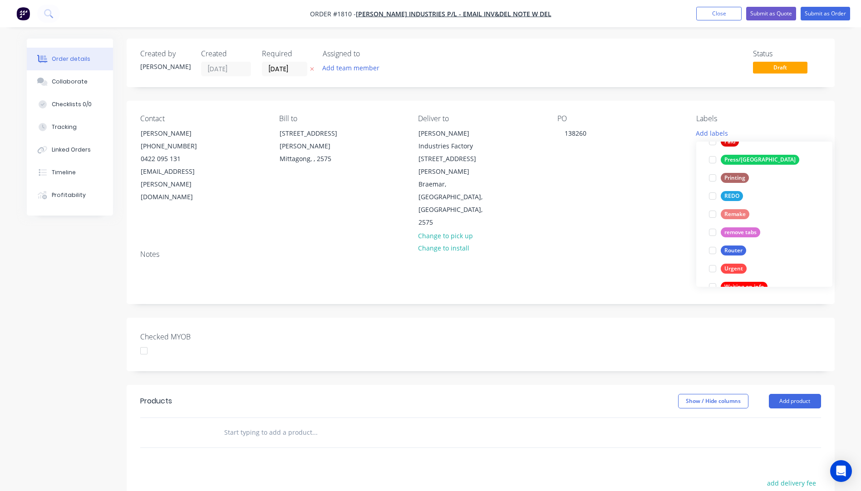
click at [732, 246] on button "Router" at bounding box center [728, 250] width 44 height 13
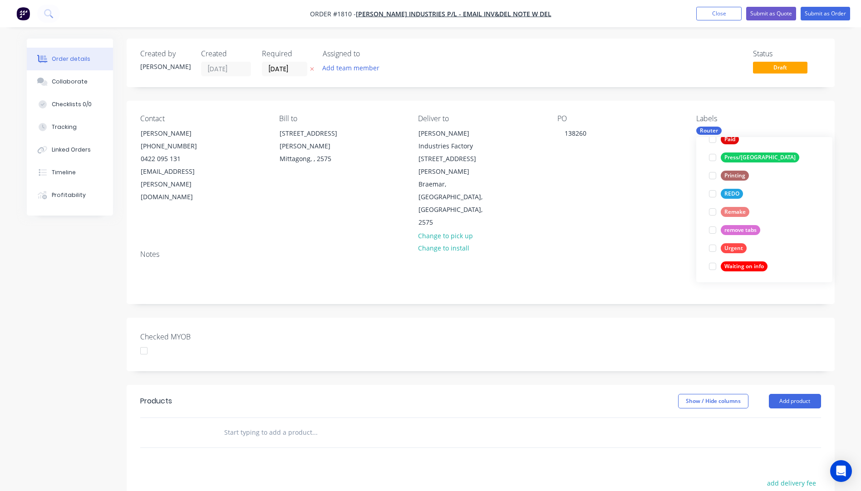
scroll to position [381, 0]
click at [737, 245] on div "Urgent" at bounding box center [734, 246] width 26 height 10
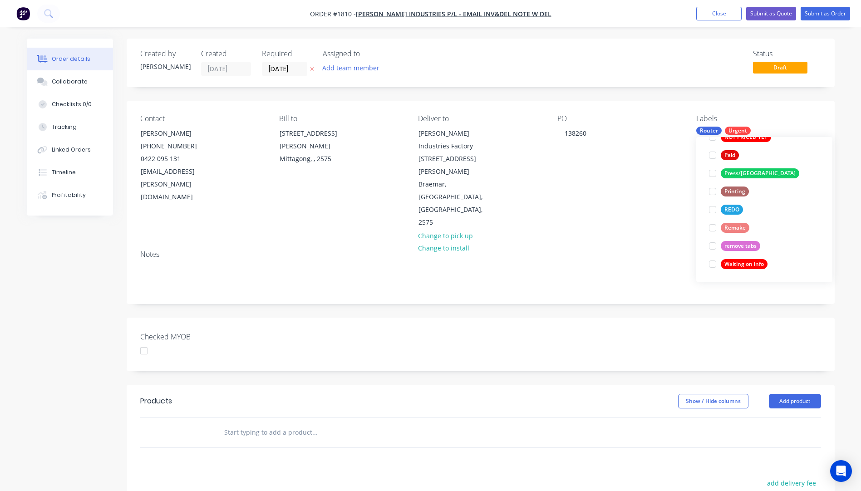
scroll to position [0, 0]
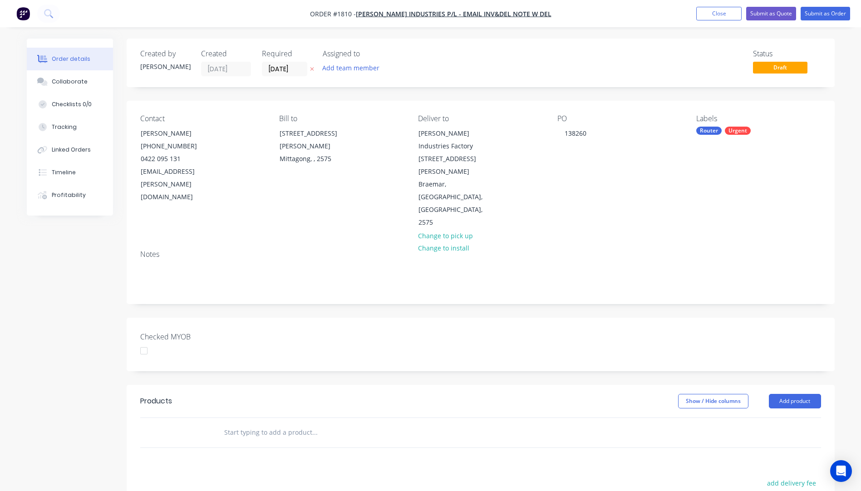
click at [678, 243] on div "Notes" at bounding box center [481, 273] width 708 height 61
click at [313, 70] on icon "button" at bounding box center [312, 68] width 4 height 5
click at [795, 394] on button "Add product" at bounding box center [795, 401] width 52 height 15
click at [773, 418] on div "Product catalogue" at bounding box center [778, 424] width 70 height 13
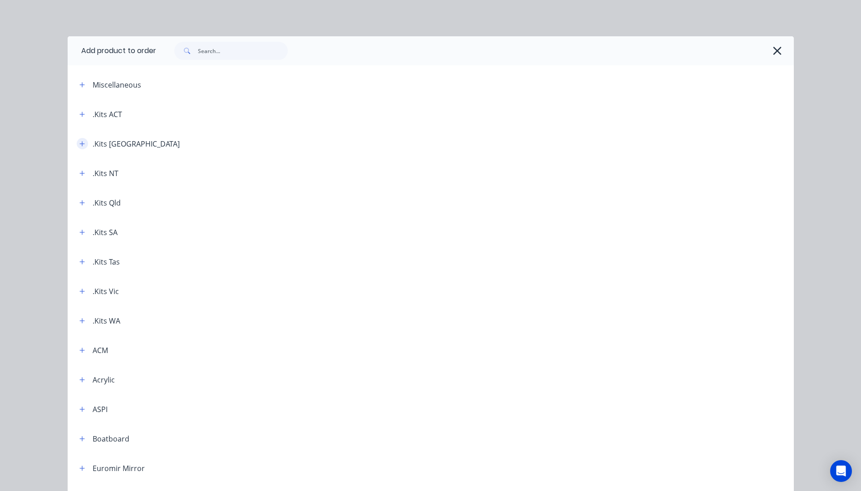
click at [79, 141] on icon "button" at bounding box center [81, 144] width 5 height 6
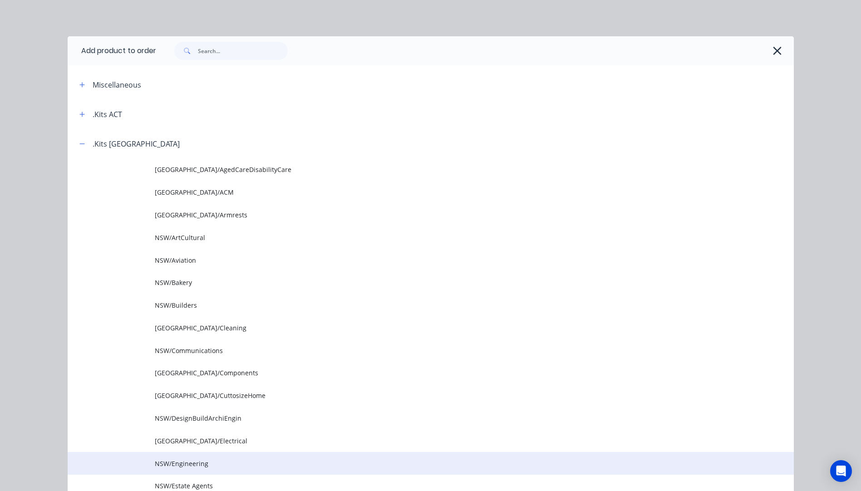
click at [182, 464] on span "NSW/Engineering" at bounding box center [410, 464] width 511 height 10
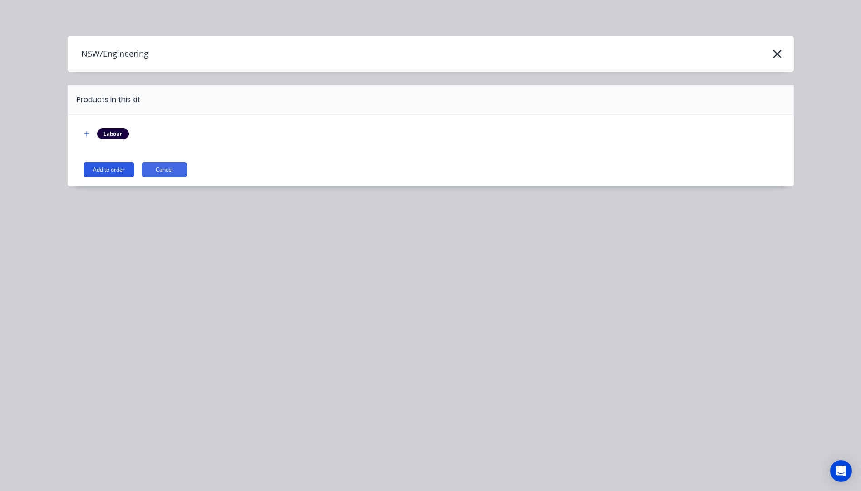
click at [115, 171] on button "Add to order" at bounding box center [109, 170] width 51 height 15
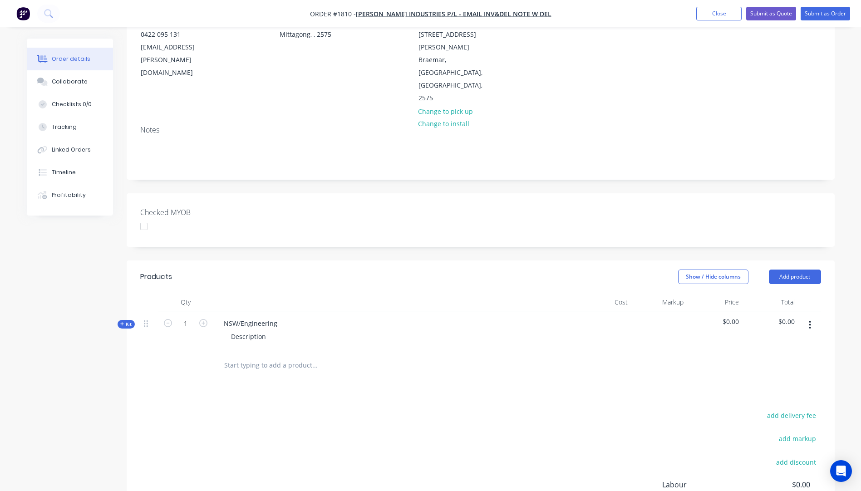
scroll to position [136, 0]
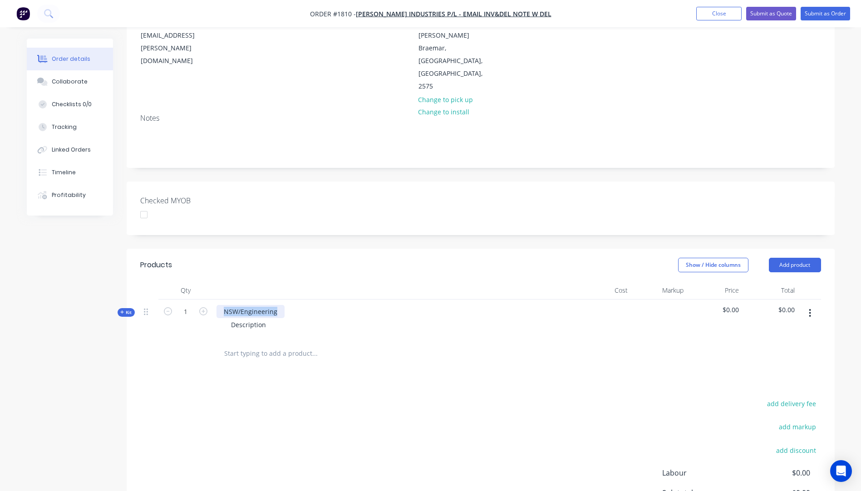
drag, startPoint x: 278, startPoint y: 260, endPoint x: 224, endPoint y: 261, distance: 54.0
click at [224, 305] on div "NSW/Engineering" at bounding box center [251, 311] width 68 height 13
drag, startPoint x: 270, startPoint y: 275, endPoint x: 224, endPoint y: 275, distance: 45.9
click at [224, 318] on div "Description" at bounding box center [248, 324] width 49 height 13
click at [122, 310] on icon "button" at bounding box center [122, 312] width 4 height 5
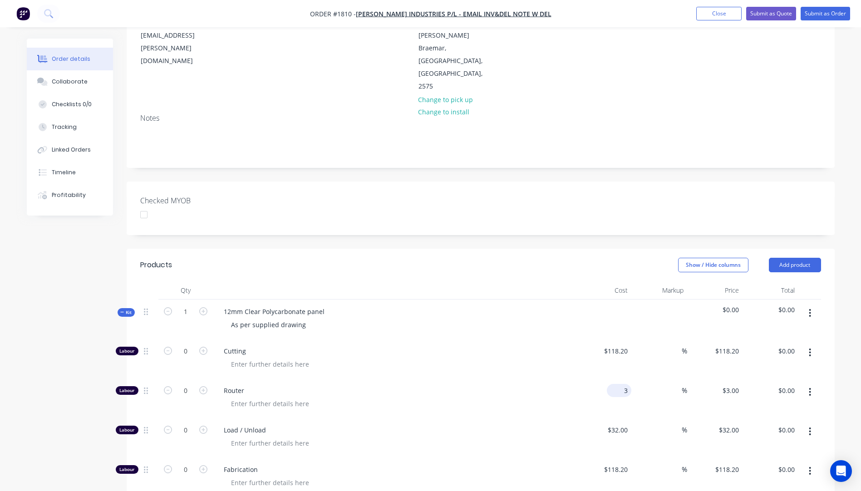
click at [623, 384] on input "3" at bounding box center [621, 390] width 21 height 13
type input "$402.36"
click at [559, 386] on span "Router" at bounding box center [398, 391] width 349 height 10
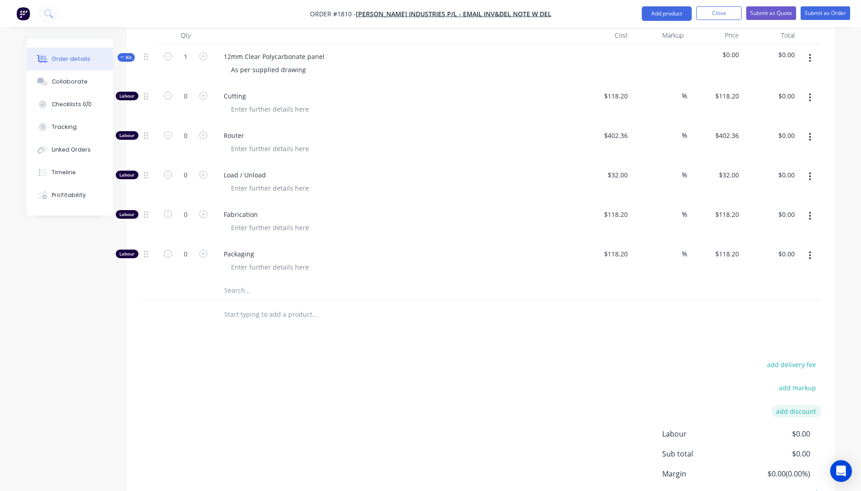
scroll to position [409, 0]
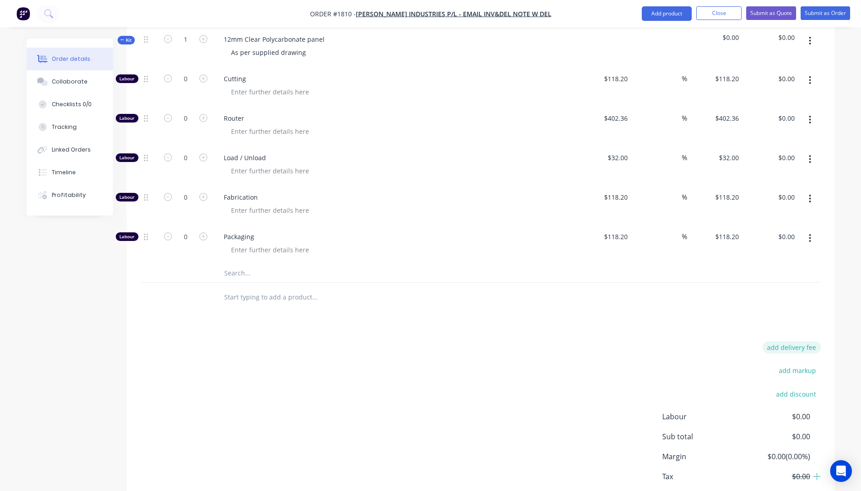
click at [787, 341] on button "add delivery fee" at bounding box center [792, 347] width 59 height 12
type input "86.36"
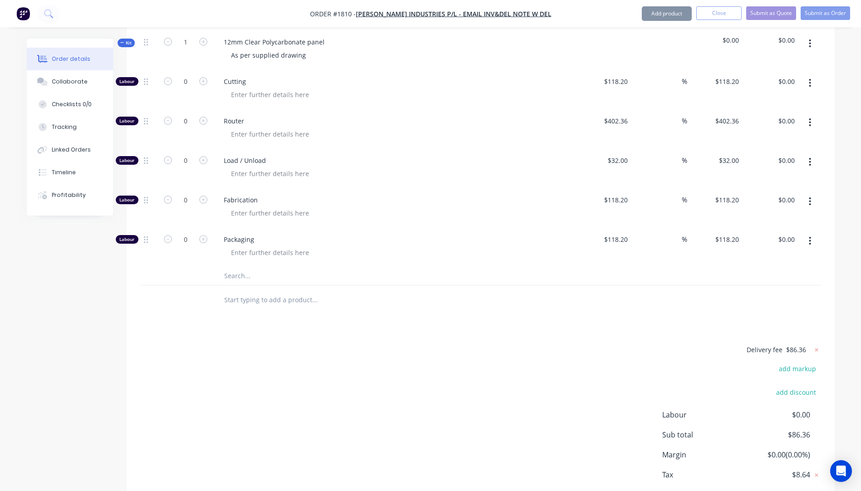
click at [620, 344] on div "Delivery fee $86.36 add markup add discount Labour $0.00 Sub total $86.36 Margi…" at bounding box center [480, 429] width 681 height 171
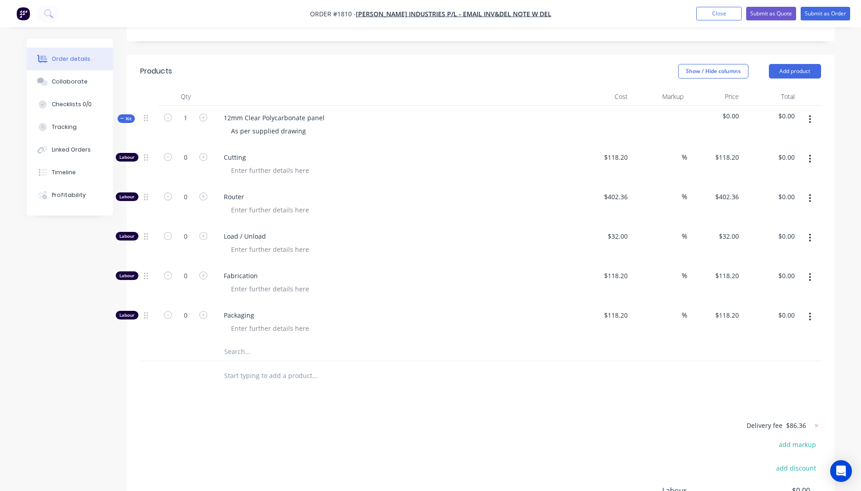
scroll to position [270, 0]
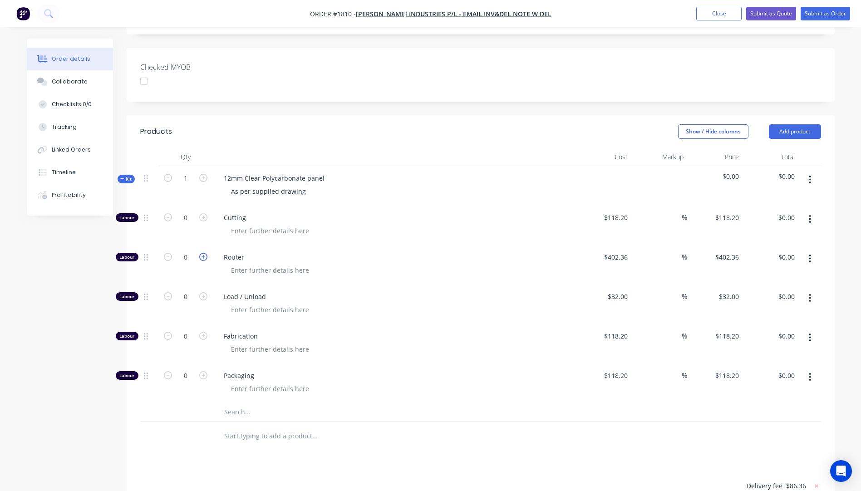
click at [203, 253] on icon "button" at bounding box center [203, 257] width 8 height 8
type input "1"
type input "$402.36"
click at [718, 12] on button "Close" at bounding box center [718, 14] width 45 height 14
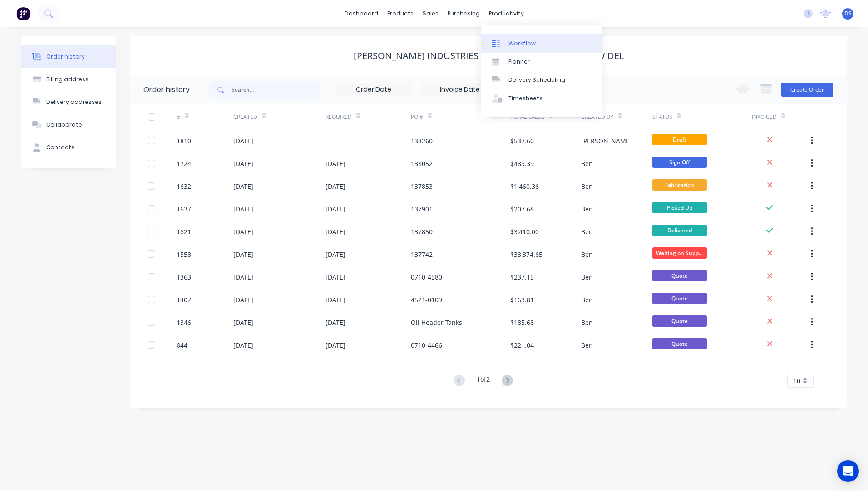
click at [514, 44] on div "Workflow" at bounding box center [522, 44] width 27 height 8
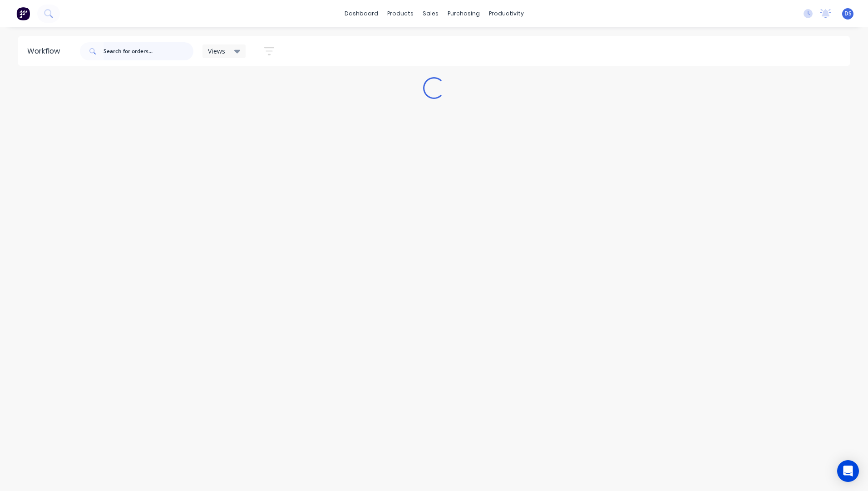
click at [124, 53] on input "text" at bounding box center [149, 51] width 90 height 18
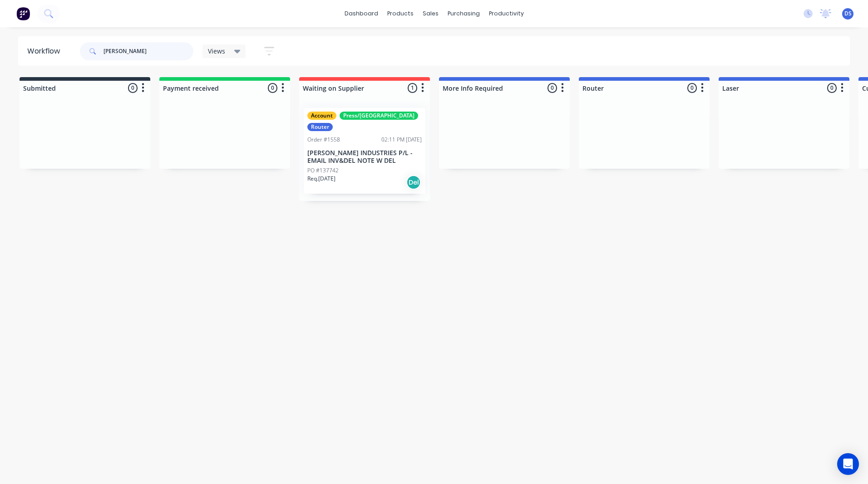
type input "tyree"
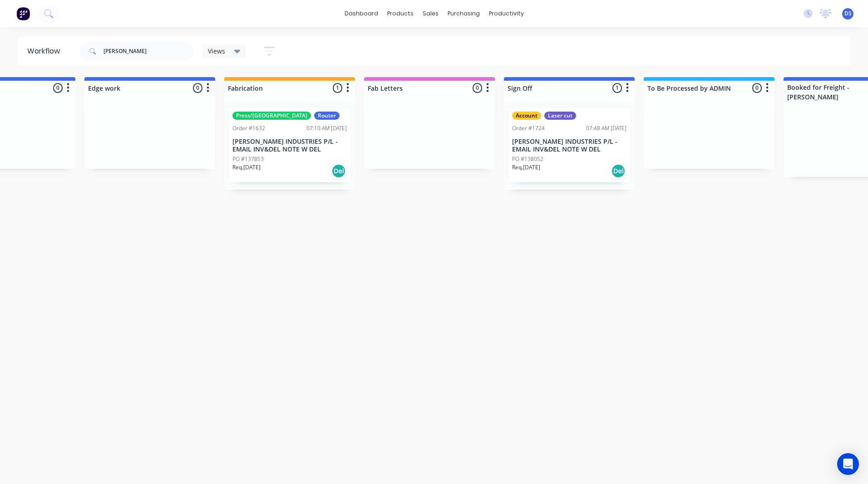
scroll to position [0, 866]
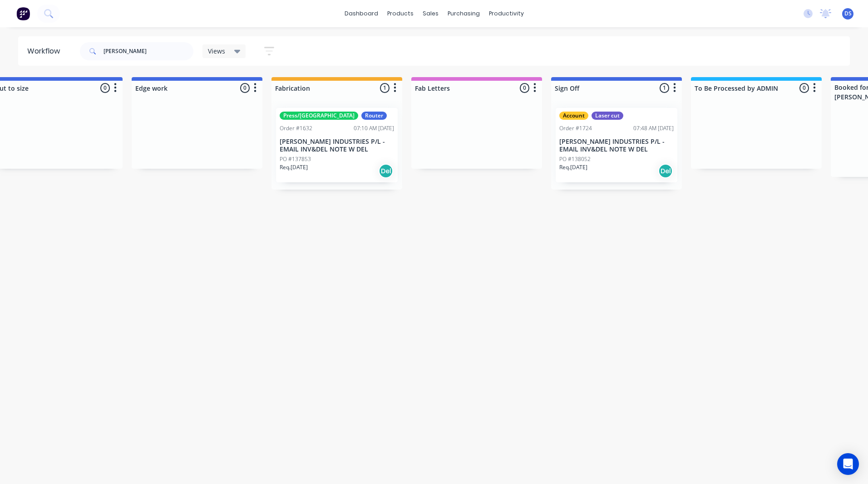
drag, startPoint x: 172, startPoint y: 341, endPoint x: 128, endPoint y: 329, distance: 44.7
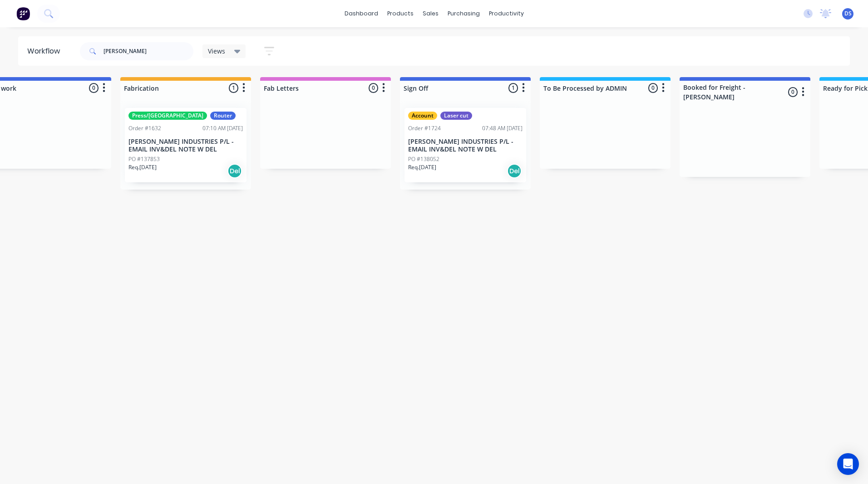
scroll to position [0, 1027]
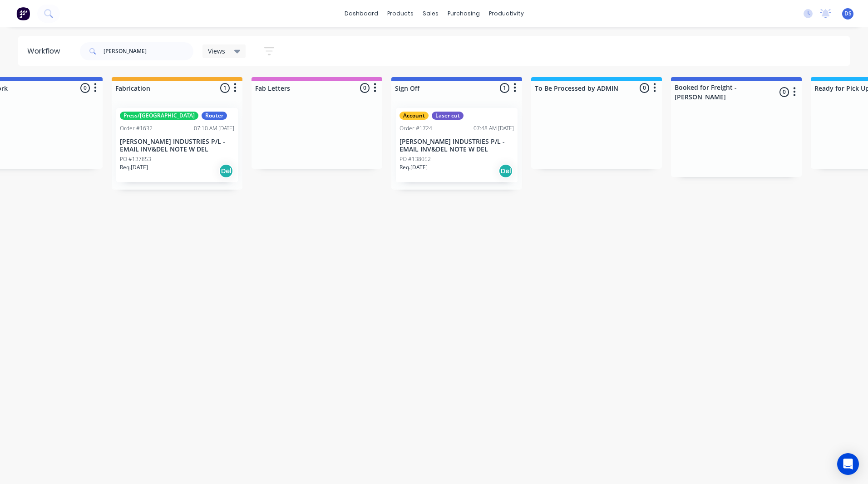
drag, startPoint x: 204, startPoint y: 293, endPoint x: 233, endPoint y: 296, distance: 29.6
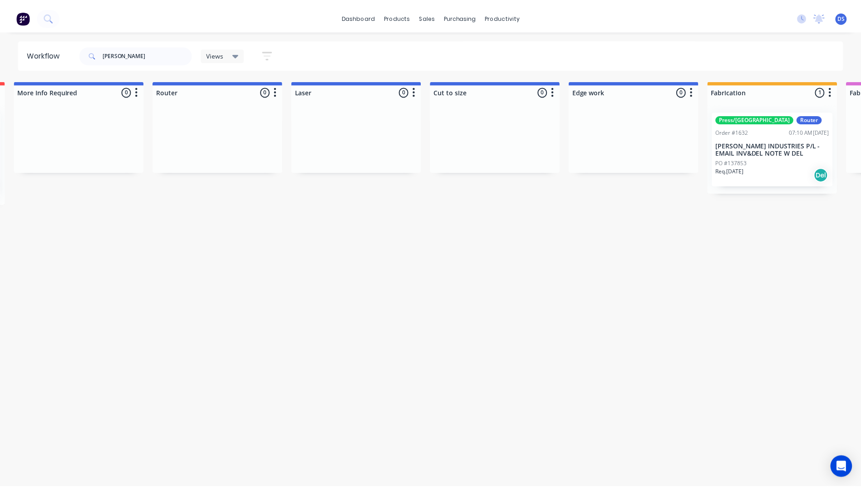
scroll to position [0, 0]
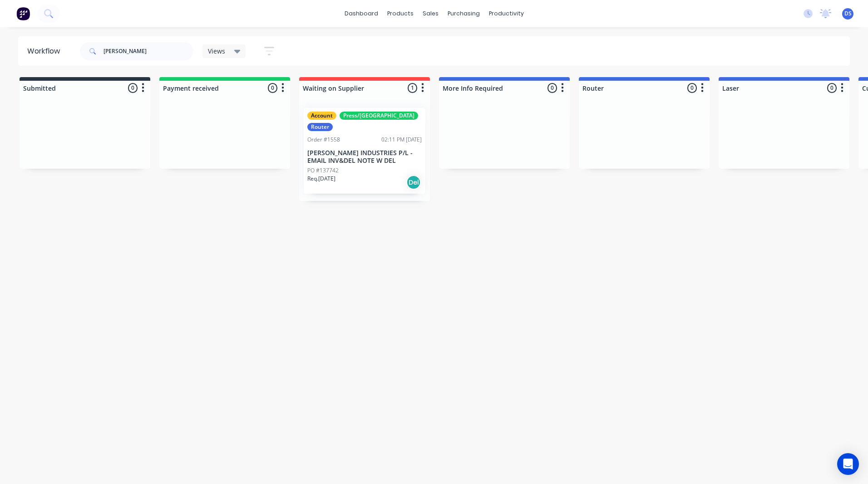
drag, startPoint x: 232, startPoint y: 296, endPoint x: 142, endPoint y: 301, distance: 90.9
click at [459, 43] on div "Sales Orders" at bounding box center [463, 44] width 37 height 8
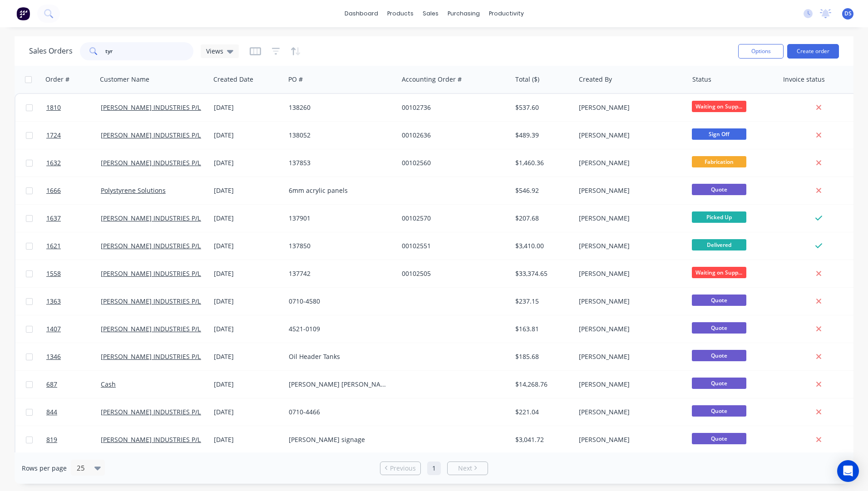
drag, startPoint x: 132, startPoint y: 50, endPoint x: 81, endPoint y: 52, distance: 50.4
click at [81, 52] on div "tyr" at bounding box center [137, 51] width 114 height 18
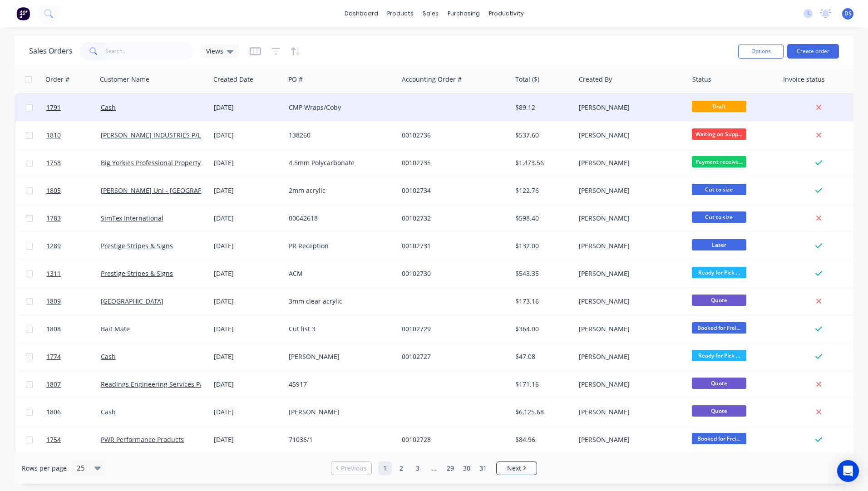
click at [326, 109] on div "CMP Wraps/Coby" at bounding box center [339, 107] width 101 height 9
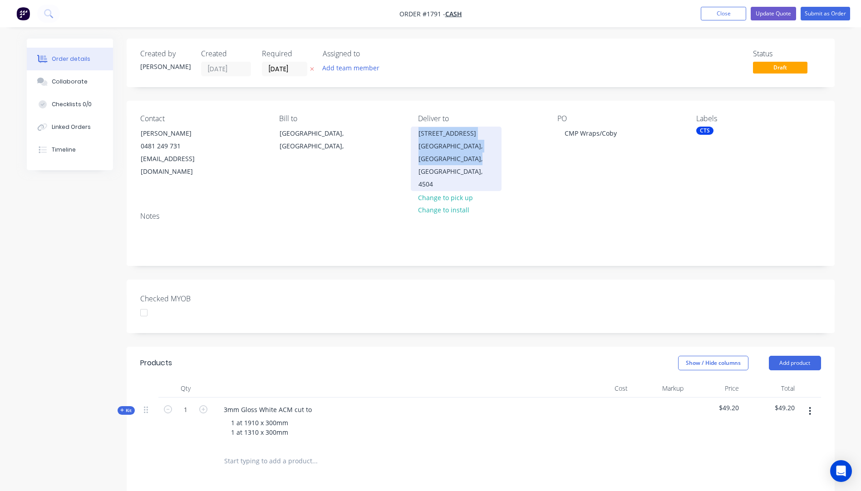
drag, startPoint x: 465, startPoint y: 157, endPoint x: 418, endPoint y: 131, distance: 53.7
click at [418, 131] on div "11-15 Business Drive Nerangba, Queensland, Australia, 4504" at bounding box center [456, 159] width 91 height 64
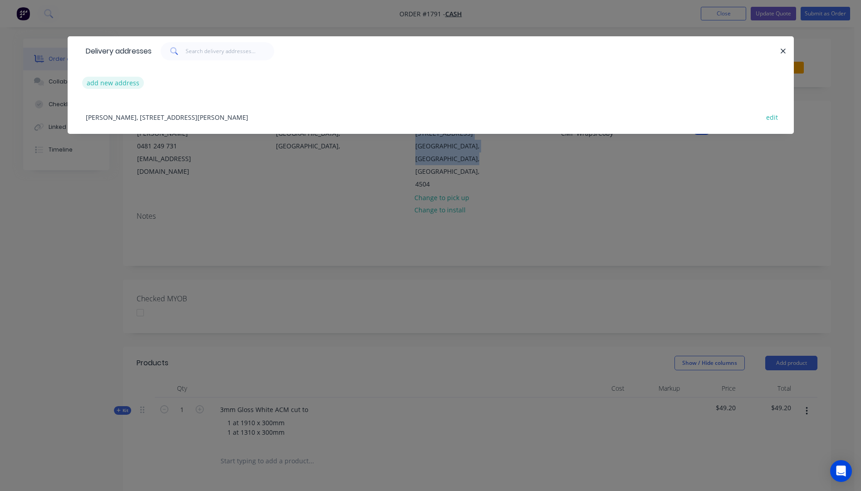
click at [116, 84] on button "add new address" at bounding box center [113, 83] width 62 height 12
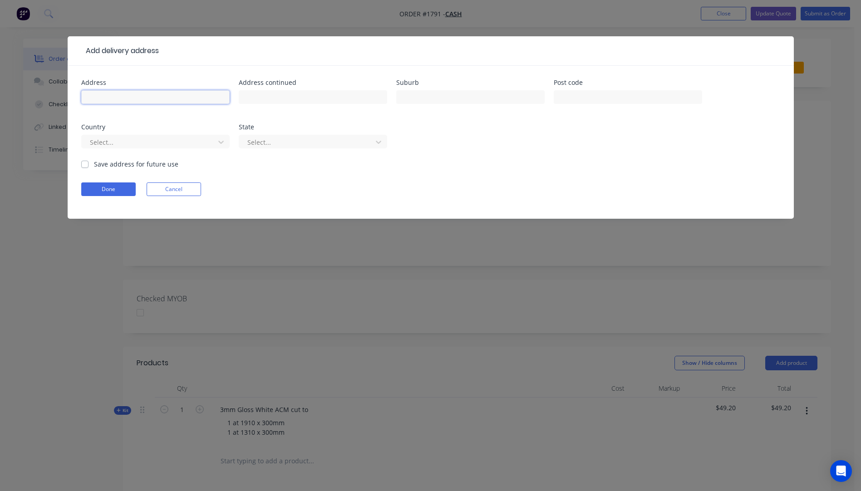
paste input "Factory 1, Door 4 Tyree Place"
type input "Factory 1, Door 4 Tyree Place"
drag, startPoint x: 182, startPoint y: 96, endPoint x: 64, endPoint y: 89, distance: 118.2
click at [64, 89] on div "Add delivery address Address Factory 1, Door 4 Tyree Place Address continued Su…" at bounding box center [430, 245] width 861 height 491
click at [74, 278] on div "Add delivery address Address Address continued Suburb Post code Country Select.…" at bounding box center [430, 245] width 861 height 491
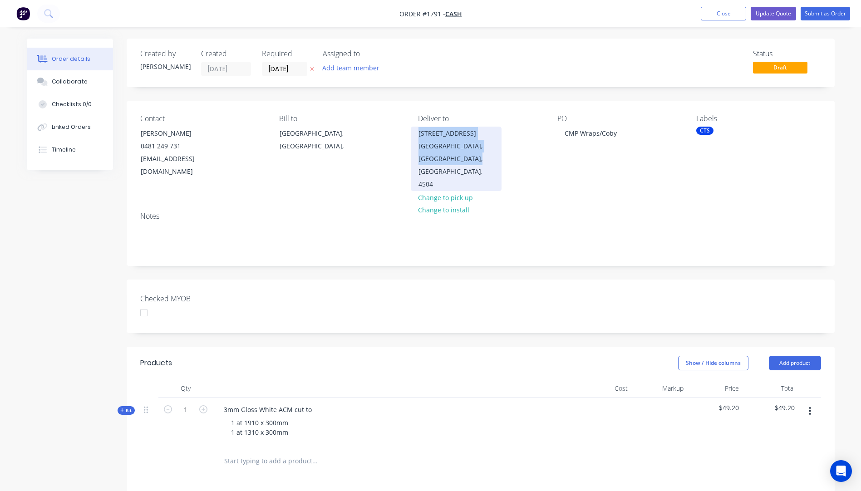
drag, startPoint x: 464, startPoint y: 160, endPoint x: 417, endPoint y: 136, distance: 53.0
click at [417, 136] on div "11-15 Business Drive Nerangba, Queensland, Australia, 4504" at bounding box center [456, 159] width 91 height 64
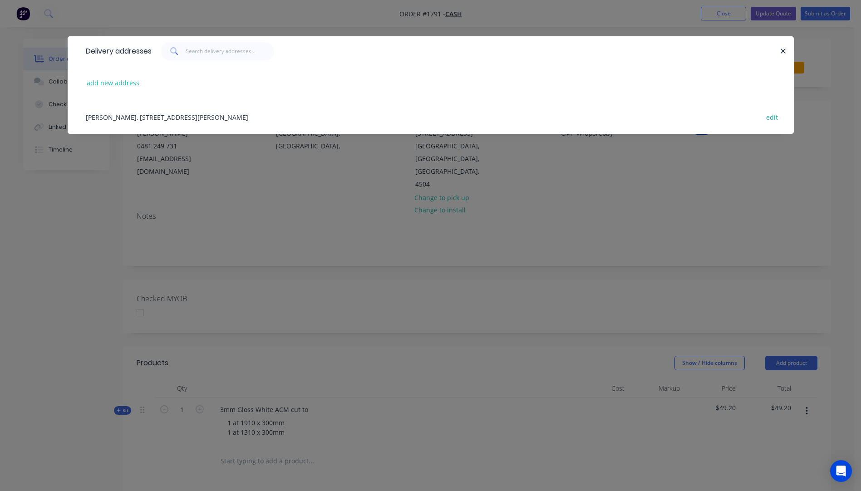
click at [85, 176] on div "Delivery addresses add new address Lionel Krongold, Unit 7 / 1 Milton Parade, M…" at bounding box center [430, 245] width 861 height 491
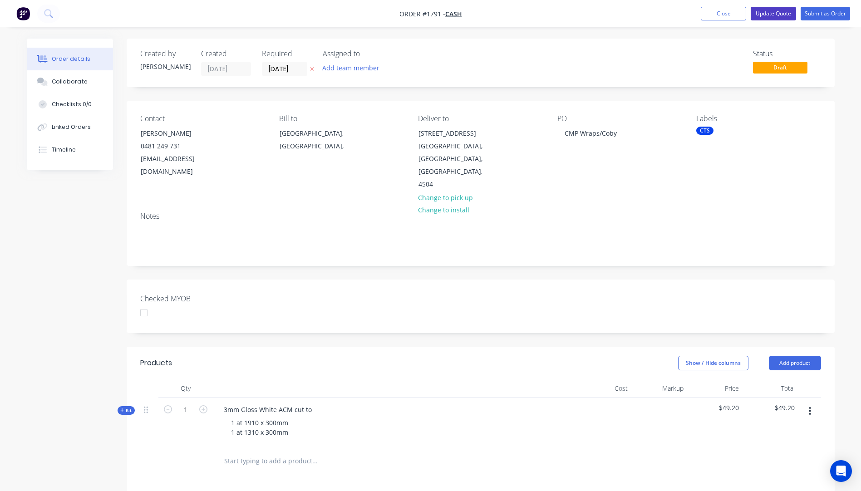
click at [780, 12] on button "Update Quote" at bounding box center [773, 14] width 45 height 14
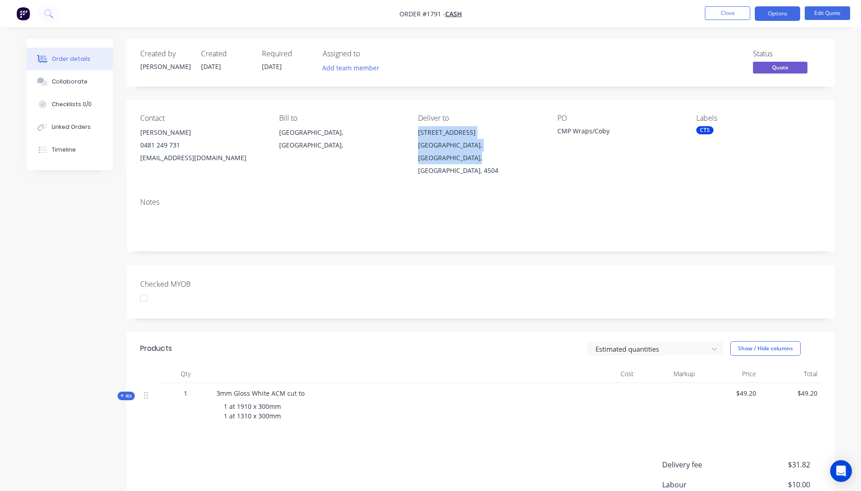
drag, startPoint x: 535, startPoint y: 143, endPoint x: 417, endPoint y: 135, distance: 118.3
click at [417, 135] on div "Contact Daniel 0481 249 731 Flexnautocare@outlook.com Bill to Queensland, Austr…" at bounding box center [481, 145] width 708 height 90
drag, startPoint x: 417, startPoint y: 135, endPoint x: 428, endPoint y: 136, distance: 10.5
copy div "11-15 Business Drive Nerangba, Queensland, Australia, 4504"
click at [775, 15] on button "Options" at bounding box center [777, 13] width 45 height 15
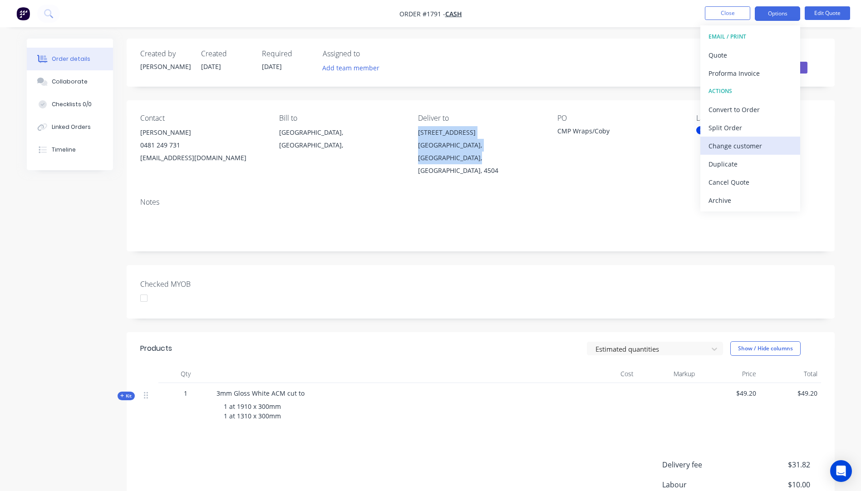
click at [721, 148] on div "Change customer" at bounding box center [751, 145] width 84 height 13
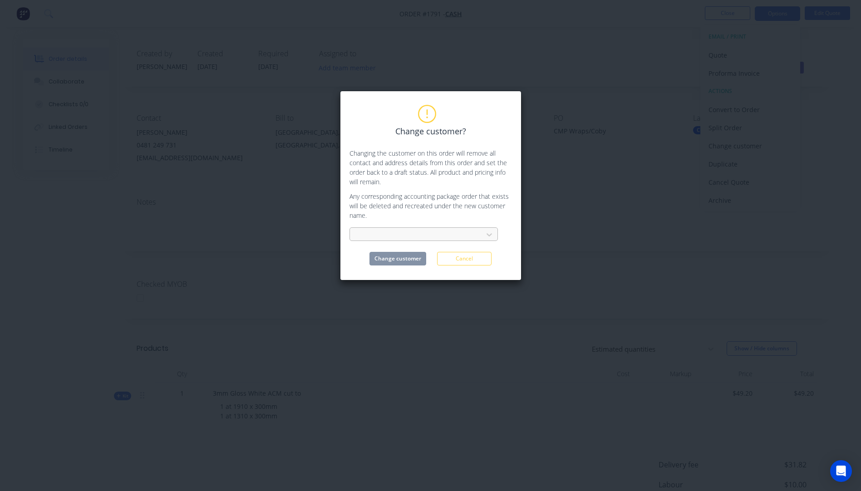
click at [428, 235] on div at bounding box center [417, 234] width 121 height 11
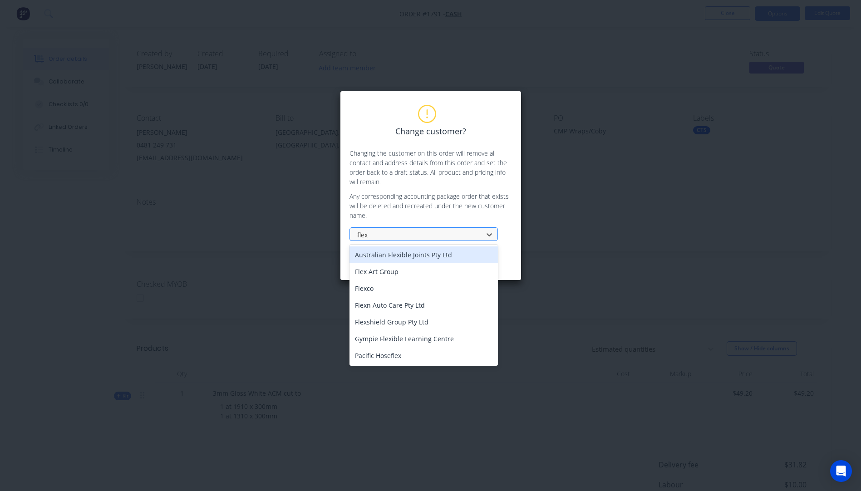
type input "flexn"
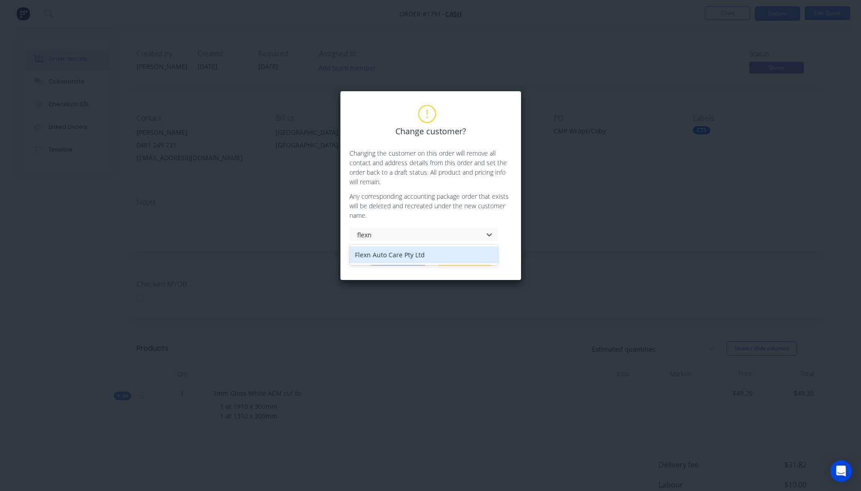
click at [394, 257] on div "Flexn Auto Care Pty Ltd" at bounding box center [424, 255] width 148 height 17
click at [406, 262] on button "Change customer" at bounding box center [398, 259] width 57 height 14
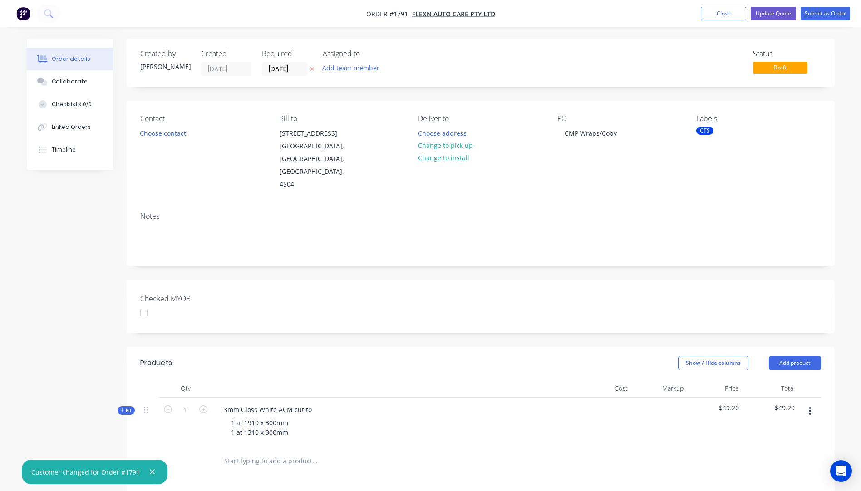
click at [310, 68] on icon "button" at bounding box center [312, 68] width 4 height 5
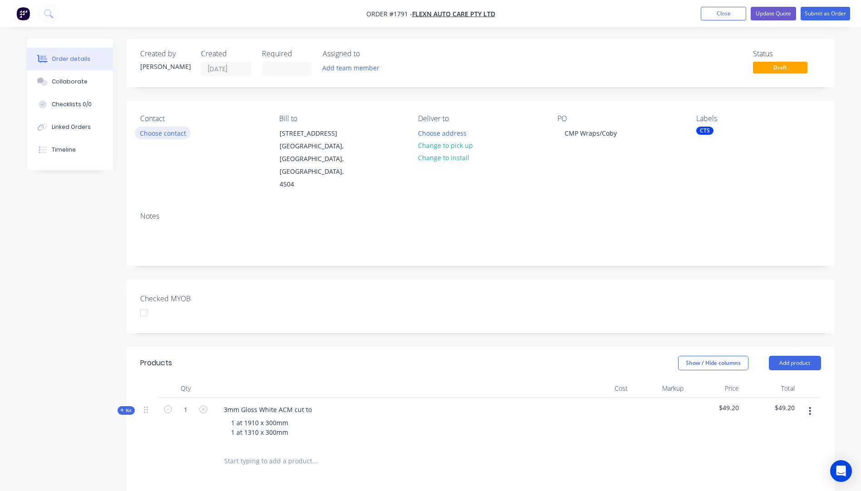
click at [160, 132] on button "Choose contact" at bounding box center [163, 133] width 56 height 12
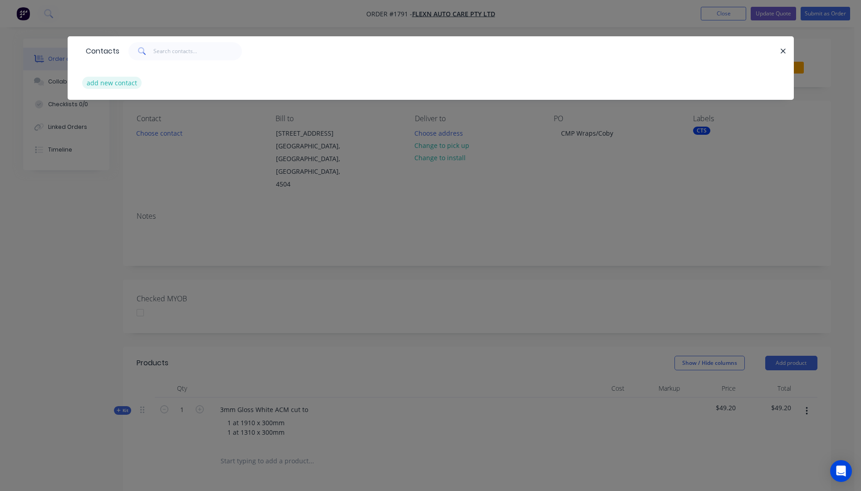
click at [121, 86] on button "add new contact" at bounding box center [112, 83] width 60 height 12
select select "AU"
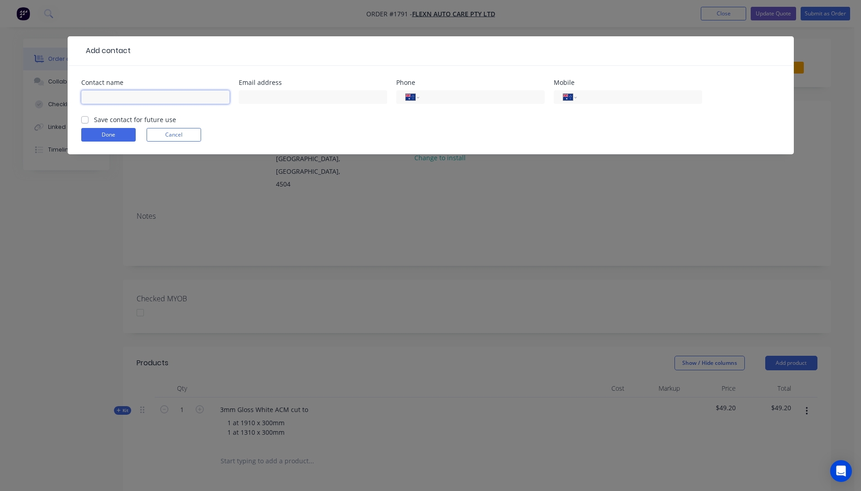
click at [114, 98] on input "text" at bounding box center [155, 97] width 148 height 14
type input "Daniel"
type input "flexnautocare@outlook.com"
click at [617, 99] on input "tel" at bounding box center [637, 97] width 109 height 10
type input "0481 249 731"
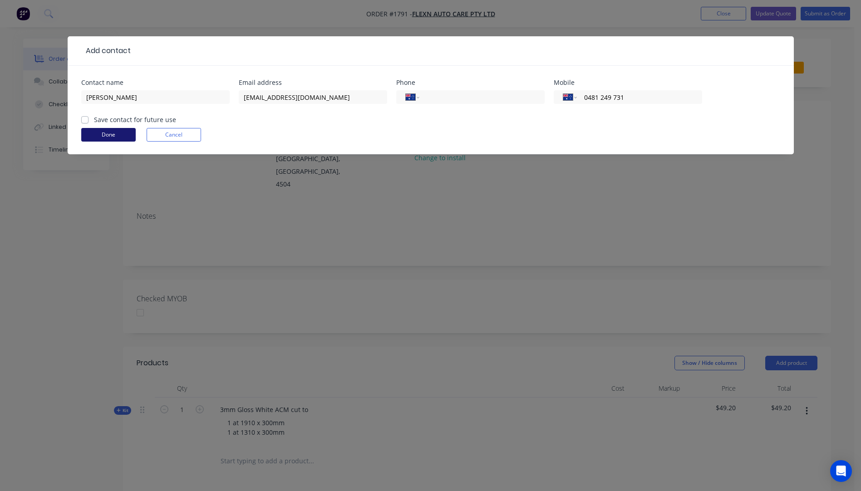
click at [115, 136] on button "Done" at bounding box center [108, 135] width 54 height 14
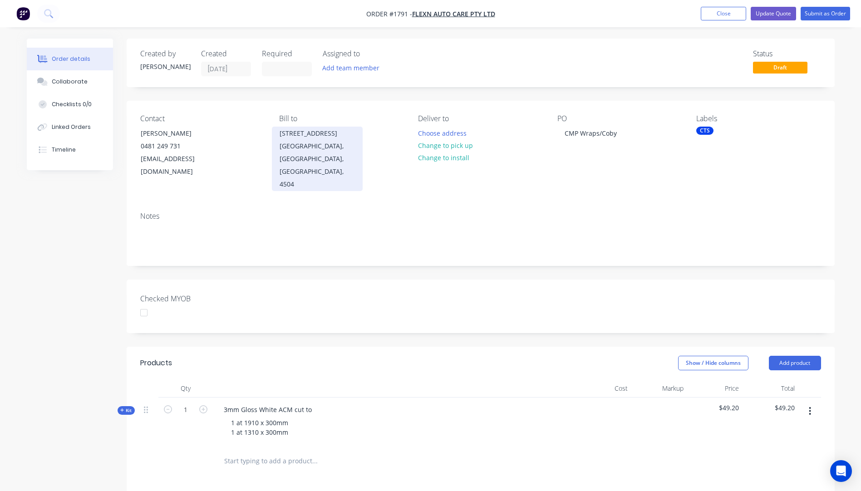
click at [286, 135] on div "11-15 Business Drive" at bounding box center [317, 133] width 75 height 13
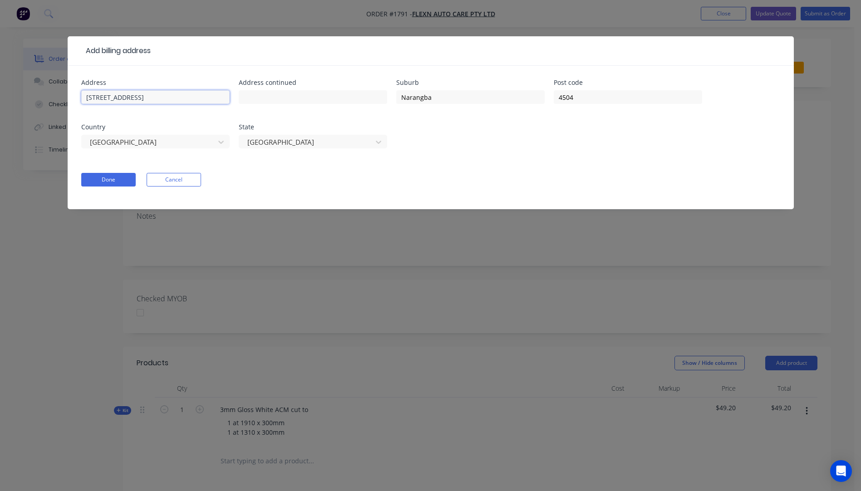
click at [86, 96] on input "11-15 Business Drive" at bounding box center [155, 97] width 148 height 14
type input "Unit 6, 11-15 Business Drive"
click at [123, 185] on button "Done" at bounding box center [108, 180] width 54 height 14
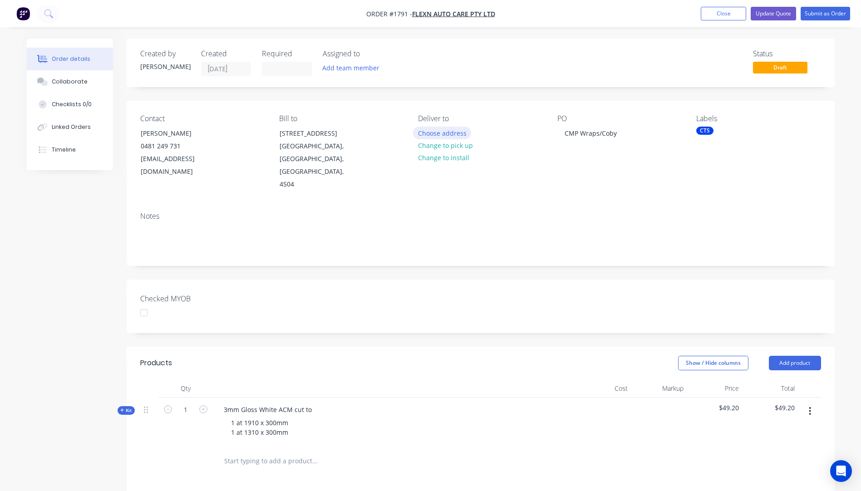
click at [444, 136] on button "Choose address" at bounding box center [442, 133] width 58 height 12
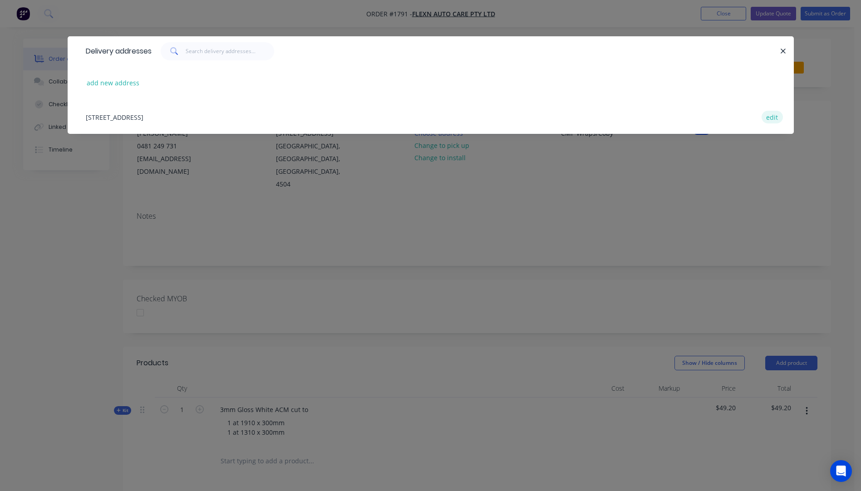
click at [772, 117] on button "edit" at bounding box center [772, 117] width 21 height 12
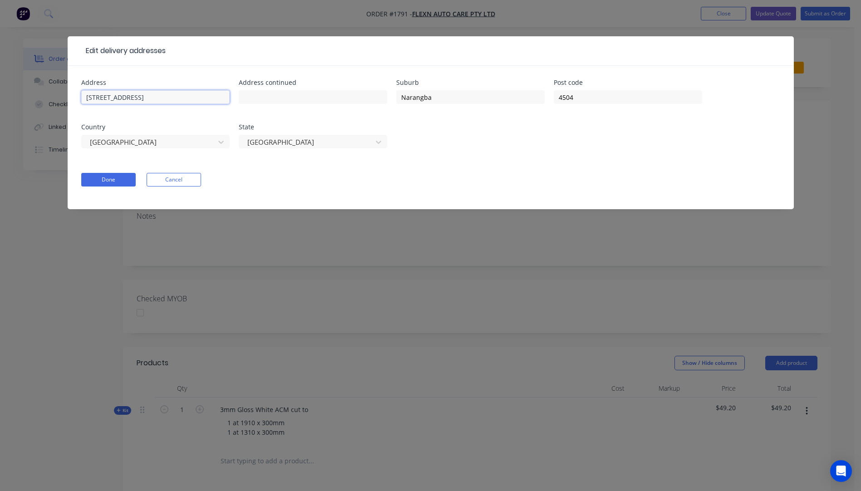
drag, startPoint x: 169, startPoint y: 100, endPoint x: 66, endPoint y: 94, distance: 103.3
click at [66, 94] on div "Edit delivery addresses Address 11-15 Business Drive Address continued Suburb N…" at bounding box center [430, 245] width 861 height 491
paste input "11-15 Business Drive"
click at [243, 95] on input "11-15 Business Drive" at bounding box center [313, 97] width 148 height 14
type input "Unit 6, 11-15 Business Drive"
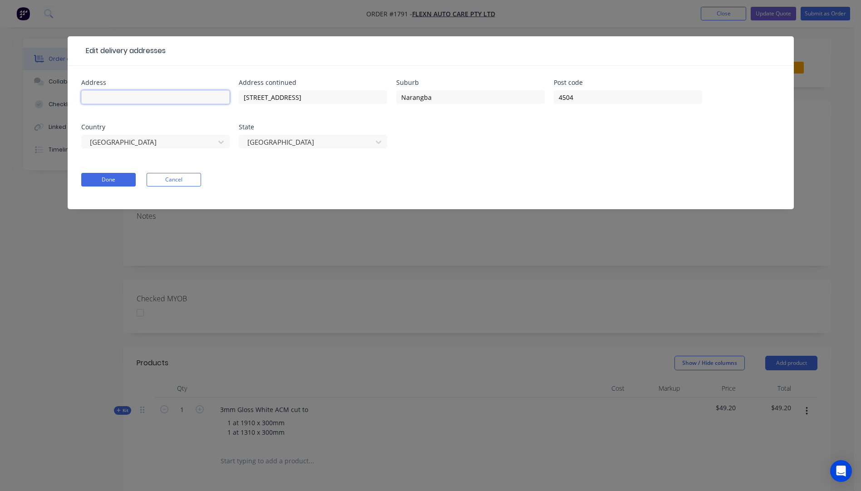
click at [104, 97] on input "text" at bounding box center [155, 97] width 148 height 14
type input "Flexn Auto Care"
click at [105, 183] on button "Done" at bounding box center [108, 180] width 54 height 14
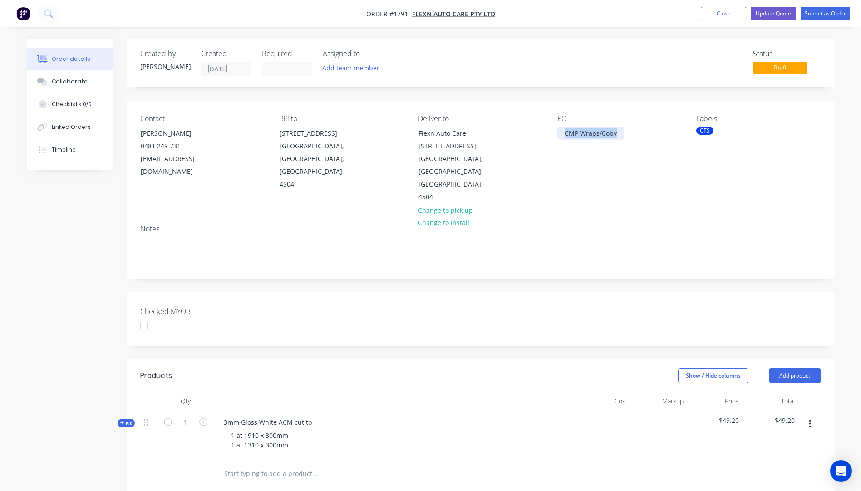
drag, startPoint x: 619, startPoint y: 129, endPoint x: 555, endPoint y: 128, distance: 64.5
click at [555, 128] on div "Contact Daniel 0481 249 731 flexnautocare@outlook.com Bill to Unit 6, 11-15 Bus…" at bounding box center [481, 159] width 708 height 117
click at [696, 163] on div "Labels CTS" at bounding box center [758, 158] width 124 height 89
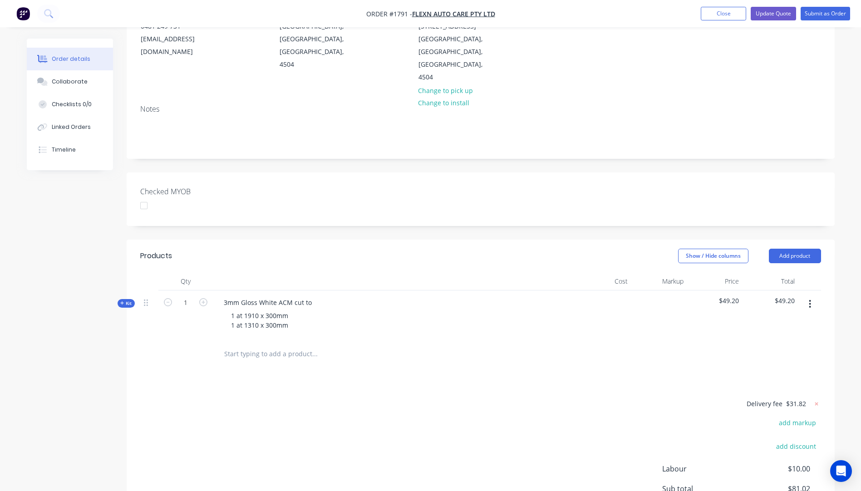
scroll to position [136, 0]
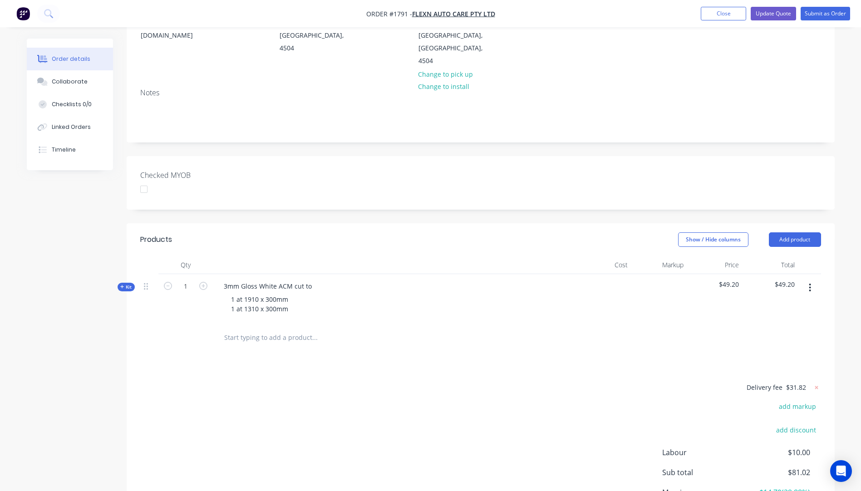
click at [121, 285] on icon "button" at bounding box center [122, 287] width 4 height 5
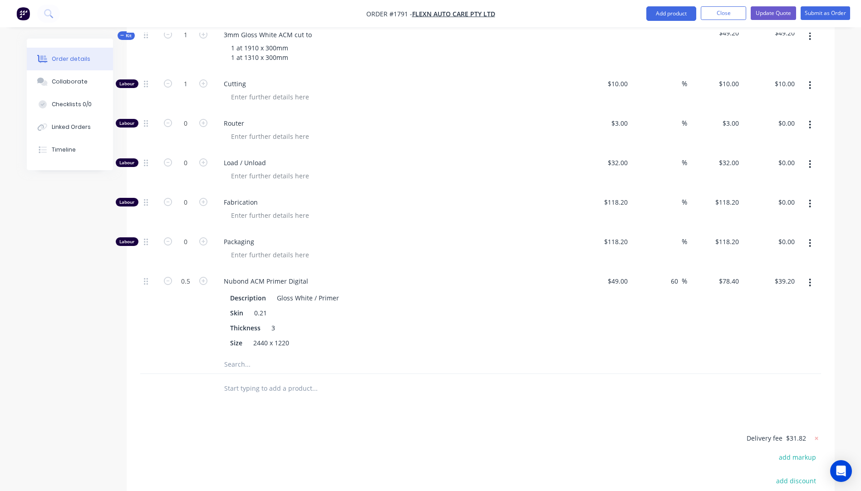
scroll to position [409, 0]
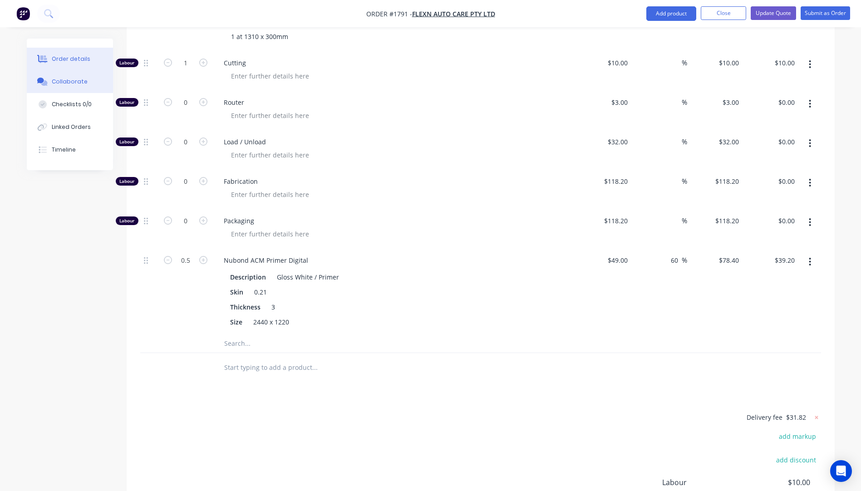
click at [76, 85] on div "Collaborate" at bounding box center [70, 82] width 36 height 8
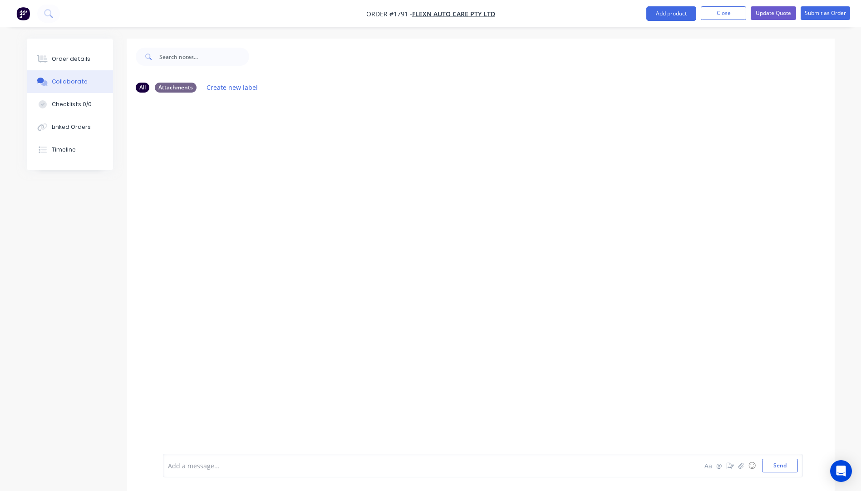
click at [221, 465] on div at bounding box center [404, 466] width 472 height 10
click at [776, 465] on button "Send" at bounding box center [780, 466] width 36 height 14
click at [73, 59] on div "Order details" at bounding box center [71, 59] width 39 height 8
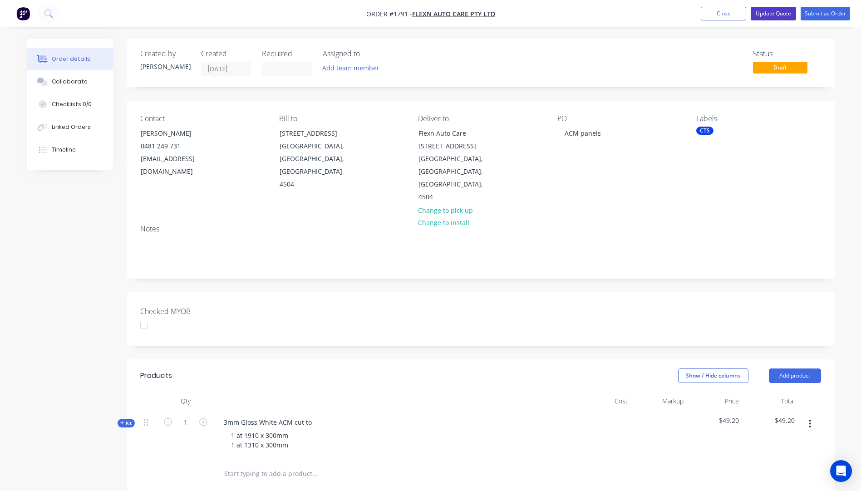
click at [773, 15] on button "Update Quote" at bounding box center [773, 14] width 45 height 14
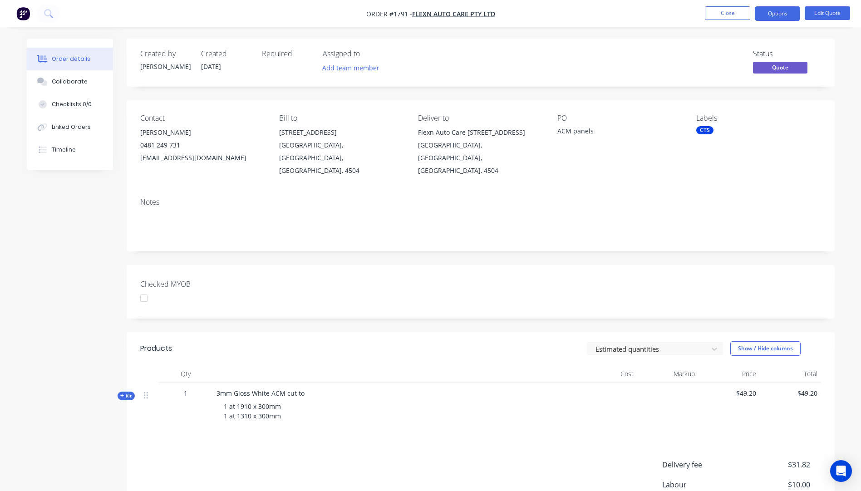
click at [773, 15] on button "Options" at bounding box center [777, 13] width 45 height 15
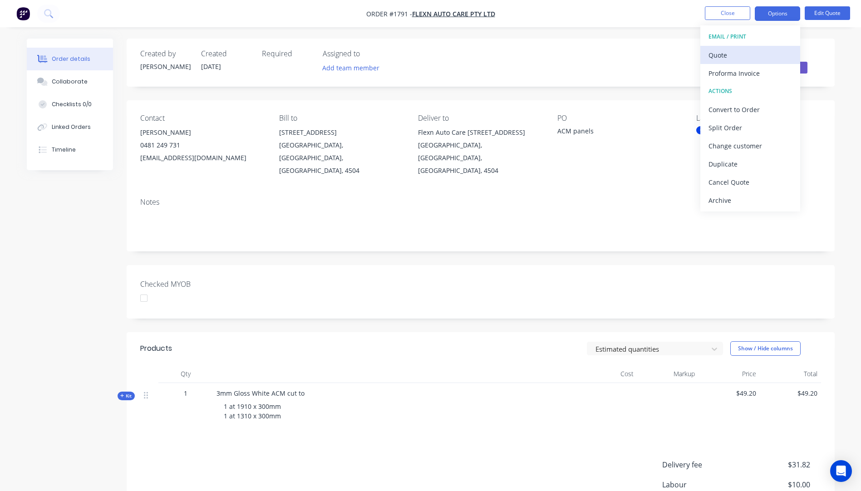
click at [732, 56] on div "Quote" at bounding box center [751, 55] width 84 height 13
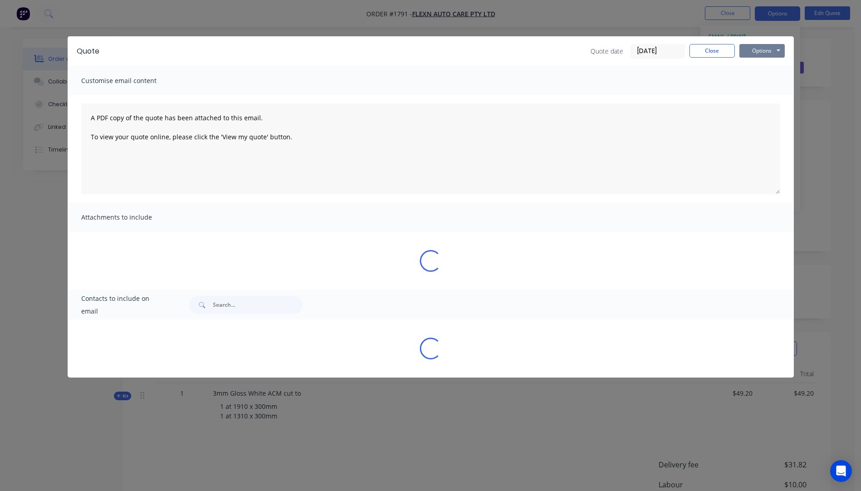
click at [758, 54] on button "Options" at bounding box center [762, 51] width 45 height 14
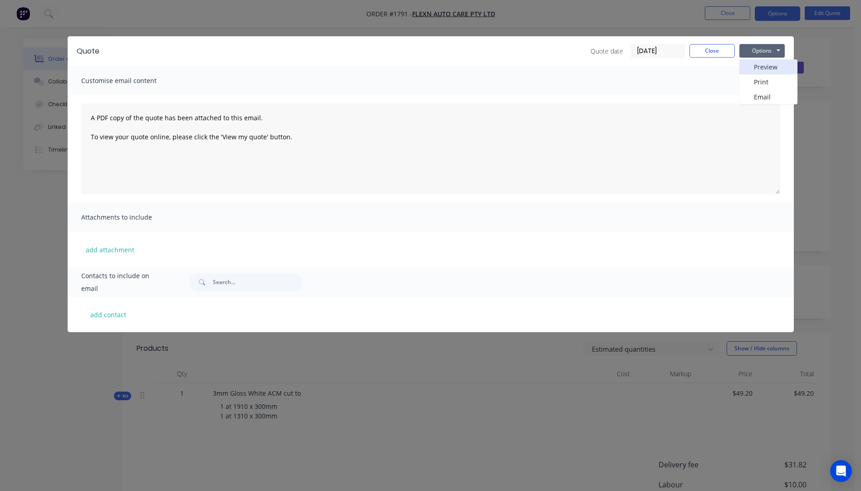
click at [764, 68] on button "Preview" at bounding box center [769, 66] width 58 height 15
click at [711, 50] on button "Close" at bounding box center [712, 51] width 45 height 14
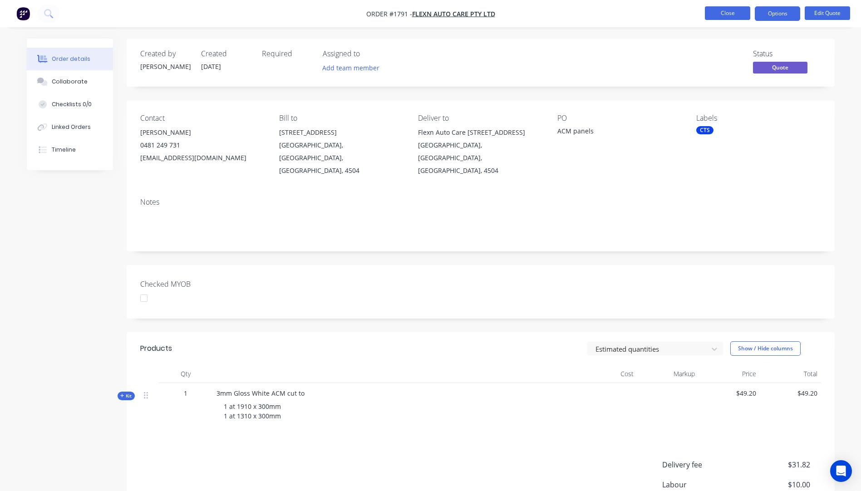
click at [731, 12] on button "Close" at bounding box center [727, 13] width 45 height 14
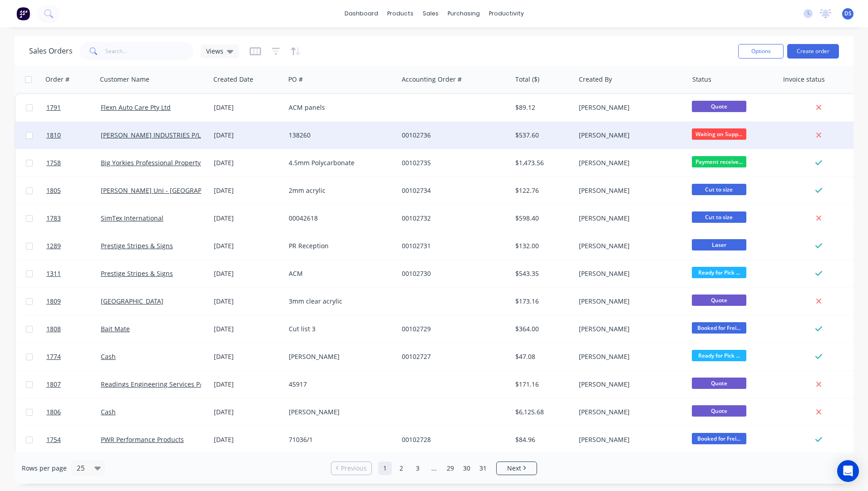
click at [718, 134] on span "Waiting on Supp..." at bounding box center [719, 133] width 54 height 11
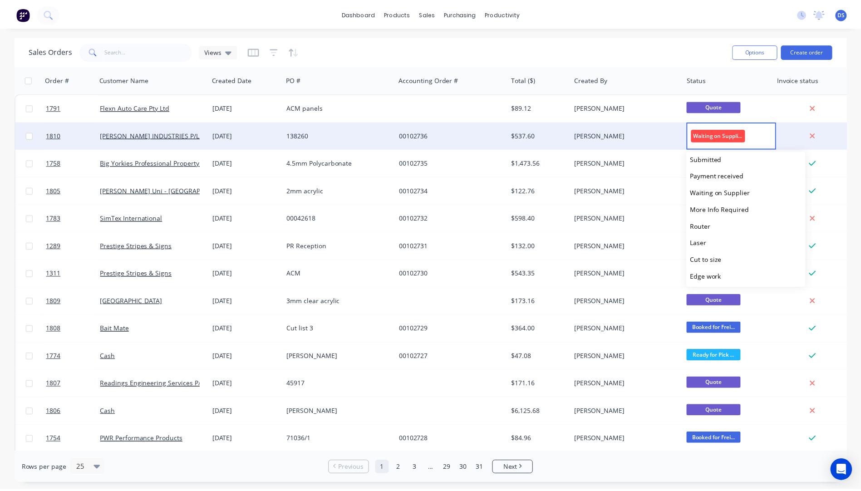
scroll to position [4, 0]
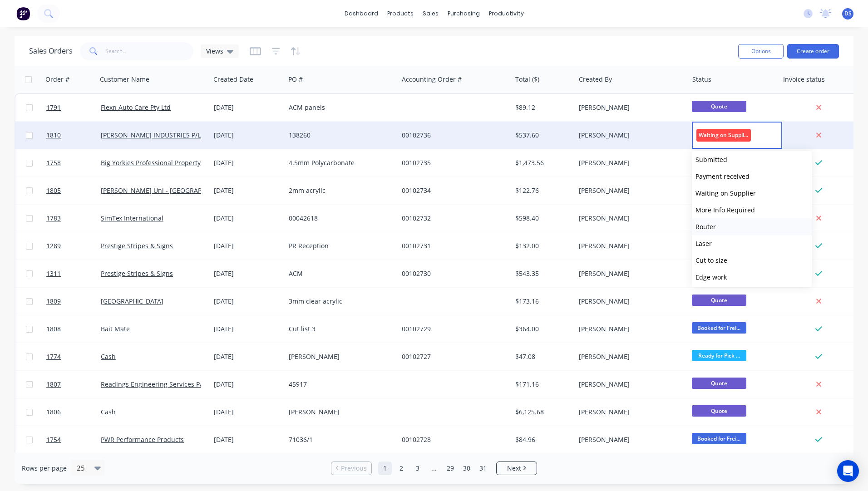
click at [713, 228] on span "Router" at bounding box center [706, 226] width 20 height 9
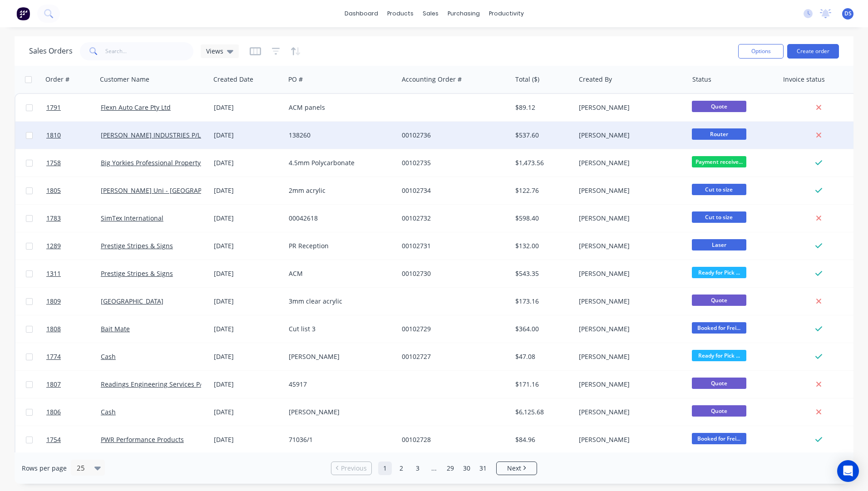
click at [621, 47] on div "Sales Orders Views" at bounding box center [380, 51] width 702 height 22
click at [312, 139] on div "138260" at bounding box center [339, 135] width 101 height 9
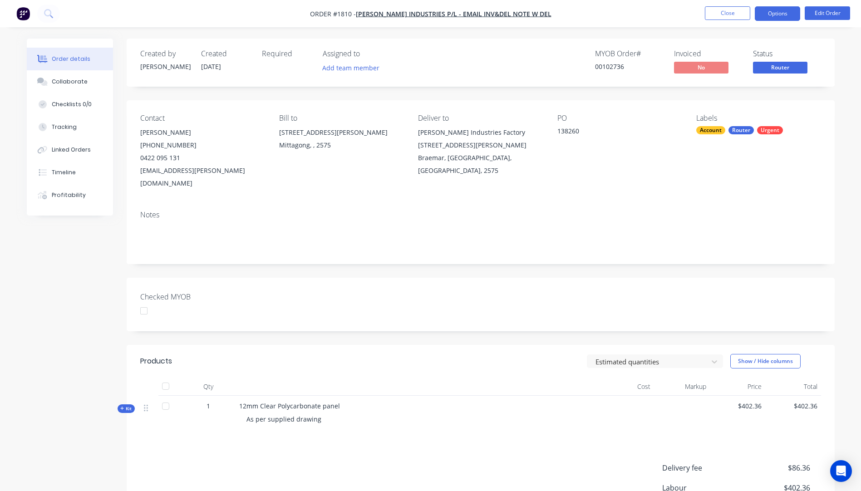
click at [764, 18] on button "Options" at bounding box center [777, 13] width 45 height 15
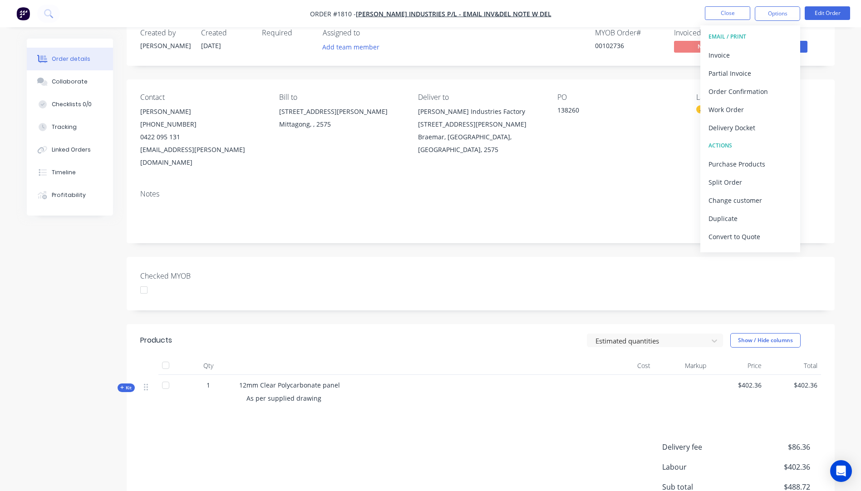
scroll to position [20, 0]
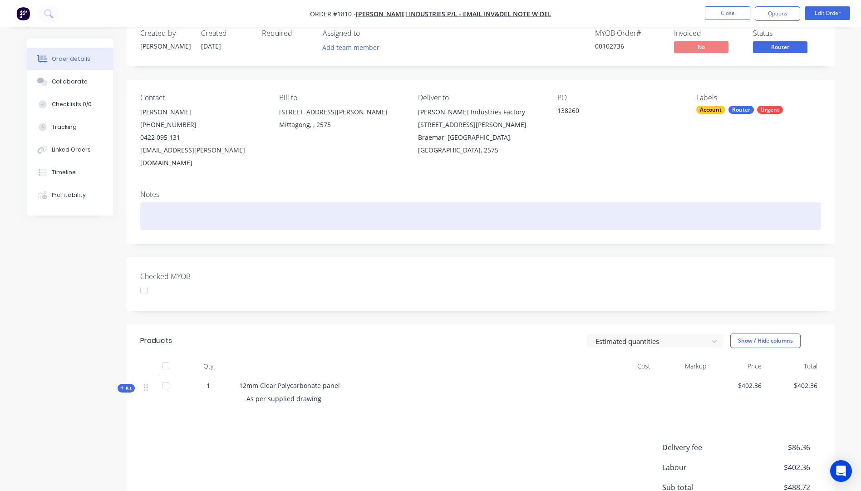
click at [402, 205] on div at bounding box center [480, 216] width 681 height 28
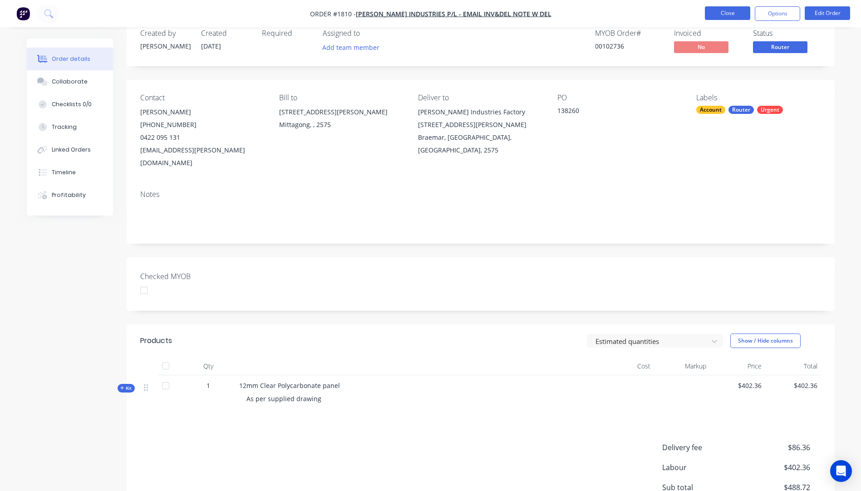
click at [719, 14] on button "Close" at bounding box center [727, 13] width 45 height 14
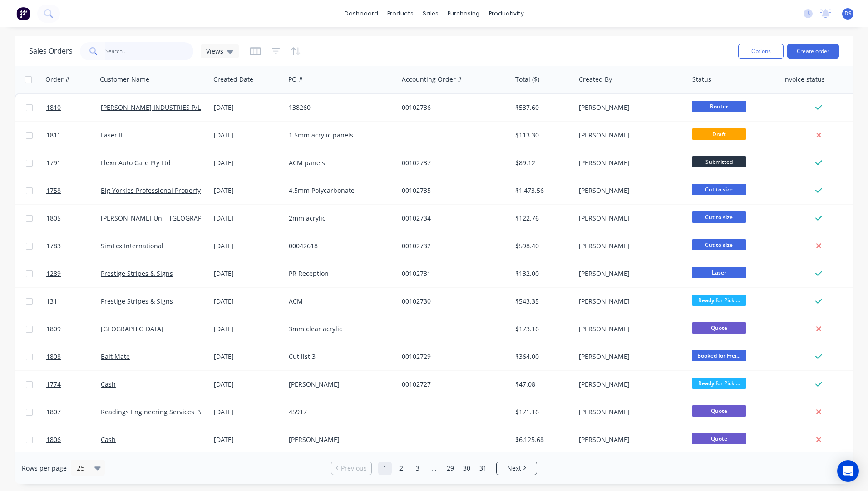
click at [126, 49] on input "text" at bounding box center [149, 51] width 89 height 18
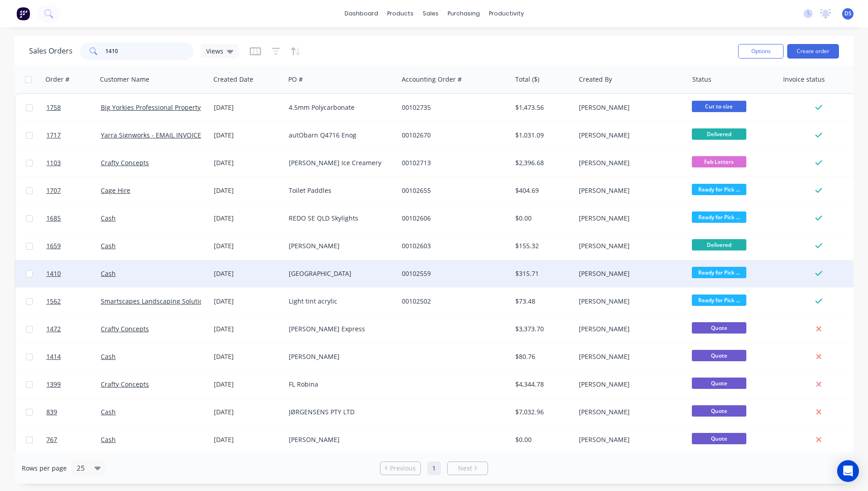
type input "1410"
click at [331, 278] on div "Kirra Beach House" at bounding box center [341, 273] width 113 height 27
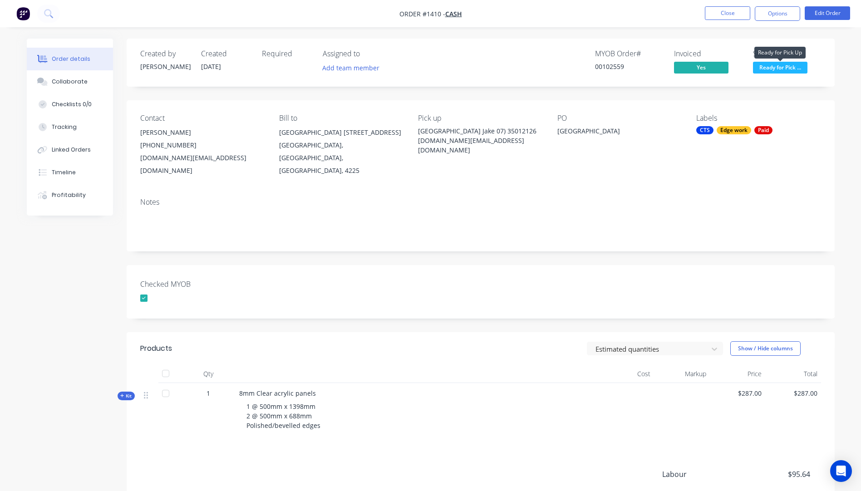
click at [791, 69] on span "Ready for Pick ..." at bounding box center [780, 67] width 54 height 11
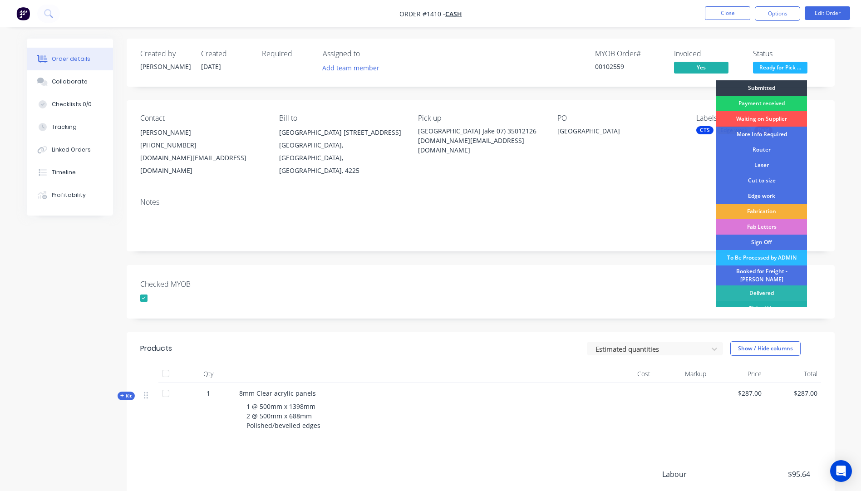
click at [769, 301] on div "Picked Up" at bounding box center [761, 308] width 91 height 15
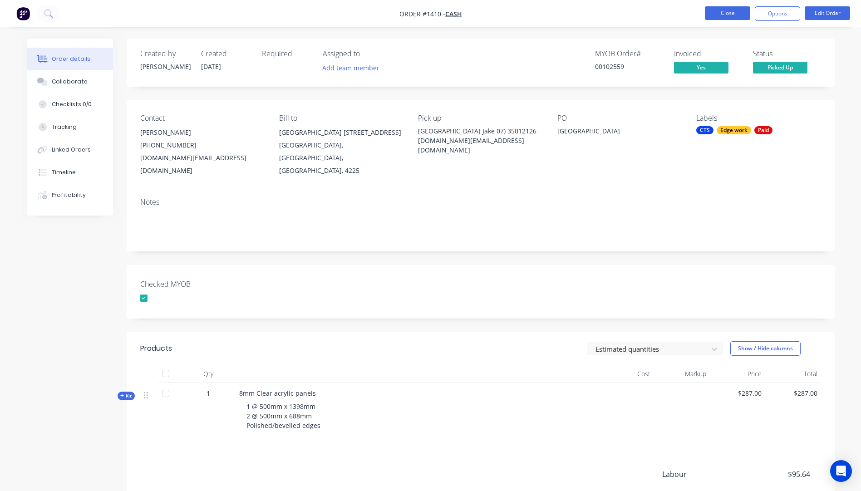
click at [723, 14] on button "Close" at bounding box center [727, 13] width 45 height 14
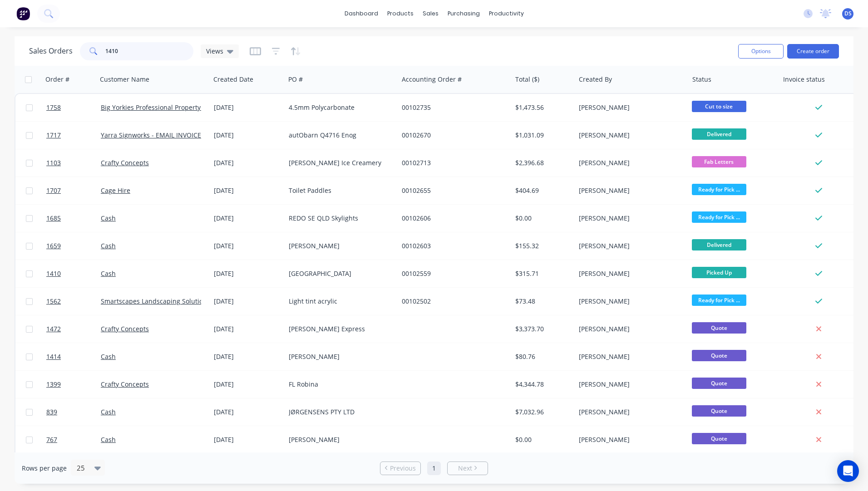
drag, startPoint x: 115, startPoint y: 53, endPoint x: 120, endPoint y: 49, distance: 5.9
click at [120, 49] on input "1410" at bounding box center [149, 51] width 89 height 18
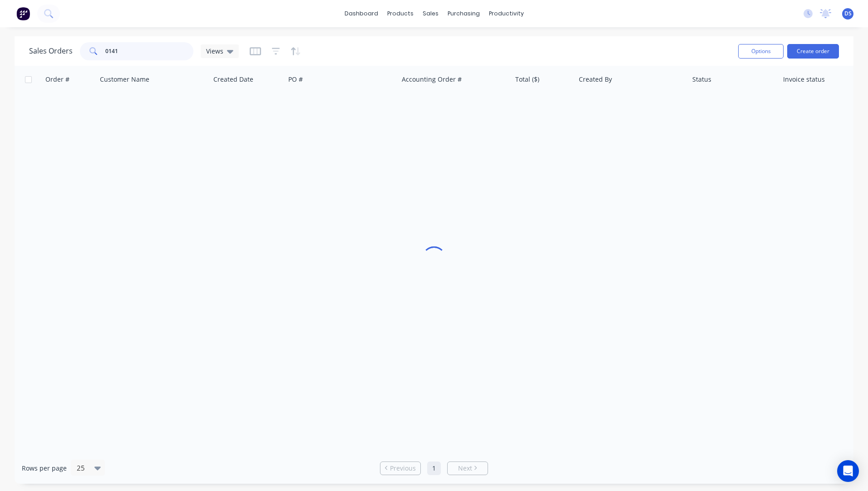
drag, startPoint x: 122, startPoint y: 51, endPoint x: 103, endPoint y: 51, distance: 19.1
click at [103, 51] on div "0141" at bounding box center [137, 51] width 114 height 18
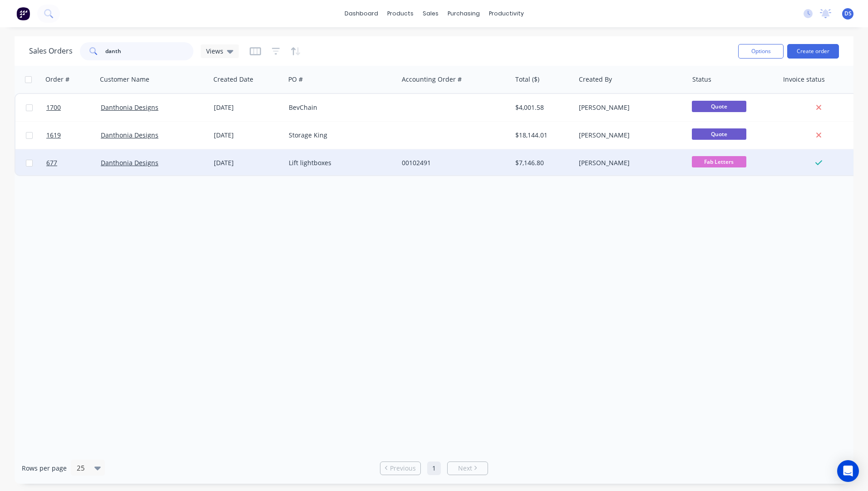
type input "danth"
click at [317, 162] on div "Lift lightboxes" at bounding box center [339, 162] width 101 height 9
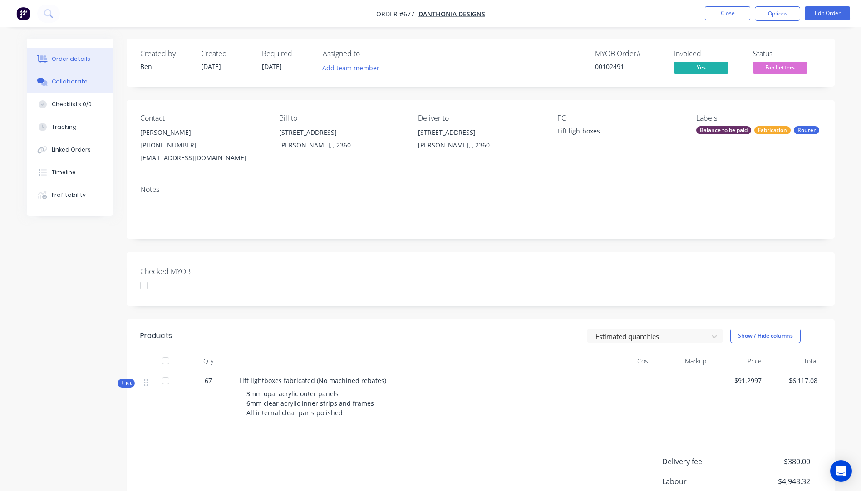
click at [71, 84] on div "Collaborate" at bounding box center [70, 82] width 36 height 8
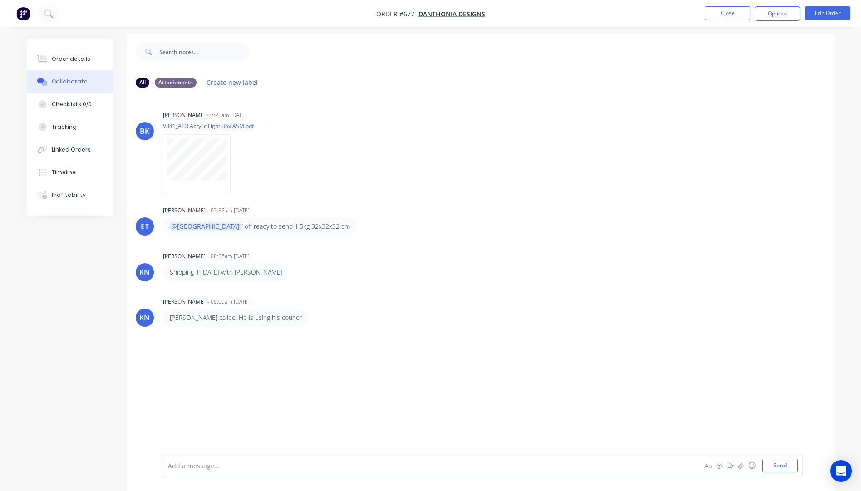
scroll to position [14, 0]
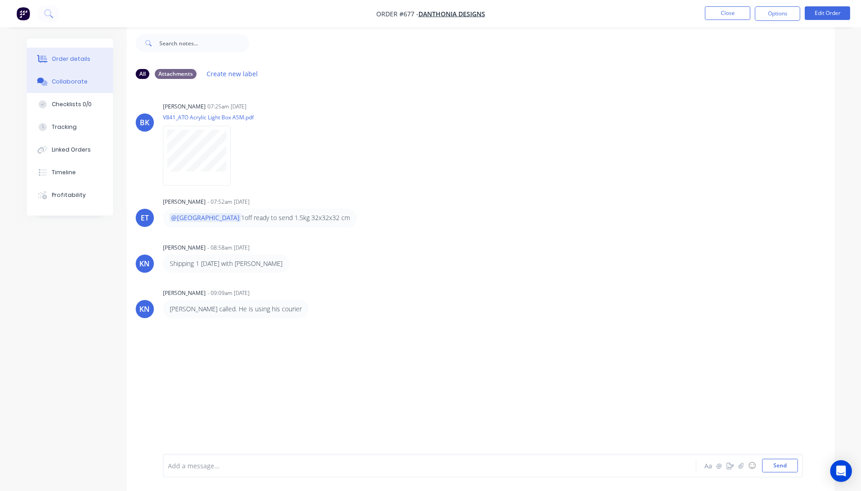
click at [71, 63] on div "Order details" at bounding box center [71, 59] width 39 height 8
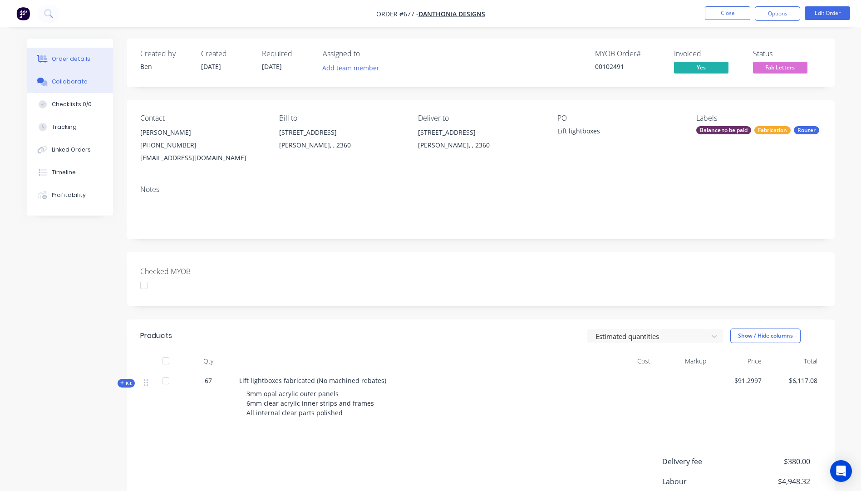
click at [81, 82] on div "Collaborate" at bounding box center [70, 82] width 36 height 8
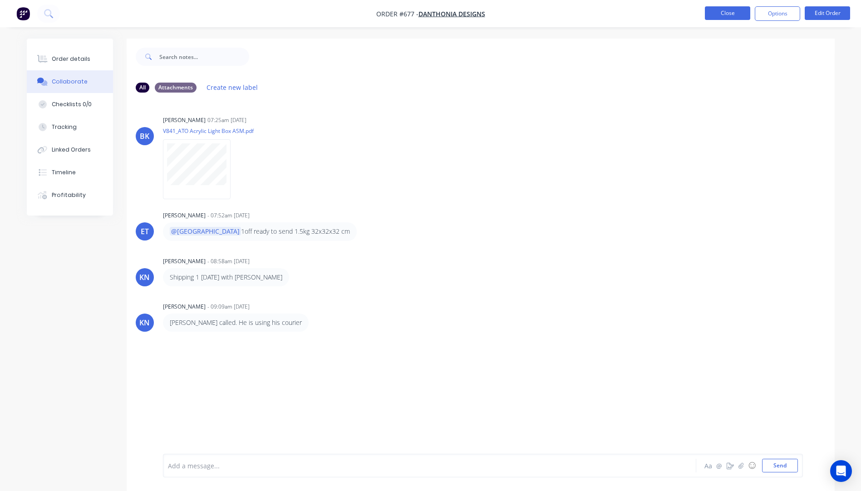
click at [729, 18] on button "Close" at bounding box center [727, 13] width 45 height 14
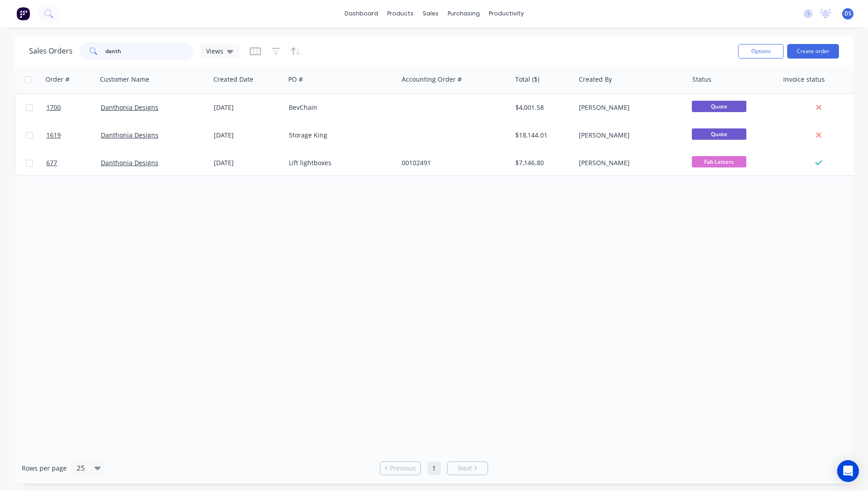
drag, startPoint x: 146, startPoint y: 53, endPoint x: 101, endPoint y: 53, distance: 44.9
click at [101, 53] on div "danth" at bounding box center [137, 51] width 114 height 18
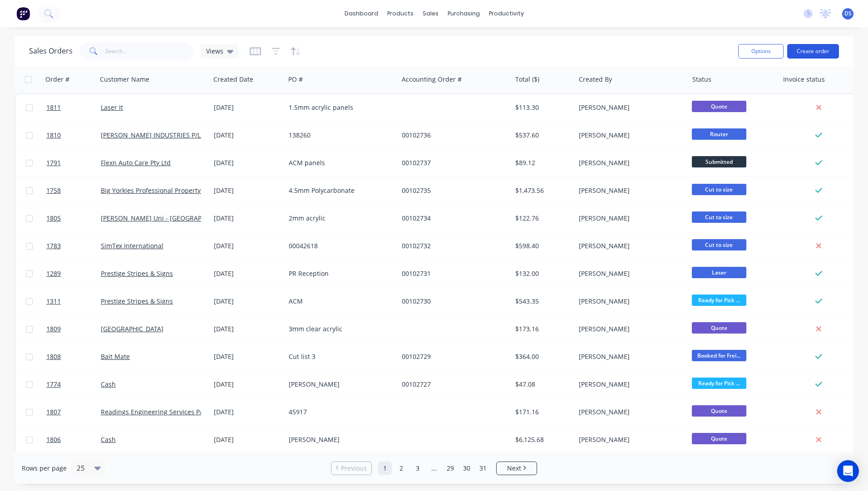
click at [811, 50] on button "Create order" at bounding box center [813, 51] width 52 height 15
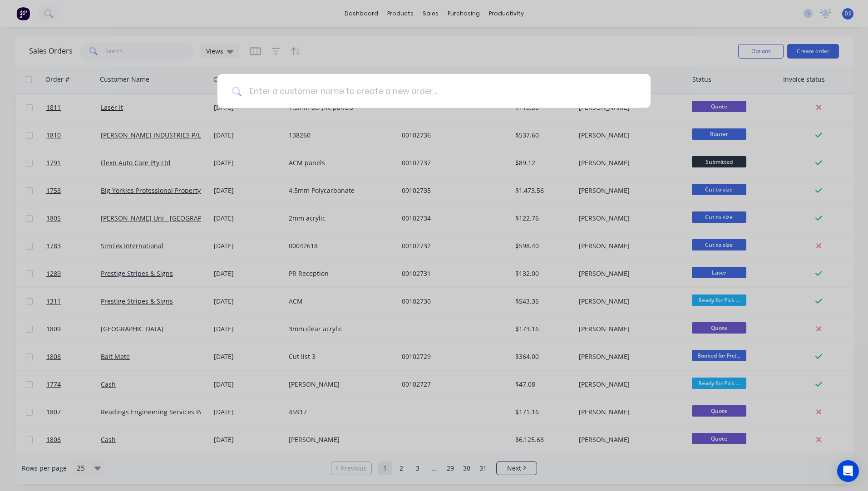
click at [284, 92] on input at bounding box center [439, 91] width 394 height 34
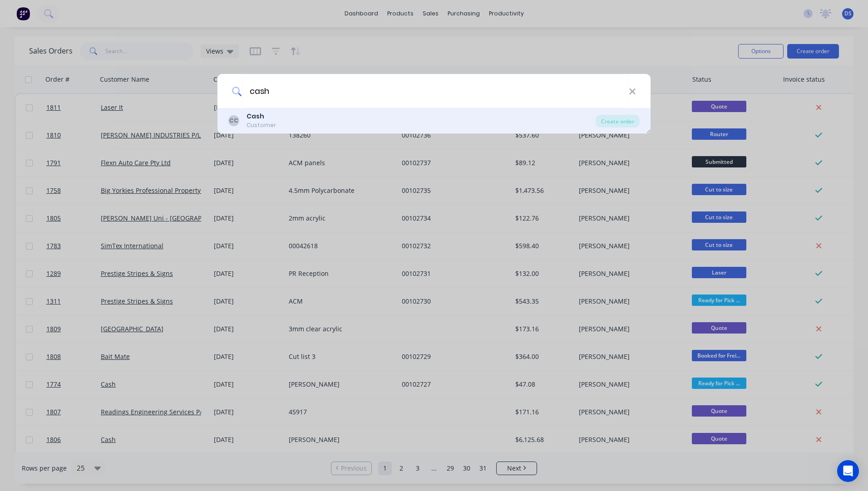
type input "cash"
click at [251, 119] on b "Cash" at bounding box center [256, 116] width 18 height 9
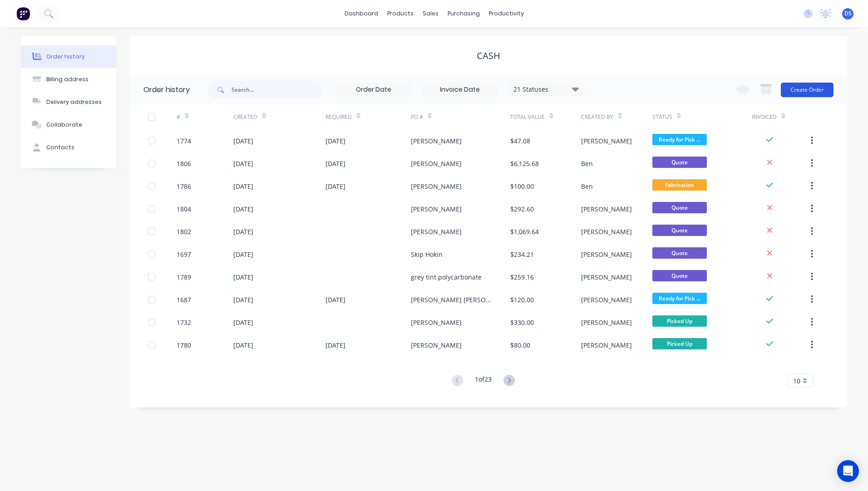
click at [816, 89] on button "Create Order" at bounding box center [807, 90] width 53 height 15
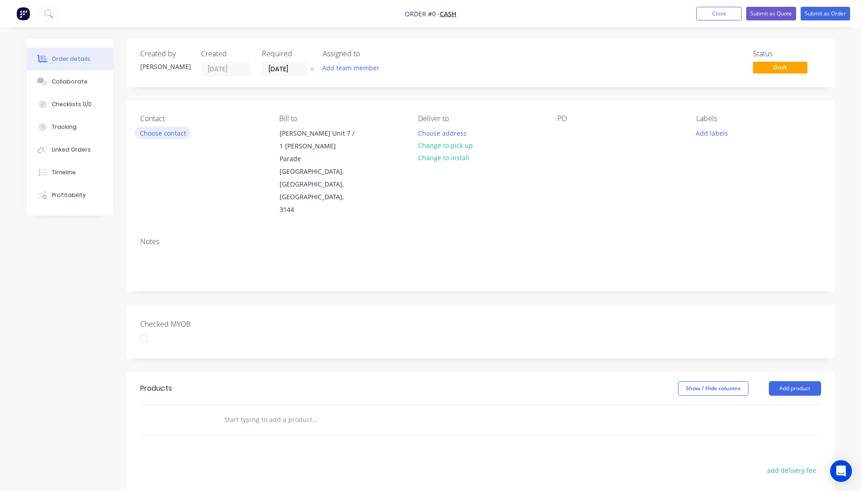
click at [173, 135] on button "Choose contact" at bounding box center [163, 133] width 56 height 12
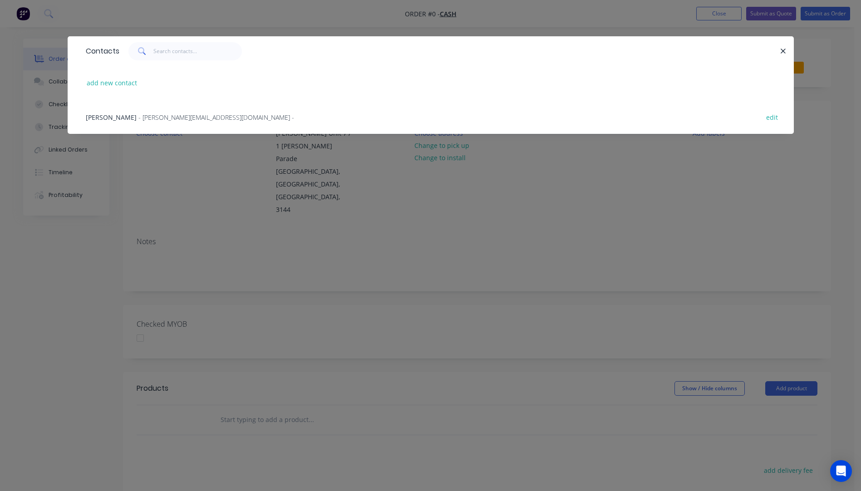
click at [118, 90] on div "add new contact" at bounding box center [430, 83] width 699 height 34
click at [118, 86] on button "add new contact" at bounding box center [112, 83] width 60 height 12
select select "AU"
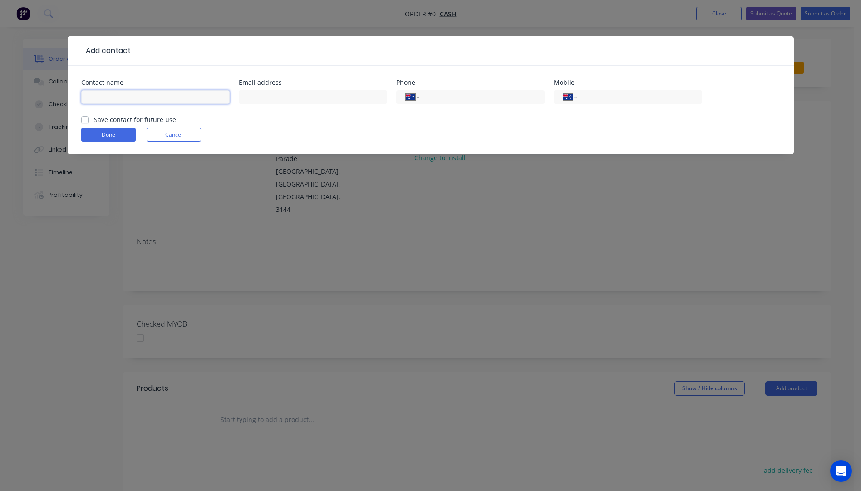
click at [111, 93] on input "text" at bounding box center [155, 97] width 148 height 14
type input "Paul Wallch"
click at [282, 100] on input "text" at bounding box center [313, 97] width 148 height 14
type input "P_73_1@hotmail.com"
click at [635, 98] on input "tel" at bounding box center [637, 97] width 109 height 10
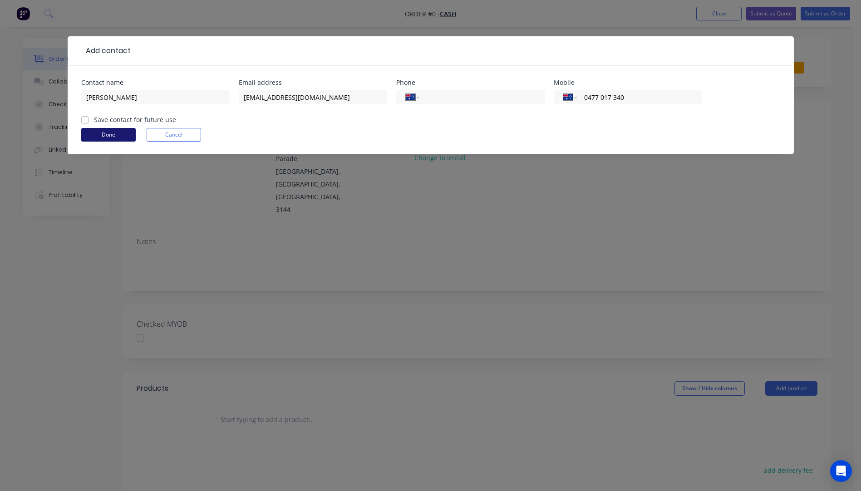
type input "0477 017 340"
click at [112, 135] on button "Done" at bounding box center [108, 135] width 54 height 14
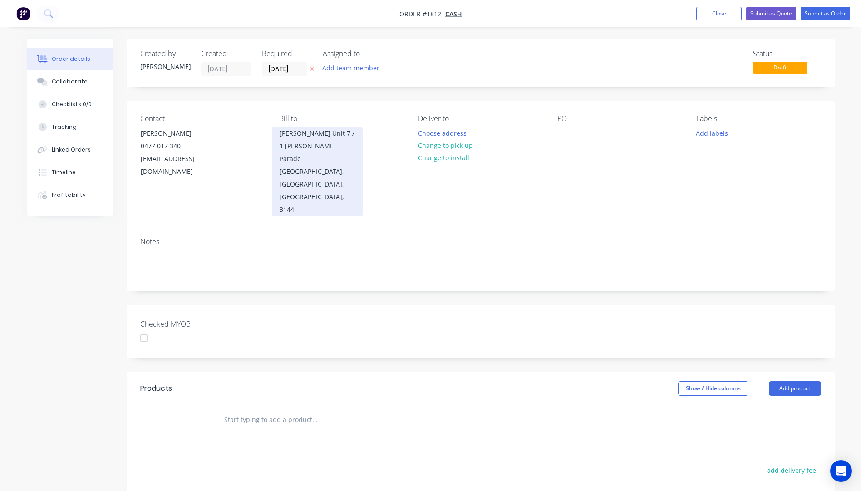
click at [312, 166] on div "Malvern, Victoria, Australia, 3144" at bounding box center [317, 190] width 75 height 51
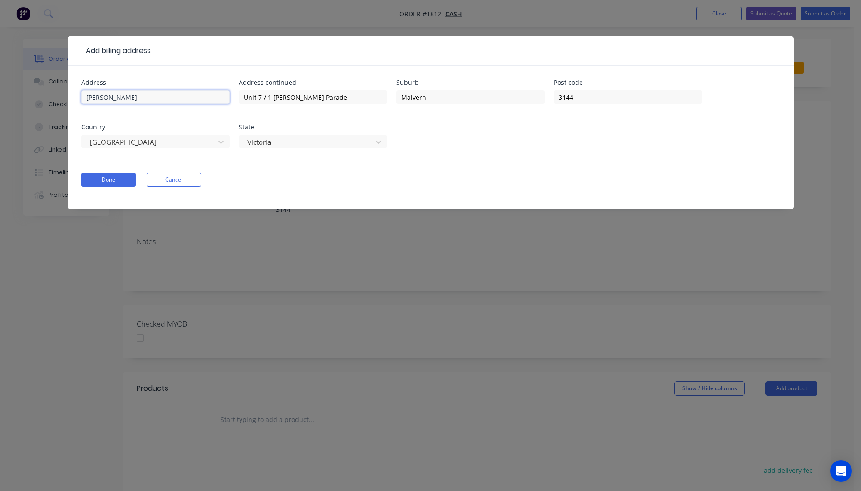
drag, startPoint x: 208, startPoint y: 99, endPoint x: 49, endPoint y: 92, distance: 160.0
click at [49, 92] on div "Add billing address Address Lionel Krongold Address continued Unit 7 / 1 Milton…" at bounding box center [430, 245] width 861 height 491
drag, startPoint x: 319, startPoint y: 97, endPoint x: 231, endPoint y: 94, distance: 88.1
click at [231, 94] on div "Address Address continued Unit 7 / 1 Milton Parade Suburb Malvern Post code 314…" at bounding box center [430, 119] width 699 height 80
drag, startPoint x: 433, startPoint y: 98, endPoint x: 384, endPoint y: 103, distance: 49.2
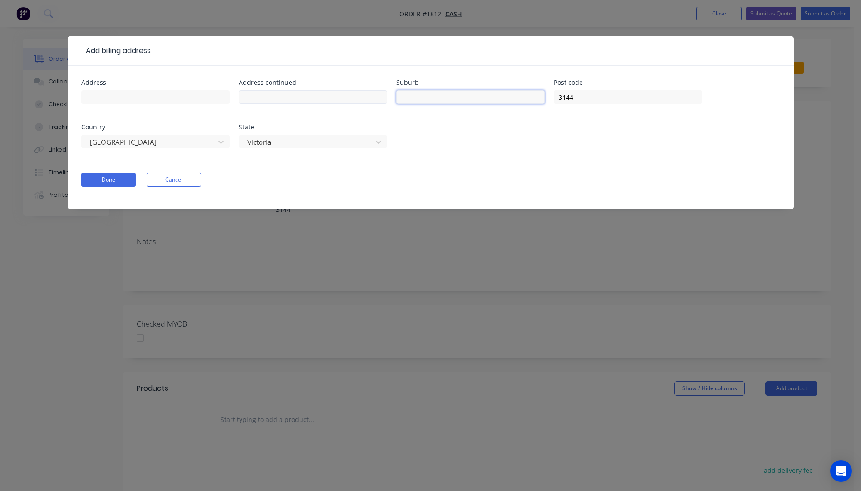
click at [384, 103] on div "Address Address continued Suburb Post code 3144 Country Australia State Victoria" at bounding box center [430, 119] width 699 height 80
drag, startPoint x: 577, startPoint y: 101, endPoint x: 550, endPoint y: 100, distance: 27.2
click at [550, 100] on div "Address Address continued Suburb Post code 3144 Country Australia State Victoria" at bounding box center [430, 119] width 699 height 80
click at [275, 143] on div at bounding box center [307, 142] width 121 height 11
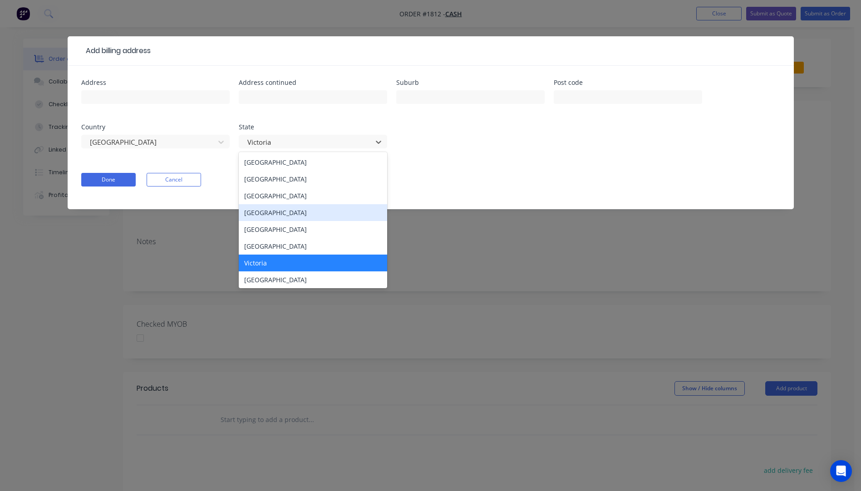
click at [266, 213] on div "[GEOGRAPHIC_DATA]" at bounding box center [313, 212] width 148 height 17
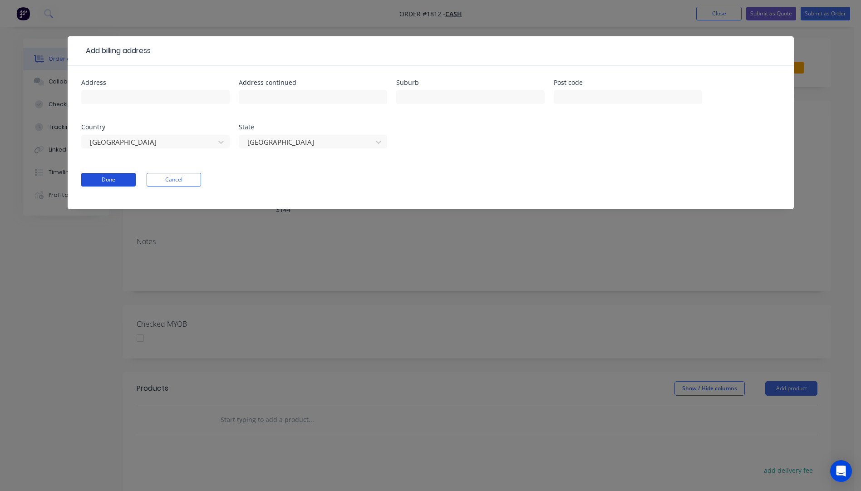
click at [114, 178] on button "Done" at bounding box center [108, 180] width 54 height 14
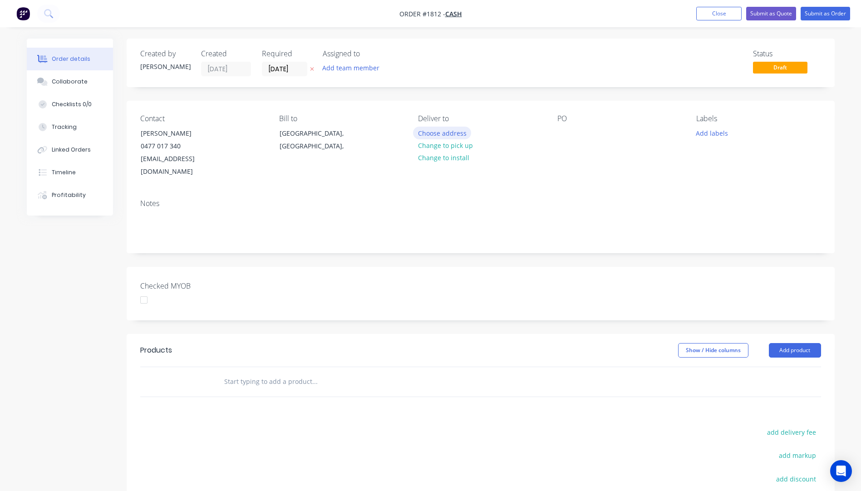
click at [438, 132] on button "Choose address" at bounding box center [442, 133] width 58 height 12
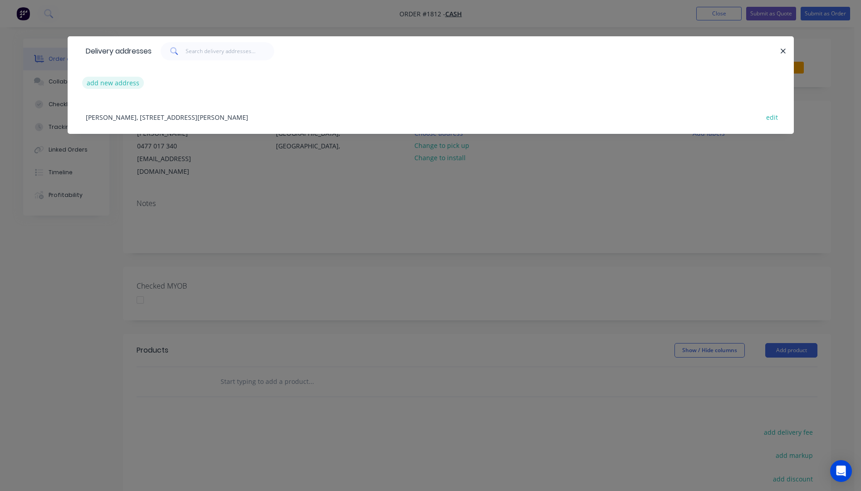
click at [118, 84] on button "add new address" at bounding box center [113, 83] width 62 height 12
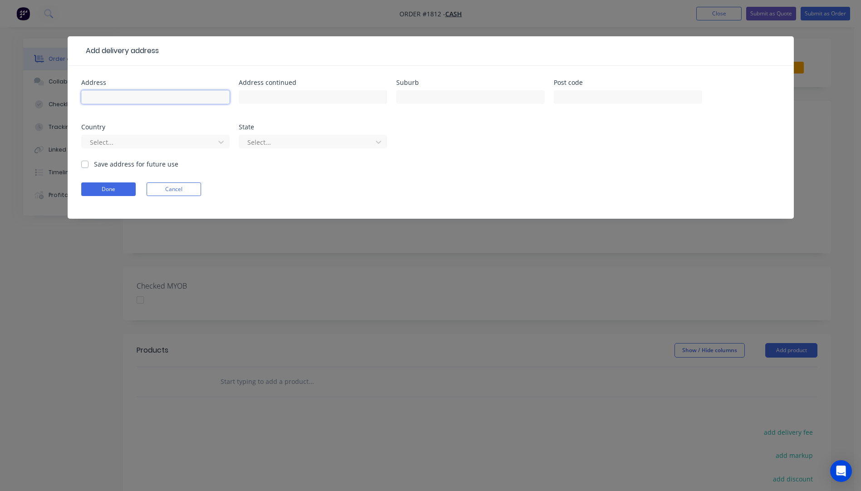
click at [130, 98] on input "text" at bounding box center [155, 97] width 148 height 14
type input "Paul Wallch"
click at [293, 100] on input "text" at bounding box center [313, 97] width 148 height 14
type input "15 Hawaii Avenue"
type input "Palm Beach"
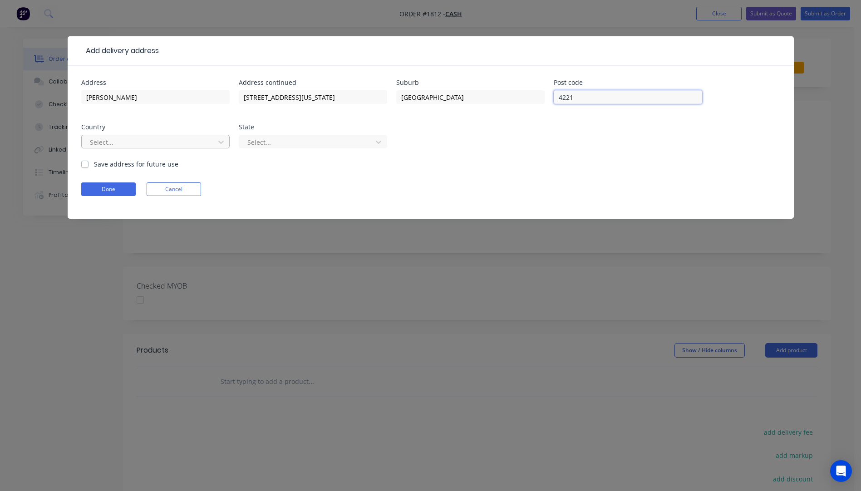
type input "4221"
click at [169, 147] on div at bounding box center [149, 142] width 121 height 11
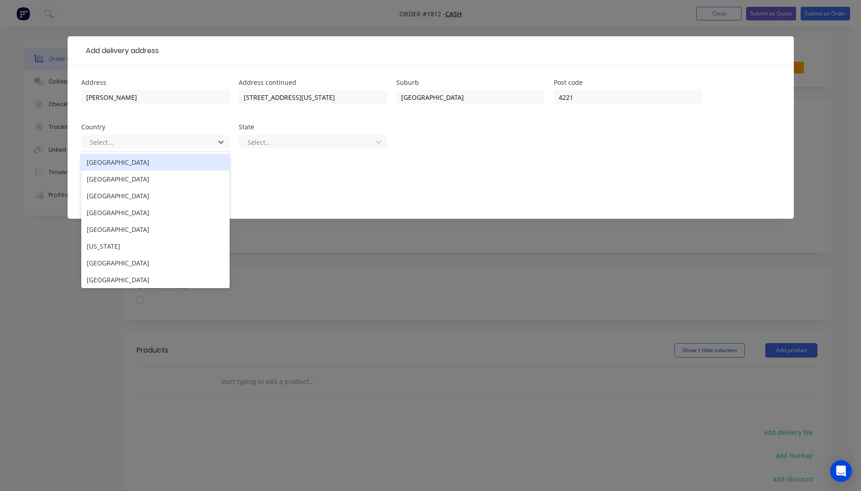
click at [107, 167] on div "[GEOGRAPHIC_DATA]" at bounding box center [155, 162] width 148 height 17
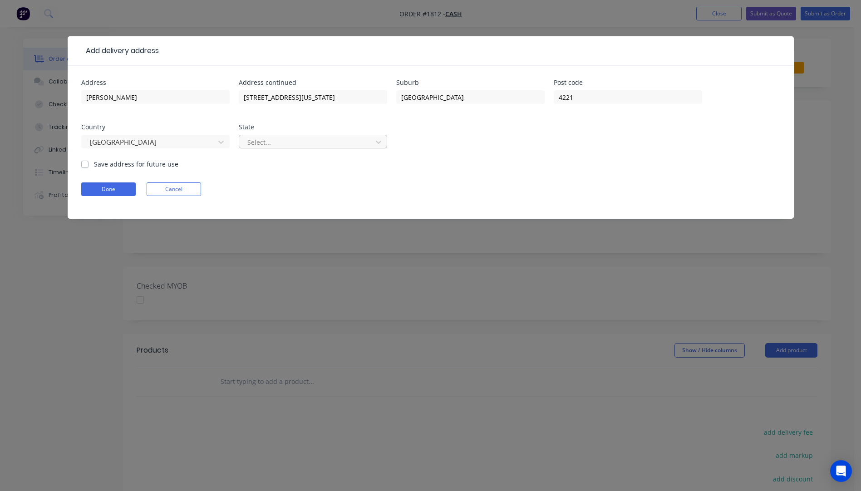
click at [277, 141] on div at bounding box center [307, 142] width 121 height 11
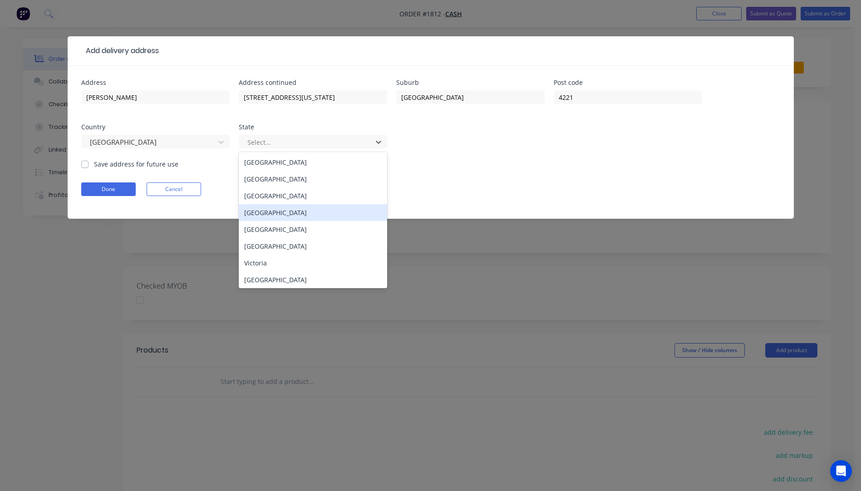
click at [269, 215] on div "[GEOGRAPHIC_DATA]" at bounding box center [313, 212] width 148 height 17
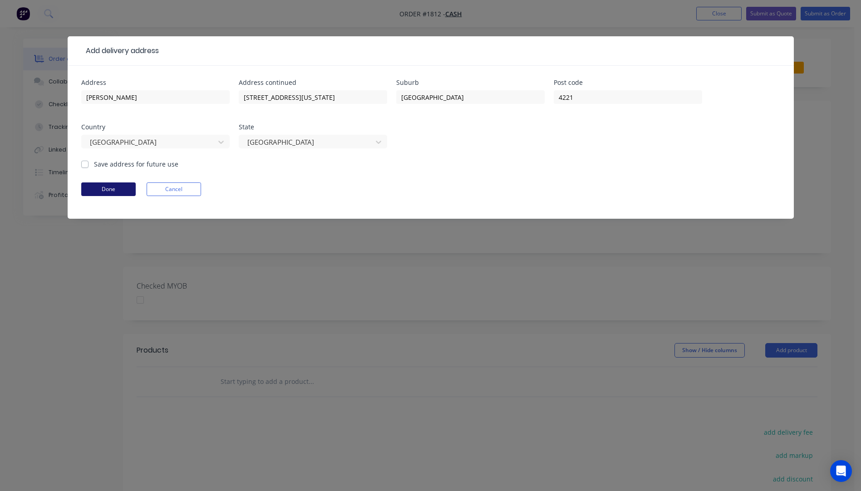
click at [98, 190] on button "Done" at bounding box center [108, 190] width 54 height 14
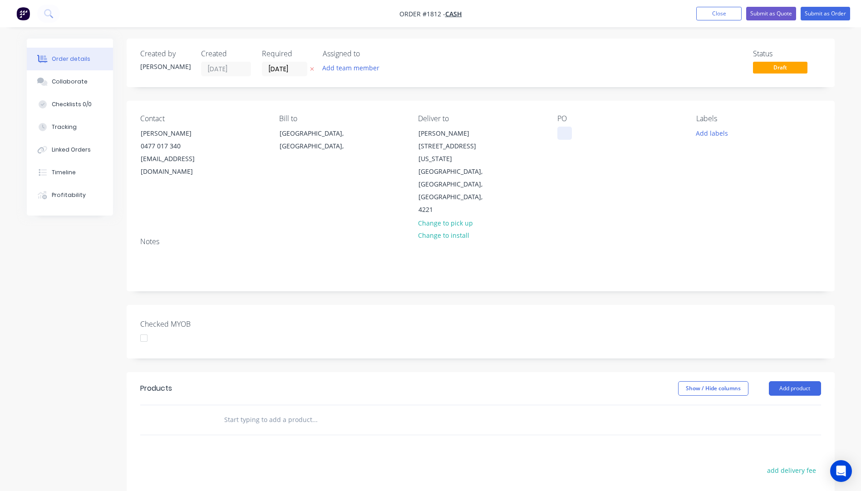
click at [560, 130] on div at bounding box center [565, 133] width 15 height 13
click at [706, 136] on button "Add labels" at bounding box center [712, 133] width 42 height 12
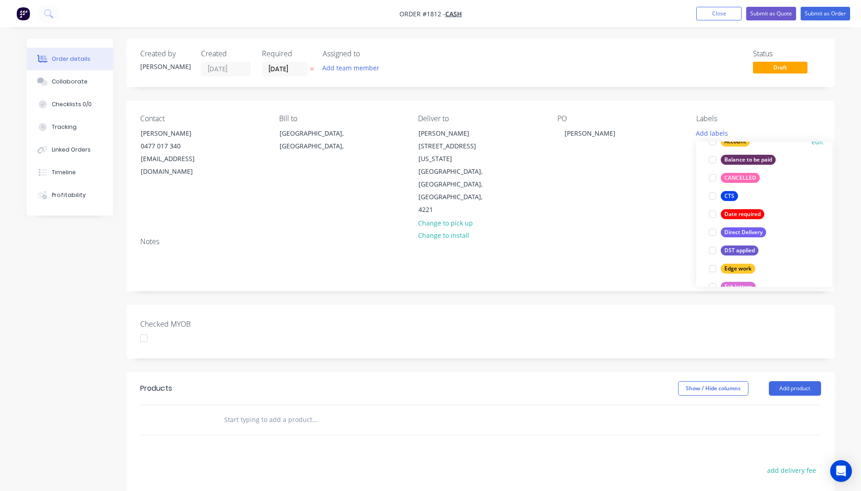
scroll to position [136, 0]
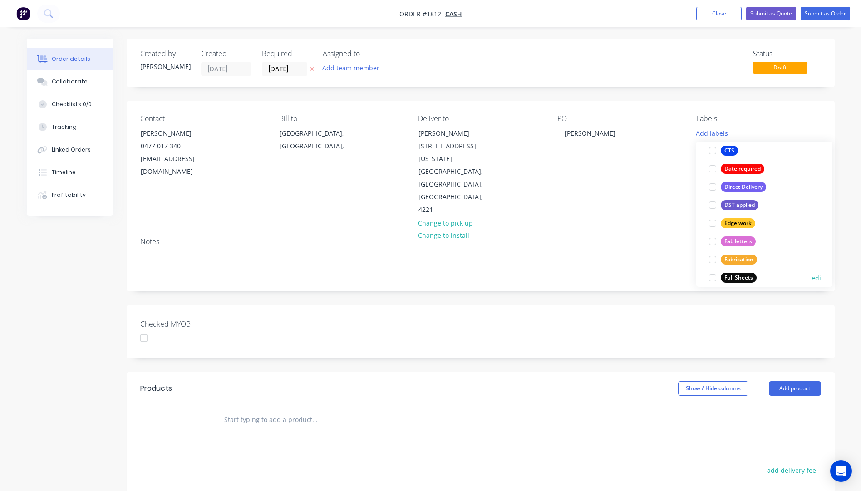
click at [726, 279] on div "Full Sheets" at bounding box center [739, 278] width 36 height 10
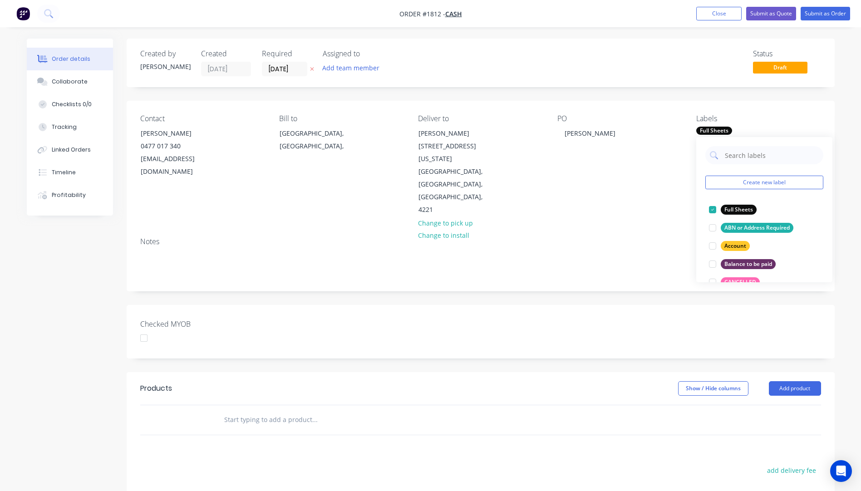
click at [661, 230] on div "Notes" at bounding box center [481, 260] width 708 height 61
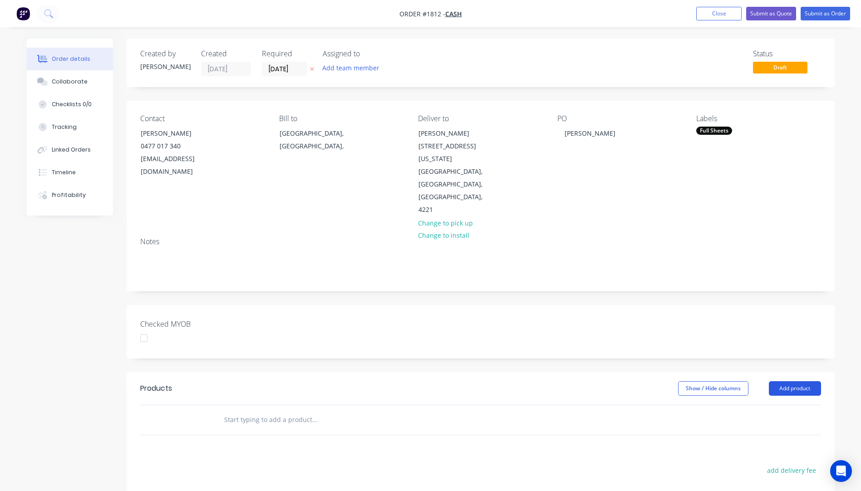
click at [800, 381] on button "Add product" at bounding box center [795, 388] width 52 height 15
click at [782, 405] on div "Product catalogue" at bounding box center [778, 411] width 70 height 13
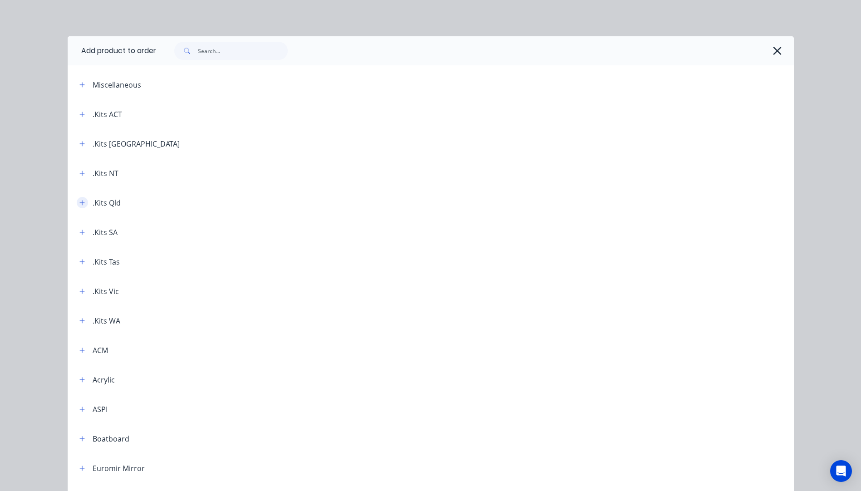
click at [79, 204] on icon "button" at bounding box center [81, 202] width 5 height 5
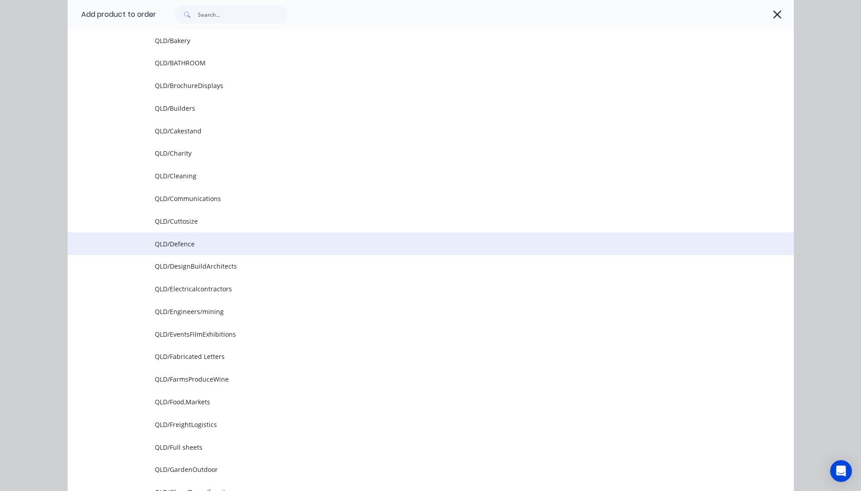
scroll to position [318, 0]
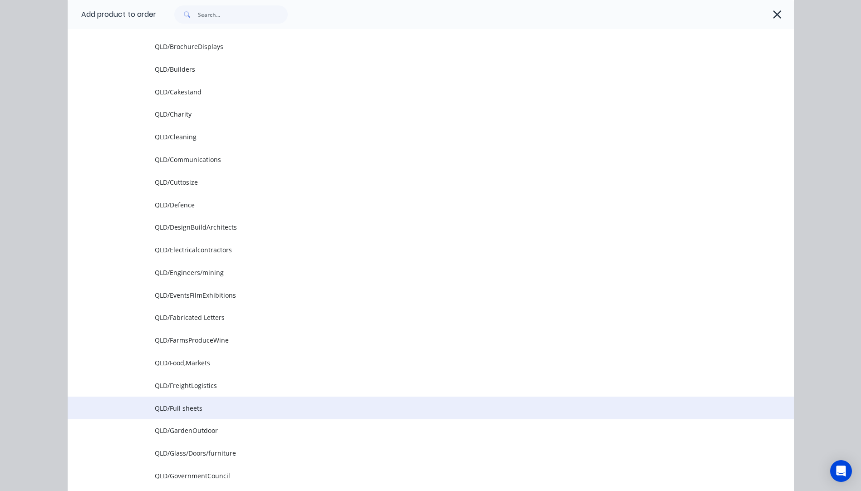
click at [173, 413] on span "QLD/Full sheets" at bounding box center [410, 409] width 511 height 10
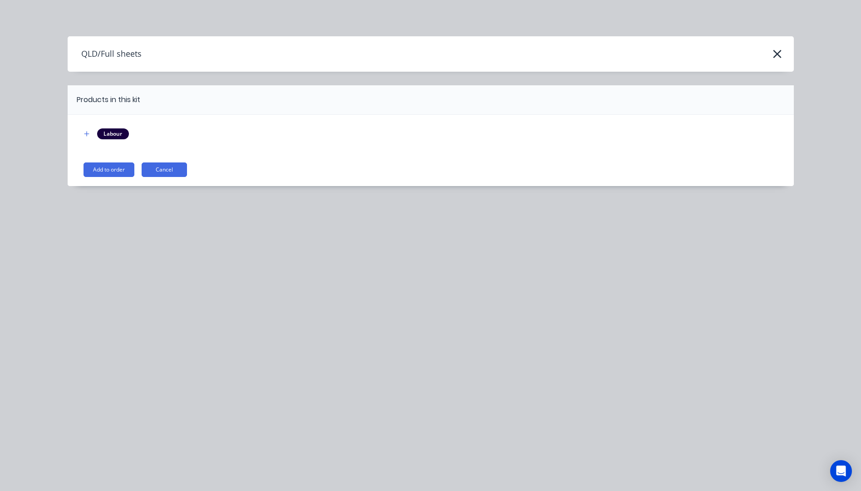
scroll to position [0, 0]
click at [114, 173] on button "Add to order" at bounding box center [109, 170] width 51 height 15
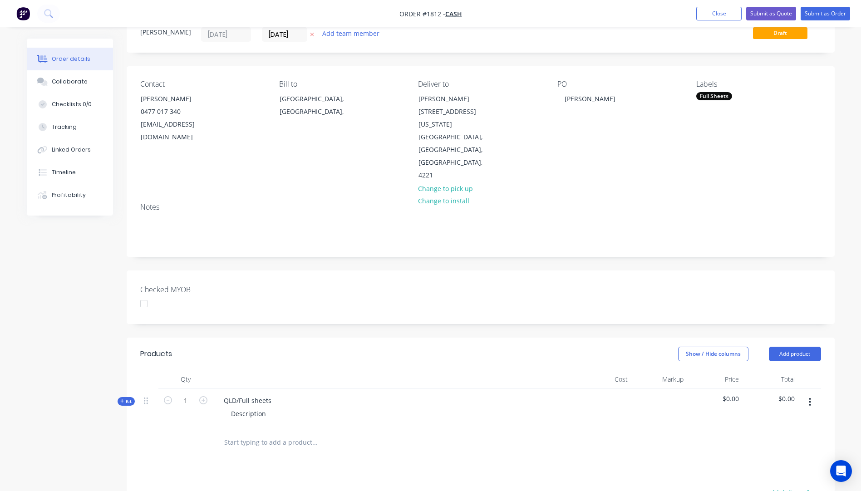
scroll to position [91, 0]
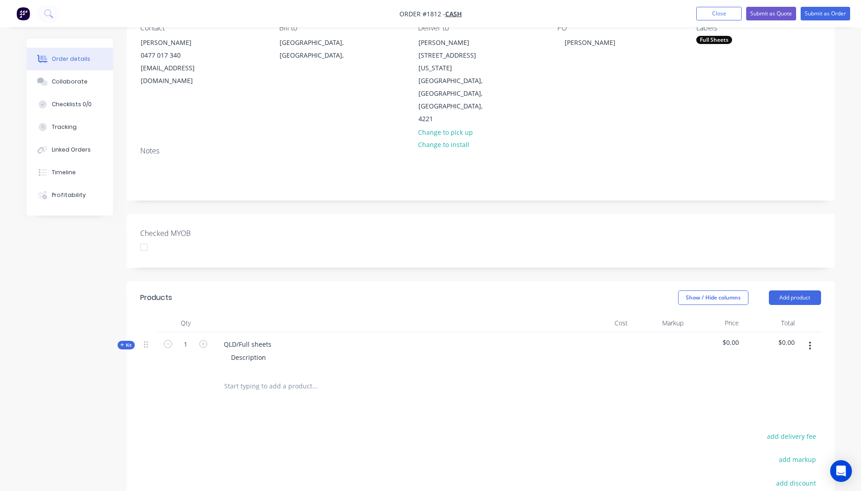
click at [121, 343] on icon "button" at bounding box center [122, 345] width 4 height 5
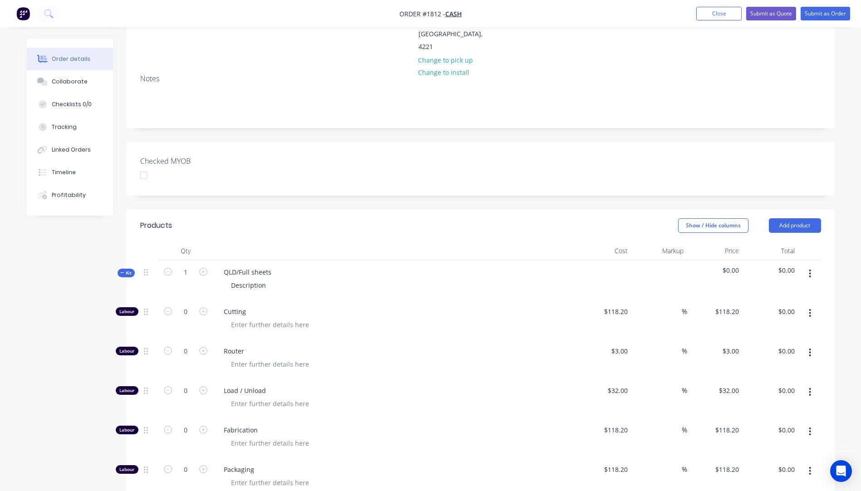
scroll to position [182, 0]
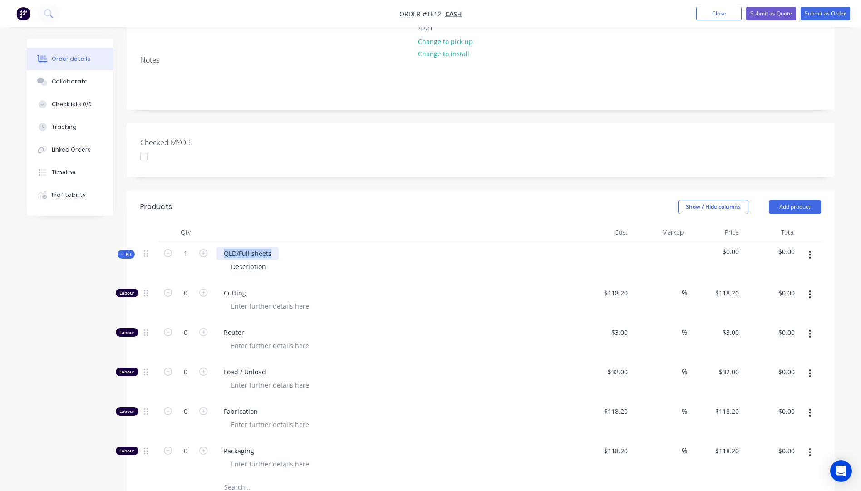
drag, startPoint x: 275, startPoint y: 218, endPoint x: 225, endPoint y: 215, distance: 49.6
click at [225, 247] on div "QLD/Full sheets" at bounding box center [248, 253] width 62 height 13
click at [202, 249] on icon "button" at bounding box center [203, 253] width 8 height 8
type input "2"
click at [198, 248] on button "button" at bounding box center [204, 253] width 12 height 10
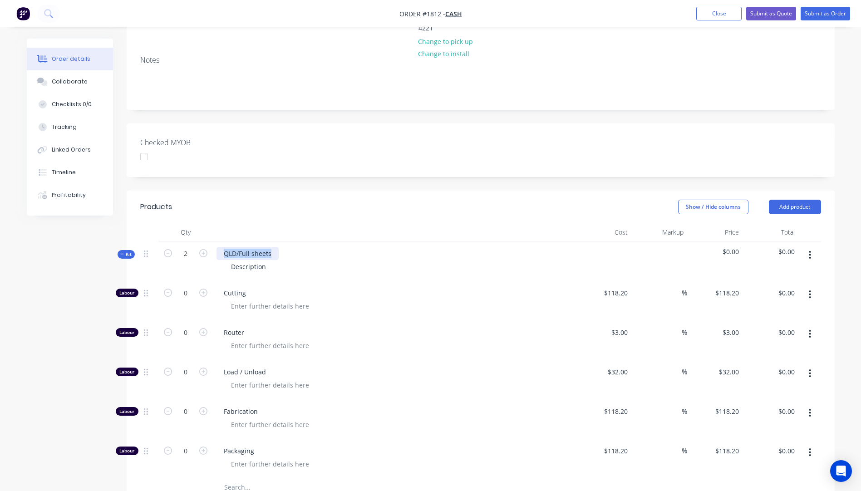
type input "3"
click at [256, 247] on div "QLD/Full sheets" at bounding box center [248, 253] width 62 height 13
drag, startPoint x: 268, startPoint y: 232, endPoint x: 218, endPoint y: 231, distance: 49.9
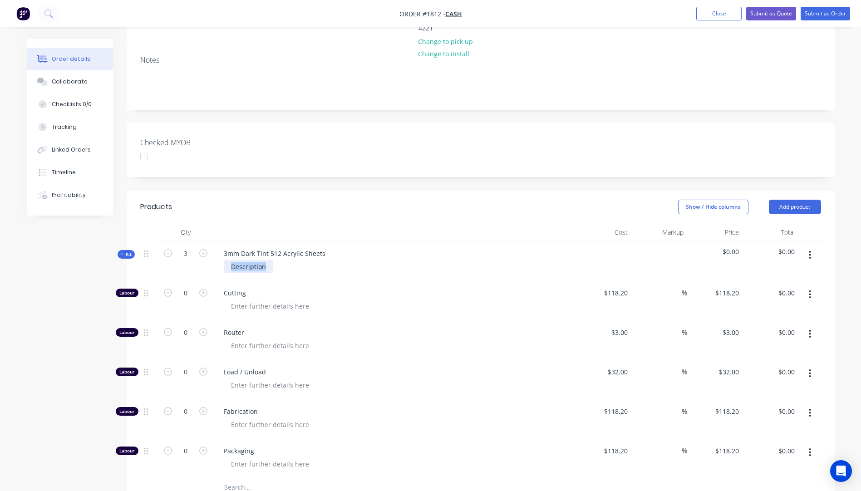
click at [218, 260] on div "Description" at bounding box center [395, 266] width 356 height 13
click at [361, 288] on span "Cutting" at bounding box center [398, 293] width 349 height 10
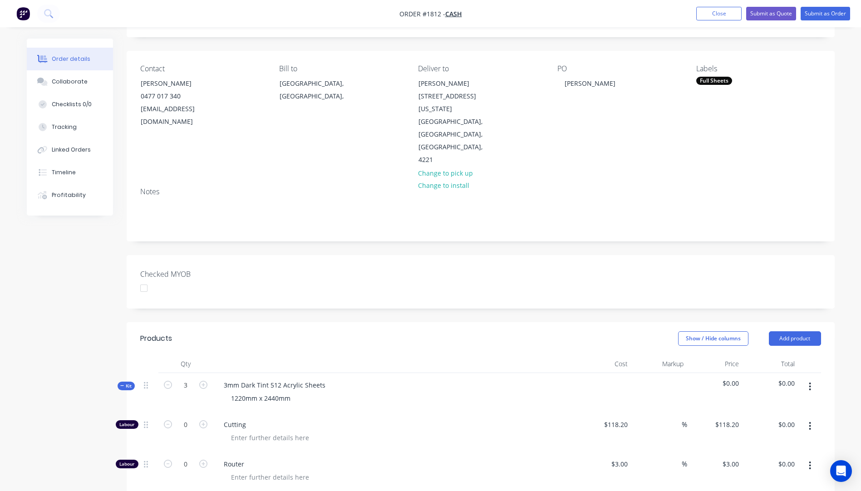
scroll to position [45, 0]
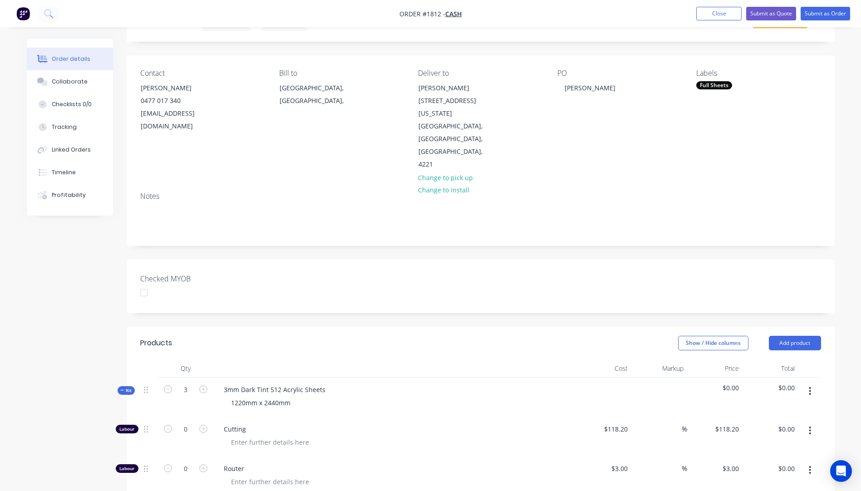
click at [711, 82] on div "Full Sheets" at bounding box center [714, 85] width 36 height 8
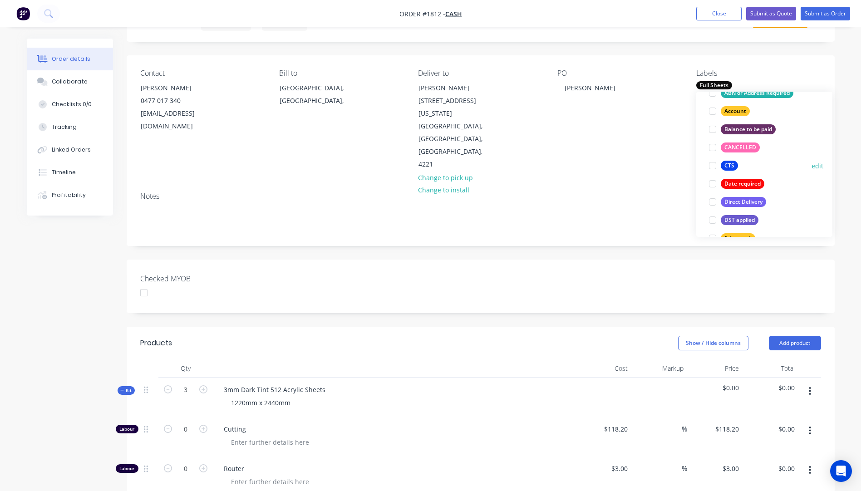
scroll to position [109, 0]
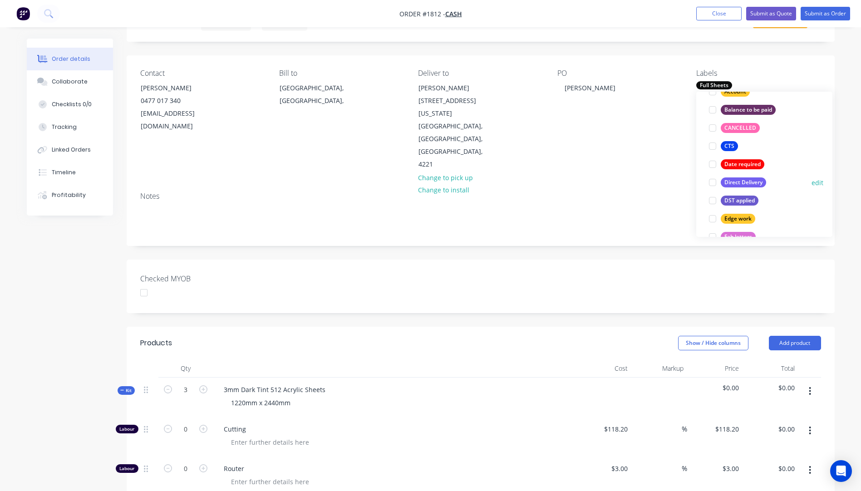
click at [738, 183] on div "Direct Delivery" at bounding box center [743, 183] width 45 height 10
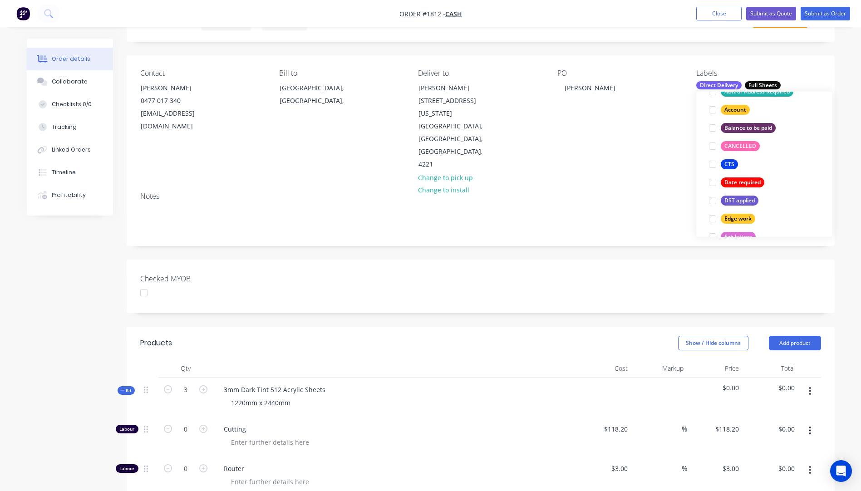
scroll to position [0, 0]
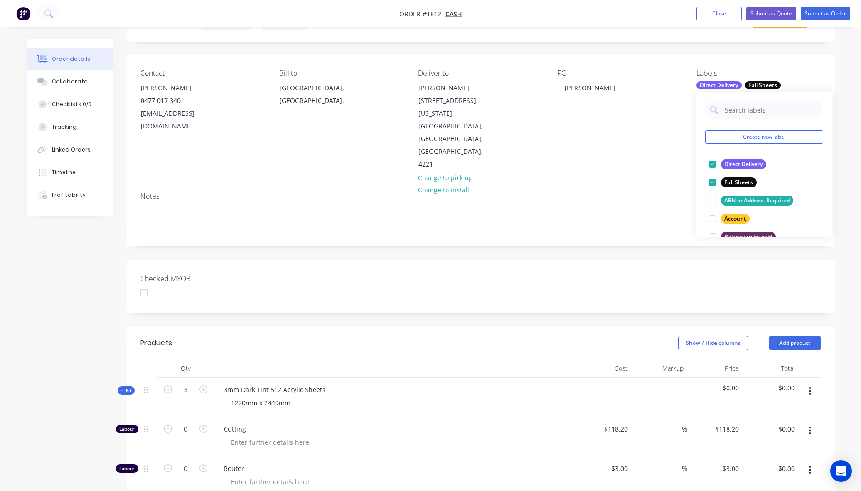
click at [646, 185] on div "Notes" at bounding box center [481, 215] width 708 height 61
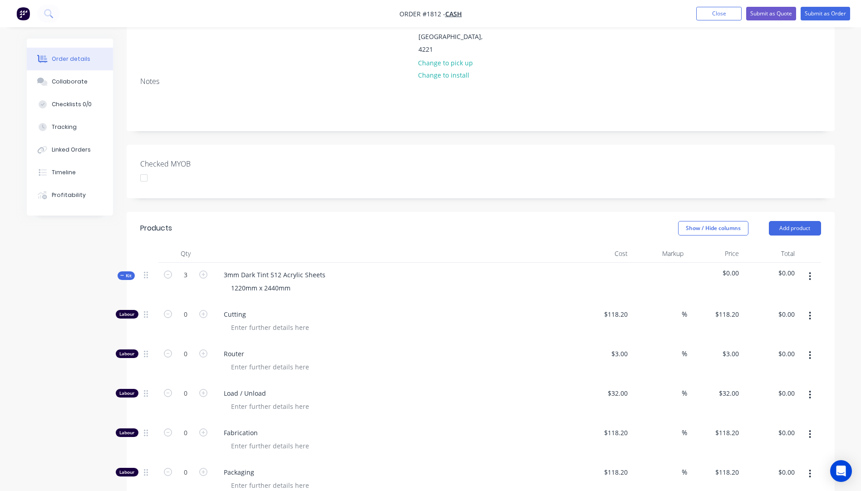
scroll to position [182, 0]
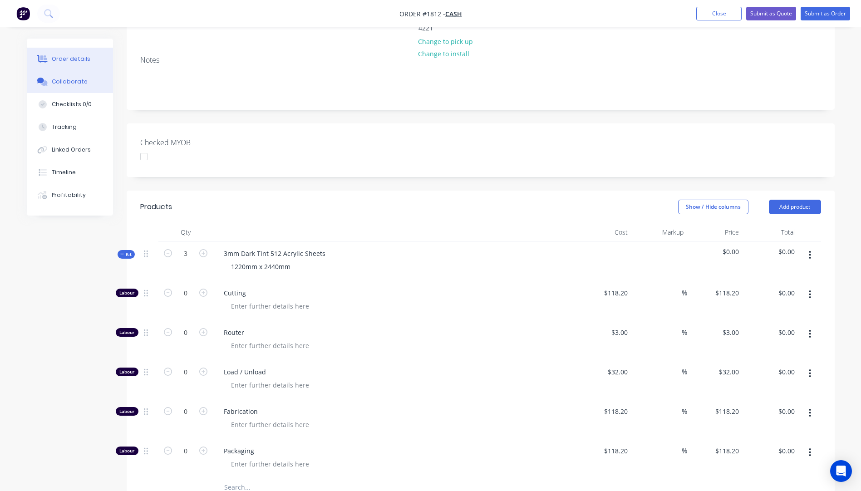
click at [65, 84] on div "Collaborate" at bounding box center [70, 82] width 36 height 8
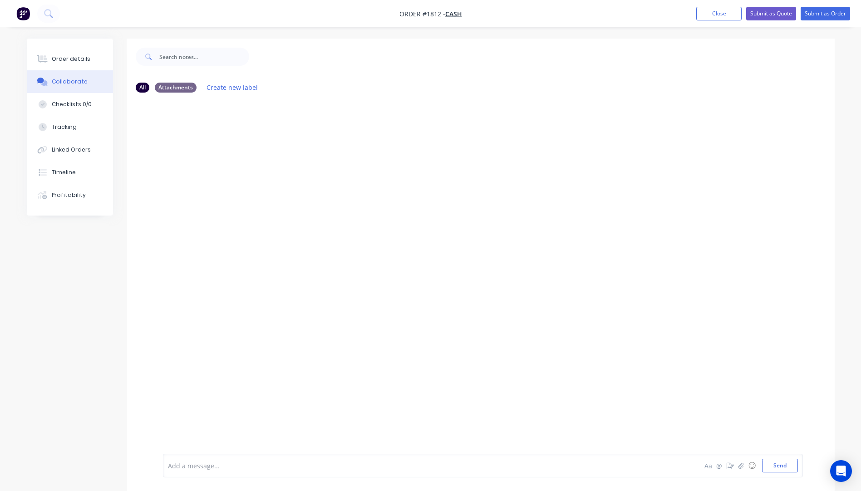
click at [208, 472] on div "Add a message..." at bounding box center [404, 466] width 473 height 14
click at [775, 465] on button "Send" at bounding box center [780, 466] width 36 height 14
click at [65, 58] on div "Order details" at bounding box center [71, 59] width 39 height 8
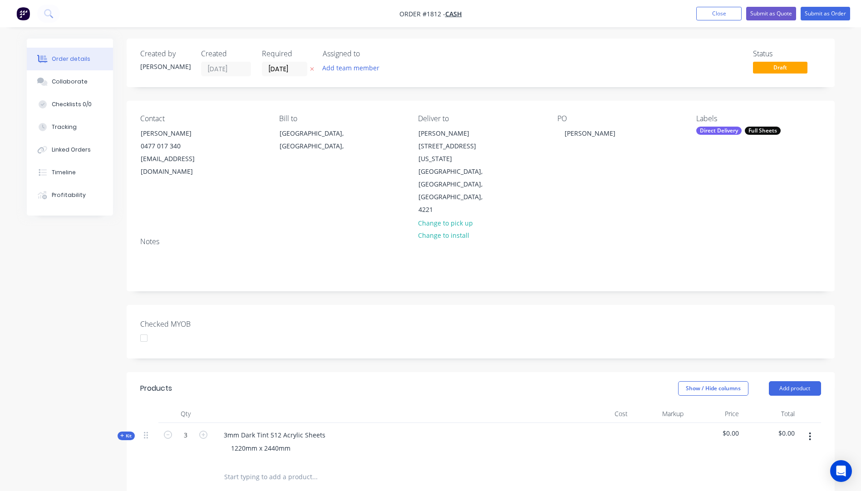
click at [312, 69] on icon "button" at bounding box center [312, 70] width 4 height 4
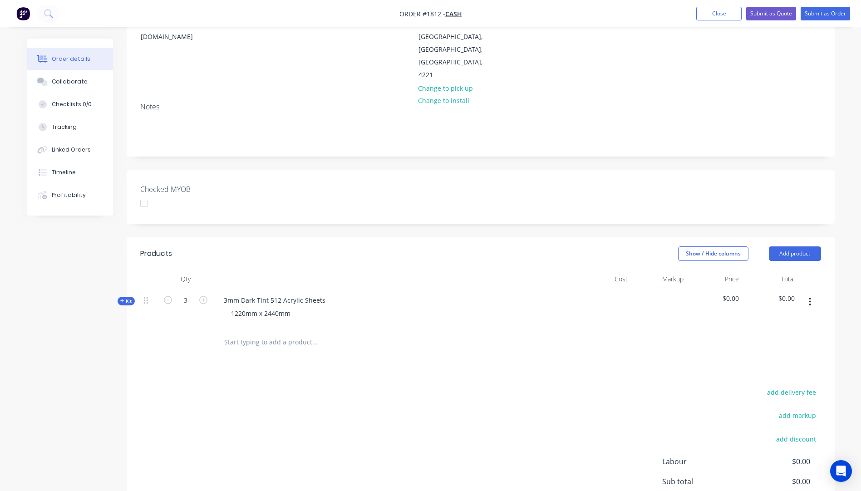
scroll to position [182, 0]
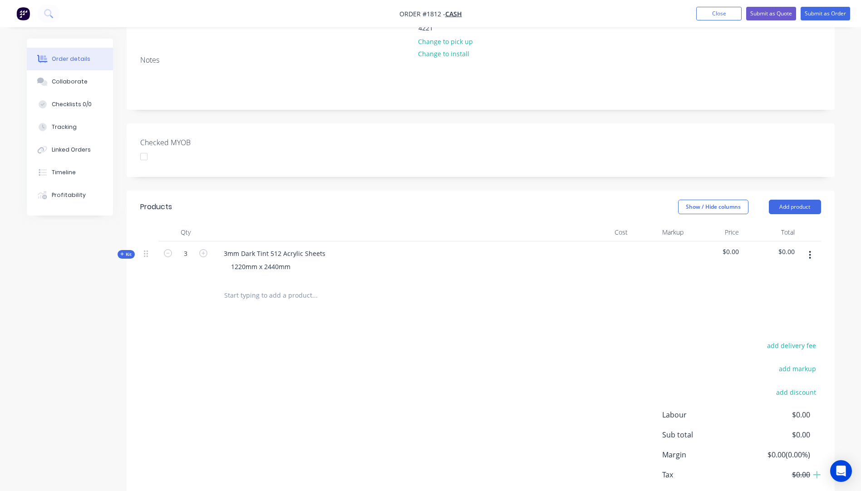
click at [121, 252] on icon "button" at bounding box center [122, 254] width 4 height 5
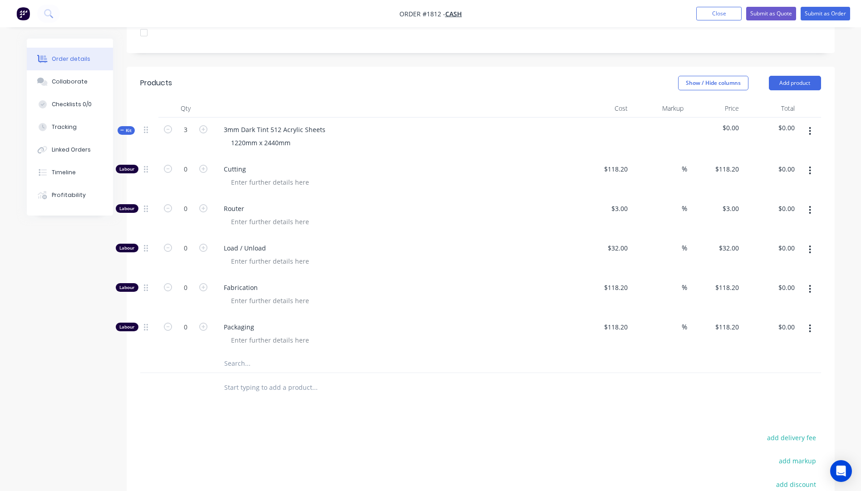
scroll to position [318, 0]
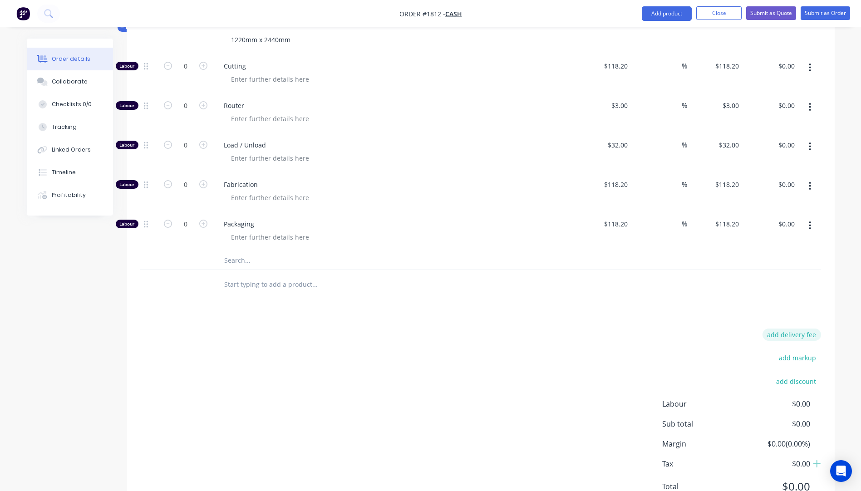
click at [799, 329] on button "add delivery fee" at bounding box center [792, 335] width 59 height 12
type input "75"
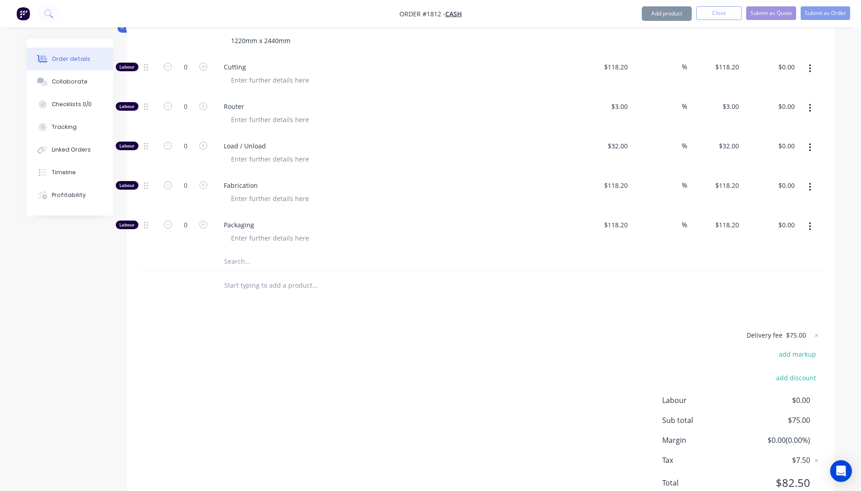
scroll to position [406, 0]
click at [593, 276] on div "Products Show / Hide columns Add product Qty Cost Markup Price Total Kit 3 3mm …" at bounding box center [481, 240] width 708 height 549
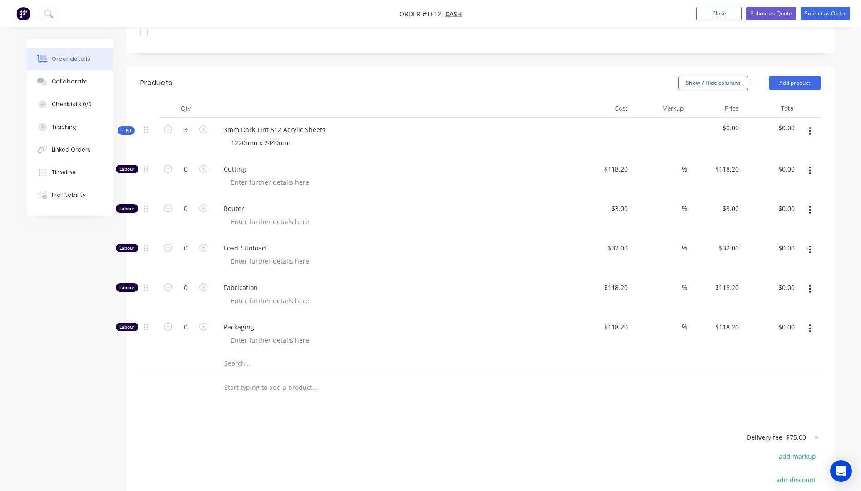
scroll to position [270, 0]
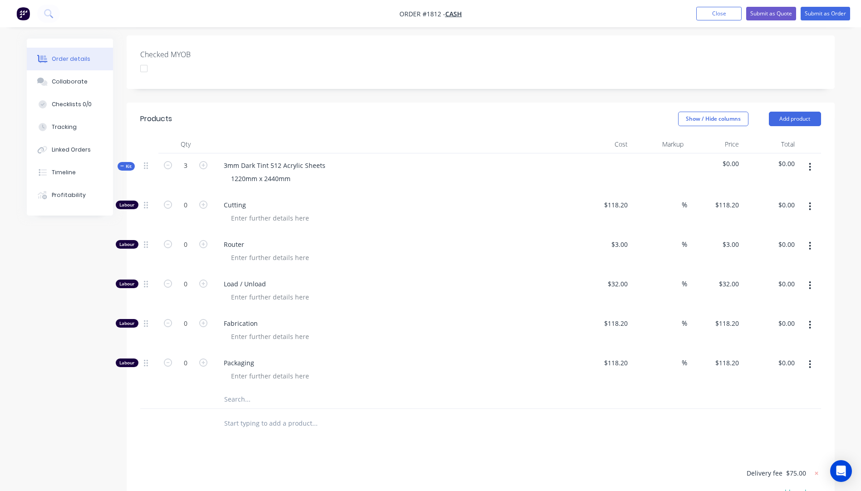
click at [237, 390] on input "text" at bounding box center [315, 399] width 182 height 18
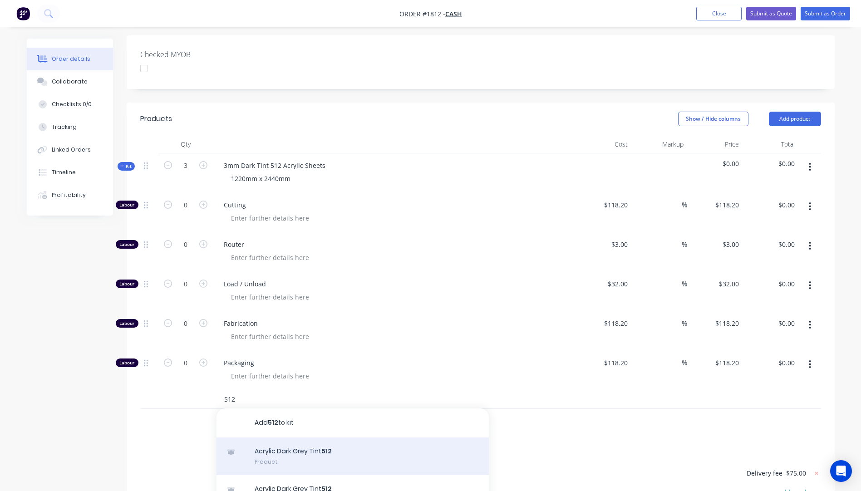
type input "512"
click at [294, 438] on div "Acrylic Dark Grey Tint 512 Product" at bounding box center [353, 457] width 272 height 38
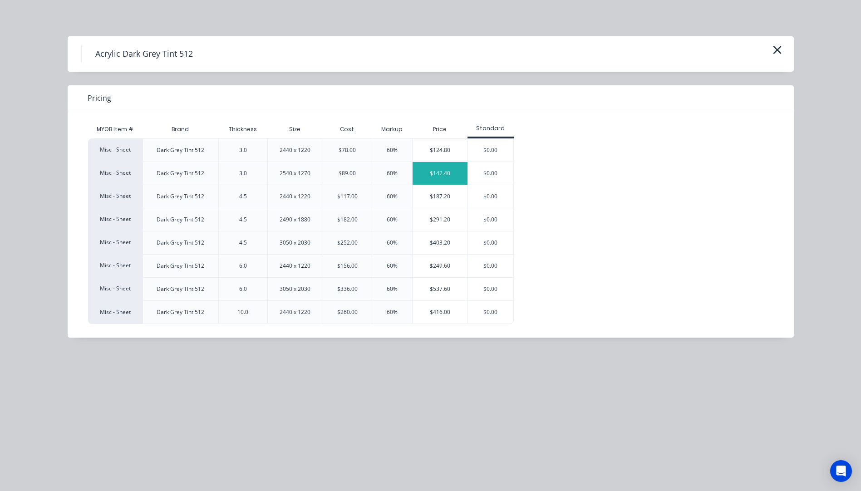
click at [439, 178] on div "$142.40" at bounding box center [440, 173] width 55 height 23
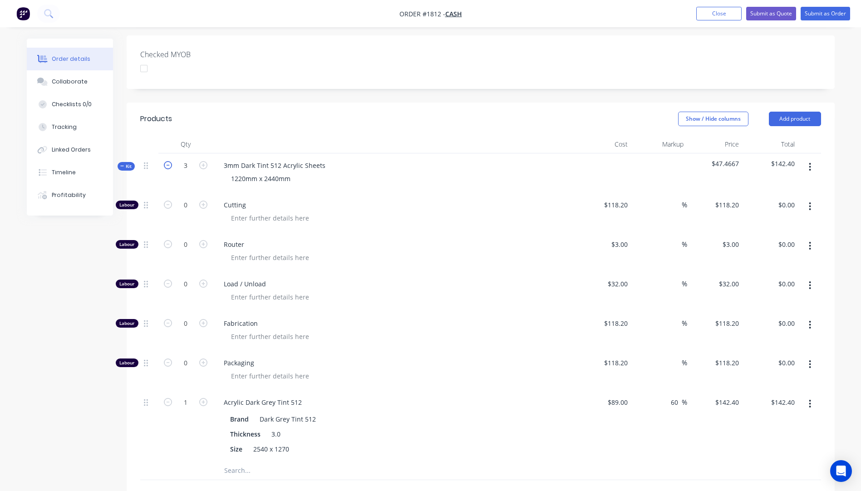
click at [171, 161] on icon "button" at bounding box center [168, 165] width 8 height 8
type input "2"
type input "0.6666"
type input "$94.92"
click at [171, 161] on icon "button" at bounding box center [168, 165] width 8 height 8
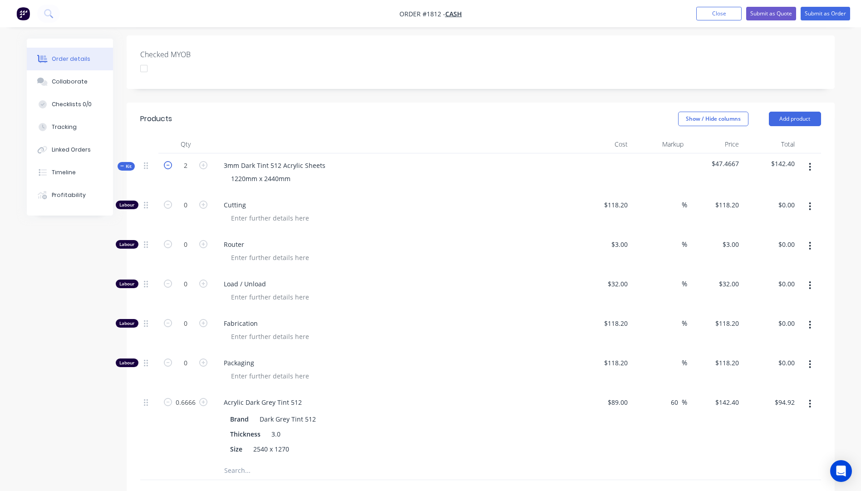
type input "1"
type input "0.3333"
type input "$47.46"
click at [202, 161] on icon "button" at bounding box center [203, 165] width 8 height 8
type input "2"
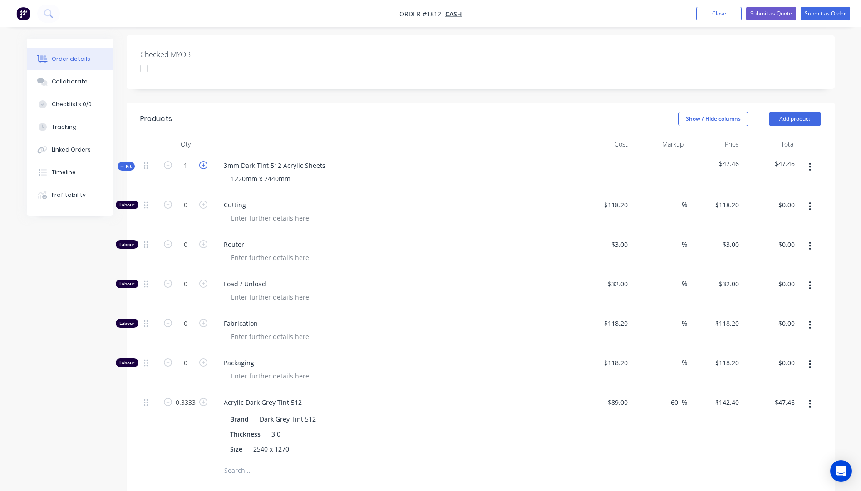
type input "0.6666"
type input "$94.92"
click at [192, 396] on input "0.6666" at bounding box center [186, 403] width 24 height 14
type input "2"
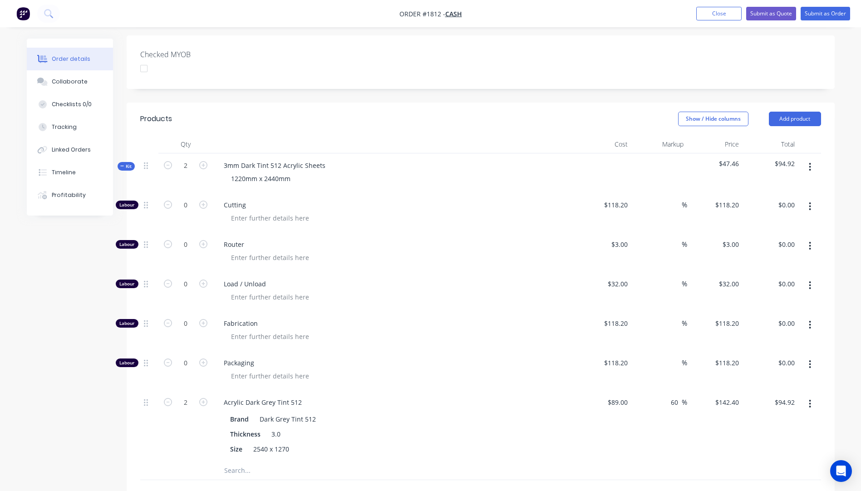
type input "$284.80"
click at [392, 330] on div at bounding box center [398, 336] width 349 height 13
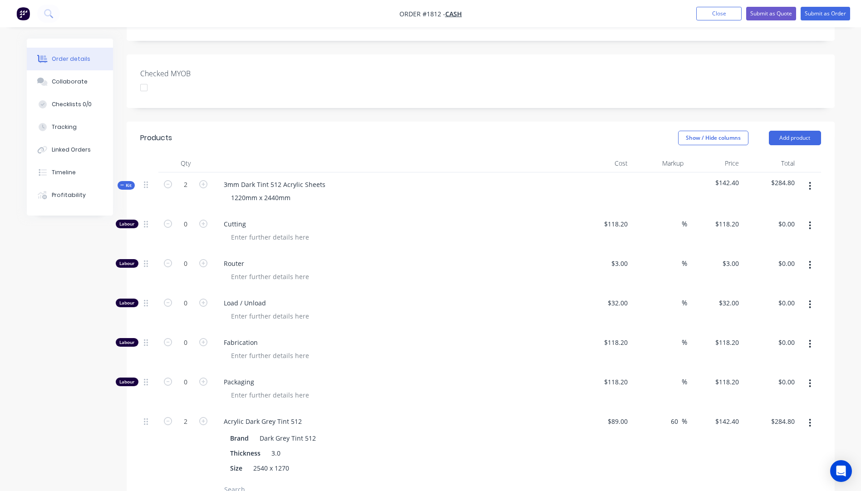
scroll to position [250, 0]
click at [242, 481] on input "text" at bounding box center [315, 490] width 182 height 18
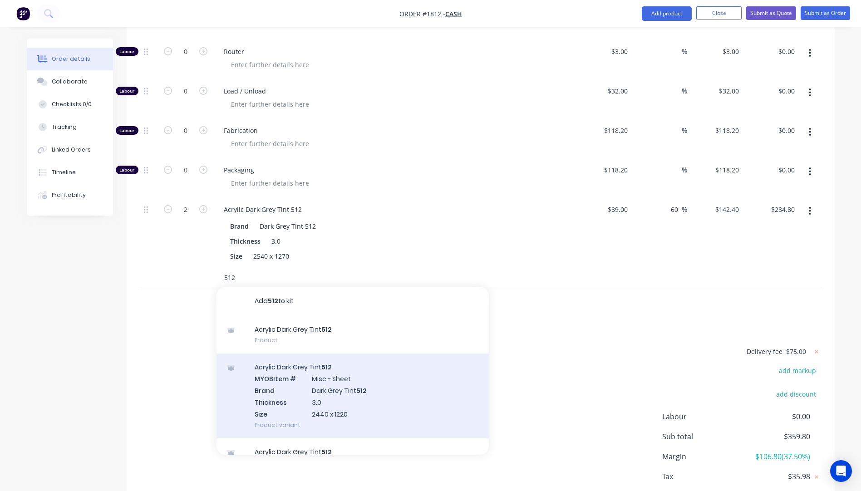
scroll to position [477, 0]
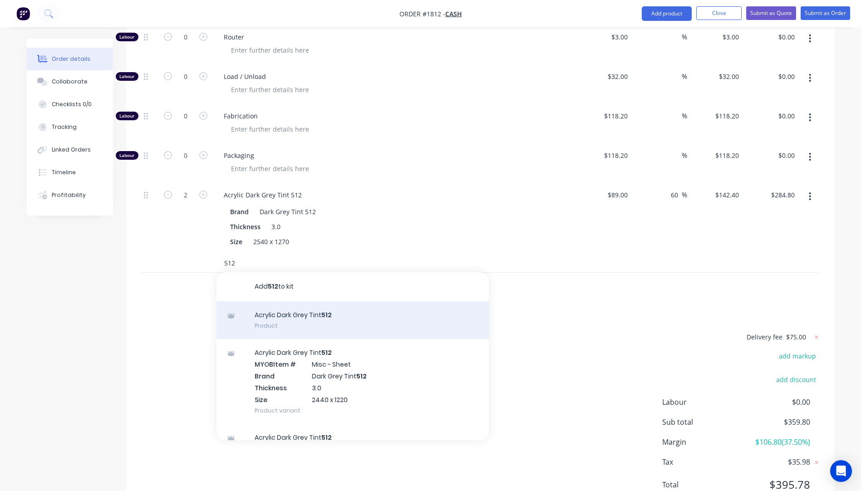
type input "512"
click at [311, 301] on div "Acrylic Dark Grey Tint 512 Product" at bounding box center [353, 320] width 272 height 38
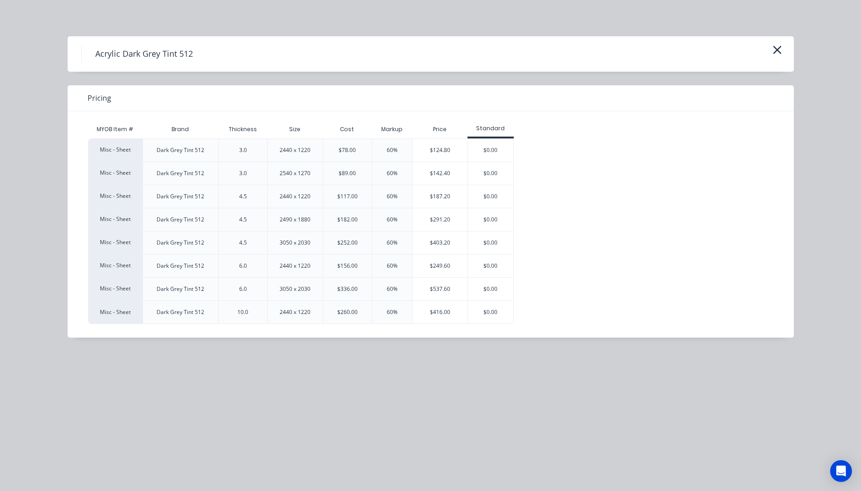
click at [432, 149] on div "$124.80" at bounding box center [440, 150] width 55 height 23
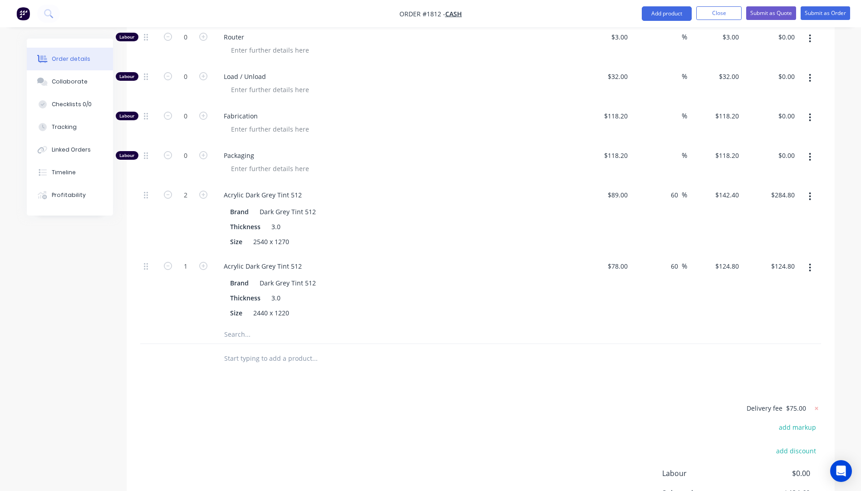
click at [810, 193] on icon "button" at bounding box center [811, 197] width 2 height 8
click at [755, 250] on div "Delete" at bounding box center [778, 256] width 70 height 13
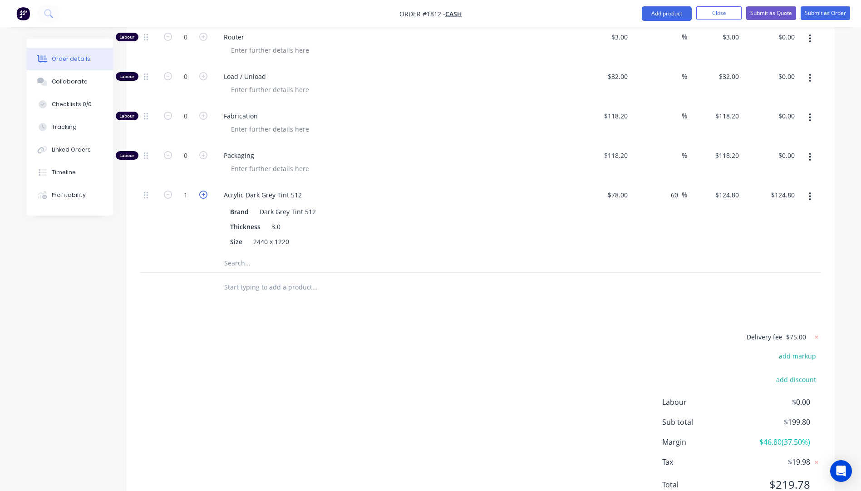
click at [205, 191] on icon "button" at bounding box center [203, 195] width 8 height 8
type input "2"
type input "$249.60"
click at [772, 16] on button "Submit as Quote" at bounding box center [771, 13] width 50 height 14
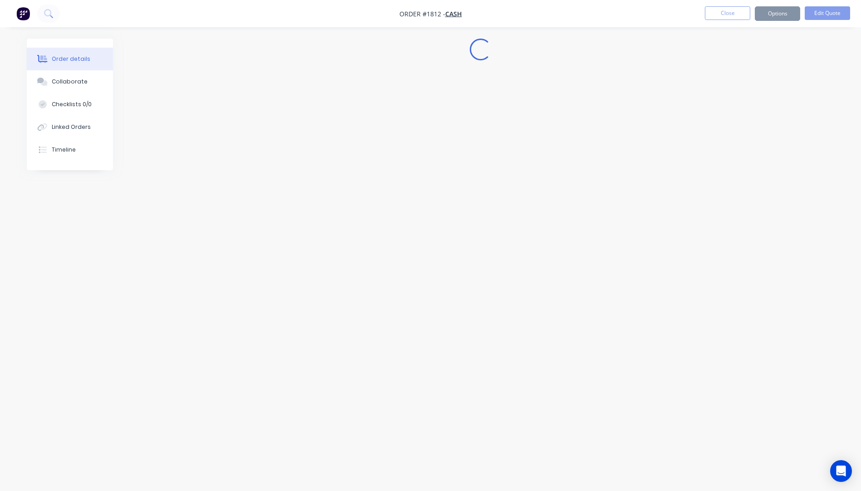
scroll to position [0, 0]
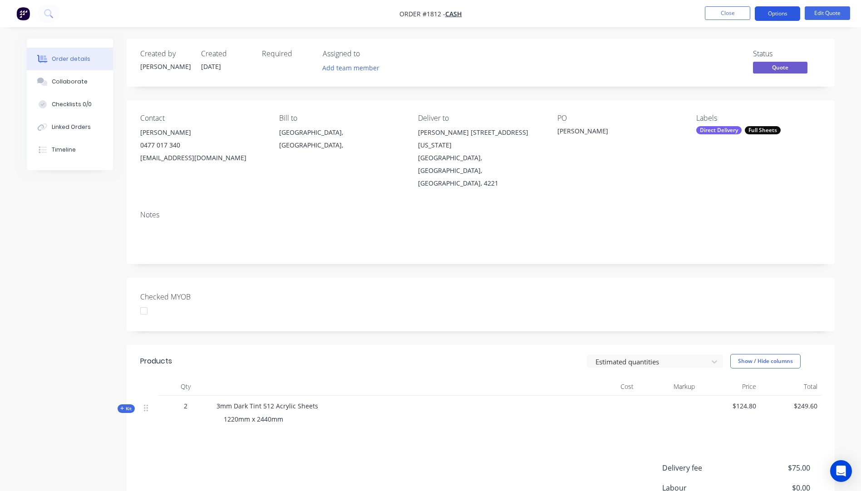
click at [780, 18] on button "Options" at bounding box center [777, 13] width 45 height 15
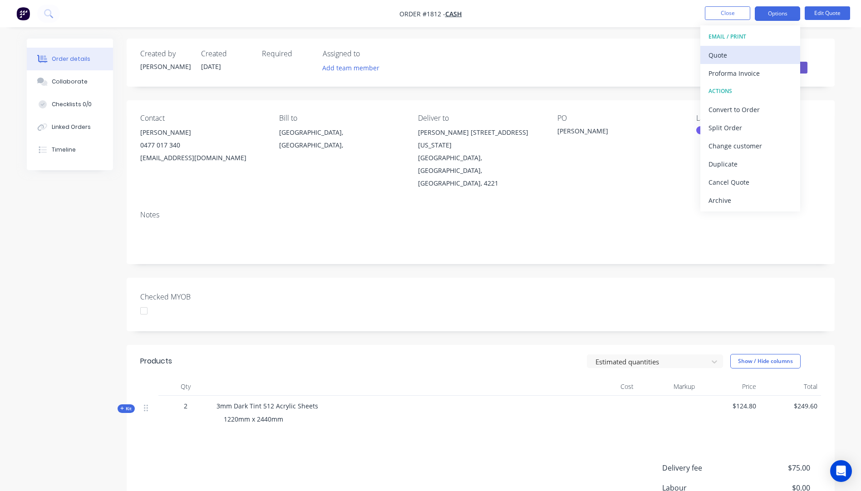
click at [725, 59] on div "Quote" at bounding box center [751, 55] width 84 height 13
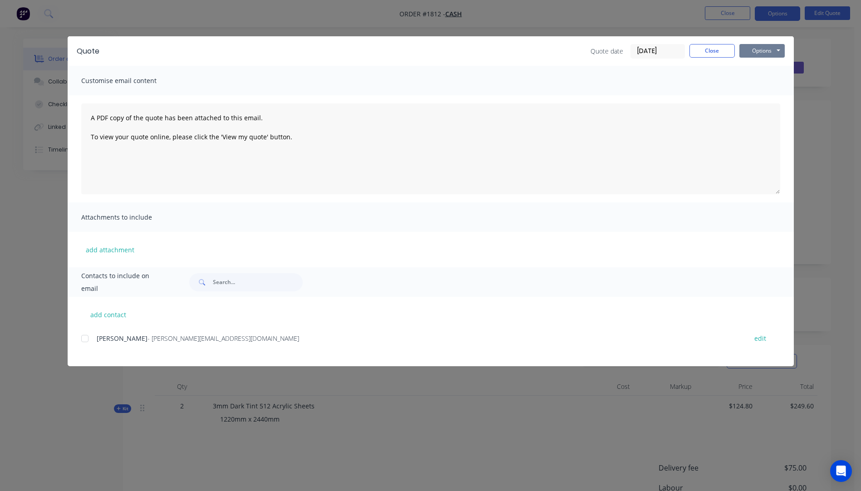
click at [753, 54] on button "Options" at bounding box center [762, 51] width 45 height 14
click at [757, 64] on button "Preview" at bounding box center [769, 66] width 58 height 15
click at [709, 54] on button "Close" at bounding box center [712, 51] width 45 height 14
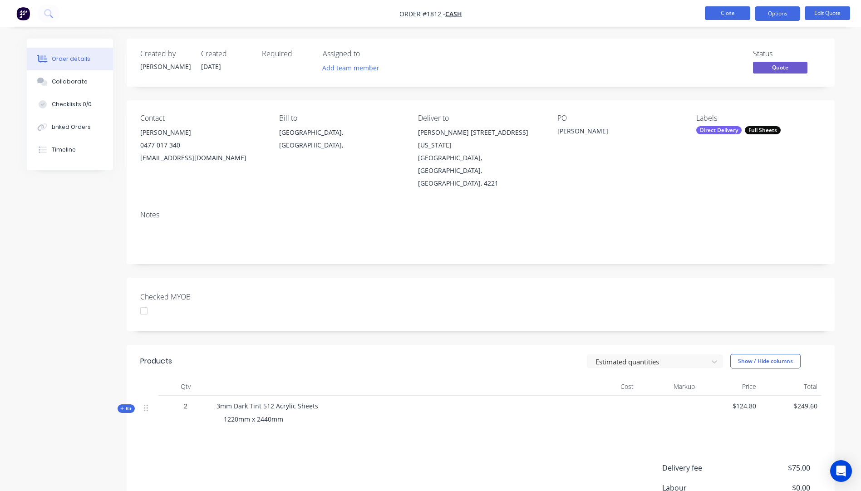
click at [721, 18] on button "Close" at bounding box center [727, 13] width 45 height 14
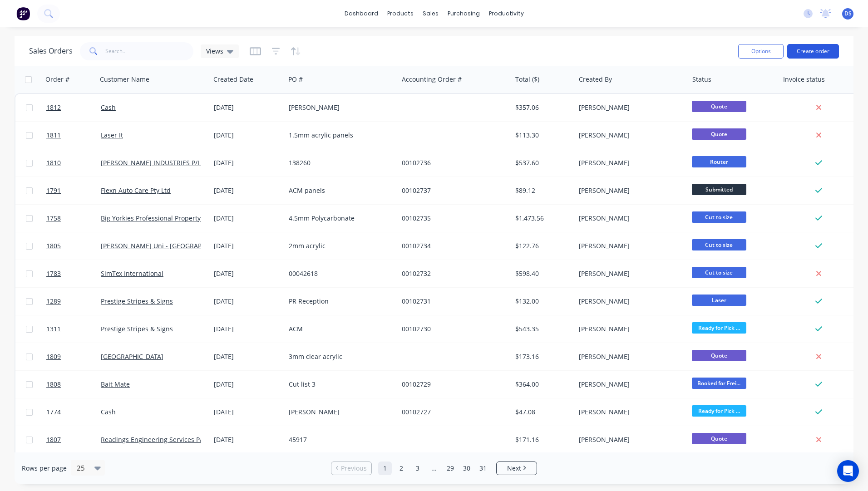
click at [816, 54] on button "Create order" at bounding box center [813, 51] width 52 height 15
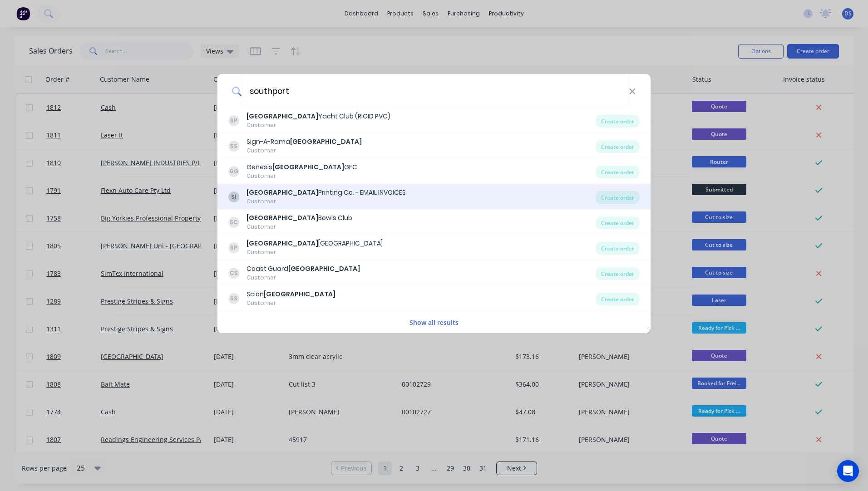
type input "southport"
click at [292, 195] on div "Southport Printing Co. - EMAIL INVOICES" at bounding box center [326, 193] width 159 height 10
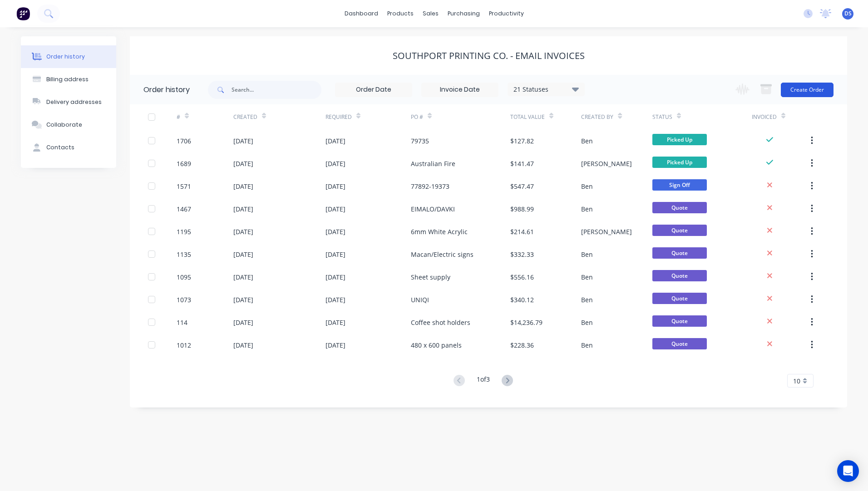
click at [800, 92] on button "Create Order" at bounding box center [807, 90] width 53 height 15
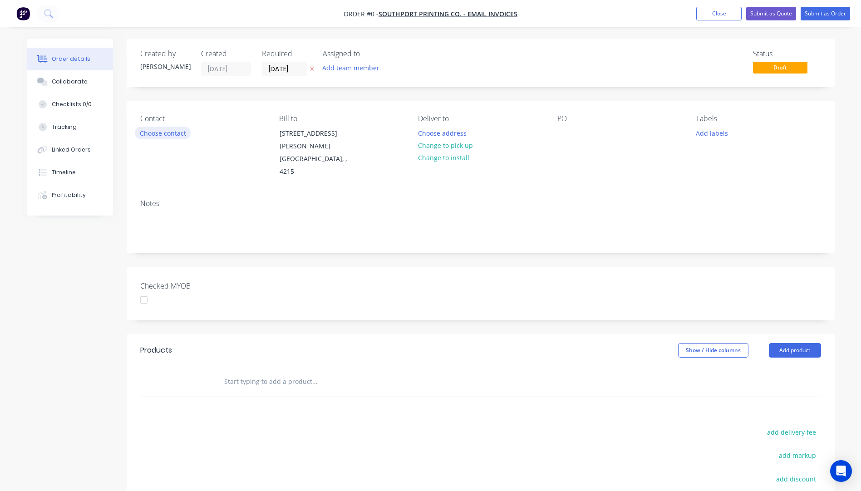
click at [171, 133] on button "Choose contact" at bounding box center [163, 133] width 56 height 12
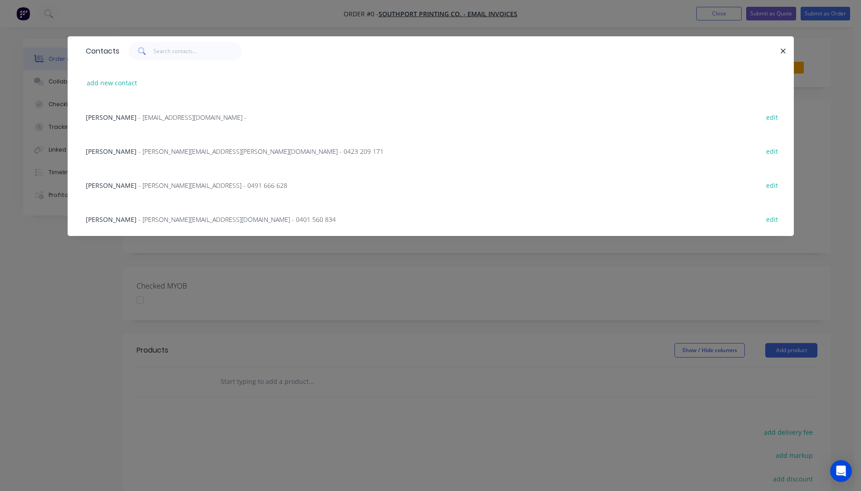
click at [175, 223] on span "- reed@southportprintingco.com.au - 0401 560 834" at bounding box center [237, 219] width 198 height 9
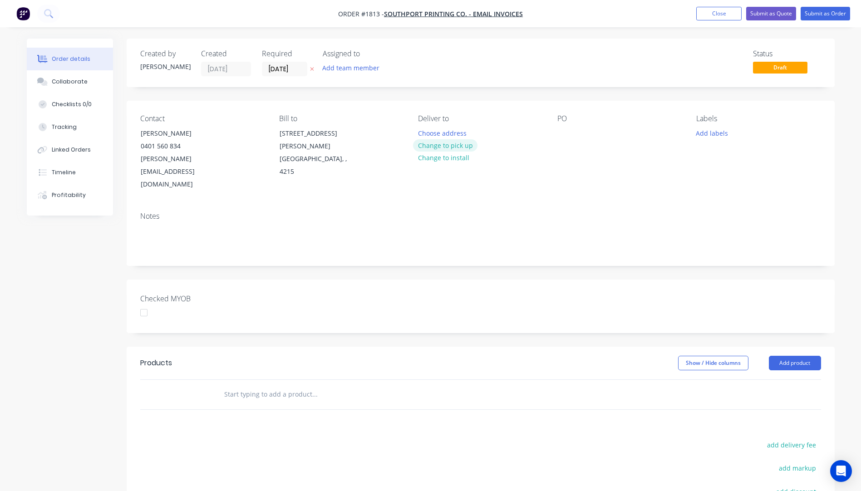
click at [459, 147] on button "Change to pick up" at bounding box center [445, 145] width 64 height 12
click at [568, 131] on div at bounding box center [565, 133] width 15 height 13
click at [785, 356] on button "Add product" at bounding box center [795, 363] width 52 height 15
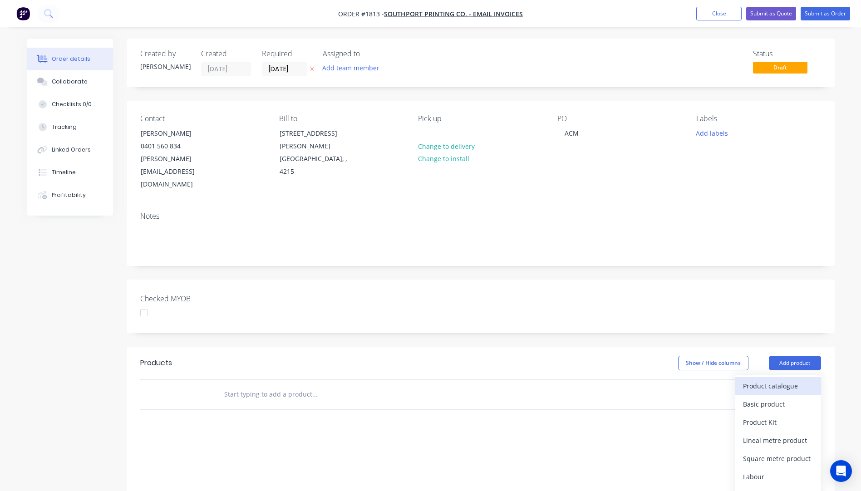
click at [775, 380] on div "Product catalogue" at bounding box center [778, 386] width 70 height 13
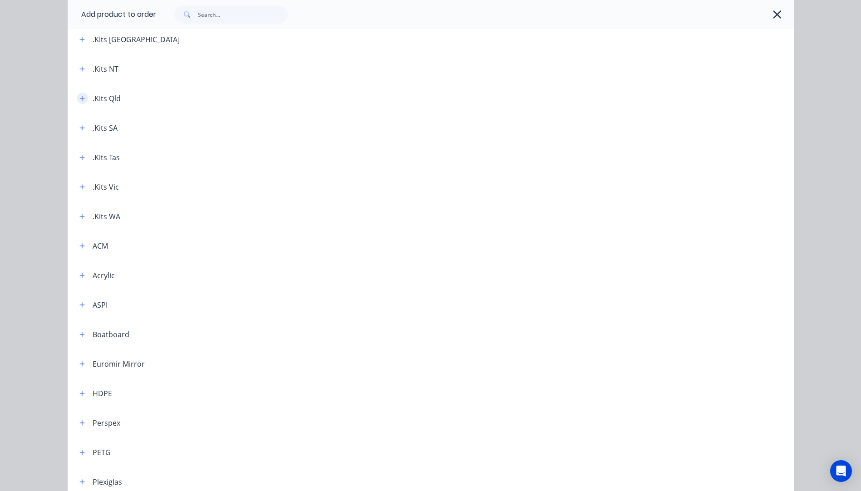
scroll to position [91, 0]
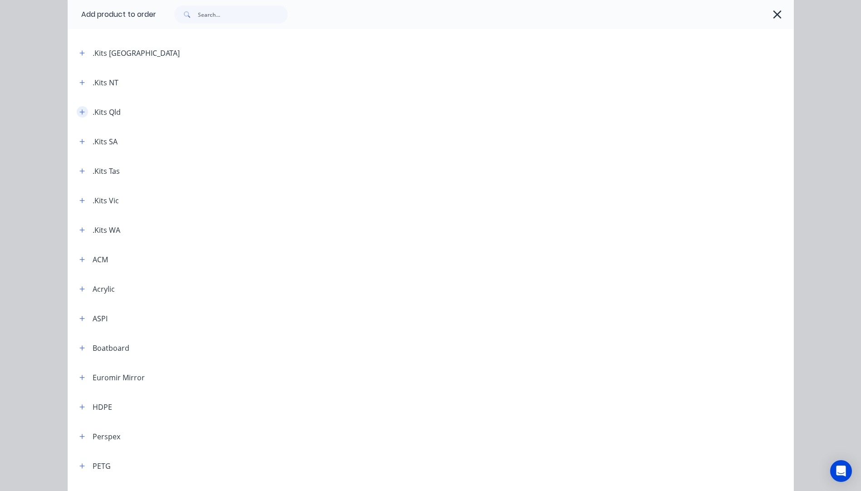
click at [79, 112] on icon "button" at bounding box center [81, 112] width 5 height 6
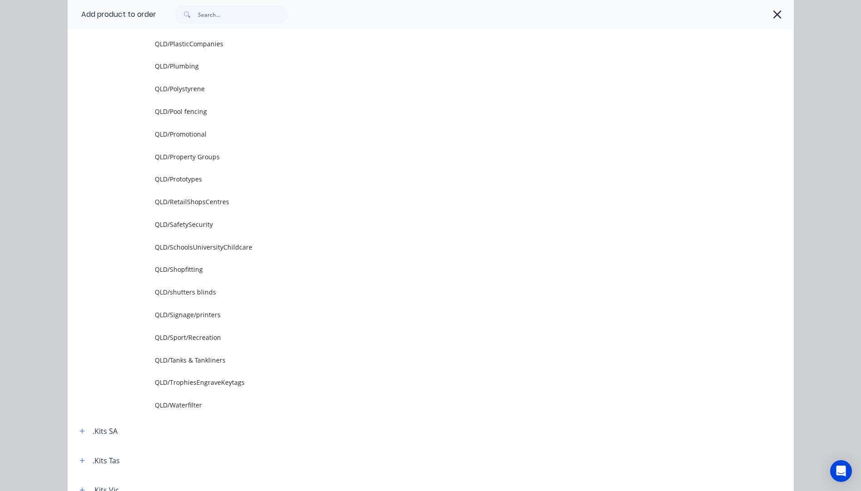
scroll to position [1090, 0]
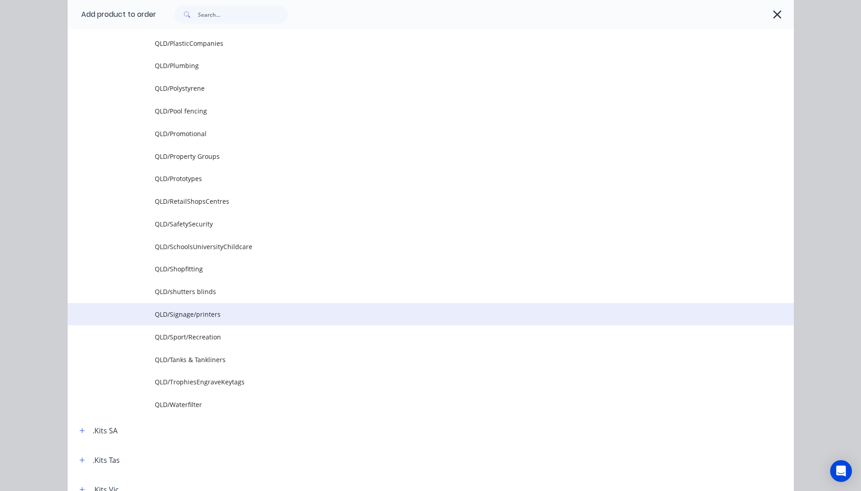
click at [199, 313] on span "QLD/Signage/printers" at bounding box center [410, 315] width 511 height 10
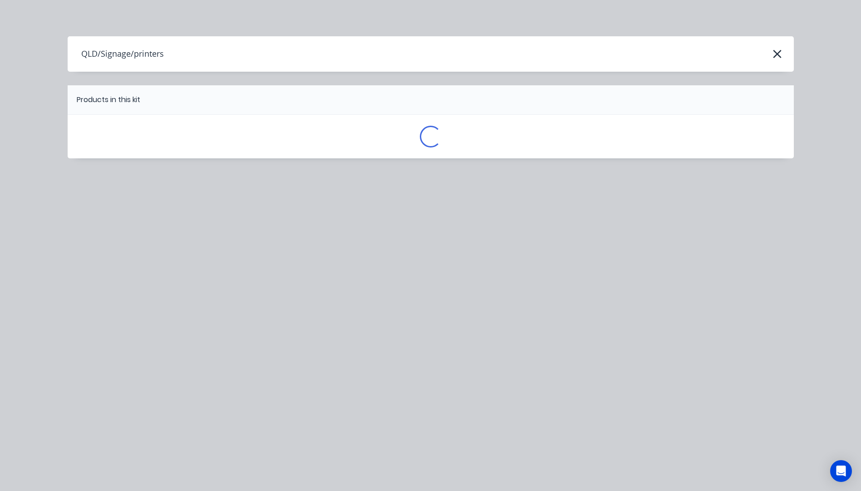
scroll to position [0, 0]
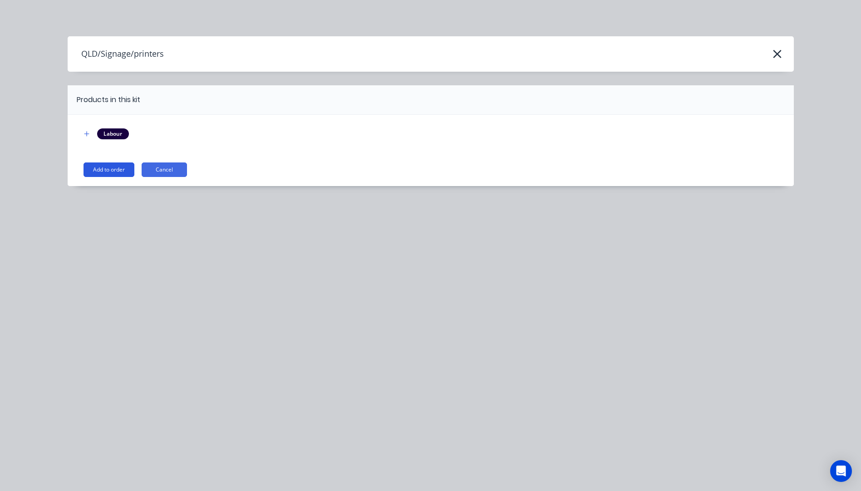
click at [114, 173] on button "Add to order" at bounding box center [109, 170] width 51 height 15
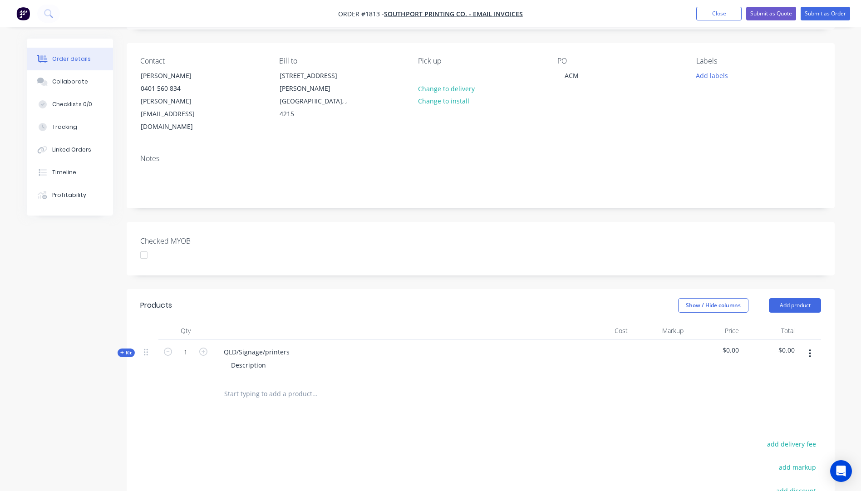
scroll to position [136, 0]
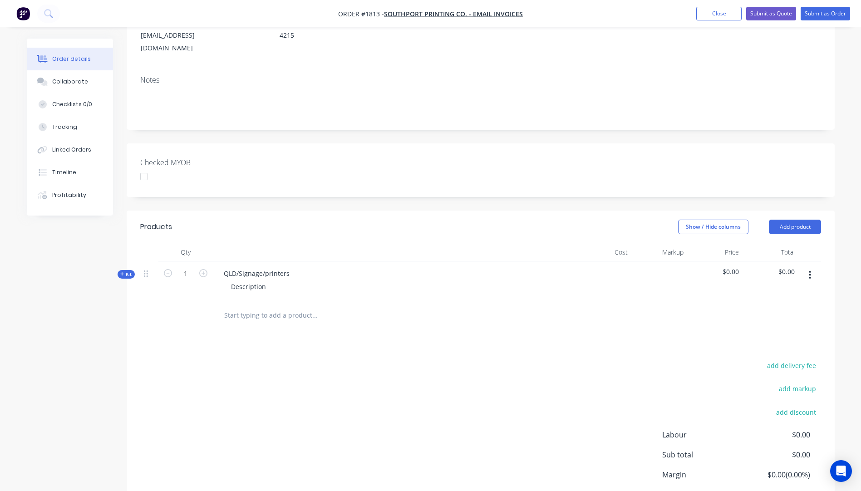
click at [121, 272] on icon "button" at bounding box center [122, 274] width 4 height 5
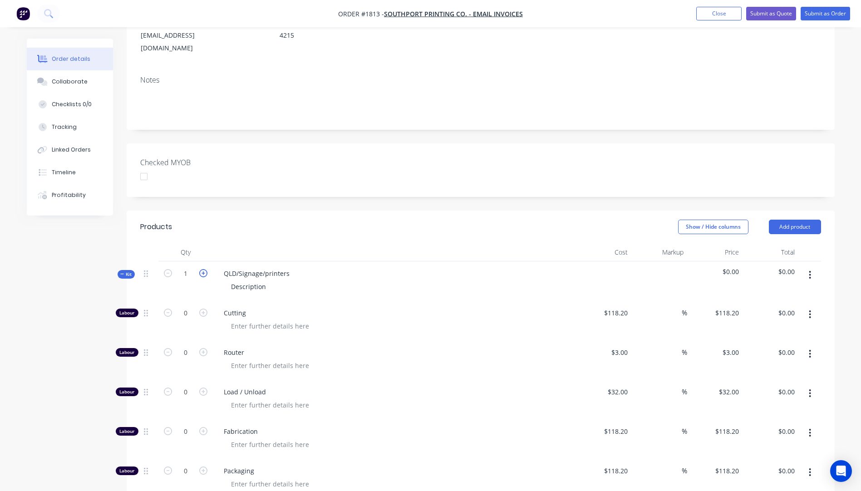
click at [205, 269] on icon "button" at bounding box center [203, 273] width 8 height 8
type input "2"
drag, startPoint x: 291, startPoint y: 248, endPoint x: 223, endPoint y: 247, distance: 68.6
click at [223, 267] on div "QLD/Signage/printers" at bounding box center [257, 273] width 80 height 13
drag, startPoint x: 265, startPoint y: 261, endPoint x: 229, endPoint y: 261, distance: 35.9
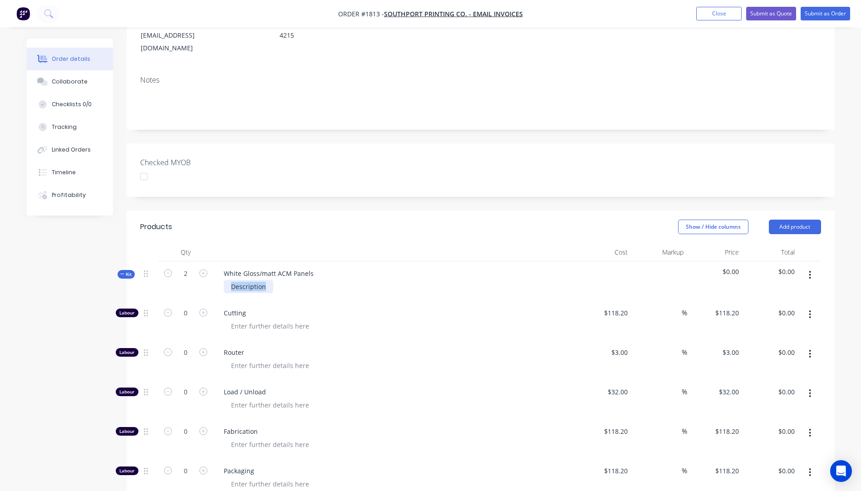
click at [229, 280] on div "Description" at bounding box center [248, 286] width 49 height 13
click at [204, 309] on icon "button" at bounding box center [203, 313] width 8 height 8
type input "1"
type input "$118.20"
click at [204, 309] on icon "button" at bounding box center [203, 313] width 8 height 8
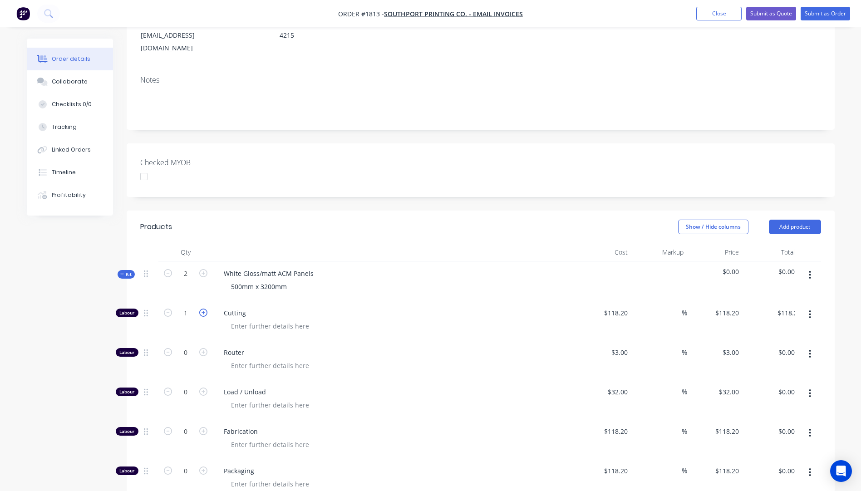
type input "2"
type input "$236.40"
click at [613, 306] on input "118.2" at bounding box center [621, 312] width 21 height 13
type input "$10.00"
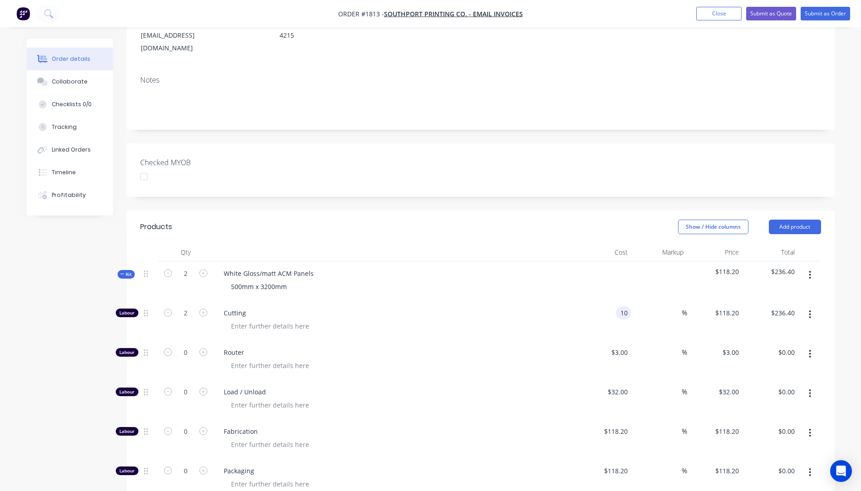
type input "$20.00"
click at [494, 308] on span "Cutting" at bounding box center [398, 313] width 349 height 10
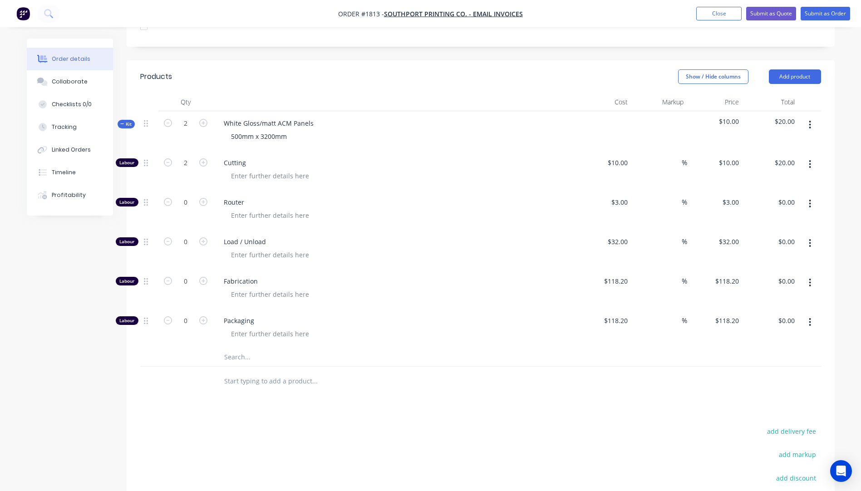
scroll to position [318, 0]
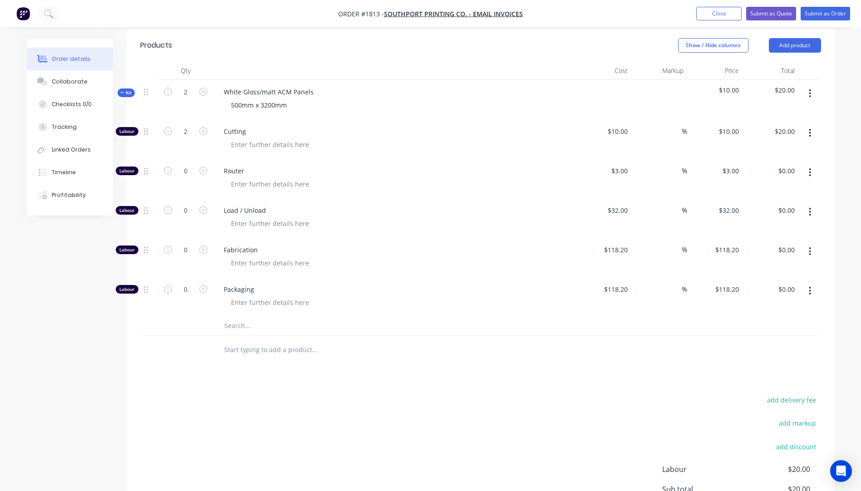
click at [240, 317] on input "text" at bounding box center [315, 326] width 182 height 18
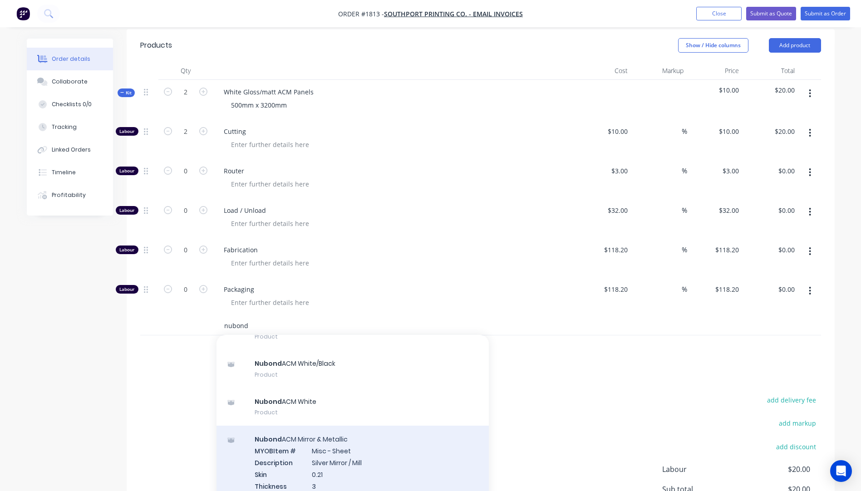
scroll to position [182, 0]
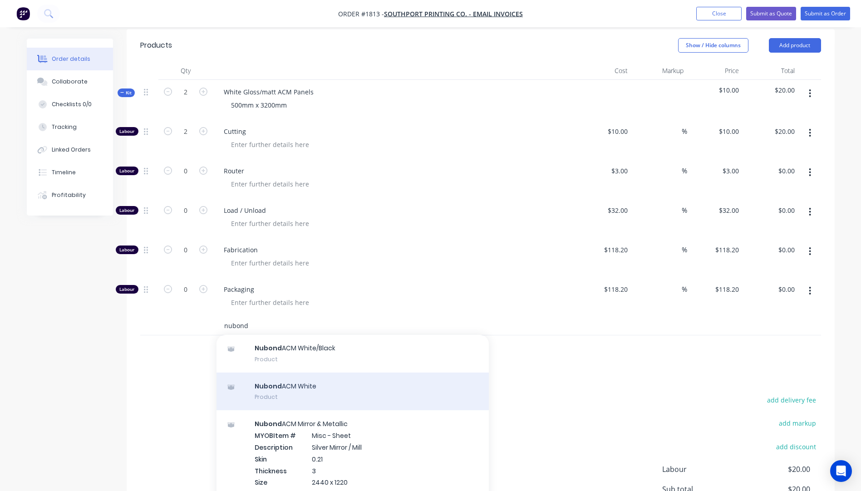
type input "nubond"
click at [272, 373] on div "Nubond ACM White Product" at bounding box center [353, 392] width 272 height 38
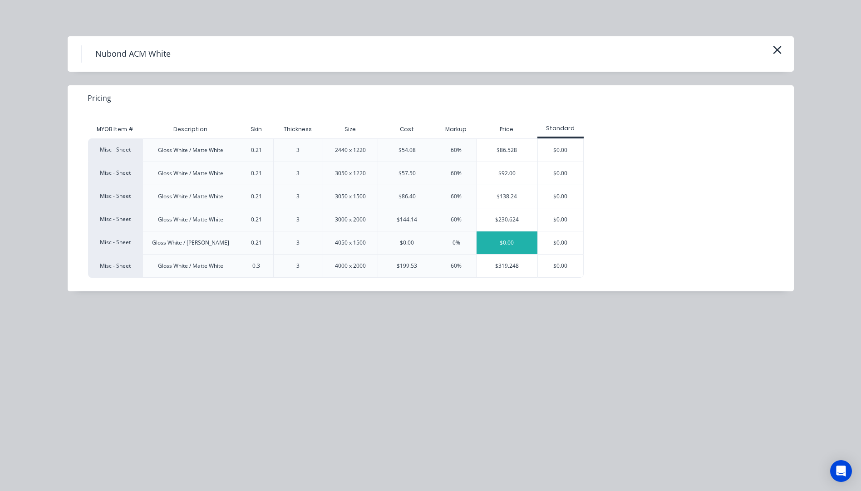
click at [521, 242] on div "$0.00" at bounding box center [507, 243] width 61 height 23
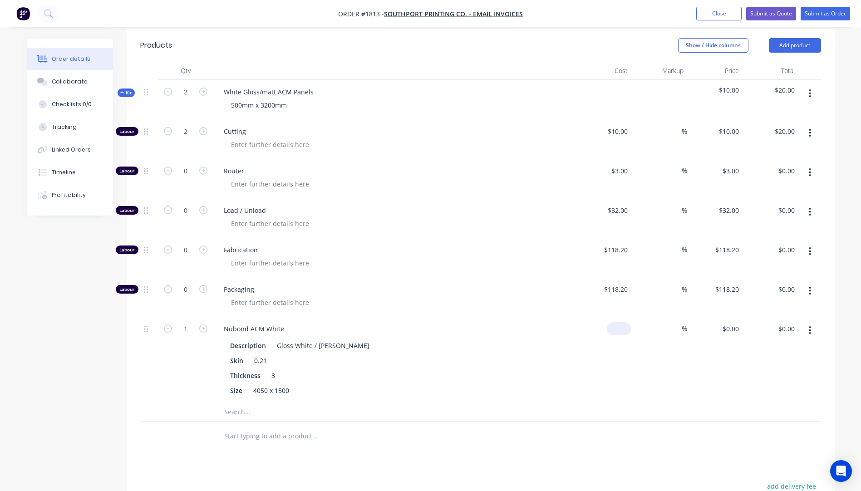
click at [623, 322] on input at bounding box center [621, 328] width 21 height 13
type input "$140.00"
click at [594, 321] on div "$140.00 140" at bounding box center [604, 360] width 56 height 86
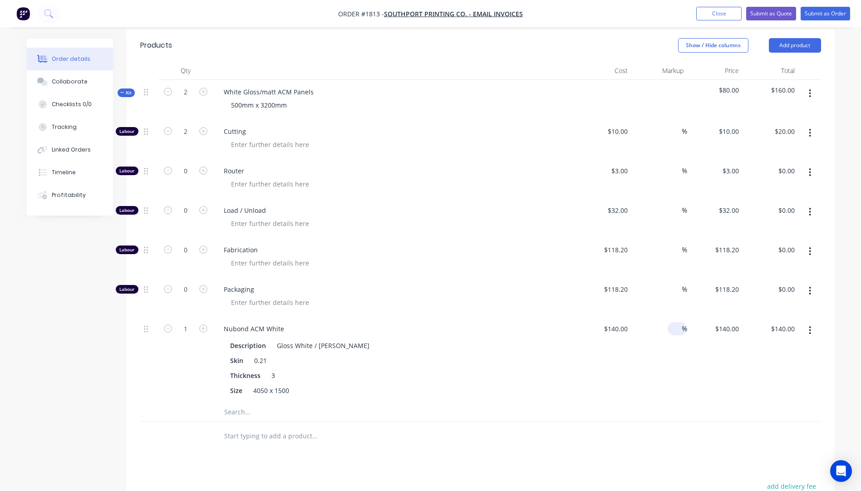
click at [685, 324] on span "%" at bounding box center [684, 329] width 5 height 10
type input "60"
type input "$224.00"
click at [538, 322] on div "Nubond ACM White" at bounding box center [395, 328] width 356 height 13
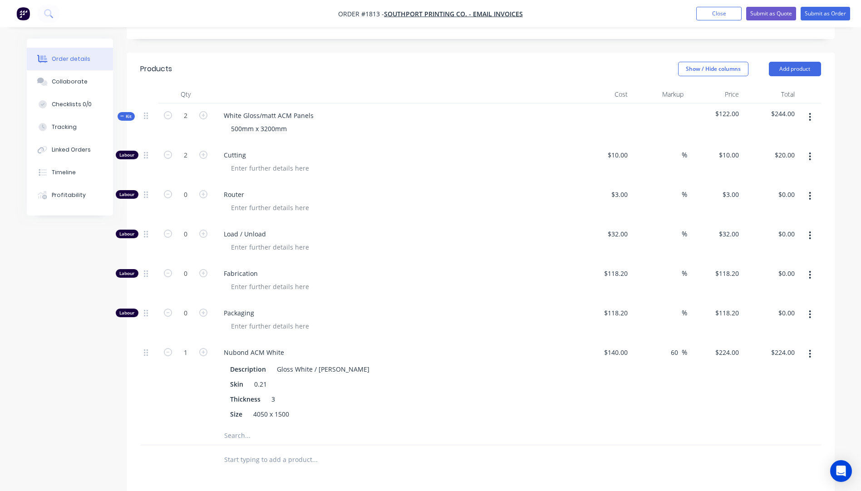
scroll to position [272, 0]
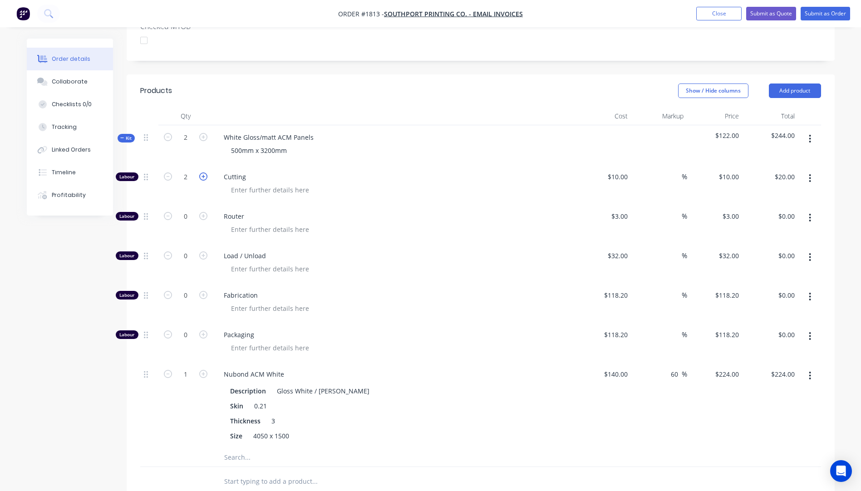
click at [203, 173] on icon "button" at bounding box center [203, 177] width 8 height 8
type input "3"
type input "$30.00"
click at [203, 173] on icon "button" at bounding box center [203, 177] width 8 height 8
type input "4"
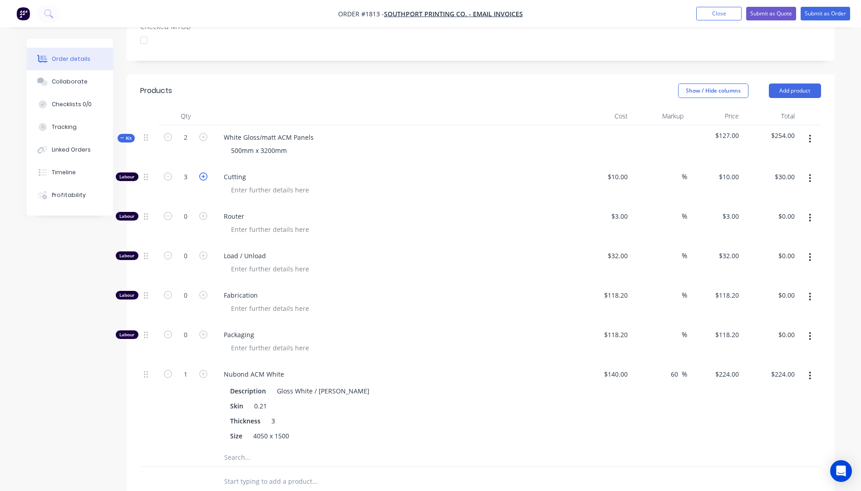
type input "$40.00"
click at [535, 251] on span "Load / Unload" at bounding box center [398, 256] width 349 height 10
click at [766, 12] on button "Submit as Quote" at bounding box center [771, 14] width 50 height 14
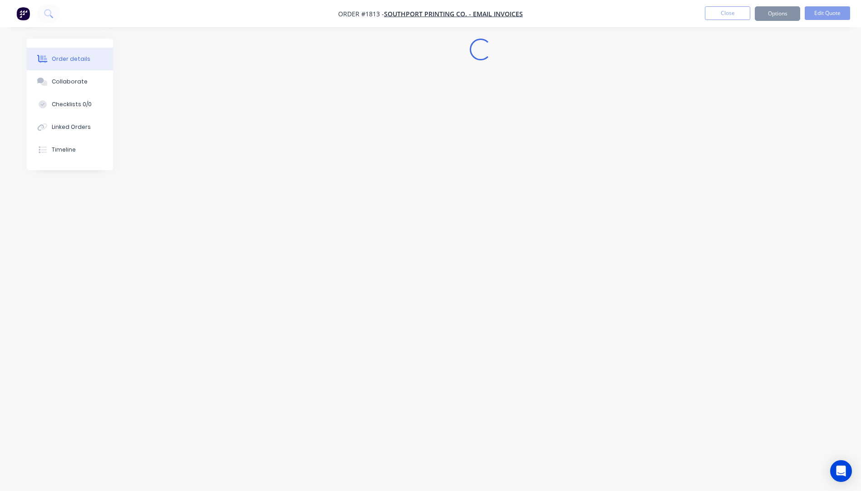
scroll to position [0, 0]
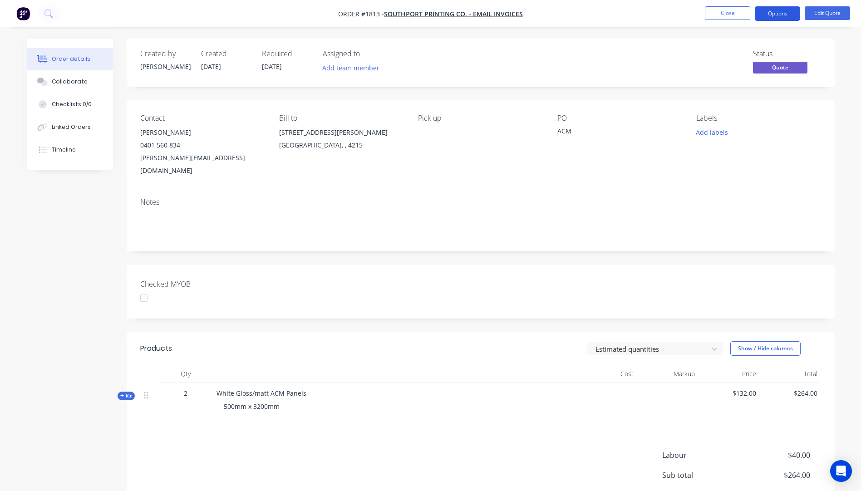
click at [776, 13] on button "Options" at bounding box center [777, 13] width 45 height 15
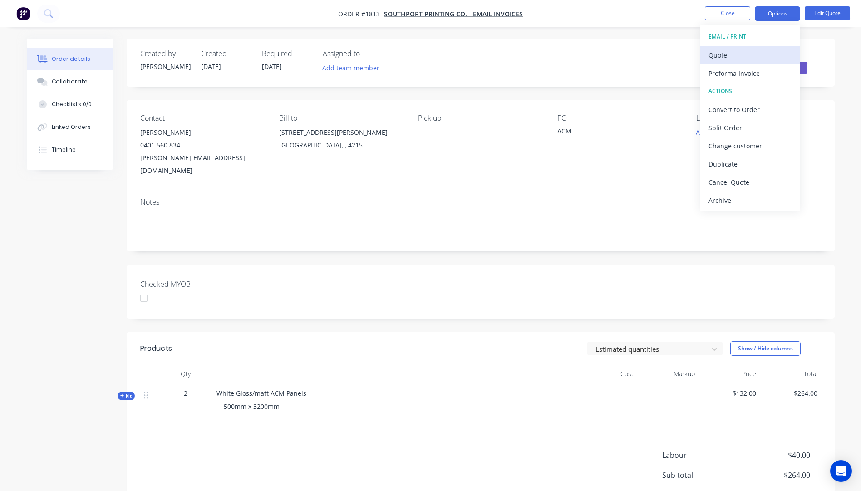
click at [717, 57] on div "Quote" at bounding box center [751, 55] width 84 height 13
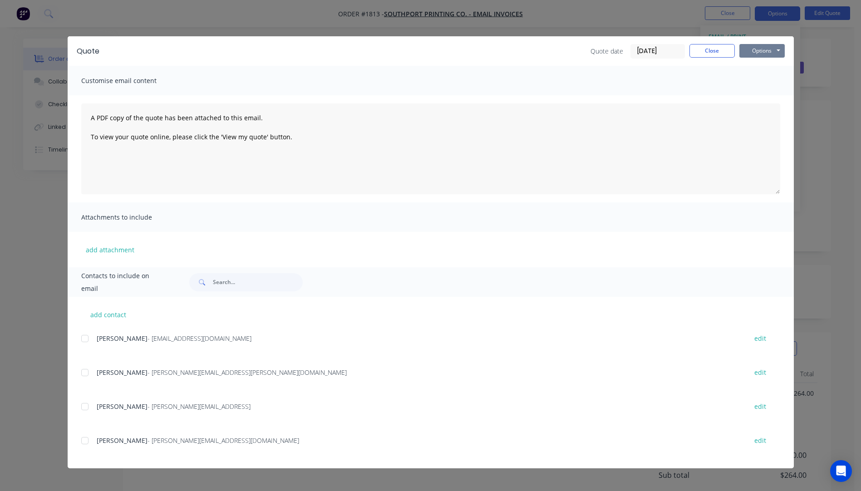
click at [773, 48] on button "Options" at bounding box center [762, 51] width 45 height 14
click at [757, 71] on button "Preview" at bounding box center [769, 66] width 58 height 15
click at [720, 51] on button "Close" at bounding box center [712, 51] width 45 height 14
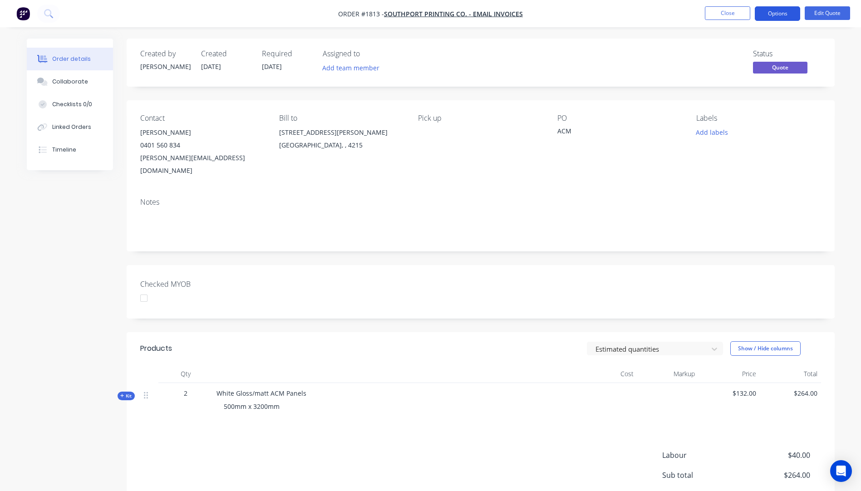
click at [773, 10] on button "Options" at bounding box center [777, 13] width 45 height 15
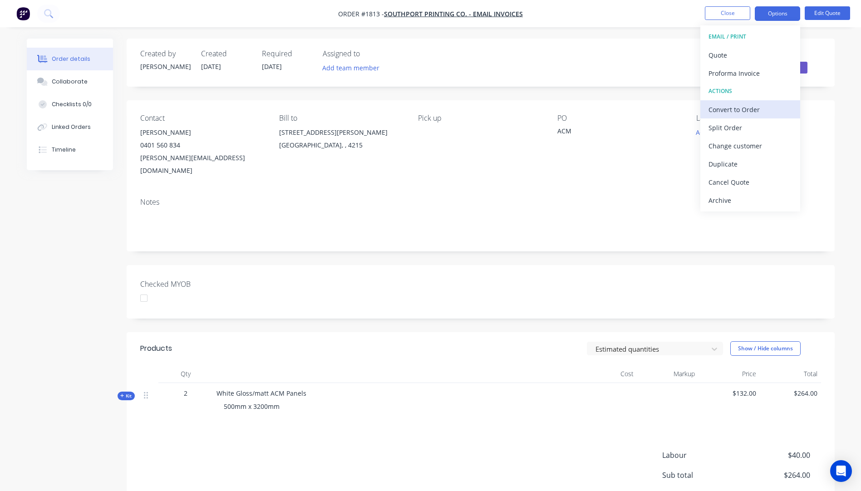
click at [725, 112] on div "Convert to Order" at bounding box center [751, 109] width 84 height 13
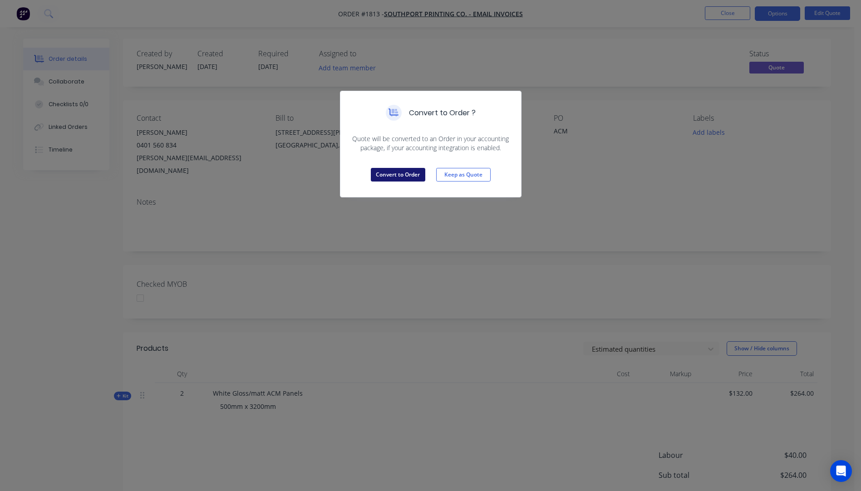
click at [414, 177] on button "Convert to Order" at bounding box center [398, 175] width 54 height 14
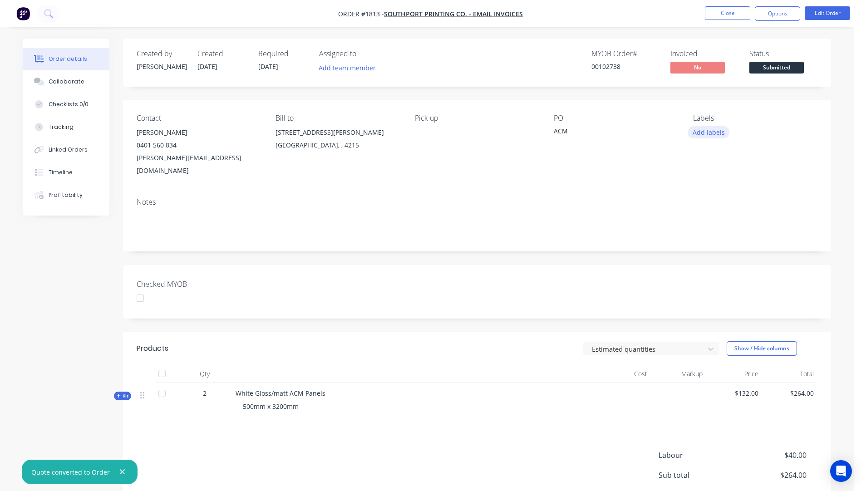
click at [702, 132] on button "Add labels" at bounding box center [709, 132] width 42 height 12
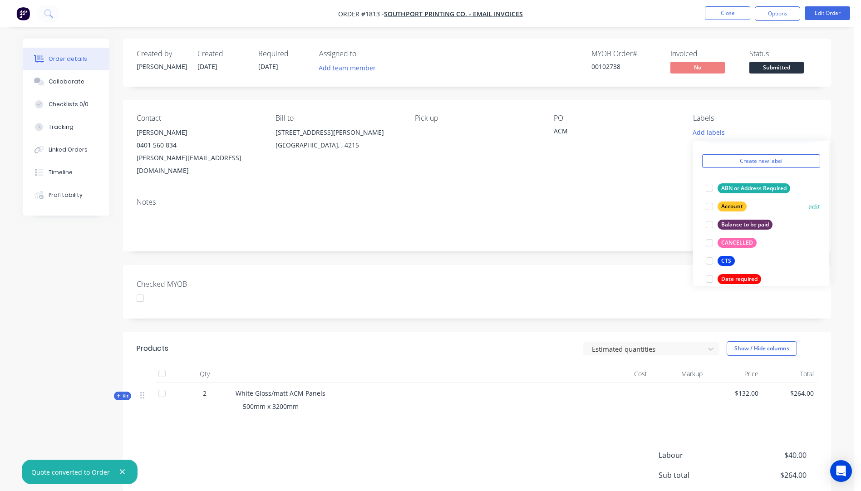
scroll to position [45, 0]
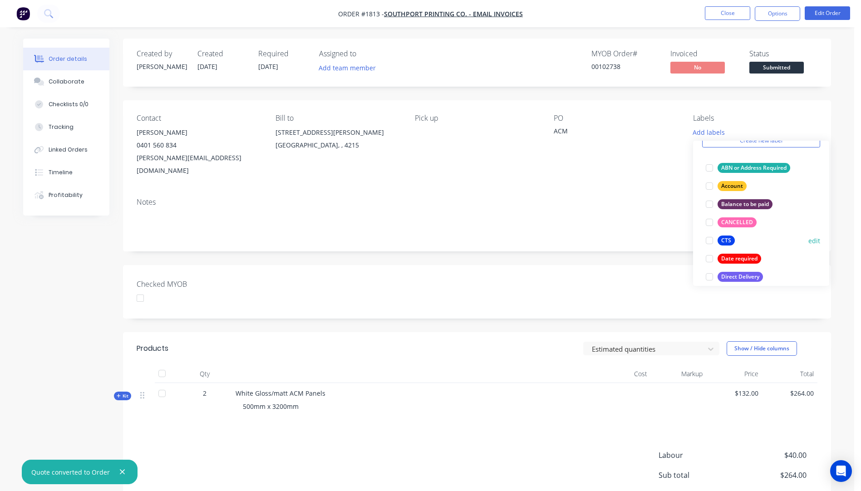
click at [729, 241] on div "CTS" at bounding box center [726, 241] width 17 height 10
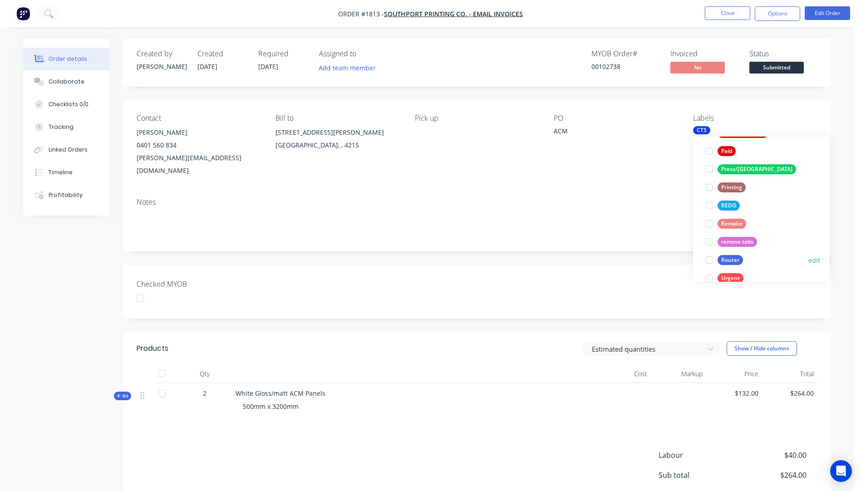
scroll to position [381, 0]
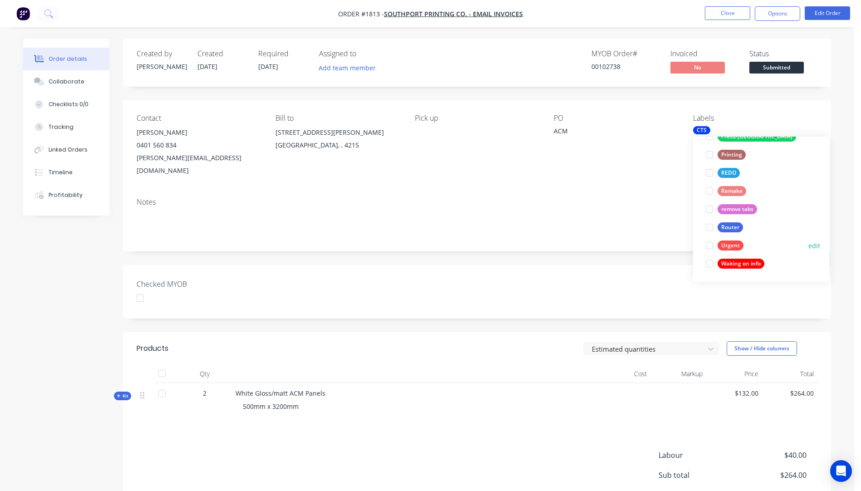
click at [733, 245] on div "Urgent" at bounding box center [731, 246] width 26 height 10
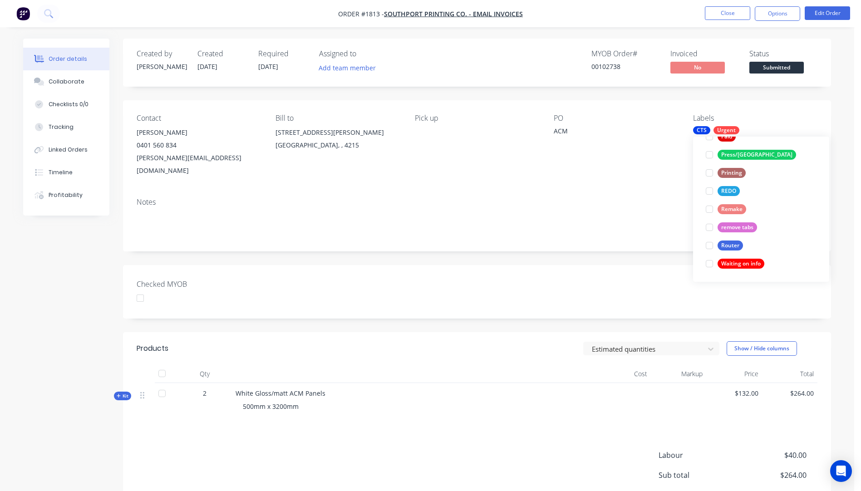
scroll to position [0, 0]
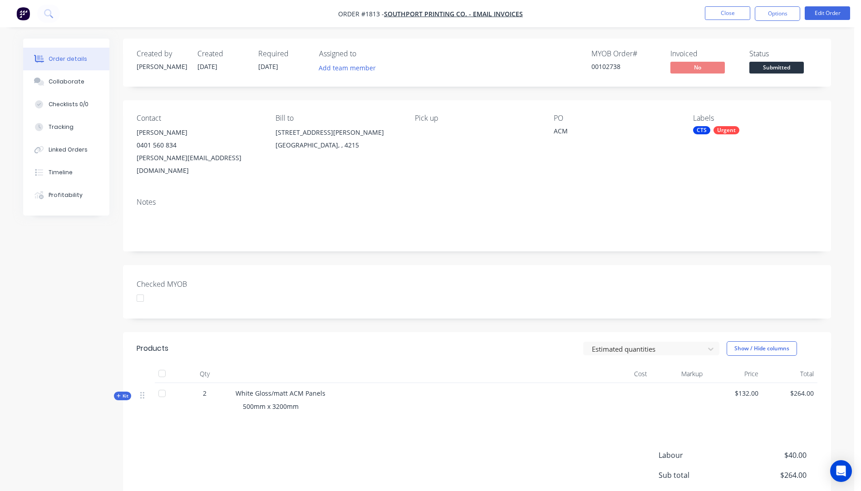
drag, startPoint x: 646, startPoint y: 172, endPoint x: 654, endPoint y: 168, distance: 8.9
click at [647, 171] on div "Contact Reed Kelly 0401 560 834 reed@southportprintingco.com.au Bill to 65 John…" at bounding box center [477, 145] width 708 height 90
click at [774, 70] on span "Submitted" at bounding box center [777, 67] width 54 height 11
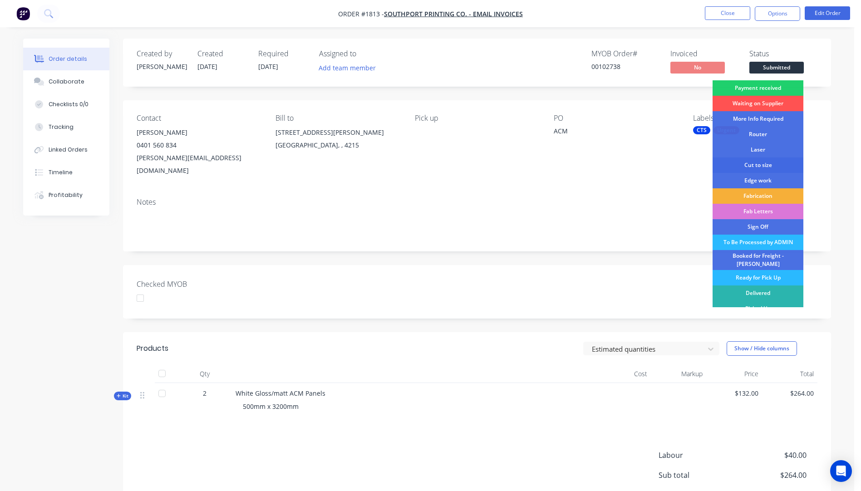
click at [759, 167] on div "Cut to size" at bounding box center [758, 165] width 91 height 15
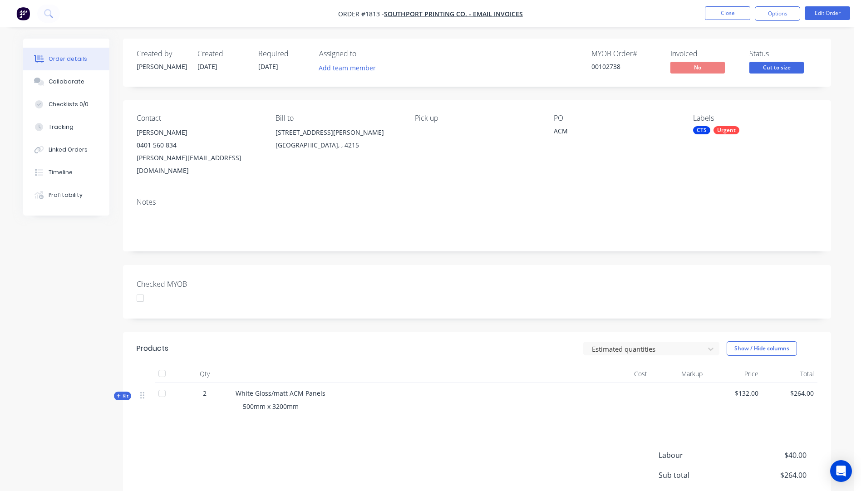
click at [703, 168] on div "Contact Reed Kelly 0401 560 834 reed@southportprintingco.com.au Bill to 65 John…" at bounding box center [477, 145] width 708 height 90
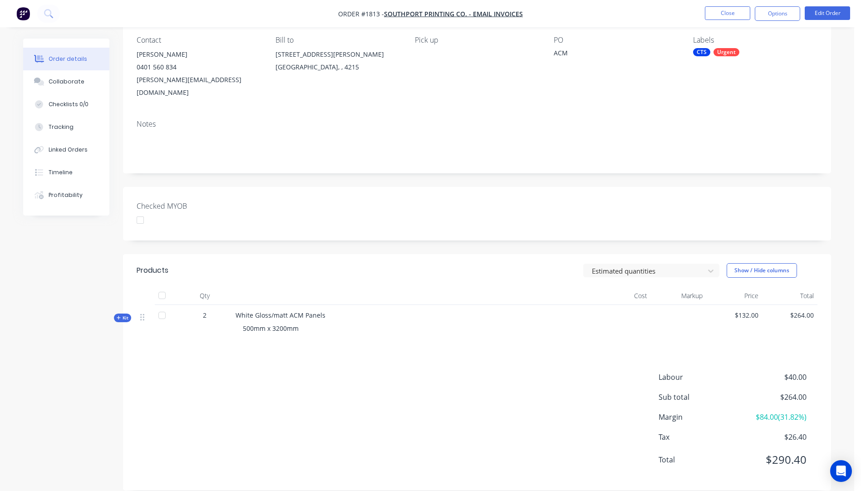
scroll to position [79, 0]
click at [729, 15] on button "Close" at bounding box center [727, 13] width 45 height 14
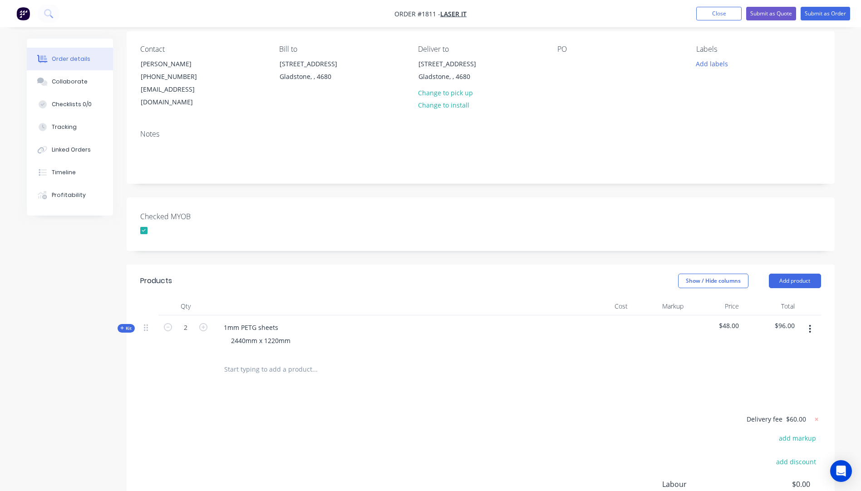
scroll to position [91, 0]
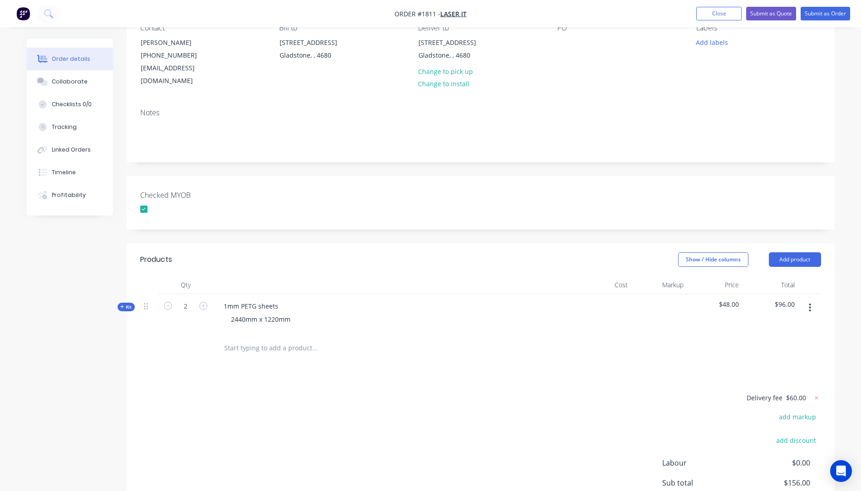
click at [120, 305] on icon "button" at bounding box center [122, 307] width 4 height 5
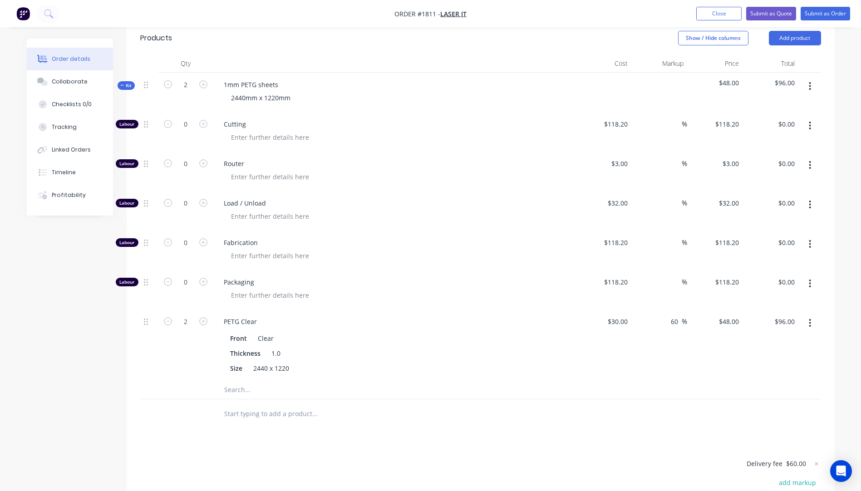
scroll to position [318, 0]
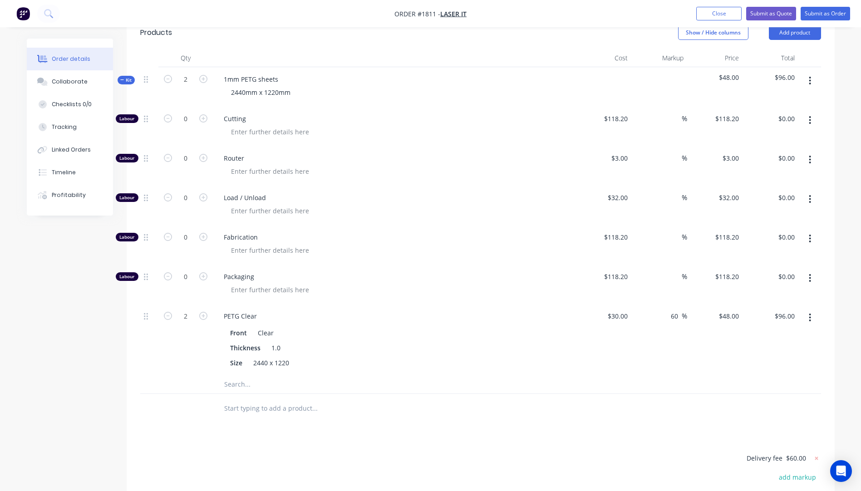
click at [810, 313] on icon "button" at bounding box center [810, 318] width 2 height 10
click at [759, 371] on div "Delete" at bounding box center [778, 377] width 70 height 13
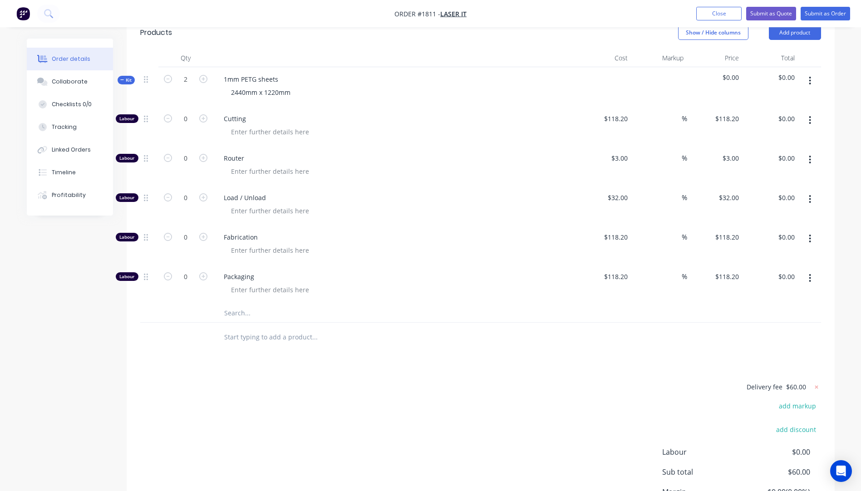
click at [236, 304] on input "text" at bounding box center [315, 313] width 182 height 18
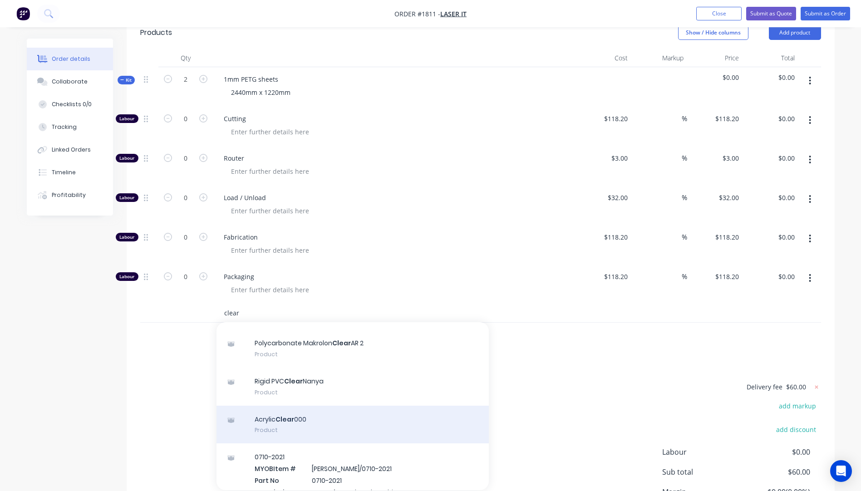
scroll to position [136, 0]
type input "clear"
click at [288, 408] on div "Acrylic Clear 000 Product" at bounding box center [353, 424] width 272 height 38
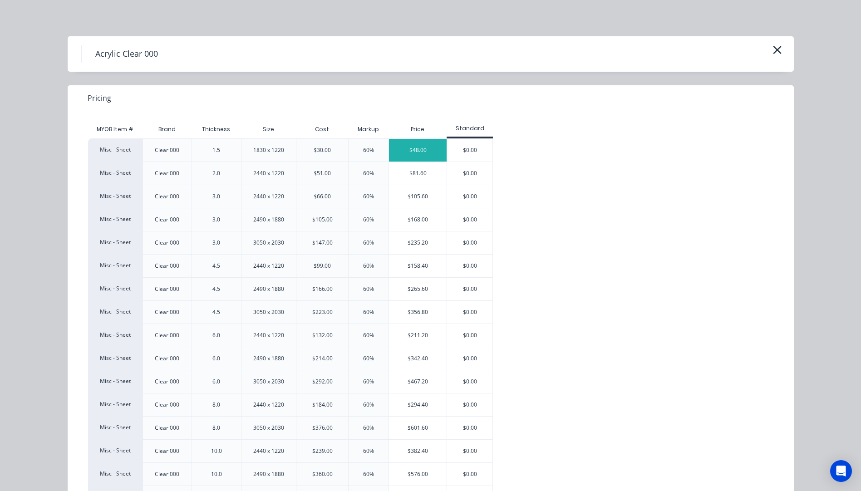
click at [411, 155] on div "$48.00" at bounding box center [418, 150] width 58 height 23
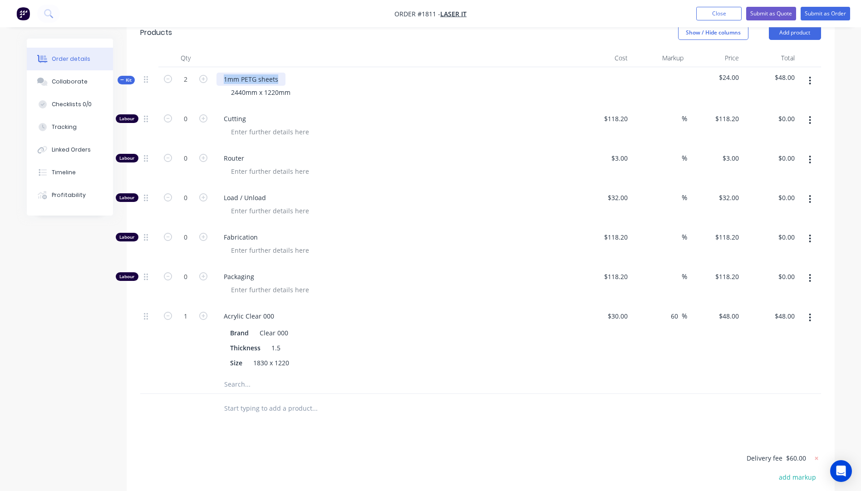
drag, startPoint x: 282, startPoint y: 69, endPoint x: 219, endPoint y: 63, distance: 62.5
click at [219, 73] on div "1mm PETG sheets" at bounding box center [251, 79] width 69 height 13
drag, startPoint x: 294, startPoint y: 81, endPoint x: 228, endPoint y: 81, distance: 65.8
click at [228, 86] on div "2440mm x 1220mm" at bounding box center [261, 92] width 74 height 13
click at [191, 73] on input "2" at bounding box center [186, 80] width 24 height 14
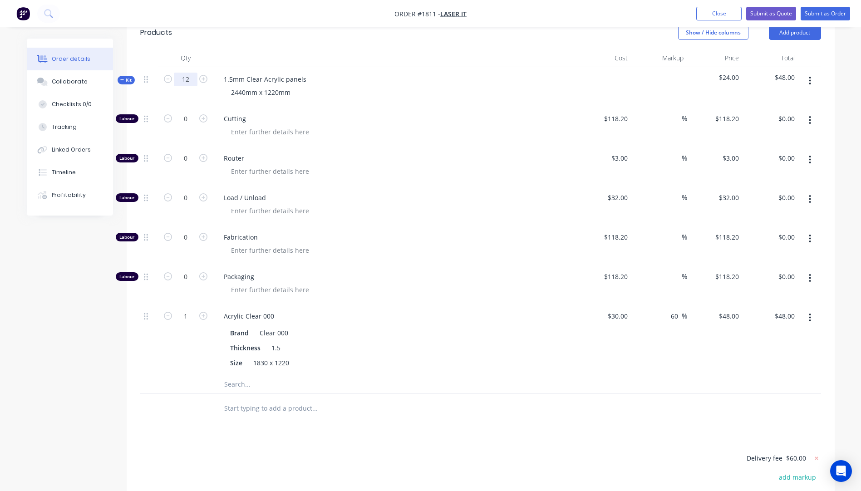
type input "12"
type input "6"
type input "$288.00"
click at [482, 86] on div "2440mm x 1220mm" at bounding box center [395, 92] width 356 height 13
click at [202, 114] on icon "button" at bounding box center [203, 118] width 8 height 8
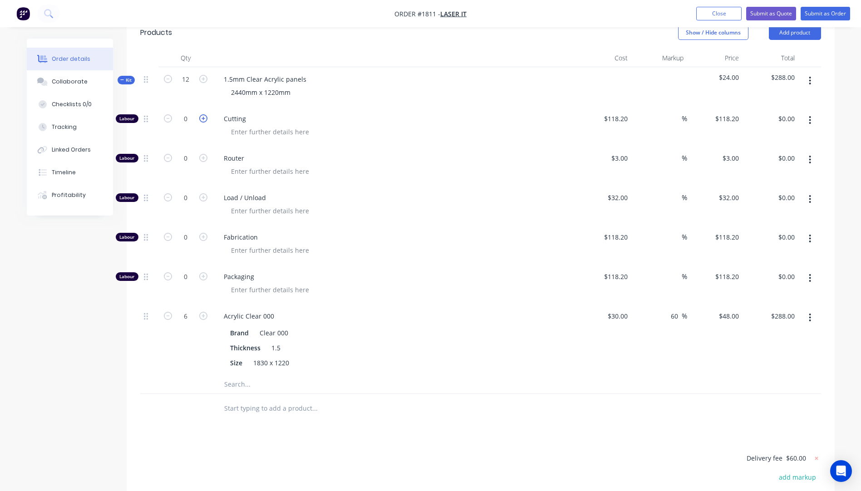
type input "1"
type input "$118.20"
click at [614, 112] on input "118.2" at bounding box center [617, 118] width 28 height 13
type input "$10.00"
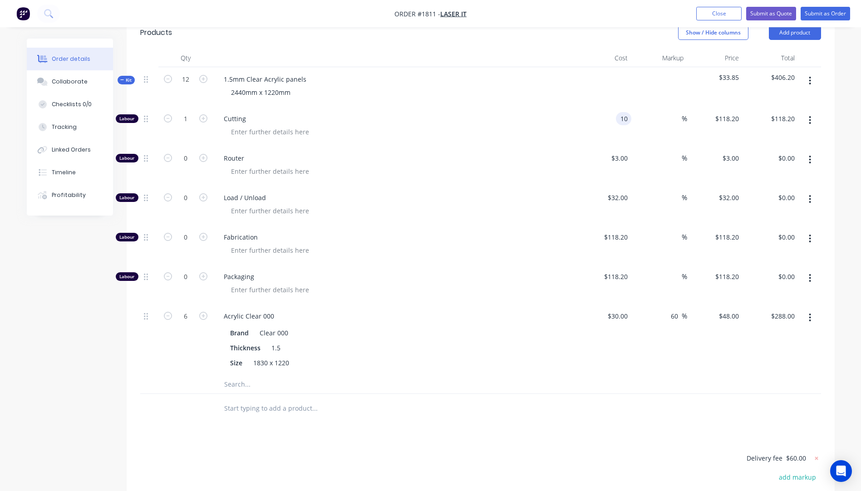
type input "$10.00"
click at [562, 153] on span "Router" at bounding box center [398, 158] width 349 height 10
click at [192, 310] on input "6" at bounding box center [186, 317] width 24 height 14
type input "1"
type input "$48.00"
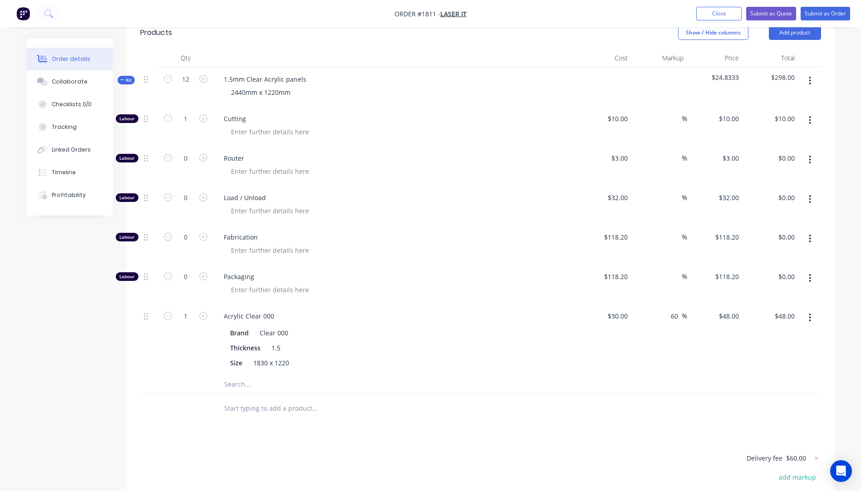
click at [387, 283] on div at bounding box center [398, 289] width 349 height 13
drag, startPoint x: 296, startPoint y: 81, endPoint x: 221, endPoint y: 81, distance: 74.9
click at [222, 86] on div "2440mm x 1220mm" at bounding box center [395, 92] width 356 height 13
click at [491, 165] on div at bounding box center [398, 171] width 349 height 13
click at [227, 375] on input "text" at bounding box center [315, 384] width 182 height 18
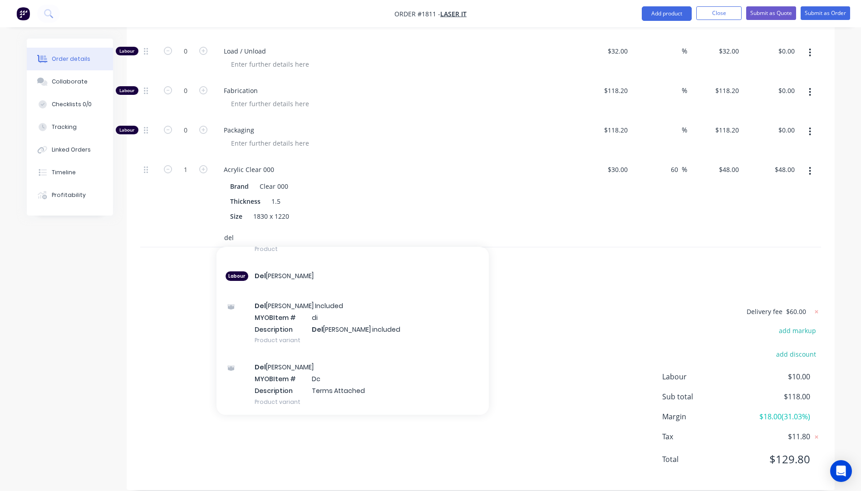
scroll to position [90, 0]
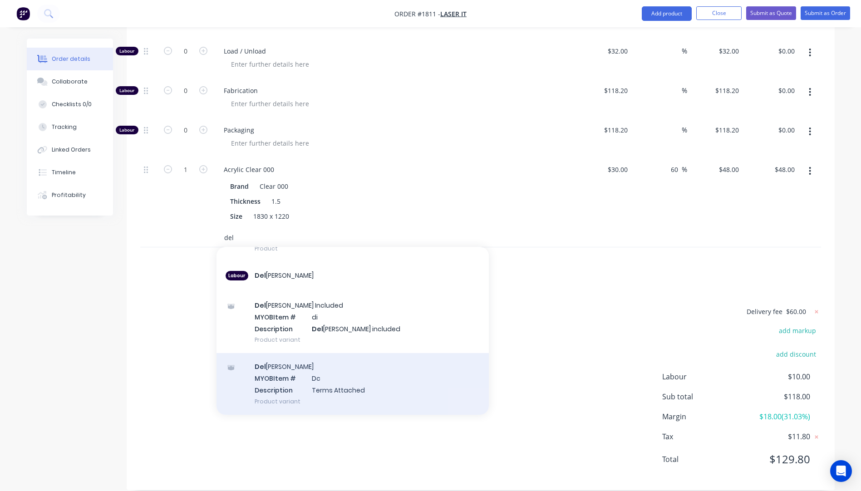
type input "del"
click at [285, 371] on div "Del [PERSON_NAME] MYOB Item # Dc Description Terms Attached Product variant" at bounding box center [353, 383] width 272 height 61
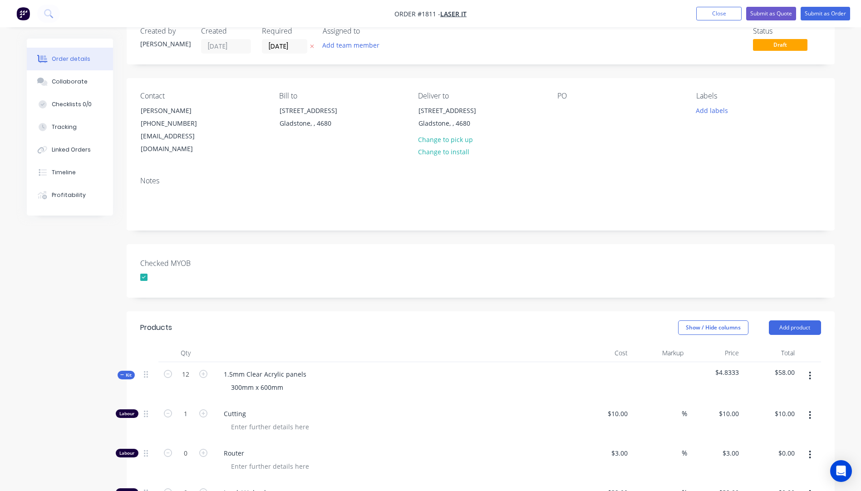
scroll to position [0, 0]
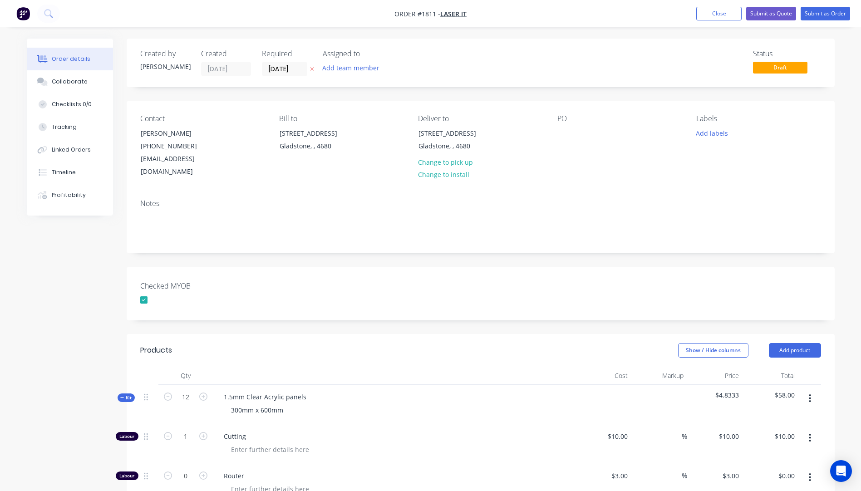
click at [313, 69] on icon "button" at bounding box center [312, 68] width 4 height 5
click at [69, 82] on div "Collaborate" at bounding box center [70, 82] width 36 height 8
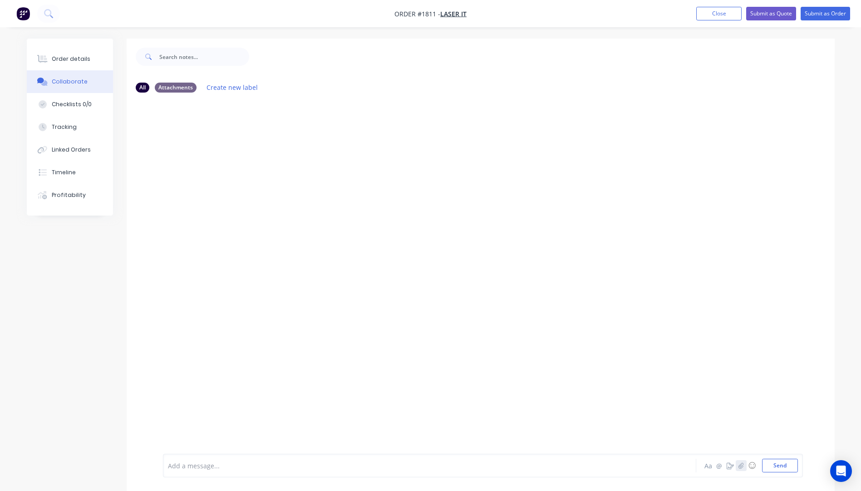
click at [743, 471] on button "button" at bounding box center [741, 465] width 11 height 11
click at [775, 466] on button "Send" at bounding box center [780, 466] width 36 height 14
click at [203, 463] on div at bounding box center [404, 466] width 472 height 10
click at [208, 468] on div "KIS TNT" at bounding box center [404, 466] width 472 height 10
click at [769, 470] on button "Send" at bounding box center [780, 466] width 36 height 14
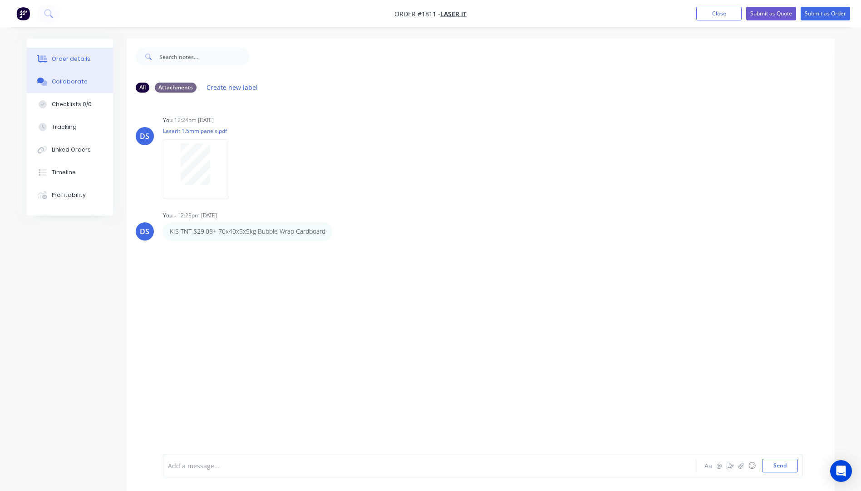
click at [80, 63] on button "Order details" at bounding box center [70, 59] width 86 height 23
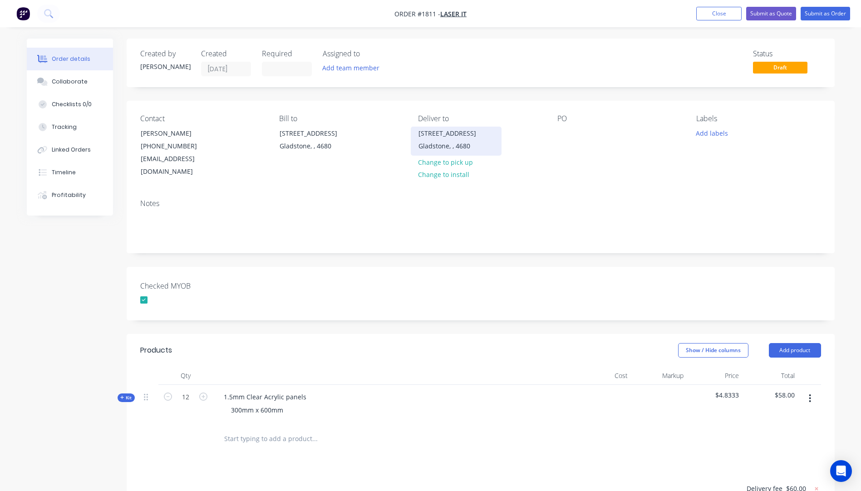
click at [453, 141] on div "Gladstone, , 4680" at bounding box center [456, 146] width 75 height 13
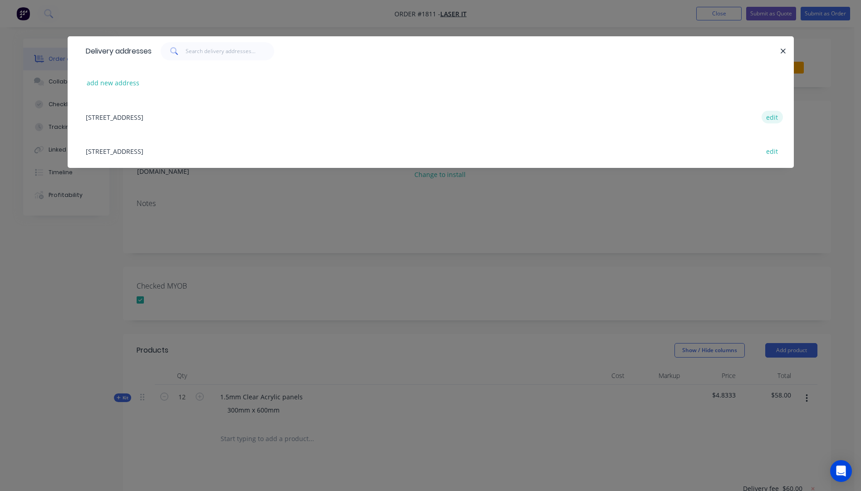
click at [774, 120] on button "edit" at bounding box center [772, 117] width 21 height 12
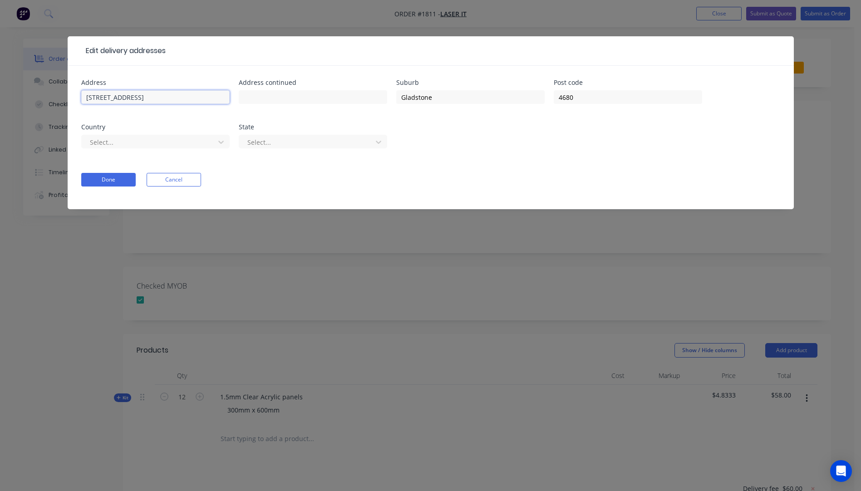
drag, startPoint x: 148, startPoint y: 98, endPoint x: 57, endPoint y: 98, distance: 90.8
click at [57, 98] on div "Edit delivery addresses Address [STREET_ADDRESS] Address continued Suburb Glads…" at bounding box center [430, 245] width 861 height 491
paste input "[STREET_ADDRESS]"
type input "[STREET_ADDRESS]"
click at [155, 97] on input "text" at bounding box center [155, 97] width 148 height 14
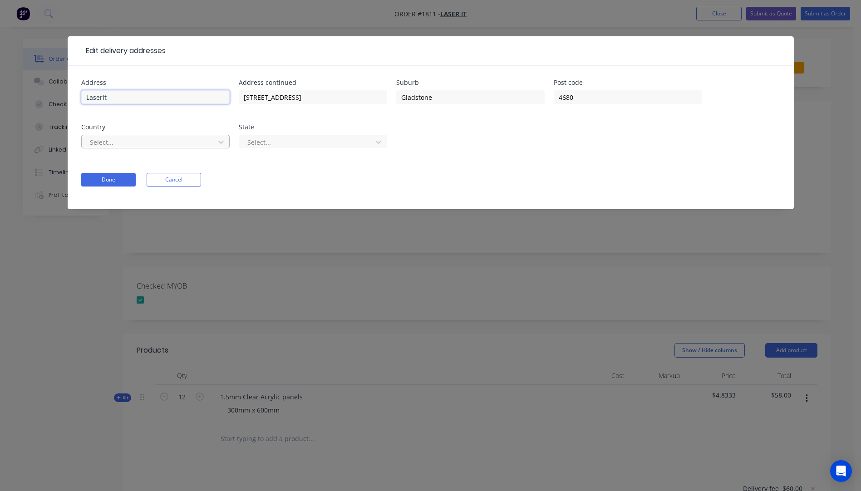
type input "Laserit"
click at [183, 141] on div at bounding box center [149, 142] width 121 height 11
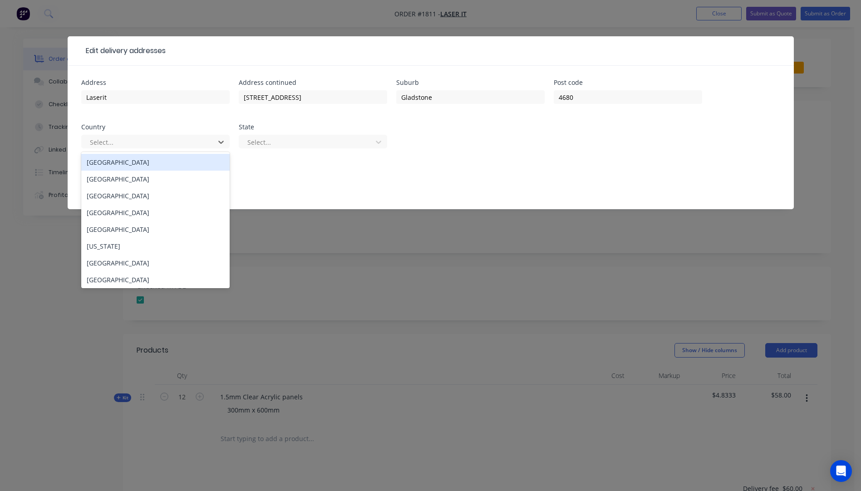
click at [122, 163] on div "[GEOGRAPHIC_DATA]" at bounding box center [155, 162] width 148 height 17
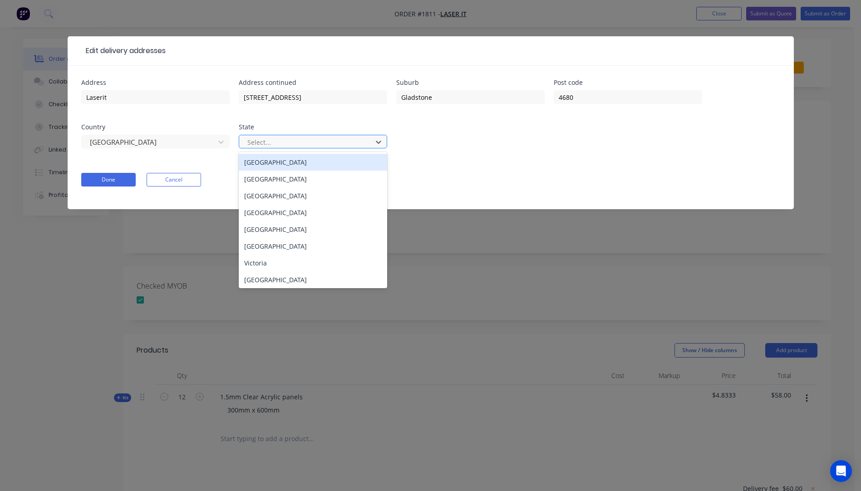
click at [301, 143] on div at bounding box center [307, 142] width 121 height 11
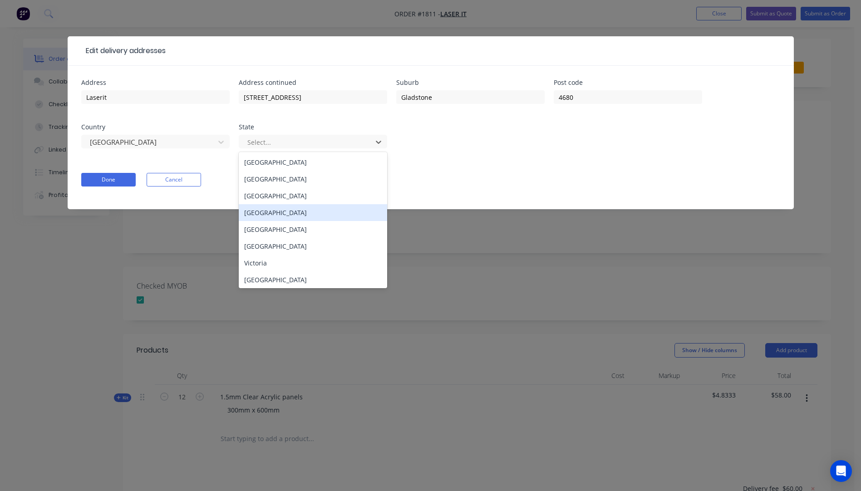
click at [272, 214] on div "[GEOGRAPHIC_DATA]" at bounding box center [313, 212] width 148 height 17
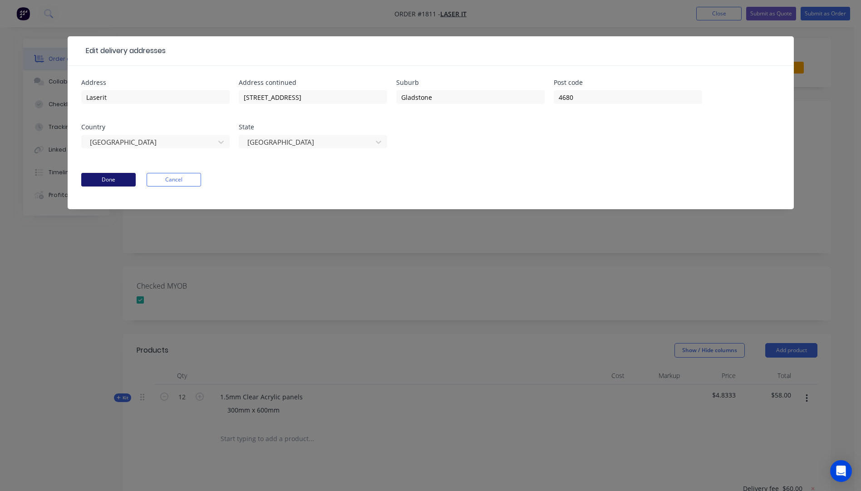
click at [126, 180] on button "Done" at bounding box center [108, 180] width 54 height 14
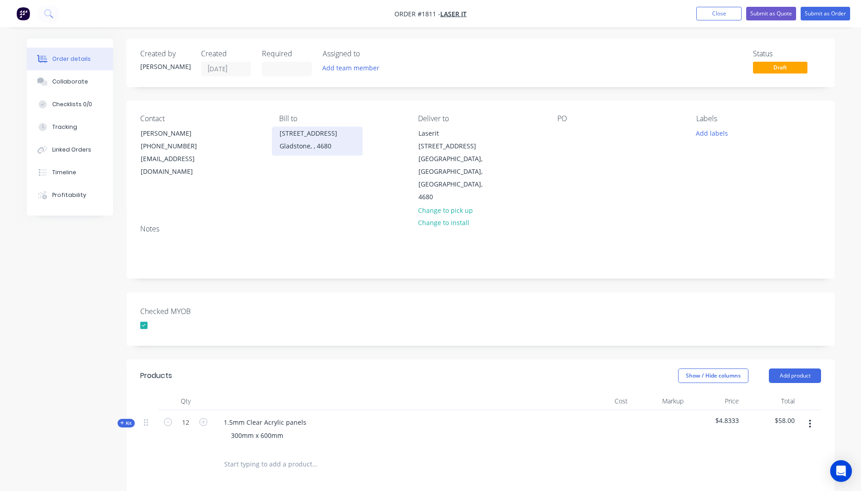
click at [302, 146] on div "Gladstone, , 4680" at bounding box center [317, 146] width 75 height 13
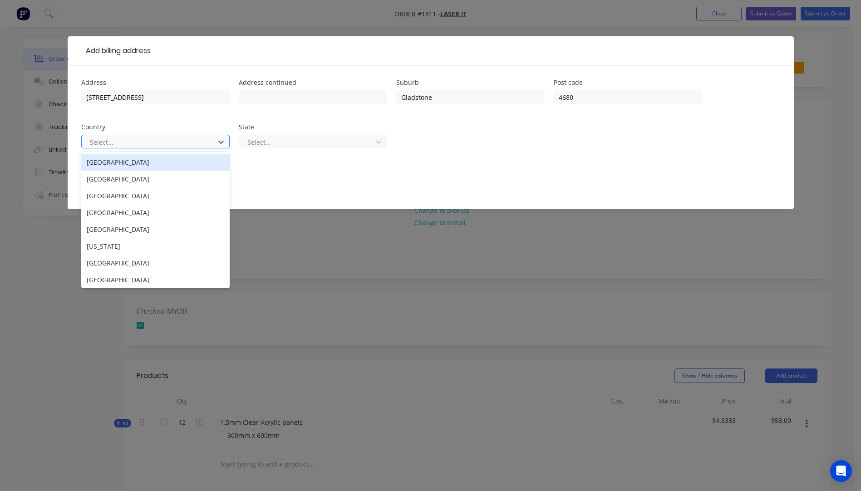
click at [145, 148] on div "Select..." at bounding box center [149, 142] width 127 height 14
click at [123, 166] on div "[GEOGRAPHIC_DATA]" at bounding box center [155, 162] width 148 height 17
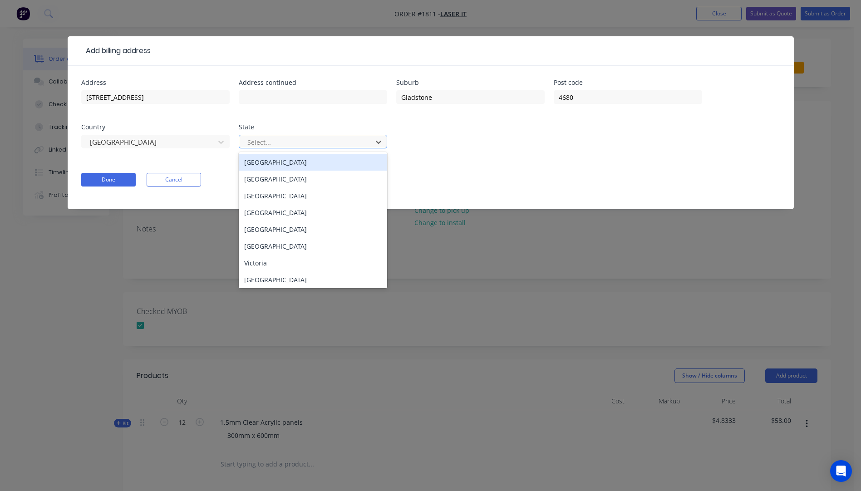
click at [284, 144] on div at bounding box center [307, 142] width 121 height 11
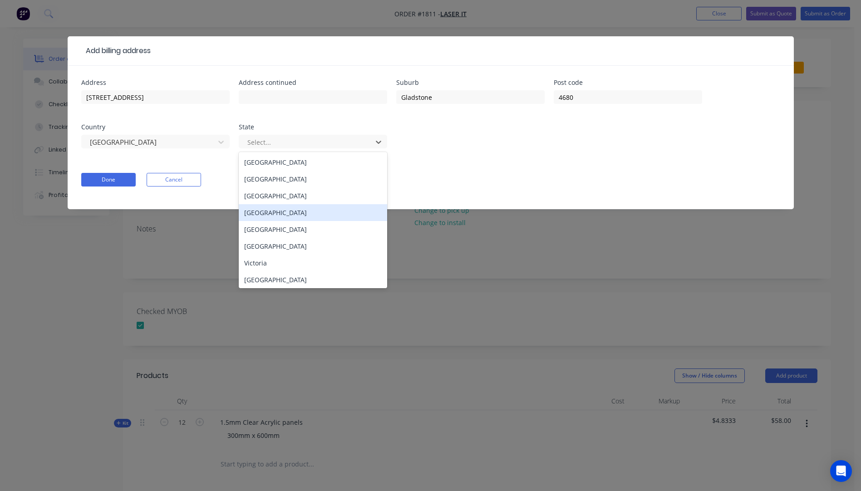
click at [269, 218] on div "[GEOGRAPHIC_DATA]" at bounding box center [313, 212] width 148 height 17
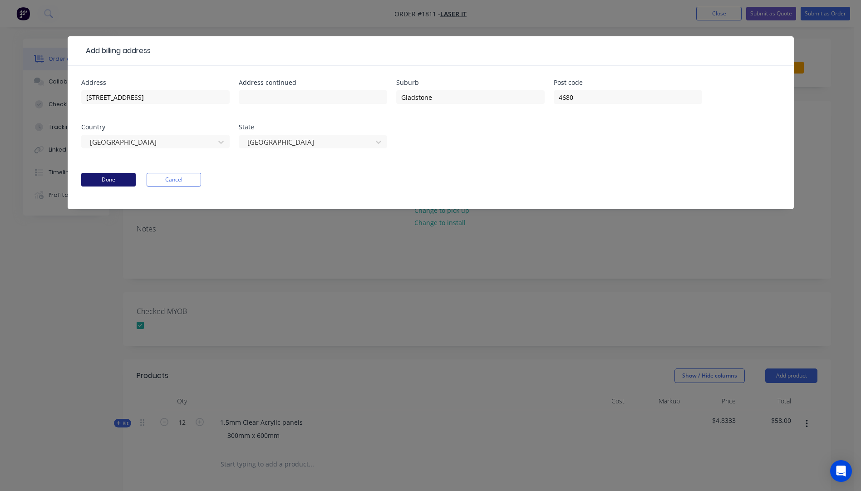
click at [114, 182] on button "Done" at bounding box center [108, 180] width 54 height 14
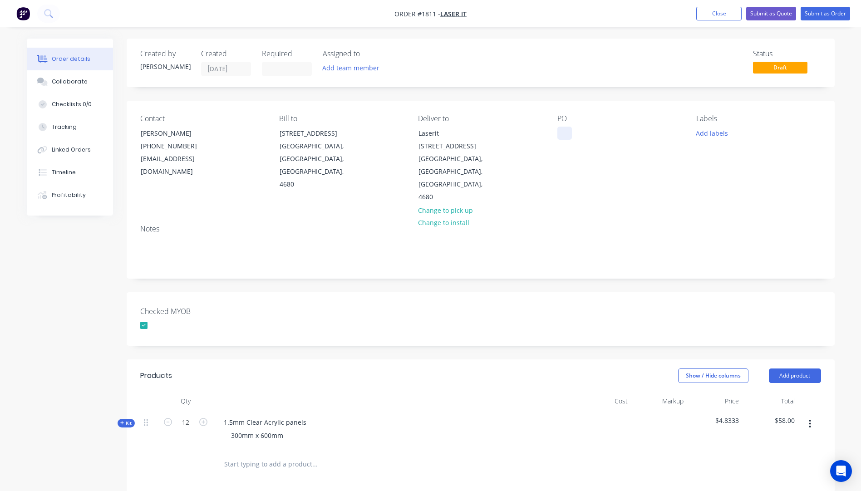
click at [560, 131] on div at bounding box center [565, 133] width 15 height 13
click at [709, 128] on button "Add labels" at bounding box center [712, 133] width 42 height 12
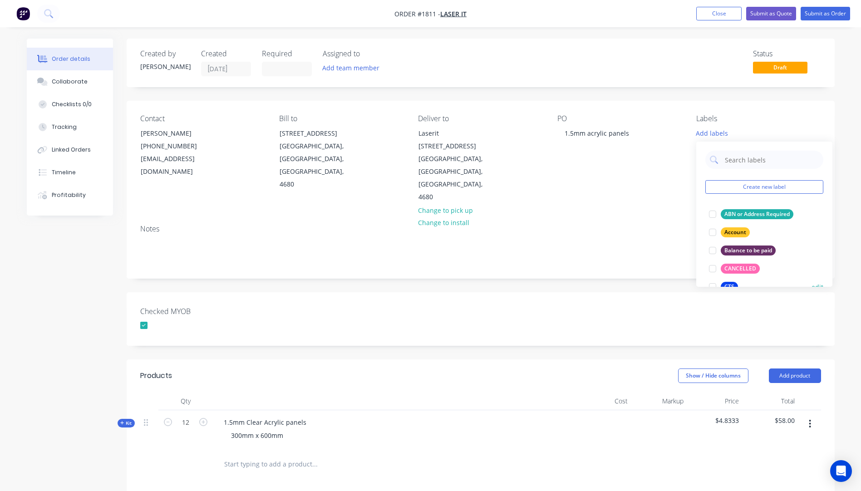
click at [728, 282] on button "CTS" at bounding box center [724, 287] width 36 height 13
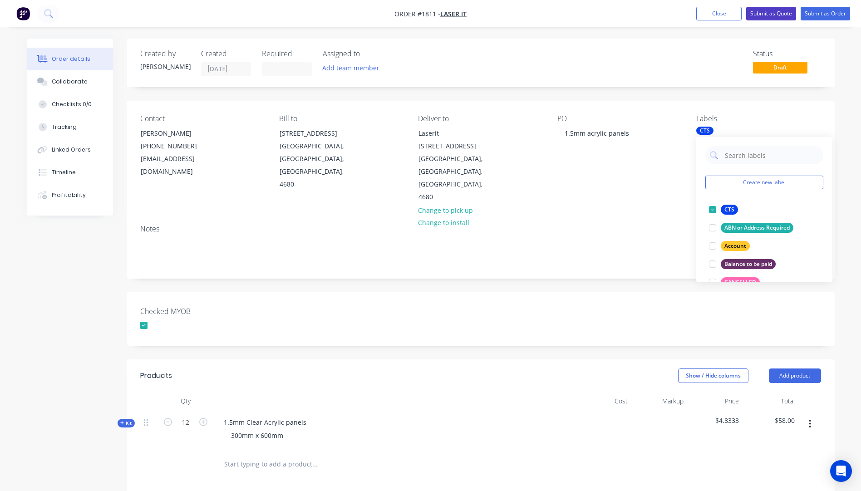
click at [768, 12] on button "Submit as Quote" at bounding box center [771, 14] width 50 height 14
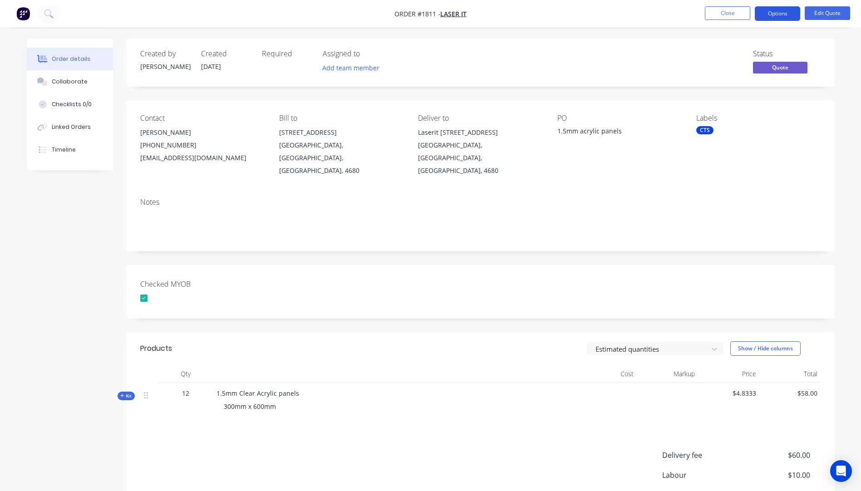
click at [775, 15] on button "Options" at bounding box center [777, 13] width 45 height 15
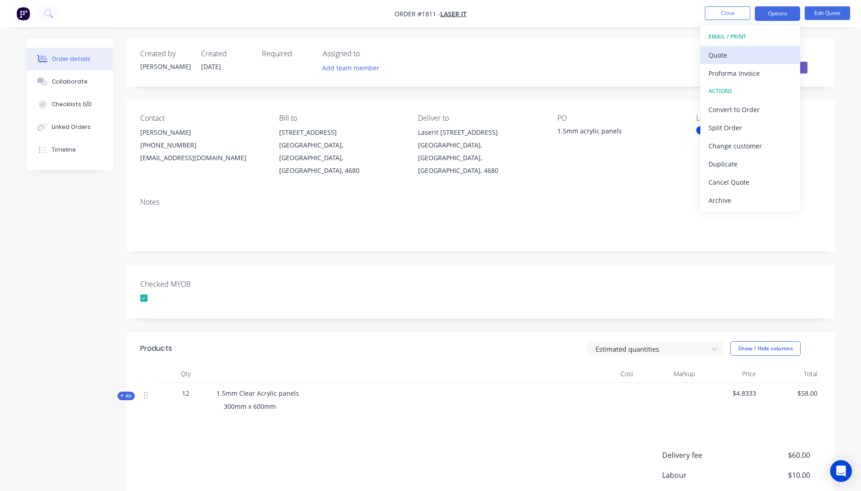
click at [721, 59] on div "Quote" at bounding box center [751, 55] width 84 height 13
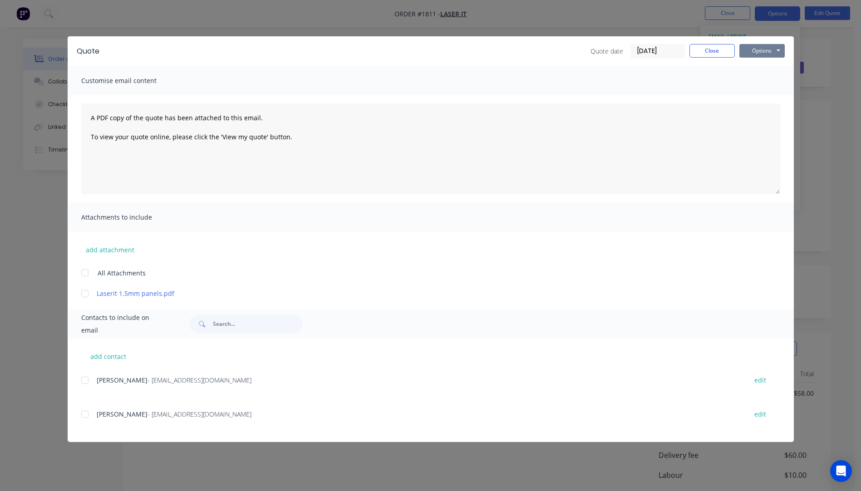
click at [748, 57] on button "Options" at bounding box center [762, 51] width 45 height 14
click at [758, 70] on button "Preview" at bounding box center [769, 66] width 58 height 15
click at [713, 53] on button "Close" at bounding box center [712, 51] width 45 height 14
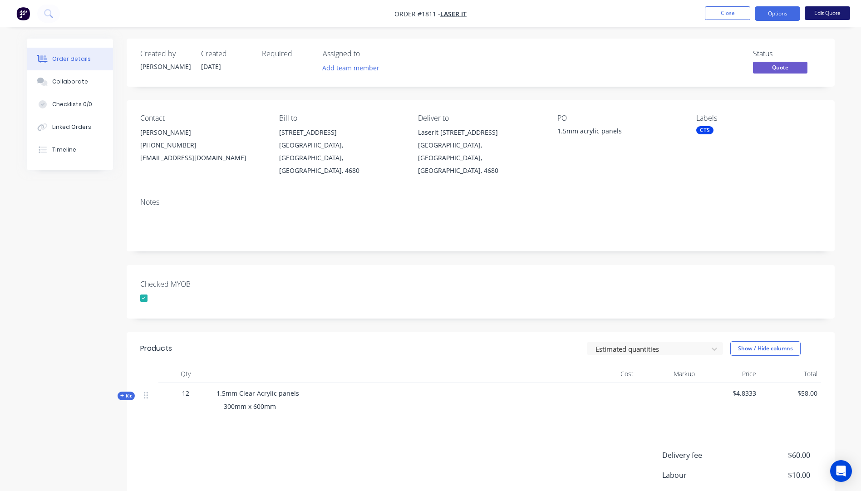
click at [817, 16] on button "Edit Quote" at bounding box center [827, 13] width 45 height 14
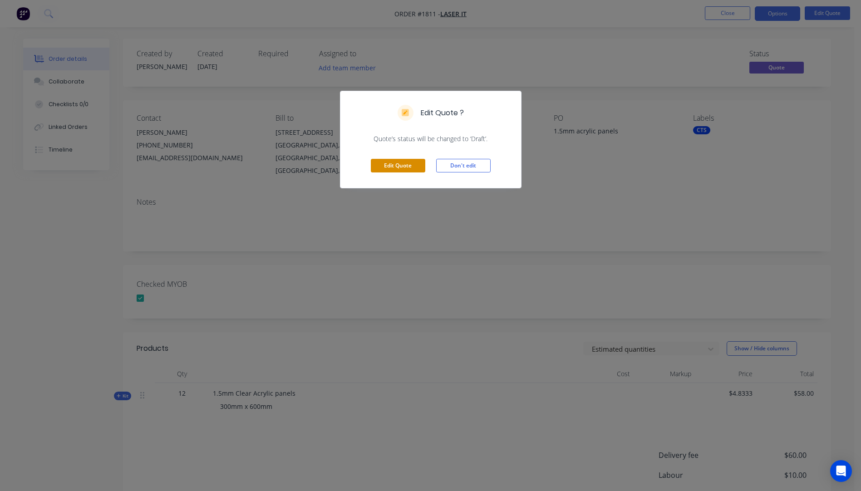
click at [410, 167] on button "Edit Quote" at bounding box center [398, 166] width 54 height 14
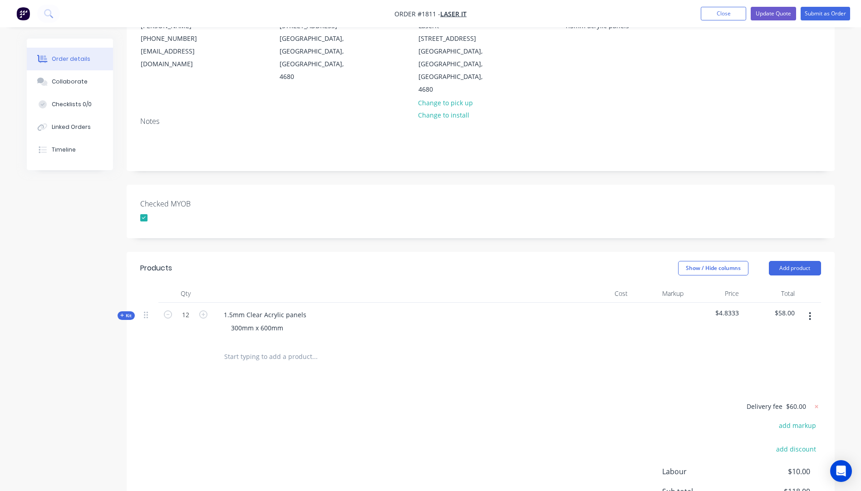
scroll to position [136, 0]
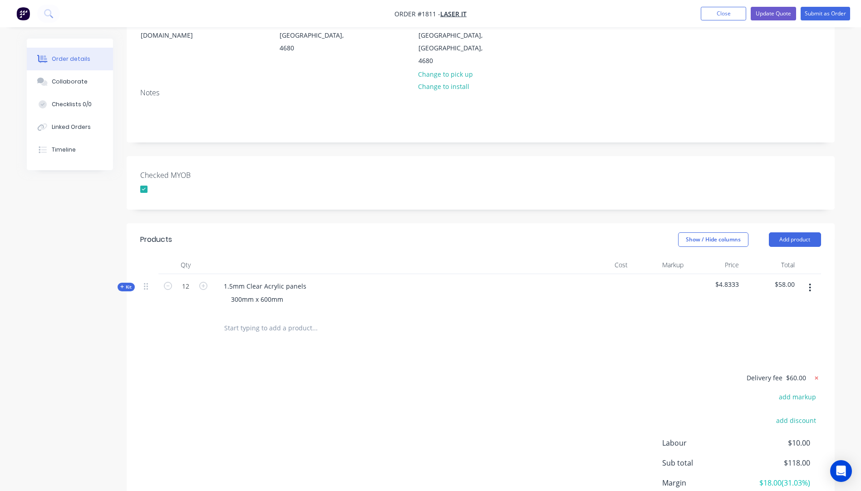
click at [816, 376] on icon at bounding box center [816, 377] width 3 height 3
click at [800, 372] on button "add delivery fee" at bounding box center [792, 378] width 59 height 12
type input "45"
click at [573, 346] on div "Products Show / Hide columns Add product Qty Cost Markup Price Total Kit 12 1.5…" at bounding box center [481, 391] width 708 height 336
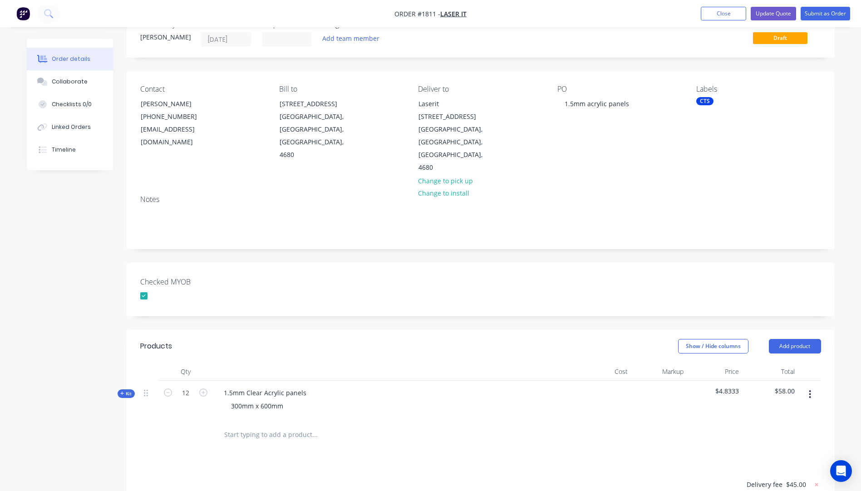
scroll to position [8, 0]
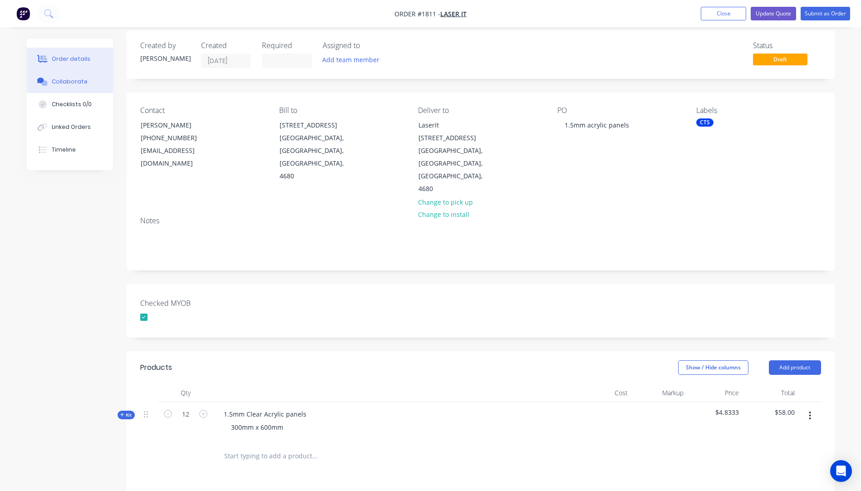
click at [71, 82] on div "Collaborate" at bounding box center [70, 82] width 36 height 8
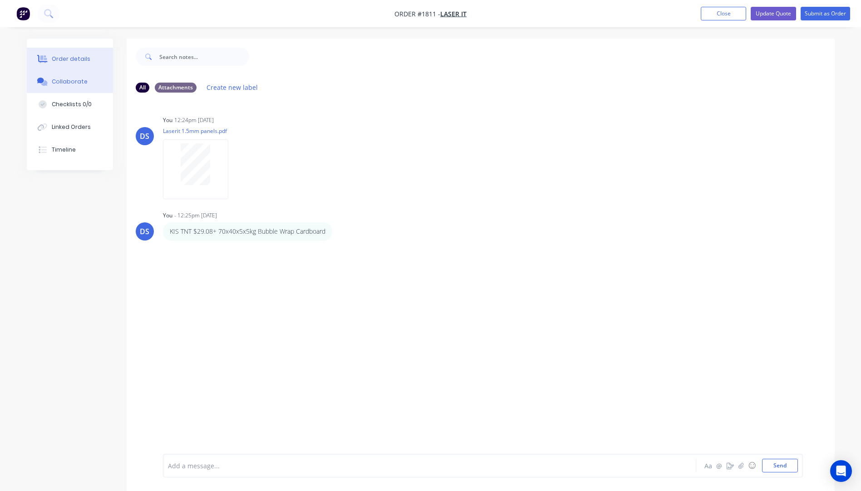
click at [73, 61] on div "Order details" at bounding box center [71, 59] width 39 height 8
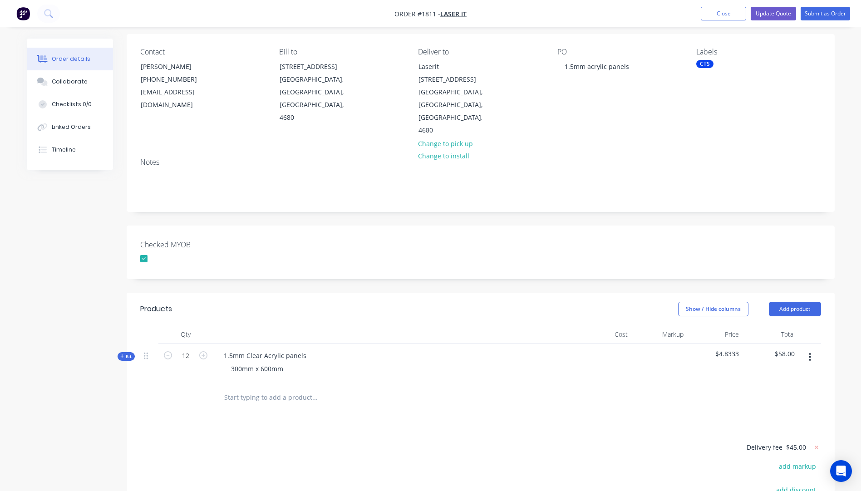
scroll to position [45, 0]
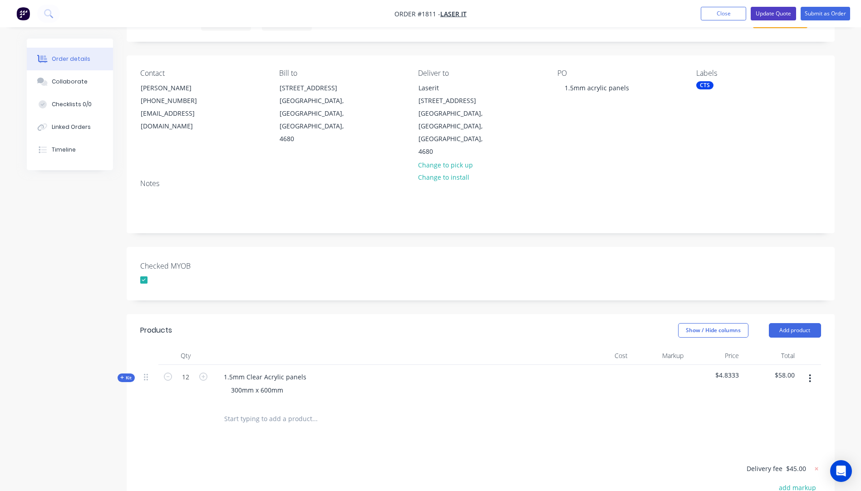
click at [780, 11] on button "Update Quote" at bounding box center [773, 14] width 45 height 14
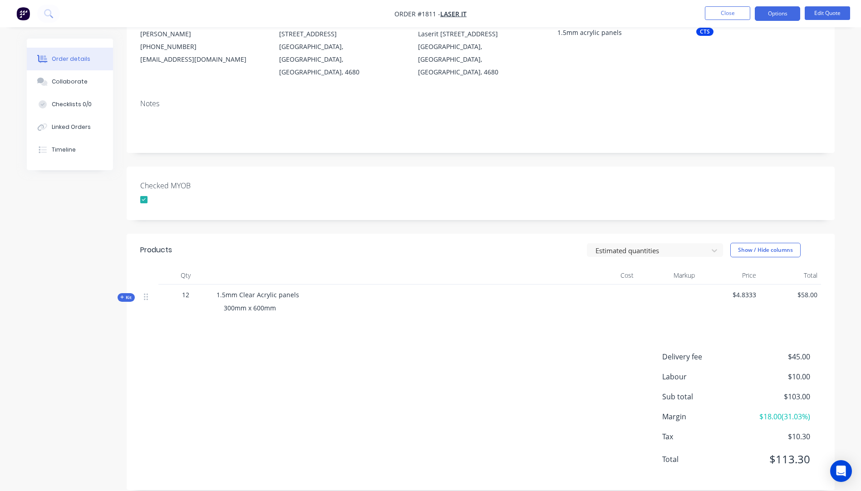
scroll to position [0, 0]
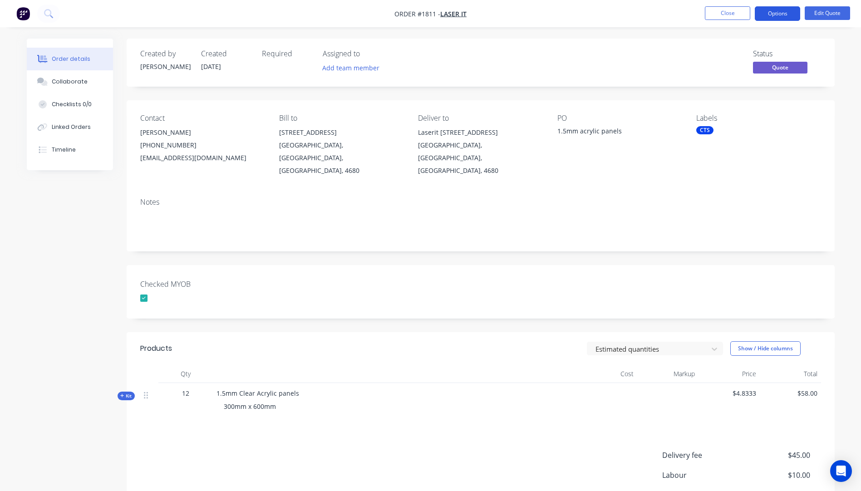
click at [778, 17] on button "Options" at bounding box center [777, 13] width 45 height 15
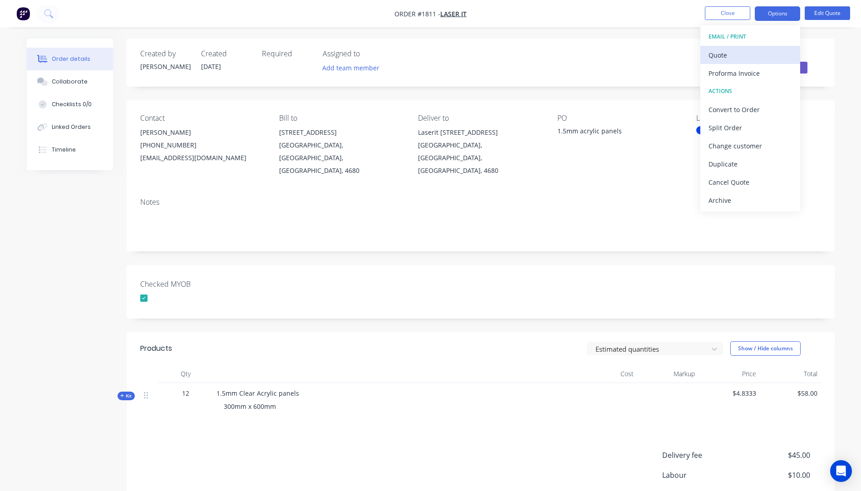
click at [726, 60] on div "Quote" at bounding box center [751, 55] width 84 height 13
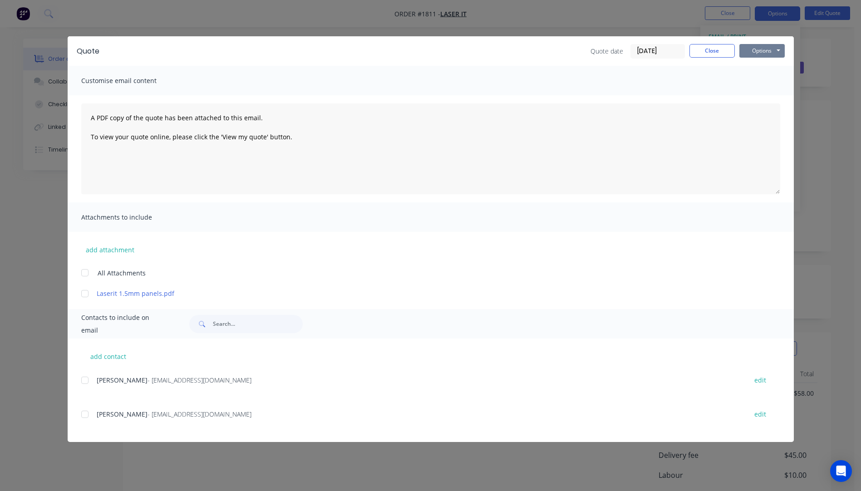
click at [761, 50] on button "Options" at bounding box center [762, 51] width 45 height 14
click at [764, 68] on button "Preview" at bounding box center [769, 66] width 58 height 15
click at [84, 415] on div at bounding box center [85, 414] width 18 height 18
click at [99, 254] on button "add attachment" at bounding box center [110, 250] width 58 height 14
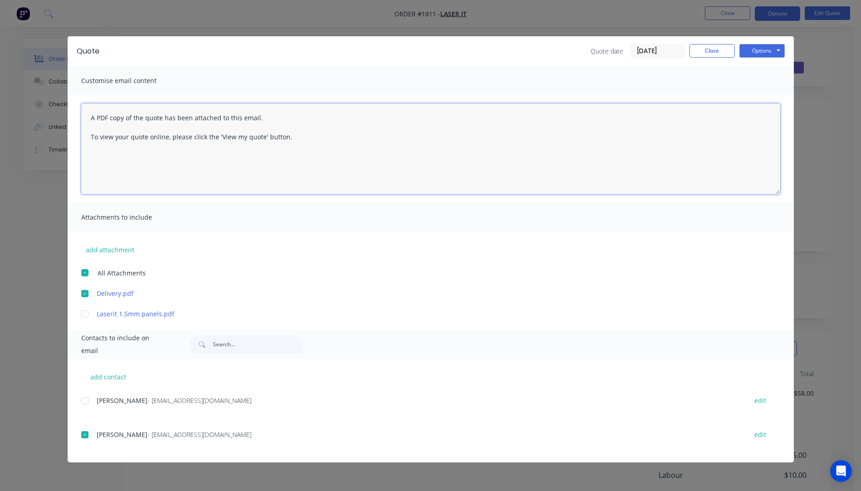
paste textarea "Hi, Please contact us if you have any questions. Regards, [PERSON_NAME] [EMAIL_…"
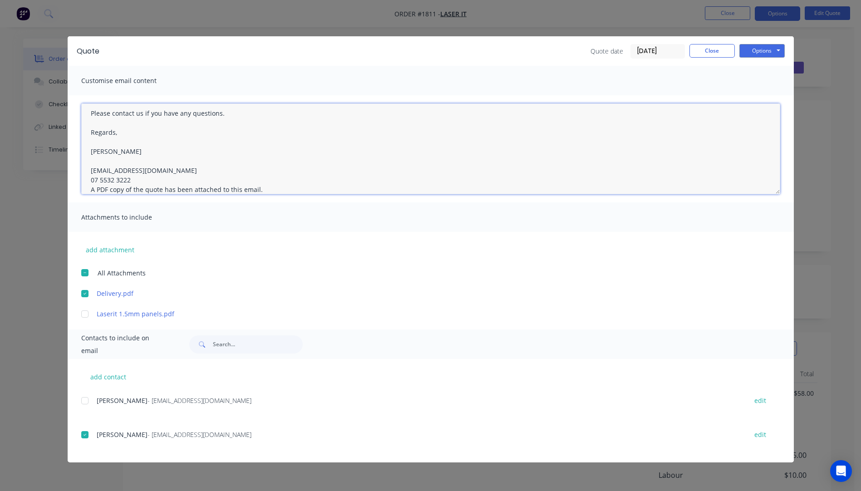
click at [141, 180] on textarea "Hi, Please contact us if you have any questions. Regards, [PERSON_NAME] [EMAIL_…" at bounding box center [430, 149] width 699 height 91
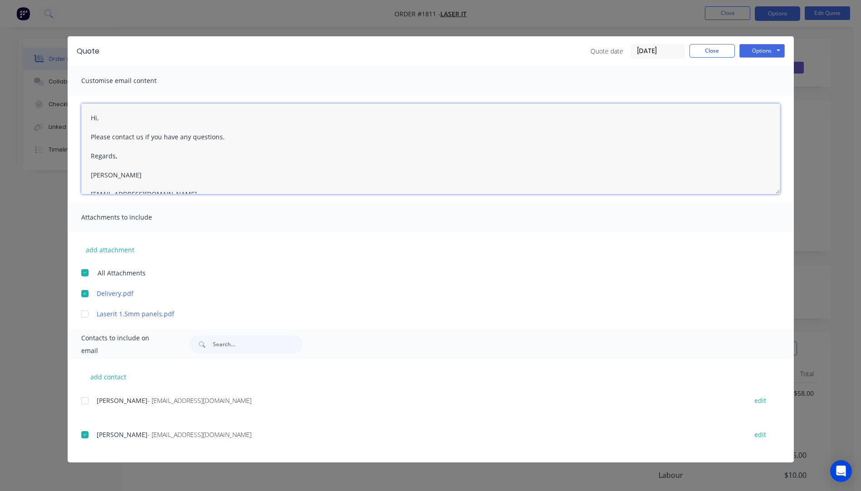
click at [107, 118] on textarea "Hi, Please contact us if you have any questions. Regards, [PERSON_NAME] [EMAIL_…" at bounding box center [430, 149] width 699 height 91
click at [125, 120] on textarea "Hi, [PERSON_NAME] Please contact us if you have any questions. Regards, [PERSON…" at bounding box center [430, 149] width 699 height 91
click at [99, 119] on textarea "Hi, [PERSON_NAME] Please contact us if you have any questions. Regards, [PERSON…" at bounding box center [430, 149] width 699 height 91
click at [116, 116] on textarea "Hi [PERSON_NAME] Please contact us if you have any questions. Regards, [PERSON_…" at bounding box center [430, 149] width 699 height 91
type textarea "Hi [PERSON_NAME], Please see quote attached. Please contact us if you have any …"
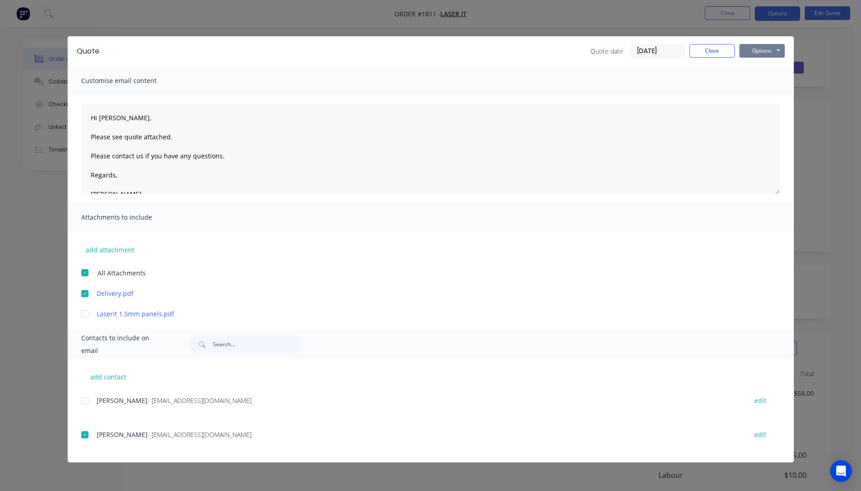
click at [748, 54] on button "Options" at bounding box center [762, 51] width 45 height 14
click at [756, 100] on button "Email" at bounding box center [769, 96] width 58 height 15
click at [702, 53] on button "Close" at bounding box center [712, 51] width 45 height 14
